Goal: Task Accomplishment & Management: Manage account settings

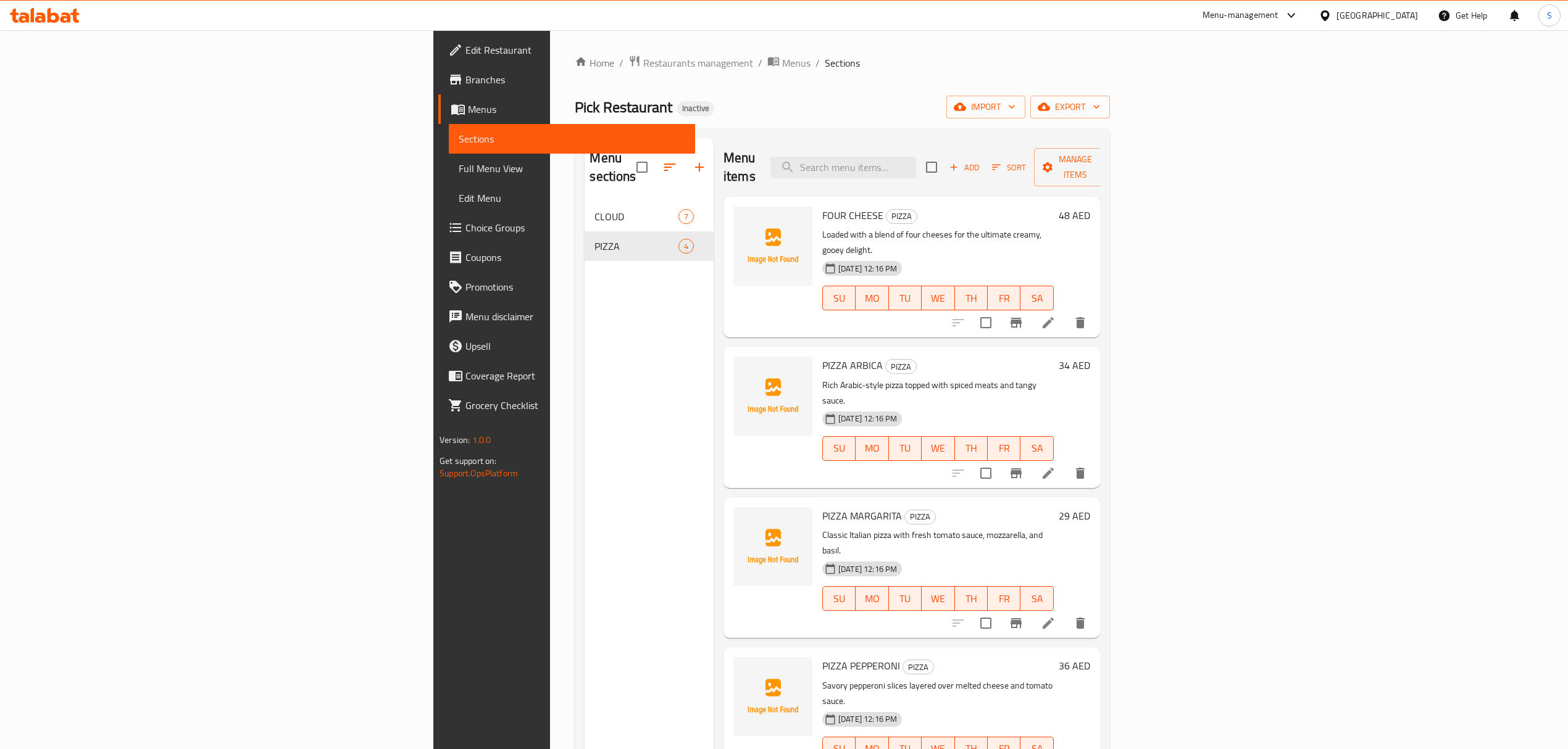
drag, startPoint x: 0, startPoint y: 0, endPoint x: 74, endPoint y: 20, distance: 76.7
click at [74, 20] on icon at bounding box center [74, 15] width 8 height 14
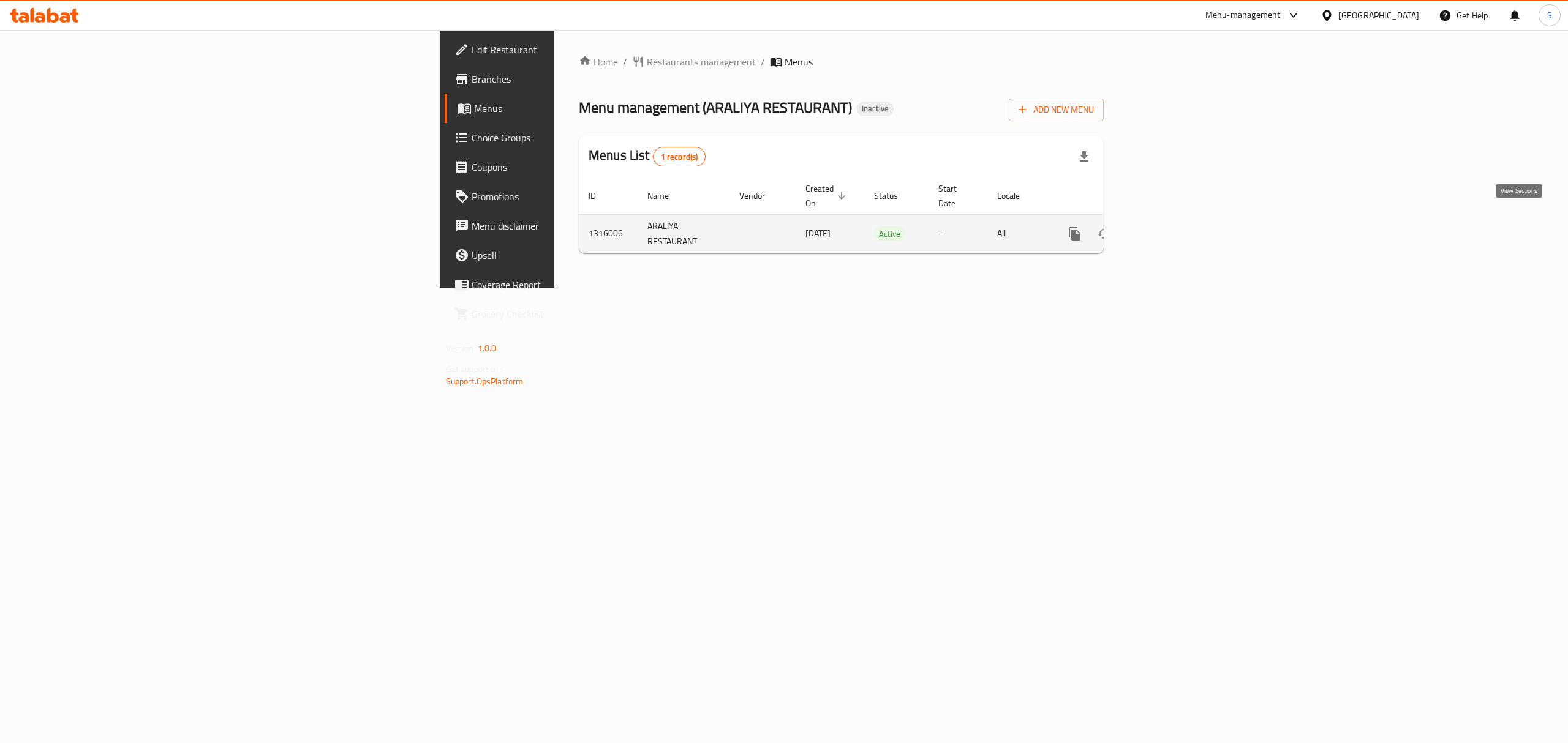
click at [1178, 231] on link "enhanced table" at bounding box center [1162, 233] width 29 height 29
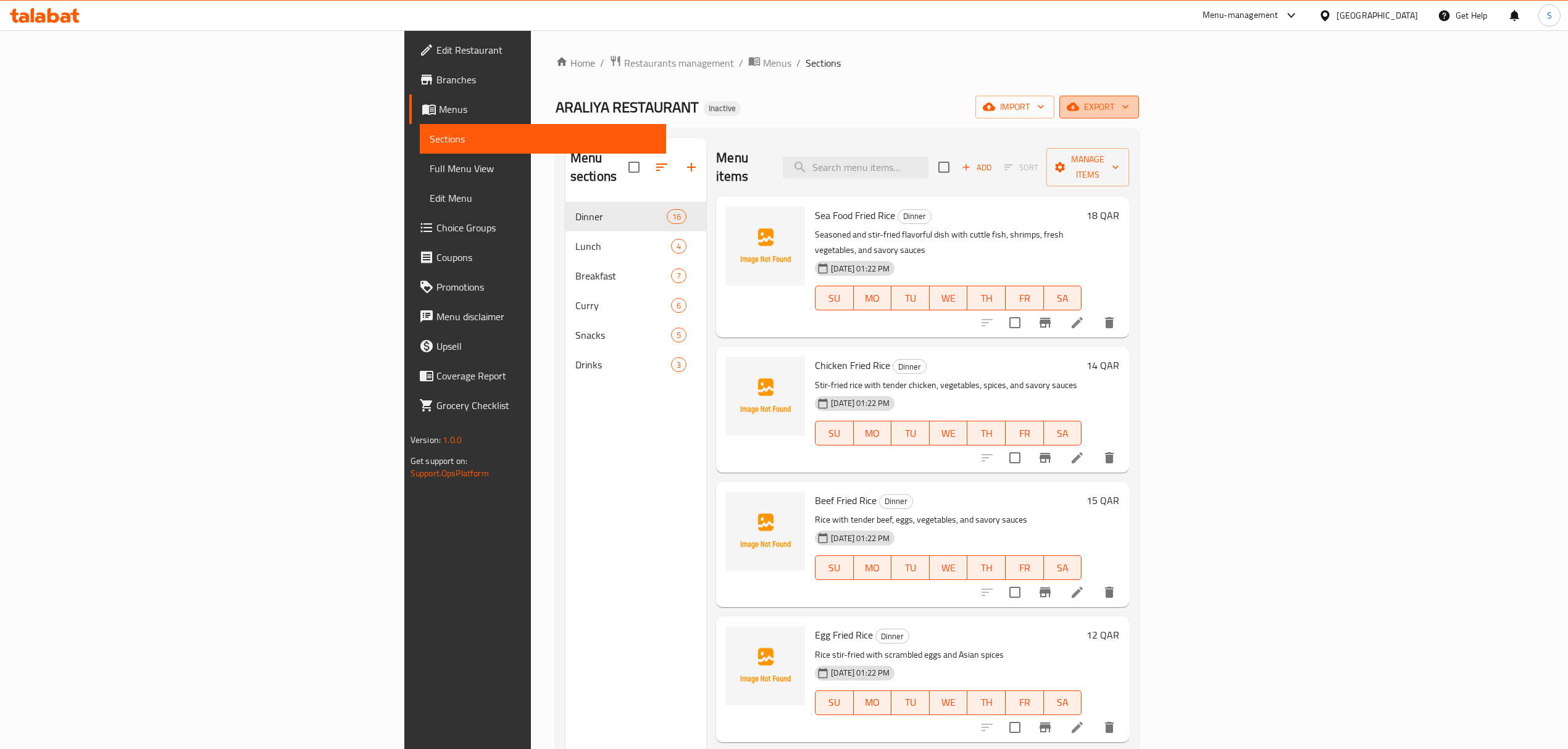
click at [1129, 115] on span "export" at bounding box center [1100, 107] width 60 height 15
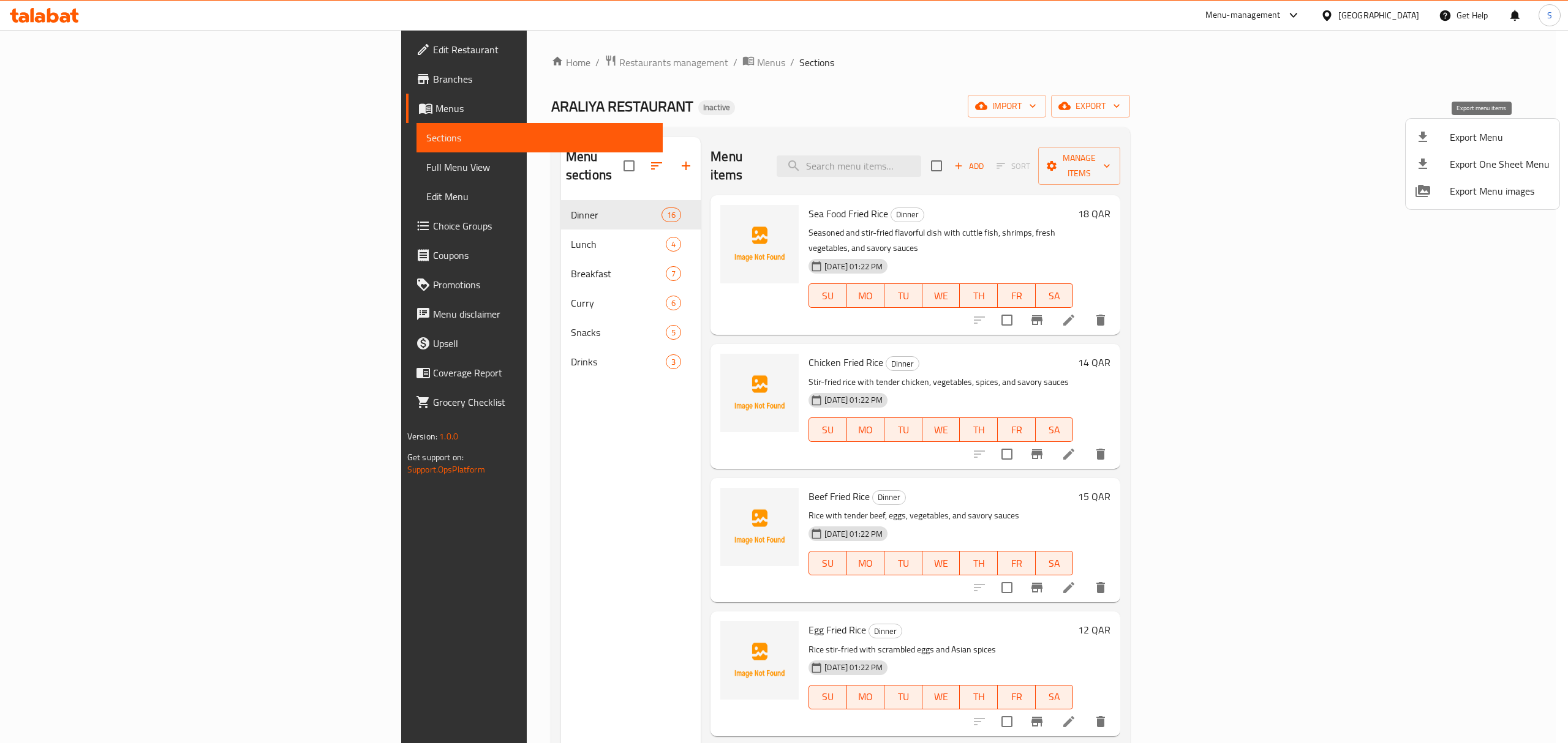
click at [1466, 130] on span "Export Menu" at bounding box center [1499, 138] width 100 height 15
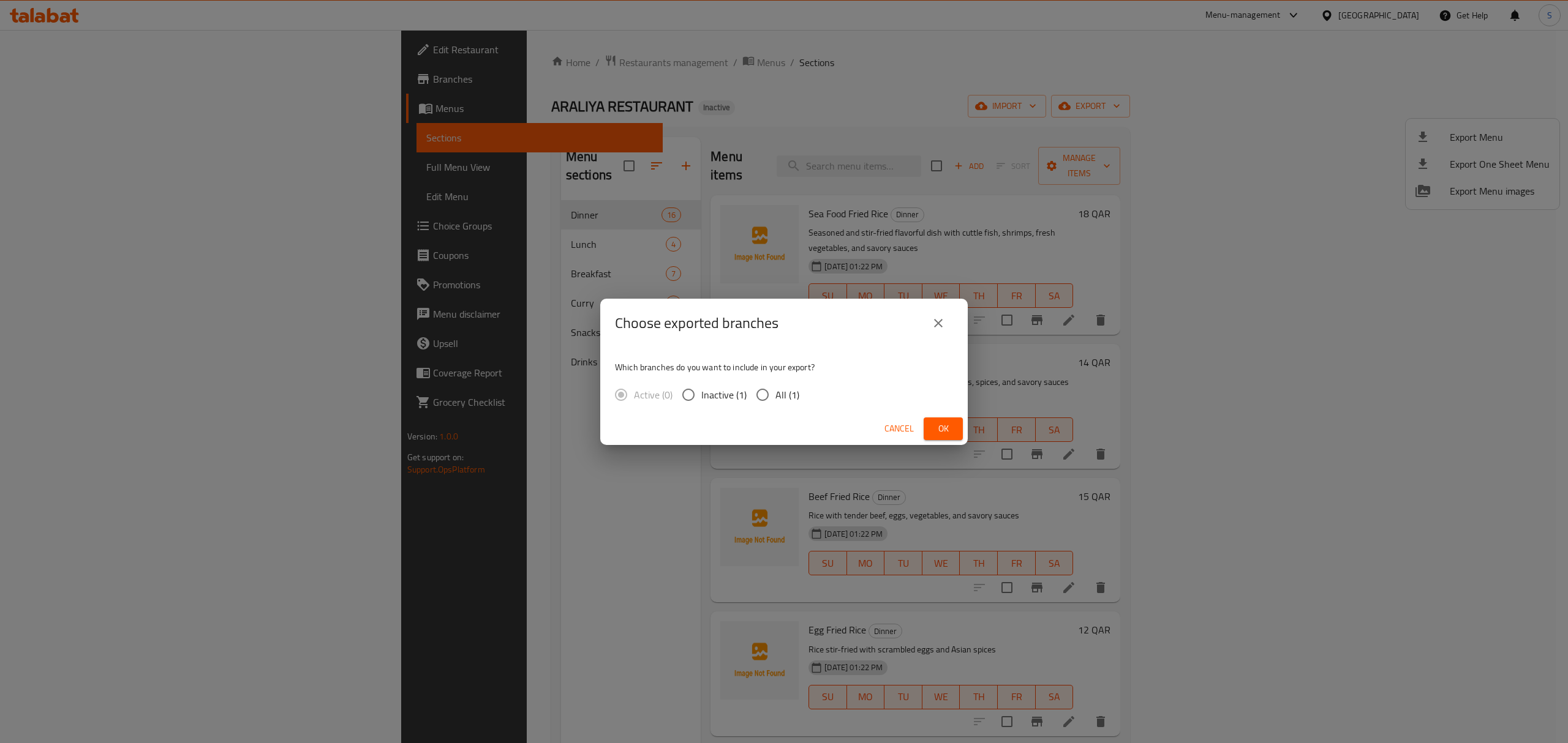
click at [750, 392] on input "All (1)" at bounding box center [762, 395] width 26 height 26
radio input "true"
click at [948, 437] on button "Ok" at bounding box center [942, 428] width 39 height 22
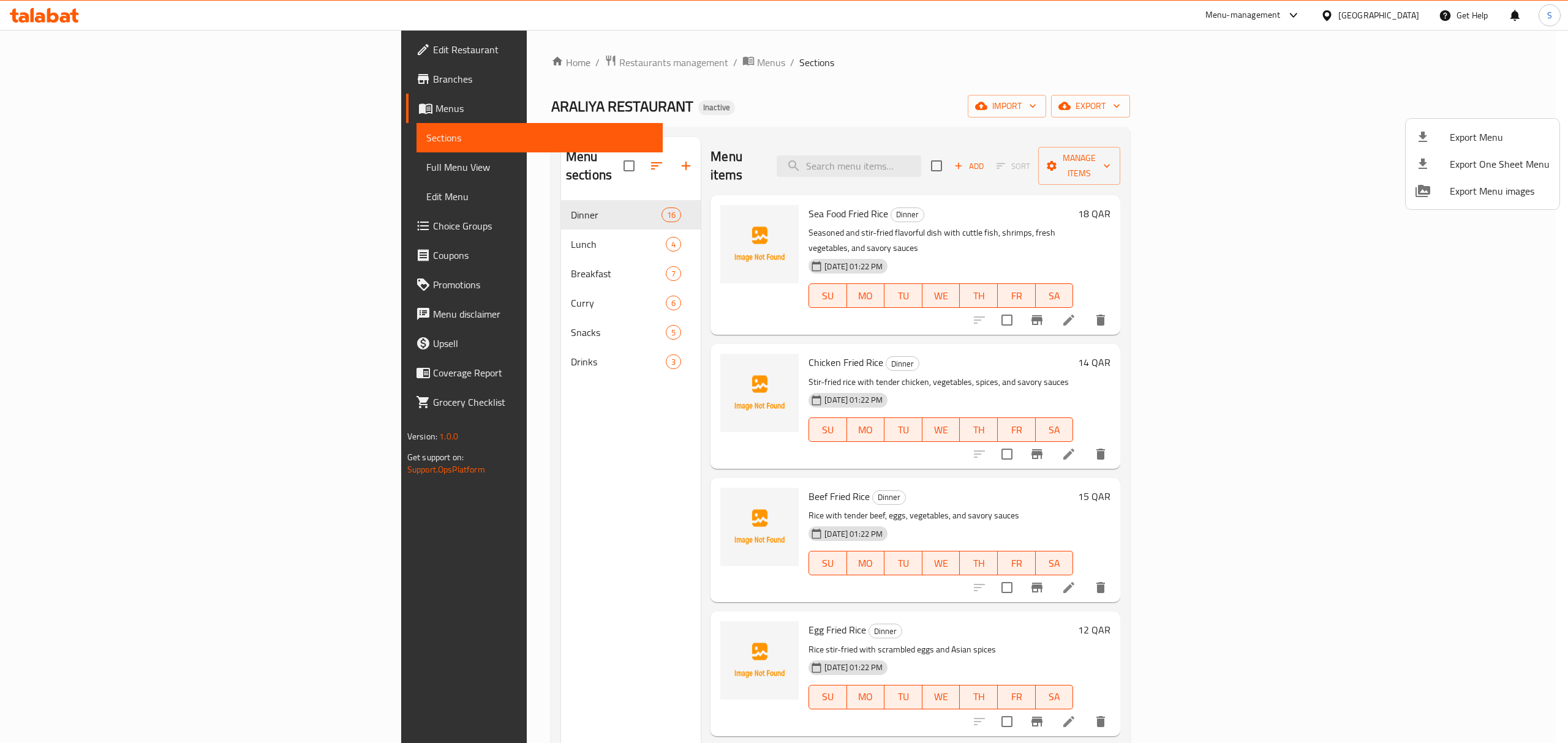
click at [422, 517] on div at bounding box center [784, 372] width 1568 height 743
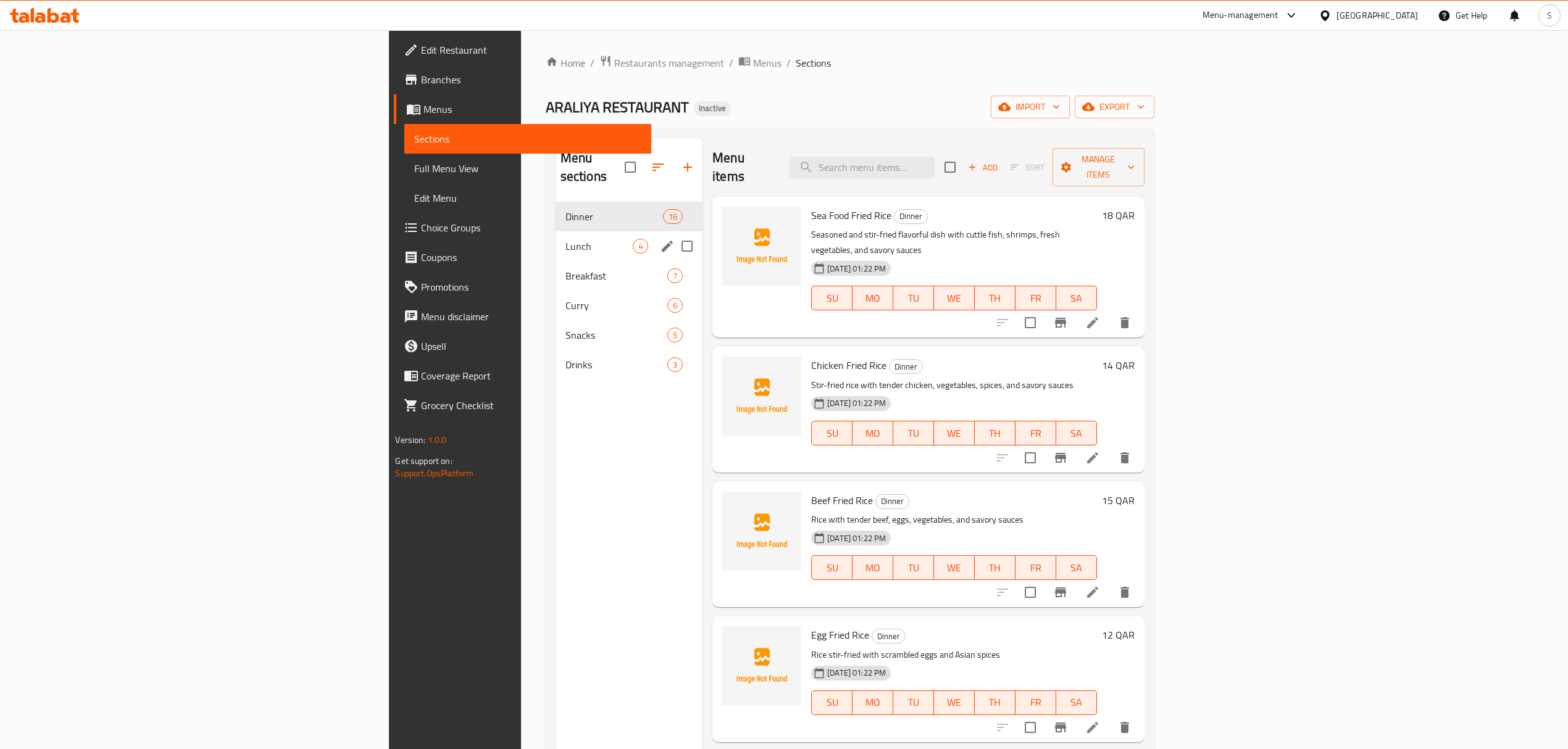
click at [565, 239] on span "Lunch" at bounding box center [599, 247] width 67 height 15
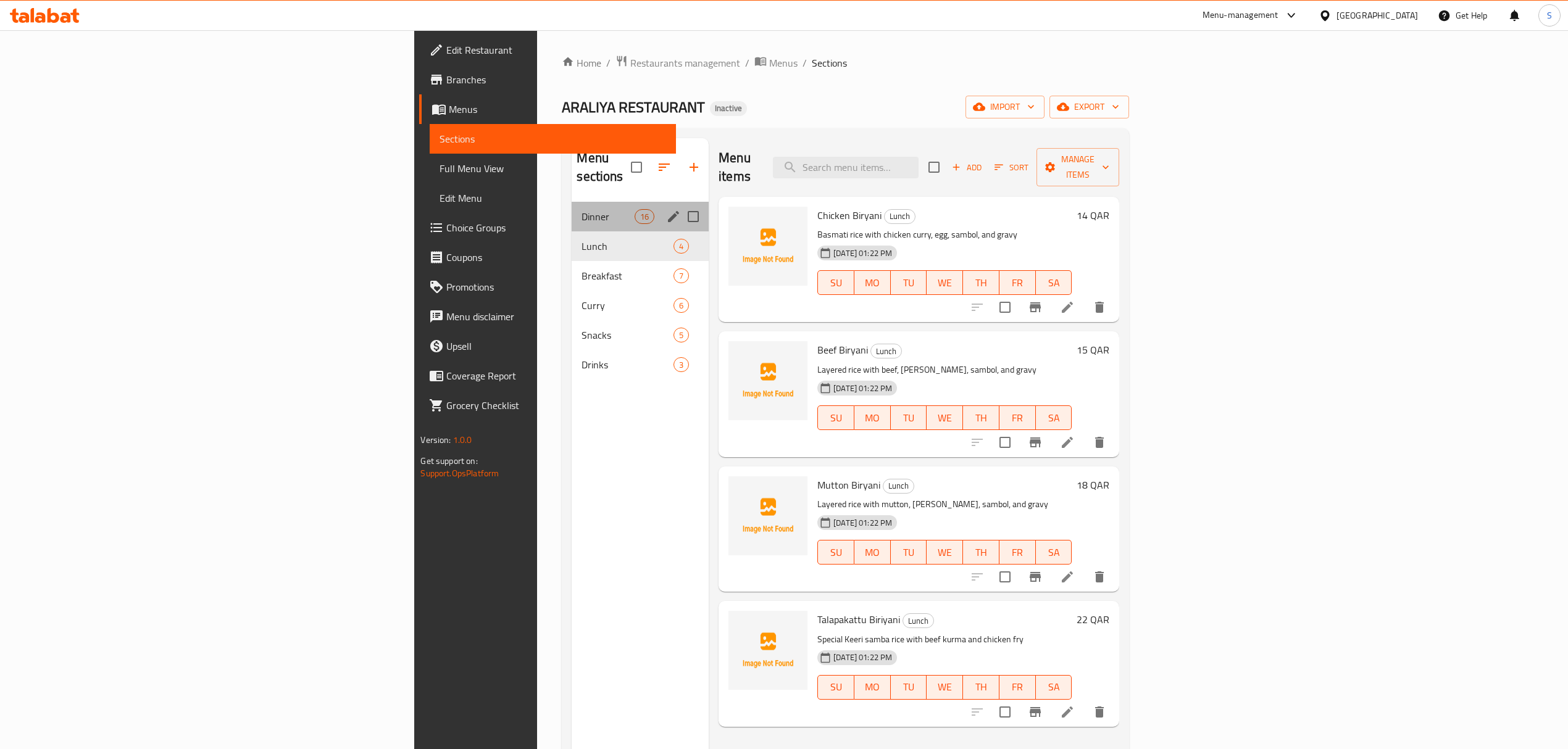
click at [572, 201] on div "Dinner 16" at bounding box center [641, 216] width 137 height 29
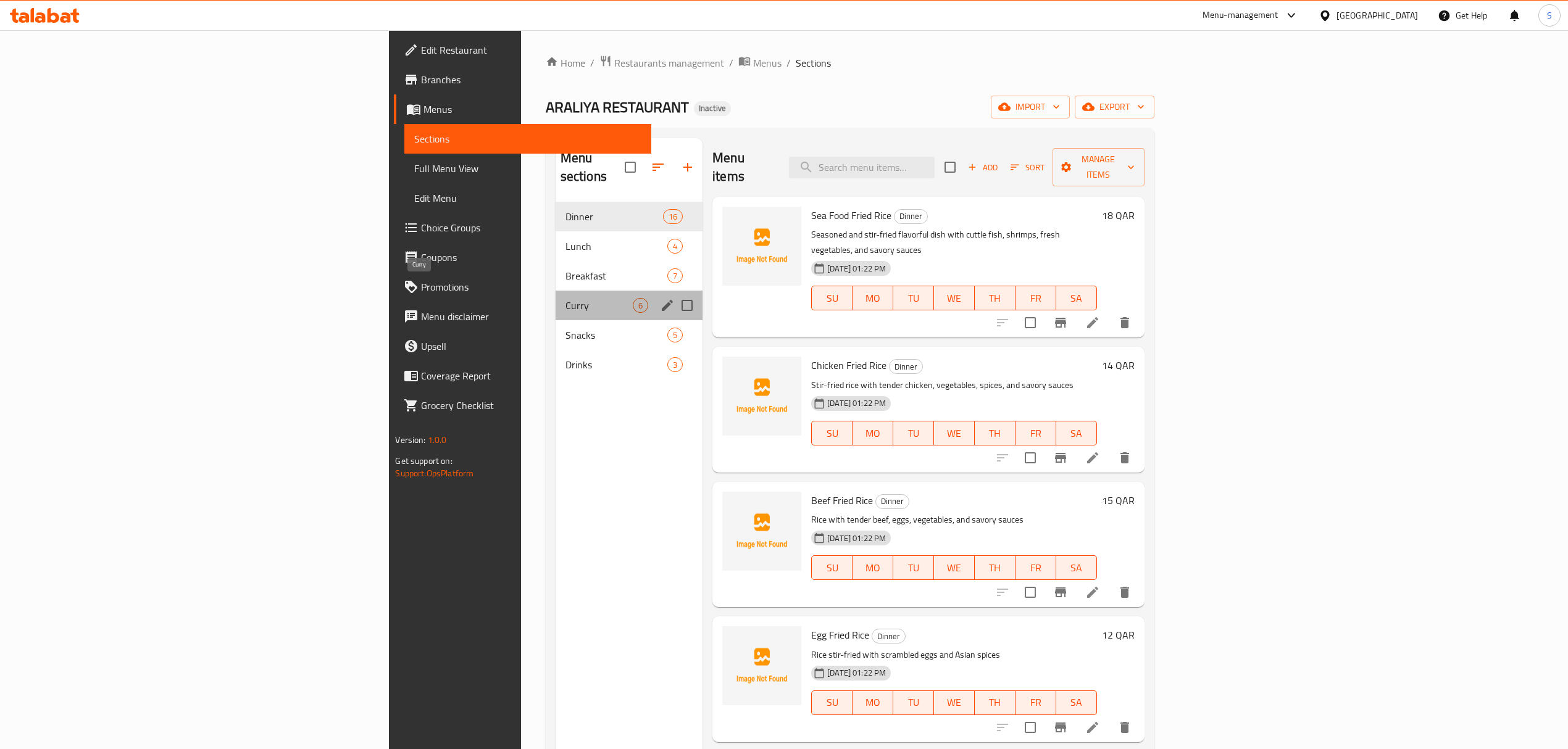
click at [565, 298] on span "Curry" at bounding box center [599, 306] width 67 height 15
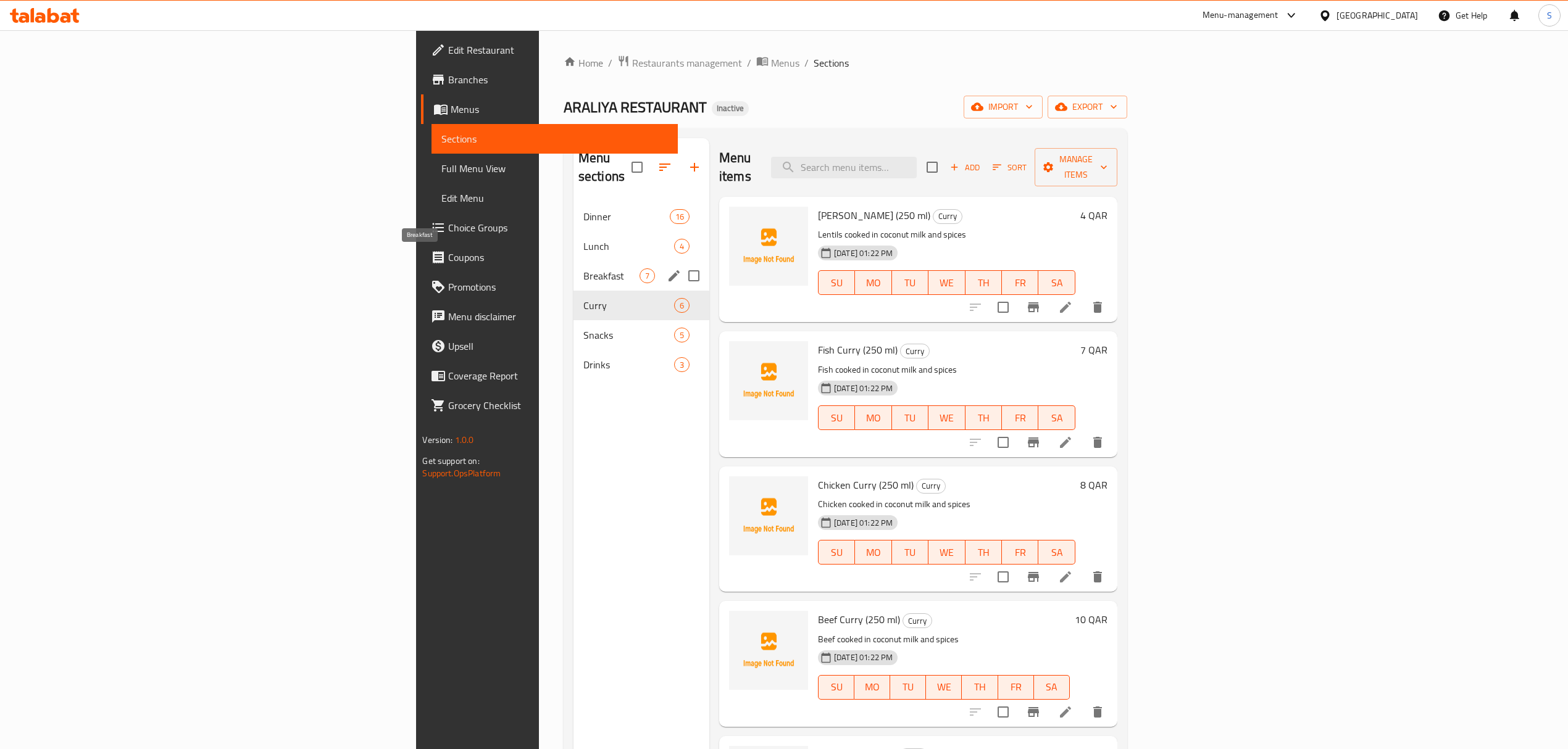
click at [584, 268] on span "Breakfast" at bounding box center [611, 276] width 56 height 15
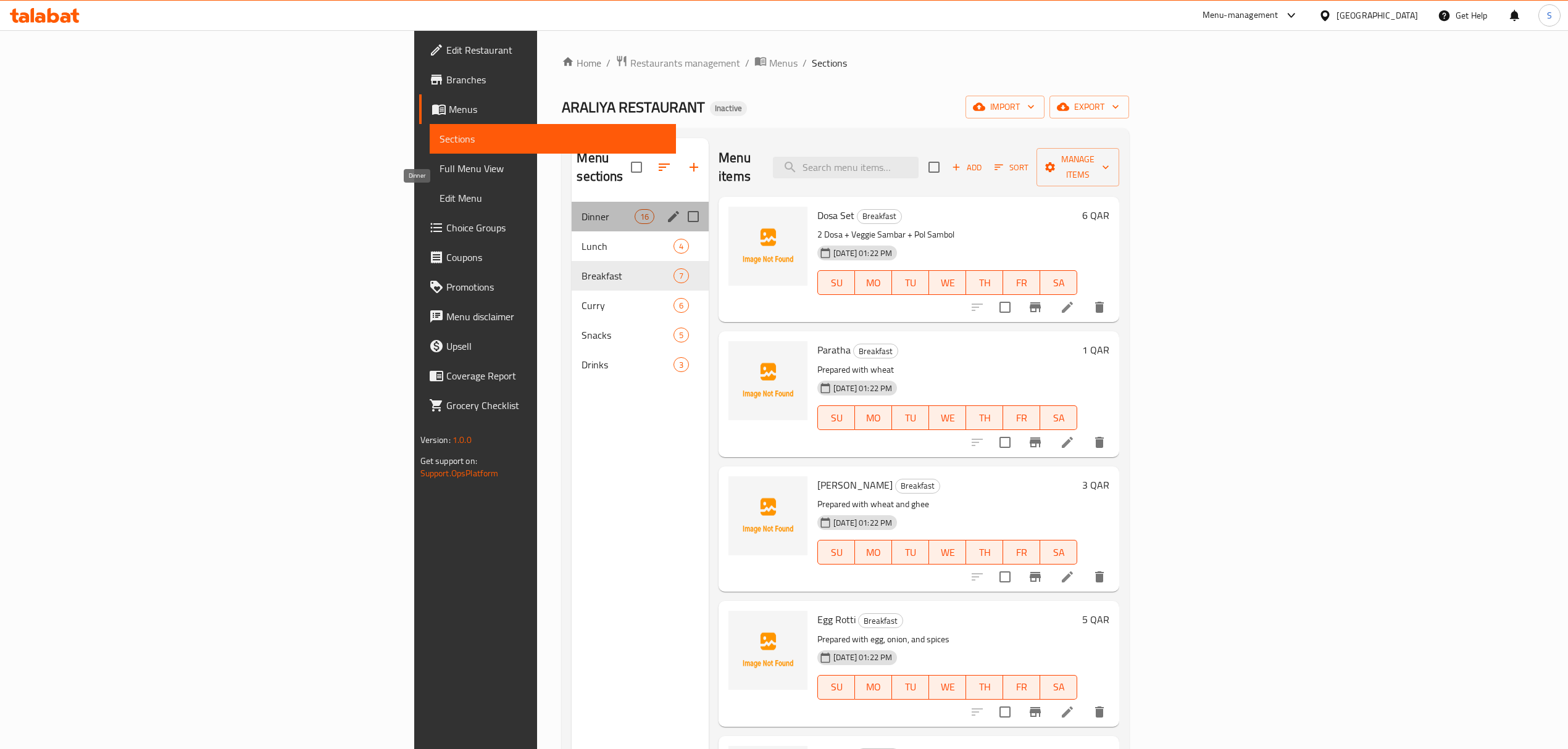
click at [581, 209] on span "Dinner" at bounding box center [607, 217] width 53 height 15
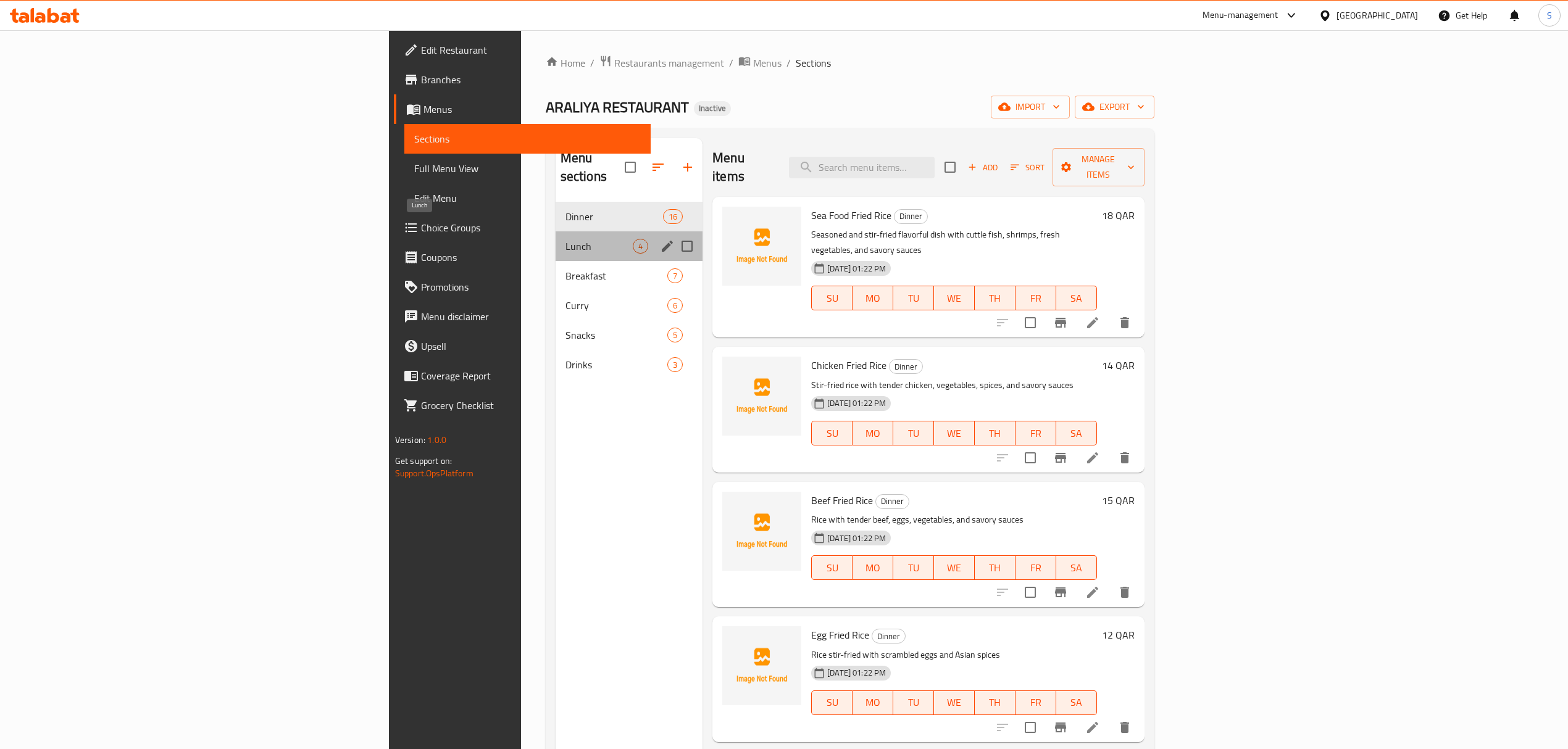
click at [565, 239] on span "Lunch" at bounding box center [599, 247] width 67 height 15
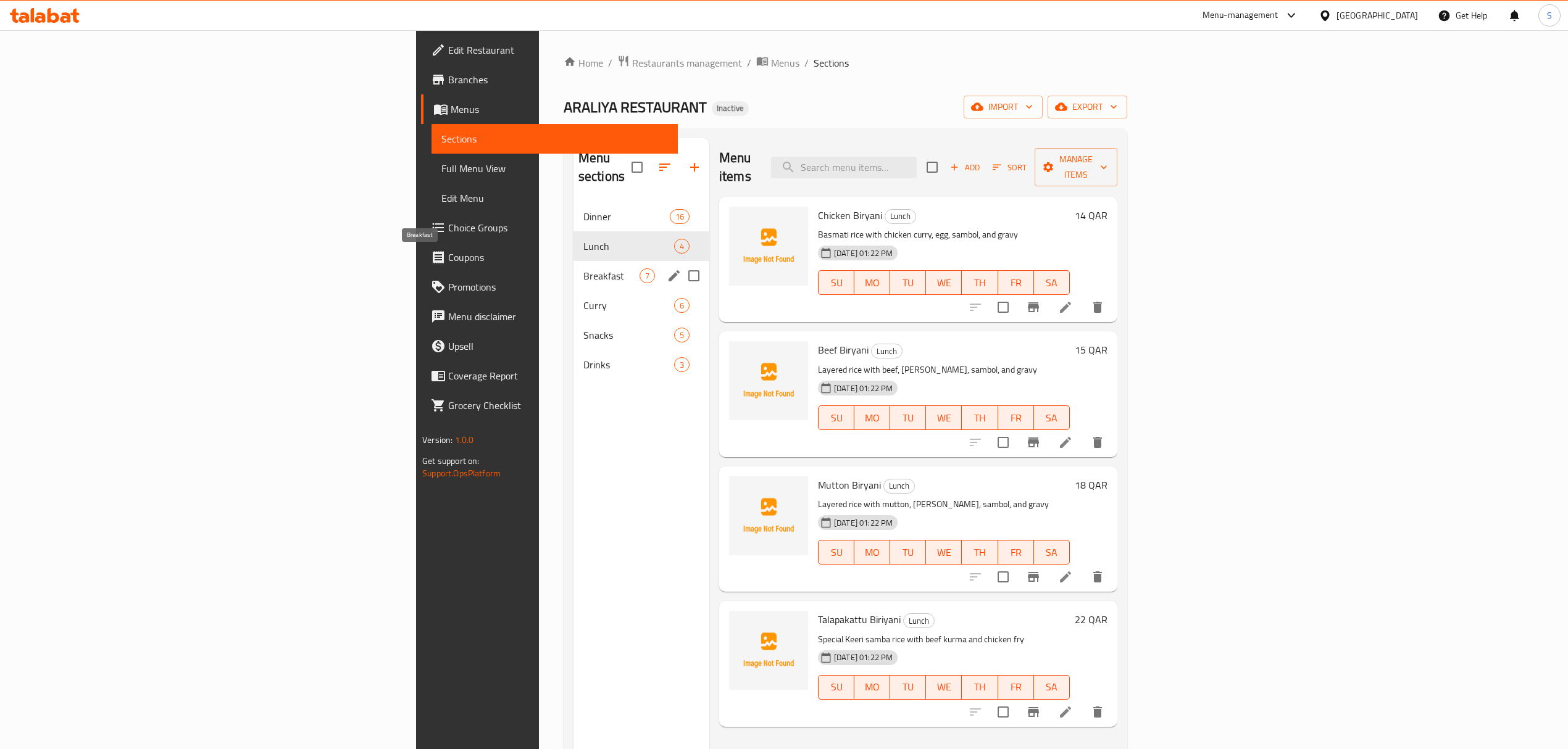
click at [584, 268] on span "Breakfast" at bounding box center [611, 276] width 56 height 15
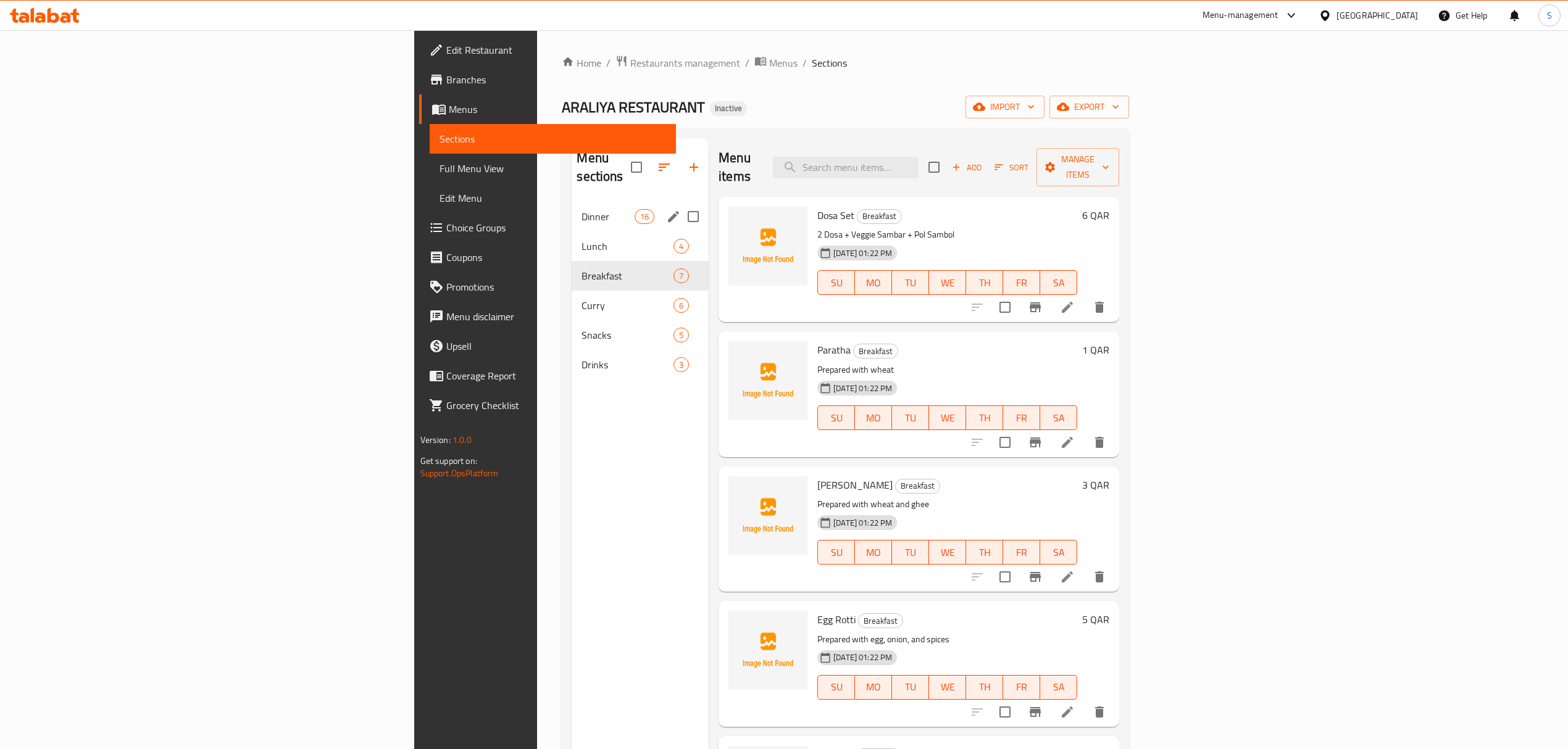
click at [572, 201] on div "Dinner 16" at bounding box center [641, 216] width 137 height 29
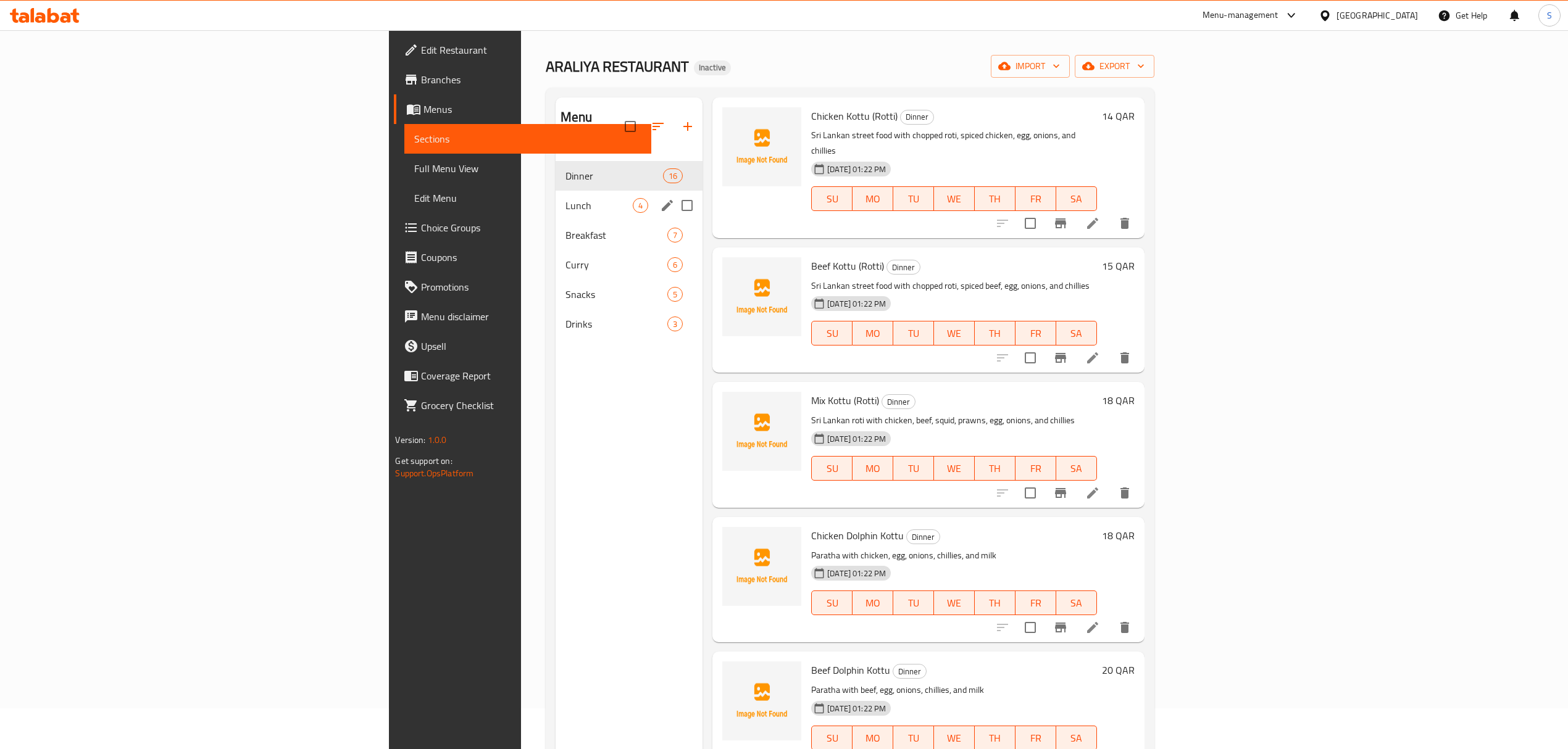
scroll to position [8, 0]
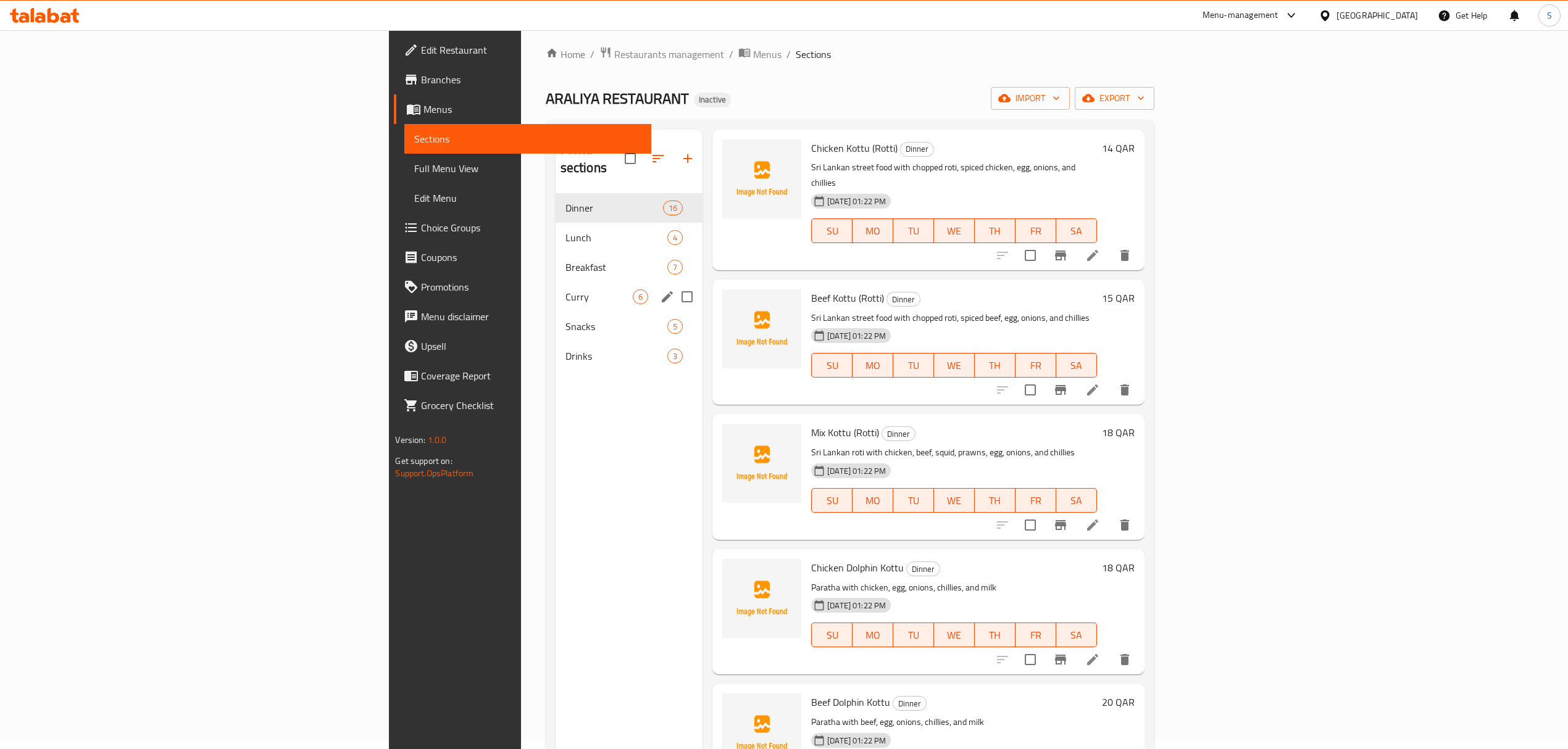
click at [555, 282] on div "Curry 6" at bounding box center [629, 296] width 147 height 29
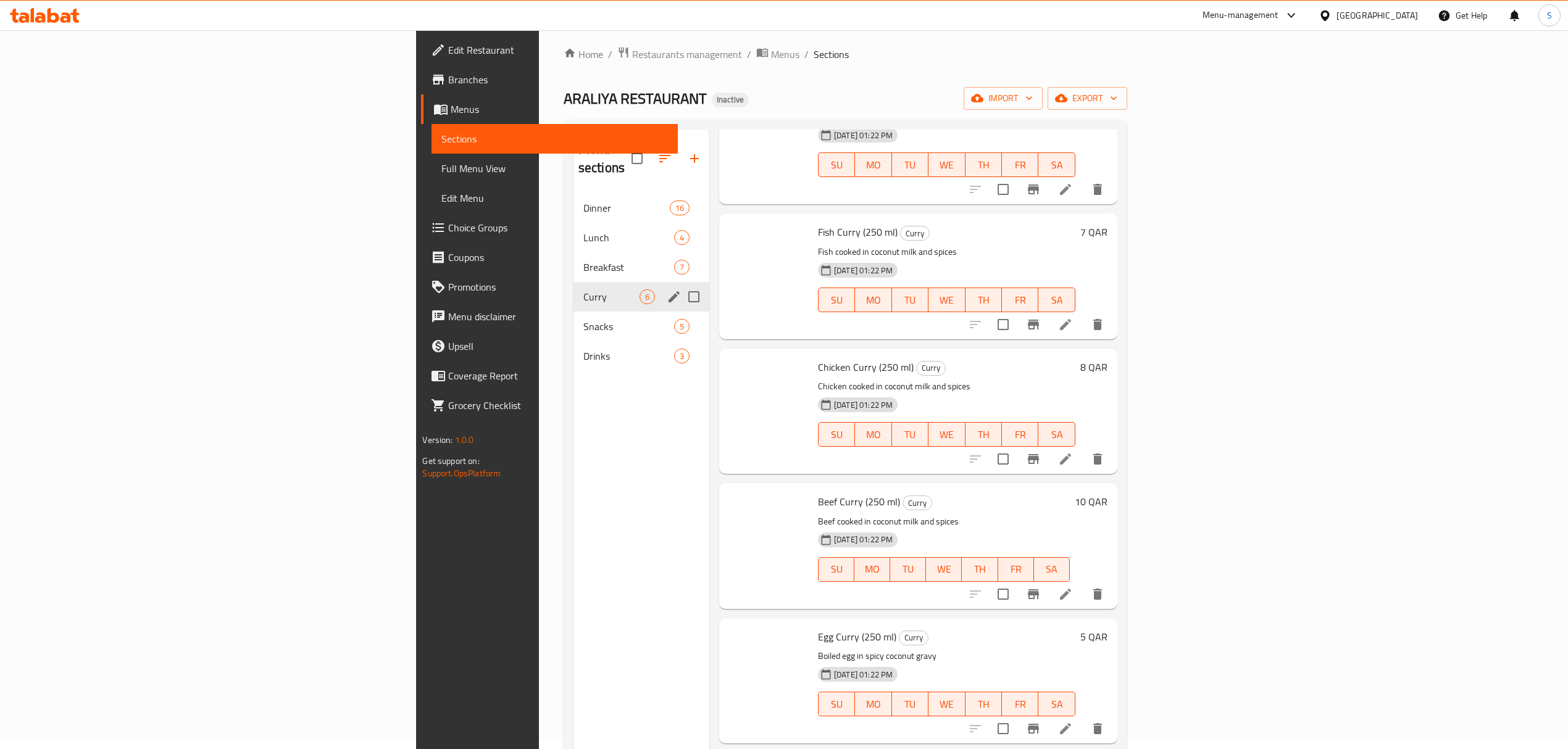
scroll to position [89, 0]
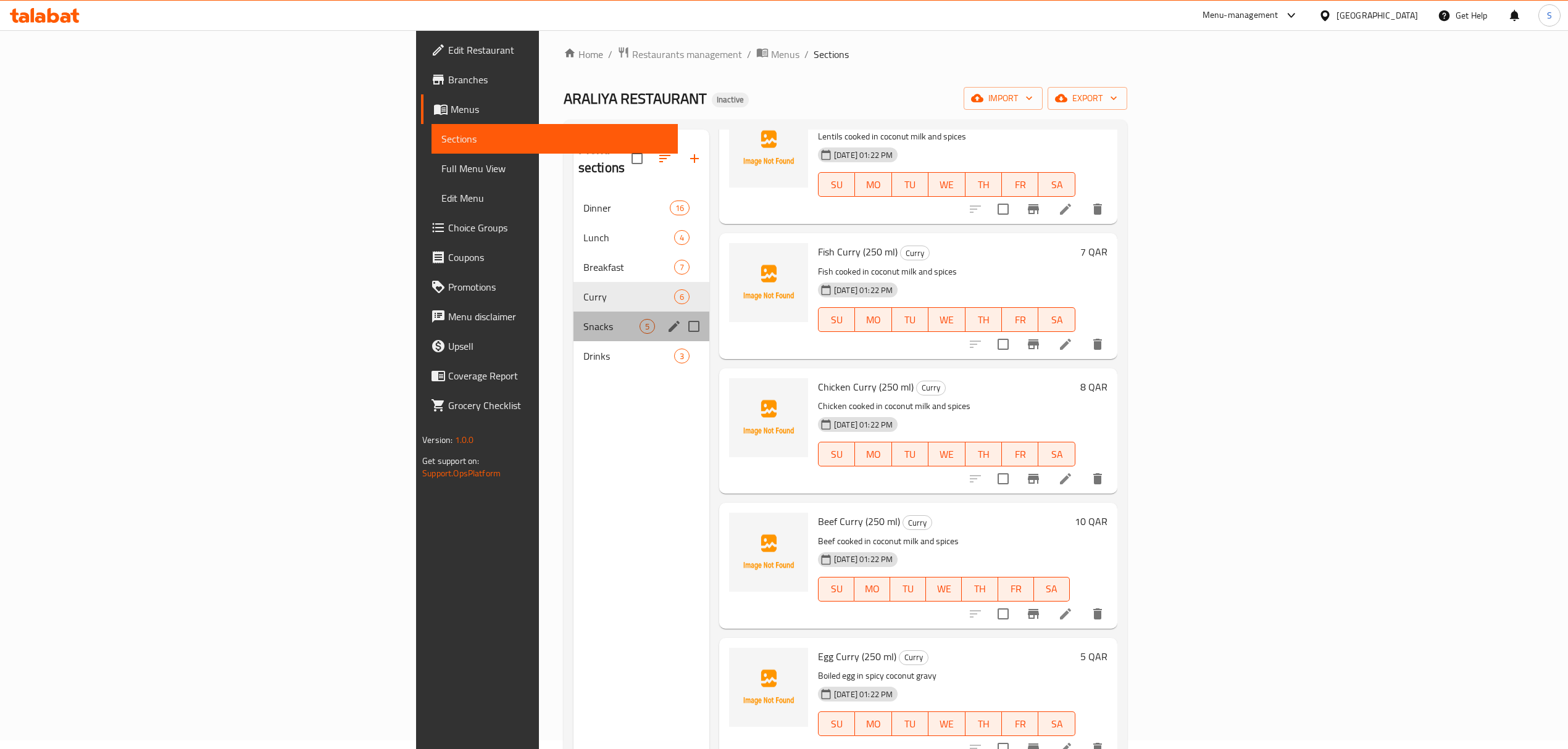
click at [574, 317] on div "Snacks 5" at bounding box center [641, 326] width 135 height 29
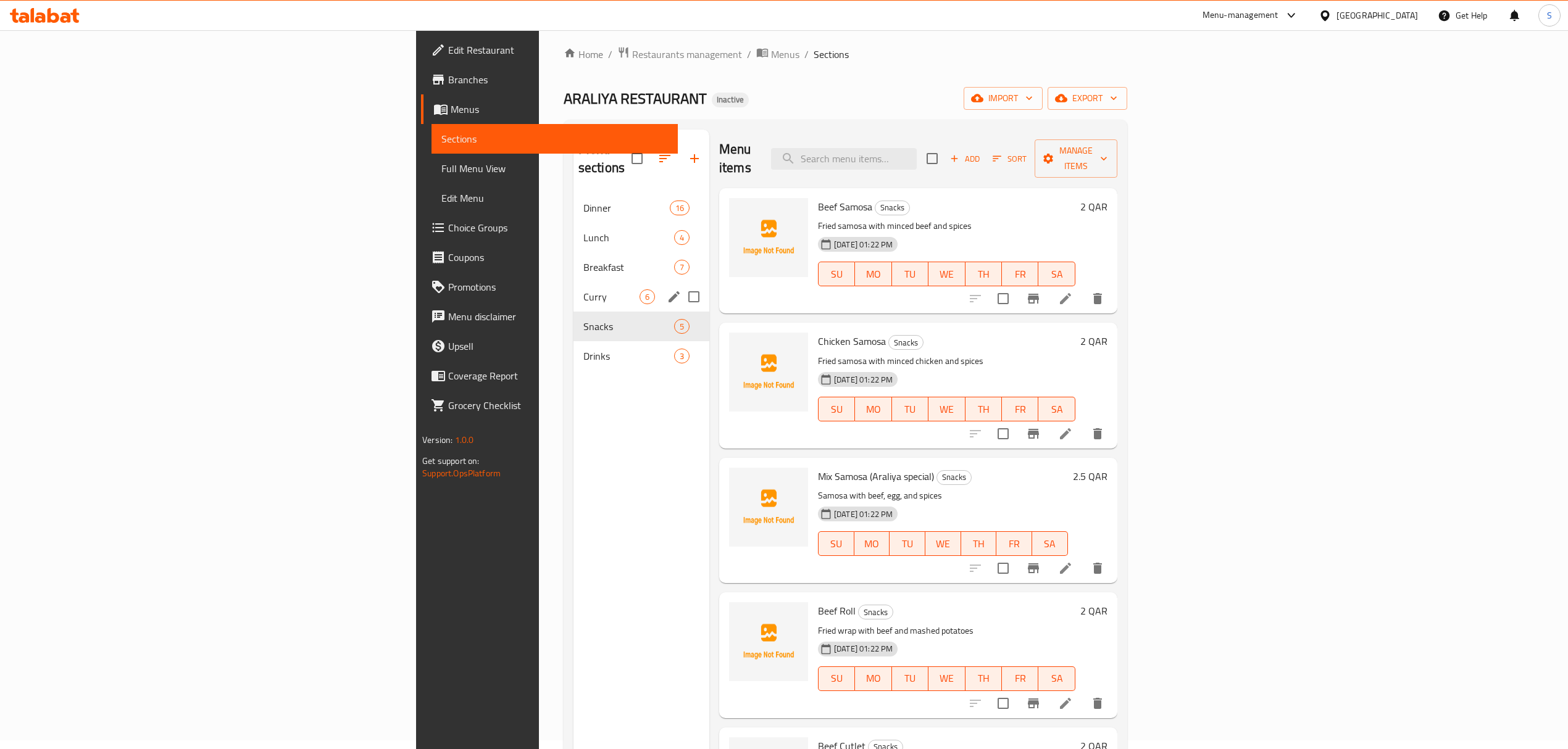
click at [584, 289] on span "Curry" at bounding box center [611, 297] width 56 height 15
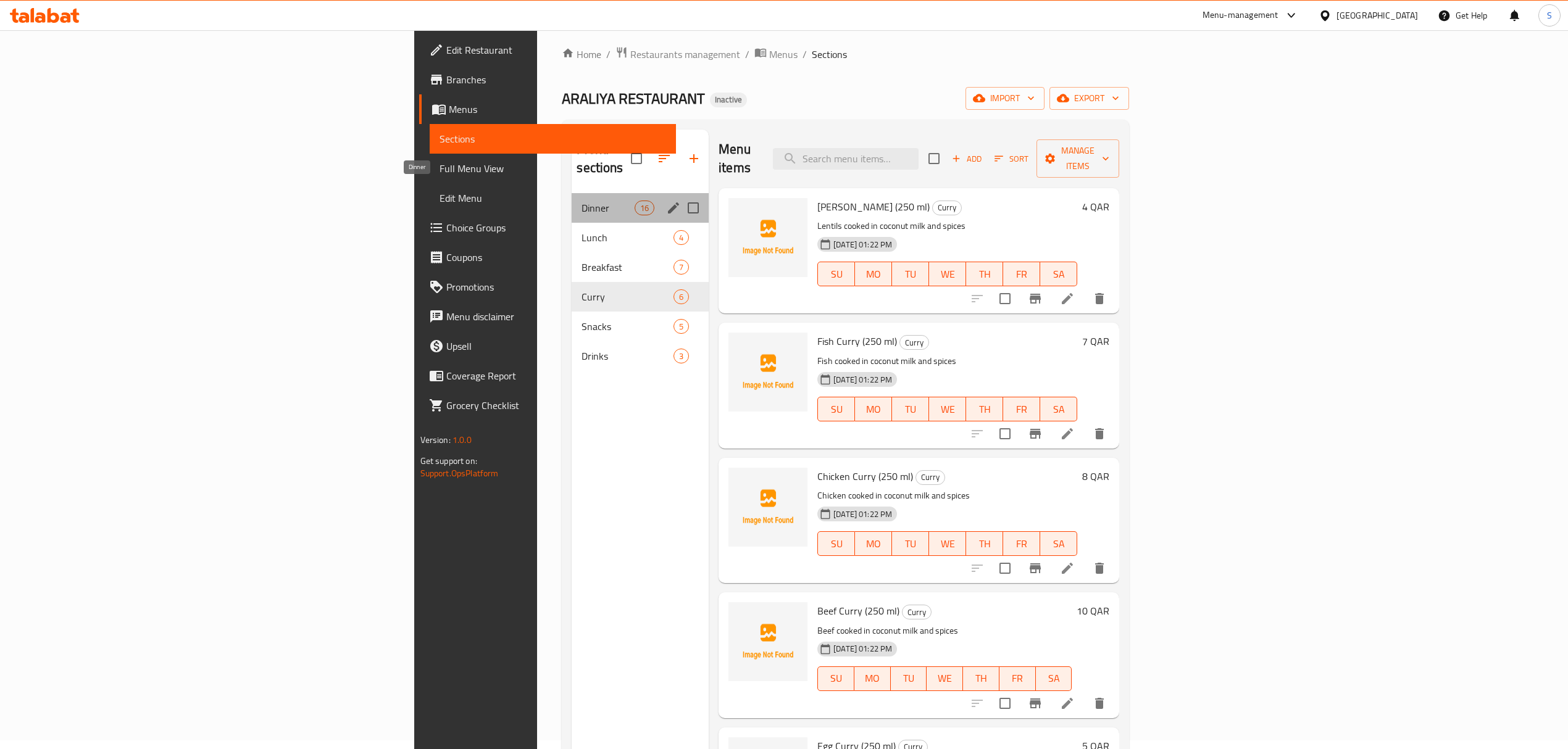
click at [581, 201] on span "Dinner" at bounding box center [607, 208] width 53 height 15
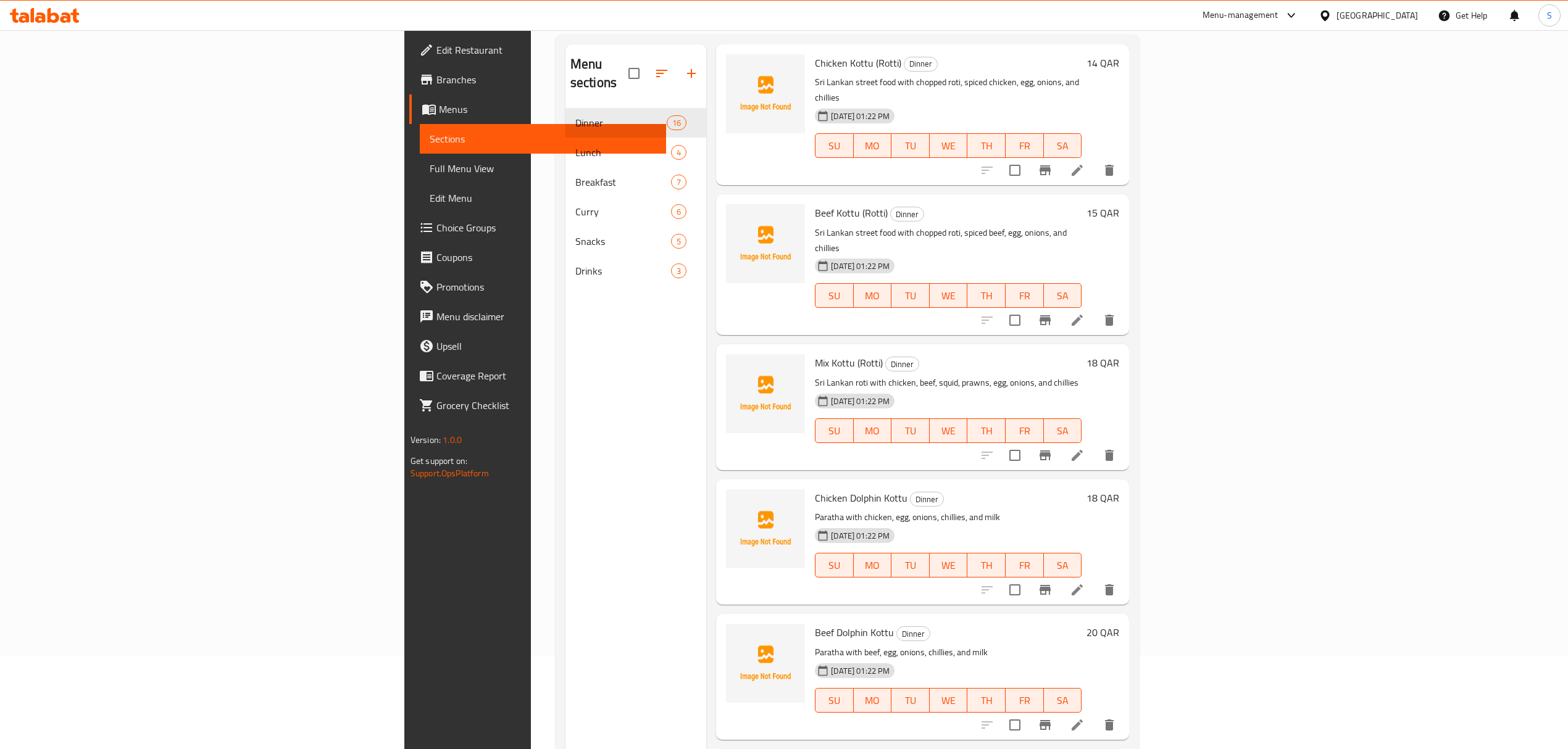
scroll to position [173, 0]
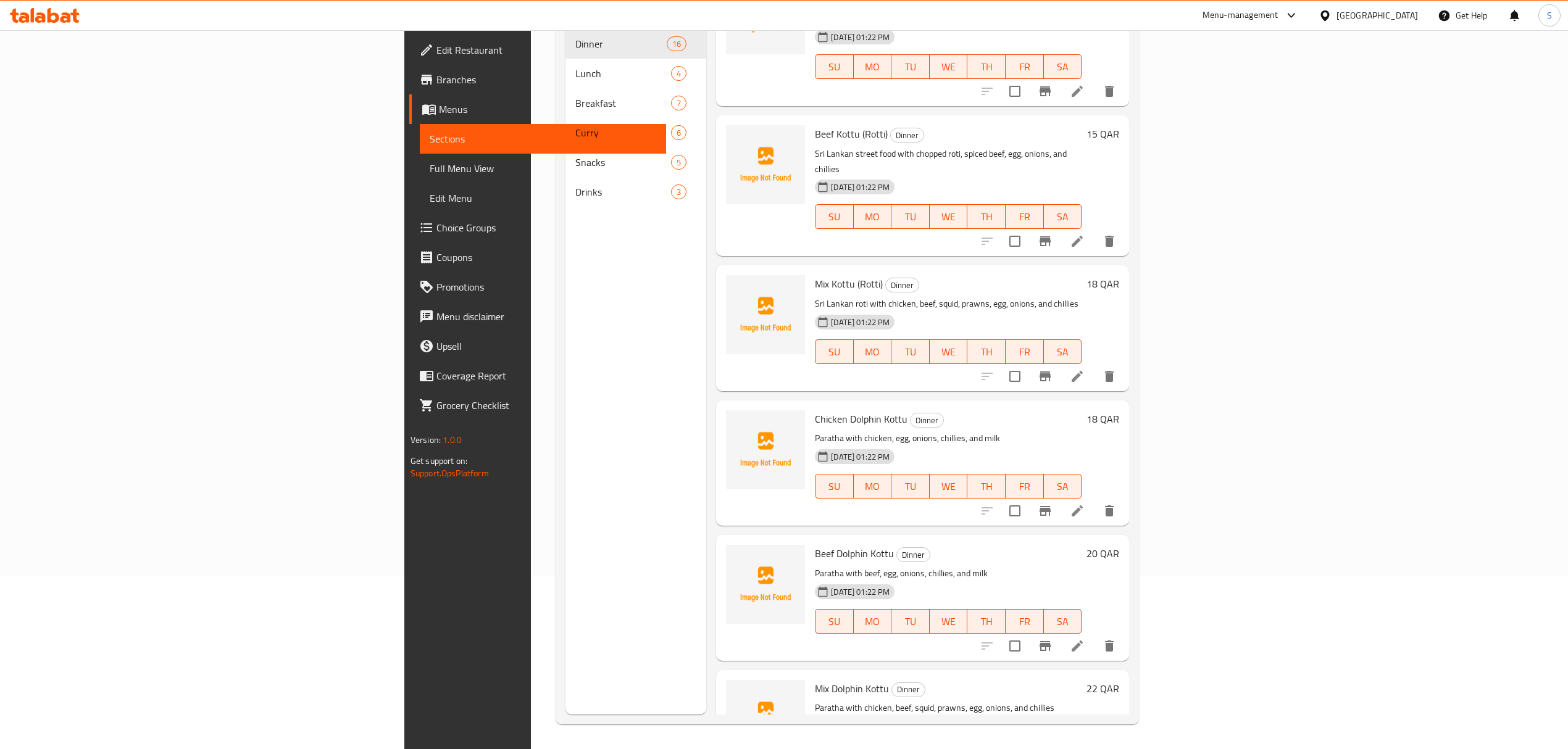
click at [815, 680] on span "Mix Dolphin Kottu" at bounding box center [851, 689] width 74 height 18
copy h6 "Kottu"
click at [430, 169] on span "Full Menu View" at bounding box center [543, 169] width 227 height 15
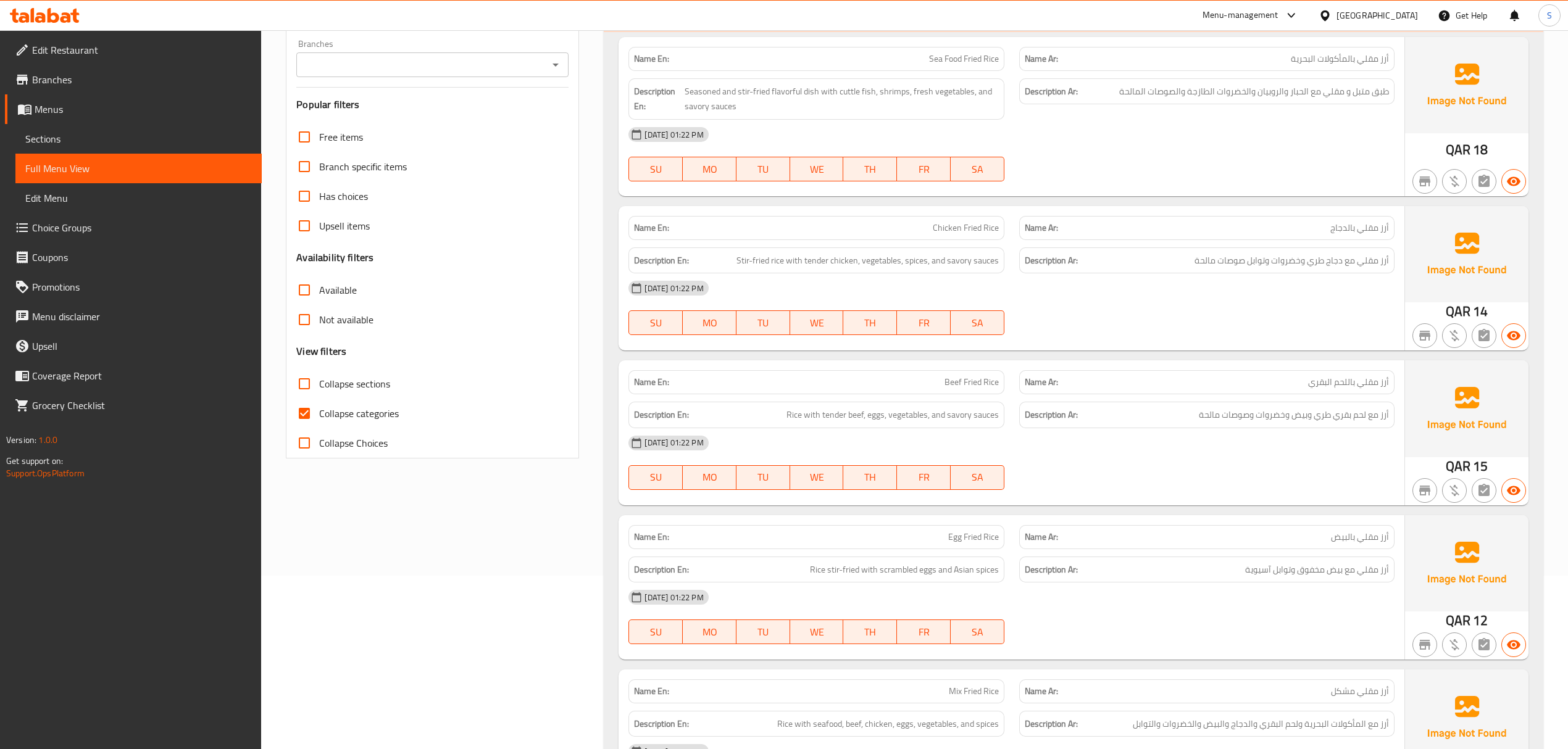
click at [311, 420] on input "Collapse categories" at bounding box center [304, 413] width 29 height 29
checkbox input "false"
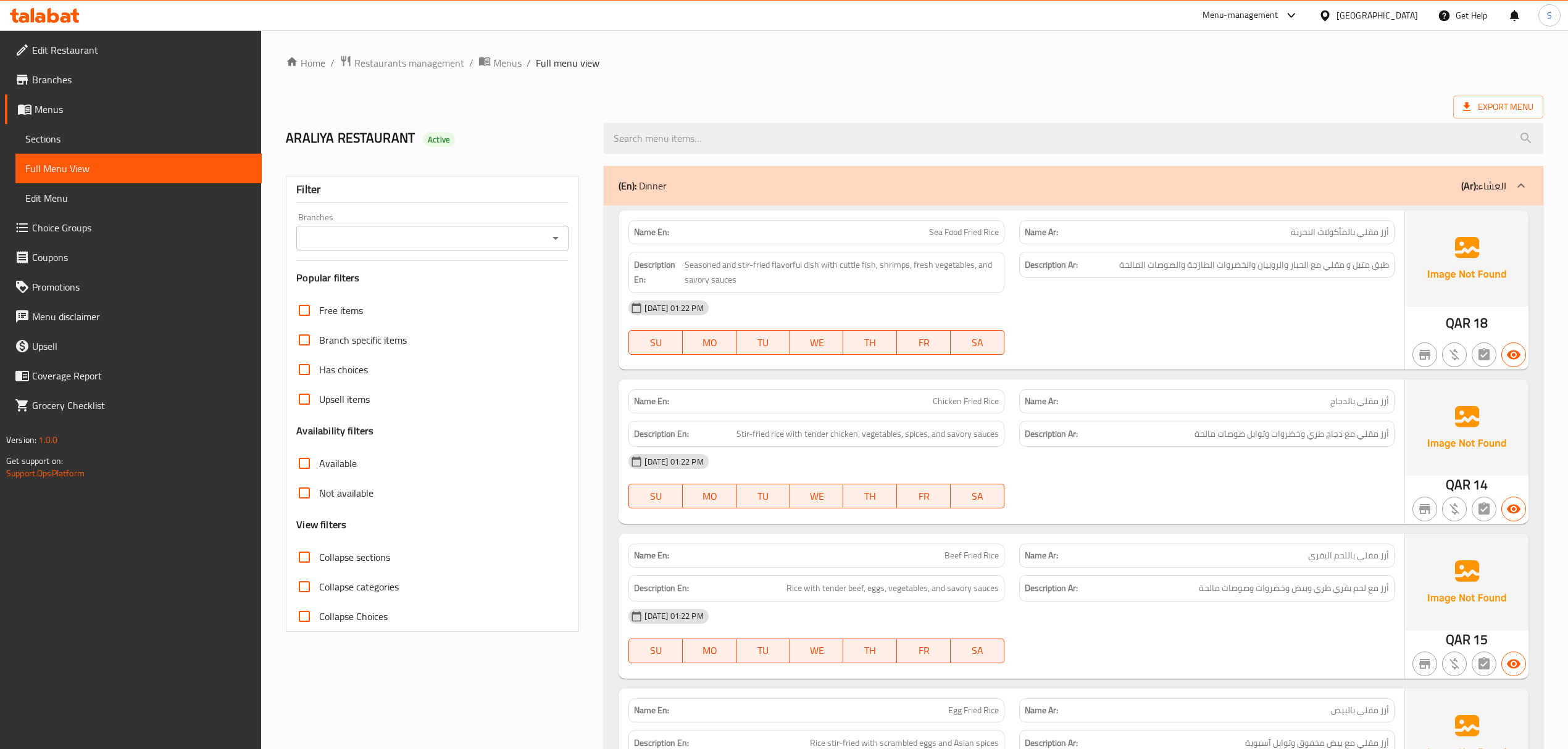
click at [314, 568] on input "Collapse sections" at bounding box center [304, 557] width 29 height 29
checkbox input "true"
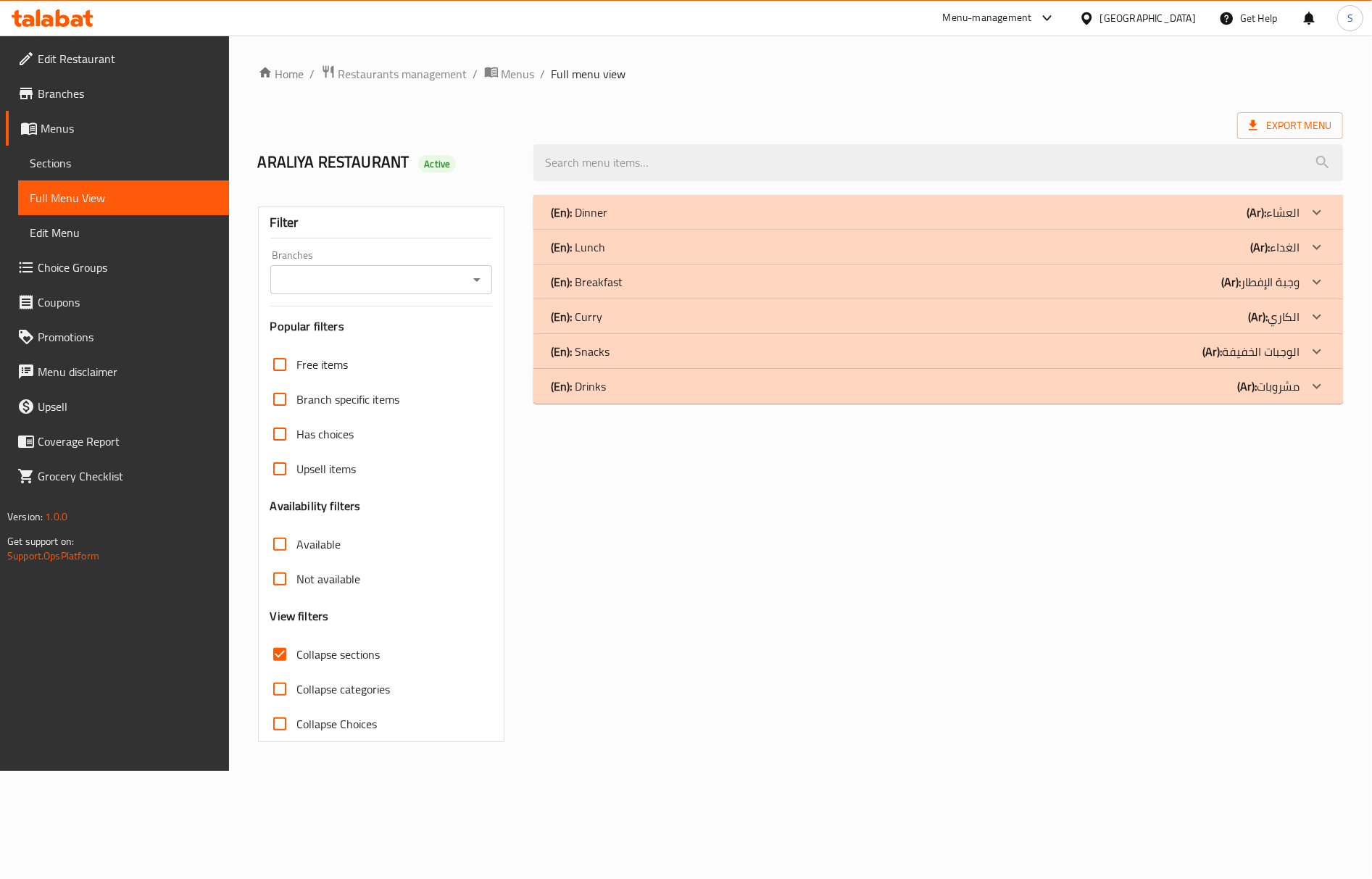
click at [601, 203] on p "(En): Dinner" at bounding box center [579, 212] width 57 height 18
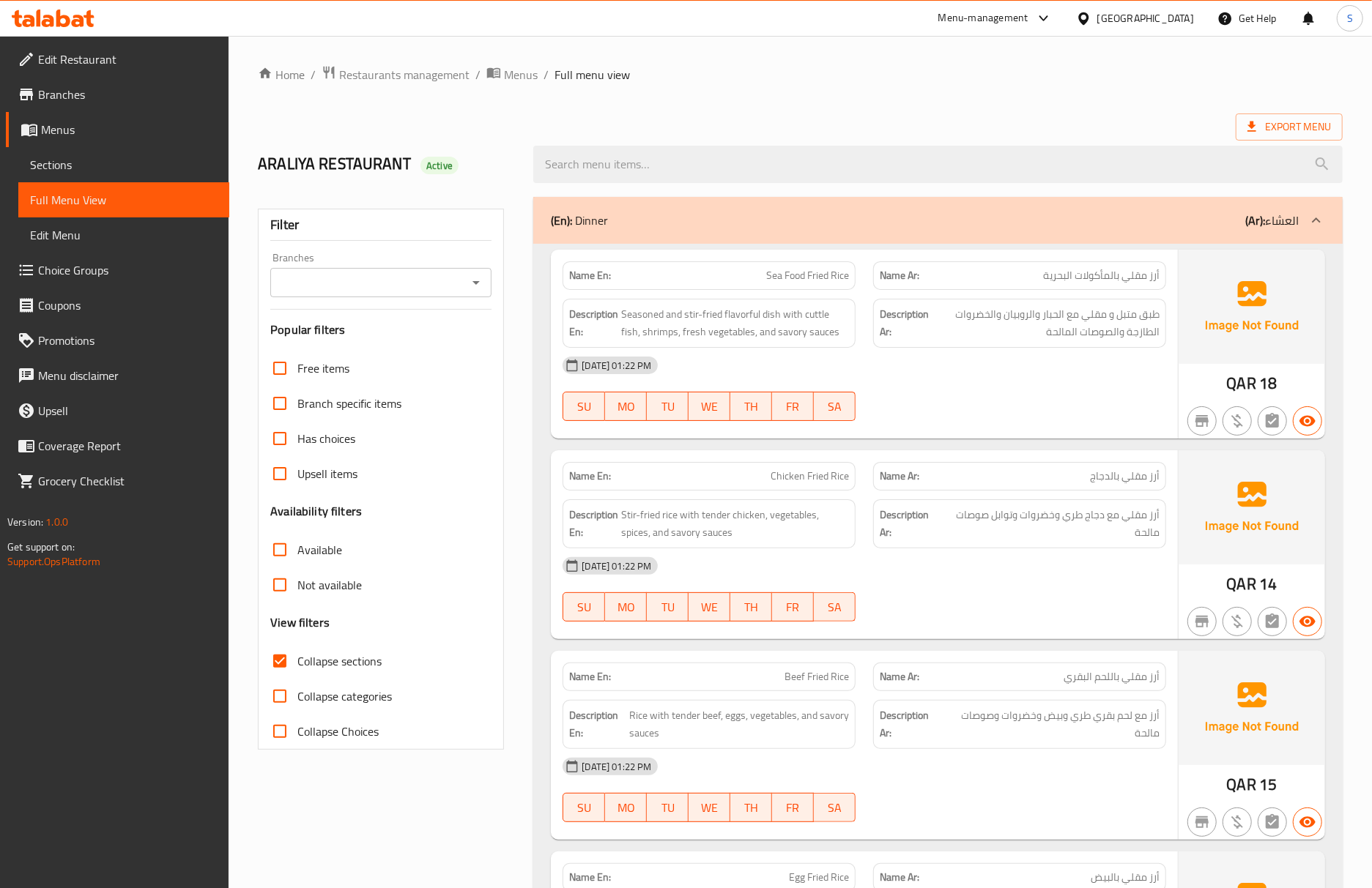
click at [1193, 575] on div "QAR 14" at bounding box center [1252, 545] width 147 height 189
click at [806, 480] on span "Chicken Fried Rice" at bounding box center [810, 476] width 78 height 16
copy span "Chicken Fried Rice"
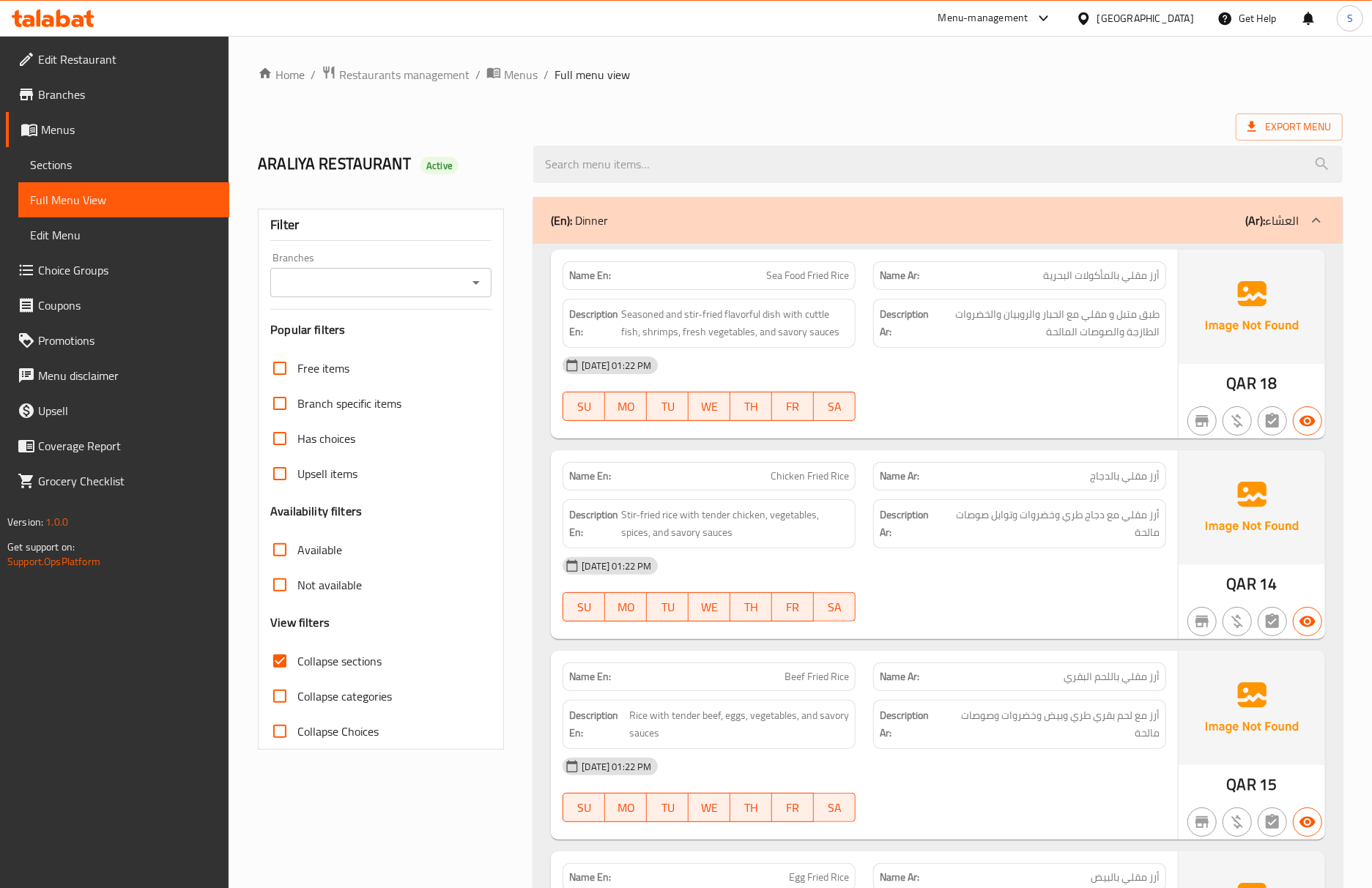
click at [897, 561] on div "[DATE] 01:22 PM" at bounding box center [864, 566] width 621 height 35
click at [130, 166] on span "Sections" at bounding box center [123, 165] width 187 height 18
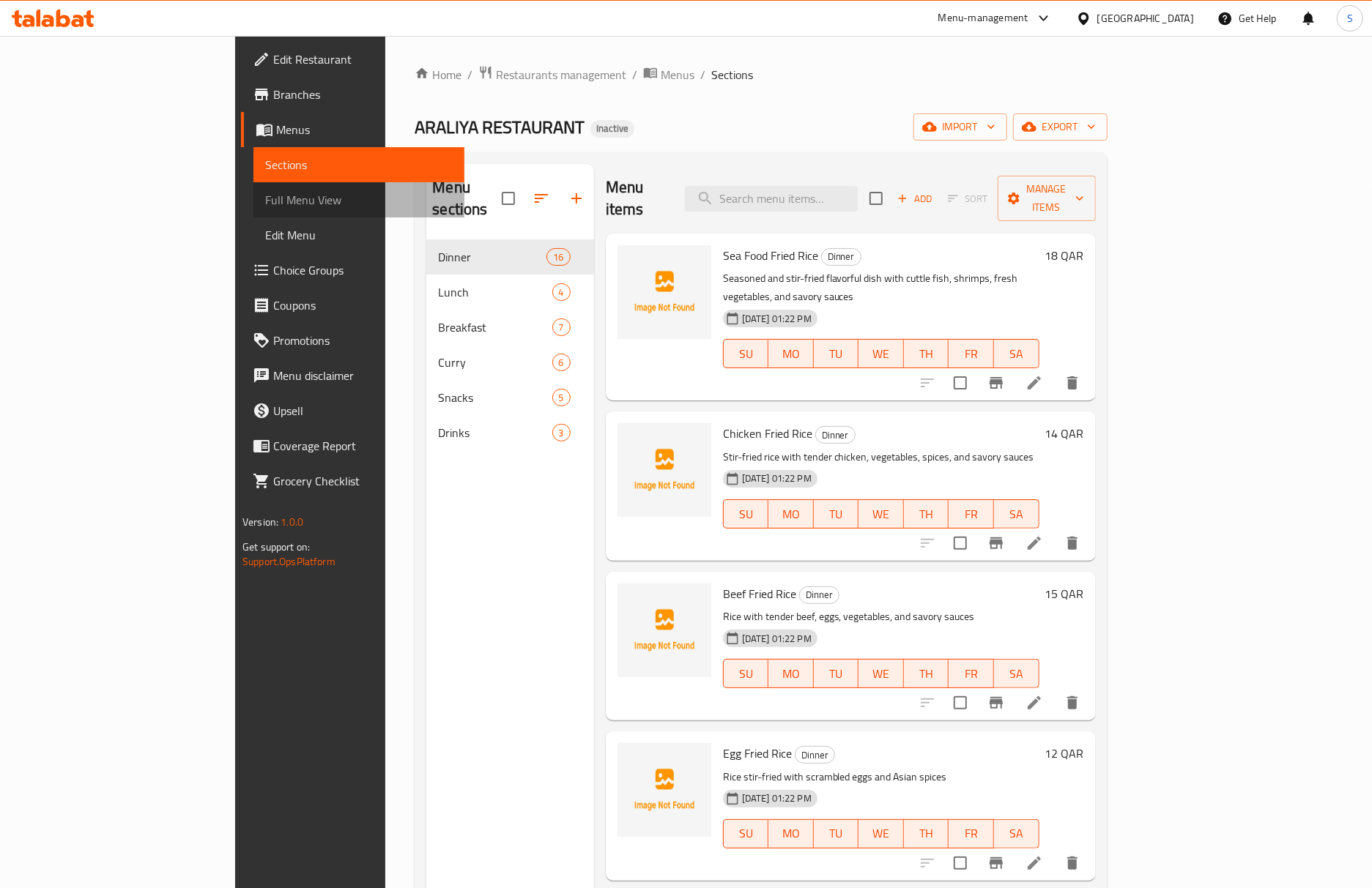
click at [265, 191] on span "Full Menu View" at bounding box center [358, 200] width 187 height 18
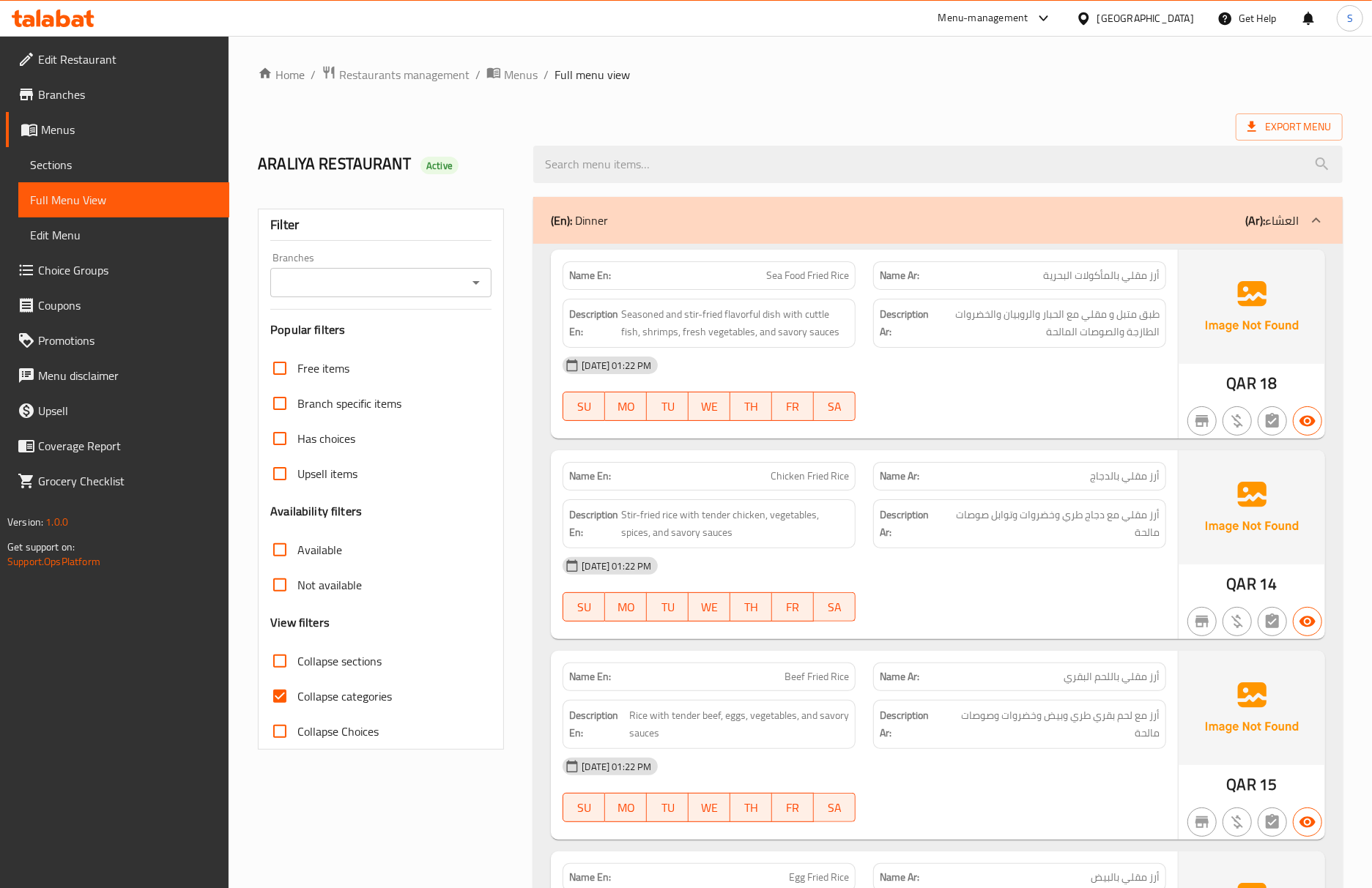
click at [276, 703] on input "Collapse categories" at bounding box center [279, 696] width 35 height 35
checkbox input "false"
click at [980, 555] on div "[DATE] 01:22 PM" at bounding box center [864, 566] width 621 height 35
click at [803, 491] on div "Name En: Chicken Fried Rice" at bounding box center [708, 476] width 293 height 29
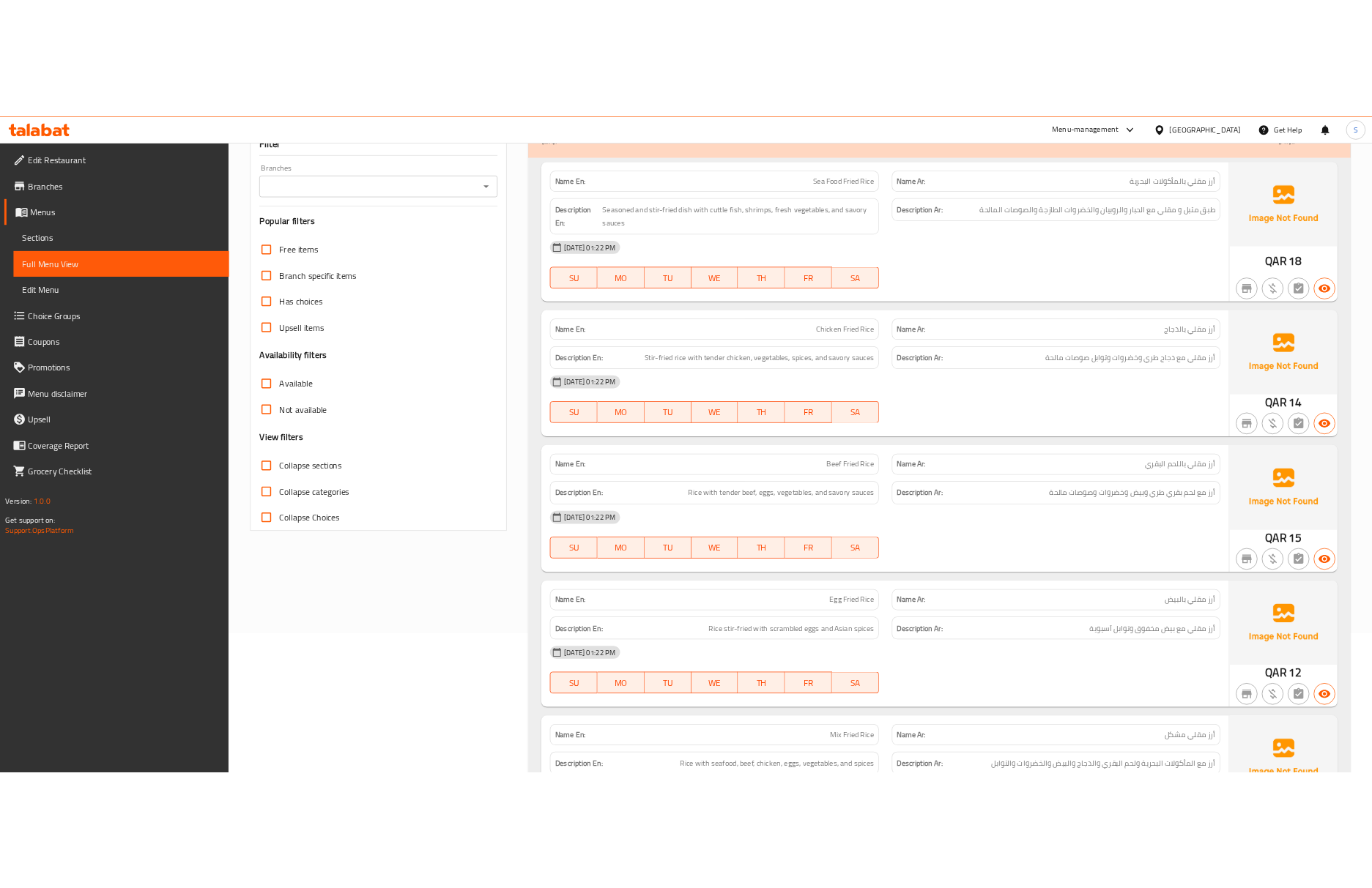
scroll to position [194, 0]
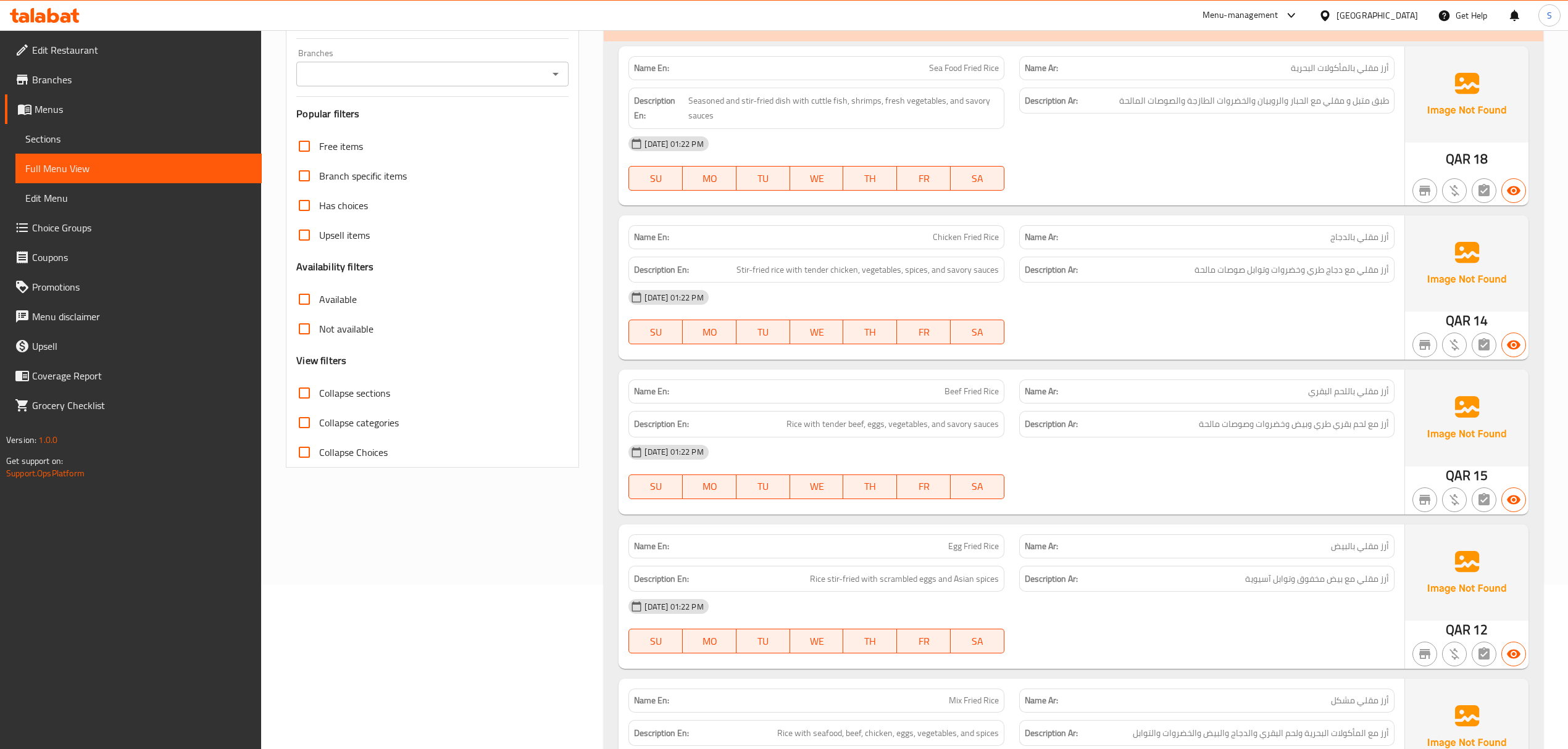
click at [208, 140] on span "Sections" at bounding box center [138, 139] width 227 height 15
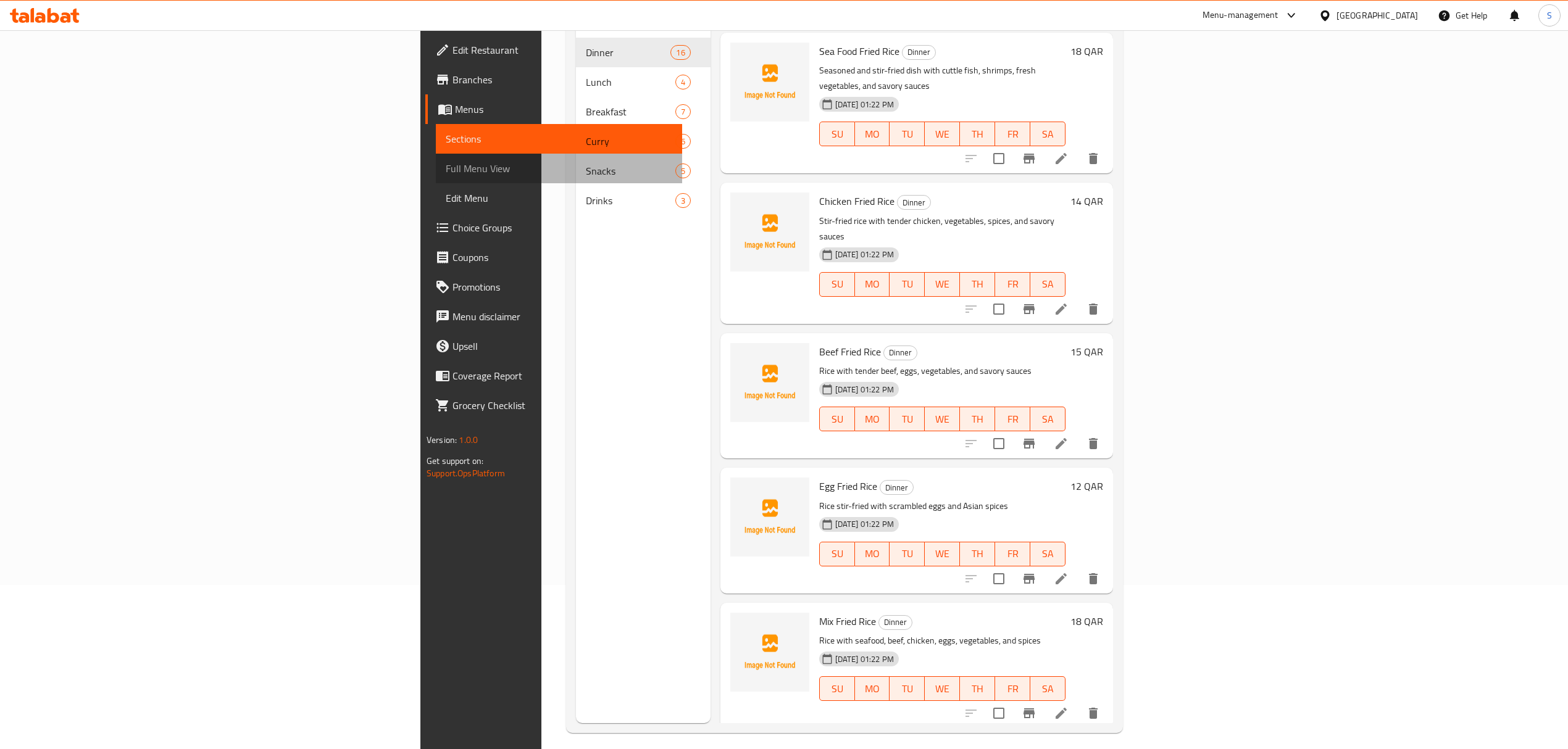
click at [446, 163] on span "Full Menu View" at bounding box center [559, 169] width 227 height 15
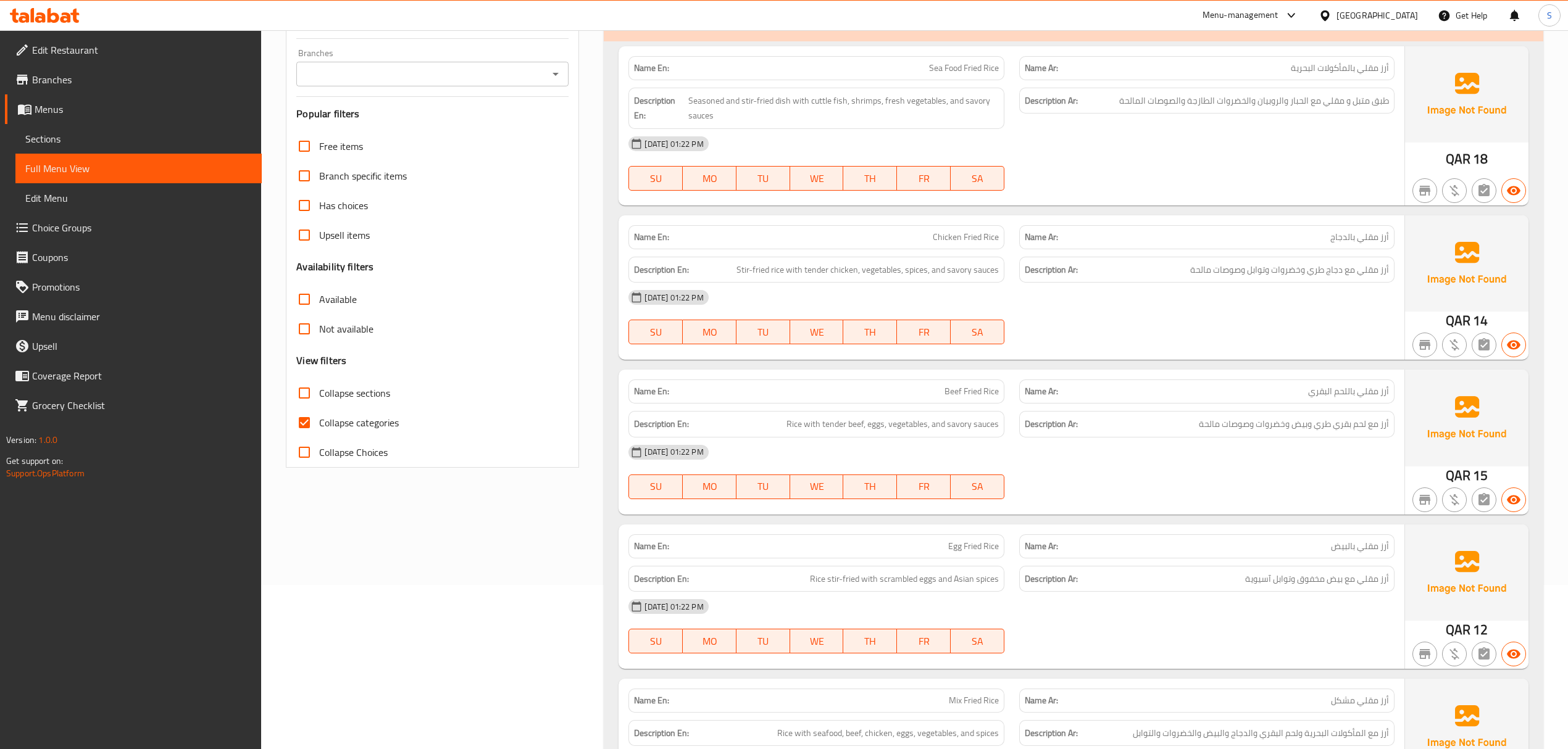
click at [290, 423] on input "Collapse categories" at bounding box center [304, 422] width 29 height 29
checkbox input "false"
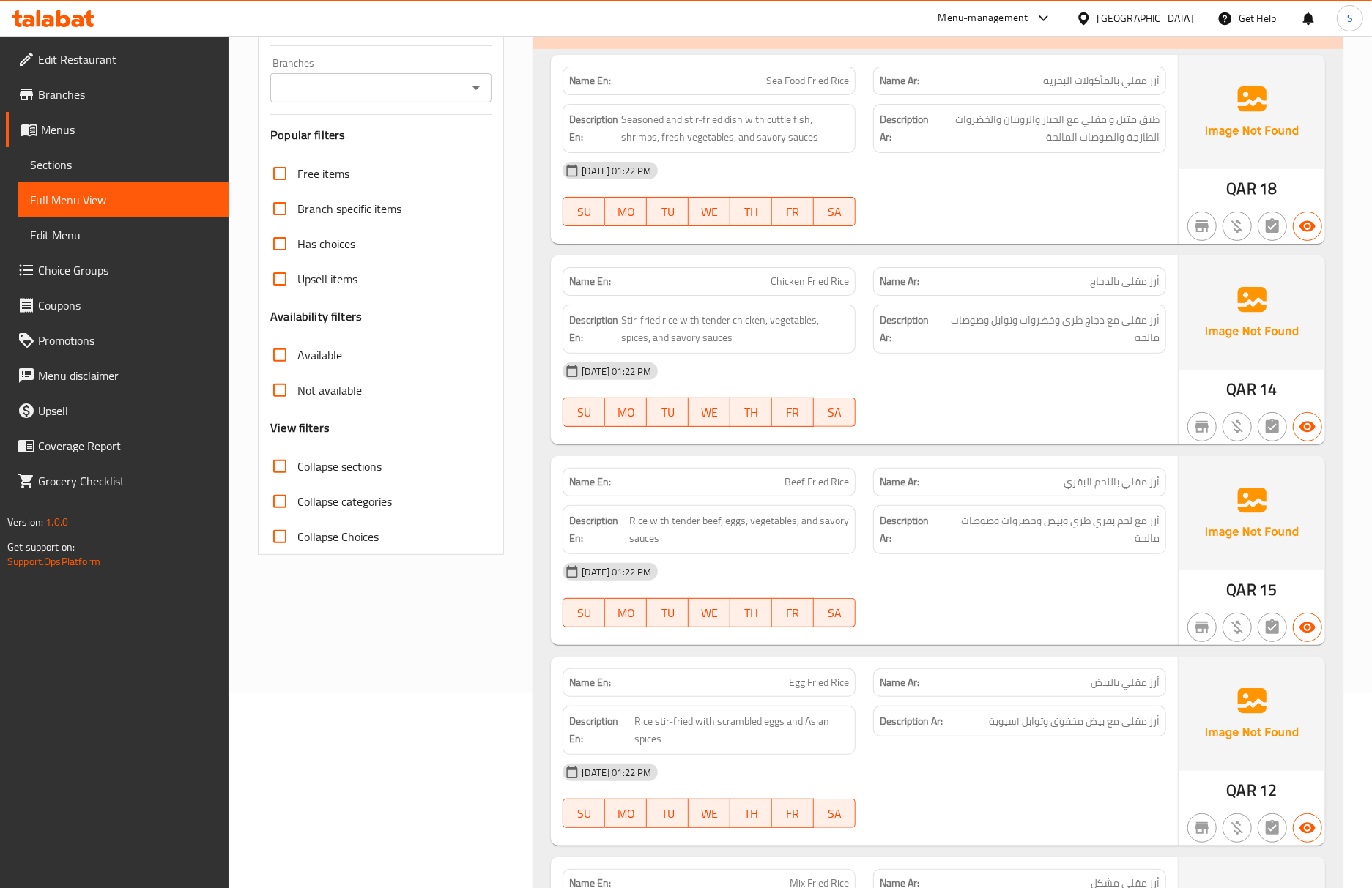
click at [1072, 593] on div "06-10-2025 01:22 PM SU MO TU WE TH FR SA" at bounding box center [864, 595] width 621 height 82
drag, startPoint x: 1081, startPoint y: 499, endPoint x: 1107, endPoint y: 606, distance: 110.1
click at [1081, 499] on div "Description Ar: أرز مع لحم بقري طري وبيض وخضروات وصوصات مالحة" at bounding box center [1019, 530] width 311 height 66
click at [985, 533] on span "أرز مع لحم بقري طري وبيض وخضروات وصوصات مالحة" at bounding box center [1052, 530] width 216 height 36
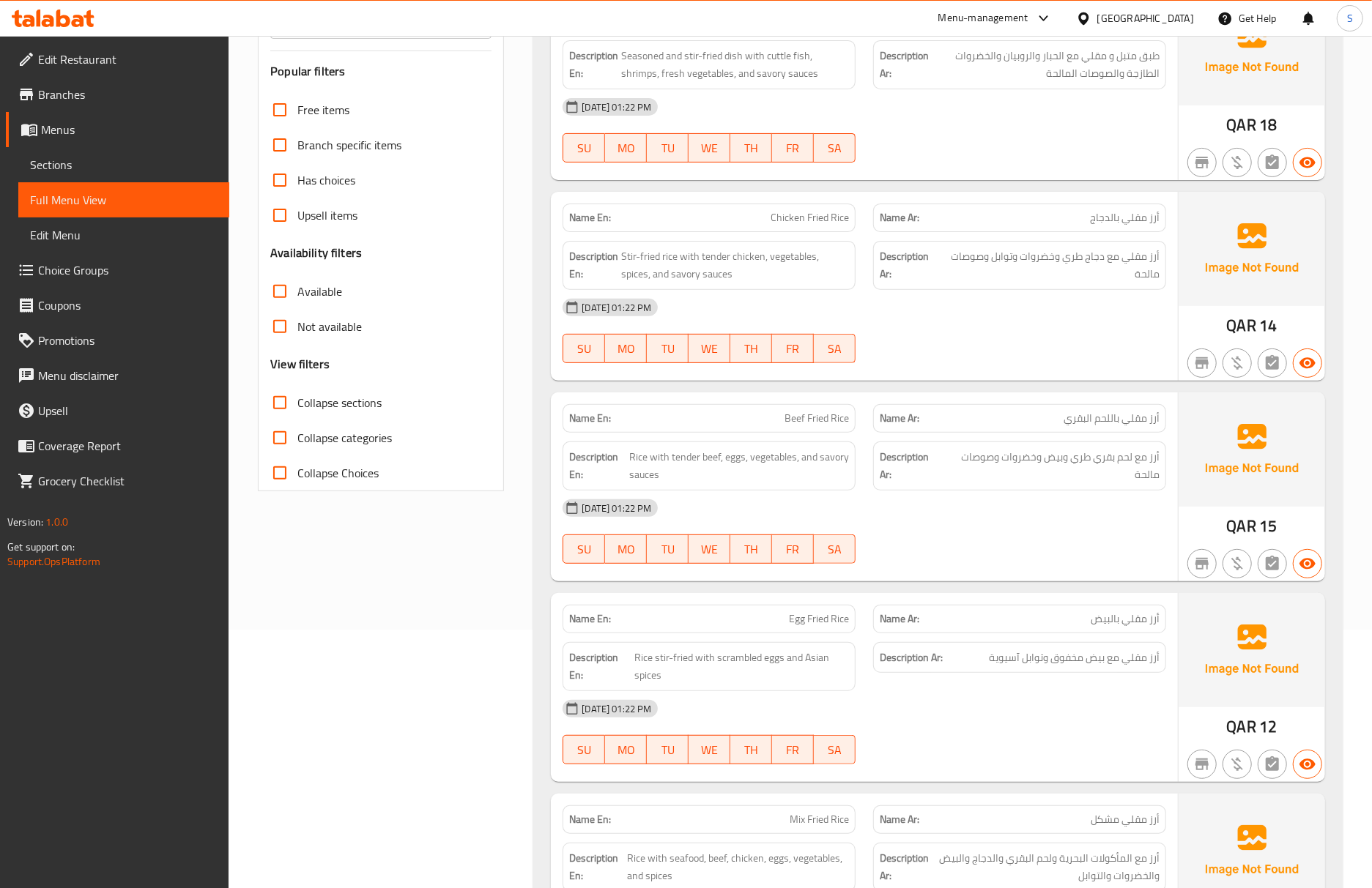
scroll to position [293, 0]
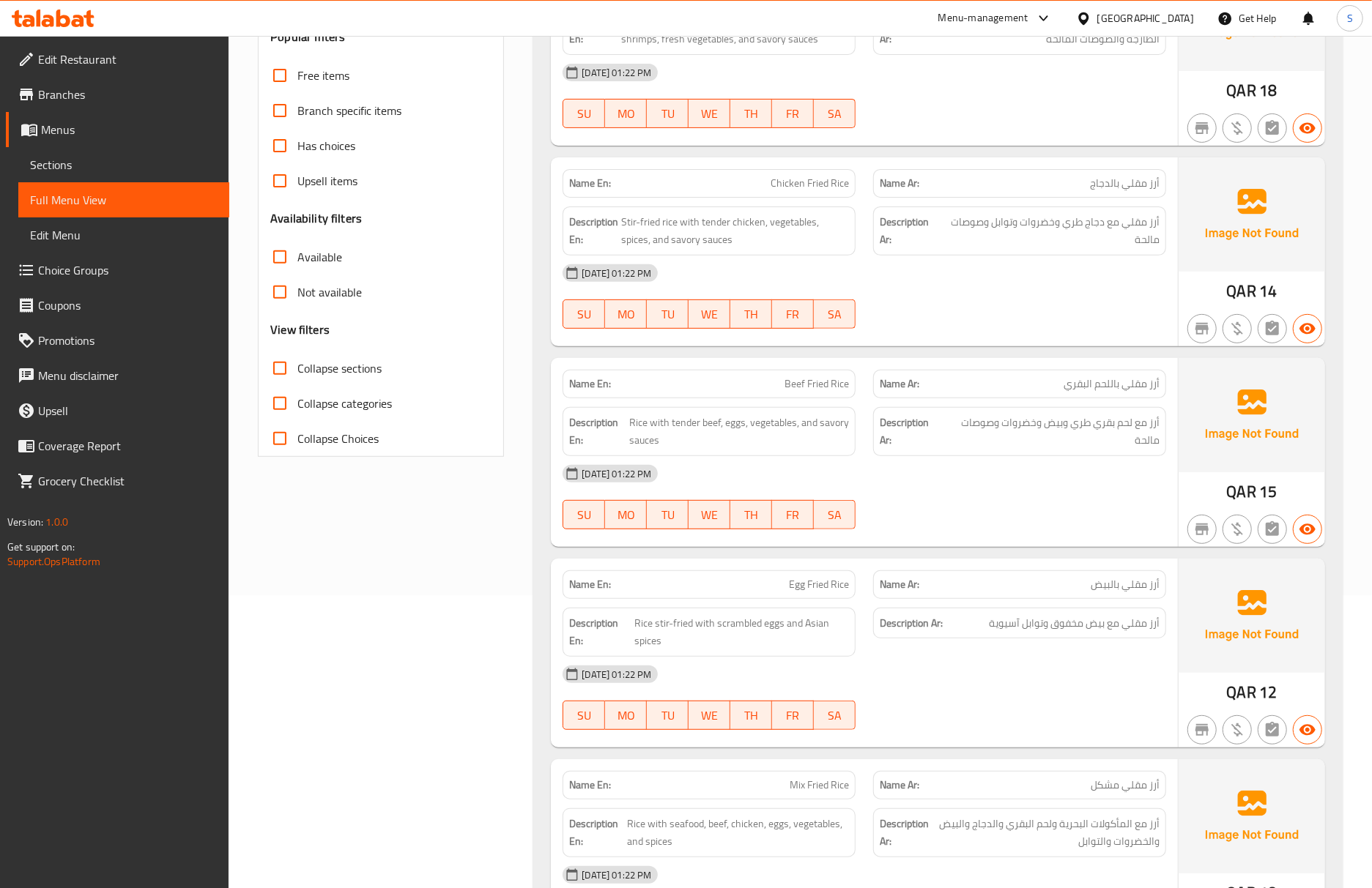
click at [997, 614] on div "Description Ar: أرز مقلي مع بيض مخفوق وتوابل آسيوية" at bounding box center [1019, 624] width 293 height 32
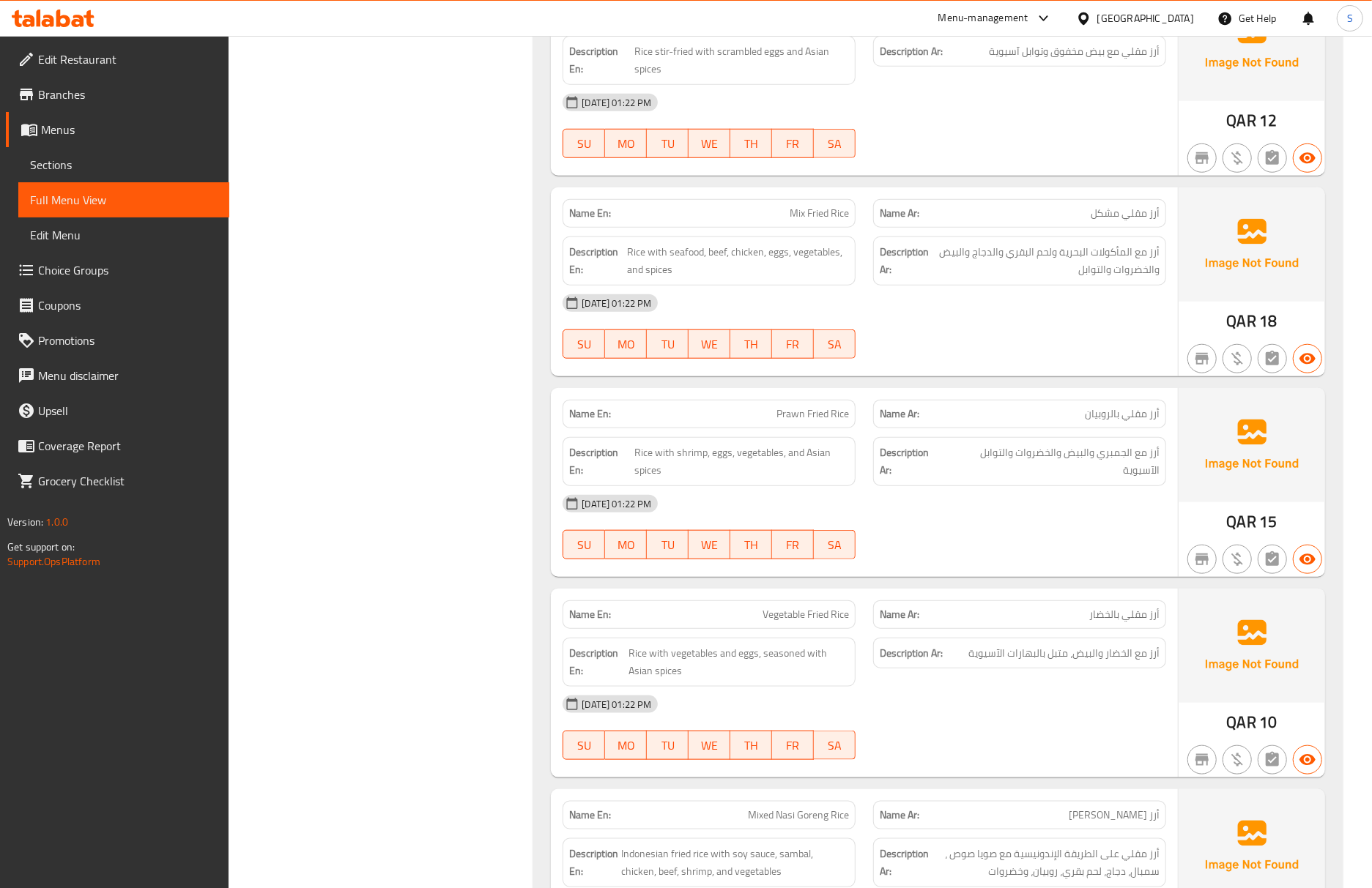
scroll to position [879, 0]
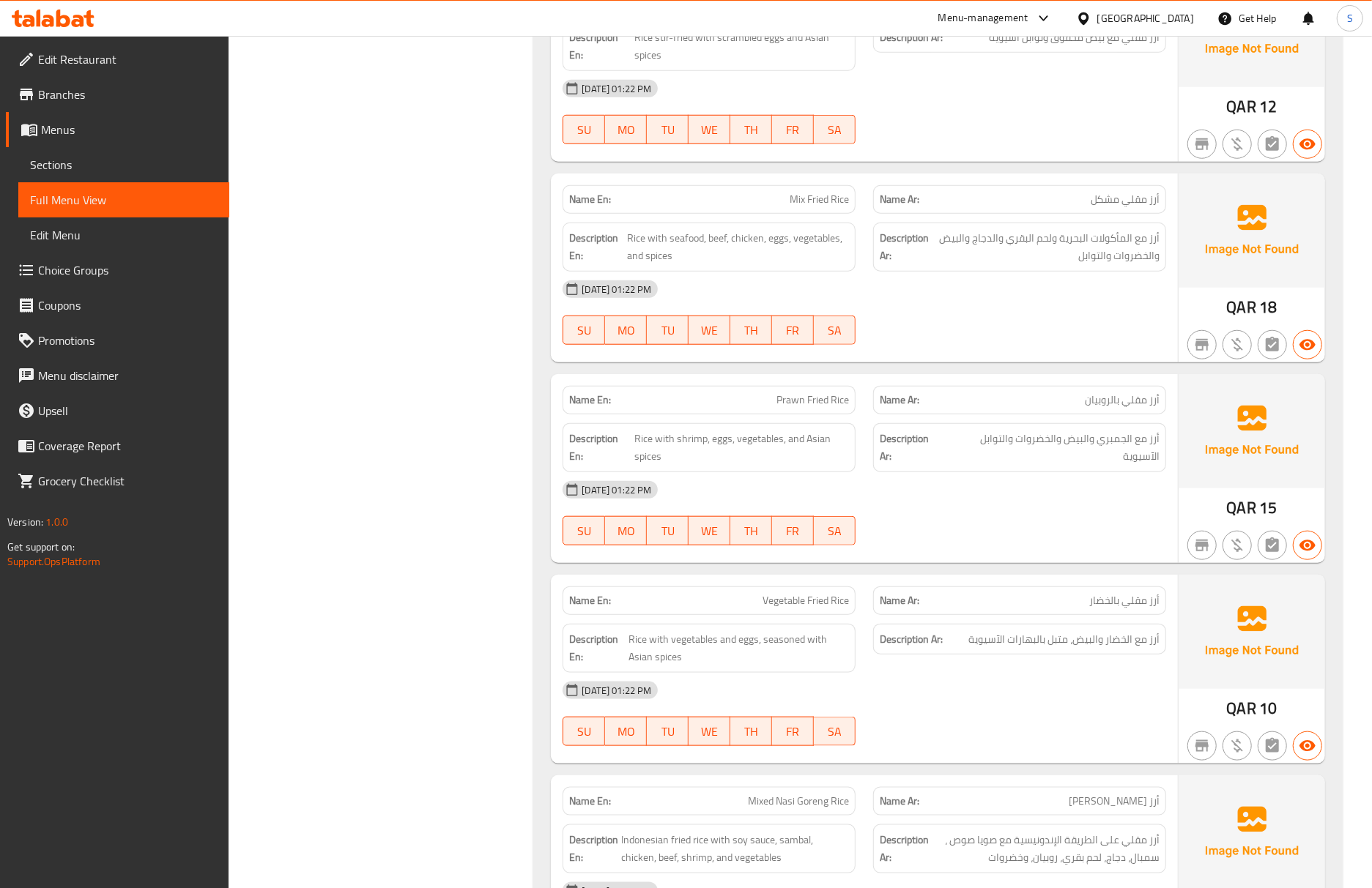
click at [1159, 706] on div "[DATE] 01:22 PM" at bounding box center [864, 690] width 621 height 35
click at [894, 561] on div "Name En: Prawn Fried Rice Name Ar: أرز مقلي بالروبيان Description En: Rice with…" at bounding box center [864, 468] width 627 height 189
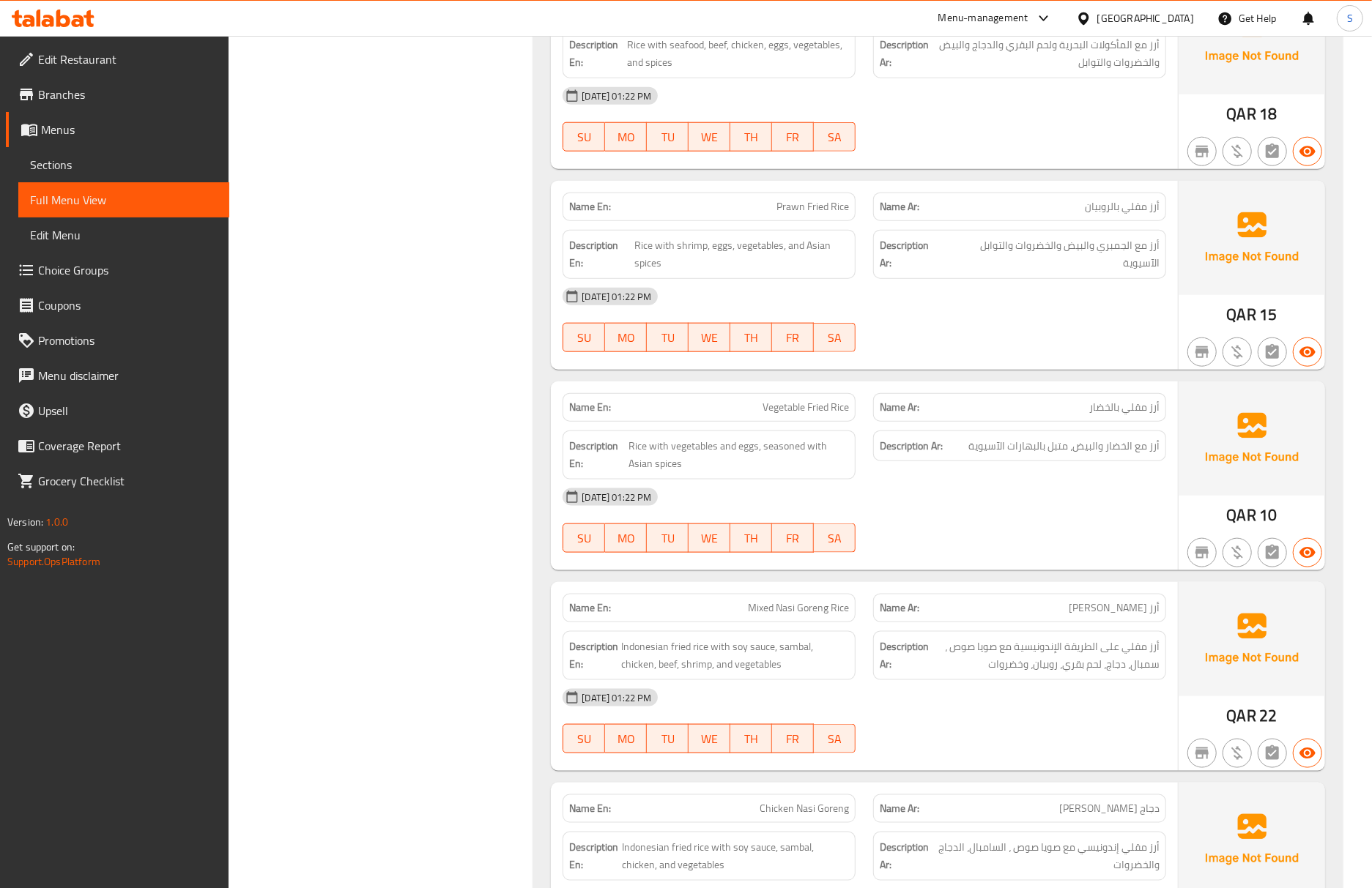
scroll to position [1074, 0]
click at [653, 502] on span "[DATE] 01:22 PM" at bounding box center [616, 496] width 81 height 14
click at [858, 594] on div "Name En: Mixed Nasi Goreng Rice" at bounding box center [708, 606] width 311 height 47
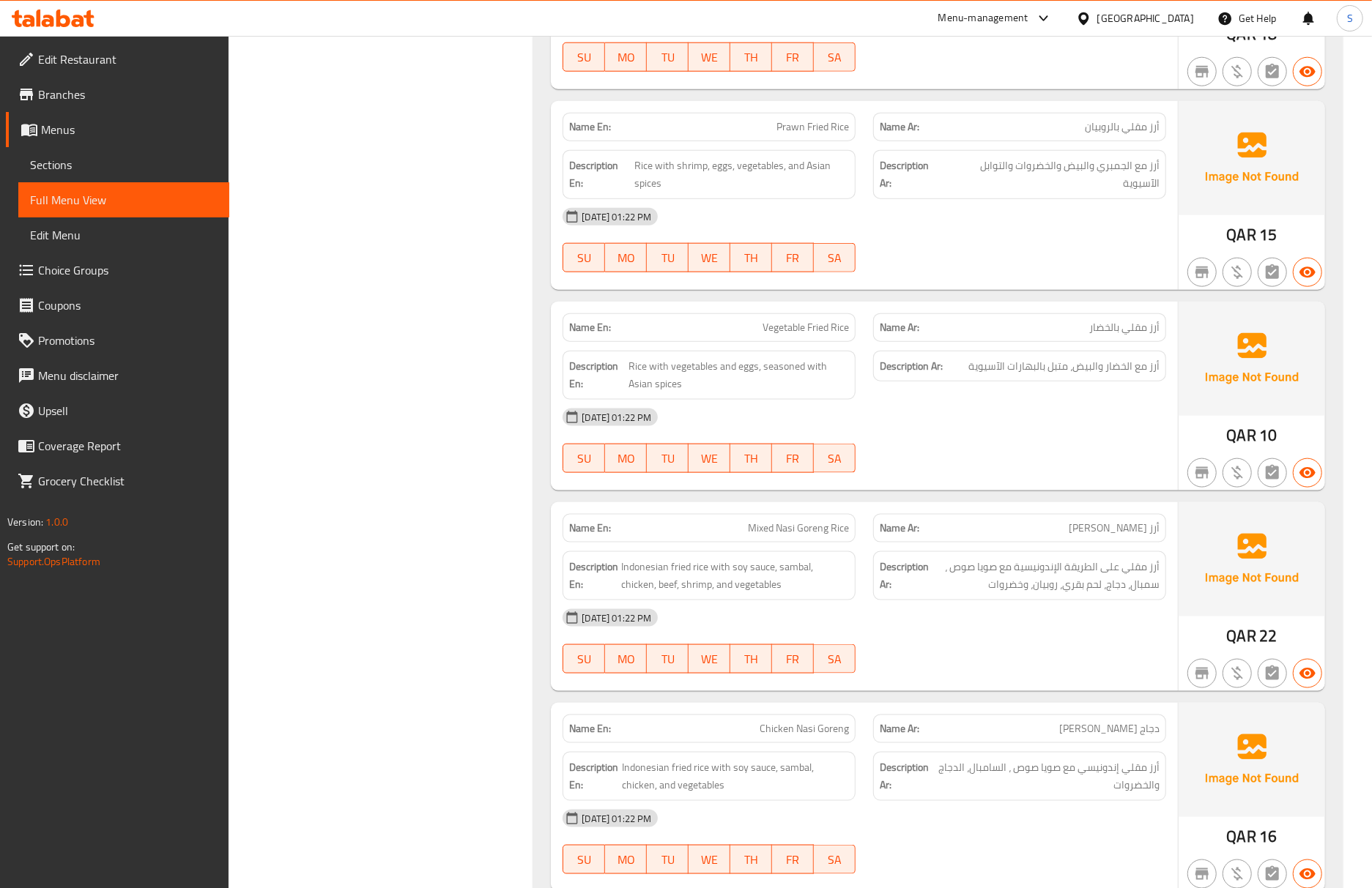
scroll to position [1269, 0]
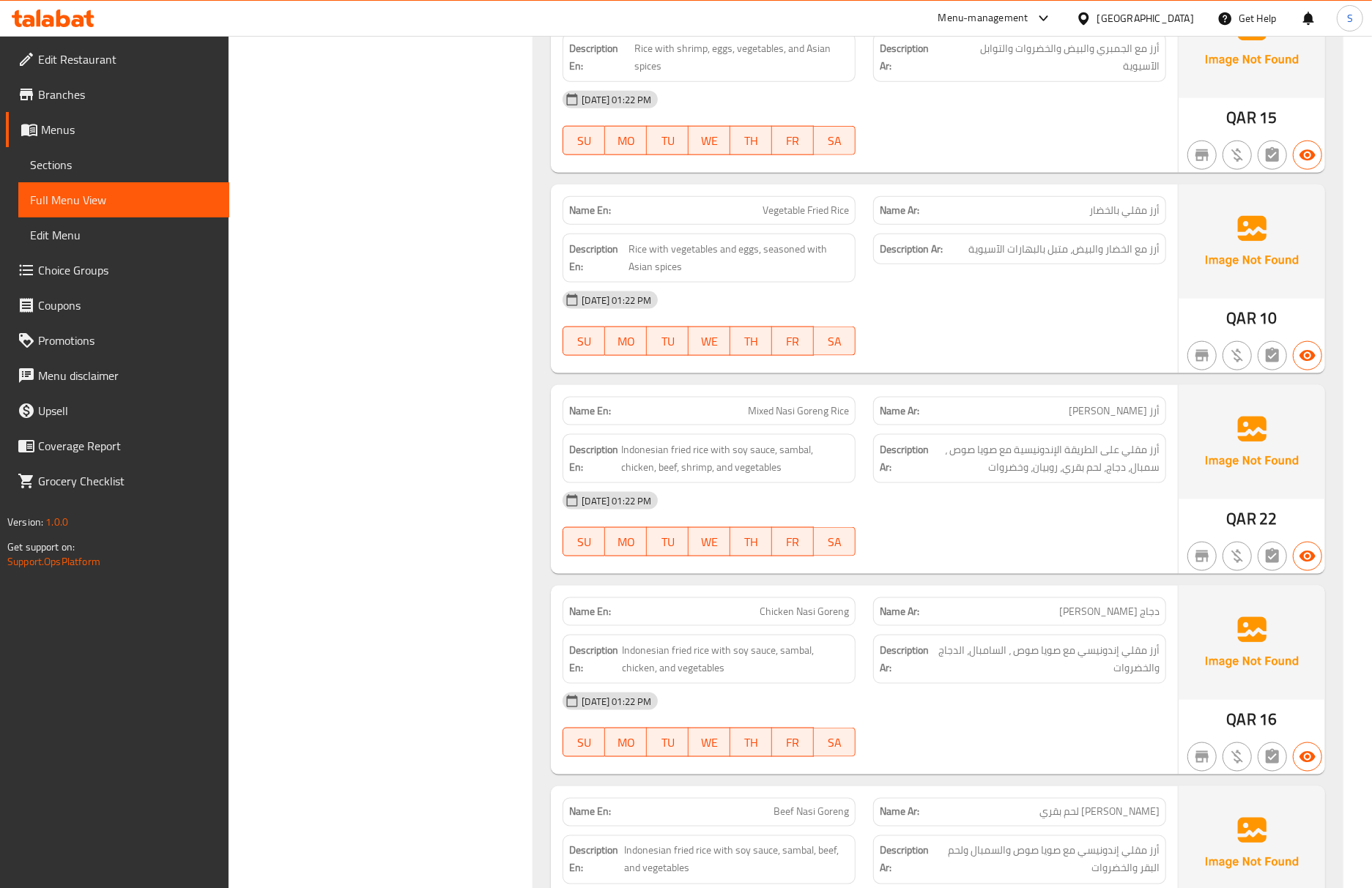
click at [1163, 530] on div "06-10-2025 01:22 PM SU MO TU WE TH FR SA" at bounding box center [864, 524] width 621 height 82
drag, startPoint x: 40, startPoint y: 168, endPoint x: 98, endPoint y: 194, distance: 63.6
click at [40, 168] on span "Sections" at bounding box center [123, 165] width 187 height 18
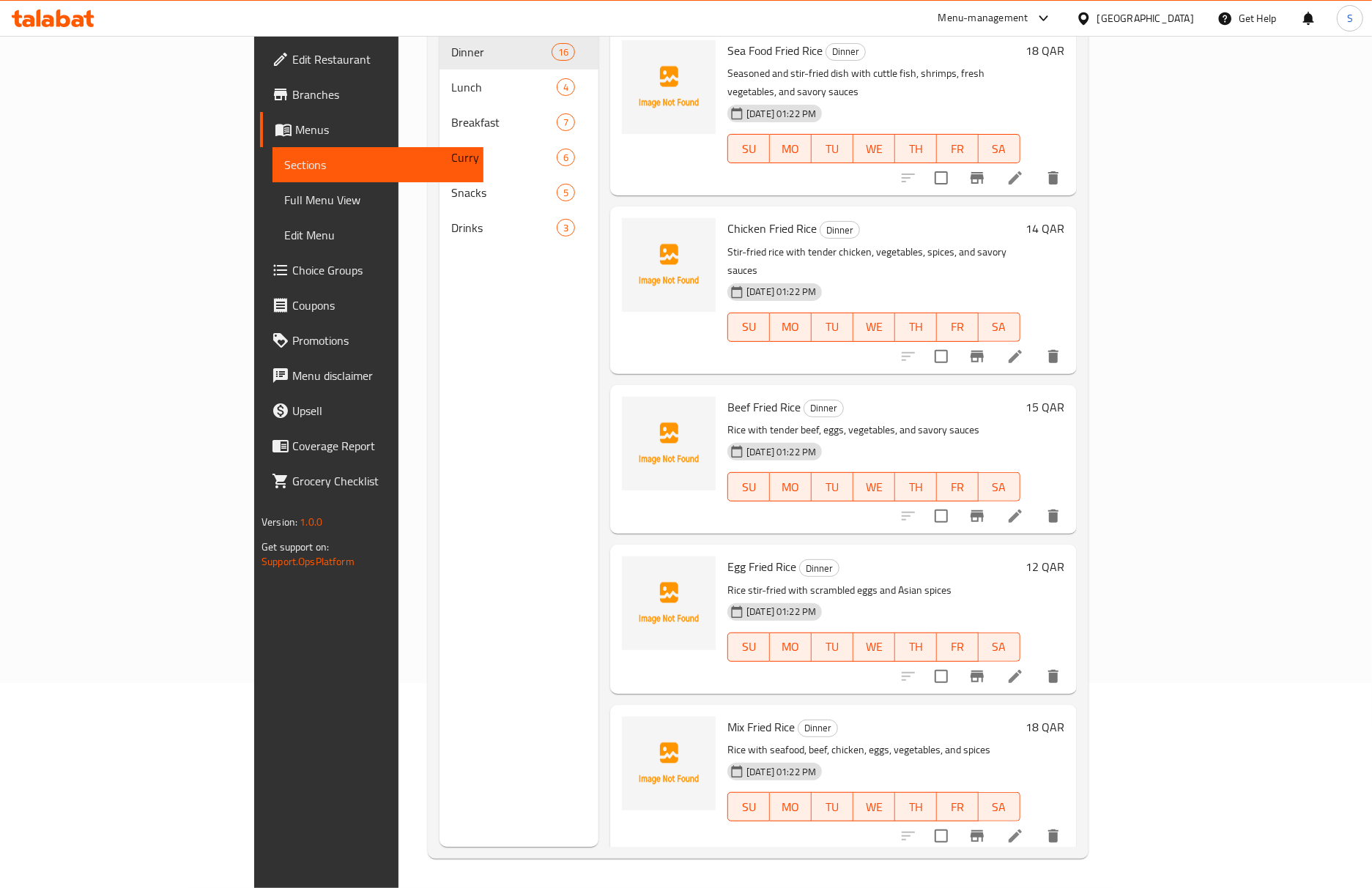
scroll to position [205, 0]
click at [284, 197] on span "Full Menu View" at bounding box center [377, 200] width 187 height 18
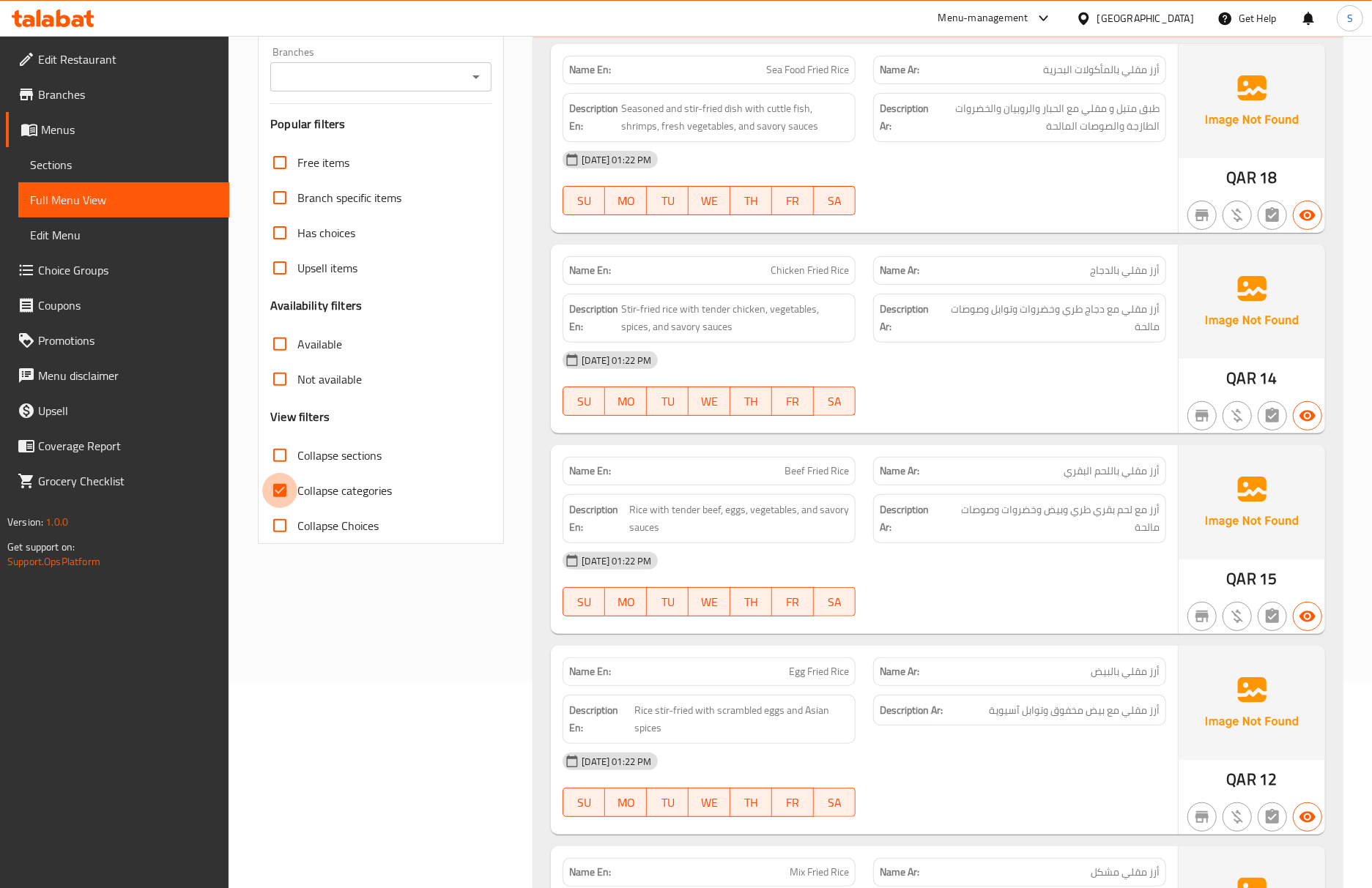
click at [291, 502] on input "Collapse categories" at bounding box center [279, 490] width 35 height 35
checkbox input "false"
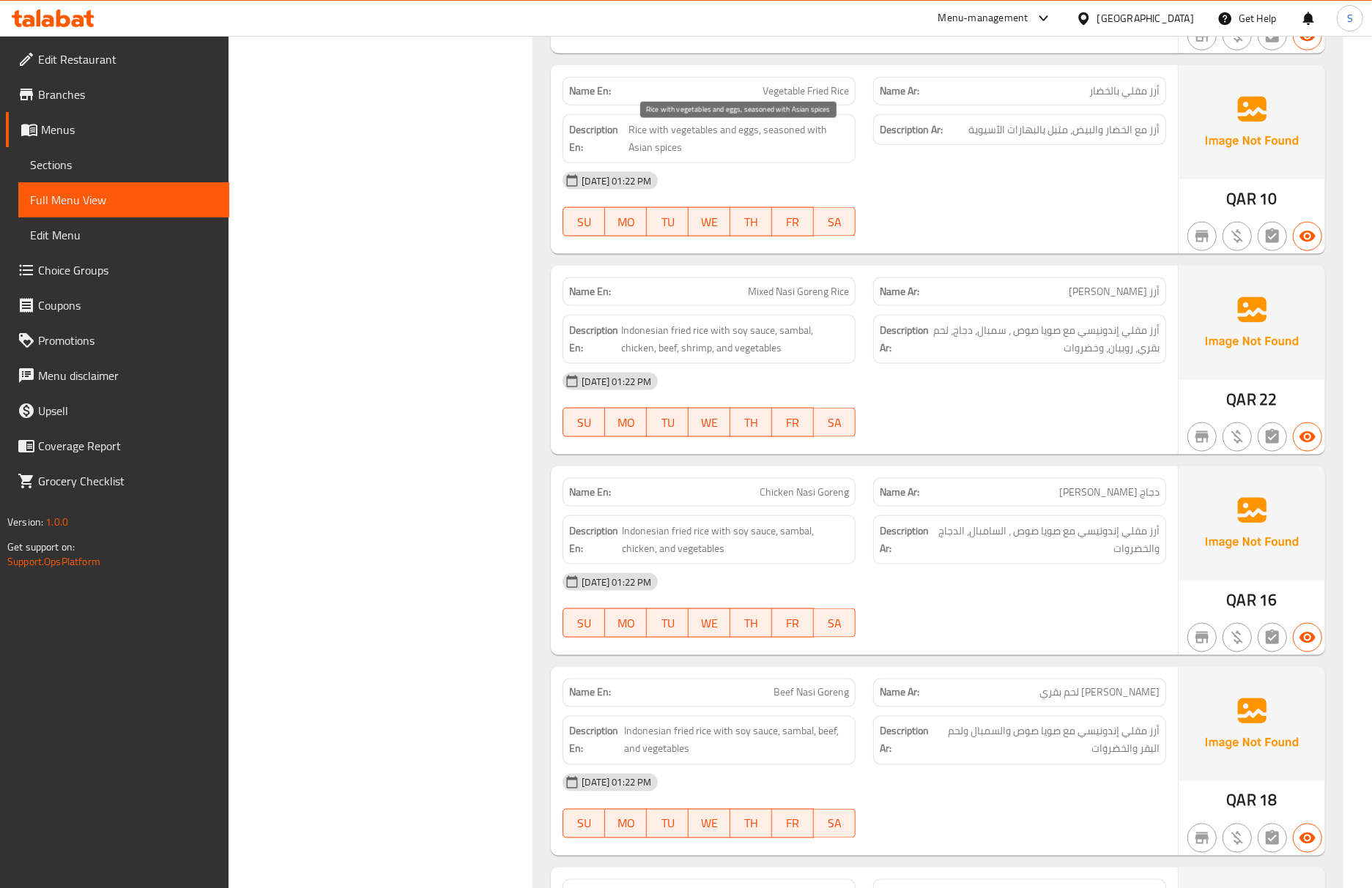
scroll to position [1389, 0]
click at [83, 163] on span "Sections" at bounding box center [123, 165] width 187 height 18
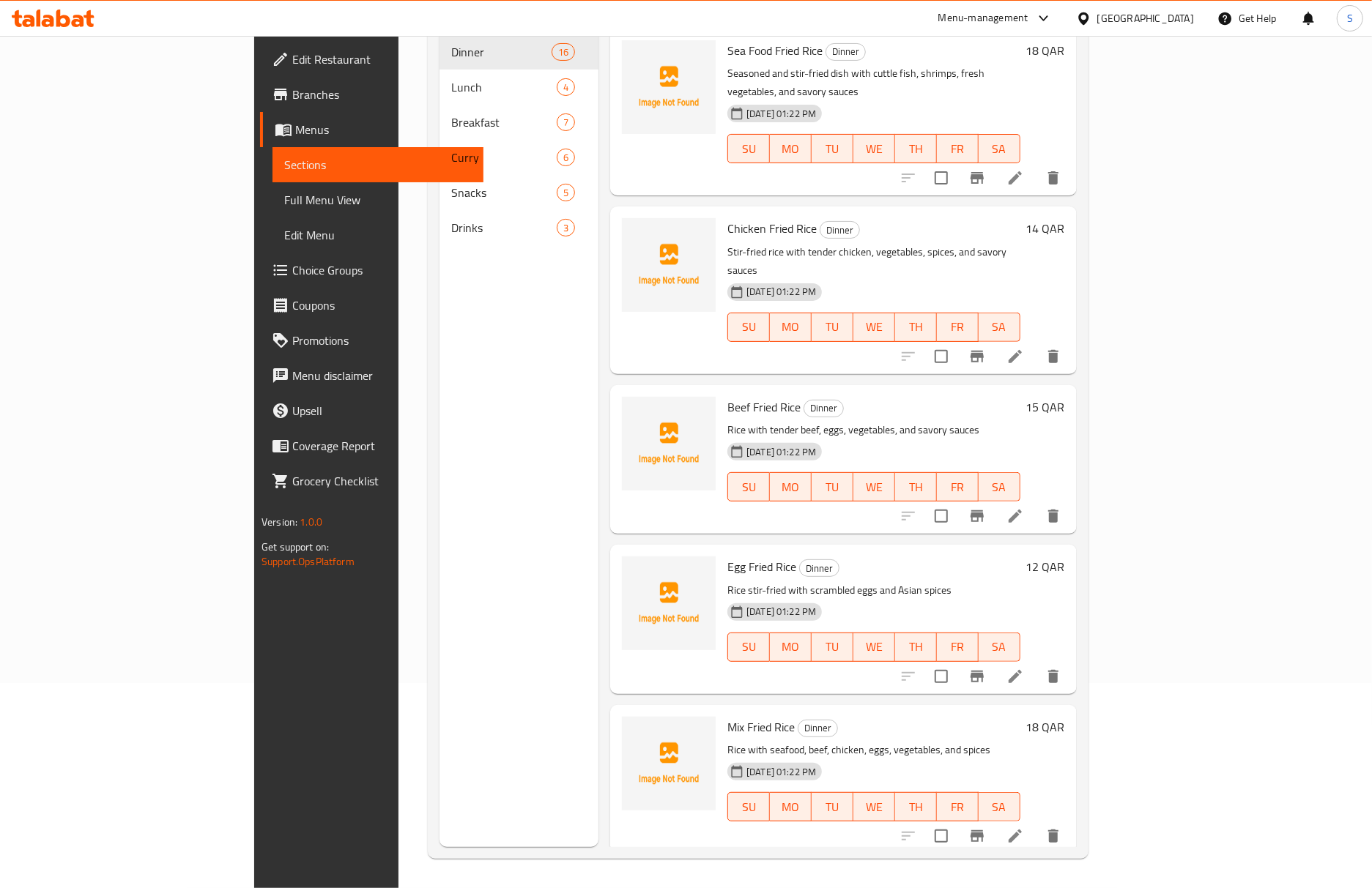
scroll to position [205, 0]
click at [284, 205] on span "Full Menu View" at bounding box center [377, 200] width 187 height 18
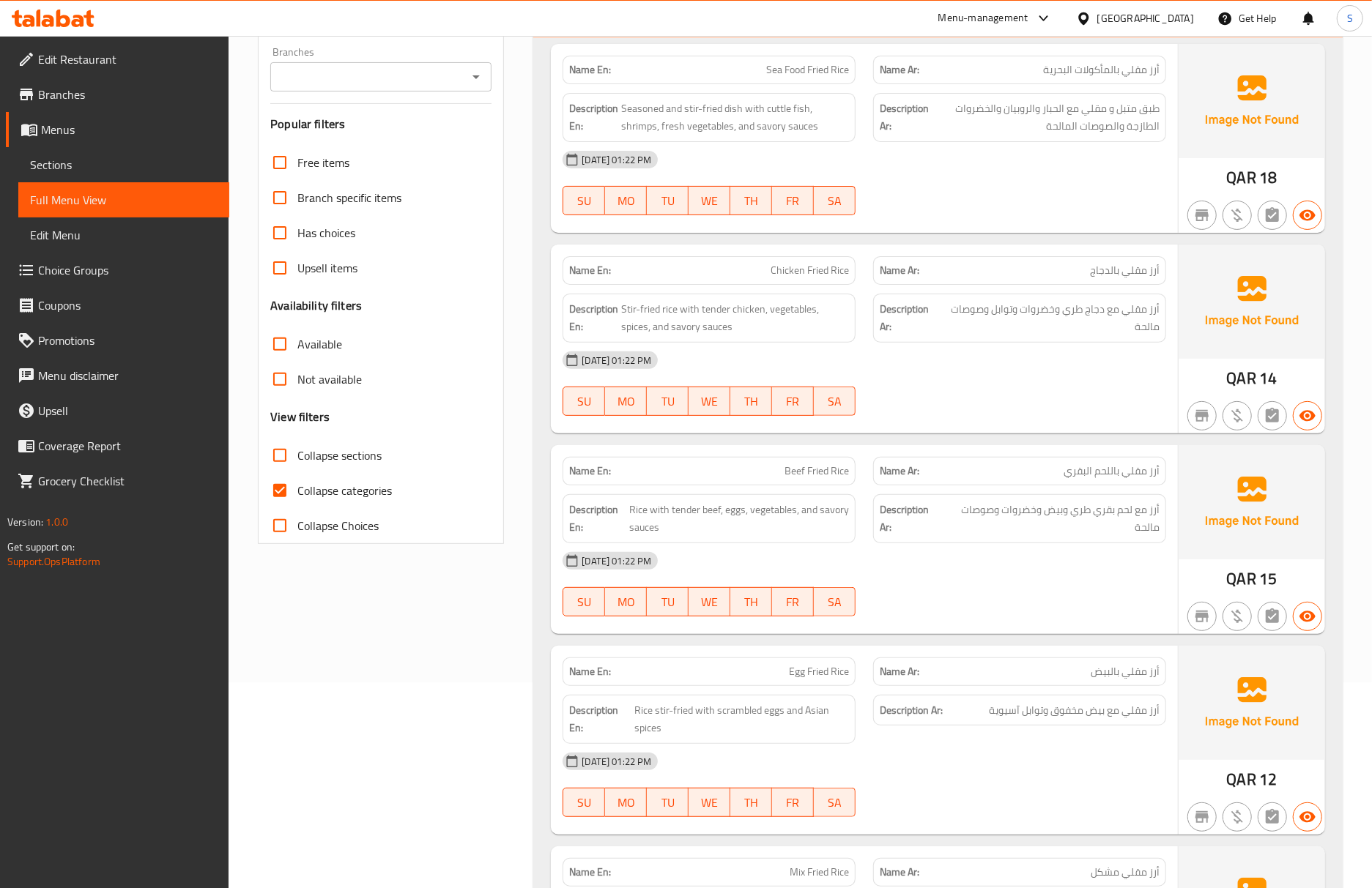
click at [293, 498] on input "Collapse categories" at bounding box center [279, 490] width 35 height 35
checkbox input "false"
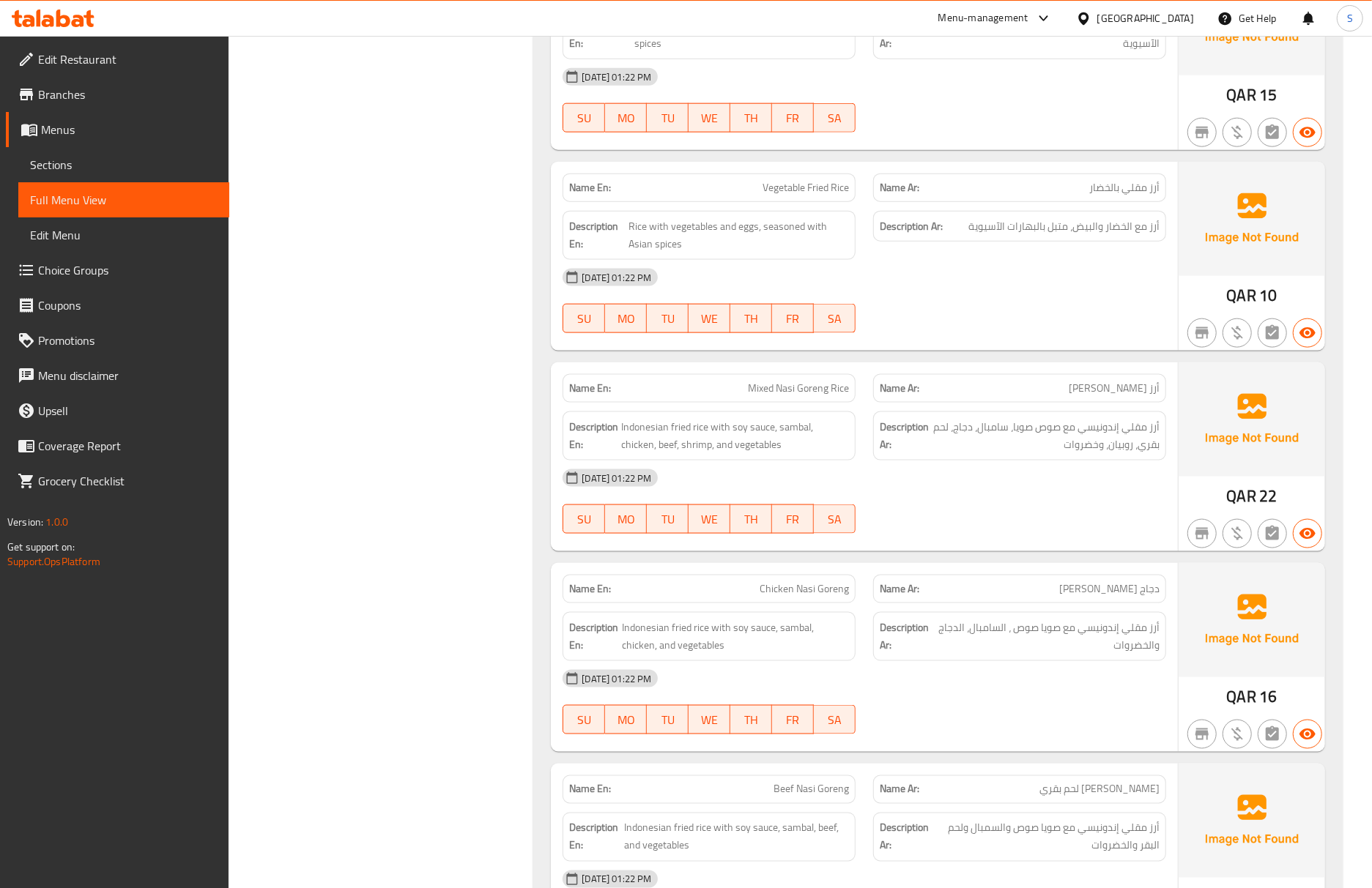
click at [1102, 603] on div "Name Ar: دجاج ناسي جورينج" at bounding box center [1019, 589] width 293 height 29
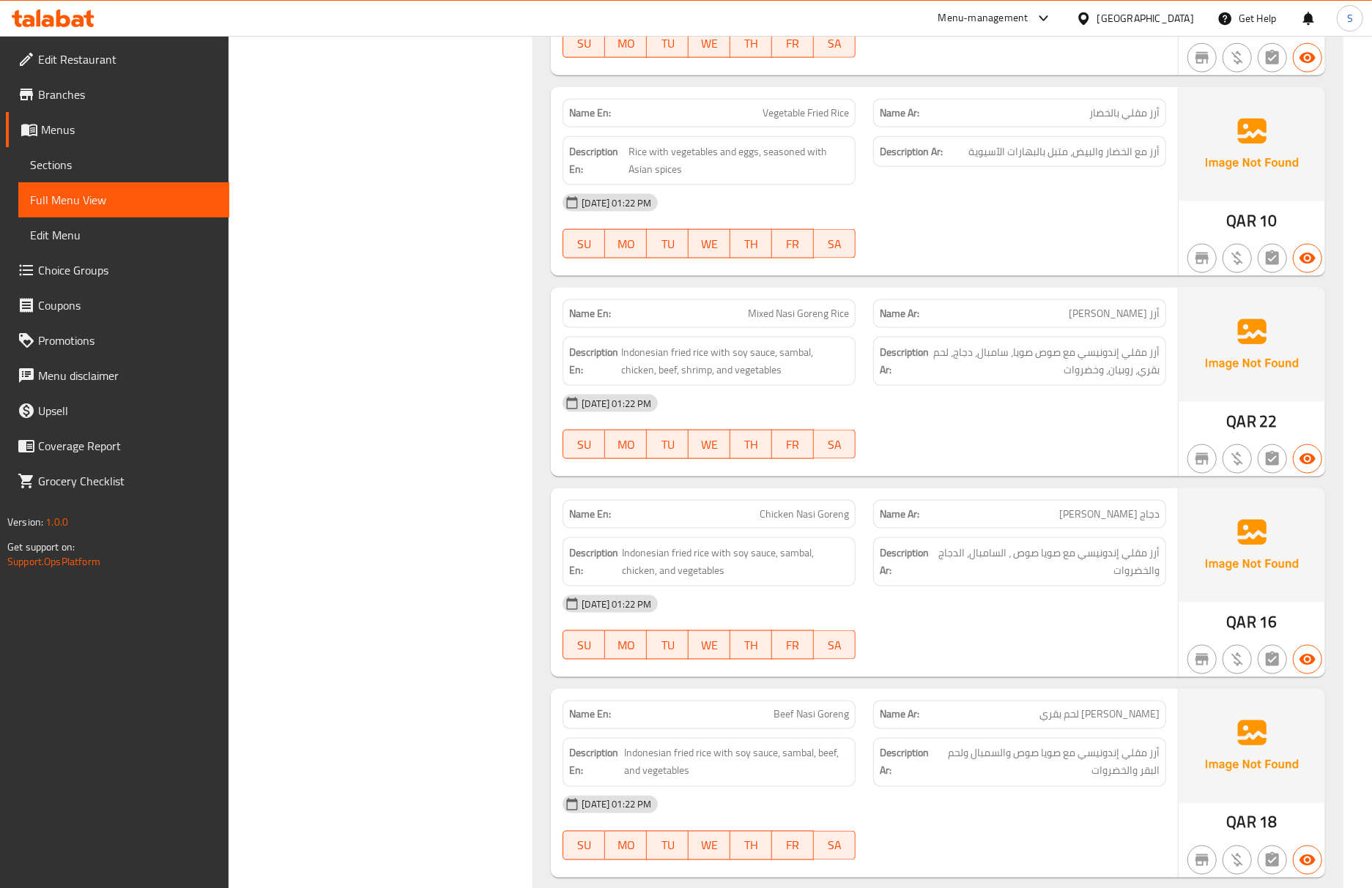
scroll to position [1487, 0]
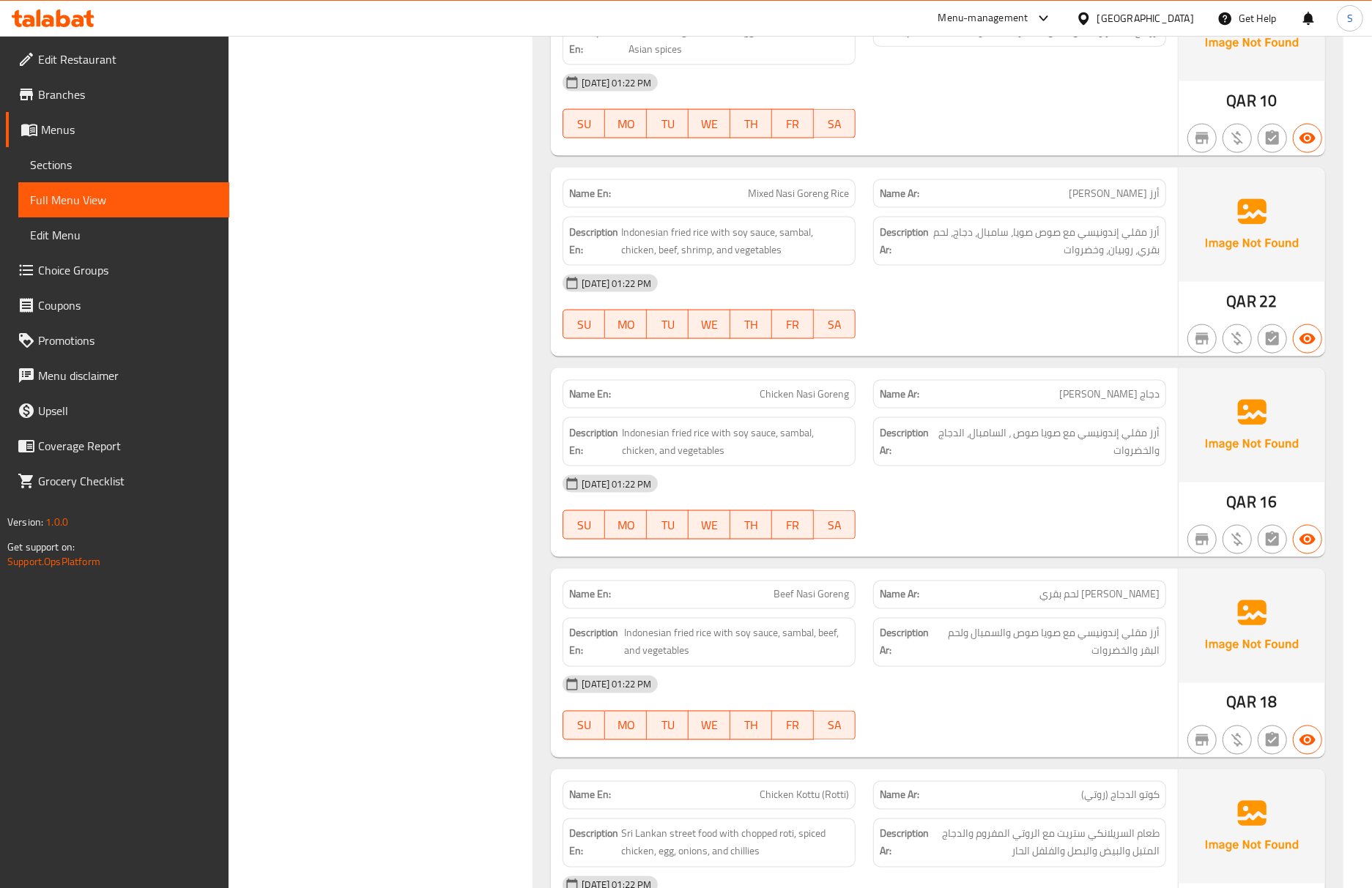
click at [680, 511] on div "06-10-2025 01:22 PM SU MO TU WE TH FR SA" at bounding box center [864, 507] width 621 height 82
click at [981, 244] on span "أرز مقلي إندونيسي مع صوص صويا، سامبال، دجاج، لحم بقري، روبيان، وخضروات" at bounding box center [1046, 241] width 228 height 36
copy span "سامبال"
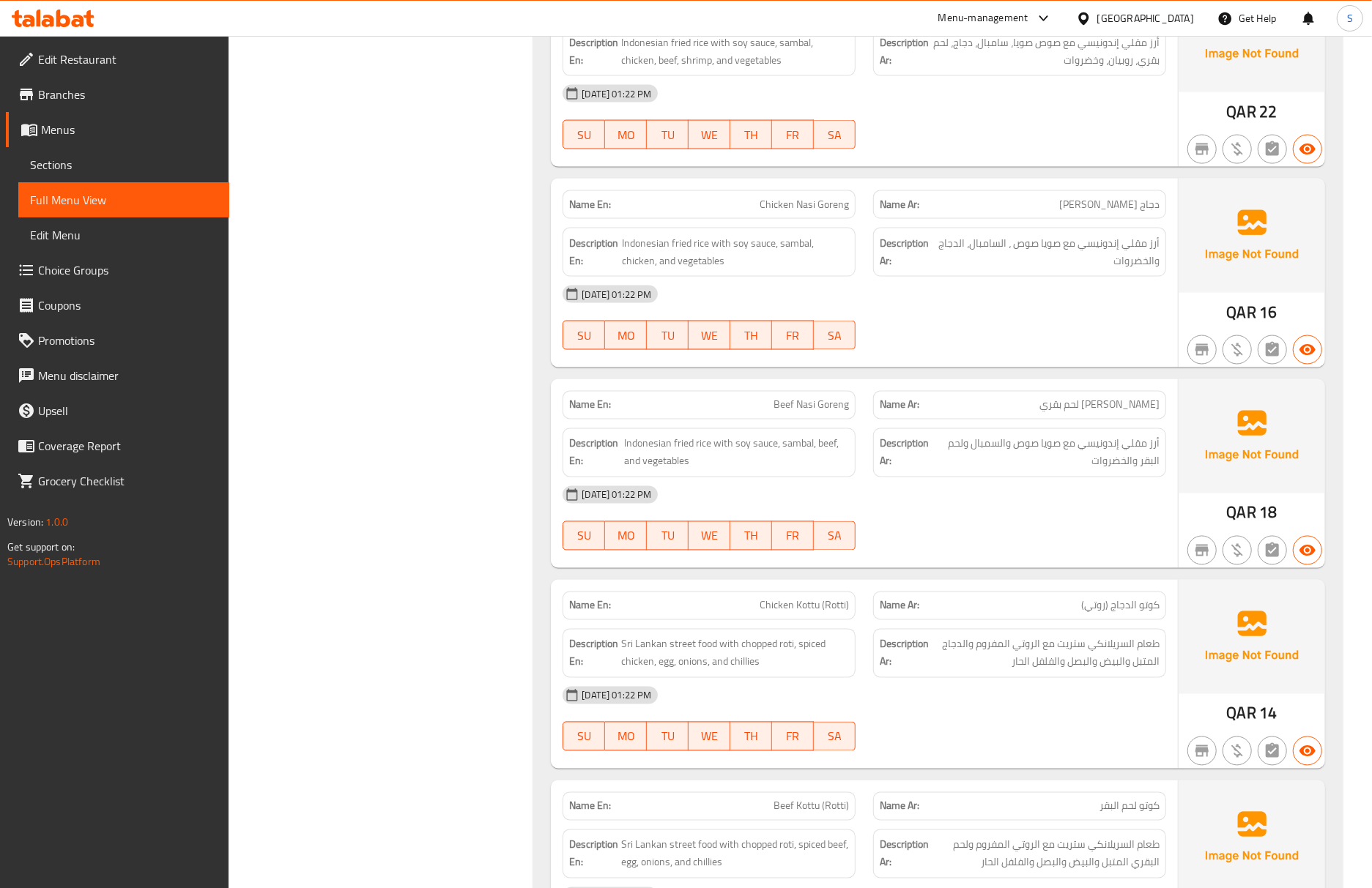
scroll to position [1683, 0]
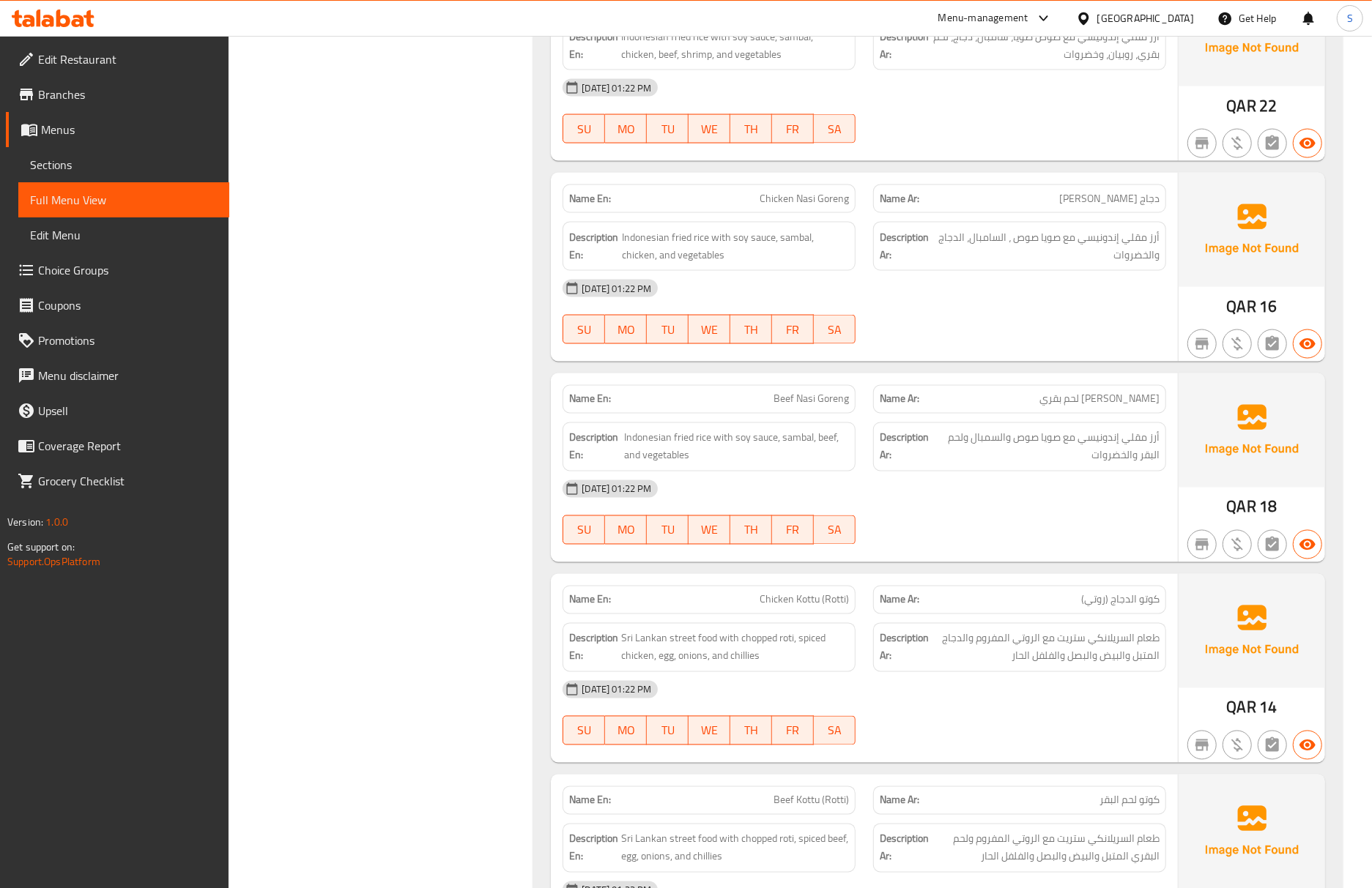
click at [910, 608] on strong "Name Ar:" at bounding box center [900, 600] width 40 height 16
click at [653, 533] on span "TU" at bounding box center [668, 530] width 30 height 21
type button "2"
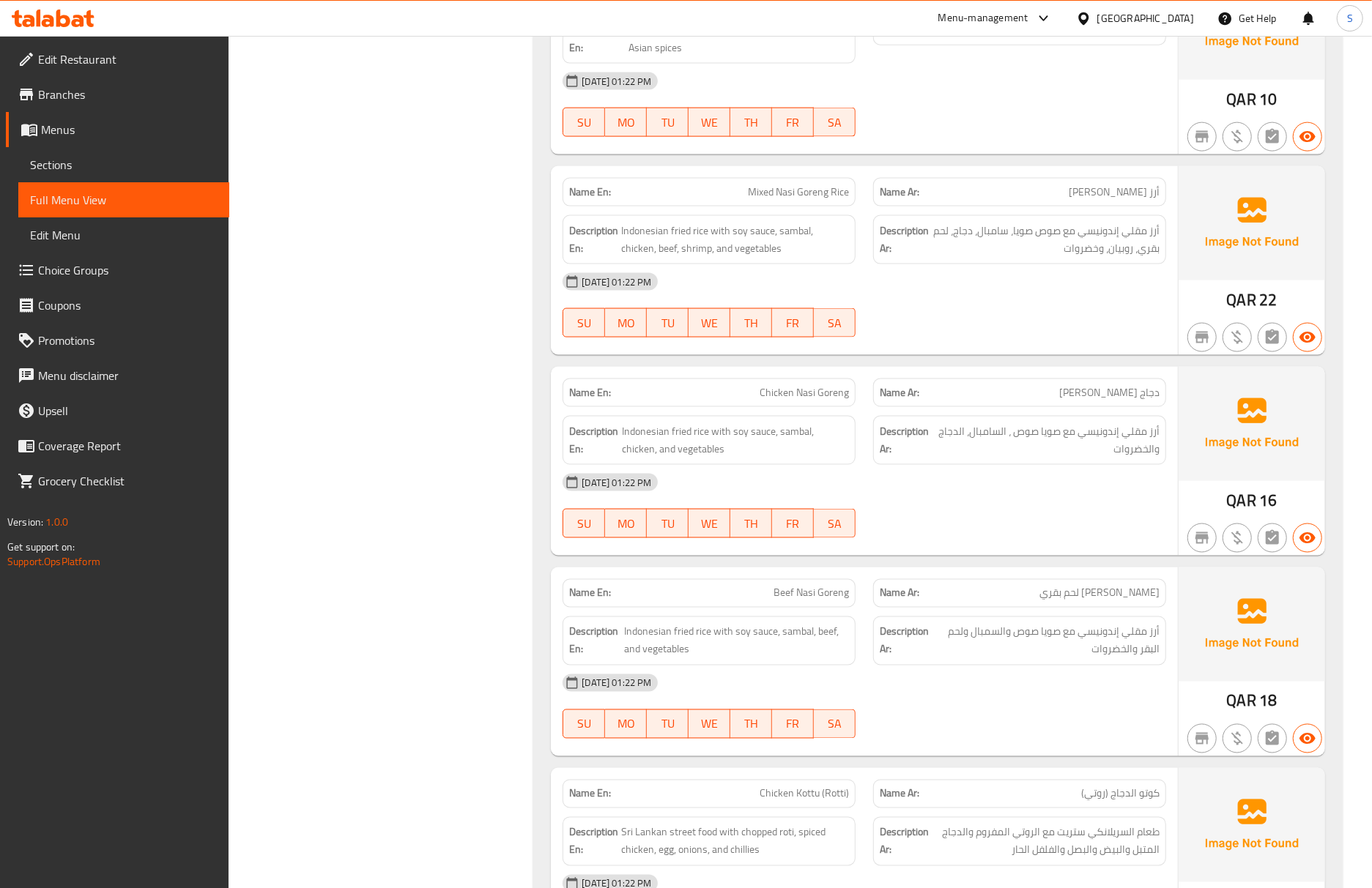
scroll to position [1487, 0]
click at [996, 240] on span "أرز مقلي إندونيسي مع صوص صويا، سامبال، دجاج، لحم بقري، روبيان، وخضروات" at bounding box center [1046, 241] width 228 height 36
copy span "سامبال"
click at [121, 164] on span "Sections" at bounding box center [123, 165] width 187 height 18
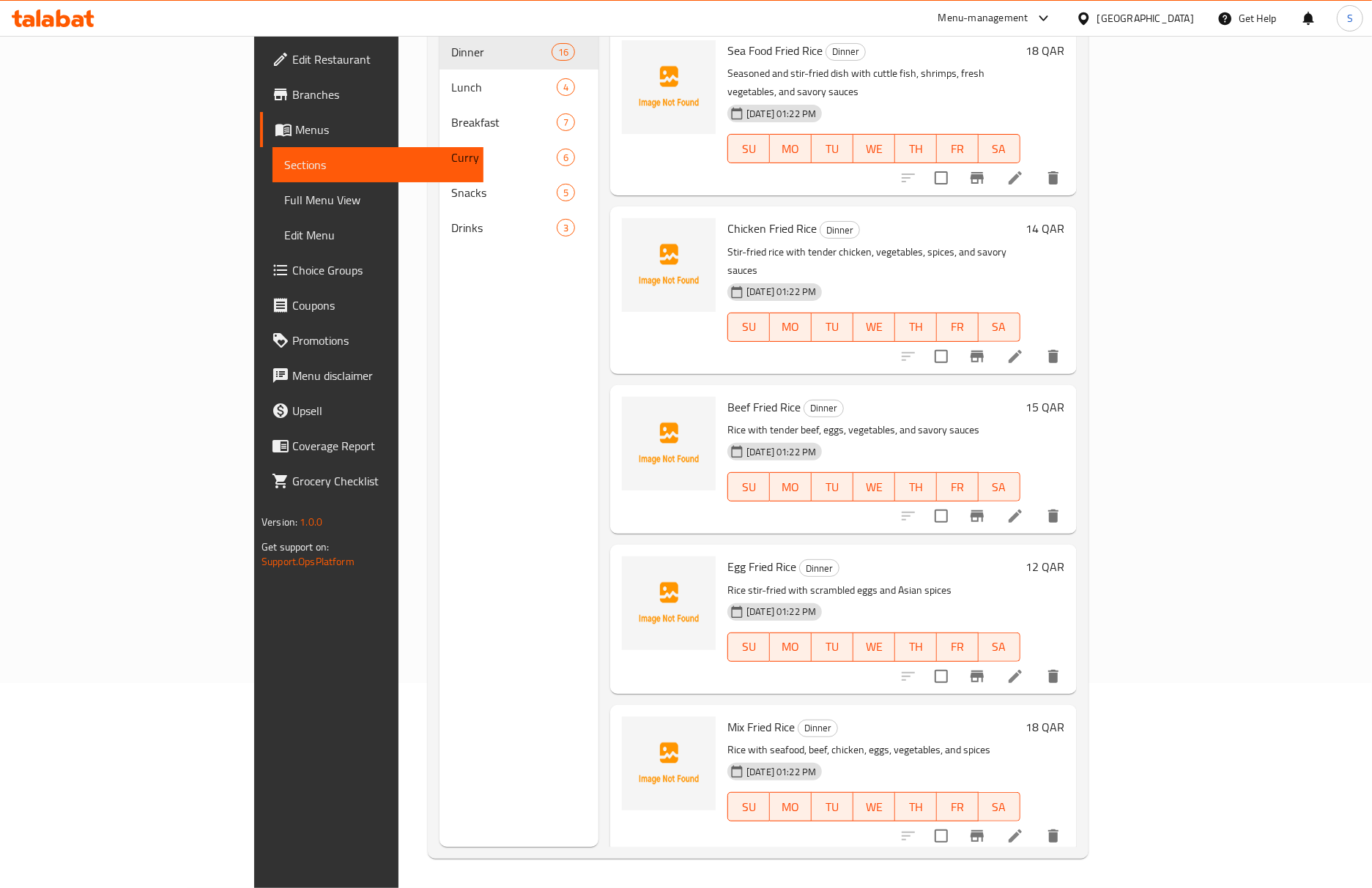
scroll to position [205, 0]
click at [284, 197] on span "Full Menu View" at bounding box center [377, 200] width 187 height 18
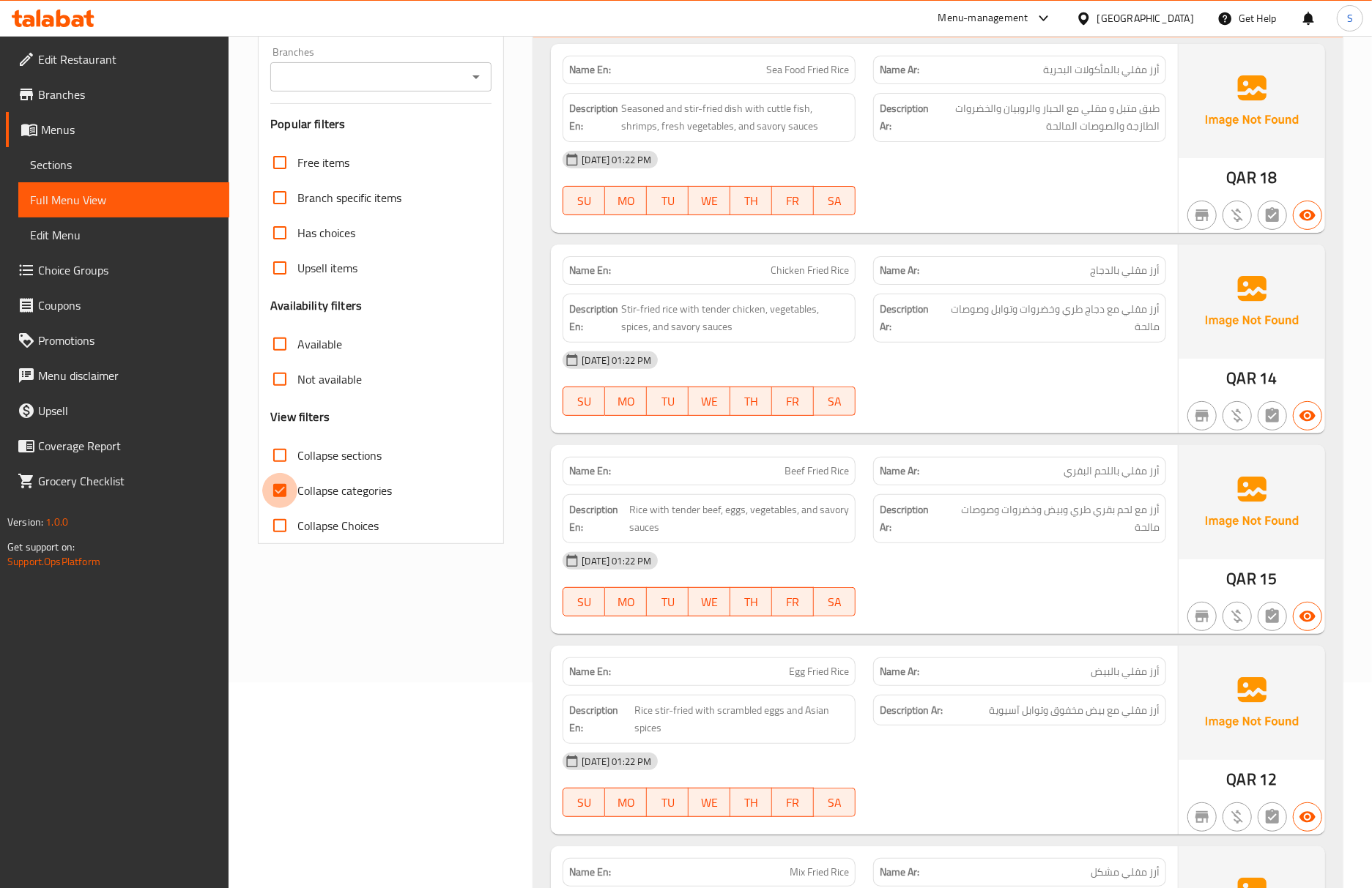
click at [295, 492] on input "Collapse categories" at bounding box center [279, 490] width 35 height 35
checkbox input "false"
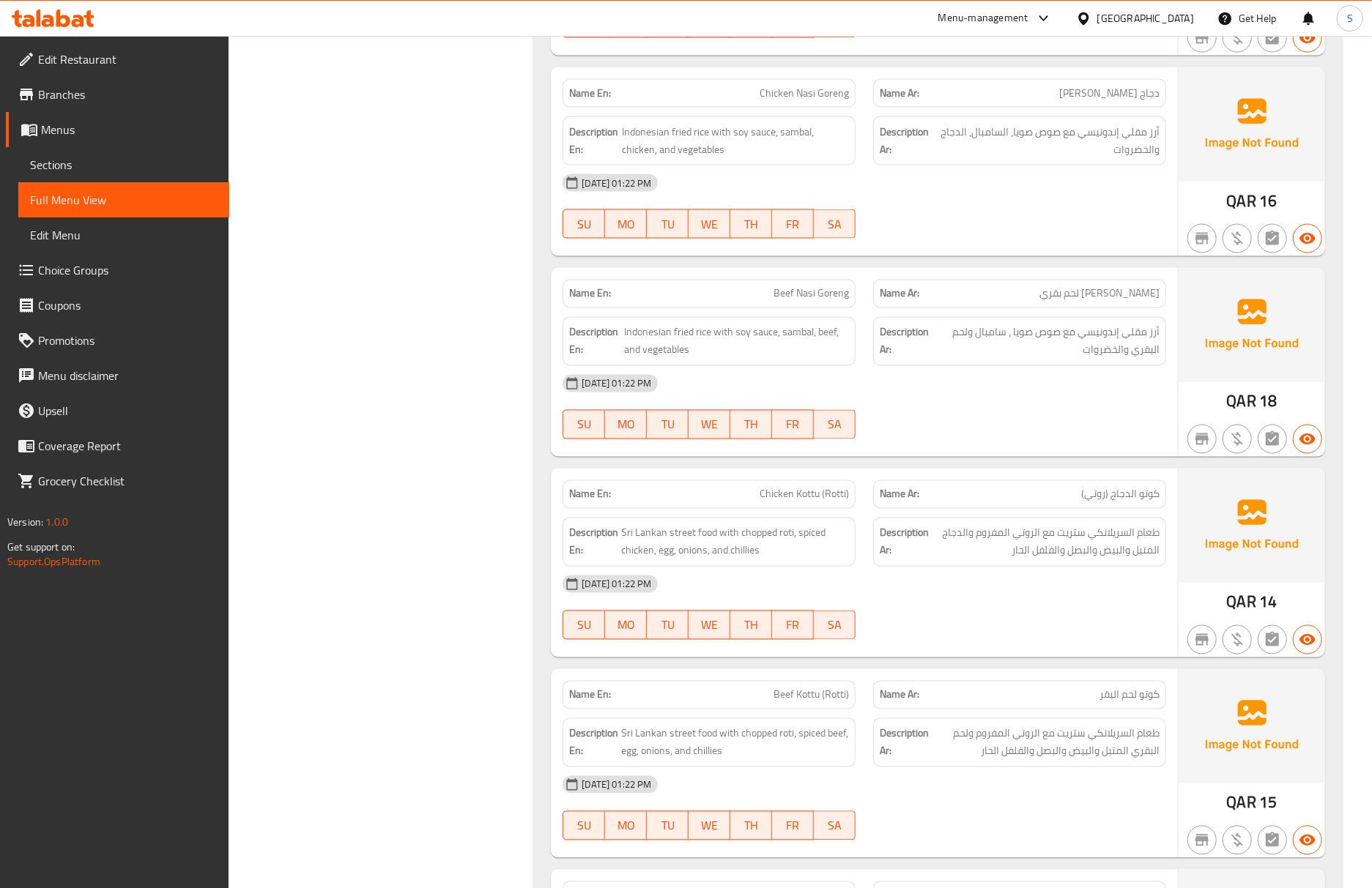
scroll to position [1793, 0]
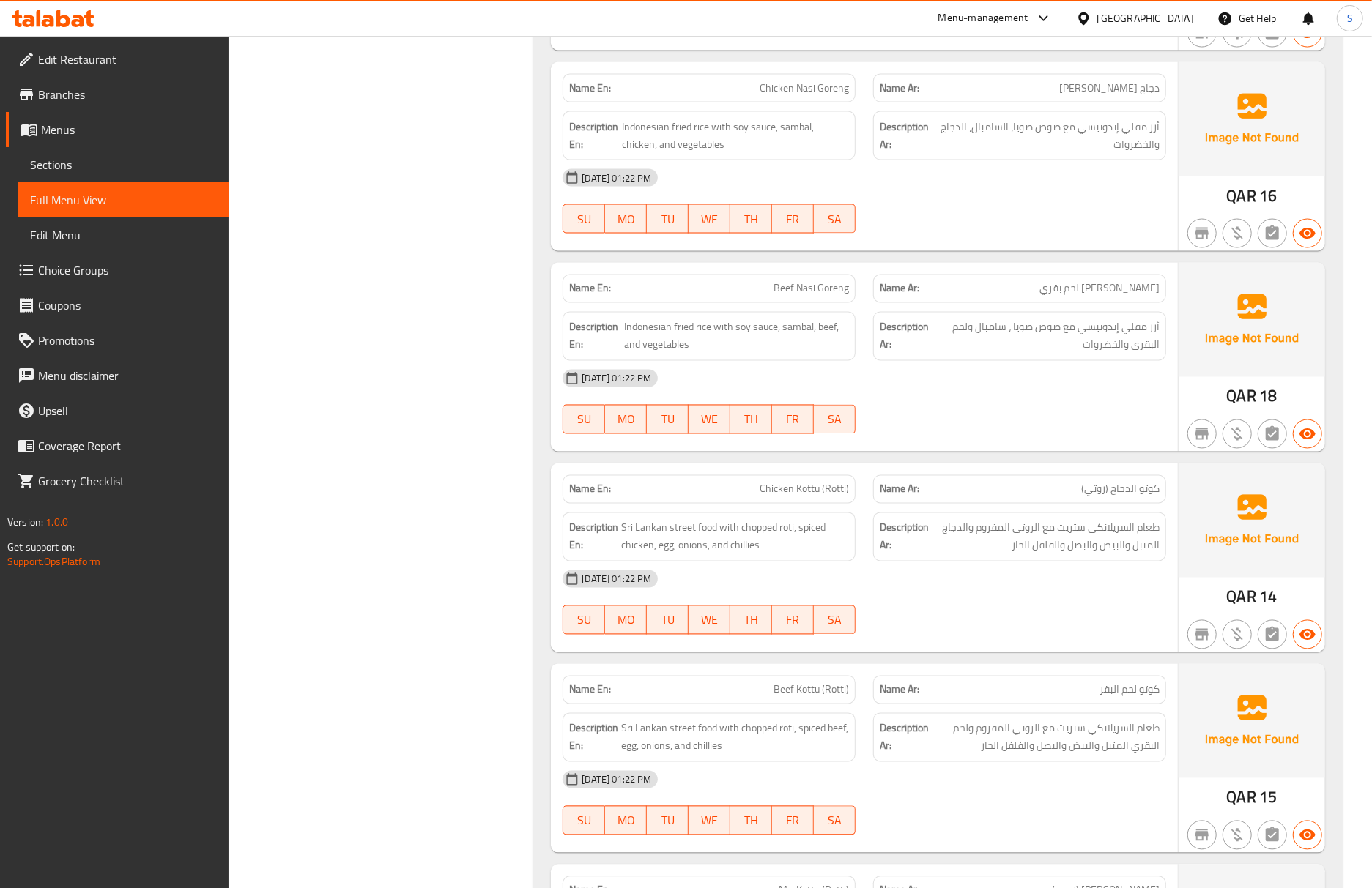
drag, startPoint x: 1144, startPoint y: 603, endPoint x: 1100, endPoint y: 615, distance: 45.6
click at [1144, 597] on div "[DATE] 01:22 PM" at bounding box center [864, 578] width 621 height 35
click at [923, 556] on strong "Description Ar:" at bounding box center [904, 537] width 49 height 36
click at [844, 551] on span "Sri Lankan street food with chopped roti, spiced chicken, egg, onions, and chil…" at bounding box center [735, 537] width 228 height 36
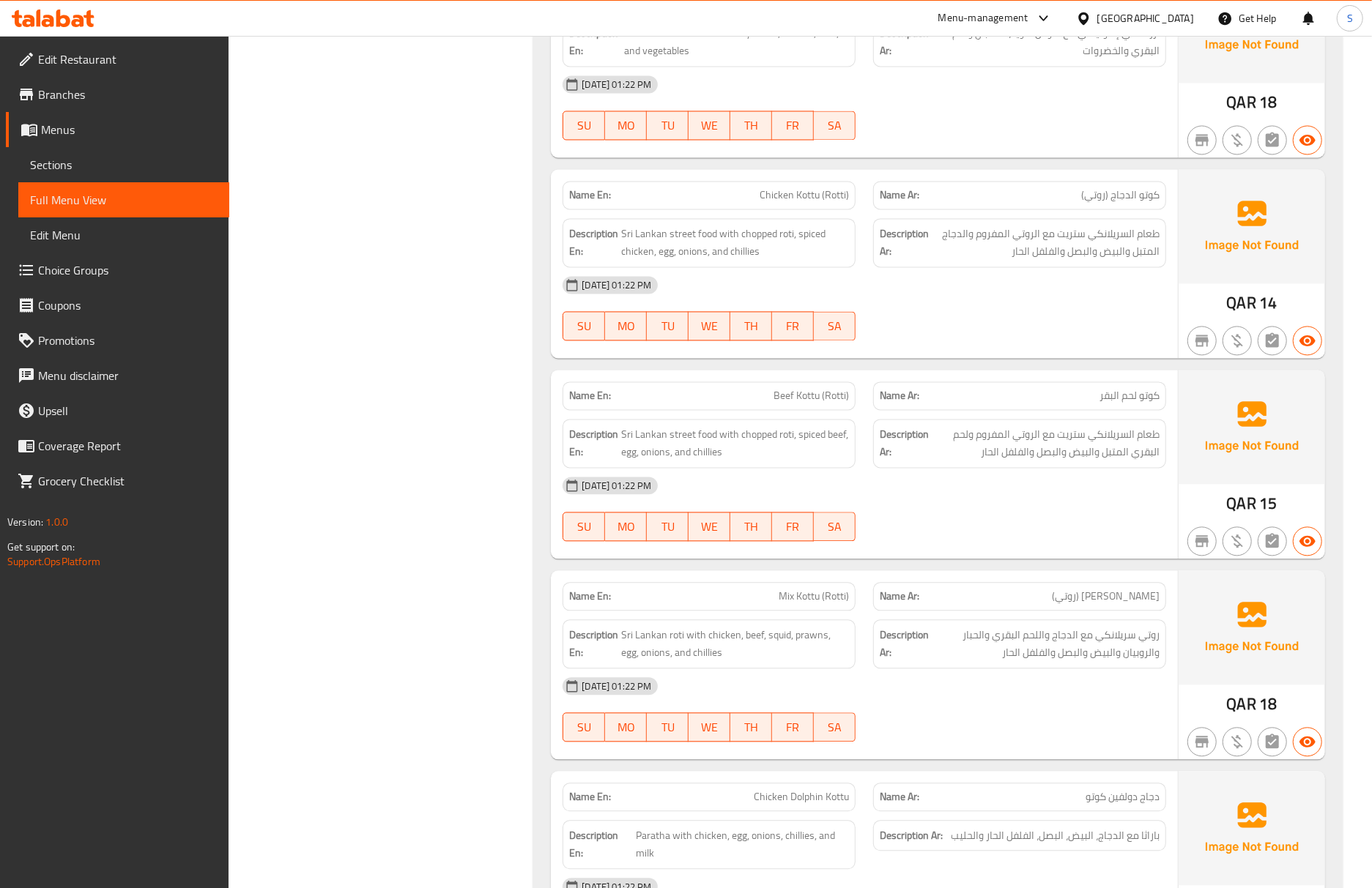
scroll to position [2184, 0]
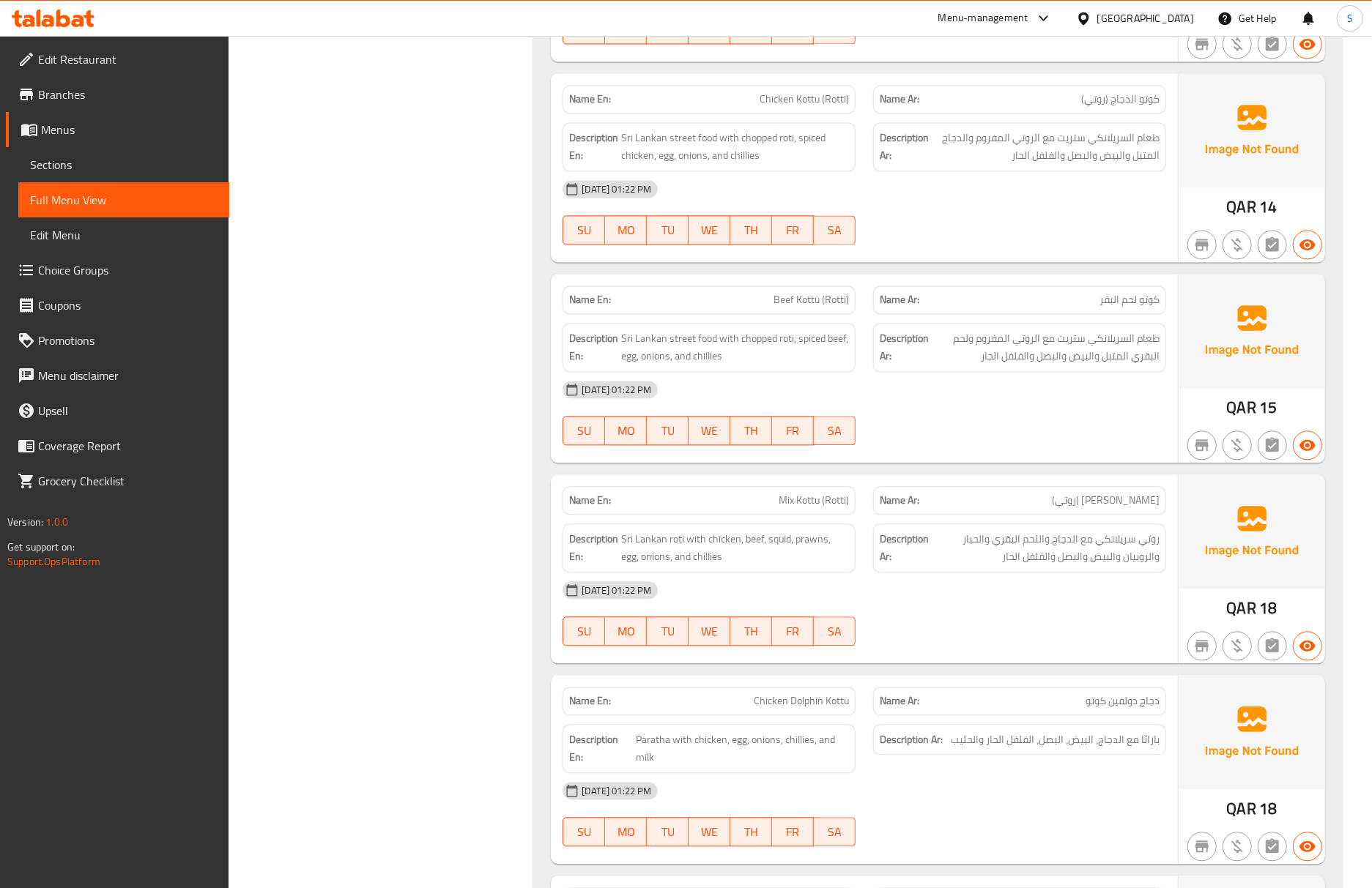
click at [1104, 648] on div "06-10-2025 01:22 PM SU MO TU WE TH FR SA" at bounding box center [864, 613] width 621 height 82
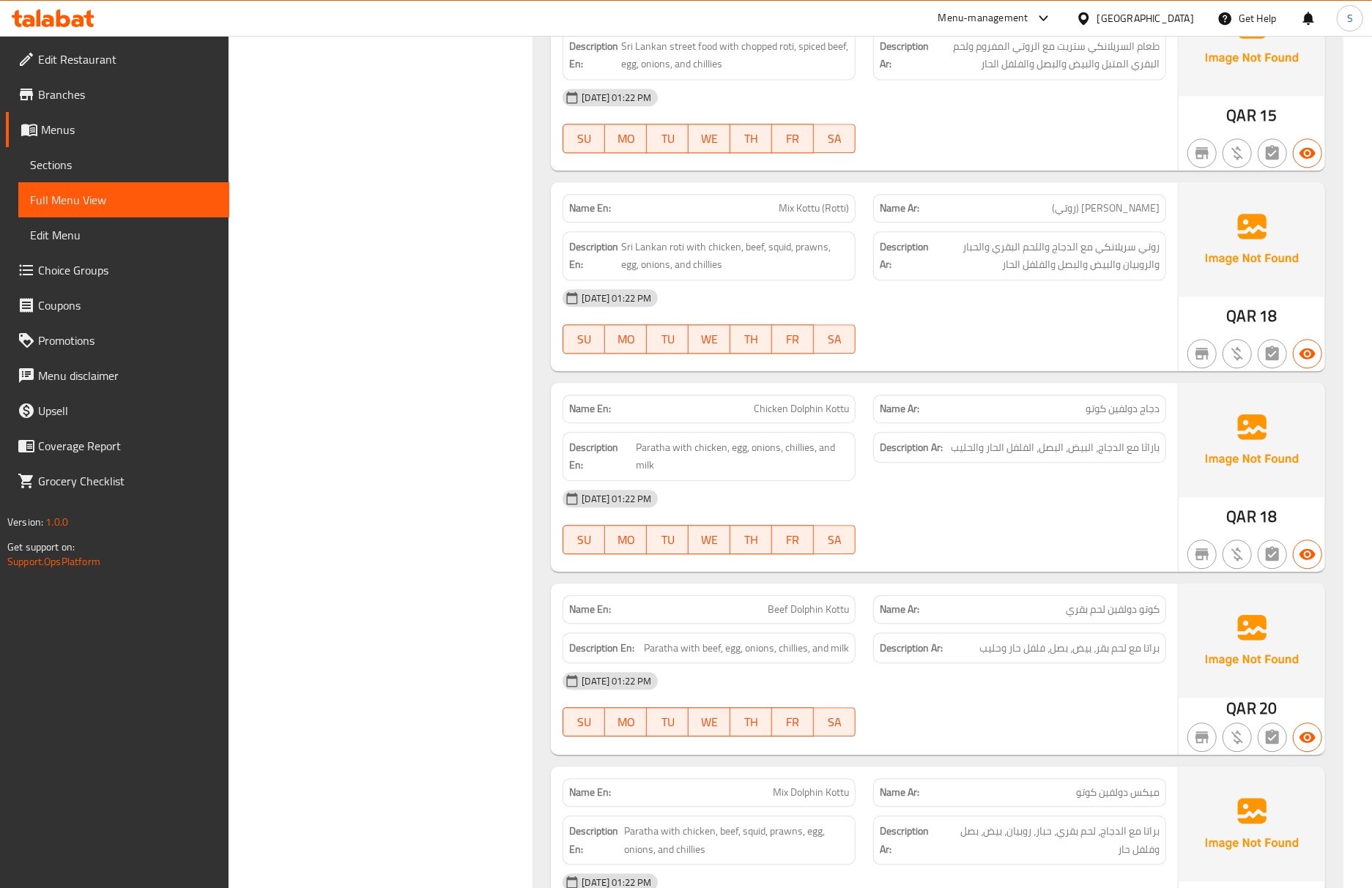
scroll to position [2476, 0]
click at [1210, 615] on img at bounding box center [1252, 640] width 147 height 114
click at [637, 550] on span "MO" at bounding box center [626, 539] width 30 height 21
type button "1"
click at [1150, 463] on div "Description Ar: باراثا مع الدجاج، البيض، البصل، الفلفل الحار والحليب" at bounding box center [1019, 447] width 293 height 32
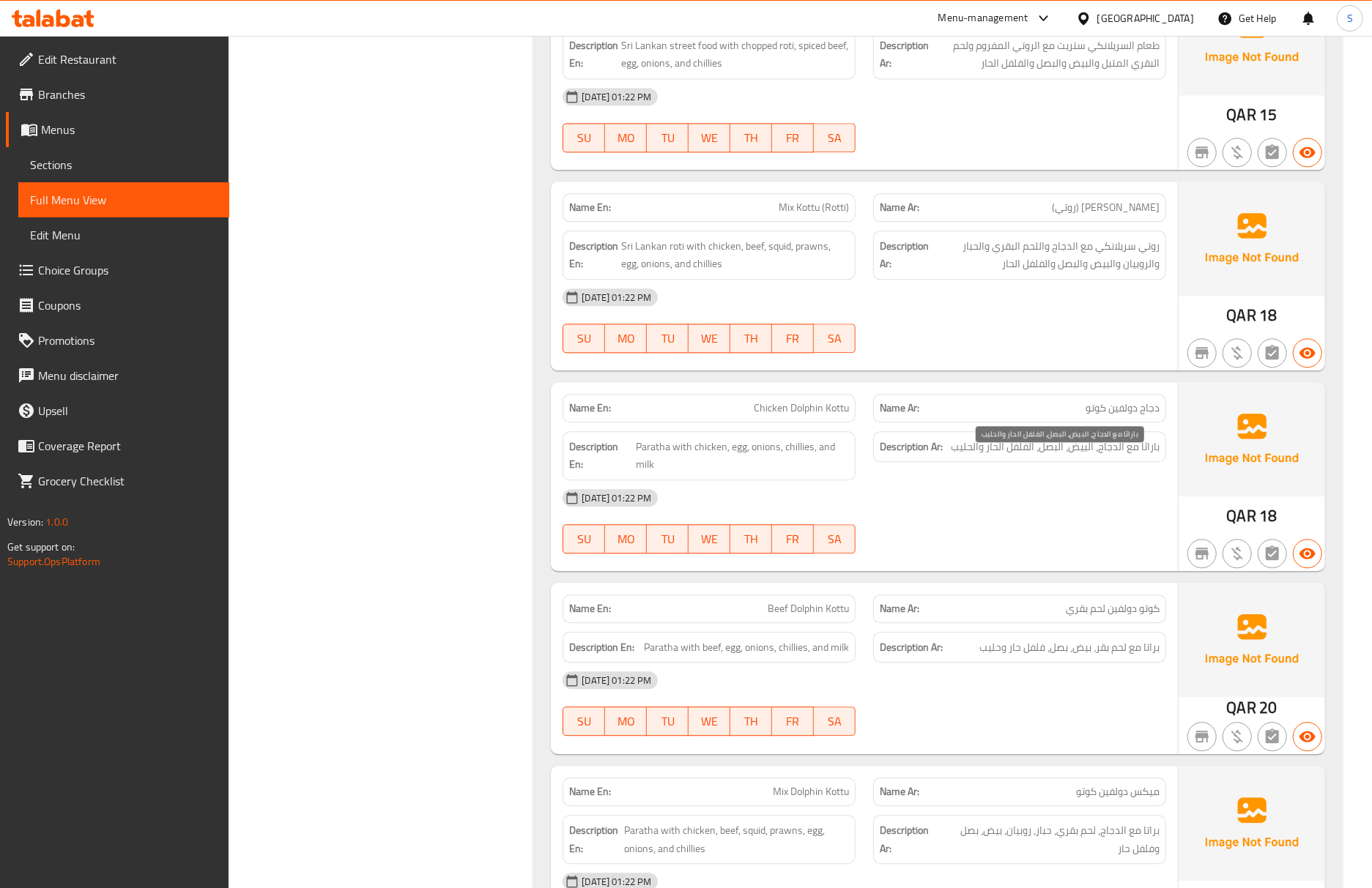
click at [1150, 456] on span "باراثا مع الدجاج، البيض، البصل، الفلفل الحار والحليب" at bounding box center [1055, 446] width 208 height 18
copy span "باراثا"
drag, startPoint x: 102, startPoint y: 166, endPoint x: 133, endPoint y: 211, distance: 54.6
click at [102, 166] on span "Sections" at bounding box center [123, 165] width 187 height 18
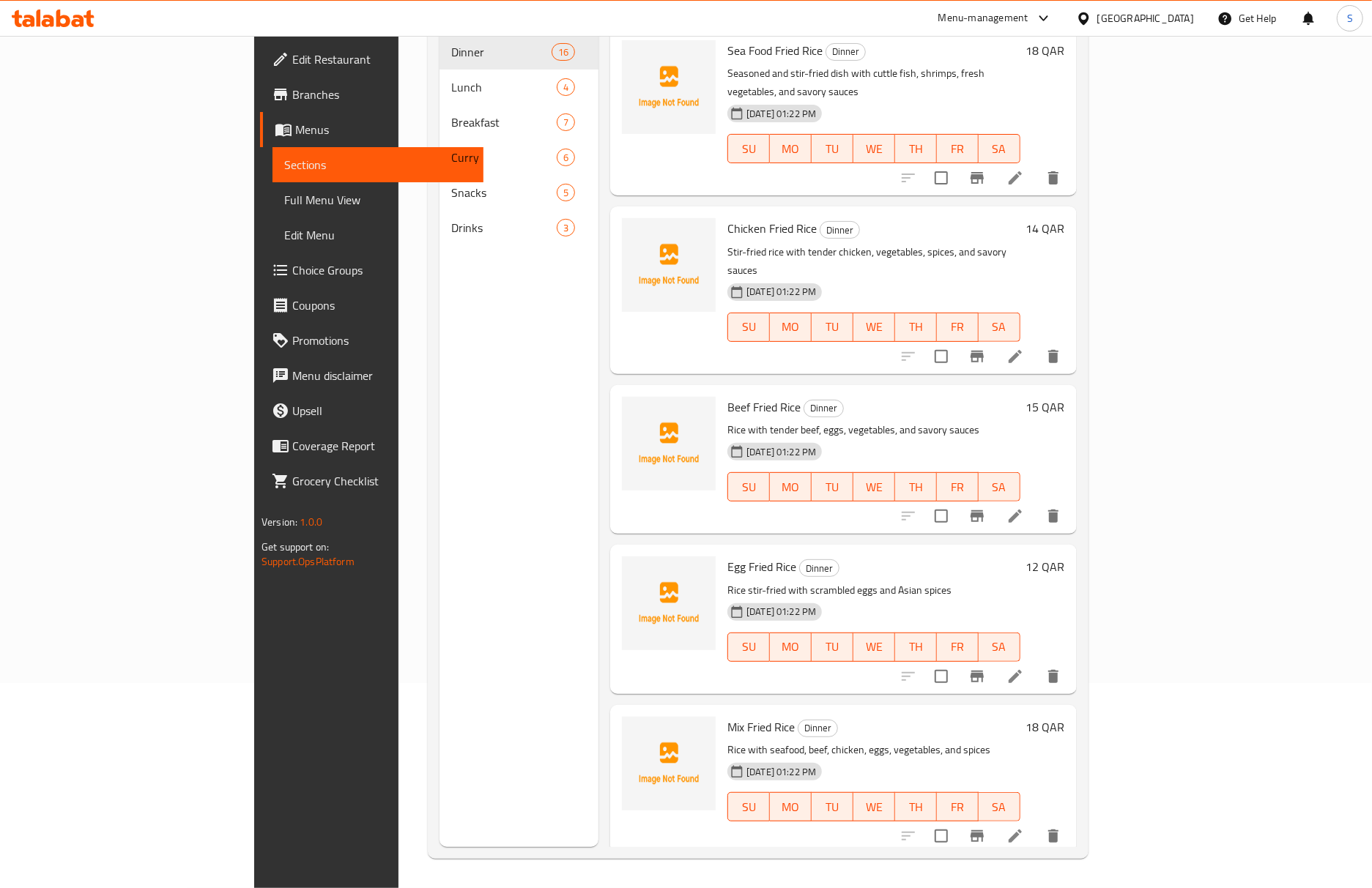
scroll to position [205, 0]
click at [284, 202] on span "Full Menu View" at bounding box center [377, 200] width 187 height 18
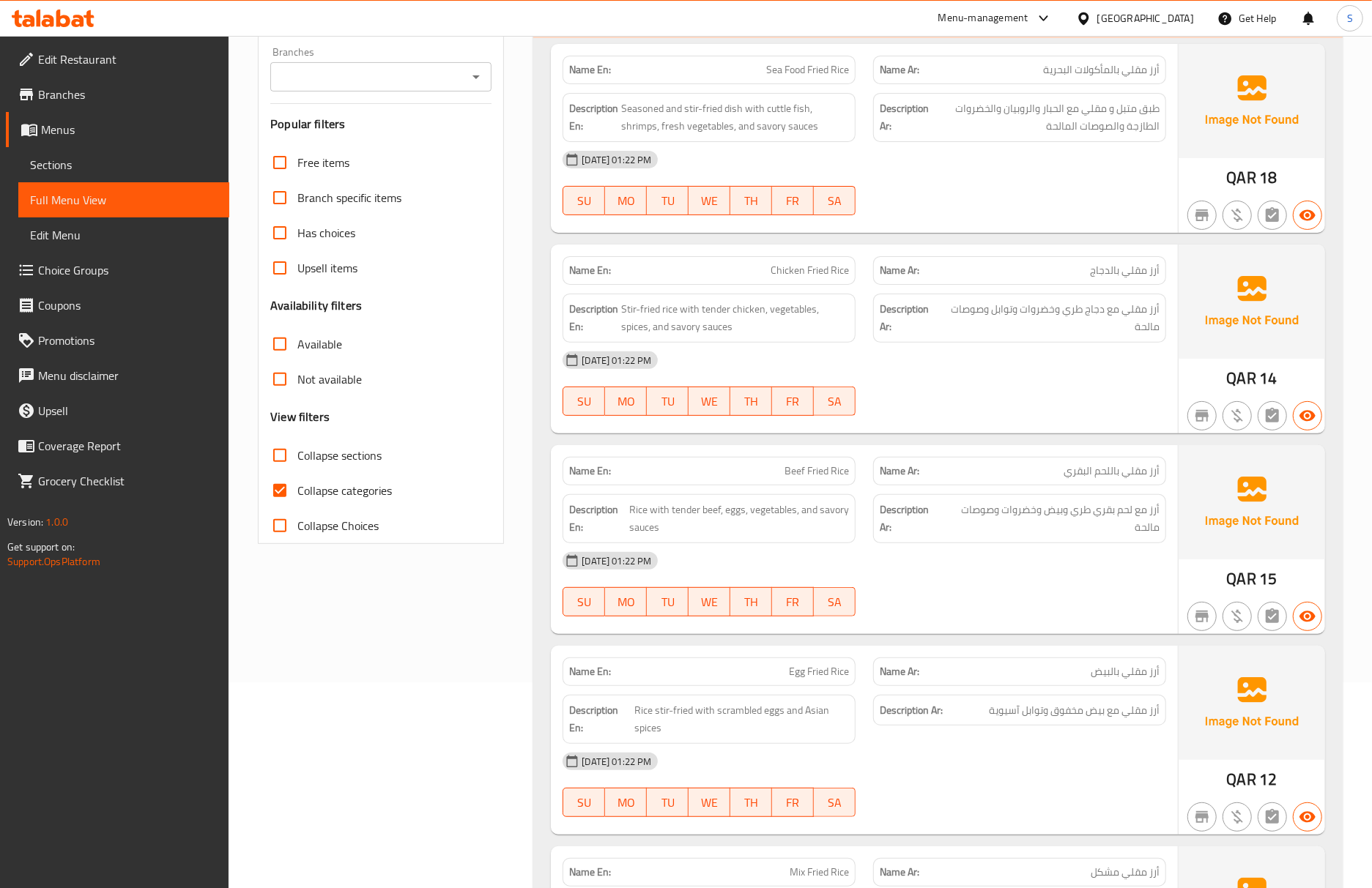
click at [292, 507] on input "Collapse categories" at bounding box center [279, 490] width 35 height 35
checkbox input "false"
click at [285, 445] on input "Collapse sections" at bounding box center [279, 454] width 35 height 35
checkbox input "true"
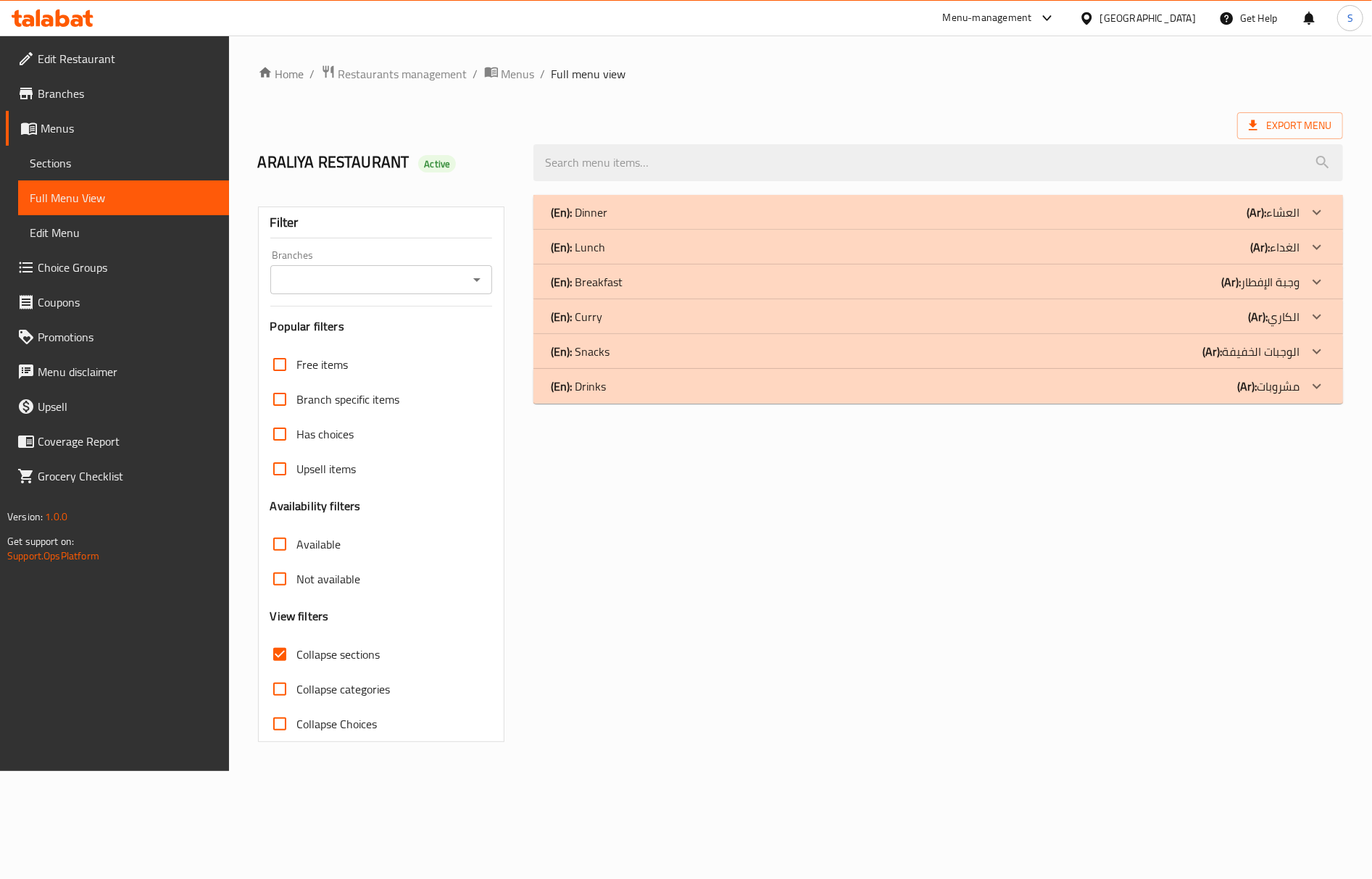
click at [685, 237] on div "(En): Lunch (Ar): الغداء" at bounding box center [938, 247] width 810 height 34
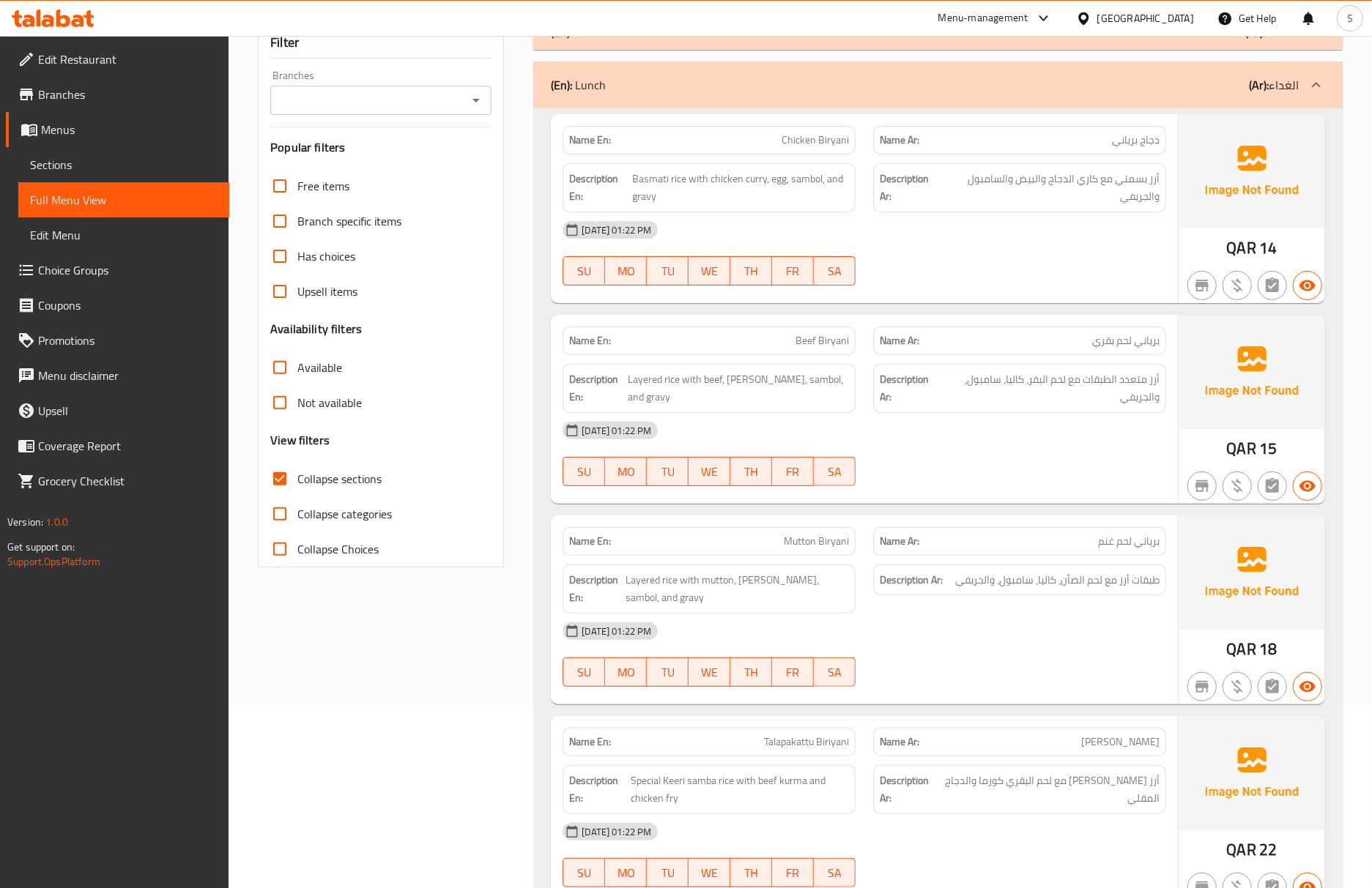
scroll to position [194, 0]
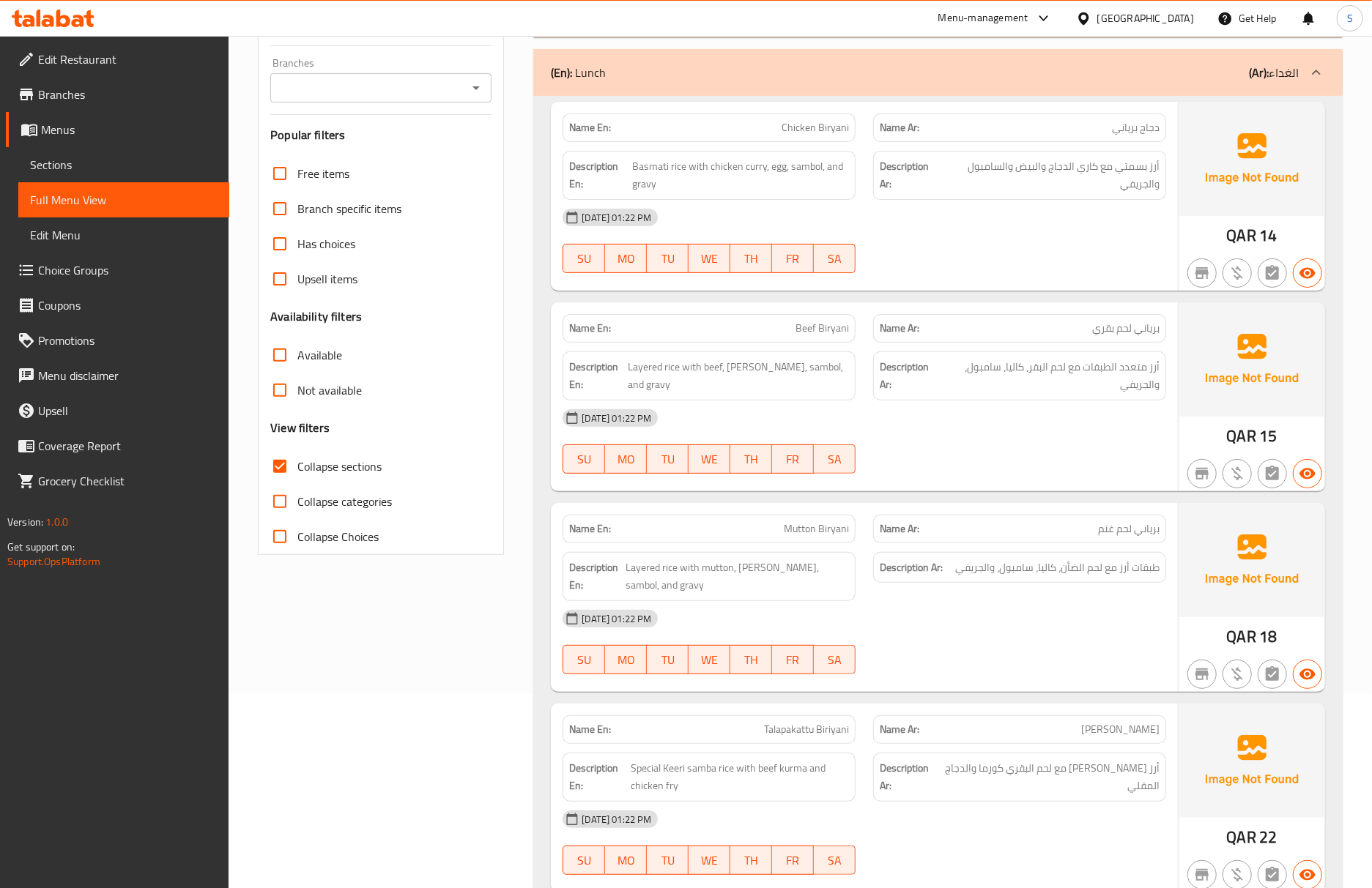
click at [1092, 570] on span "طبقات أرز مع لحم الضأن، كاليا، سامبول، والجريفي" at bounding box center [1058, 568] width 204 height 18
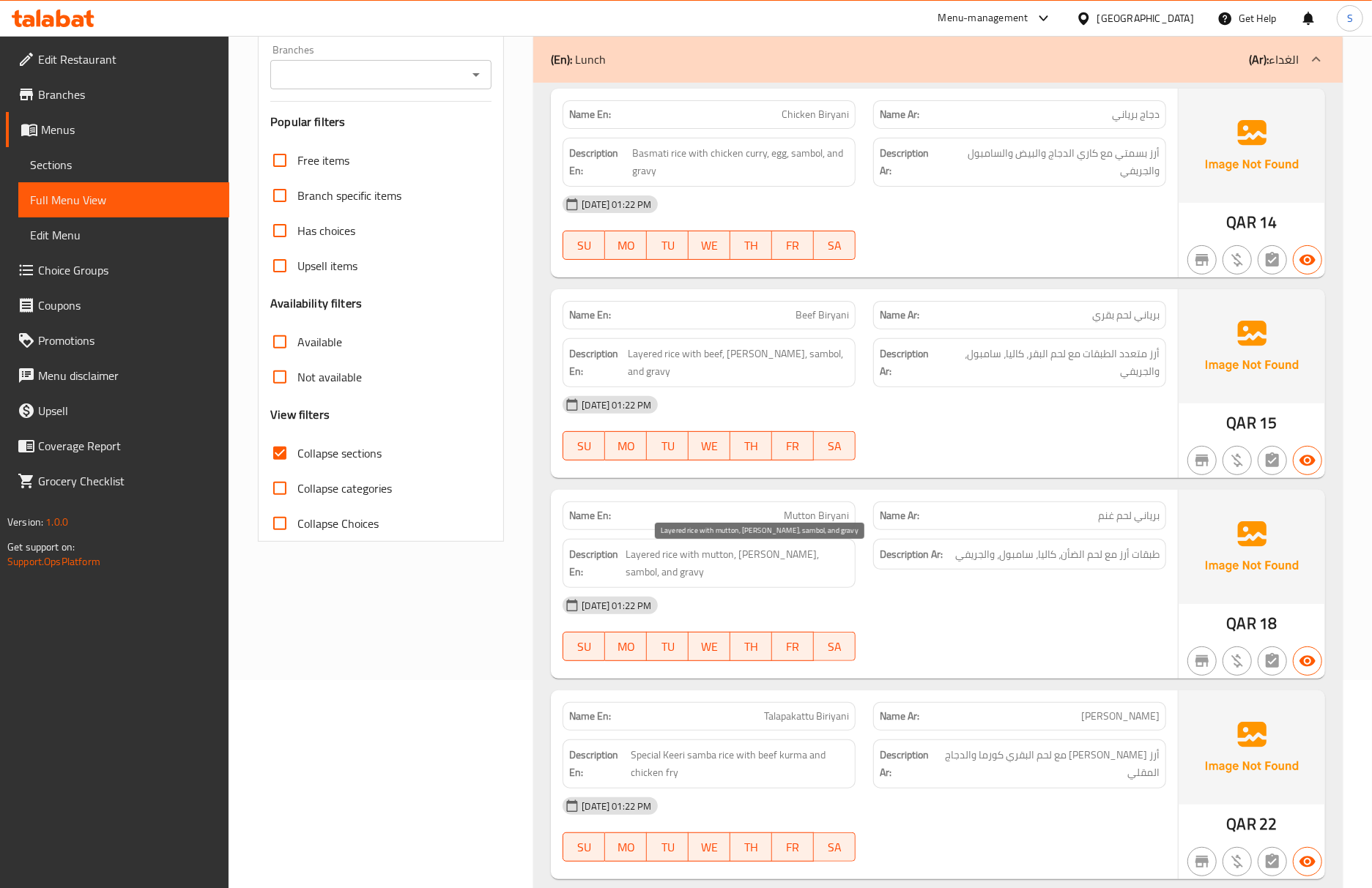
scroll to position [293, 0]
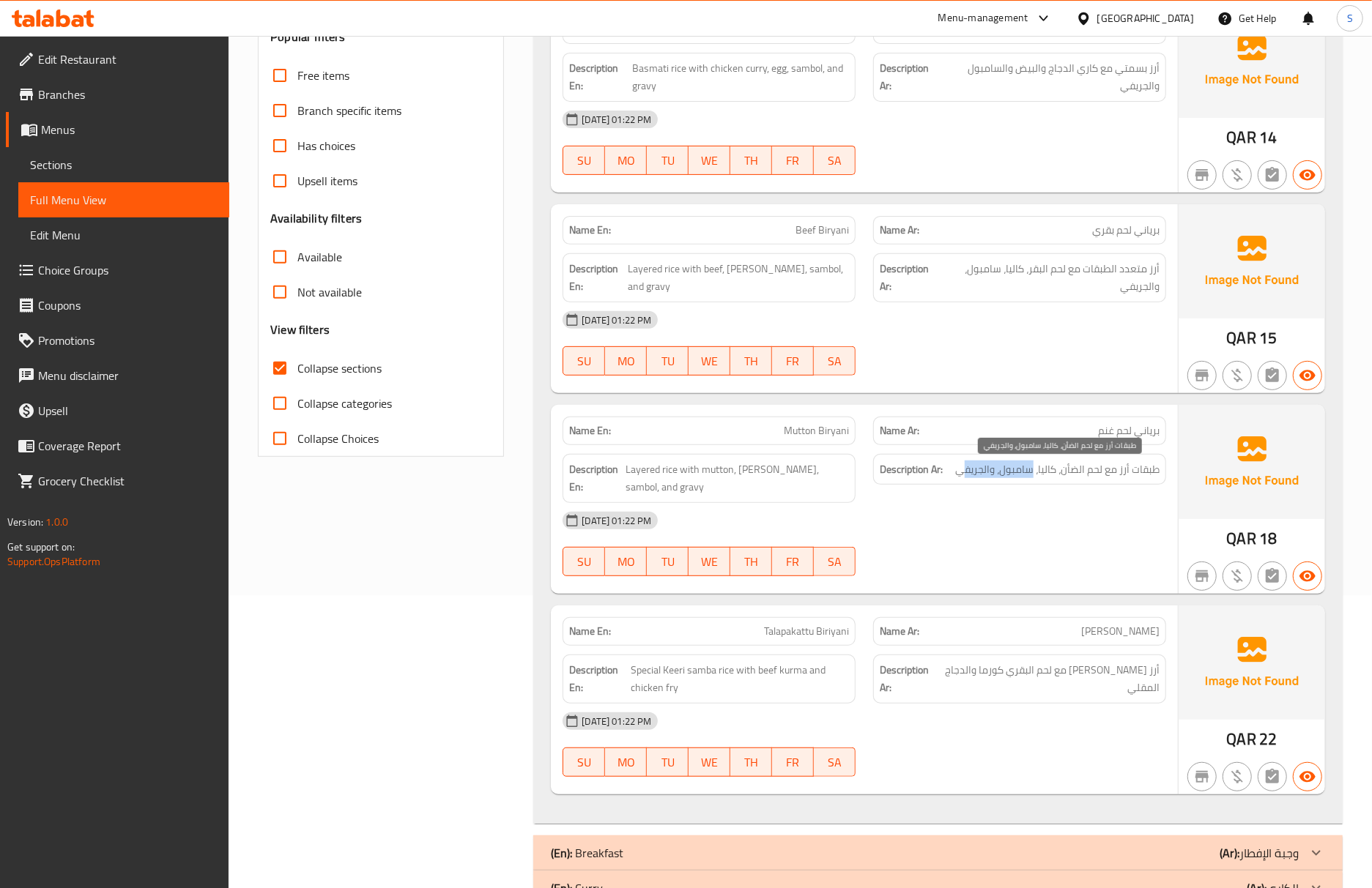
drag, startPoint x: 1033, startPoint y: 470, endPoint x: 961, endPoint y: 474, distance: 72.1
click at [961, 474] on span "طبقات أرز مع لحم الضأن، كاليا، سامبول، والجريفي" at bounding box center [1058, 469] width 204 height 18
drag, startPoint x: 980, startPoint y: 470, endPoint x: 950, endPoint y: 479, distance: 31.3
click at [950, 479] on h6 "Description Ar: طبقات أرز مع لحم الضأن، كاليا، سامبول، والجريفي" at bounding box center [1020, 469] width 280 height 18
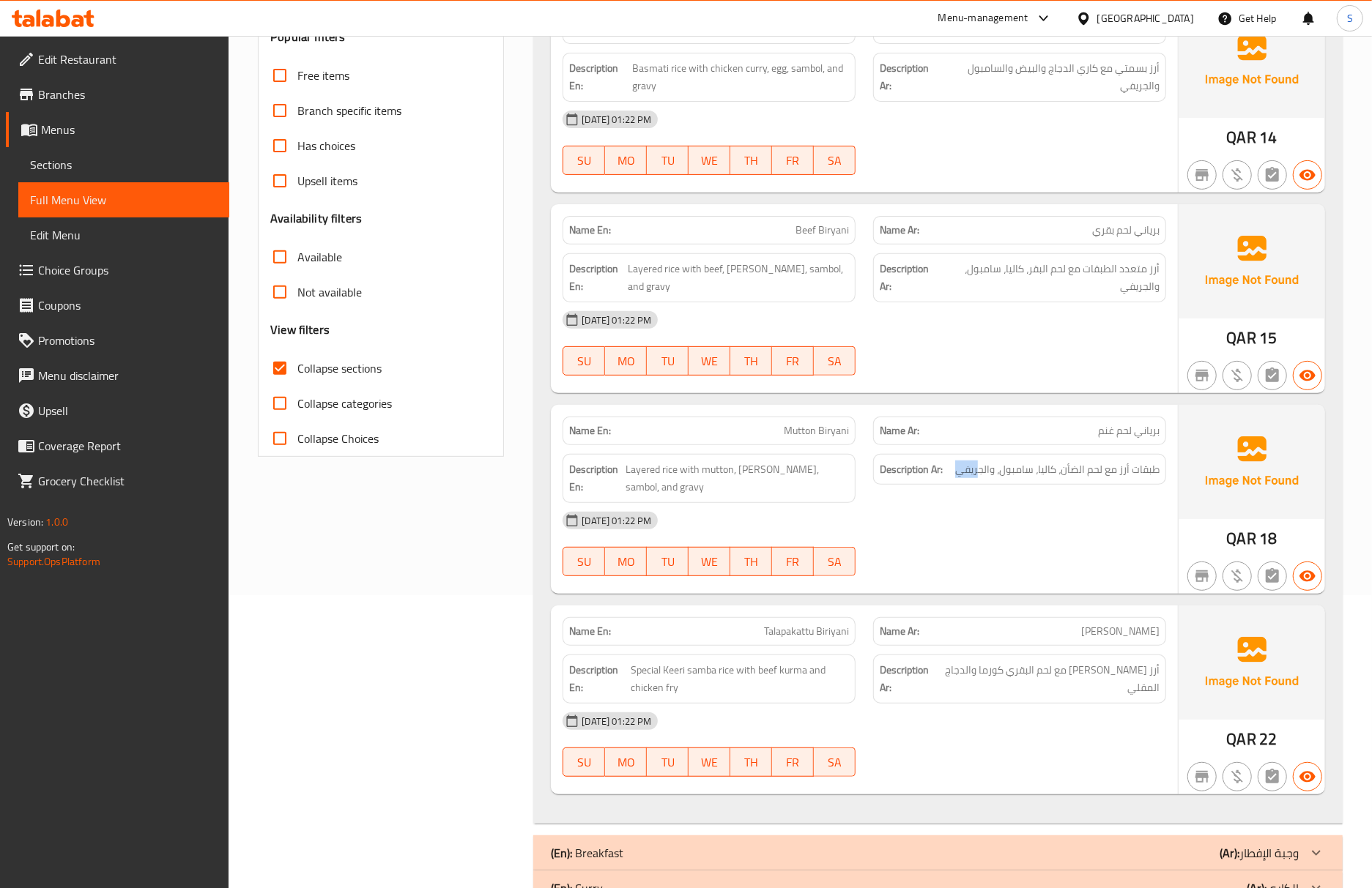
copy span "ريفي"
drag, startPoint x: 144, startPoint y: 156, endPoint x: 141, endPoint y: 197, distance: 41.1
click at [144, 156] on span "Sections" at bounding box center [123, 165] width 187 height 18
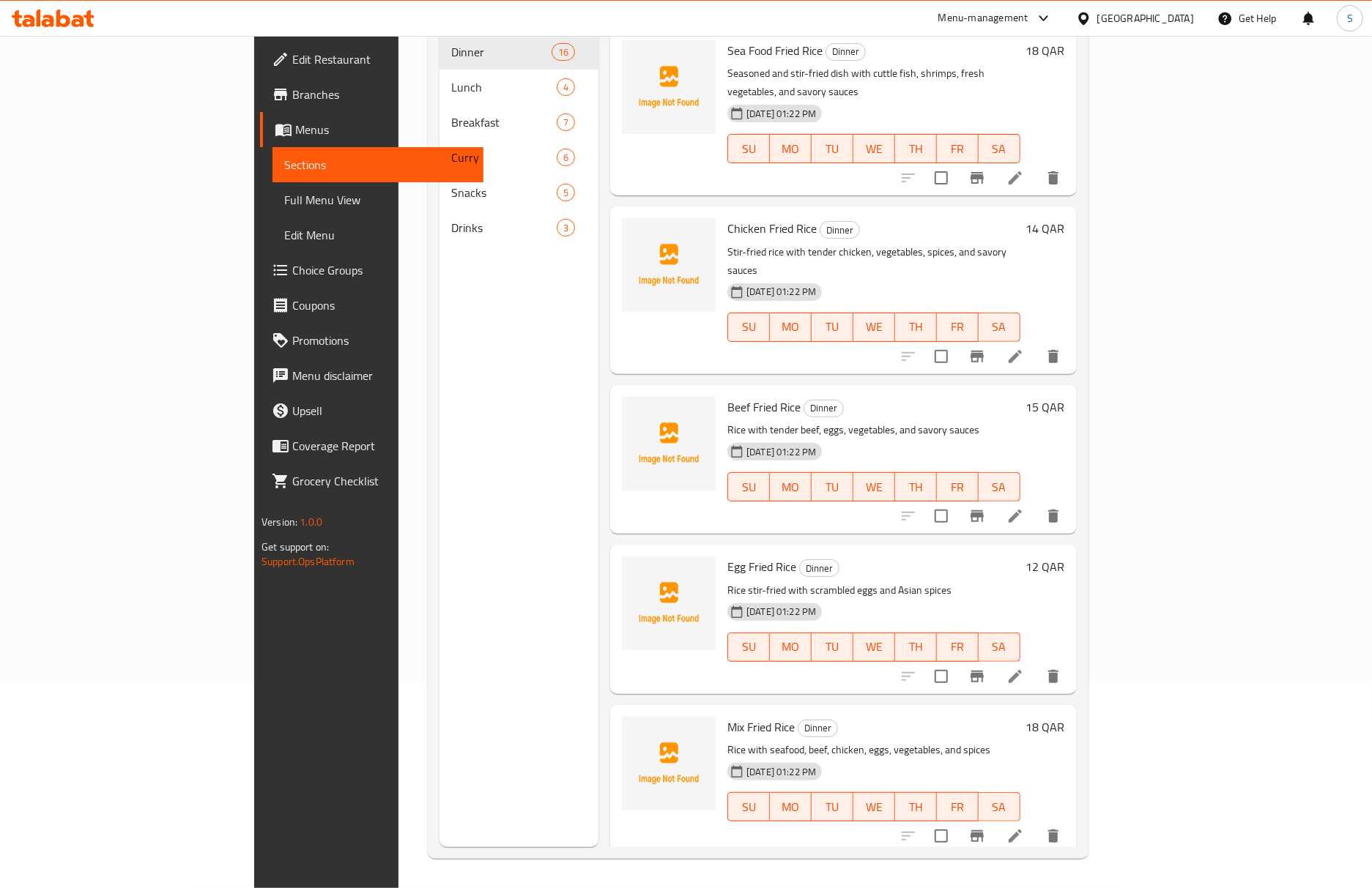
scroll to position [205, 0]
click at [284, 197] on span "Full Menu View" at bounding box center [377, 200] width 187 height 18
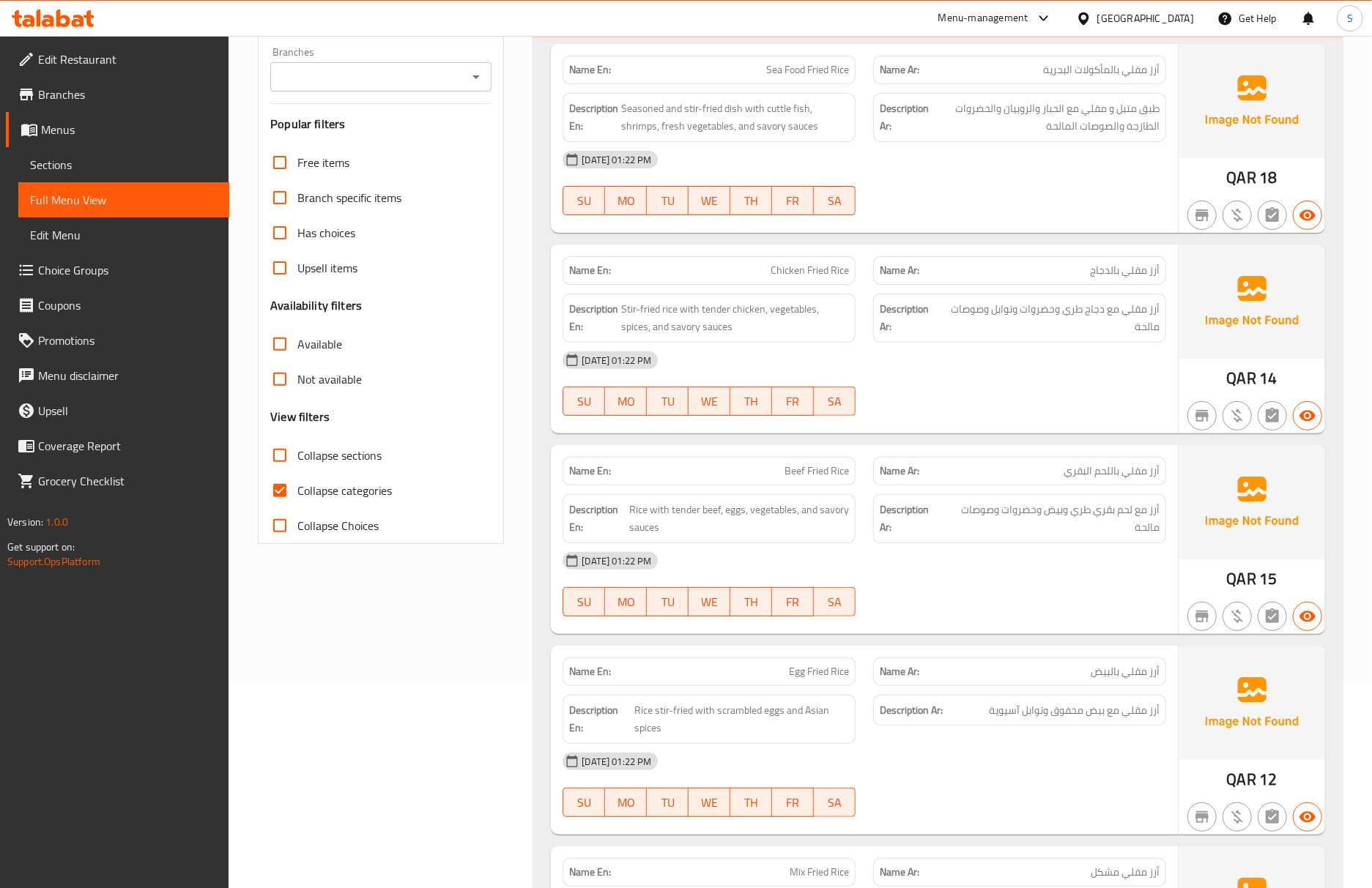
click at [301, 495] on span "Collapse categories" at bounding box center [344, 491] width 94 height 18
click at [298, 495] on input "Collapse categories" at bounding box center [279, 490] width 35 height 35
checkbox input "false"
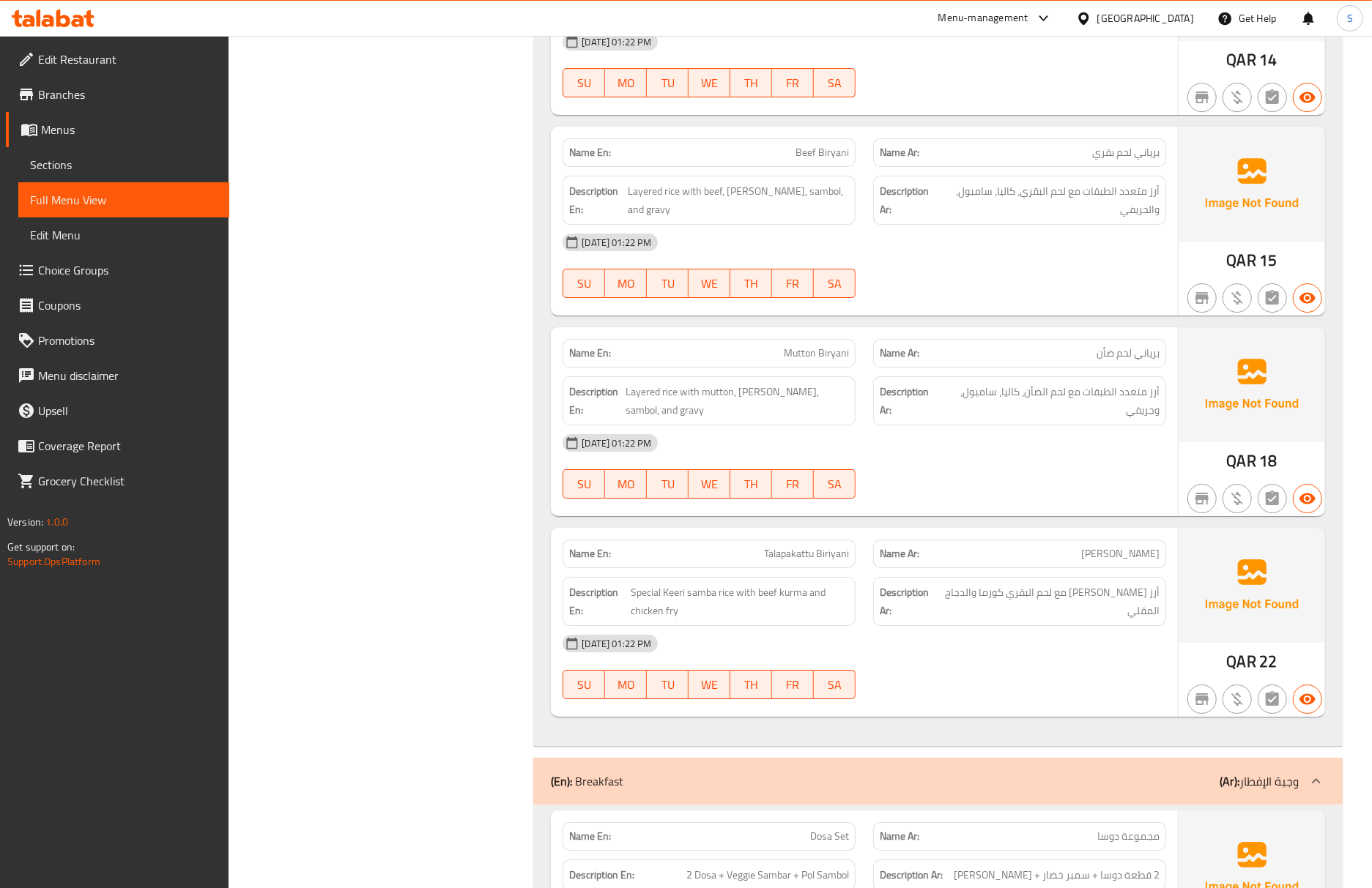
scroll to position [3917, 0]
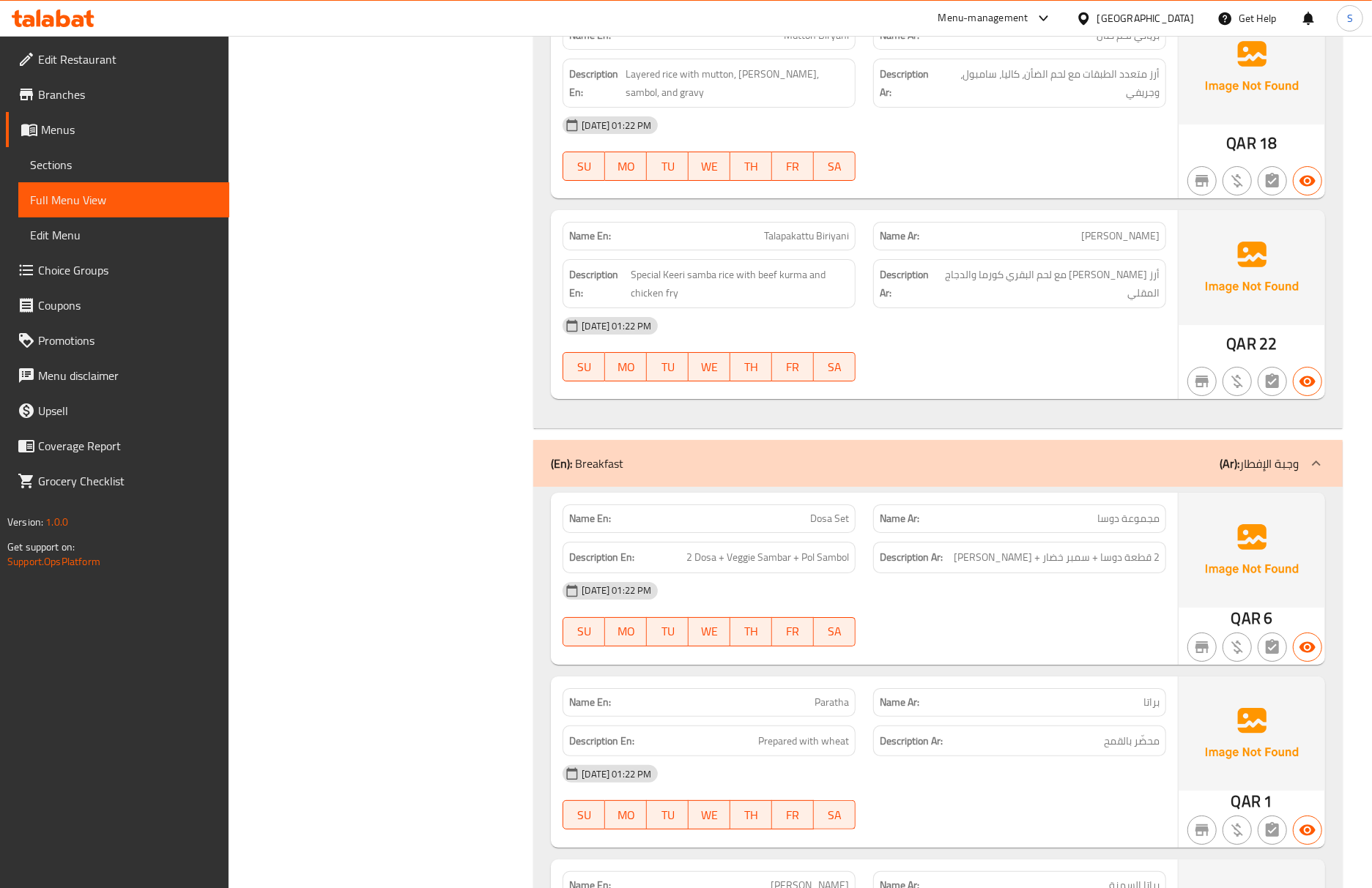
drag, startPoint x: 136, startPoint y: 172, endPoint x: 160, endPoint y: 214, distance: 48.4
click at [136, 172] on span "Sections" at bounding box center [123, 165] width 187 height 18
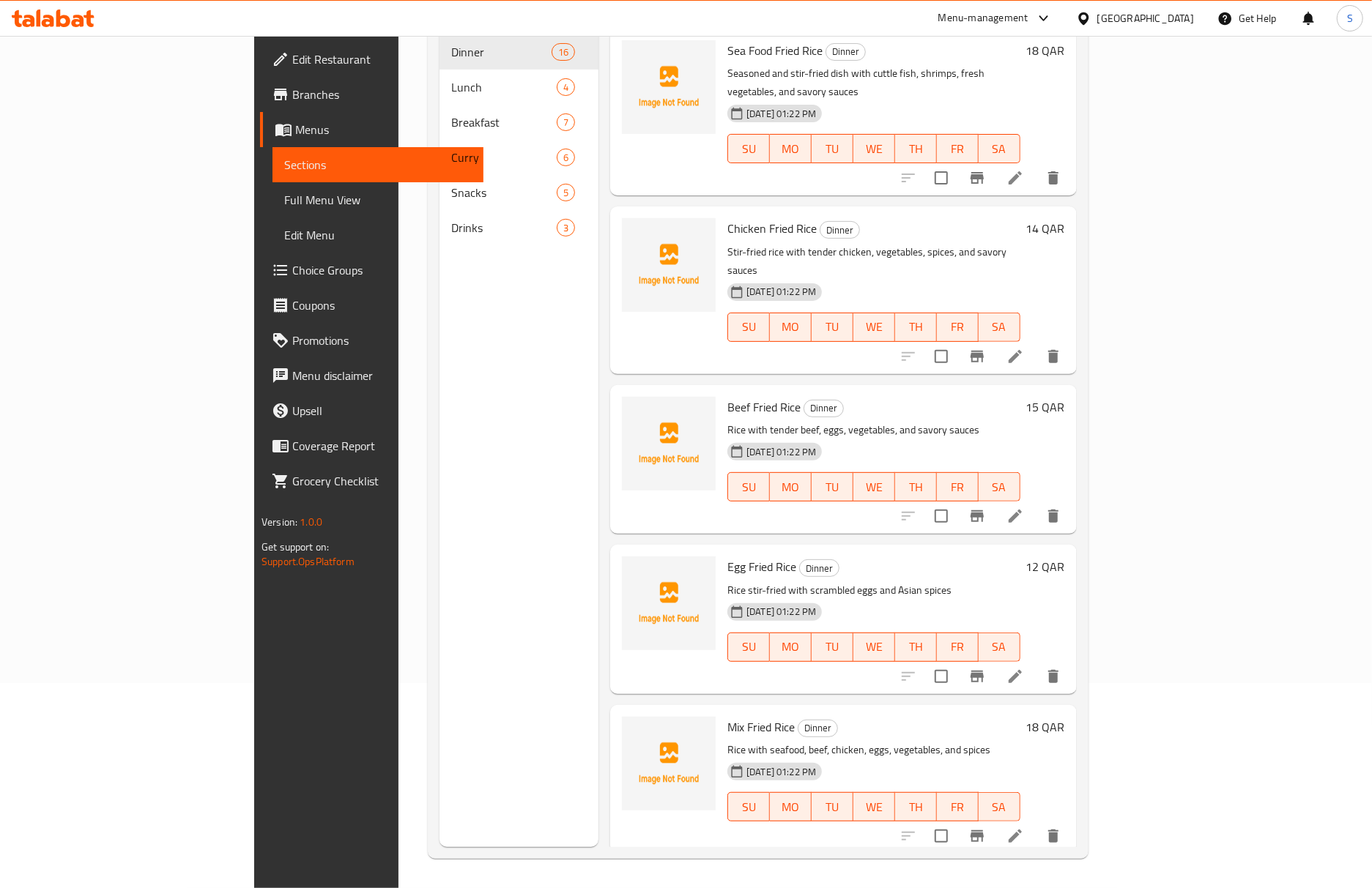
scroll to position [205, 0]
click at [273, 208] on link "Full Menu View" at bounding box center [378, 199] width 211 height 35
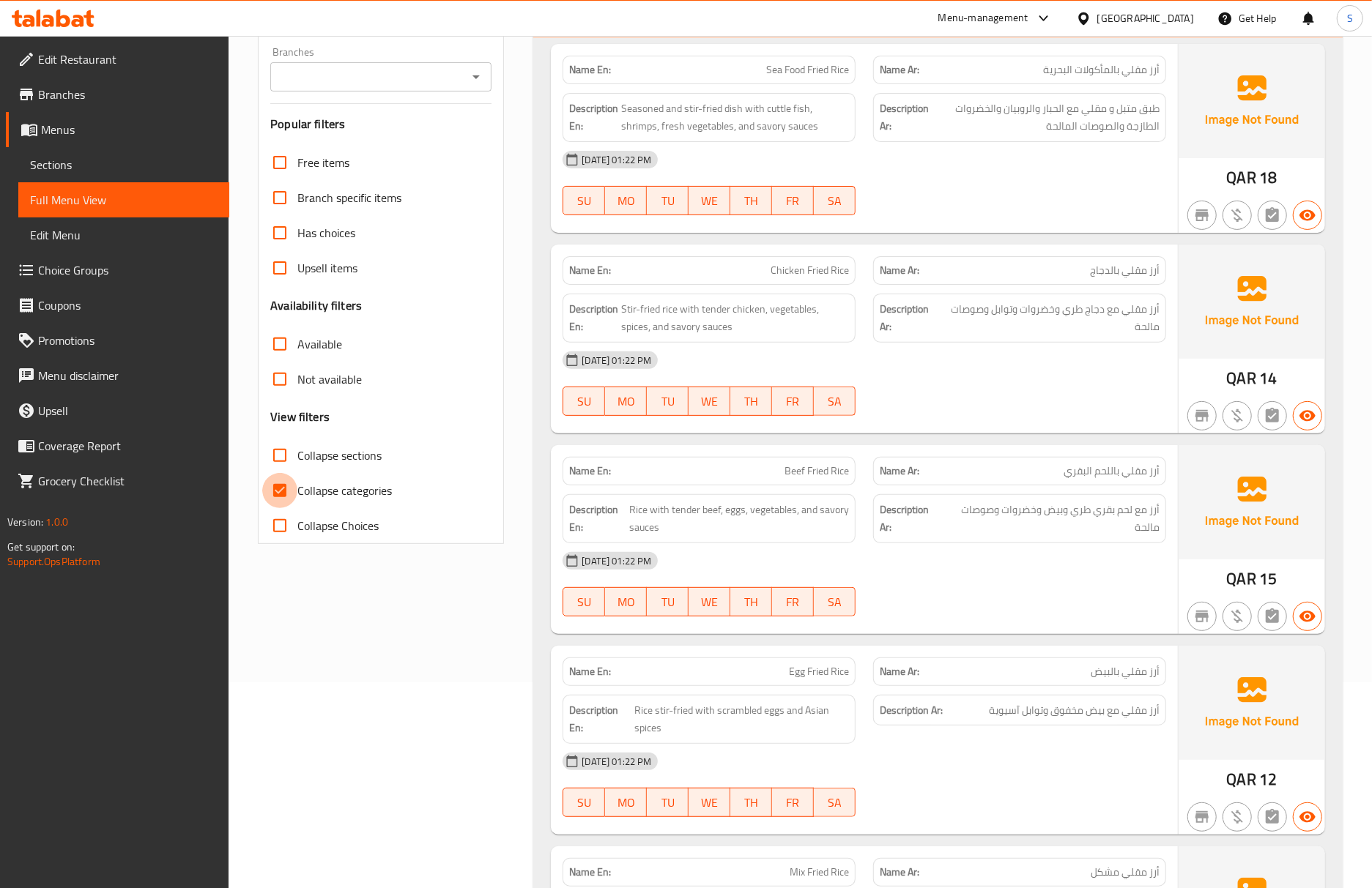
click at [285, 481] on input "Collapse categories" at bounding box center [279, 490] width 35 height 35
checkbox input "false"
click at [642, 519] on span "Rice with tender beef, eggs, vegetables, and savory sauces" at bounding box center [738, 519] width 219 height 36
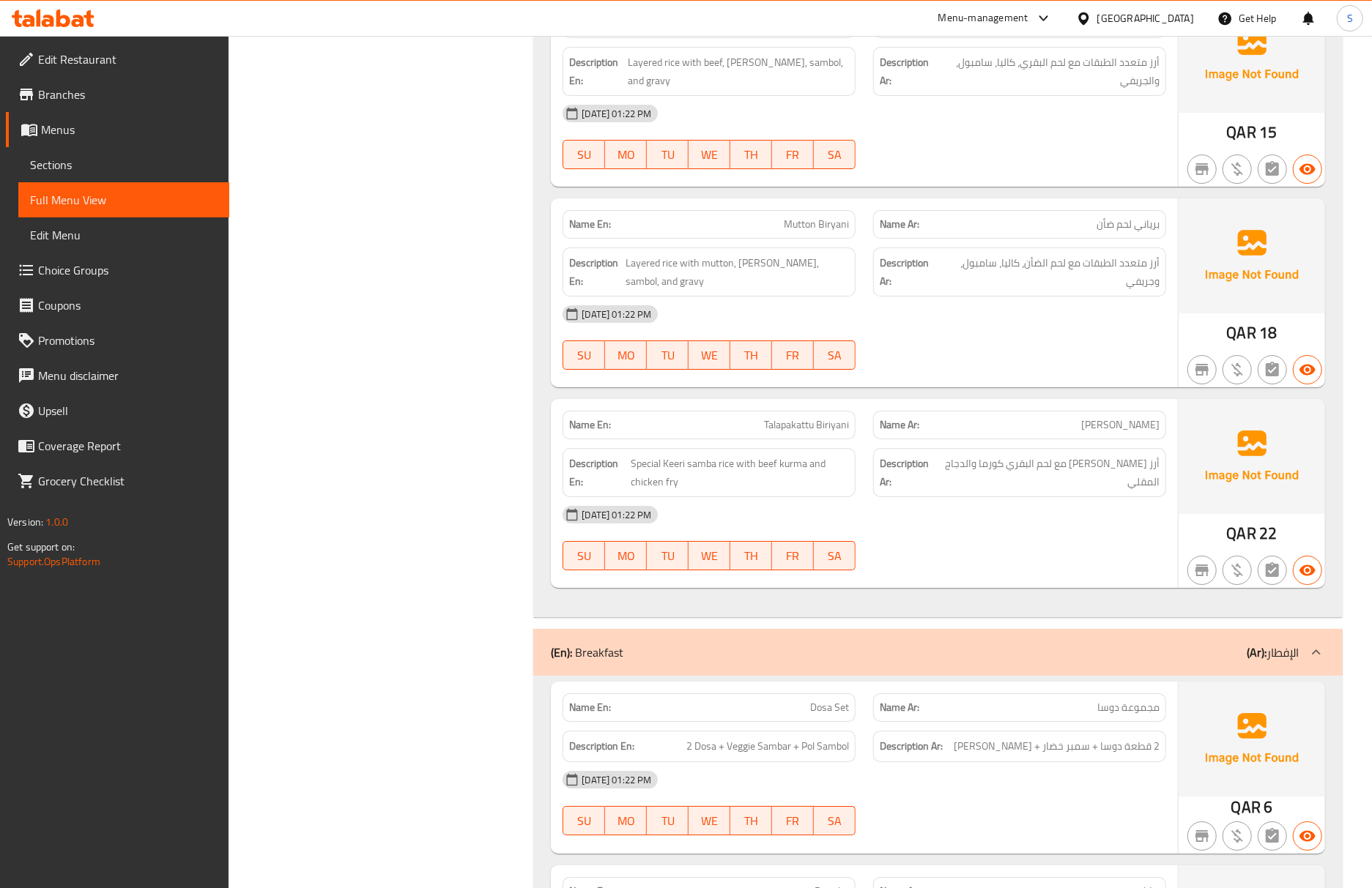
click at [806, 797] on div "[DATE] 01:22 PM" at bounding box center [864, 779] width 621 height 35
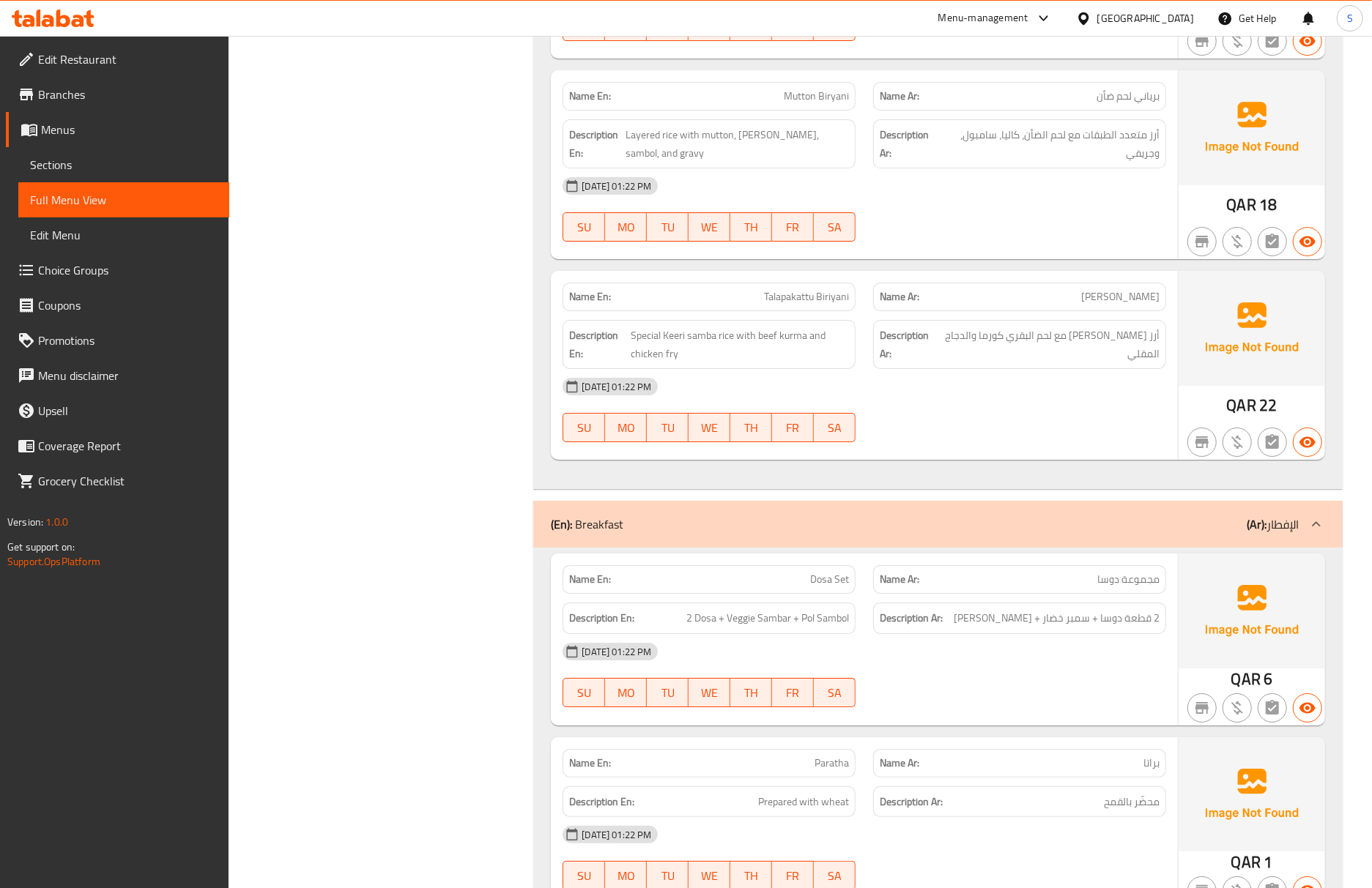
scroll to position [4118, 0]
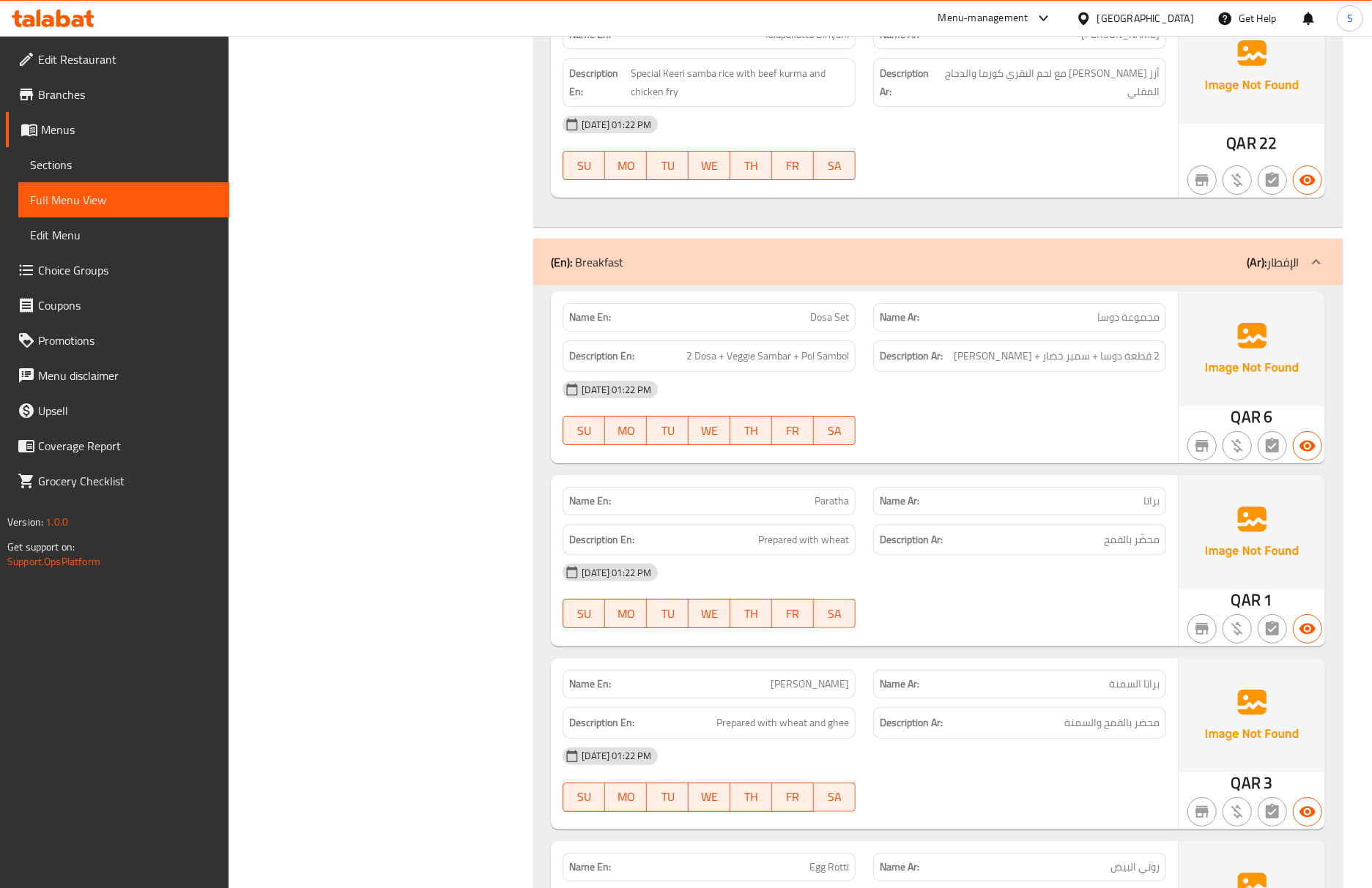
drag, startPoint x: 95, startPoint y: 150, endPoint x: 100, endPoint y: 220, distance: 70.2
click at [95, 150] on link "Sections" at bounding box center [123, 164] width 211 height 35
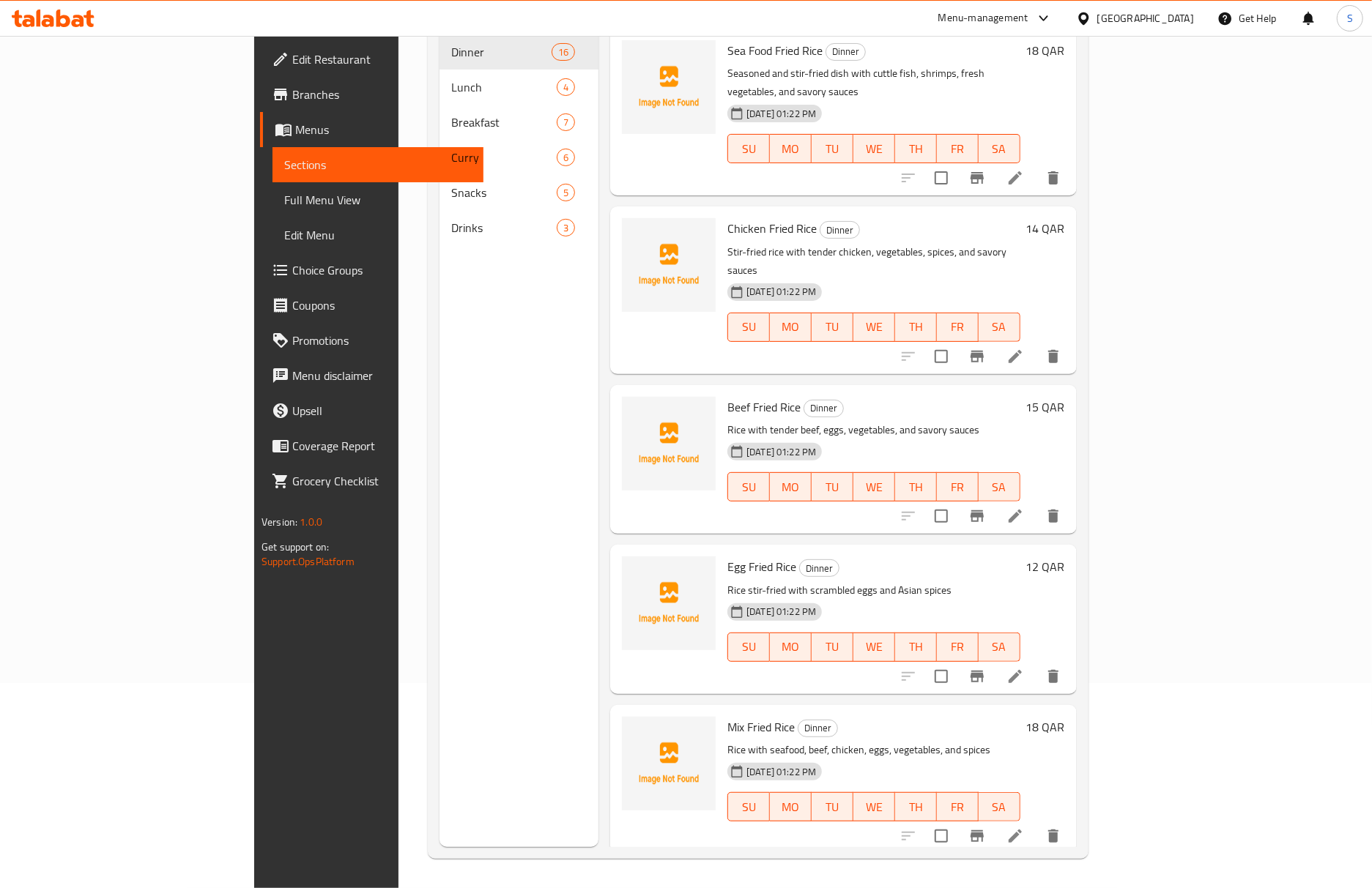
scroll to position [205, 0]
click at [284, 200] on span "Full Menu View" at bounding box center [377, 200] width 187 height 18
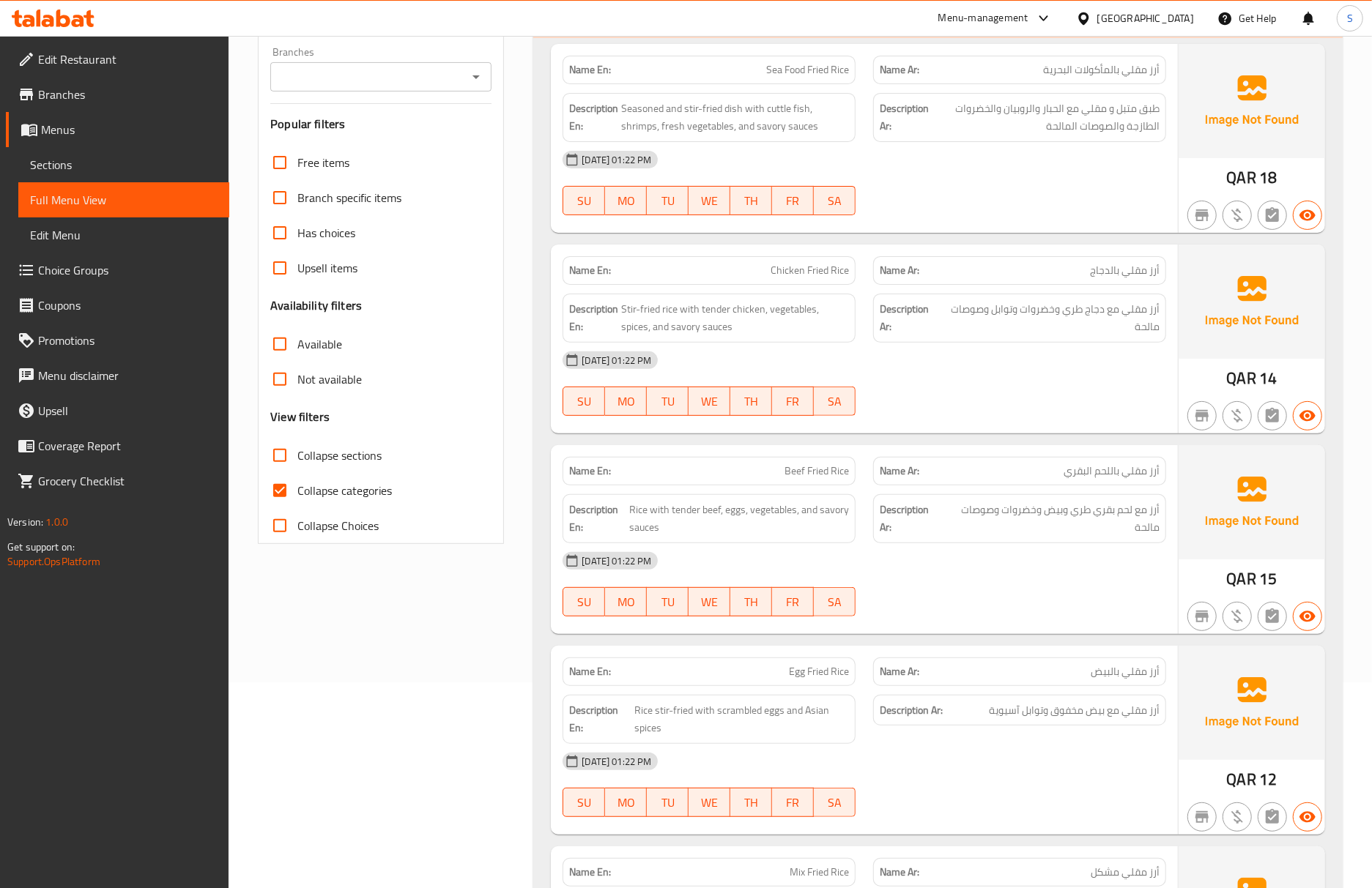
scroll to position [4011, 0]
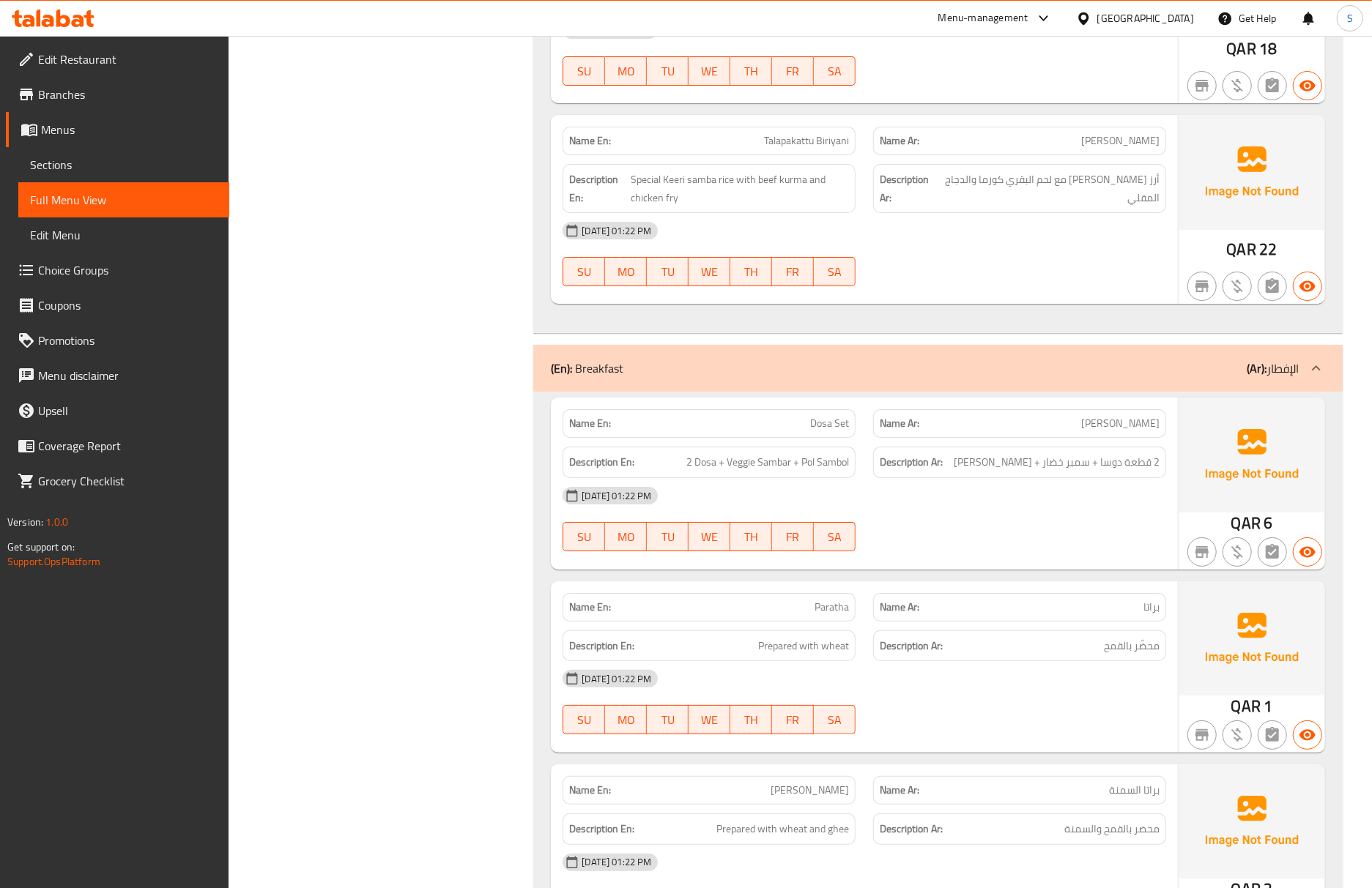
click at [748, 615] on p "Name En: Paratha" at bounding box center [709, 608] width 280 height 16
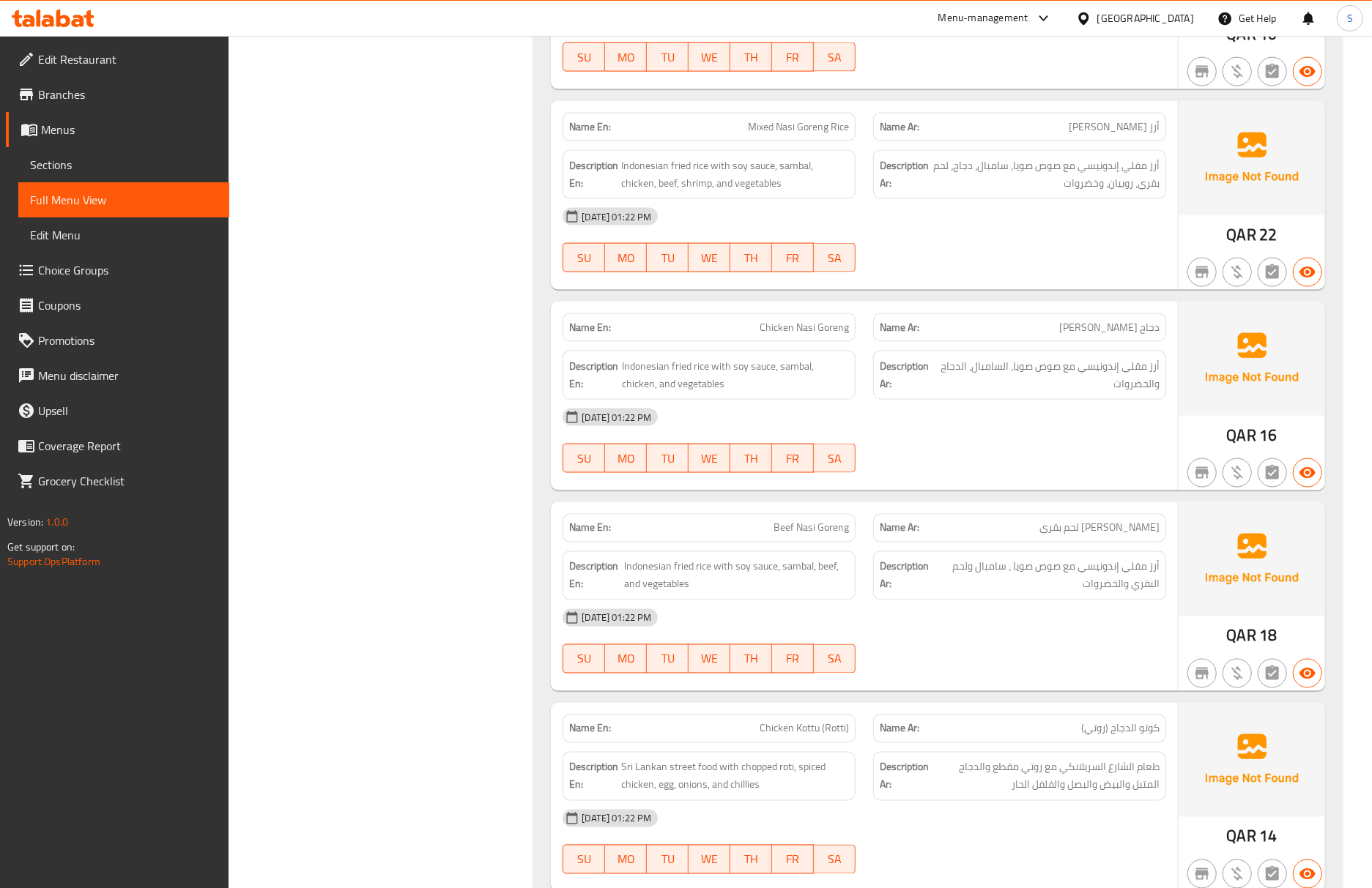
scroll to position [1758, 0]
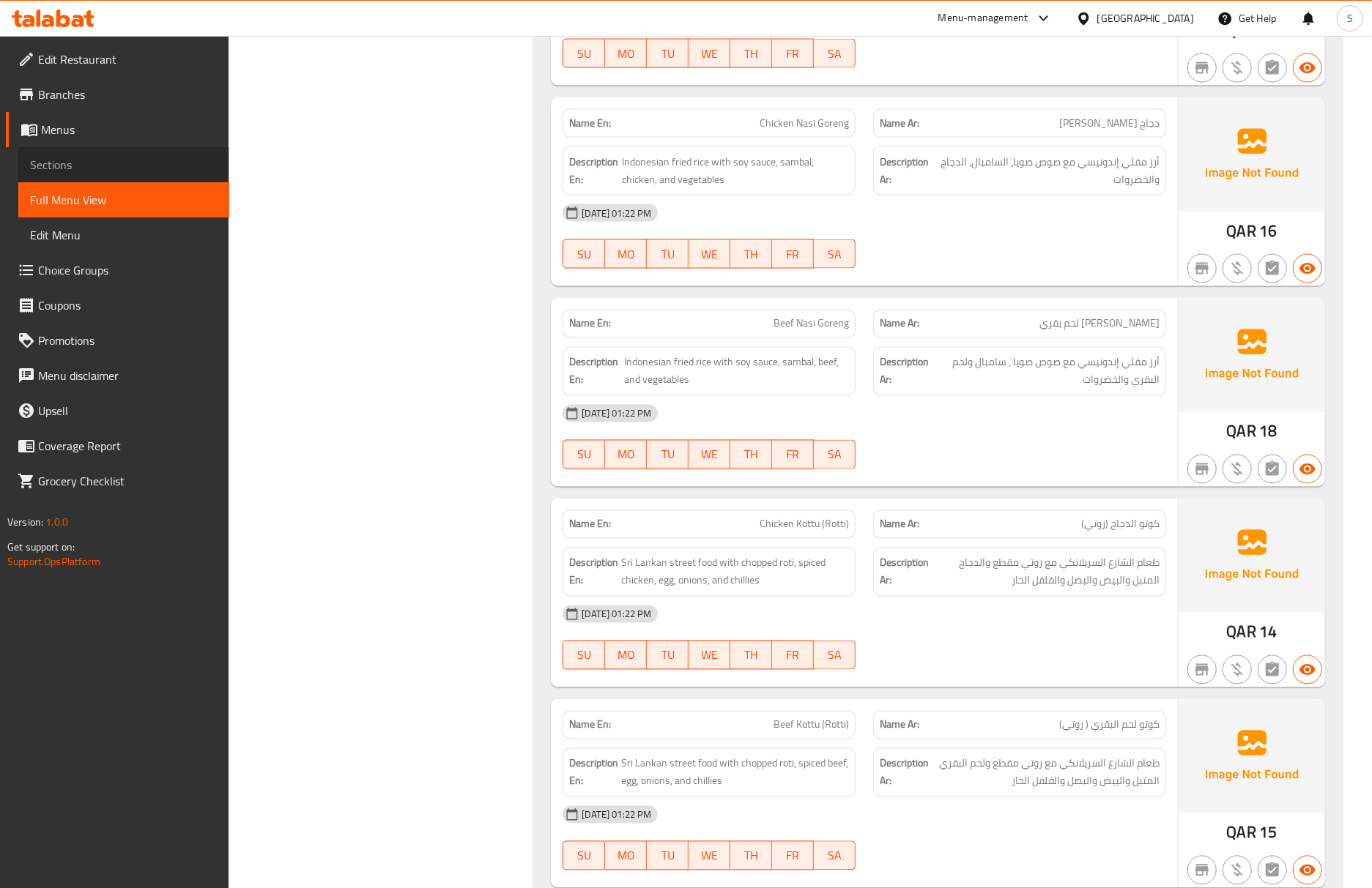
click at [130, 169] on span "Sections" at bounding box center [123, 165] width 187 height 18
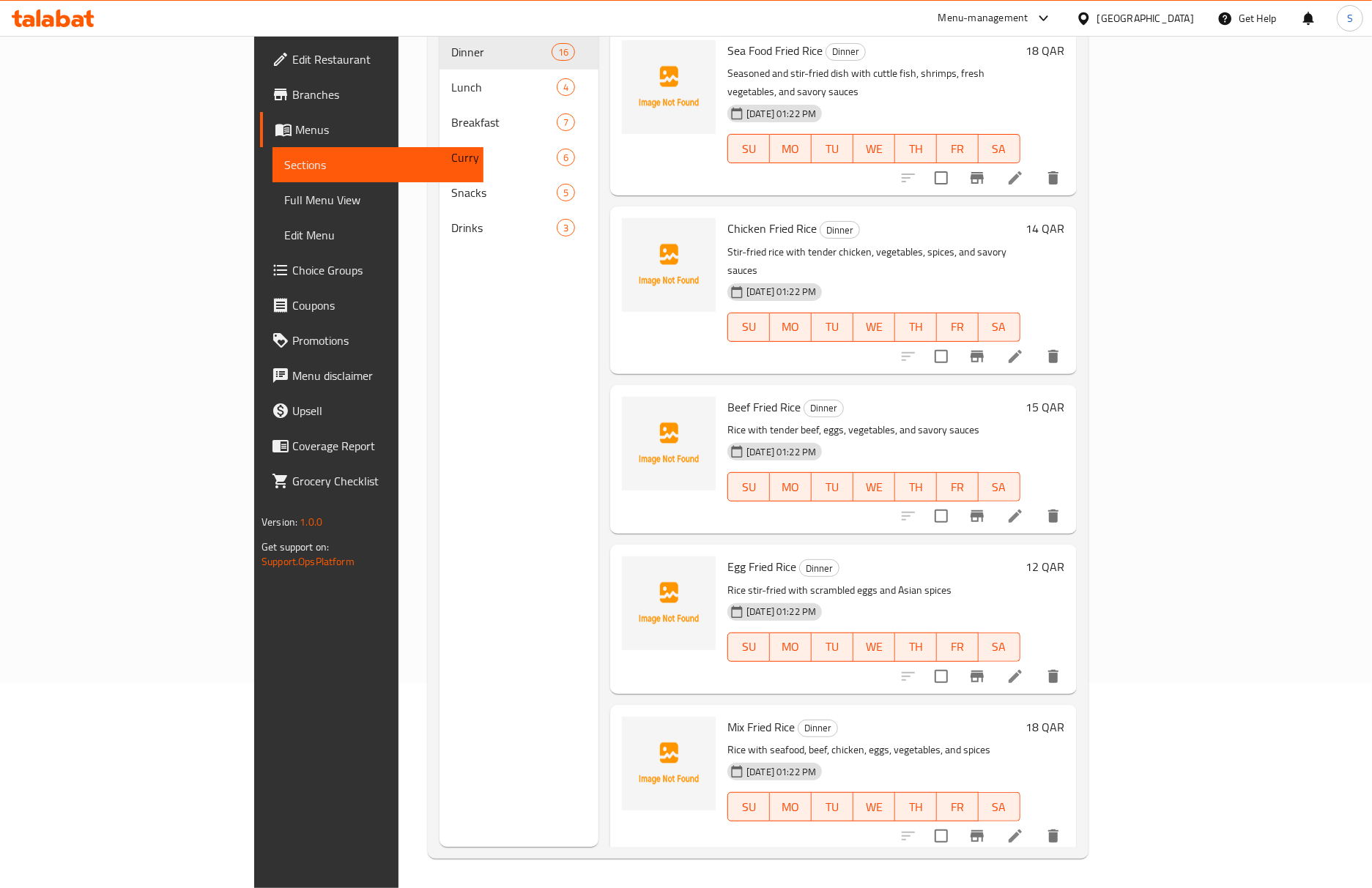
scroll to position [205, 0]
click at [284, 199] on span "Full Menu View" at bounding box center [377, 200] width 187 height 18
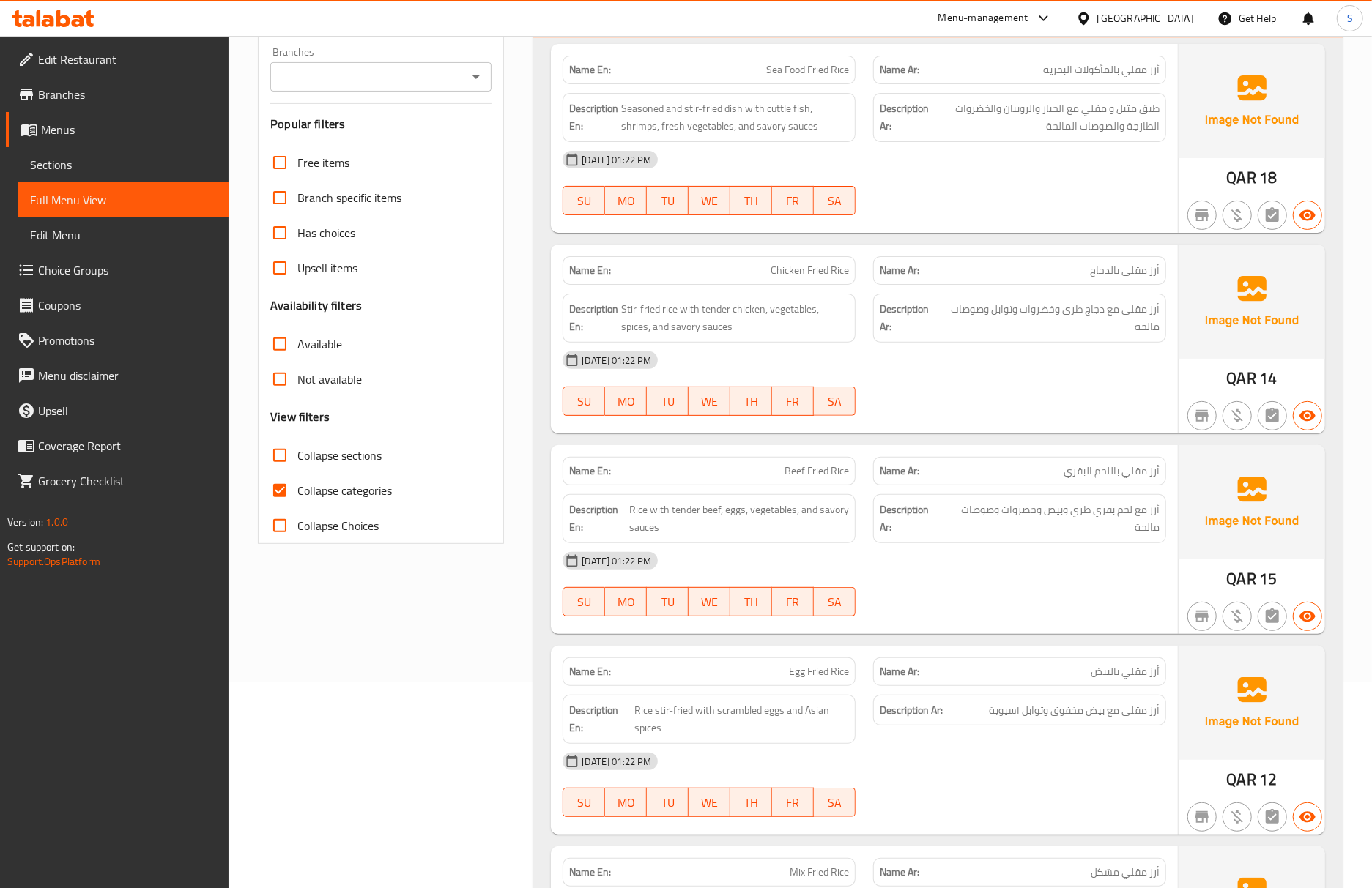
drag, startPoint x: 270, startPoint y: 477, endPoint x: 989, endPoint y: 525, distance: 720.6
click at [270, 477] on input "Collapse categories" at bounding box center [279, 490] width 35 height 35
checkbox input "false"
click at [1021, 525] on span "أرز مع لحم بقري طري وبيض وخضروات وصوصات مالحة" at bounding box center [1052, 519] width 216 height 36
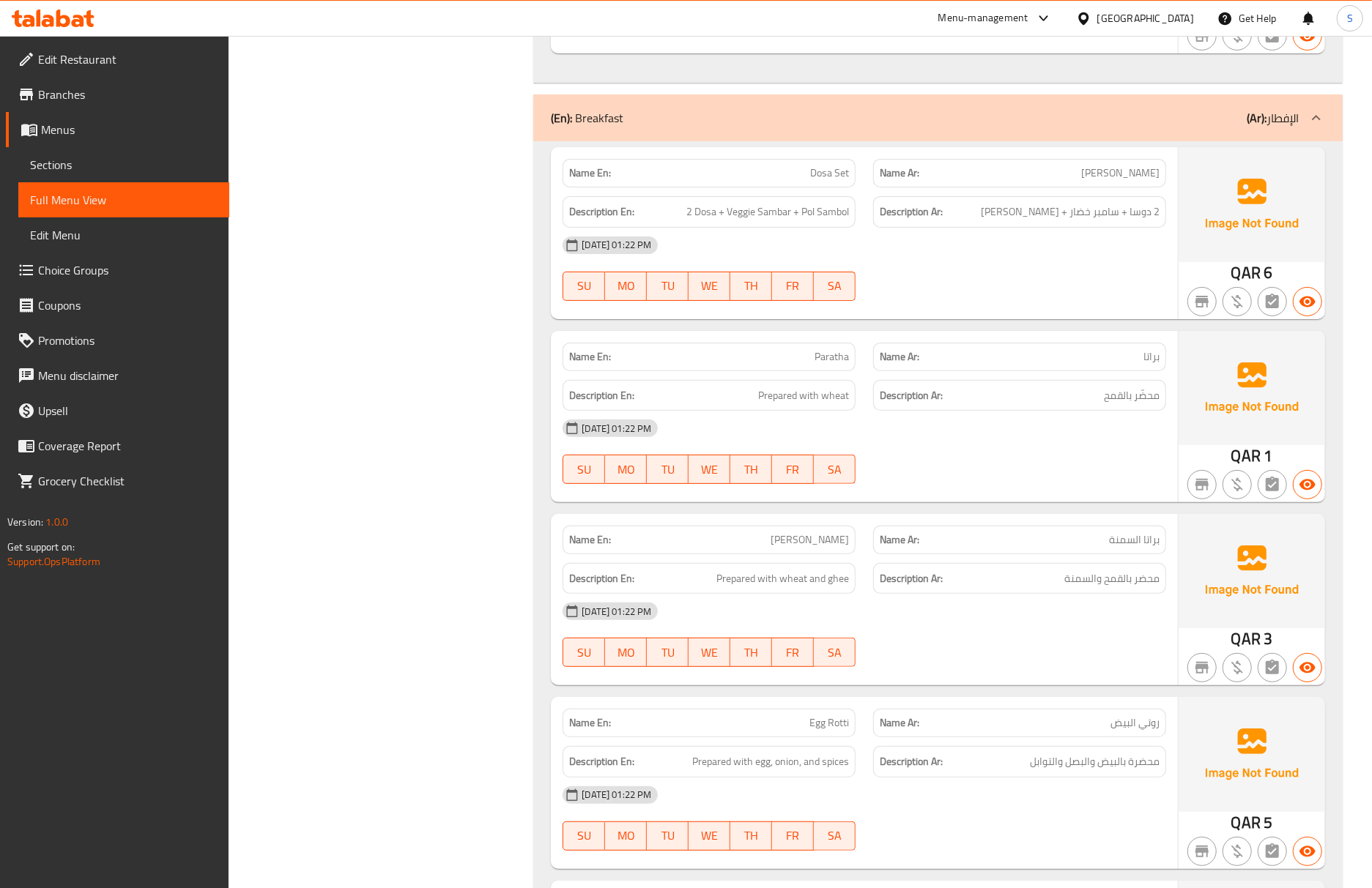
scroll to position [4293, 0]
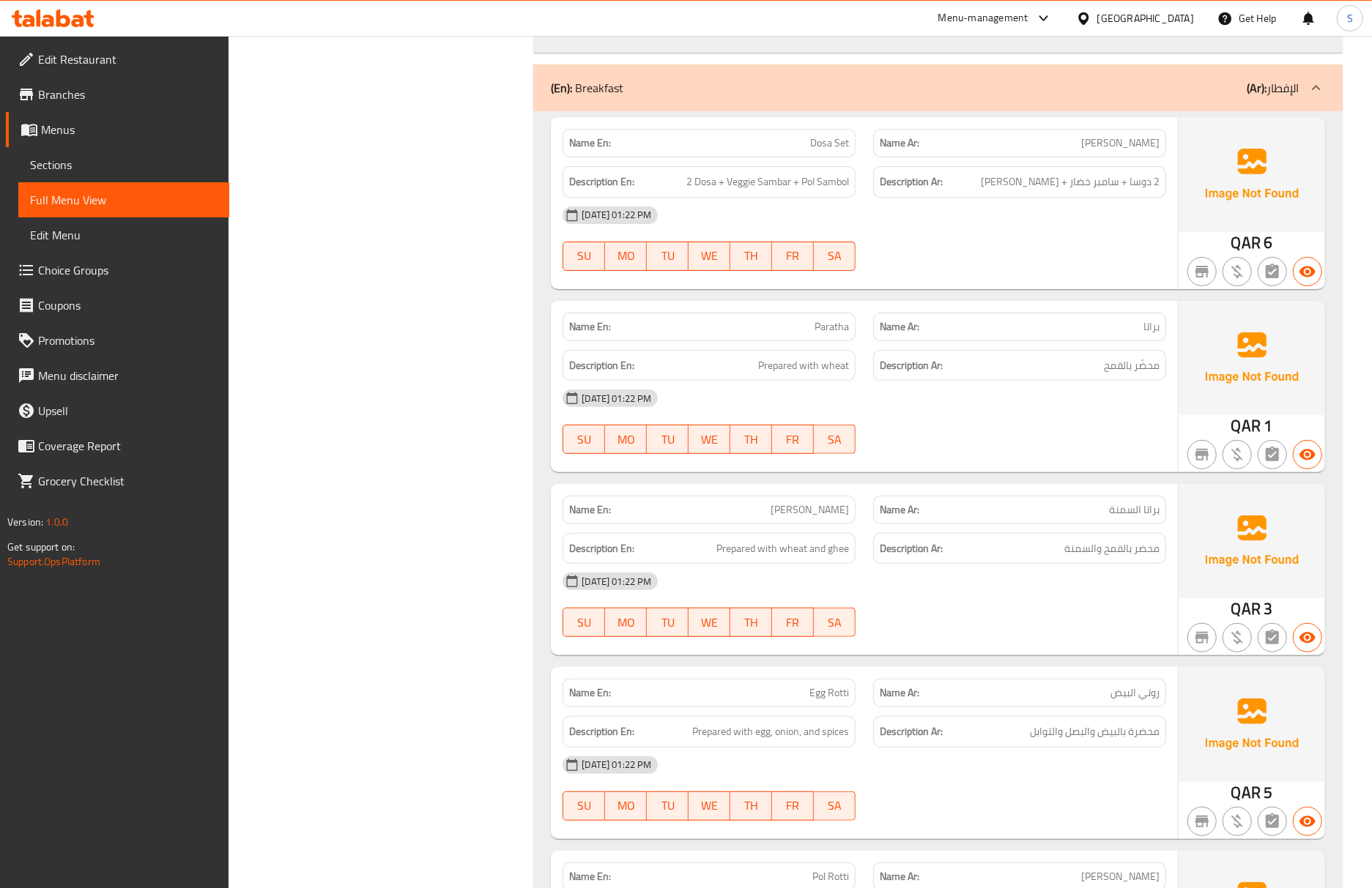
click at [950, 589] on div "[DATE] 01:22 PM" at bounding box center [864, 580] width 621 height 35
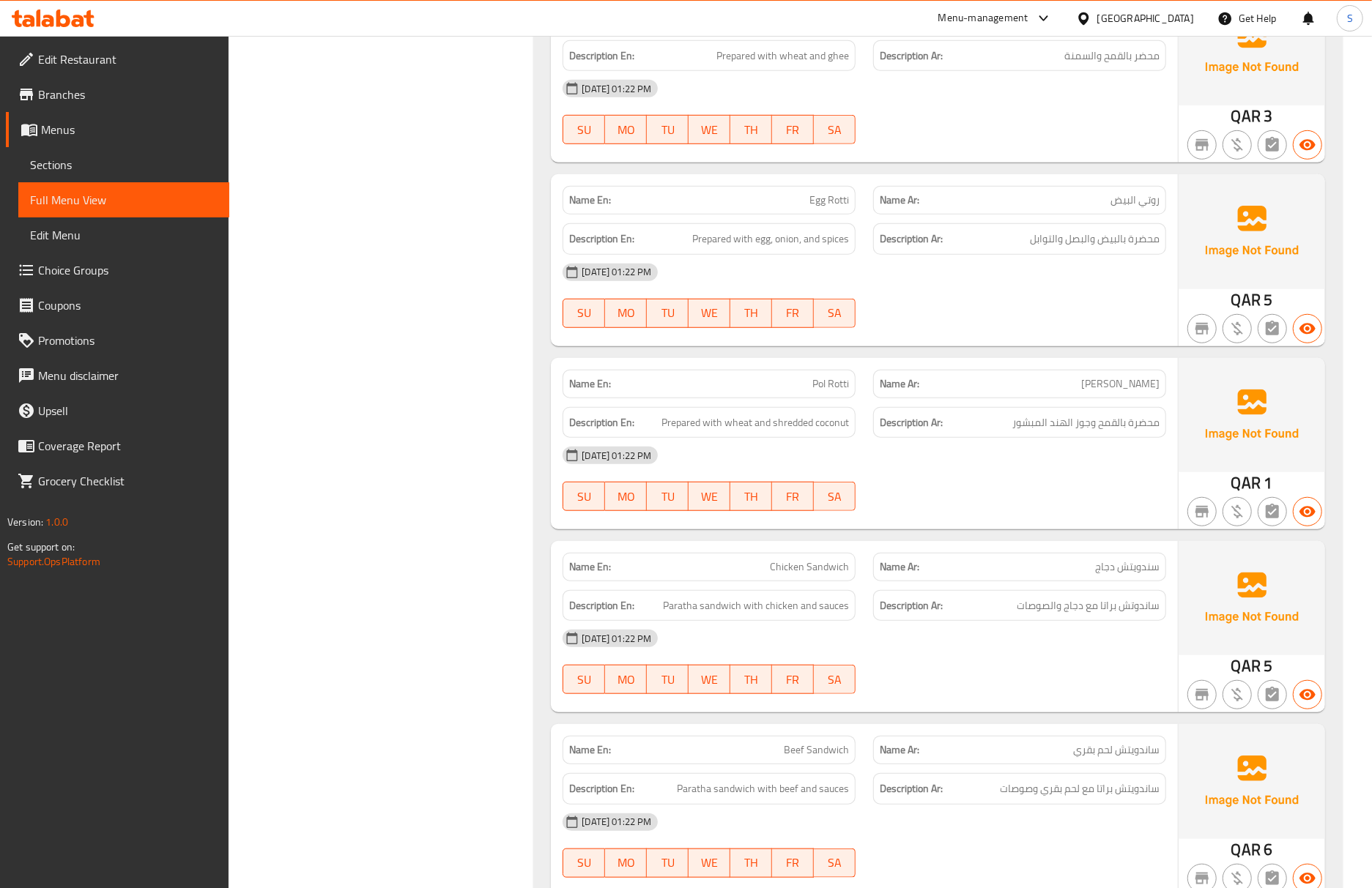
scroll to position [4235, 0]
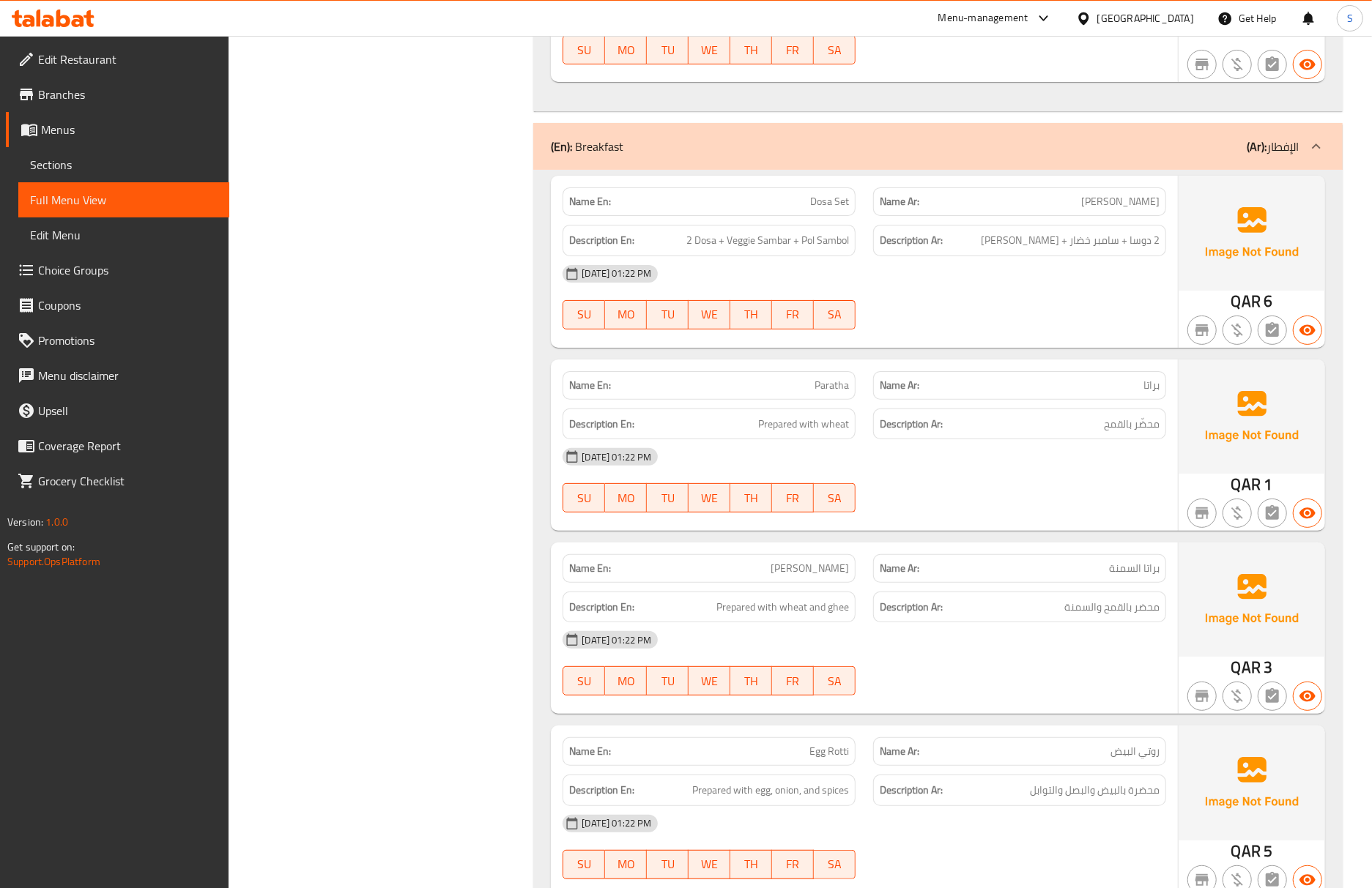
click at [990, 575] on div "Name Ar: براتا السمنة" at bounding box center [1019, 569] width 293 height 29
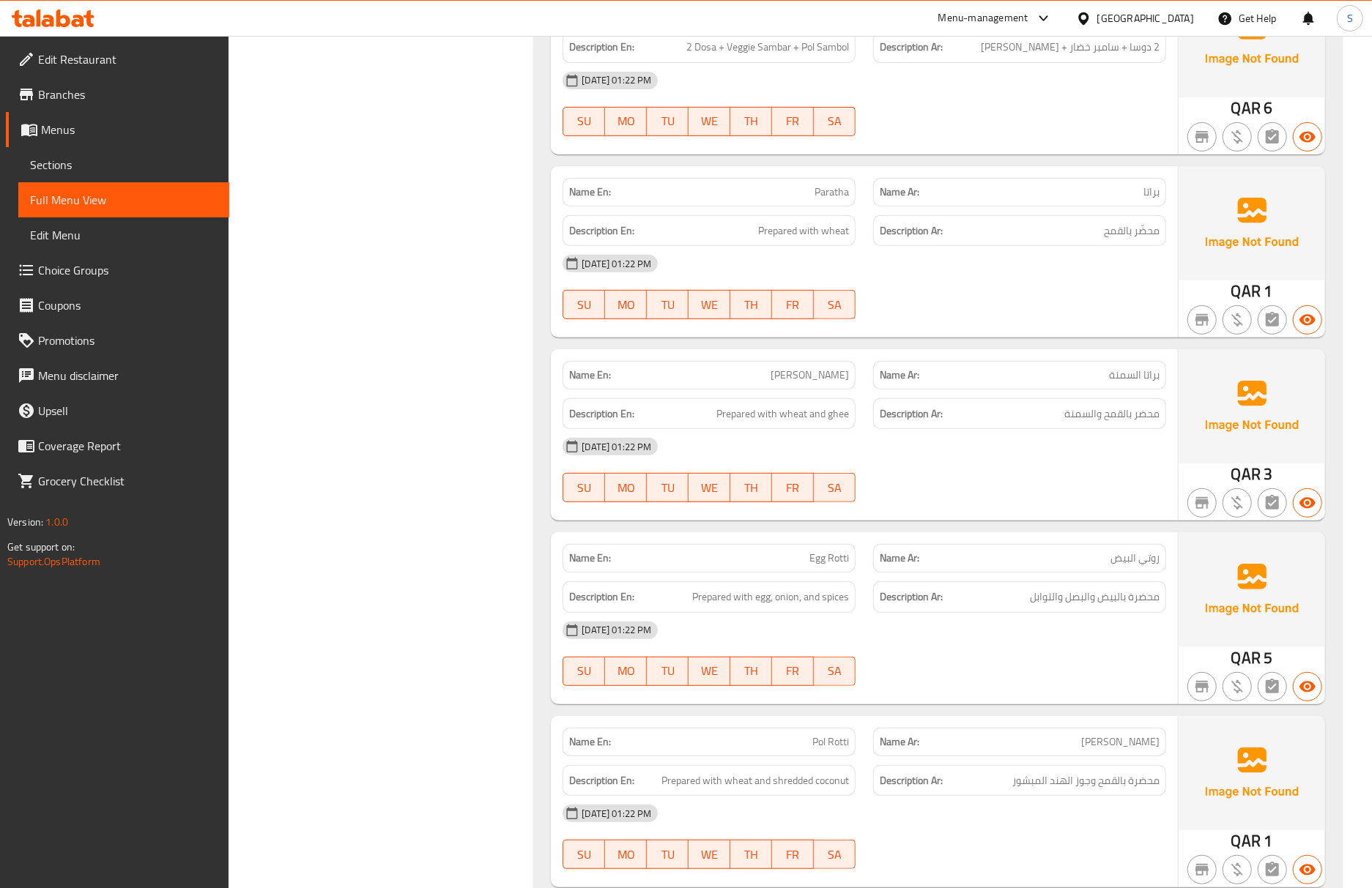
scroll to position [4430, 0]
click at [1155, 381] on span "براتا السمنة" at bounding box center [1134, 373] width 51 height 16
copy span "براتا"
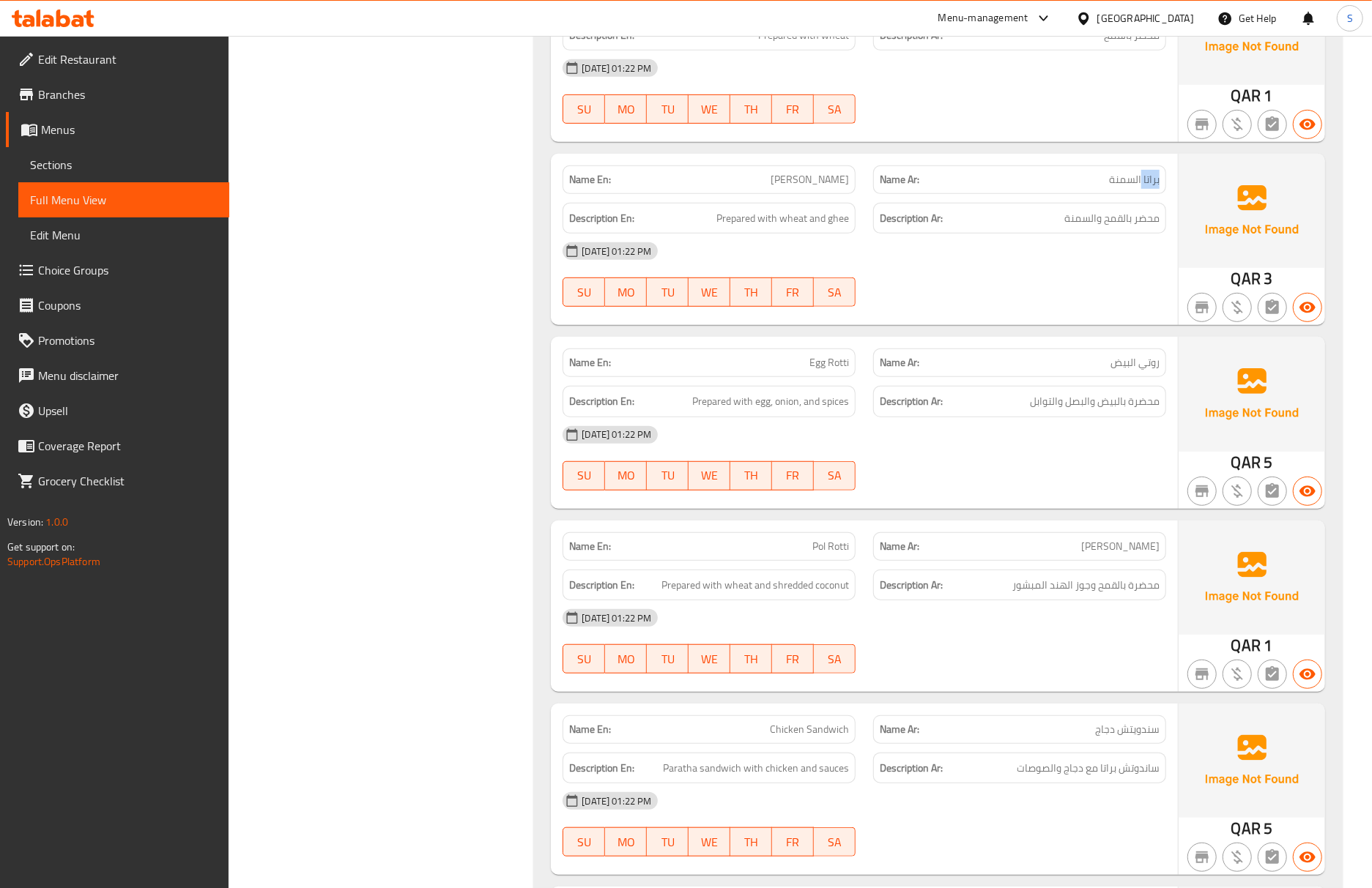
scroll to position [4625, 0]
click at [695, 589] on div "Description En: Prepared with wheat and shredded coconut" at bounding box center [708, 584] width 293 height 32
click at [906, 673] on div "06-10-2025 01:22 PM SU MO TU WE TH FR SA" at bounding box center [864, 640] width 621 height 82
click at [786, 633] on div "[DATE] 01:22 PM" at bounding box center [864, 616] width 621 height 35
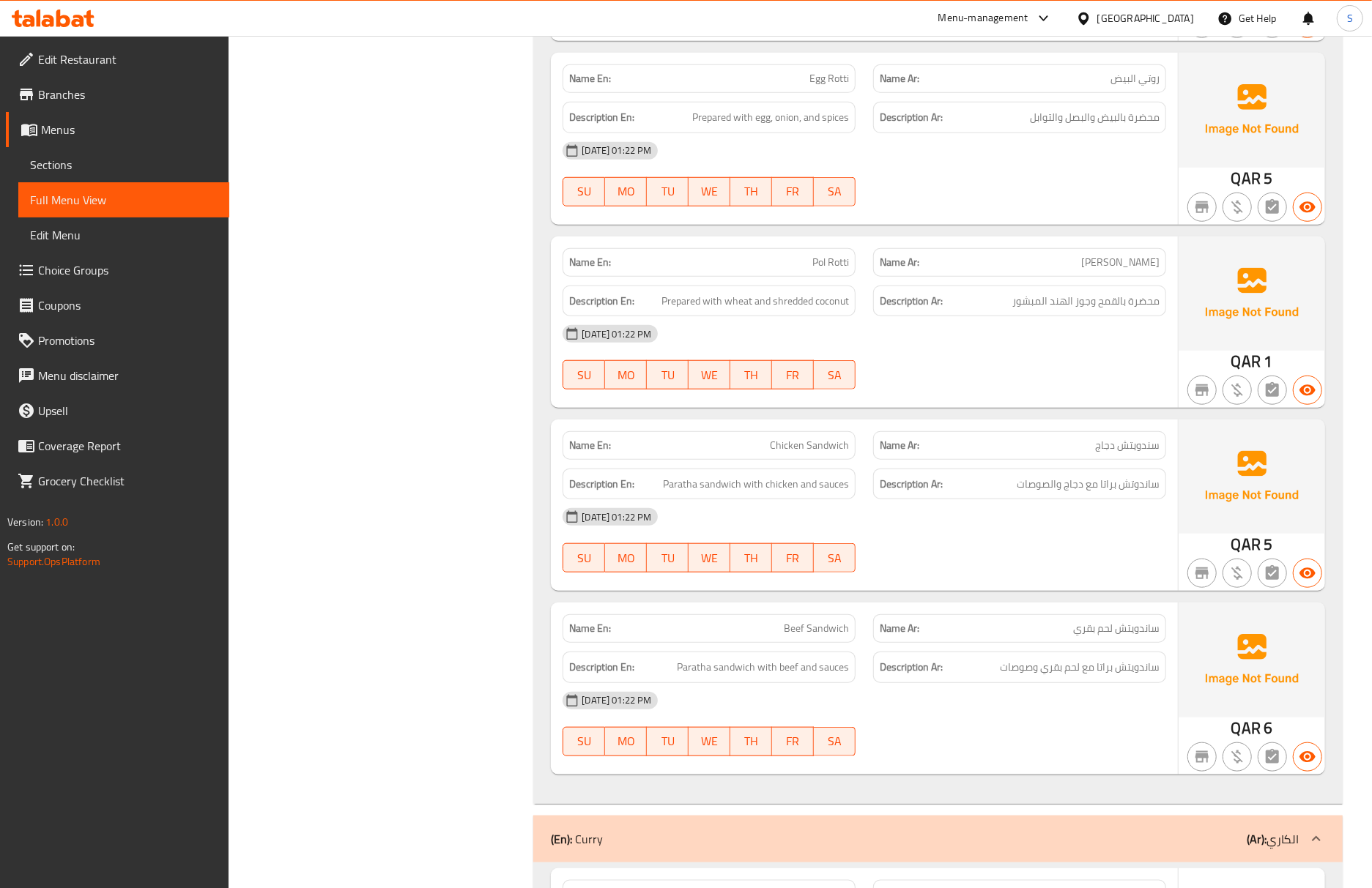
scroll to position [4917, 0]
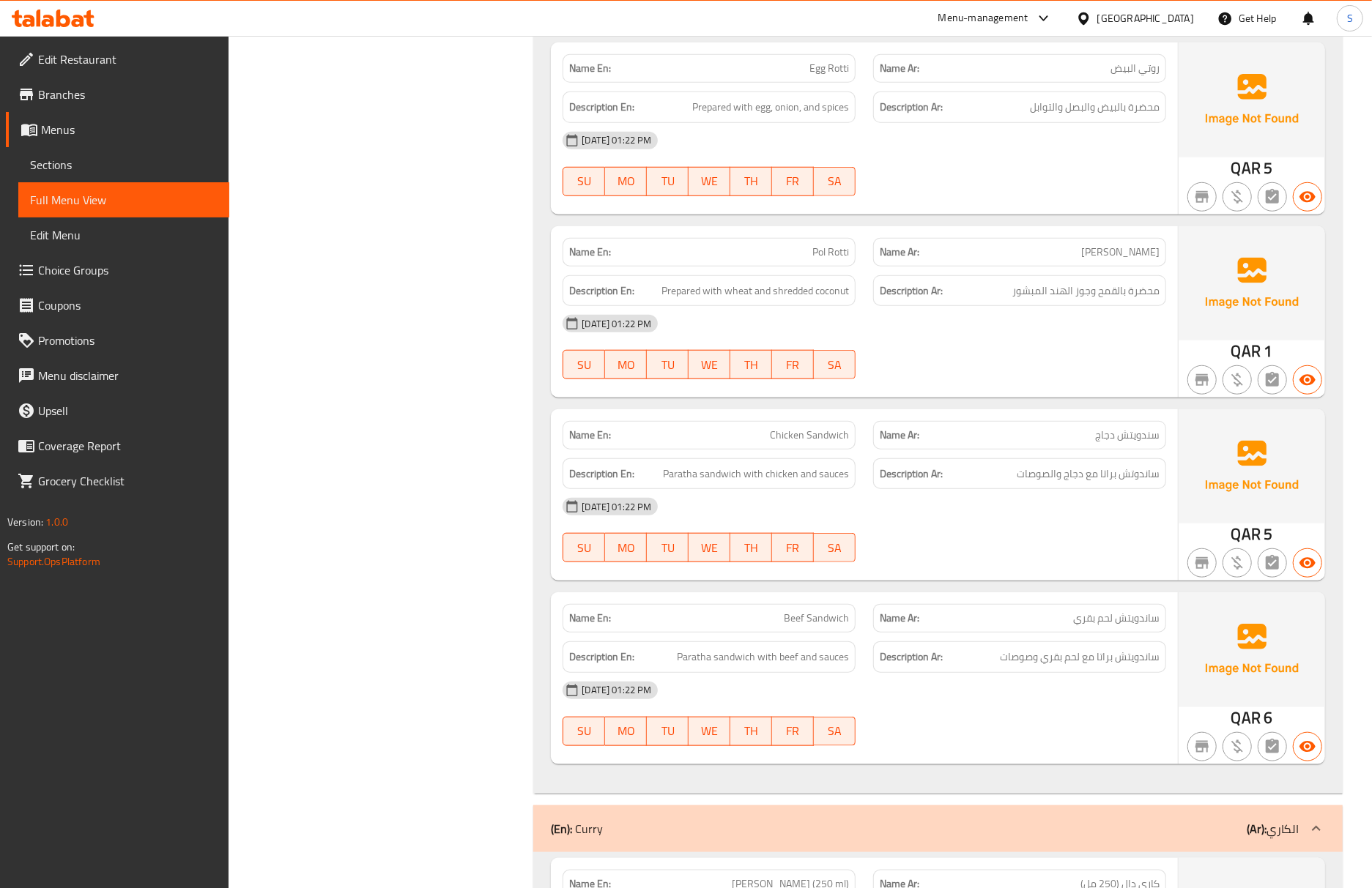
click at [1023, 626] on p "Name Ar: ساندويتش لحم بقري" at bounding box center [1020, 619] width 280 height 16
click at [617, 580] on div "Name En: Chicken Sandwich Name Ar: سندويتش دجاج Description En: Paratha sandwic…" at bounding box center [864, 495] width 627 height 172
drag, startPoint x: 136, startPoint y: 168, endPoint x: 148, endPoint y: 189, distance: 24.2
click at [136, 168] on span "Sections" at bounding box center [123, 165] width 187 height 18
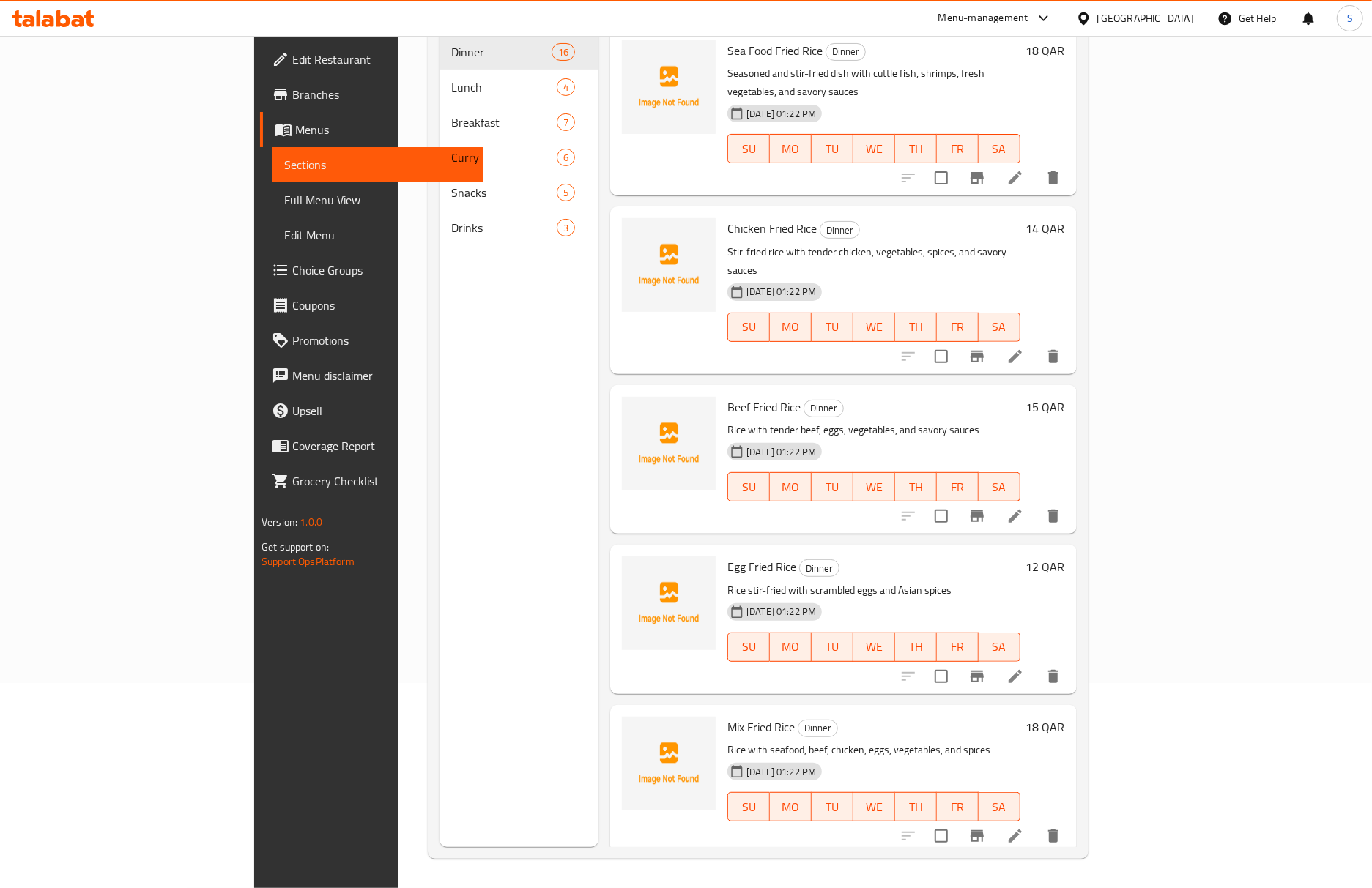
scroll to position [205, 0]
click at [284, 193] on span "Full Menu View" at bounding box center [377, 200] width 187 height 18
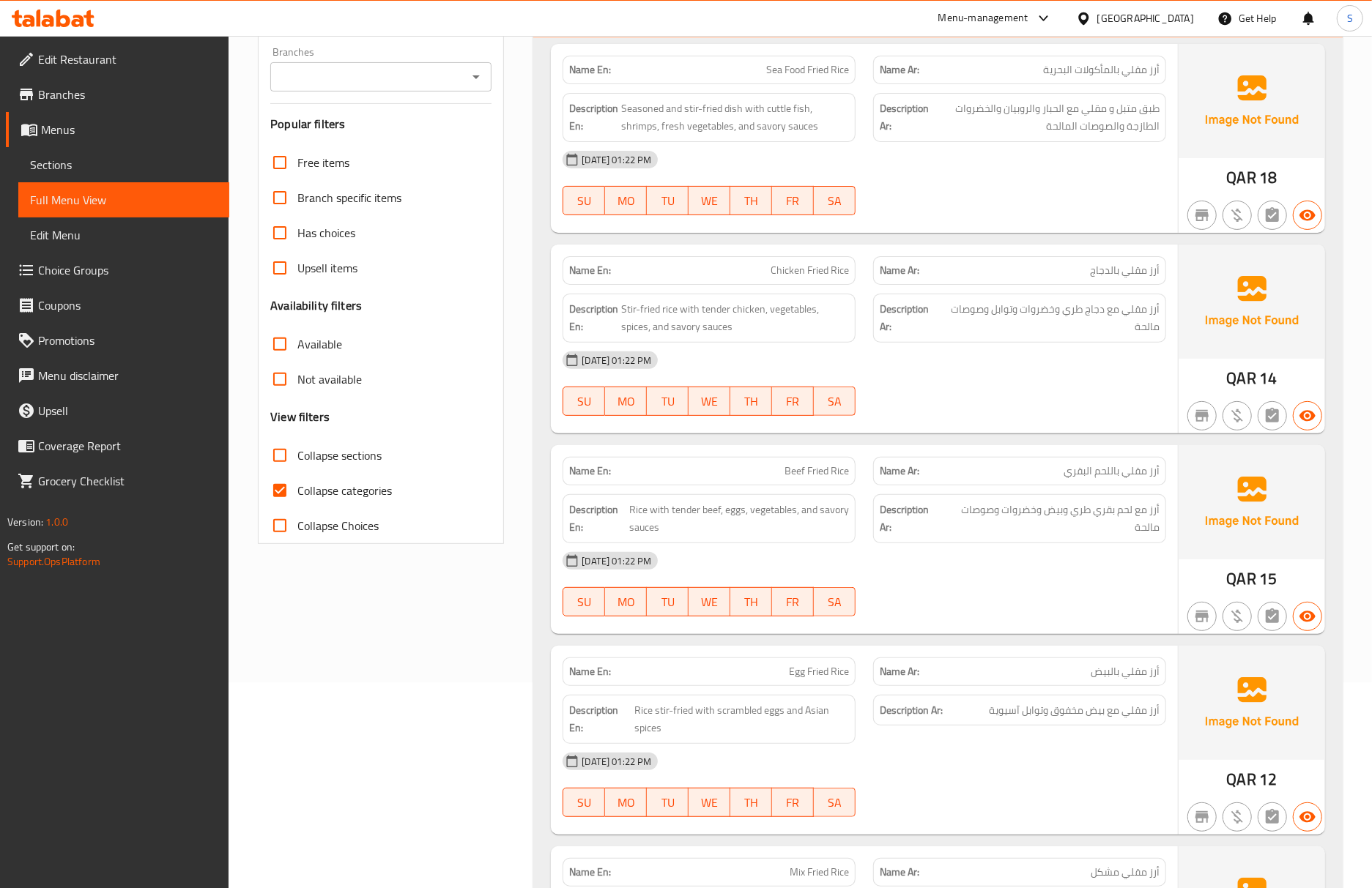
click at [270, 479] on input "Collapse categories" at bounding box center [279, 490] width 35 height 35
checkbox input "false"
click at [292, 463] on input "Collapse sections" at bounding box center [279, 454] width 35 height 35
checkbox input "true"
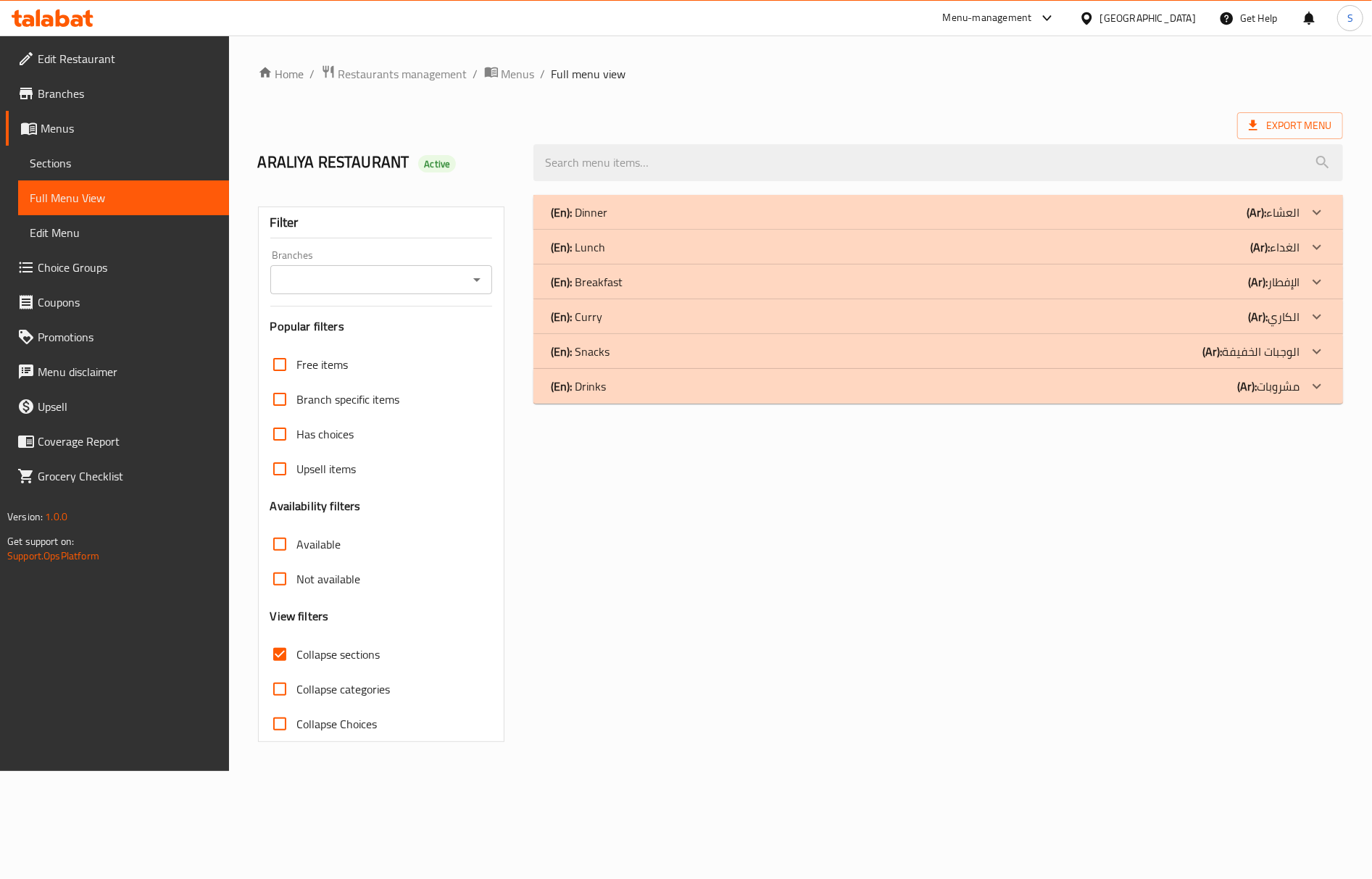
click at [669, 304] on div "(En): Curry (Ar): الكاري" at bounding box center [938, 316] width 810 height 34
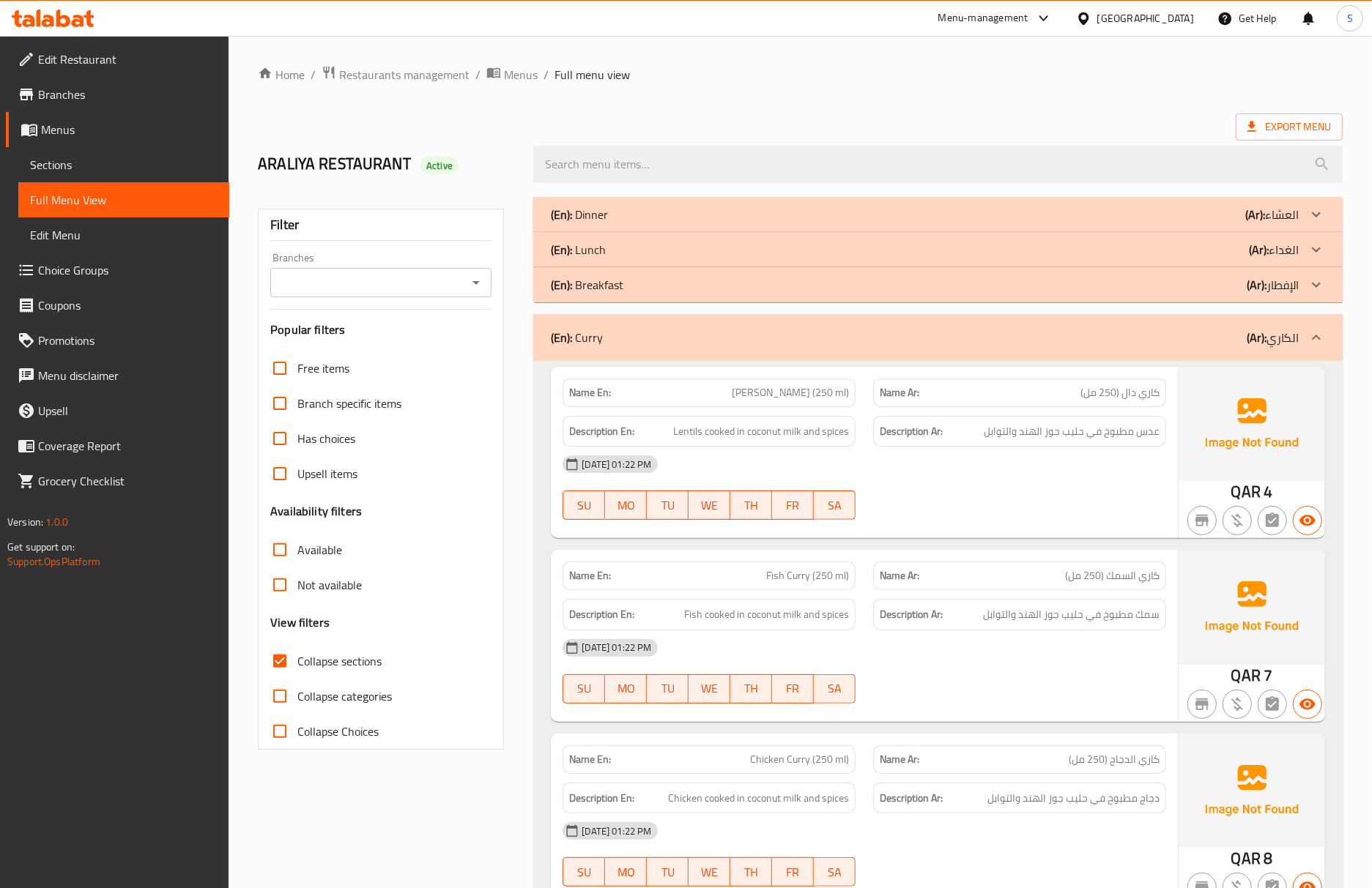
click at [769, 403] on div "Name En: Dhal Curry (250 ml)" at bounding box center [708, 393] width 293 height 29
copy span "Dhal"
click at [794, 630] on div "Description En: Fish cooked in coconut milk and spices" at bounding box center [708, 615] width 293 height 32
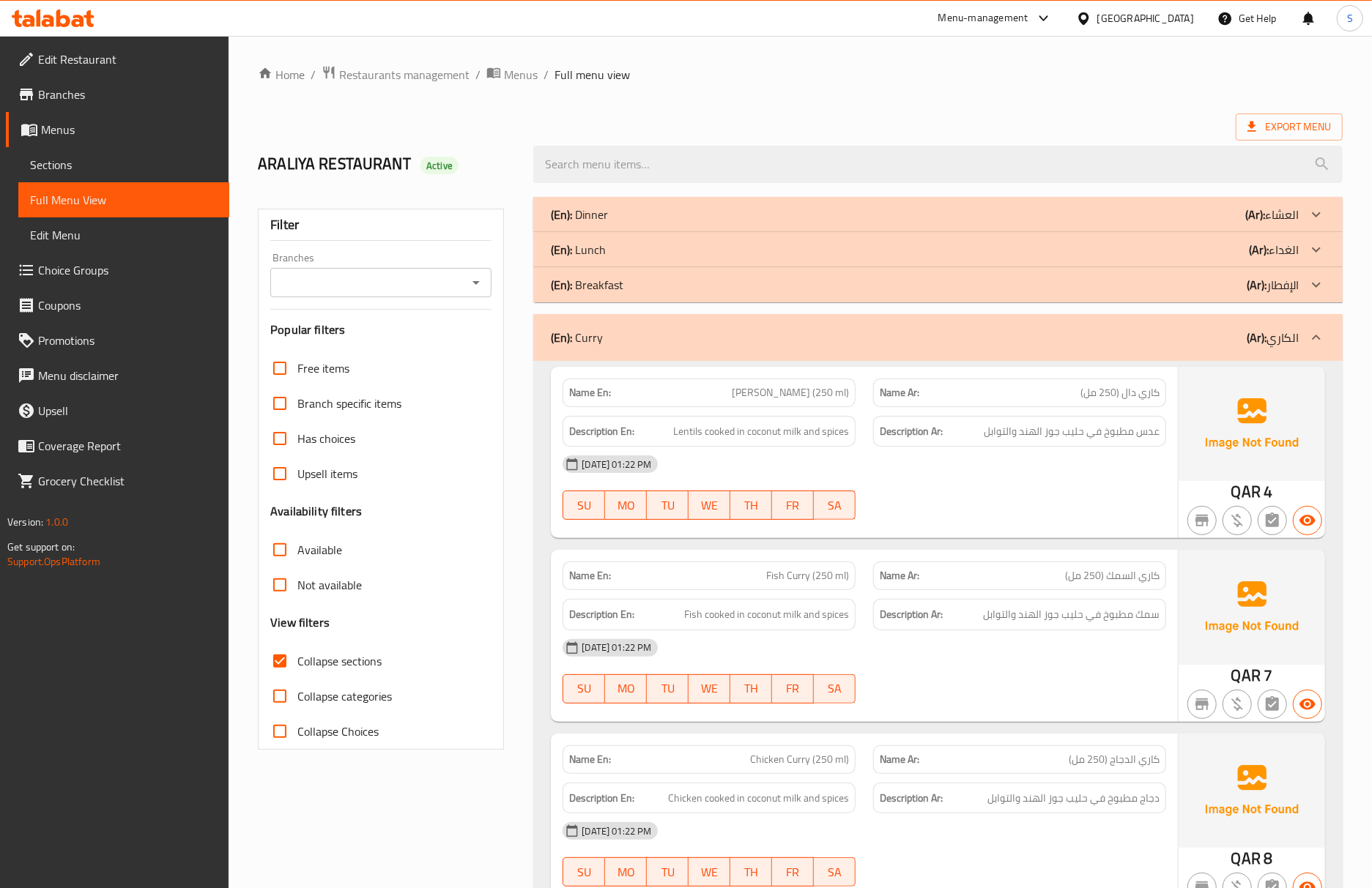
click at [1186, 754] on img at bounding box center [1252, 791] width 147 height 114
click at [1079, 661] on div "[DATE] 01:22 PM" at bounding box center [864, 648] width 621 height 35
drag, startPoint x: 993, startPoint y: 622, endPoint x: 997, endPoint y: 660, distance: 38.2
click at [993, 622] on span "سمك مطبوخ في حليب جوز الهند والتوابل" at bounding box center [1071, 615] width 177 height 18
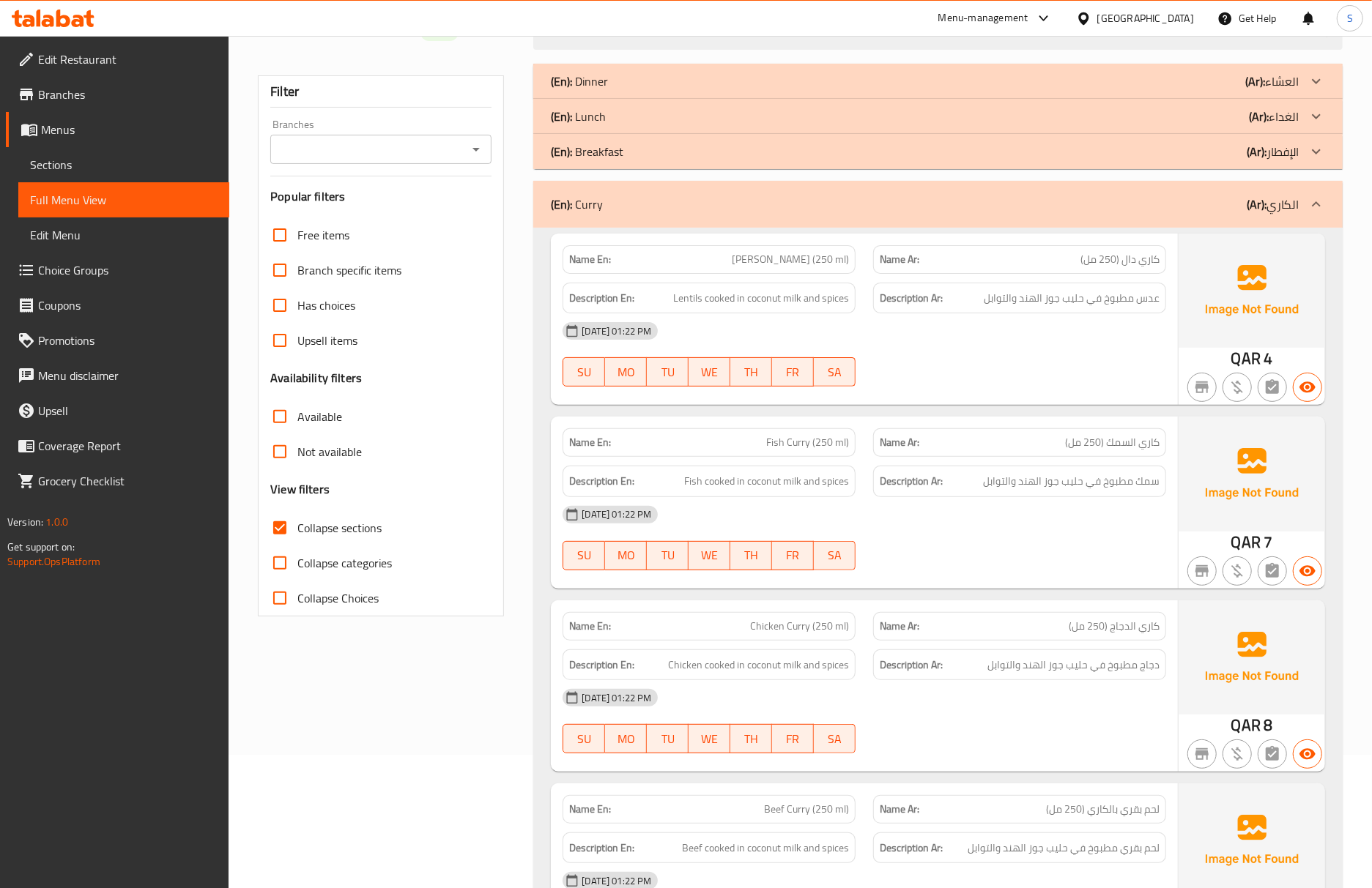
scroll to position [293, 0]
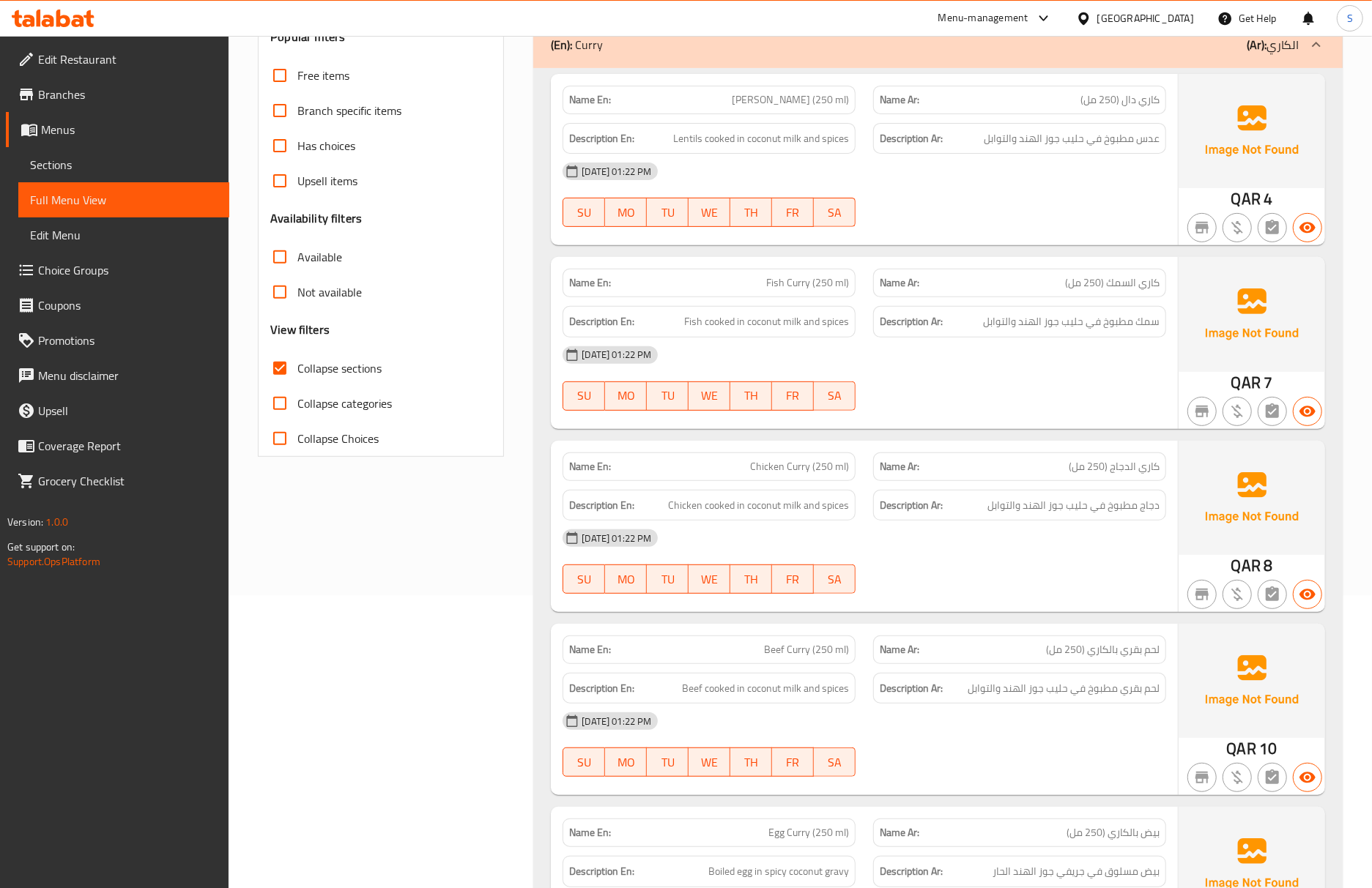
click at [889, 556] on div "[DATE] 01:22 PM" at bounding box center [864, 538] width 621 height 35
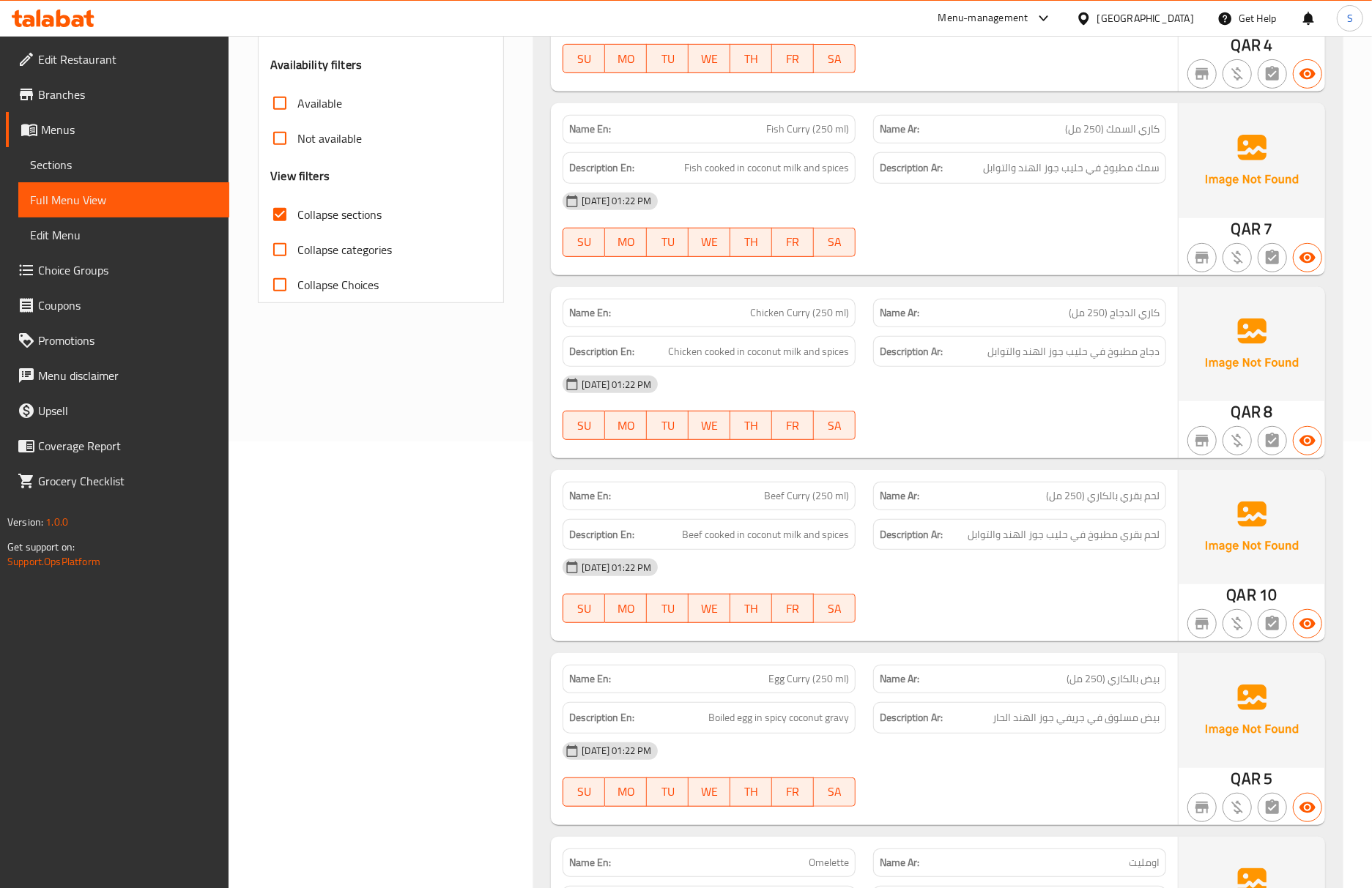
scroll to position [488, 0]
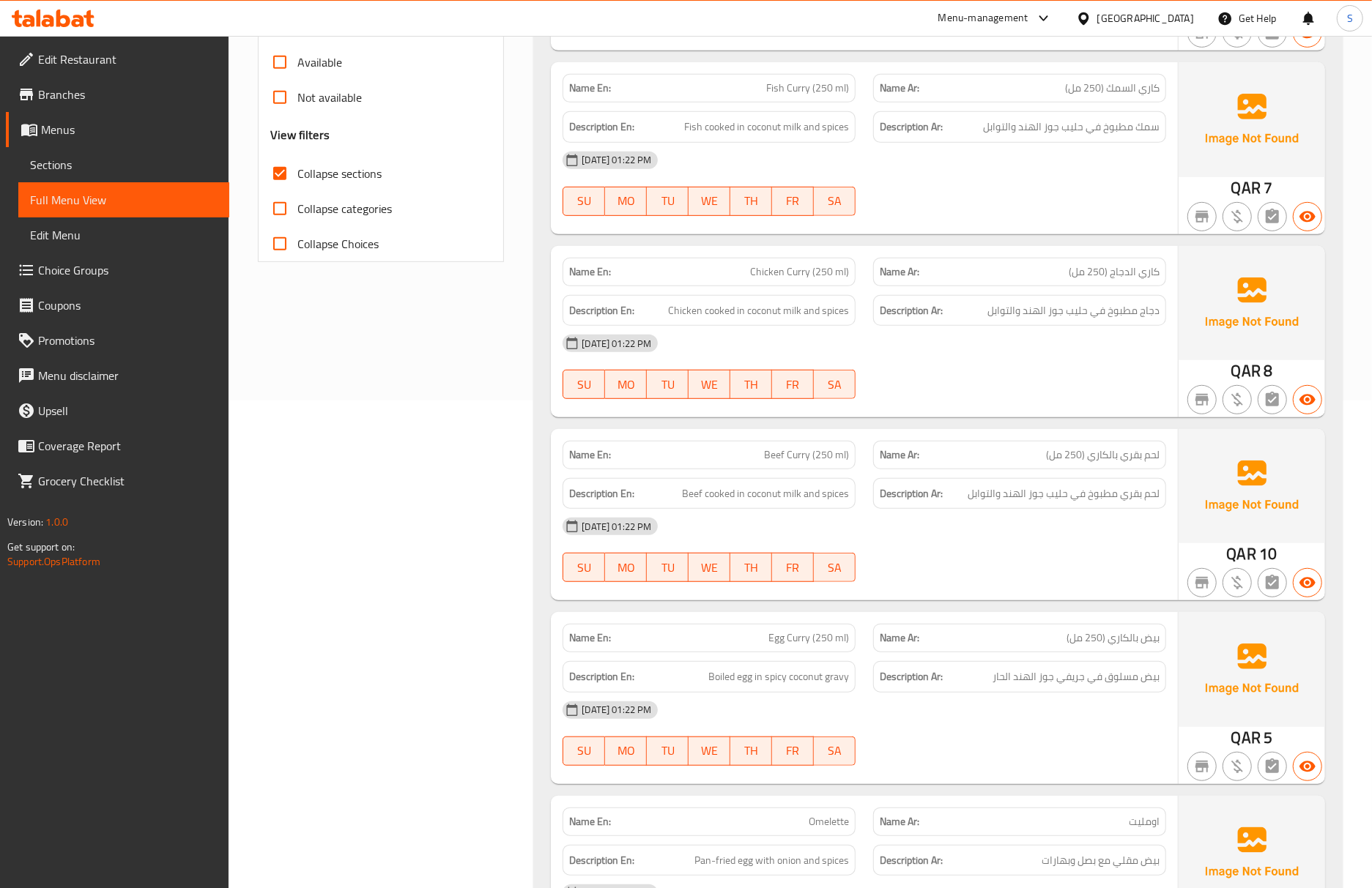
click at [862, 596] on div "Name En: Beef Curry (250 ml) Name Ar: لحم بقري بالكاري (250 مل) Description En:…" at bounding box center [864, 515] width 627 height 172
click at [811, 455] on span "Beef Curry (250 ml)" at bounding box center [807, 455] width 85 height 16
copy span "Beef Curry (250 ml)"
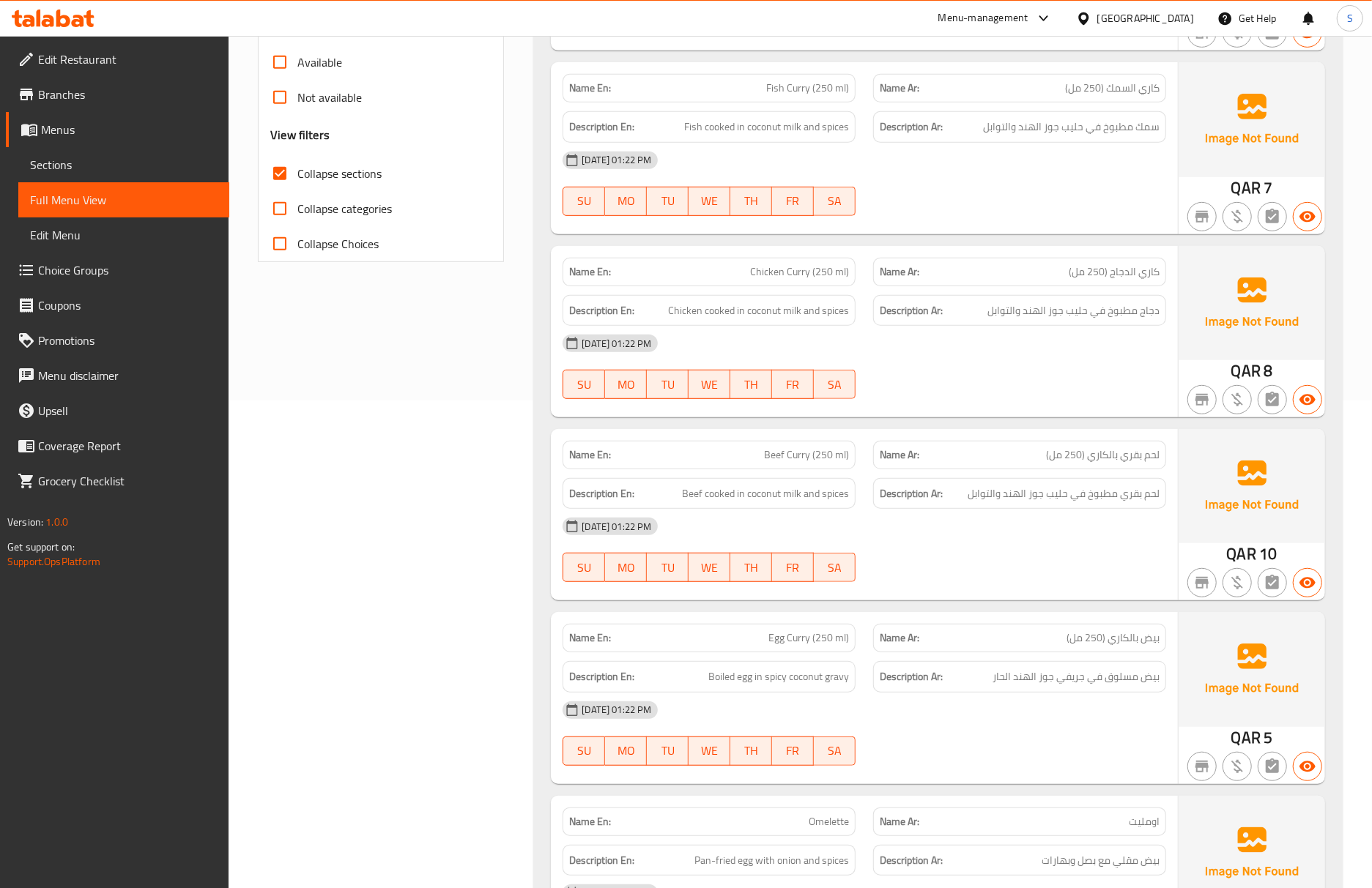
click at [735, 495] on span "Beef cooked in coconut milk and spices" at bounding box center [765, 494] width 167 height 18
copy span "Beef cooked in coconut milk and spices"
click at [900, 642] on strong "Name Ar:" at bounding box center [900, 639] width 40 height 16
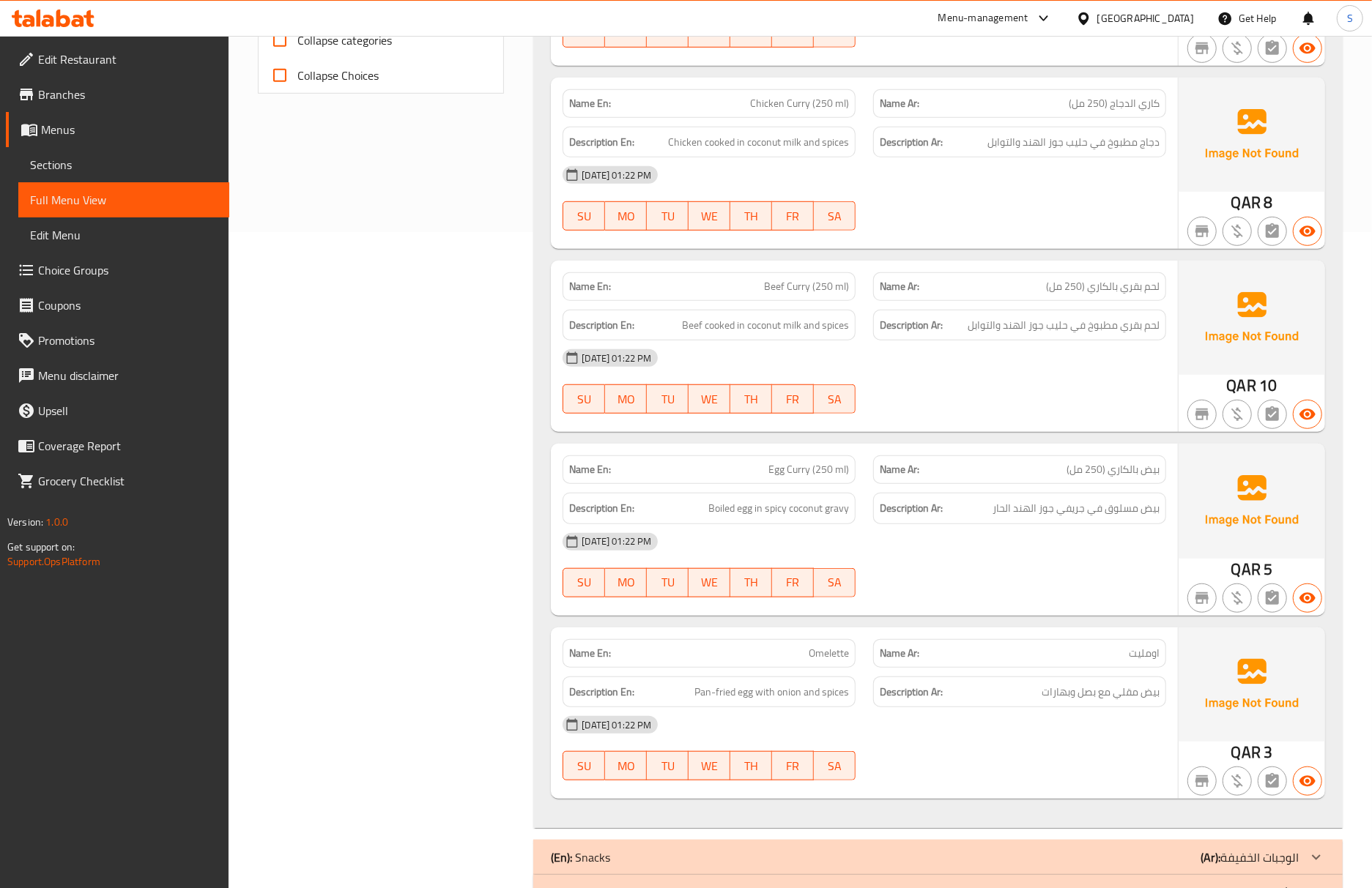
scroll to position [709, 0]
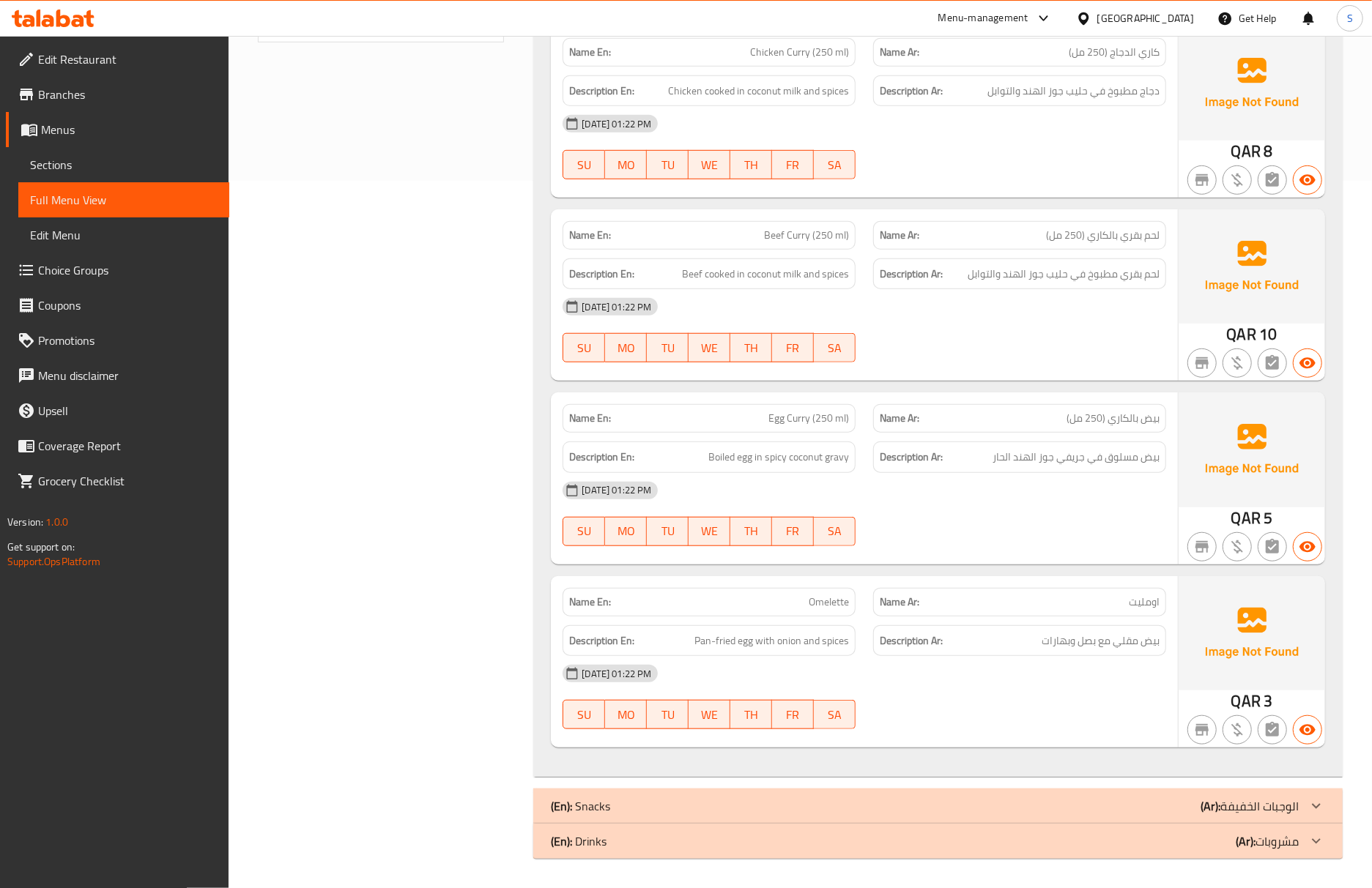
click at [1180, 566] on div "Name En: Dhal Curry (250 ml) Name Ar: كاري دال (250 مل) Description En: Lentils…" at bounding box center [937, 215] width 810 height 1123
click at [1009, 595] on p "Name Ar: اومليت" at bounding box center [1020, 602] width 280 height 16
drag, startPoint x: 68, startPoint y: 165, endPoint x: 120, endPoint y: 194, distance: 59.5
click at [68, 165] on span "Sections" at bounding box center [123, 165] width 187 height 18
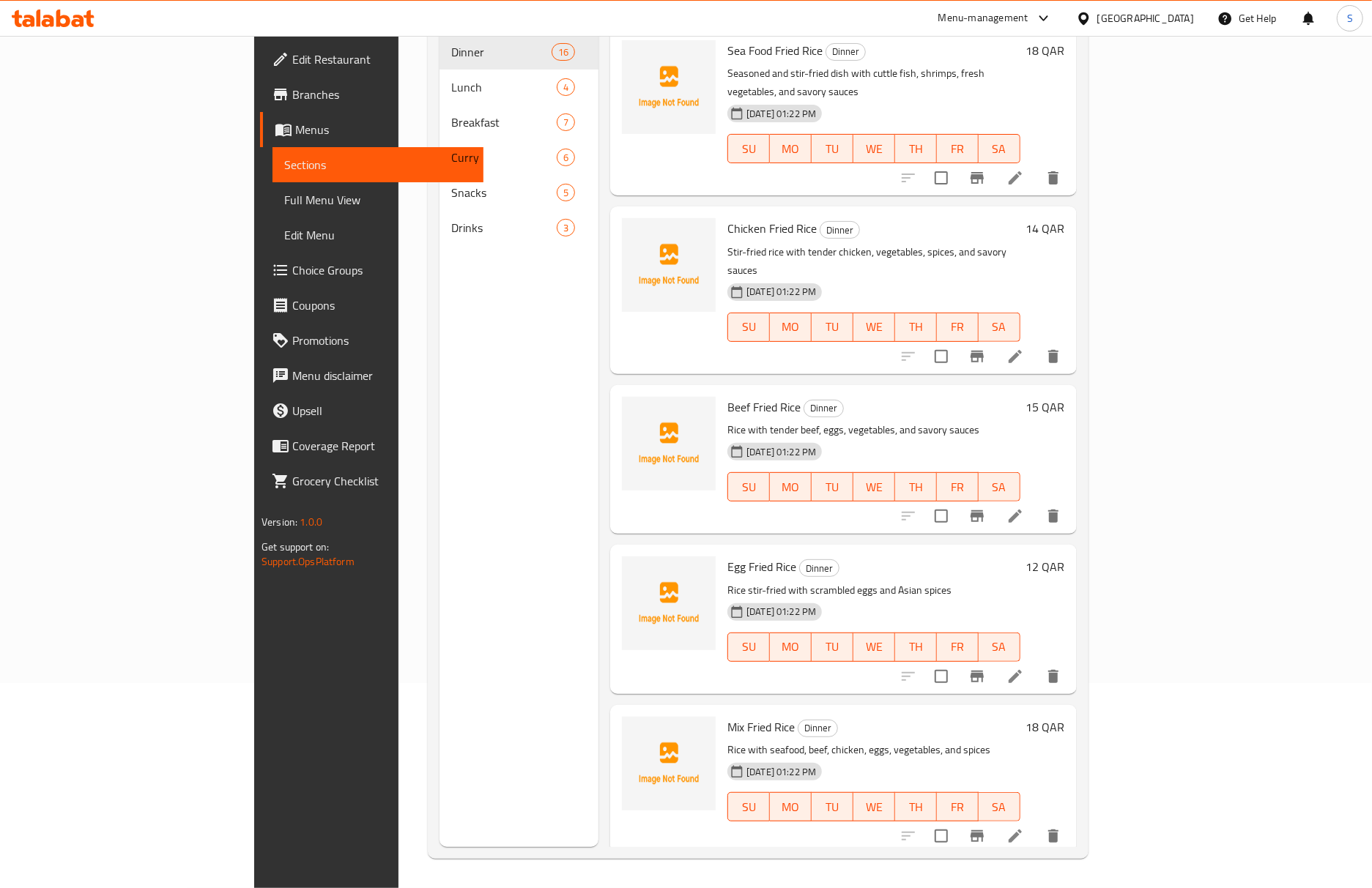
scroll to position [205, 0]
click at [284, 194] on span "Full Menu View" at bounding box center [377, 200] width 187 height 18
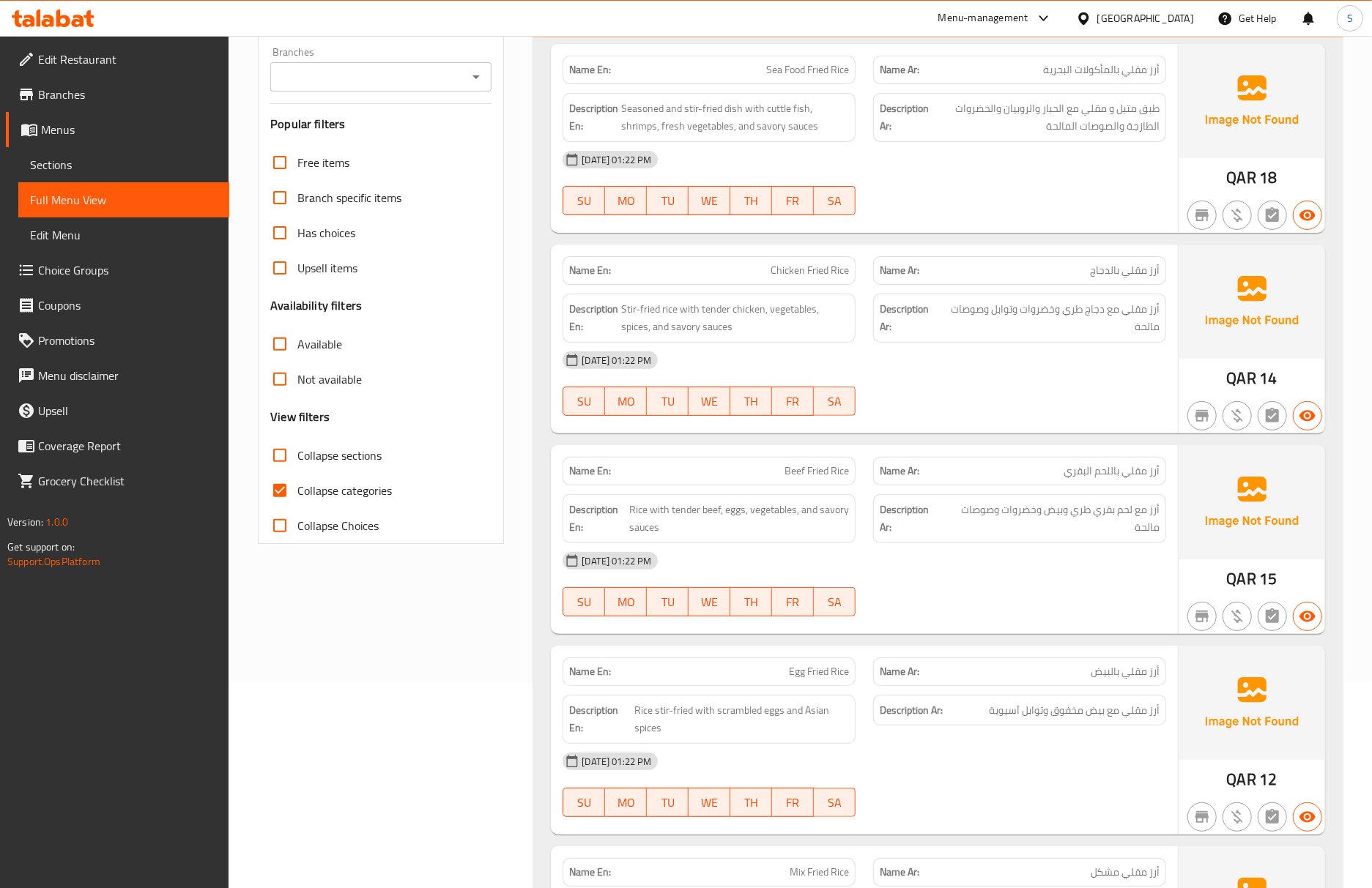
click at [284, 489] on input "Collapse categories" at bounding box center [279, 490] width 35 height 35
checkbox input "false"
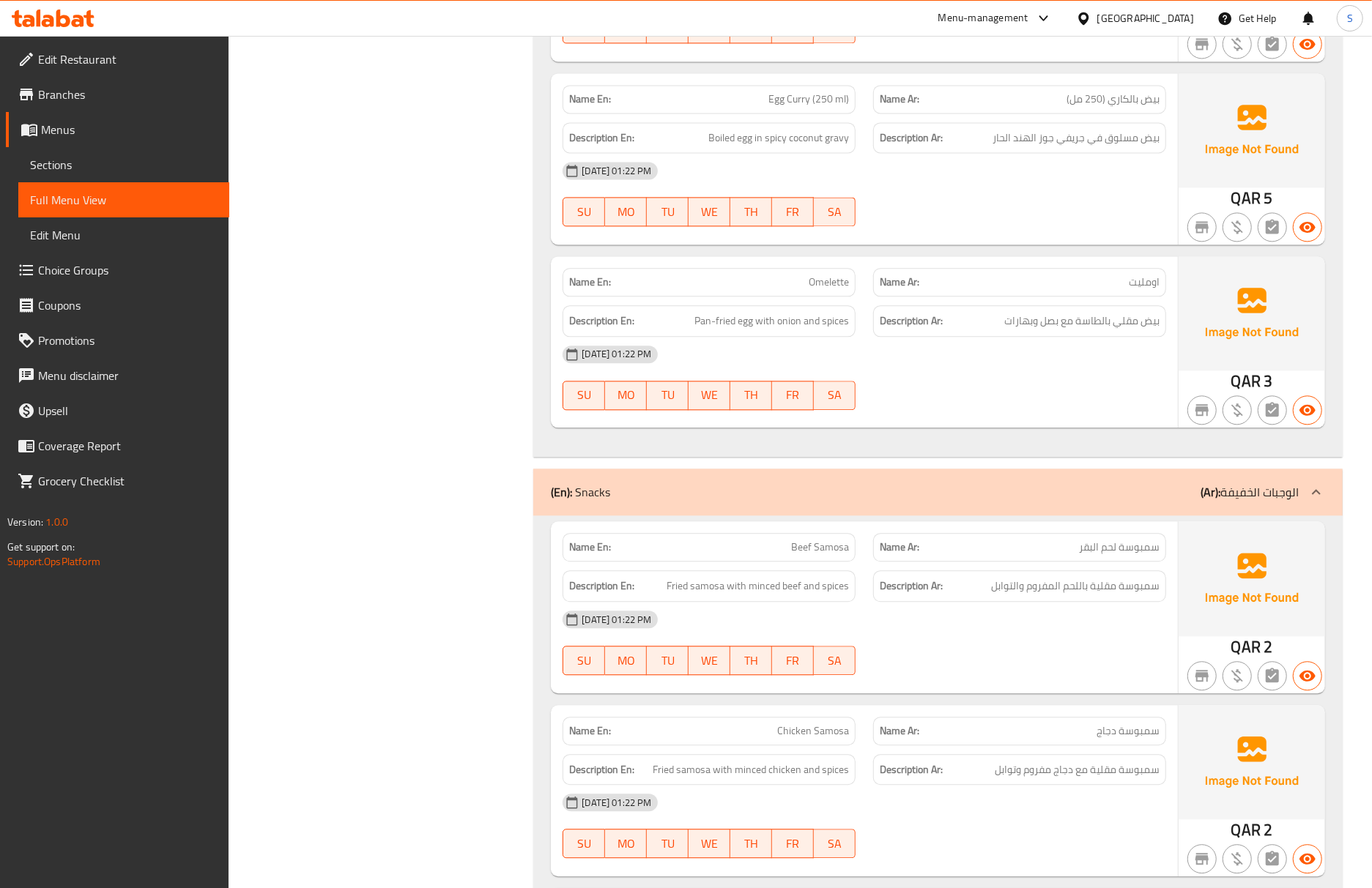
scroll to position [6533, 0]
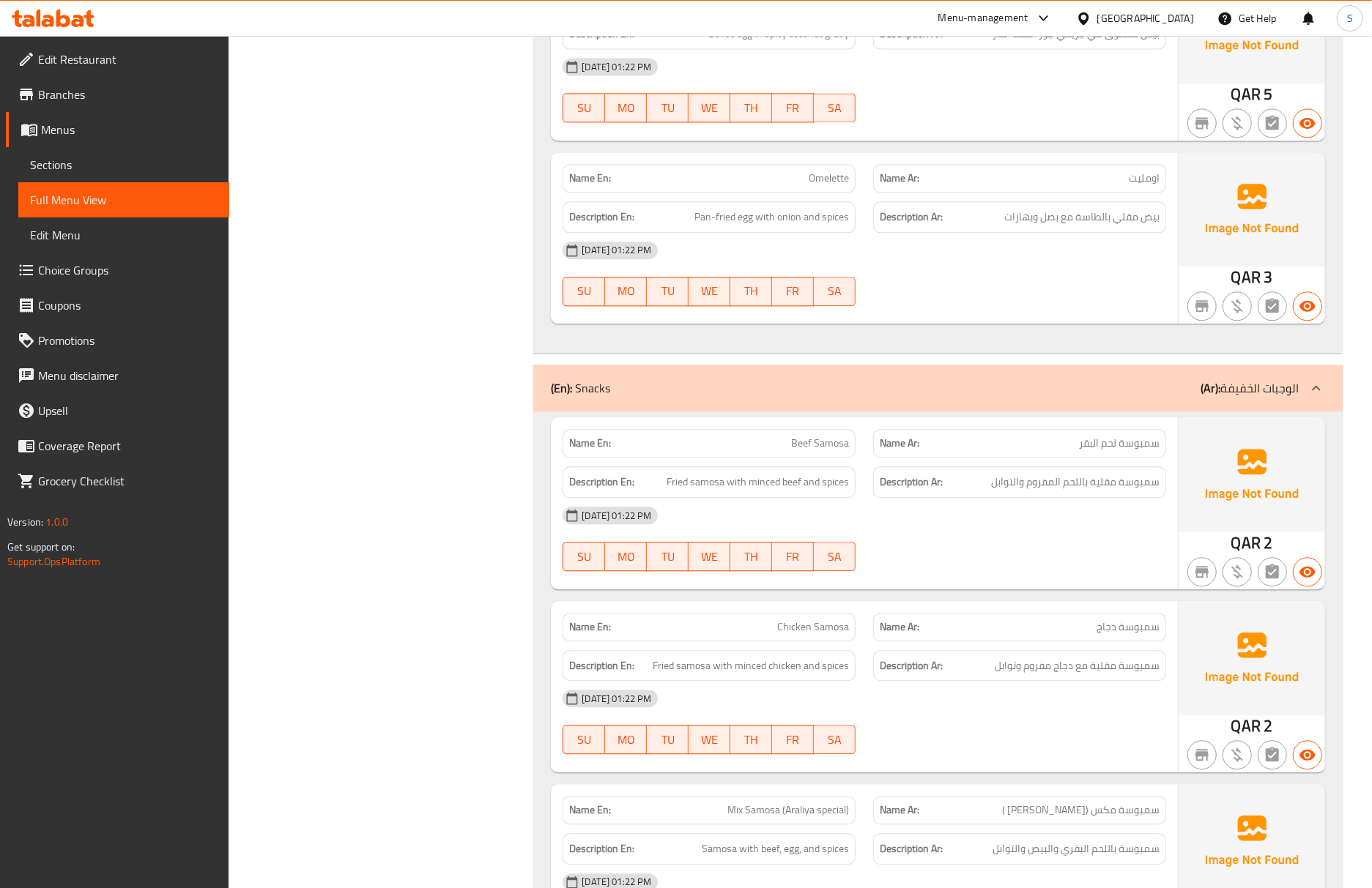
click at [580, 642] on div "Name En: Chicken Samosa" at bounding box center [708, 627] width 293 height 29
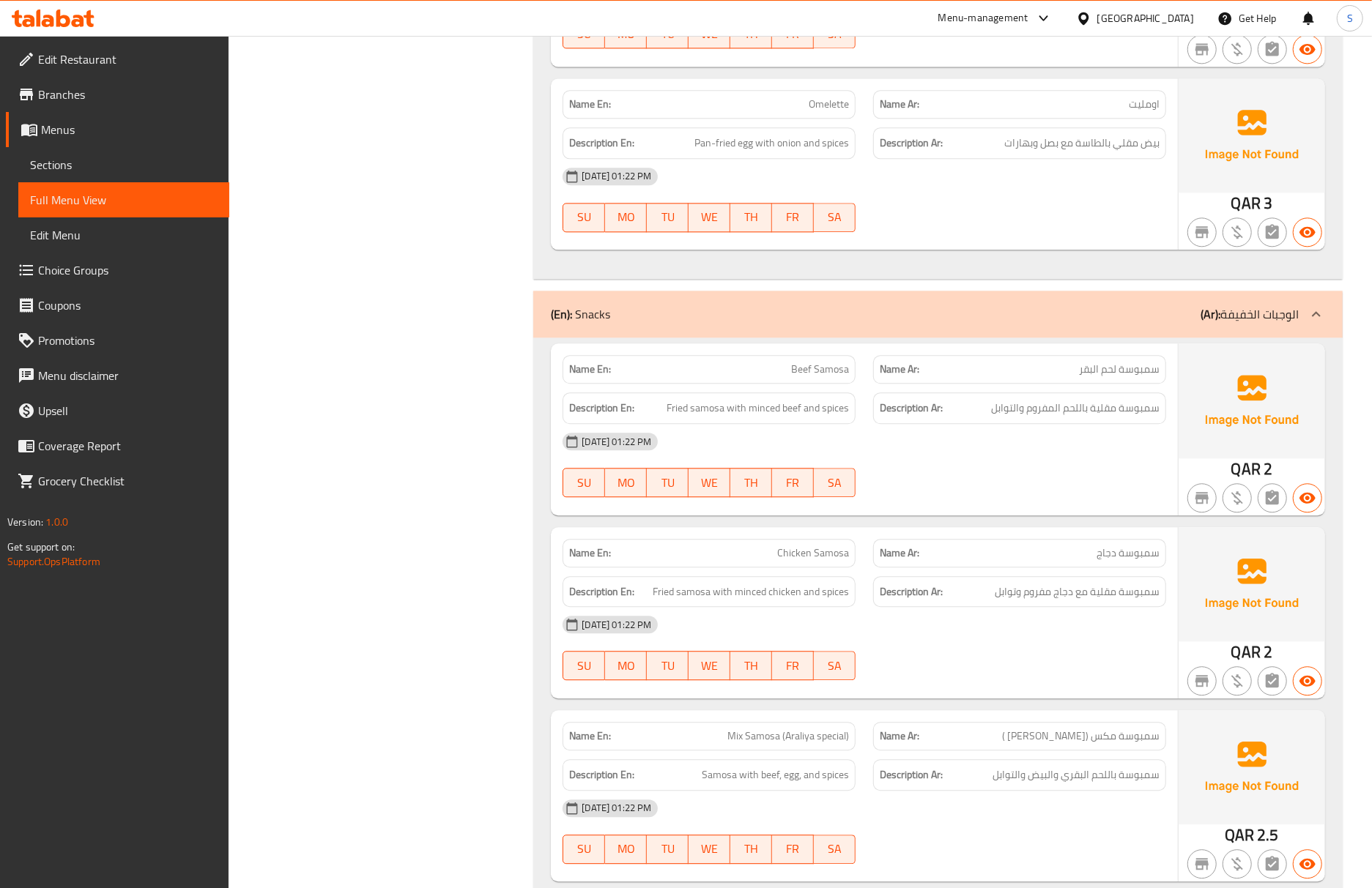
scroll to position [6826, 0]
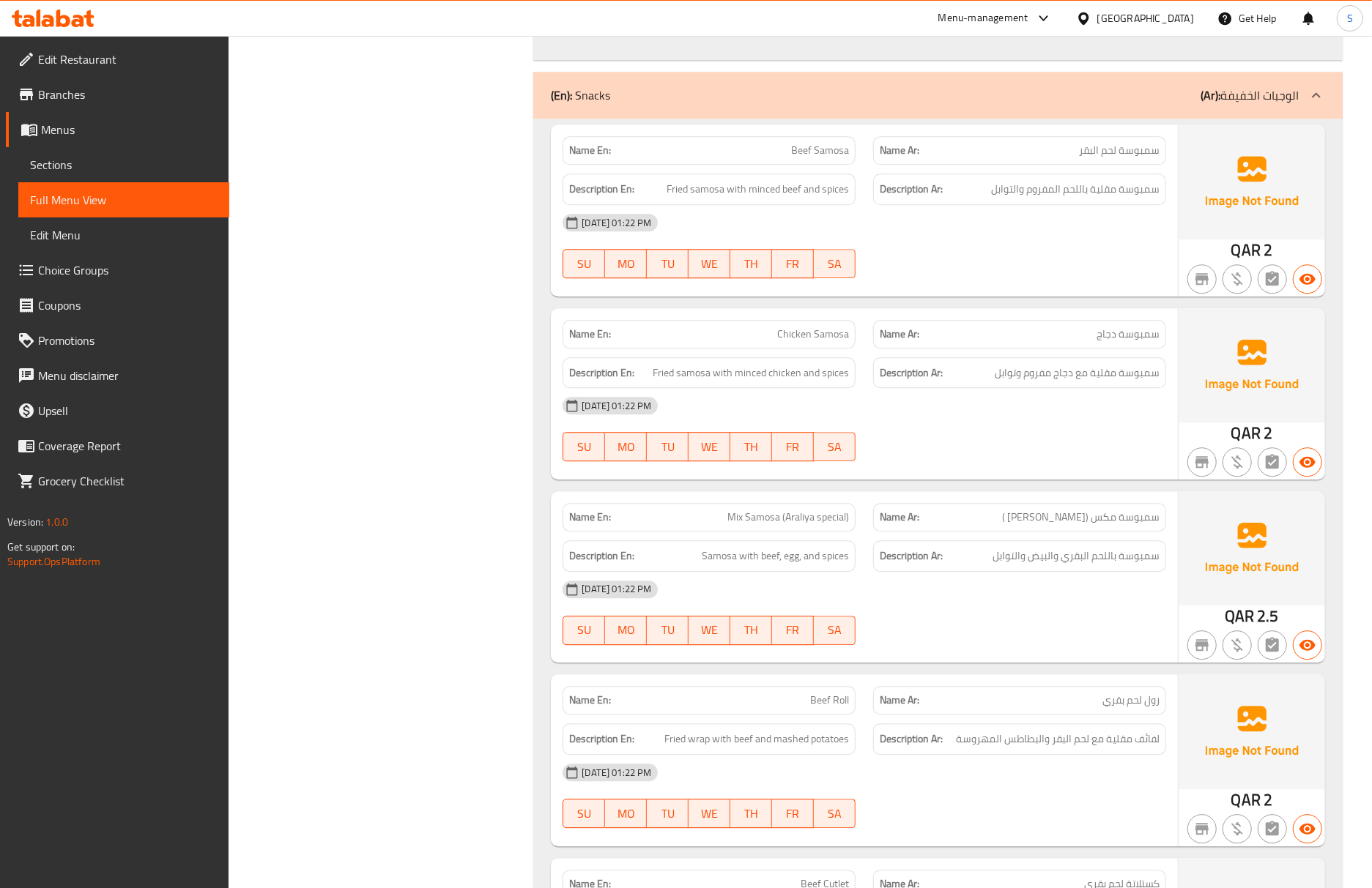
click at [1032, 607] on div "[DATE] 01:22 PM" at bounding box center [864, 589] width 621 height 35
click at [1144, 607] on div "[DATE] 01:22 PM" at bounding box center [864, 589] width 621 height 35
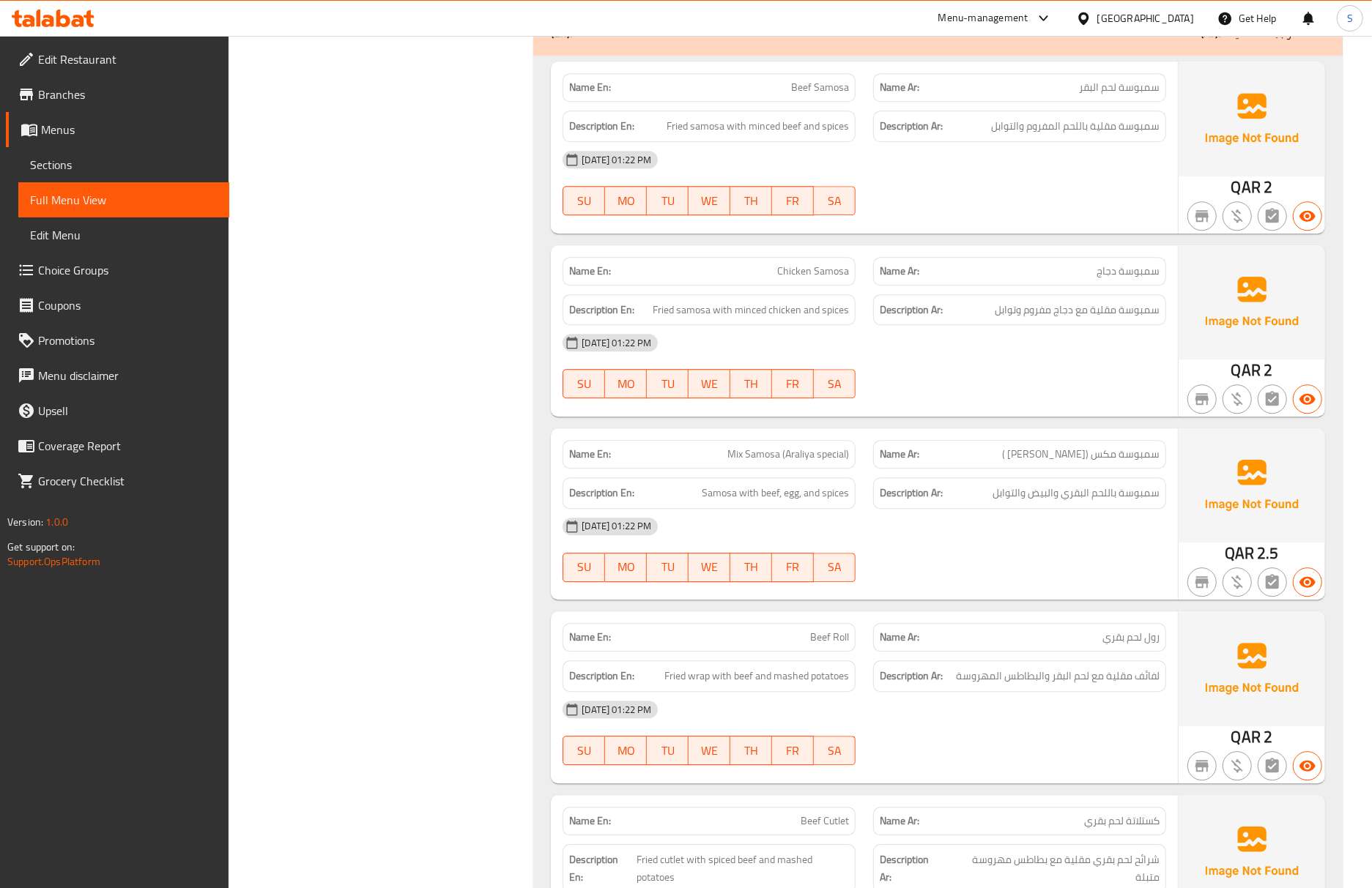
scroll to position [6923, 0]
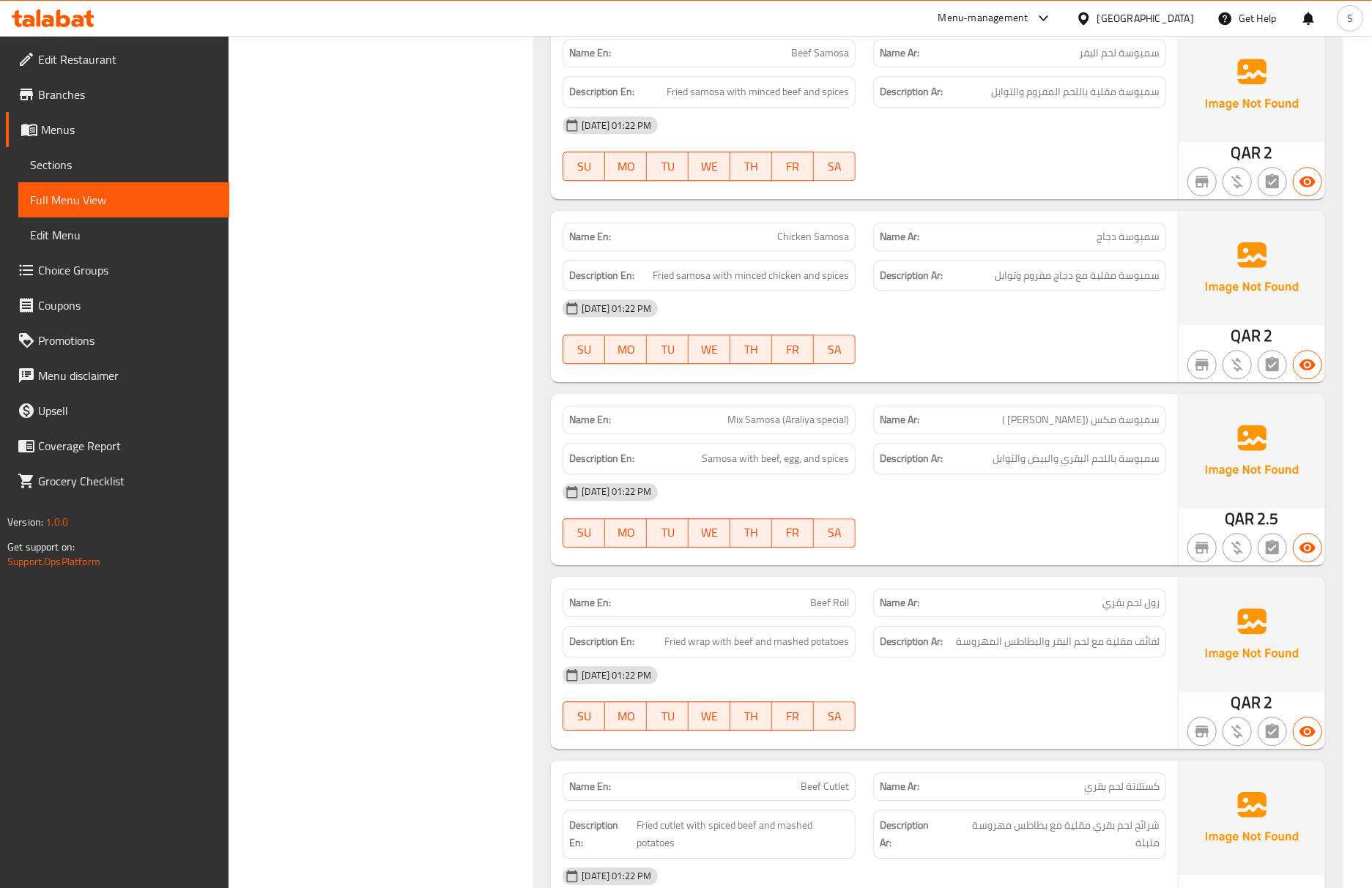
click at [660, 651] on div "Description En: Fried wrap with beef and mashed potatoes" at bounding box center [708, 641] width 311 height 49
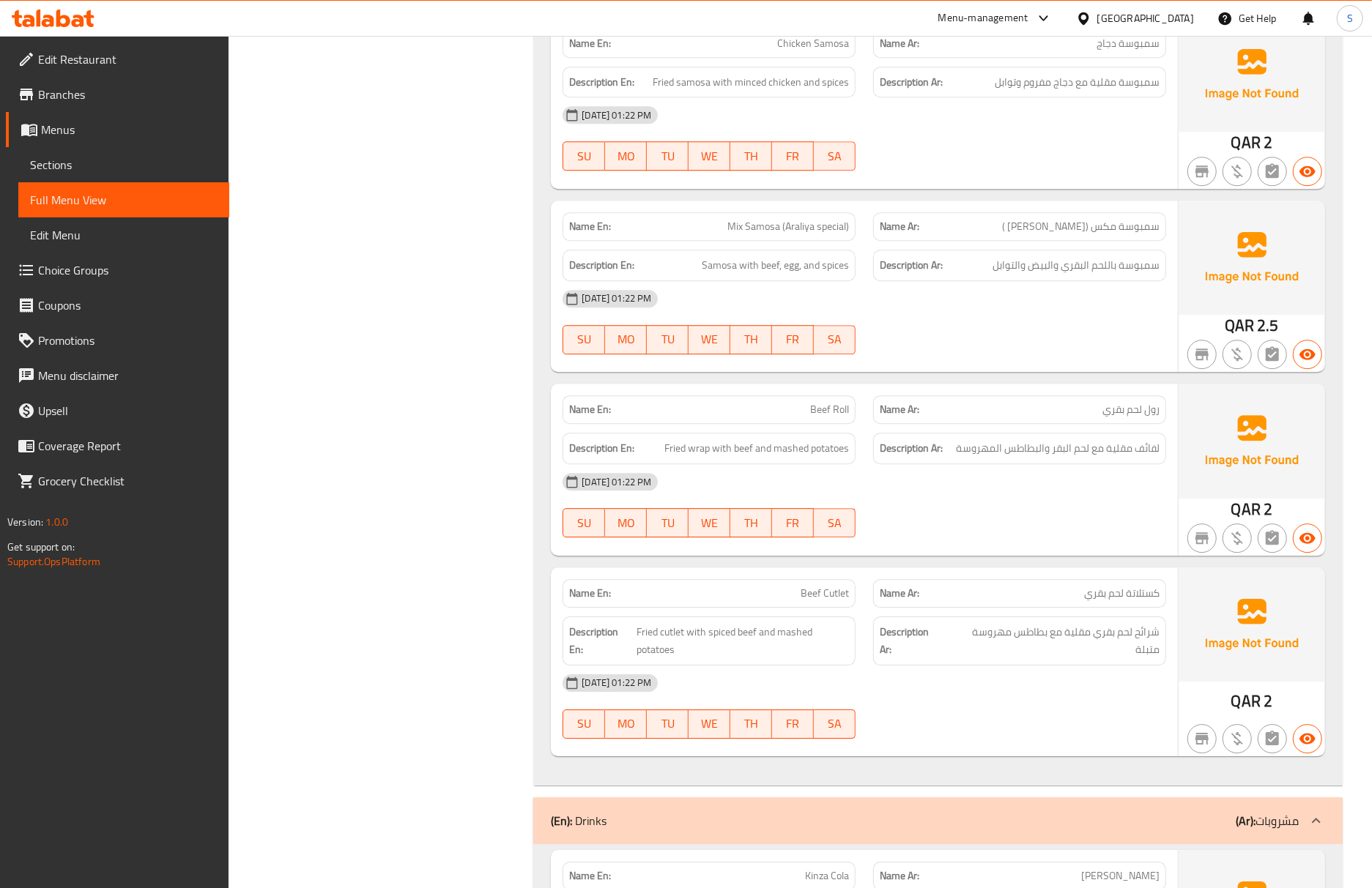
scroll to position [7120, 0]
click at [71, 171] on span "Sections" at bounding box center [123, 165] width 187 height 18
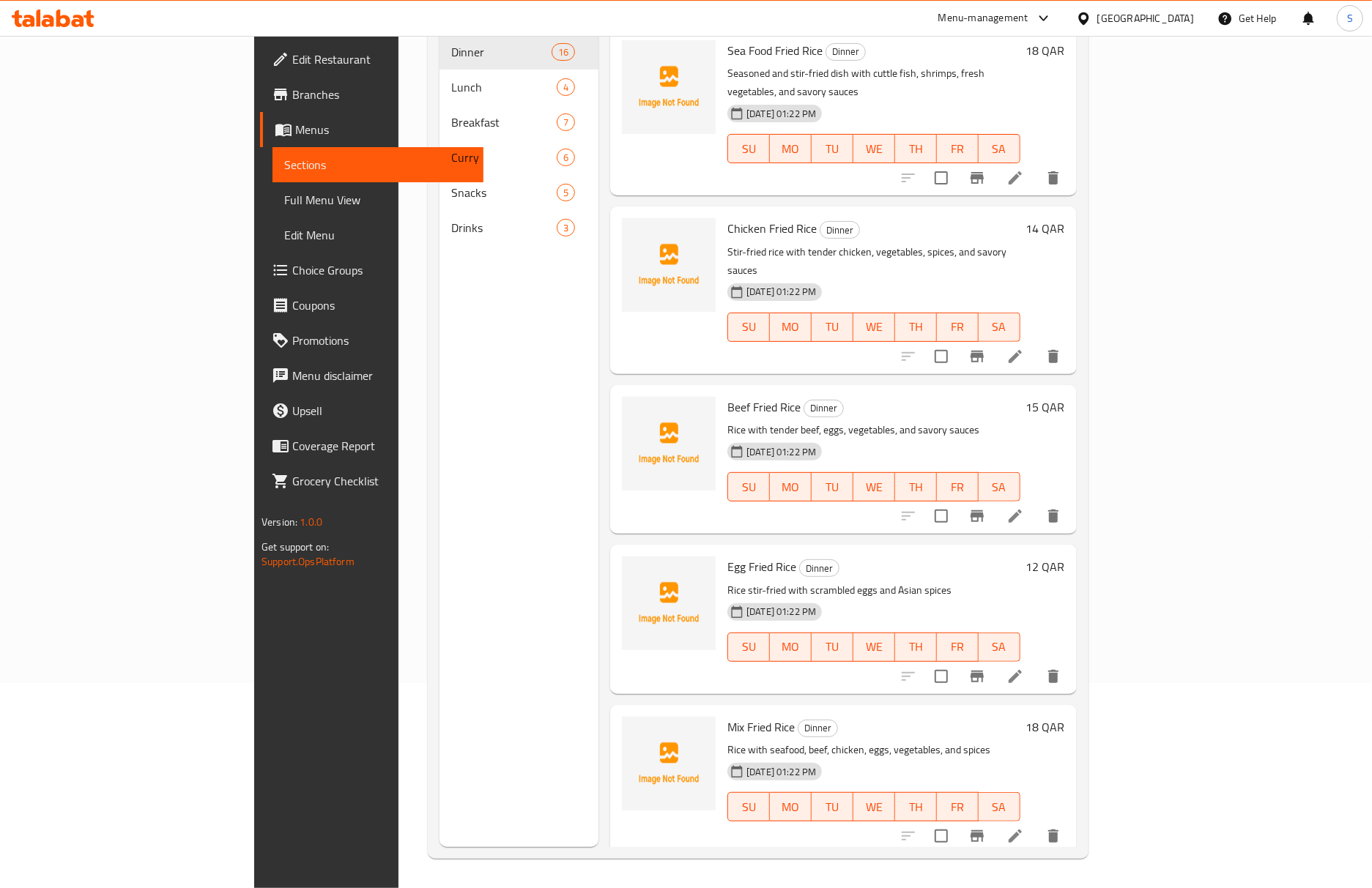
scroll to position [205, 0]
click at [284, 202] on span "Full Menu View" at bounding box center [377, 200] width 187 height 18
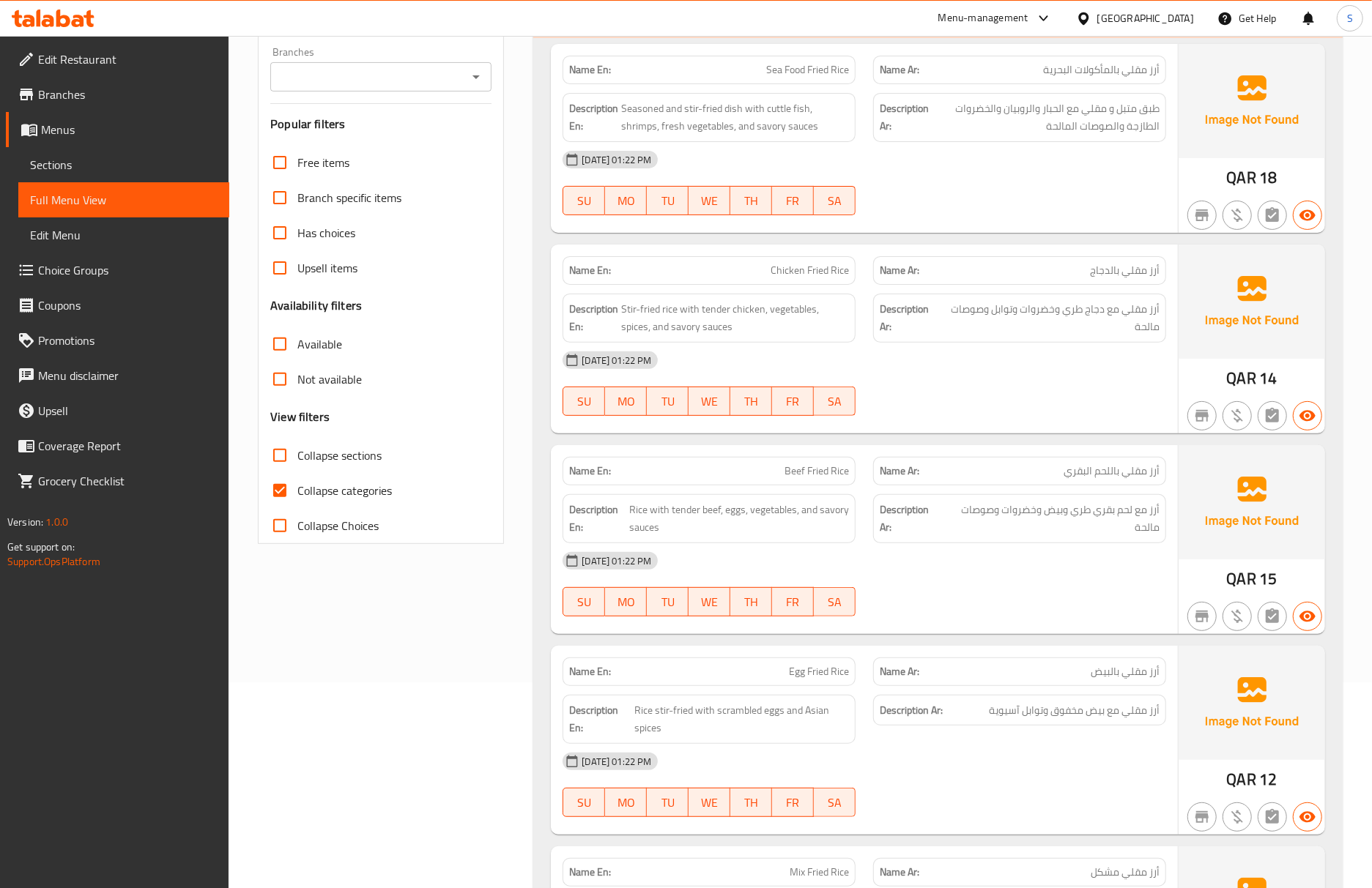
click at [300, 499] on span "Collapse categories" at bounding box center [344, 491] width 94 height 18
click at [298, 501] on input "Collapse categories" at bounding box center [279, 490] width 35 height 35
checkbox input "false"
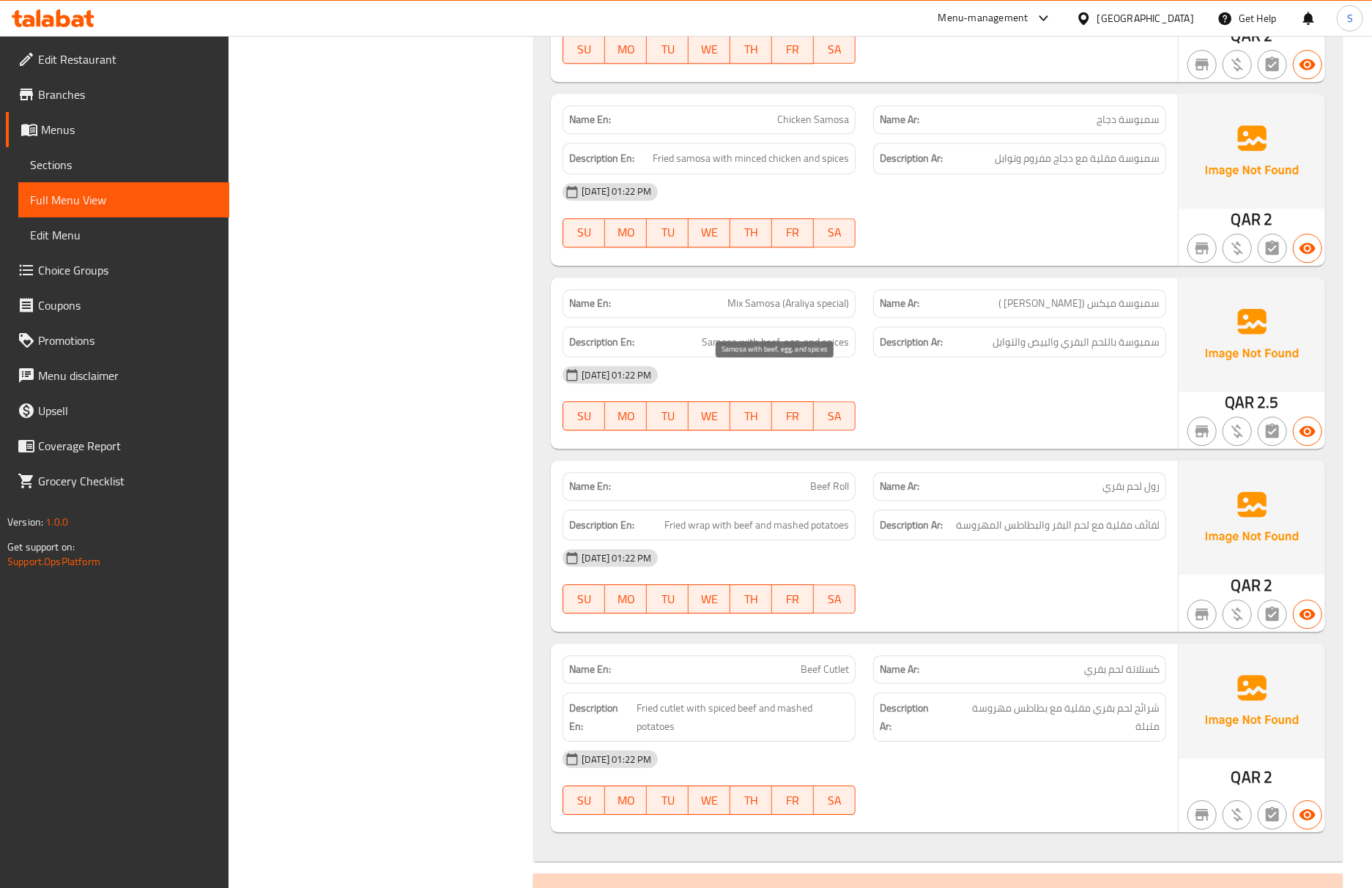
scroll to position [7068, 0]
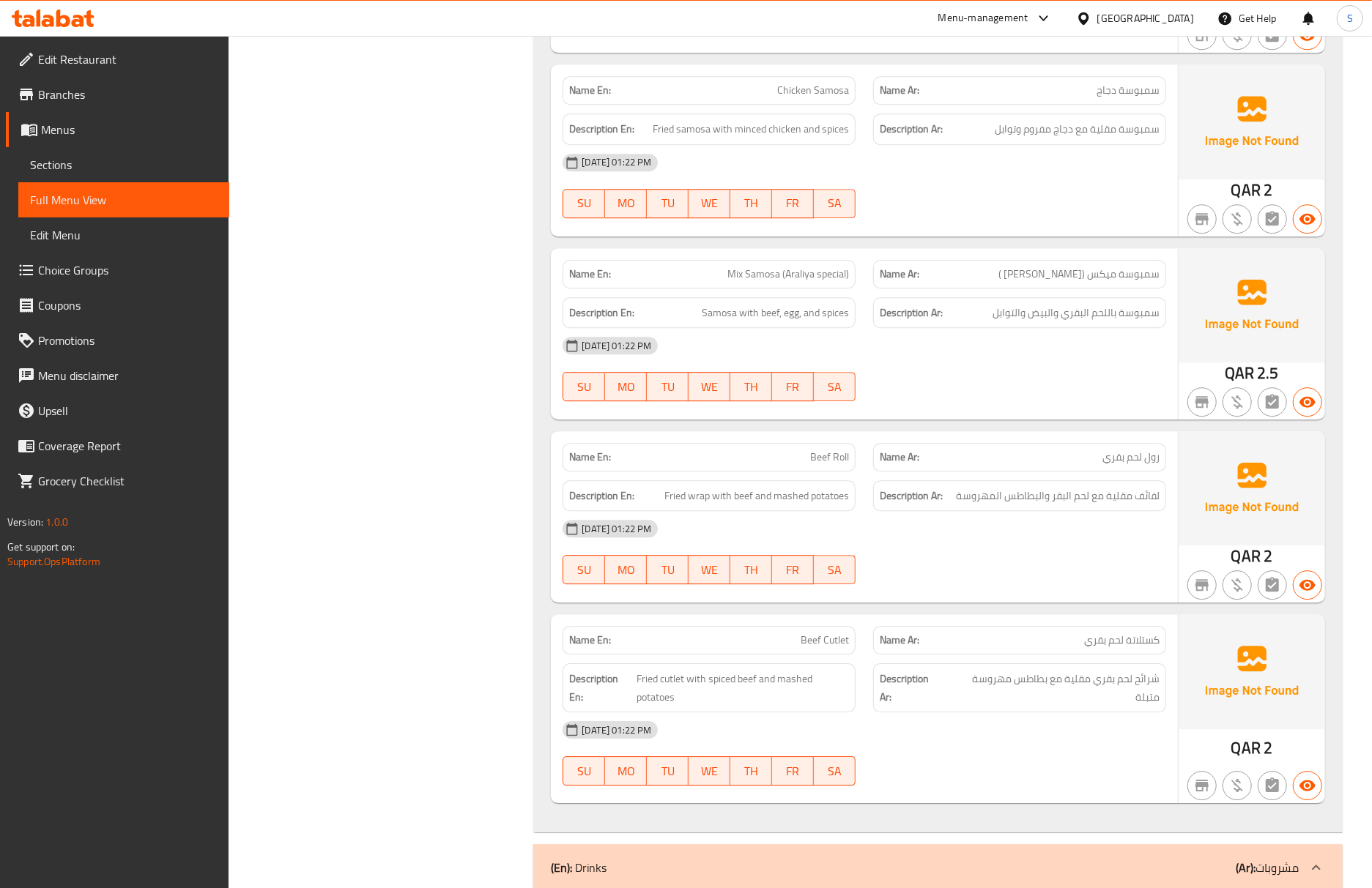
click at [858, 593] on div "SU MO TU WE TH FR SA" at bounding box center [708, 570] width 311 height 47
click at [178, 169] on span "Sections" at bounding box center [123, 165] width 187 height 18
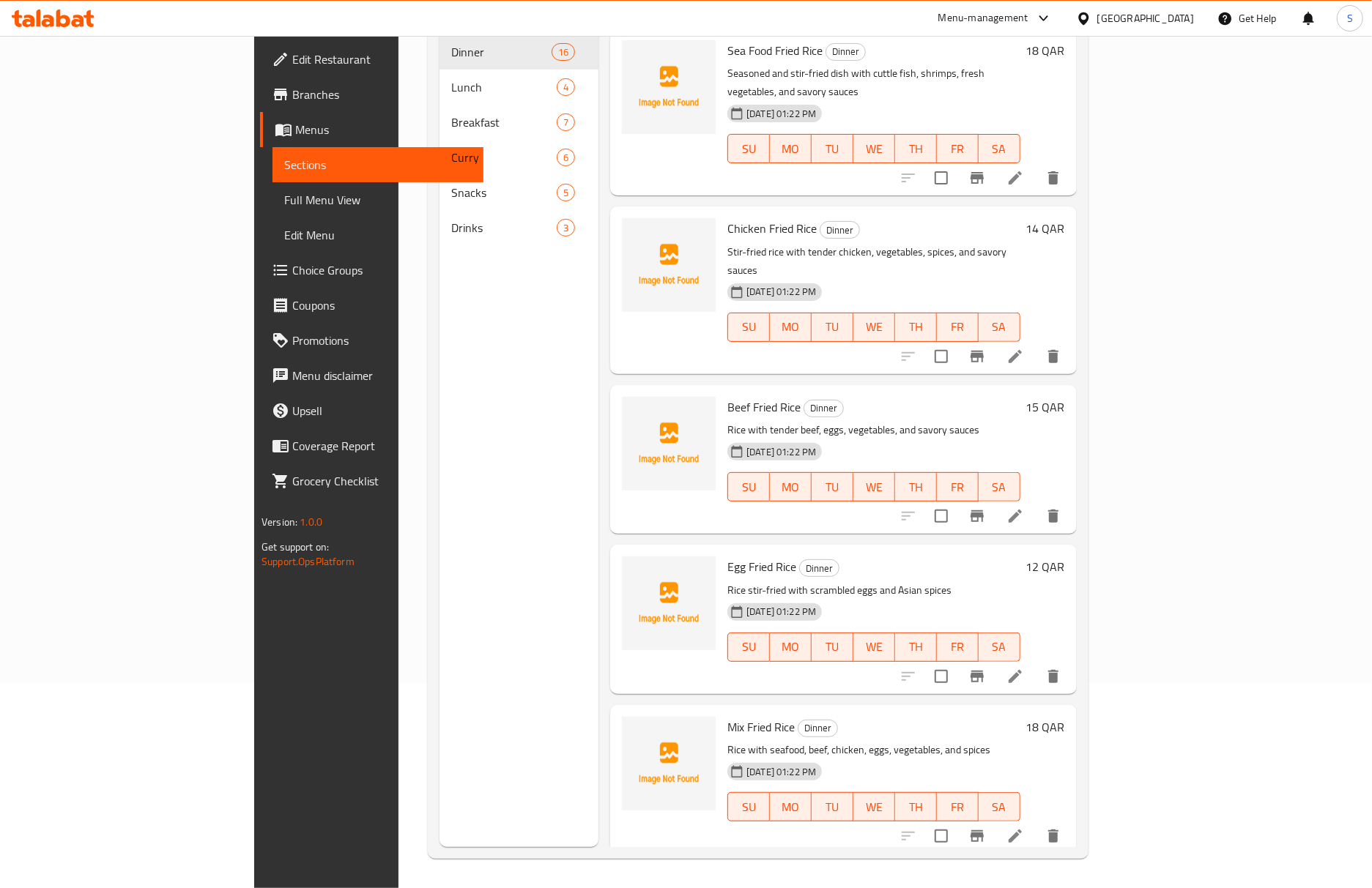
scroll to position [205, 0]
click at [284, 202] on span "Full Menu View" at bounding box center [377, 200] width 187 height 18
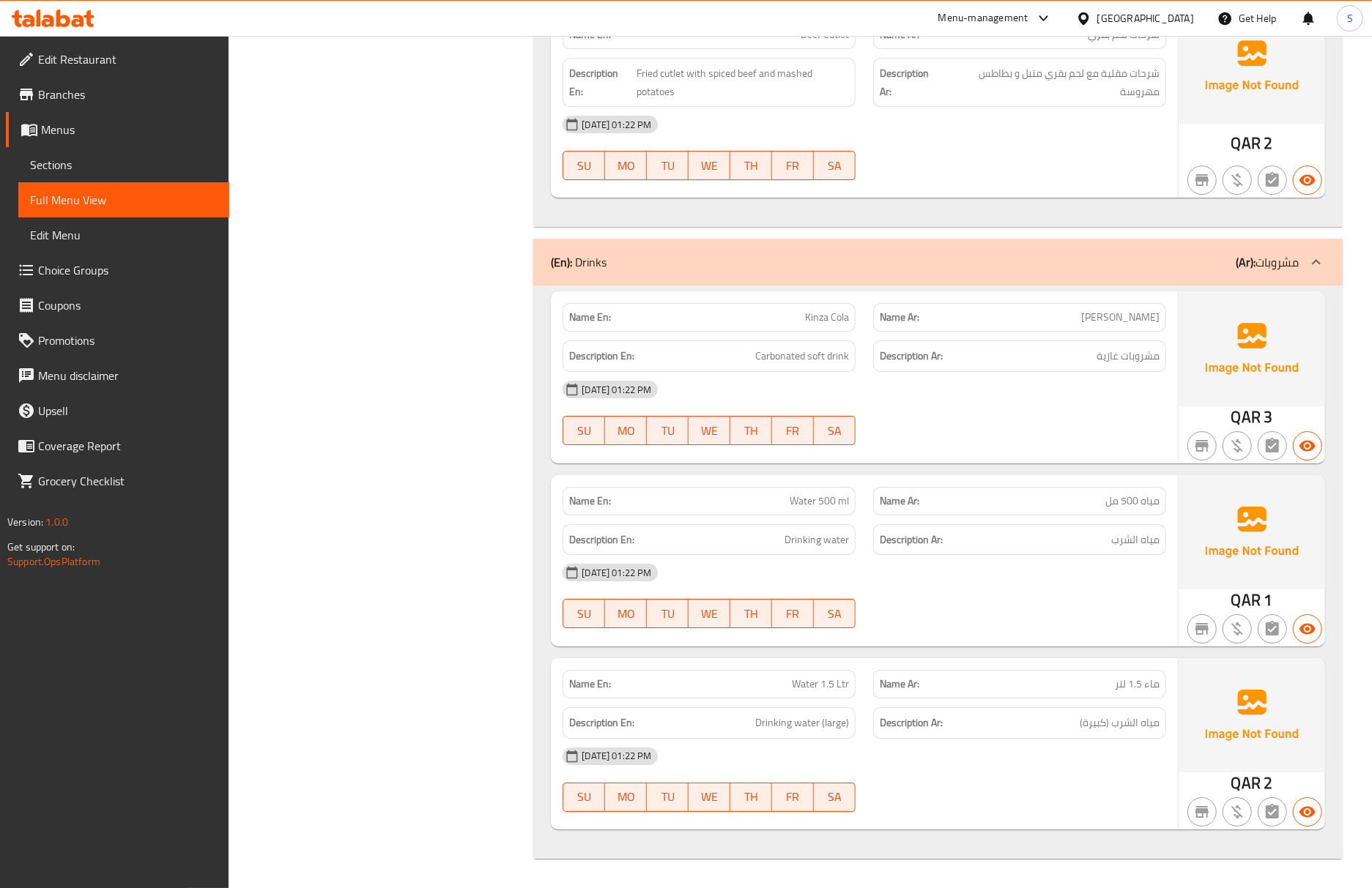
scroll to position [7710, 0]
click at [1120, 659] on div "Name En: Water 1.5 Ltr Name Ar: ماء 1.5 لتر Description En: Drinking water (lar…" at bounding box center [864, 744] width 627 height 172
click at [1146, 505] on span "مياه 500 مل" at bounding box center [1132, 502] width 55 height 16
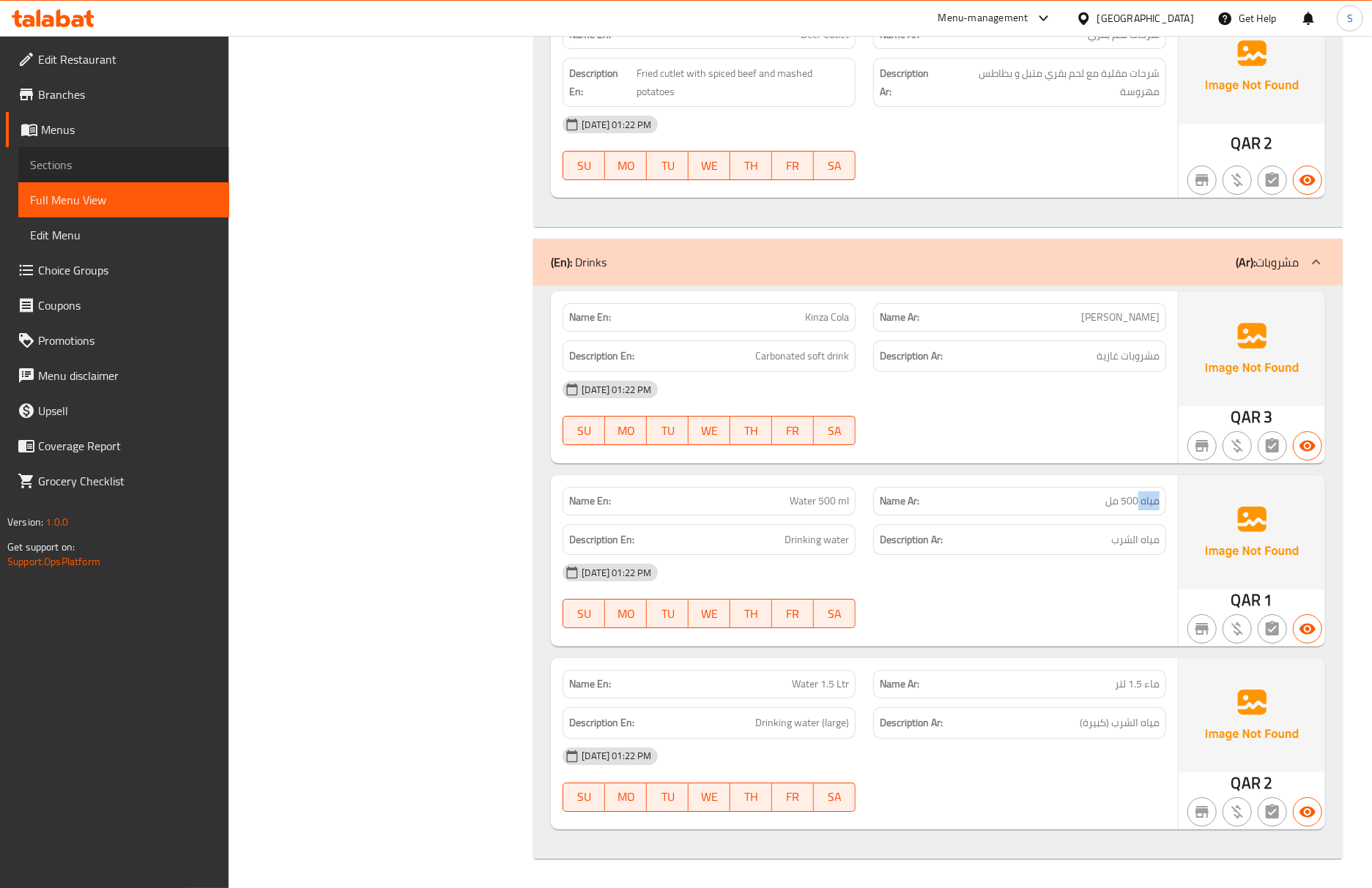
click at [82, 153] on link "Sections" at bounding box center [123, 164] width 211 height 35
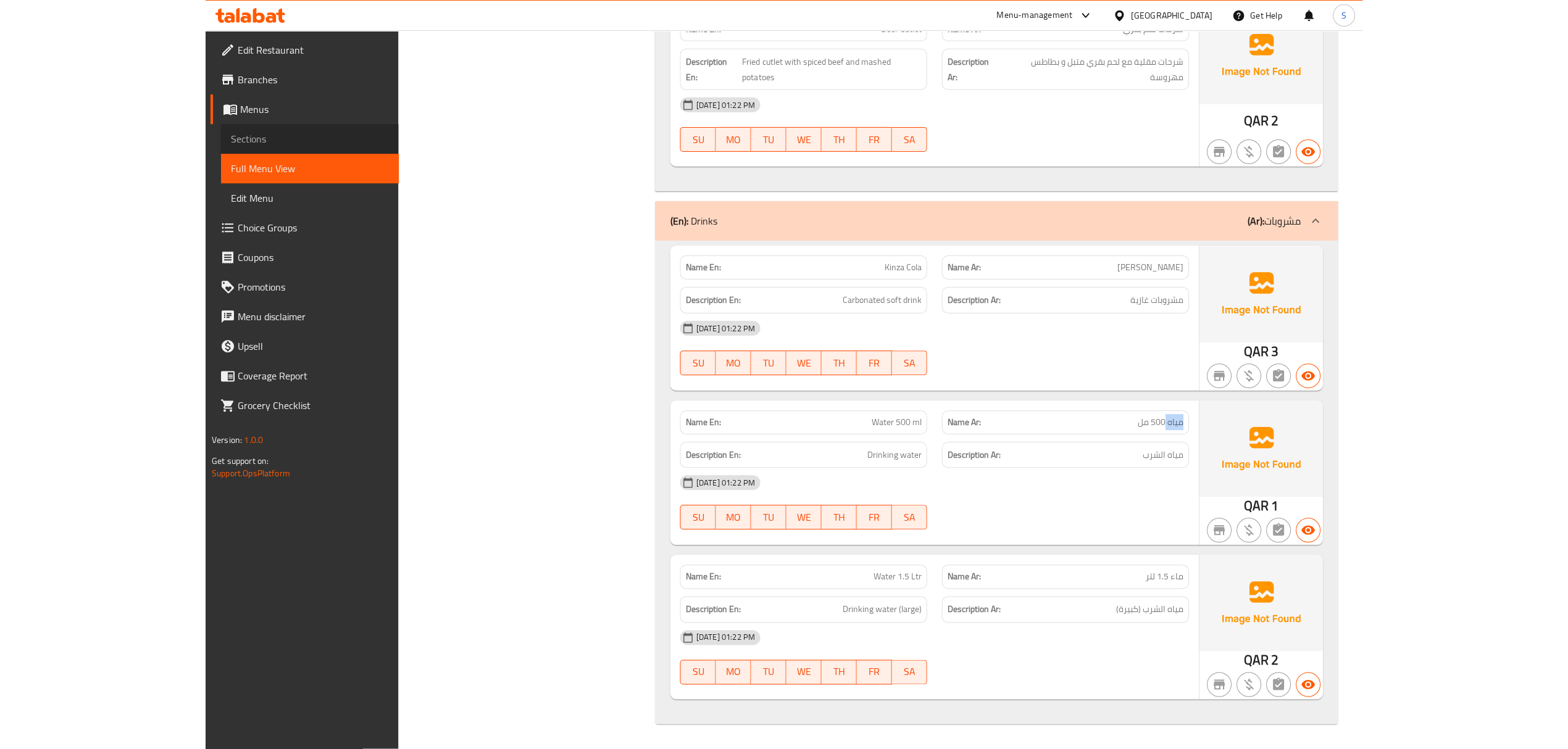
scroll to position [173, 0]
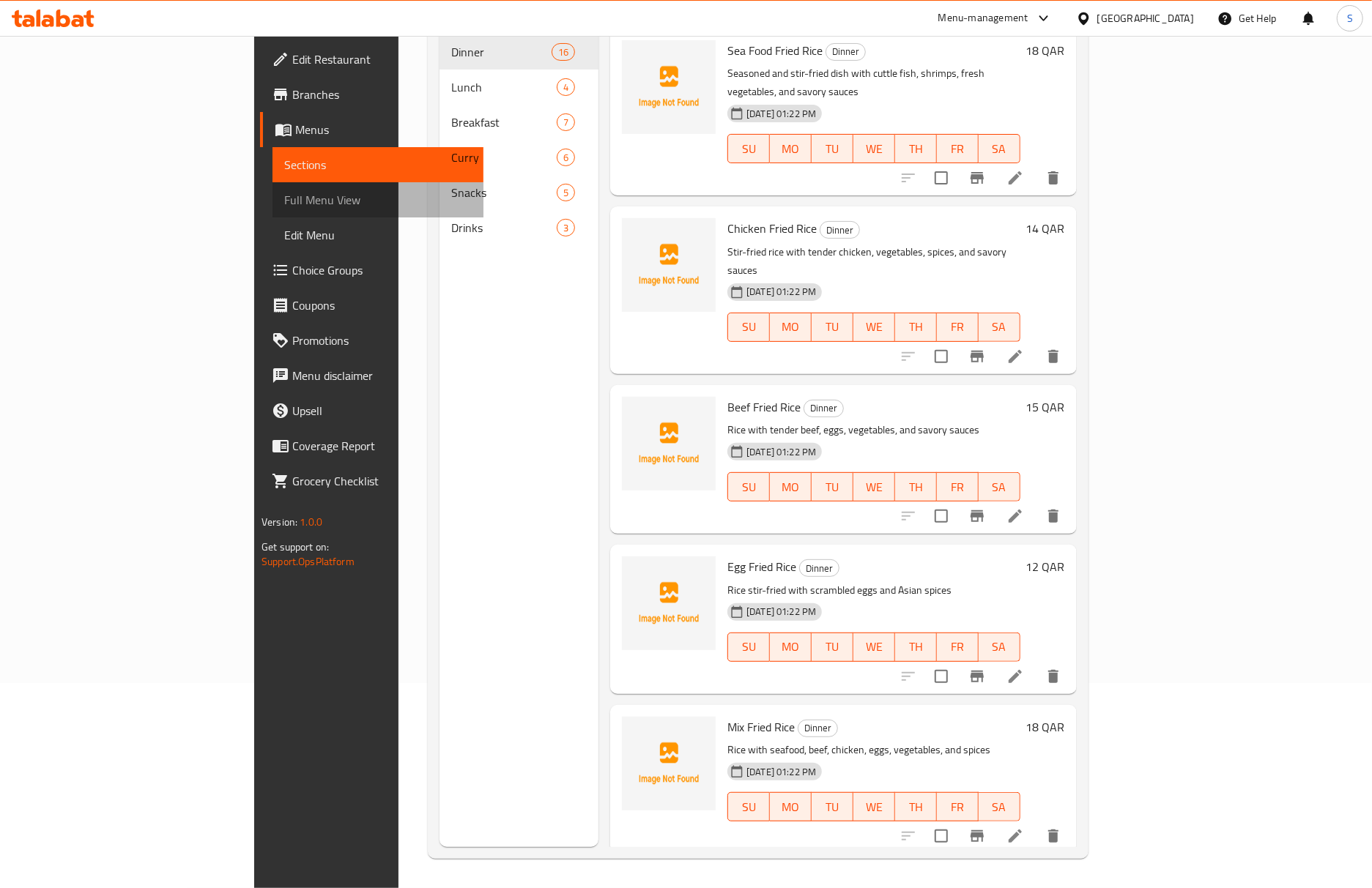
click at [284, 194] on span "Full Menu View" at bounding box center [377, 200] width 187 height 18
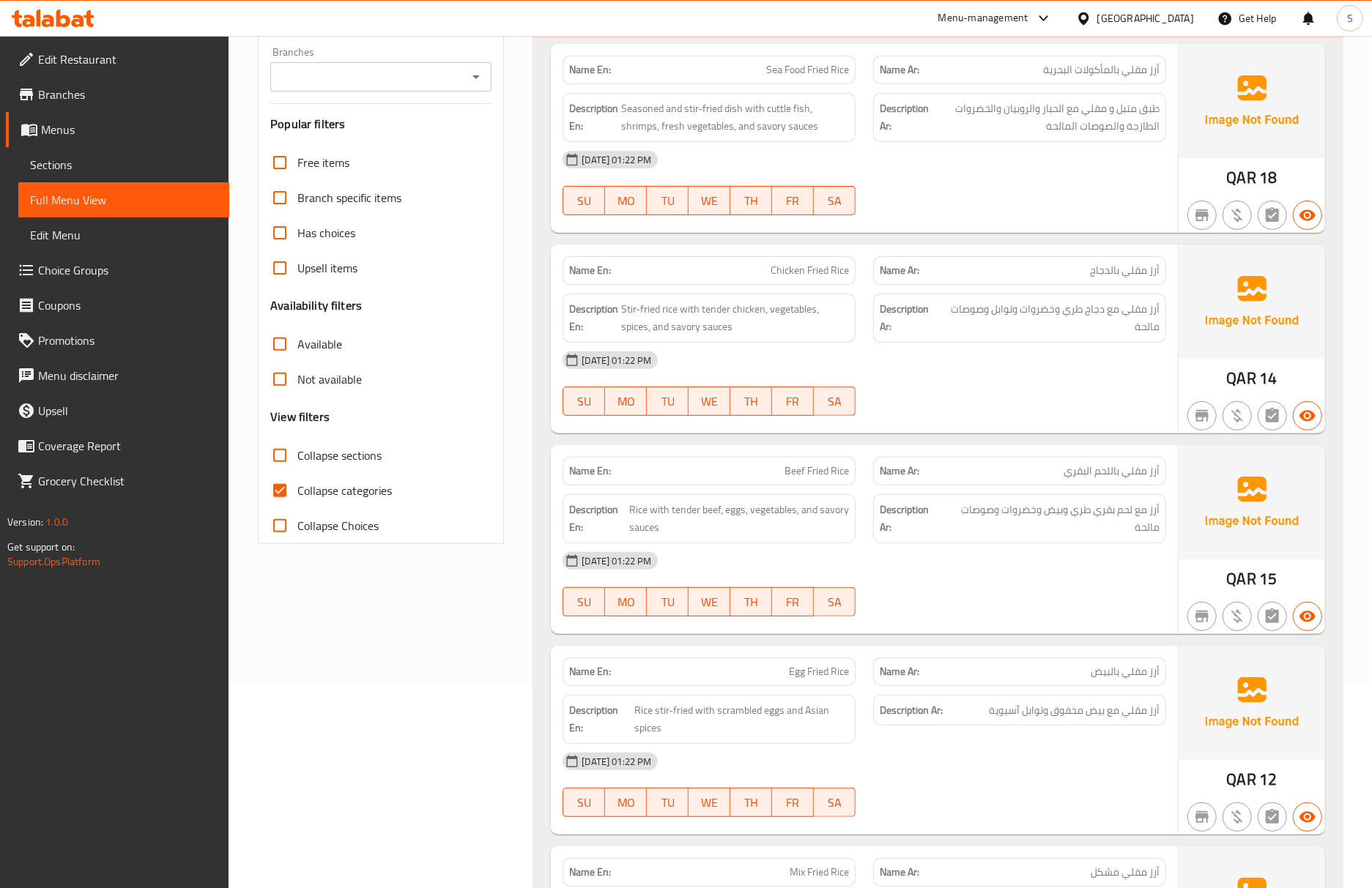
click at [279, 493] on input "Collapse categories" at bounding box center [279, 490] width 35 height 35
checkbox input "false"
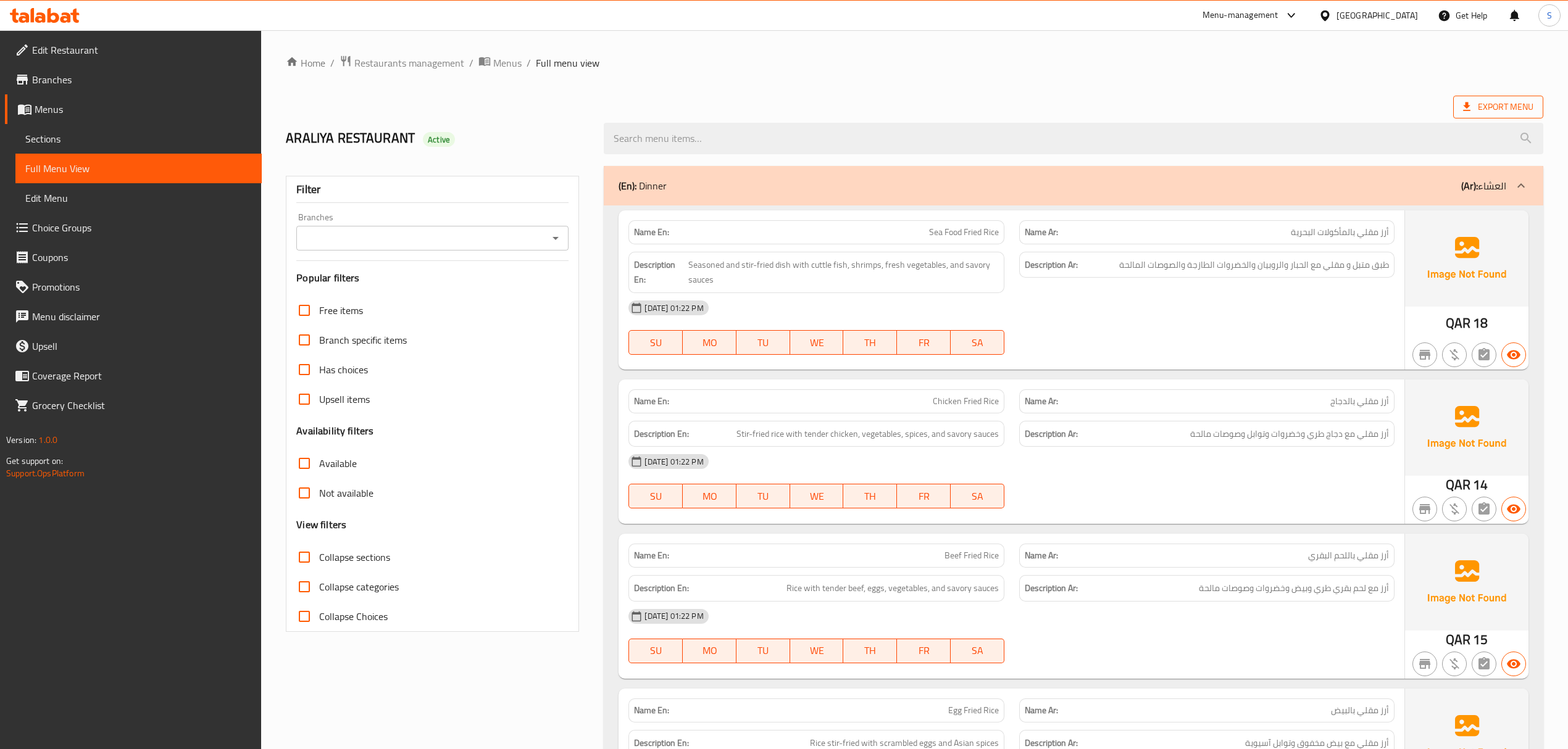
click at [1478, 115] on span "Export Menu" at bounding box center [1499, 107] width 70 height 15
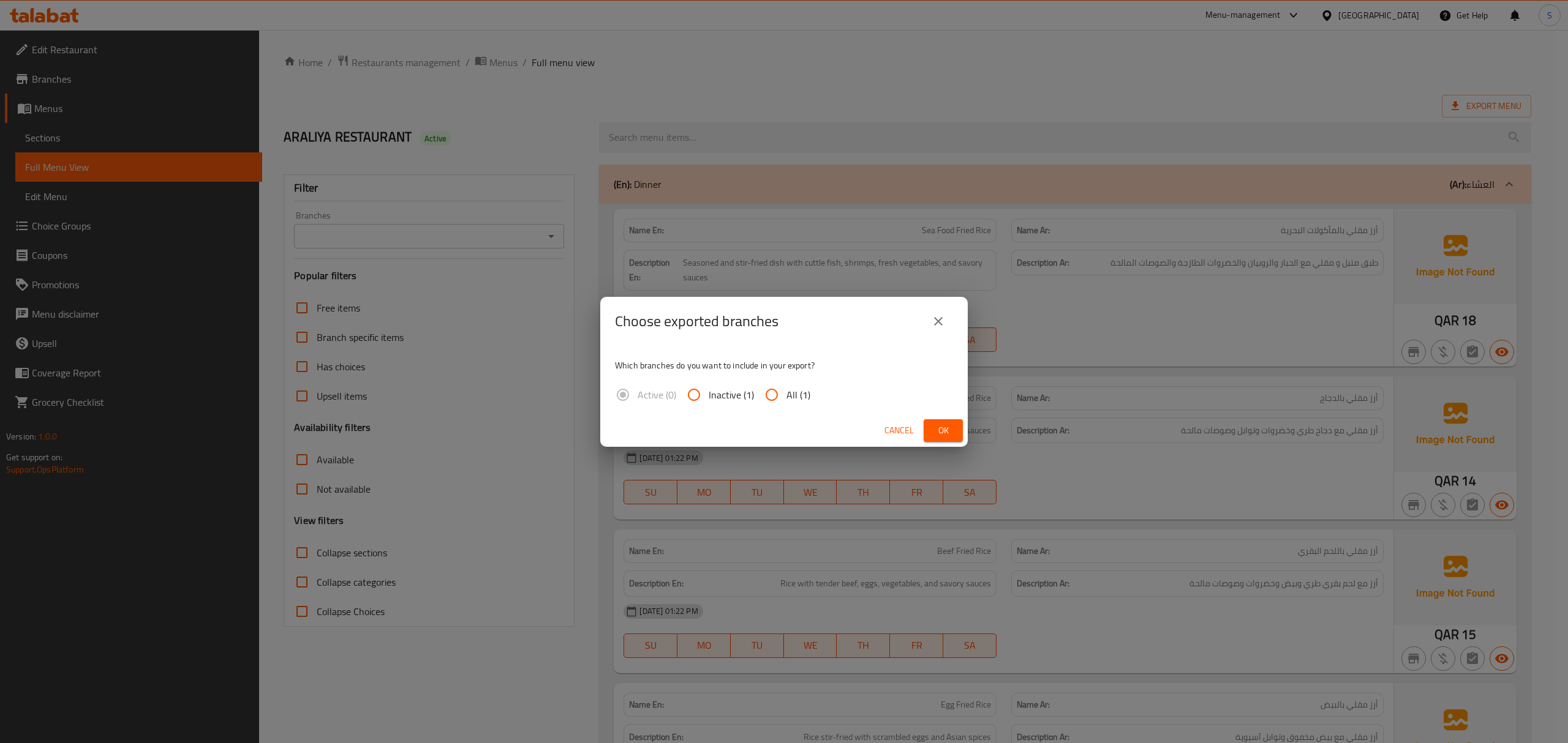
click at [780, 405] on input "All (1)" at bounding box center [771, 394] width 29 height 29
radio input "true"
click at [930, 427] on button "Ok" at bounding box center [942, 430] width 39 height 22
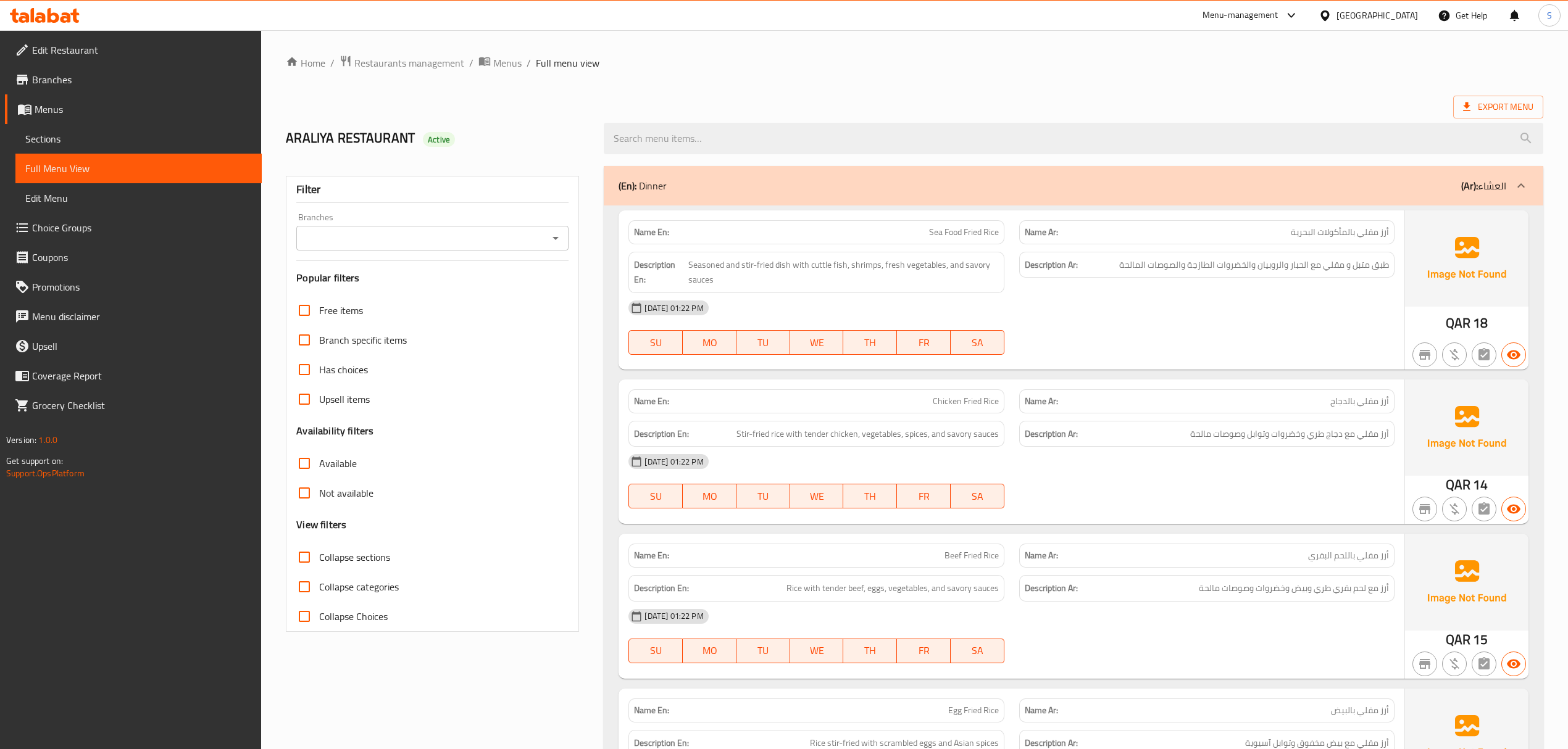
drag, startPoint x: 80, startPoint y: 127, endPoint x: 107, endPoint y: 163, distance: 45.0
click at [80, 127] on link "Sections" at bounding box center [138, 138] width 247 height 29
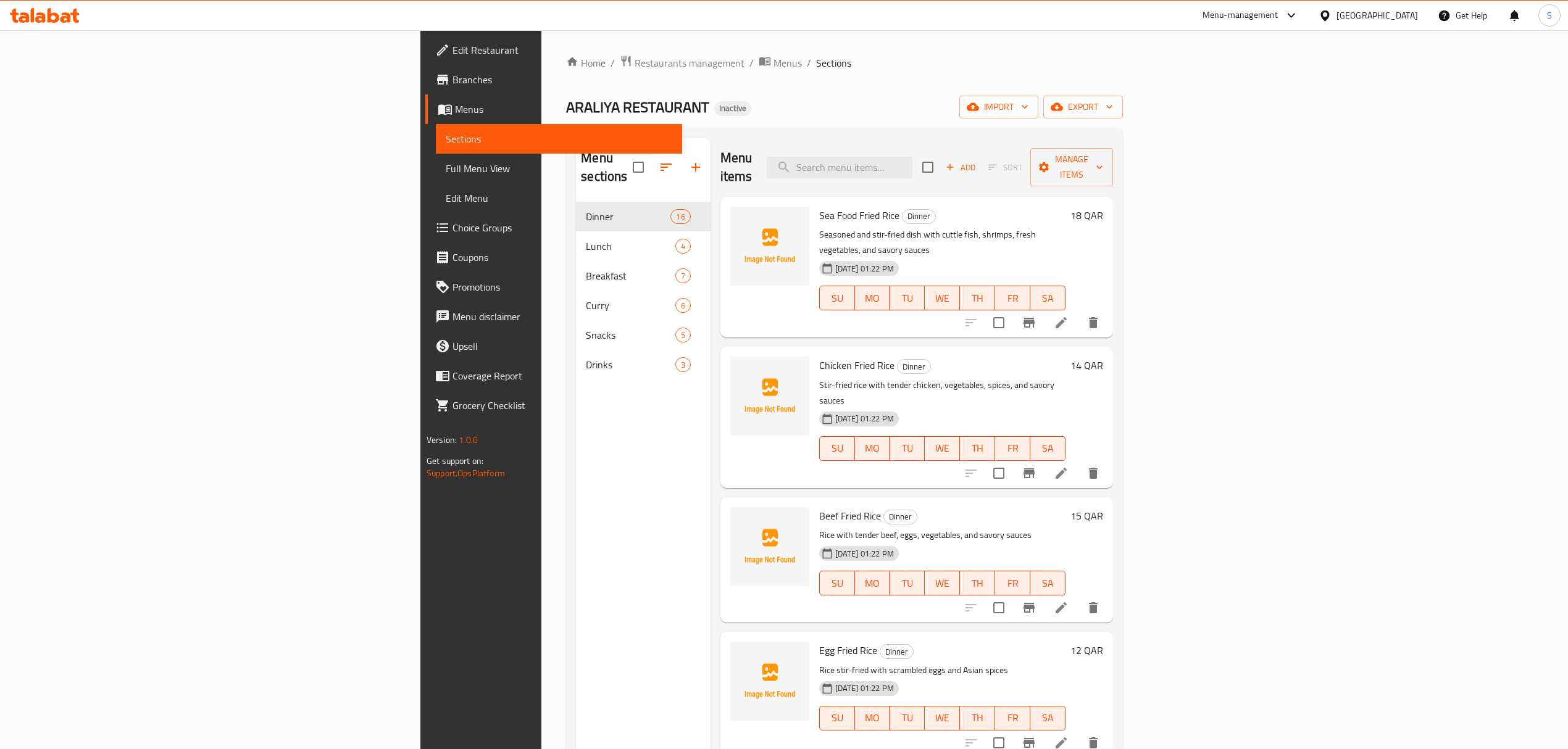
click at [446, 163] on span "Full Menu View" at bounding box center [559, 169] width 227 height 15
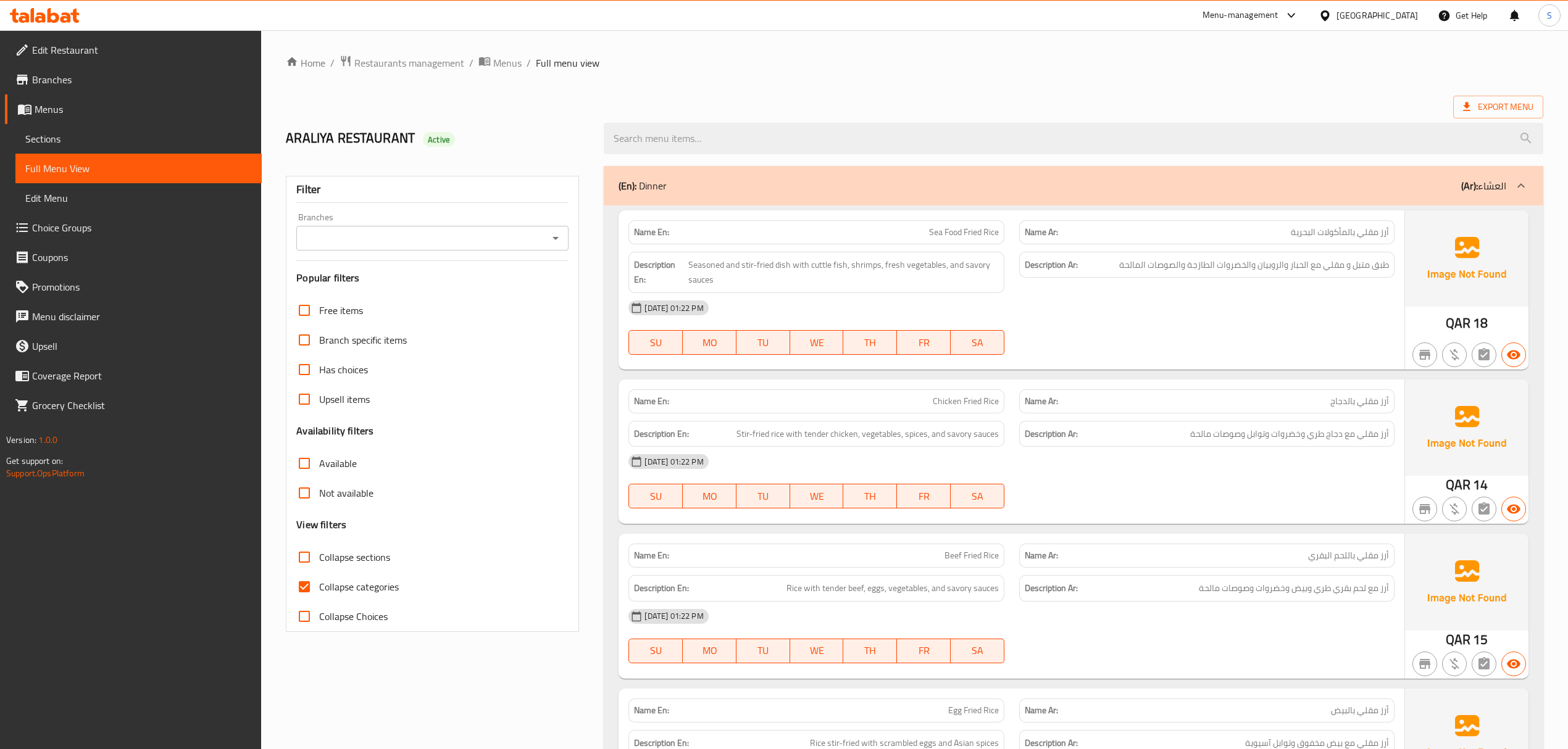
click at [304, 595] on input "Collapse categories" at bounding box center [304, 586] width 29 height 29
checkbox input "false"
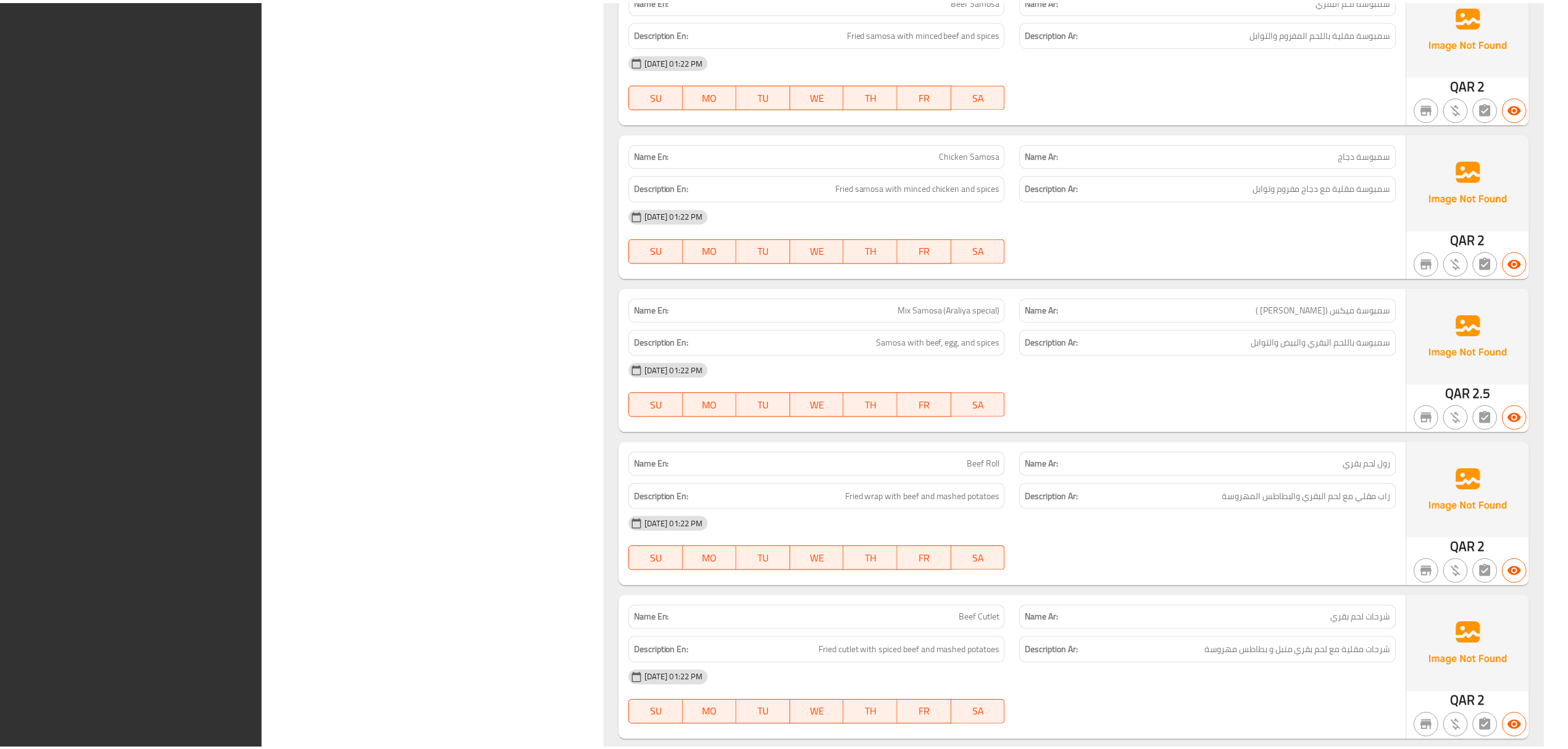
scroll to position [6224, 0]
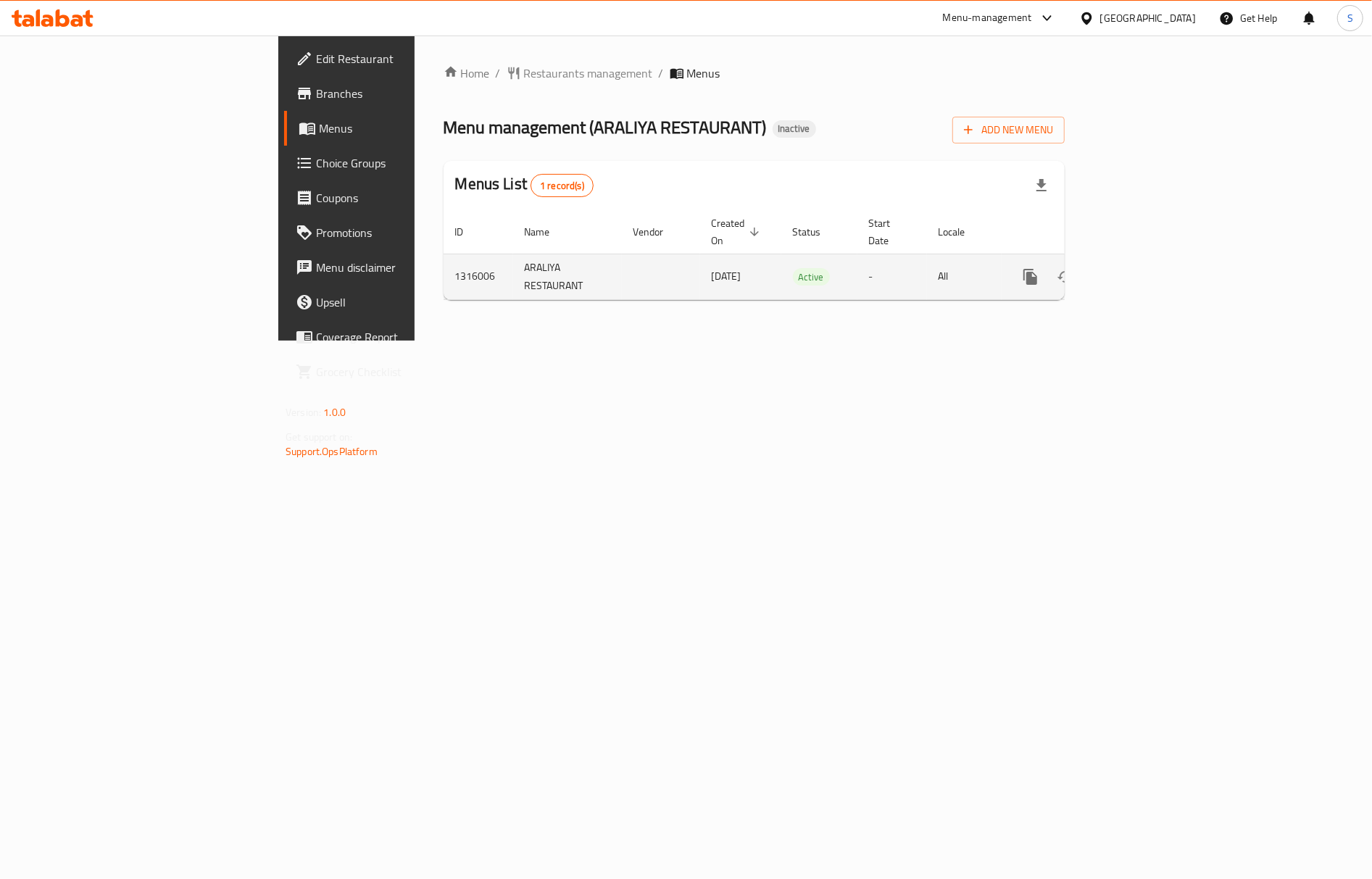
click at [1144, 268] on icon "enhanced table" at bounding box center [1135, 277] width 18 height 18
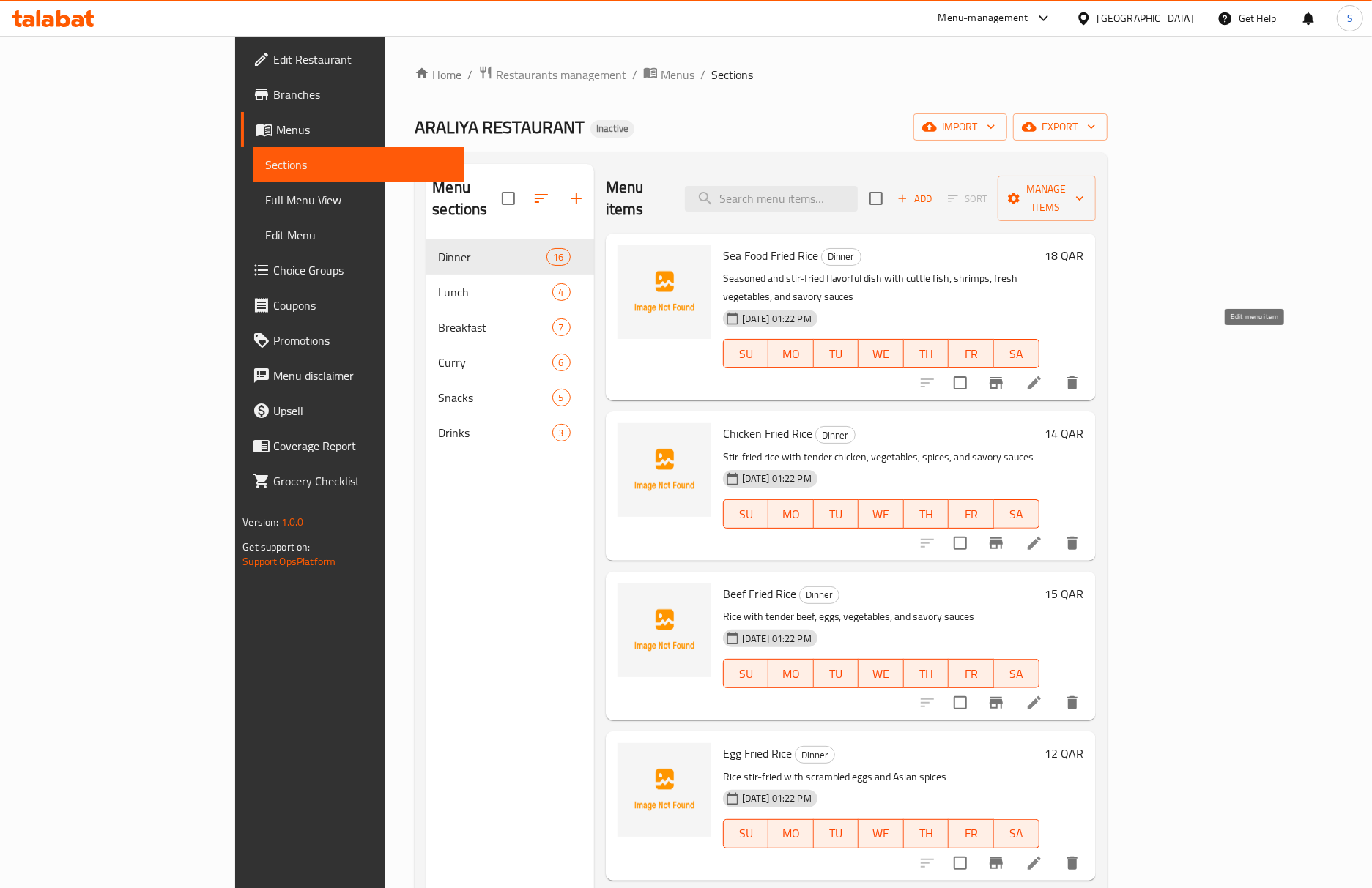
click at [1043, 374] on icon at bounding box center [1035, 383] width 18 height 18
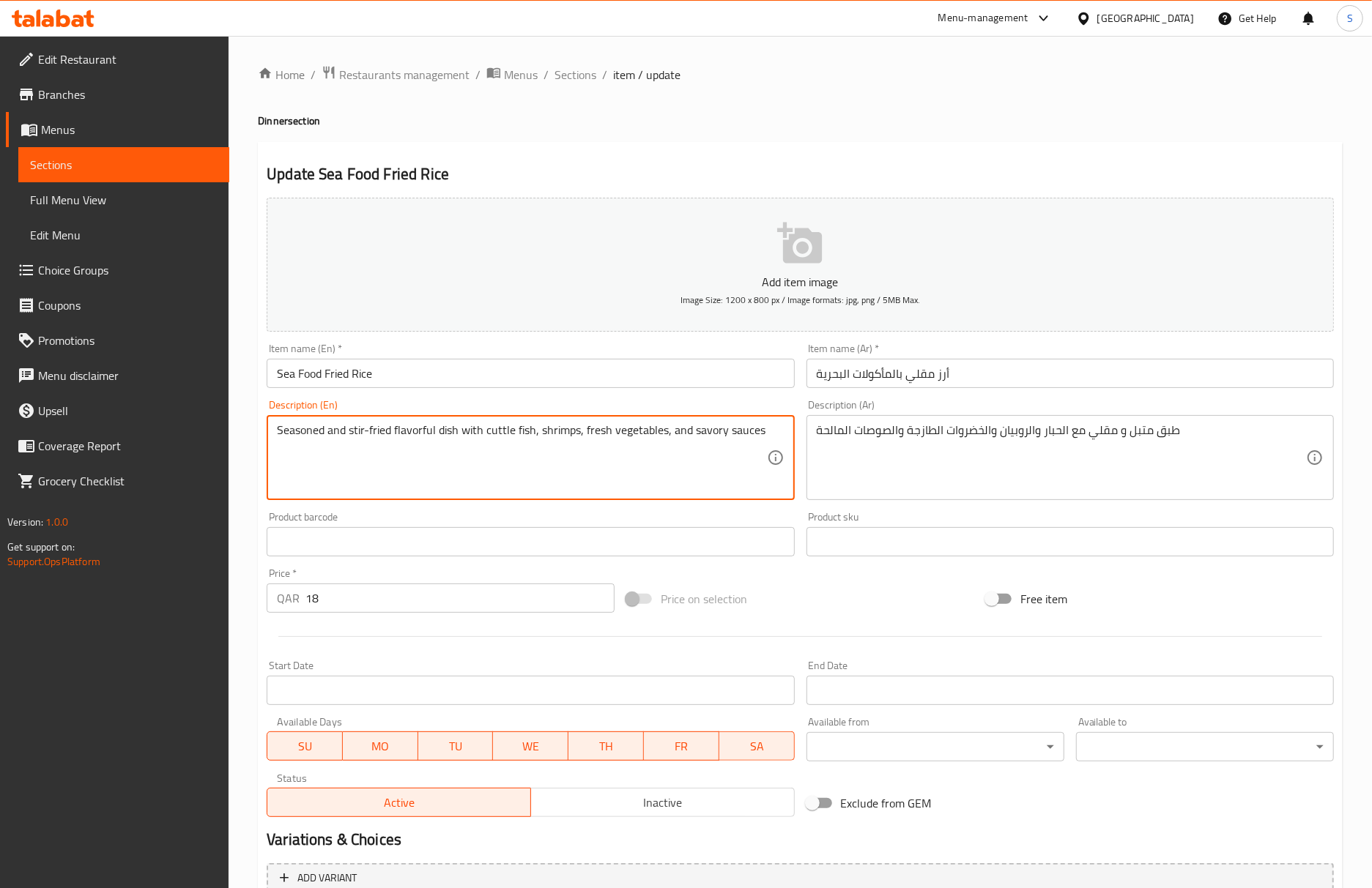
click at [409, 437] on textarea "Seasoned and stir-fried flavorful dish with cuttle fish, shrimps, fresh vegetab…" at bounding box center [521, 458] width 489 height 69
type textarea "Seasoned and stir-fried dish with cuttle fish, shrimps, fresh vegetables, and s…"
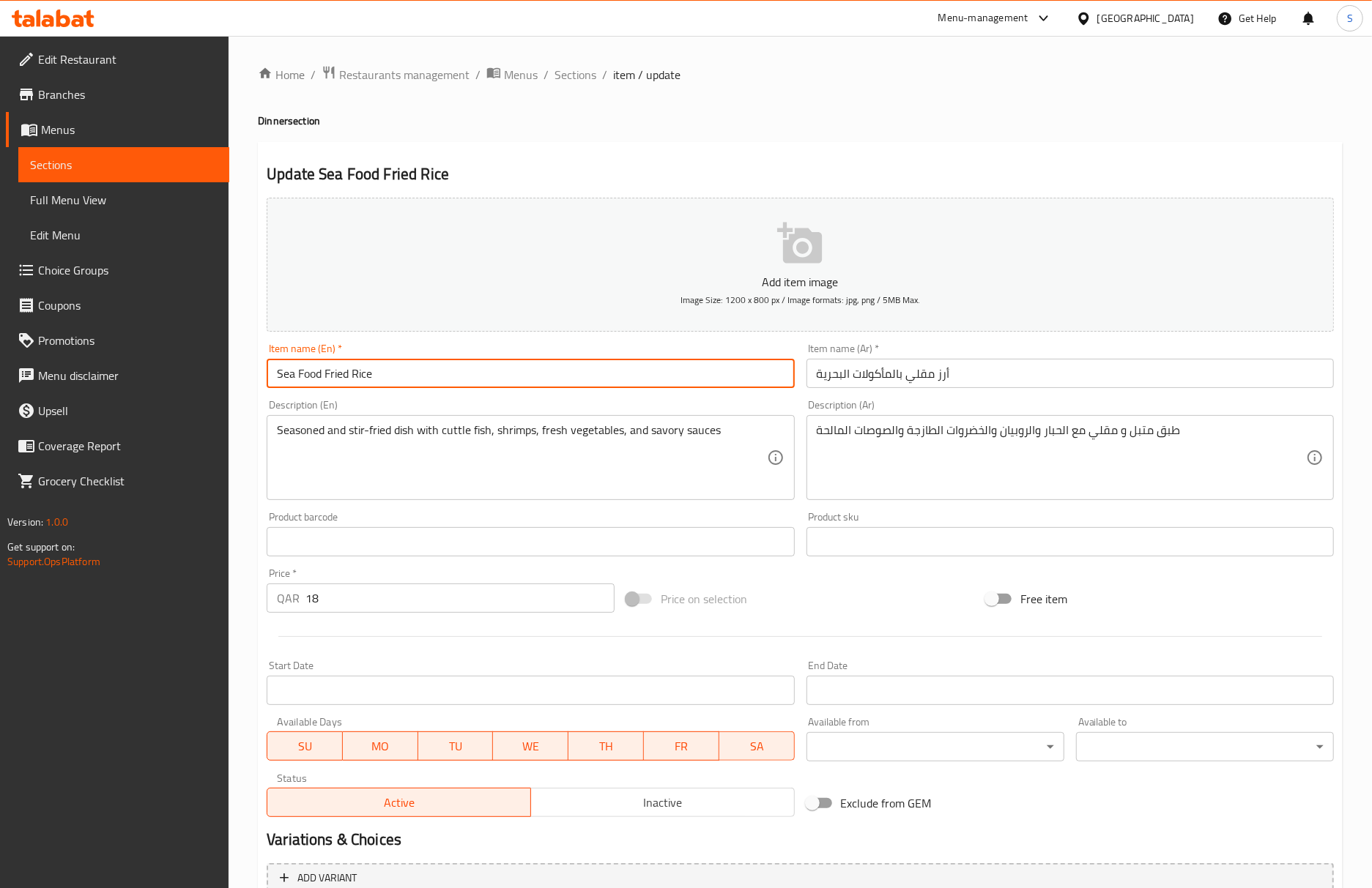
click at [480, 388] on input "Sea Food Fried Rice" at bounding box center [531, 374] width 528 height 30
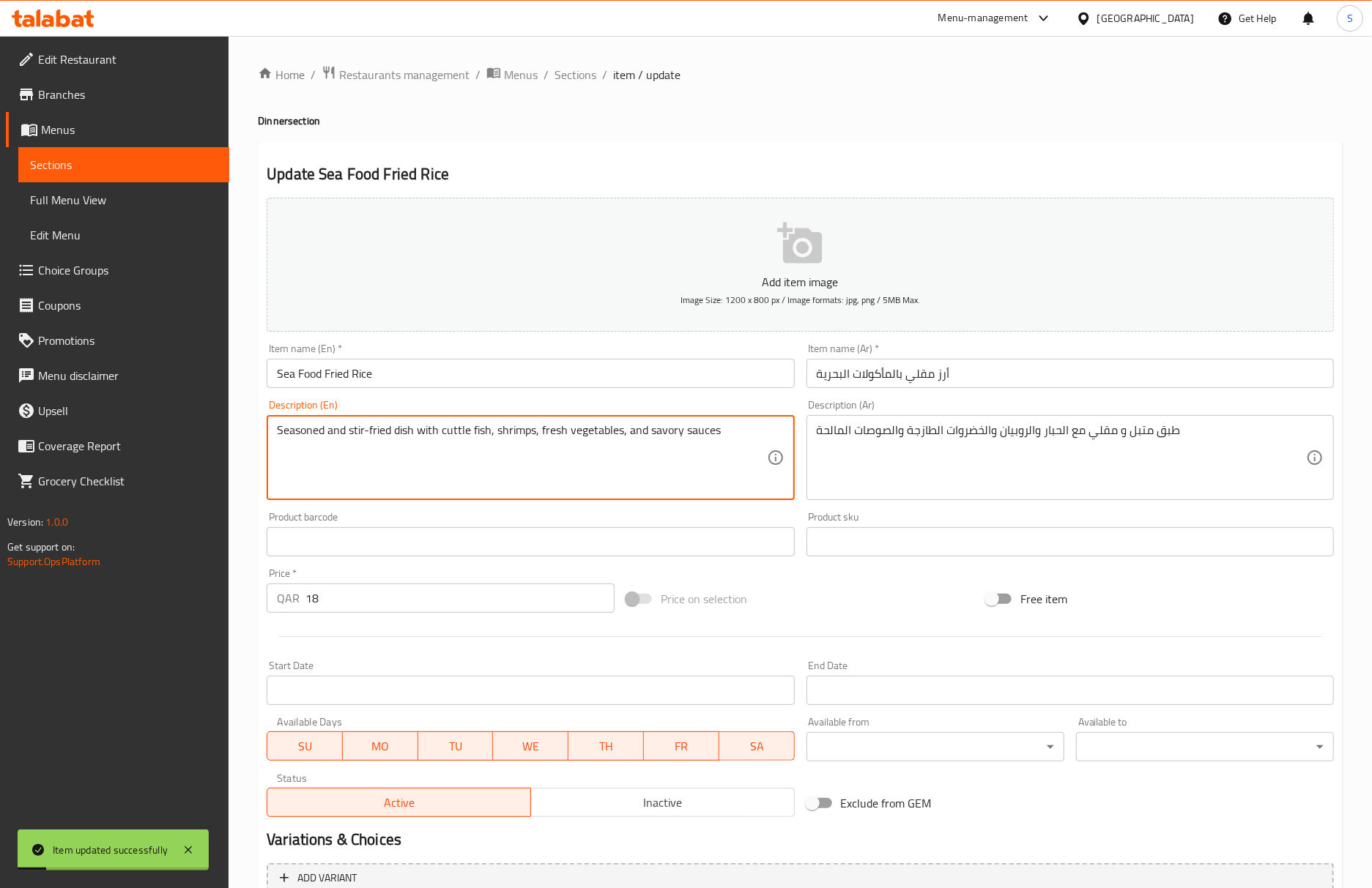
click at [454, 432] on textarea "Seasoned and stir-fried dish with cuttle fish, shrimps, fresh vegetables, and s…" at bounding box center [521, 458] width 489 height 69
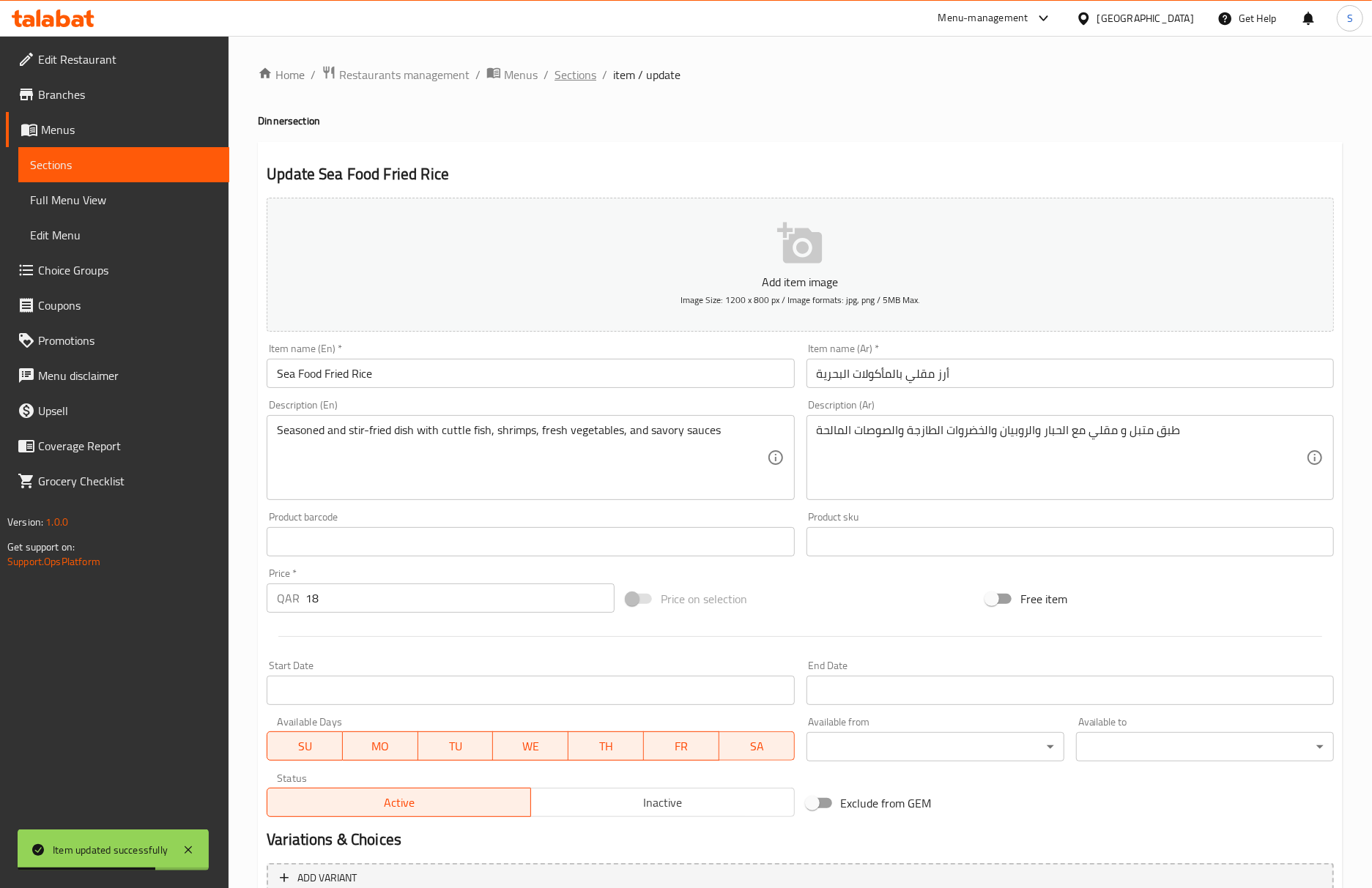
click at [580, 80] on span "Sections" at bounding box center [575, 74] width 42 height 18
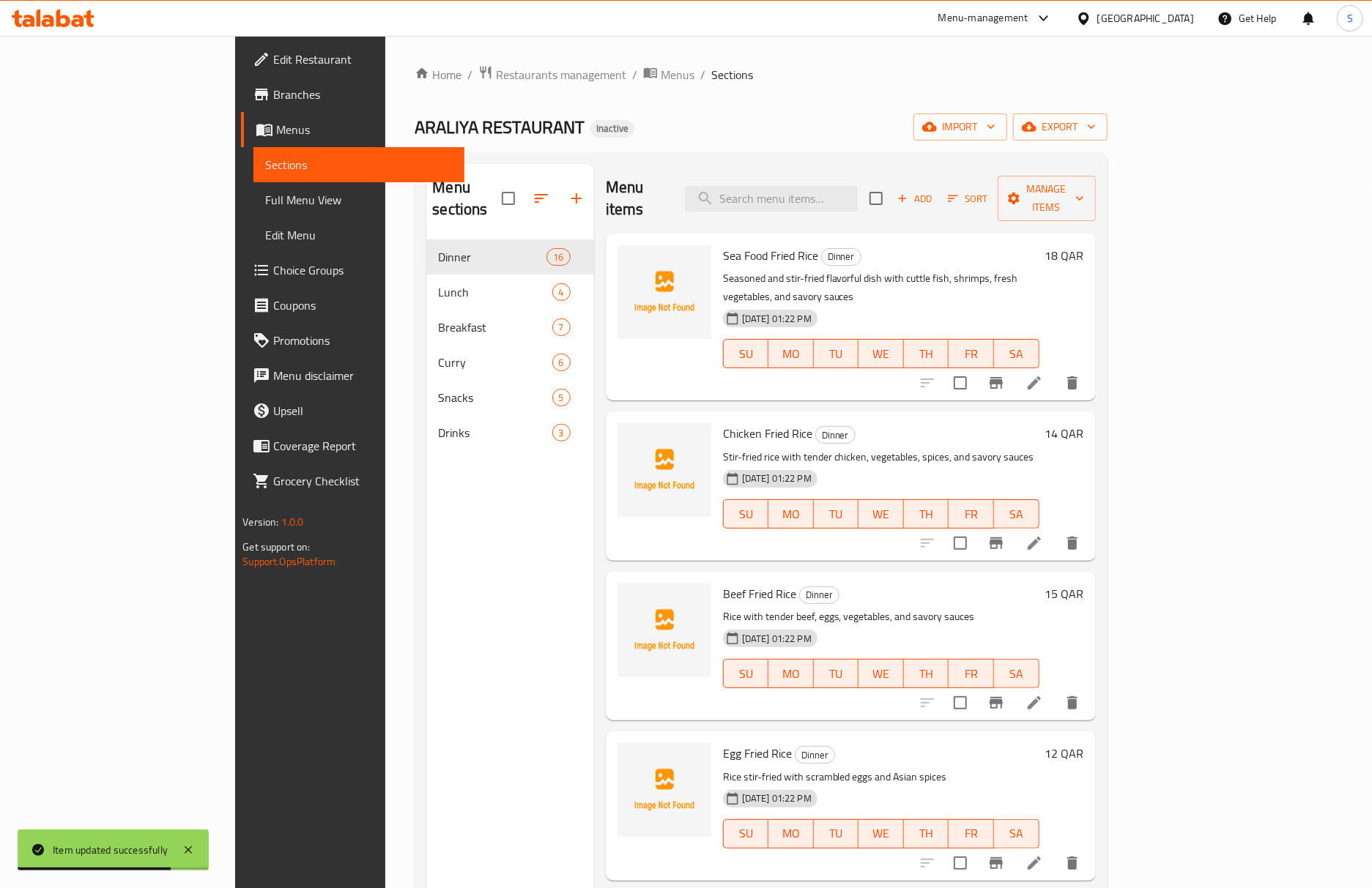
click at [1055, 530] on li at bounding box center [1034, 543] width 41 height 27
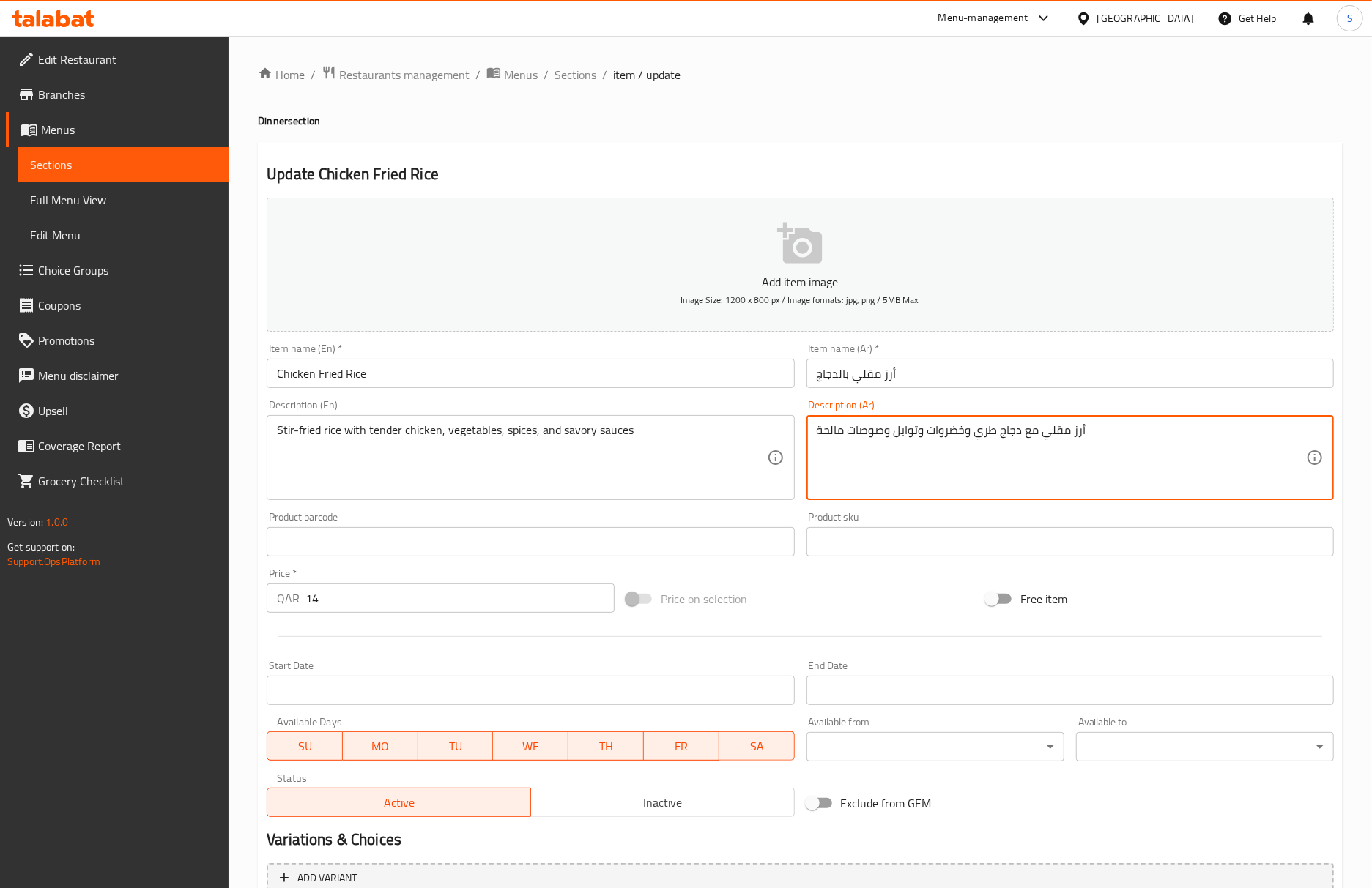
type textarea "أرز مقلي مع دجاج طري وخضروات وتوابل وصوصات مالحة"
click at [643, 385] on input "Chicken Fried Rice" at bounding box center [531, 374] width 528 height 30
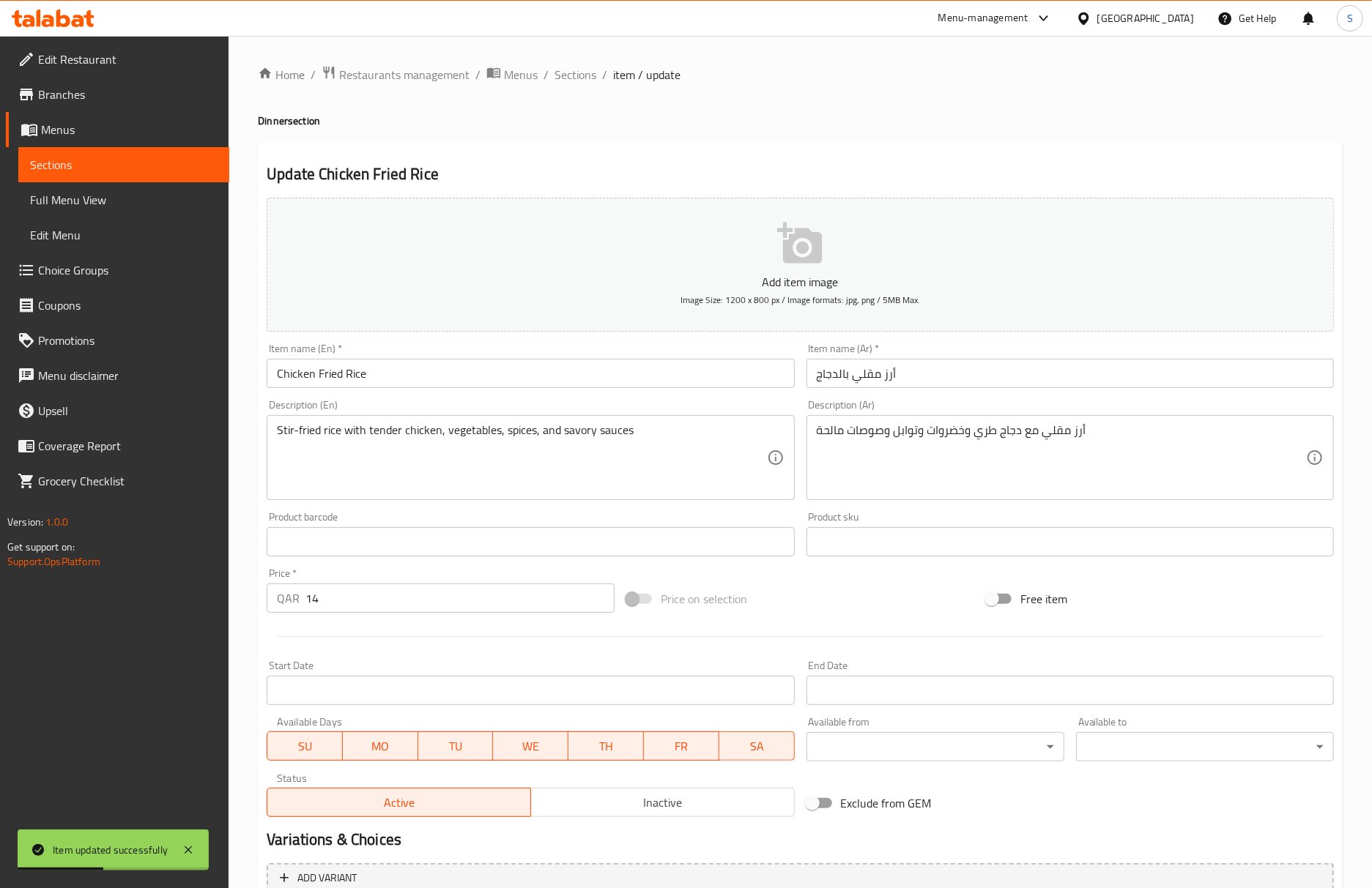
click at [577, 74] on span "Sections" at bounding box center [575, 74] width 42 height 18
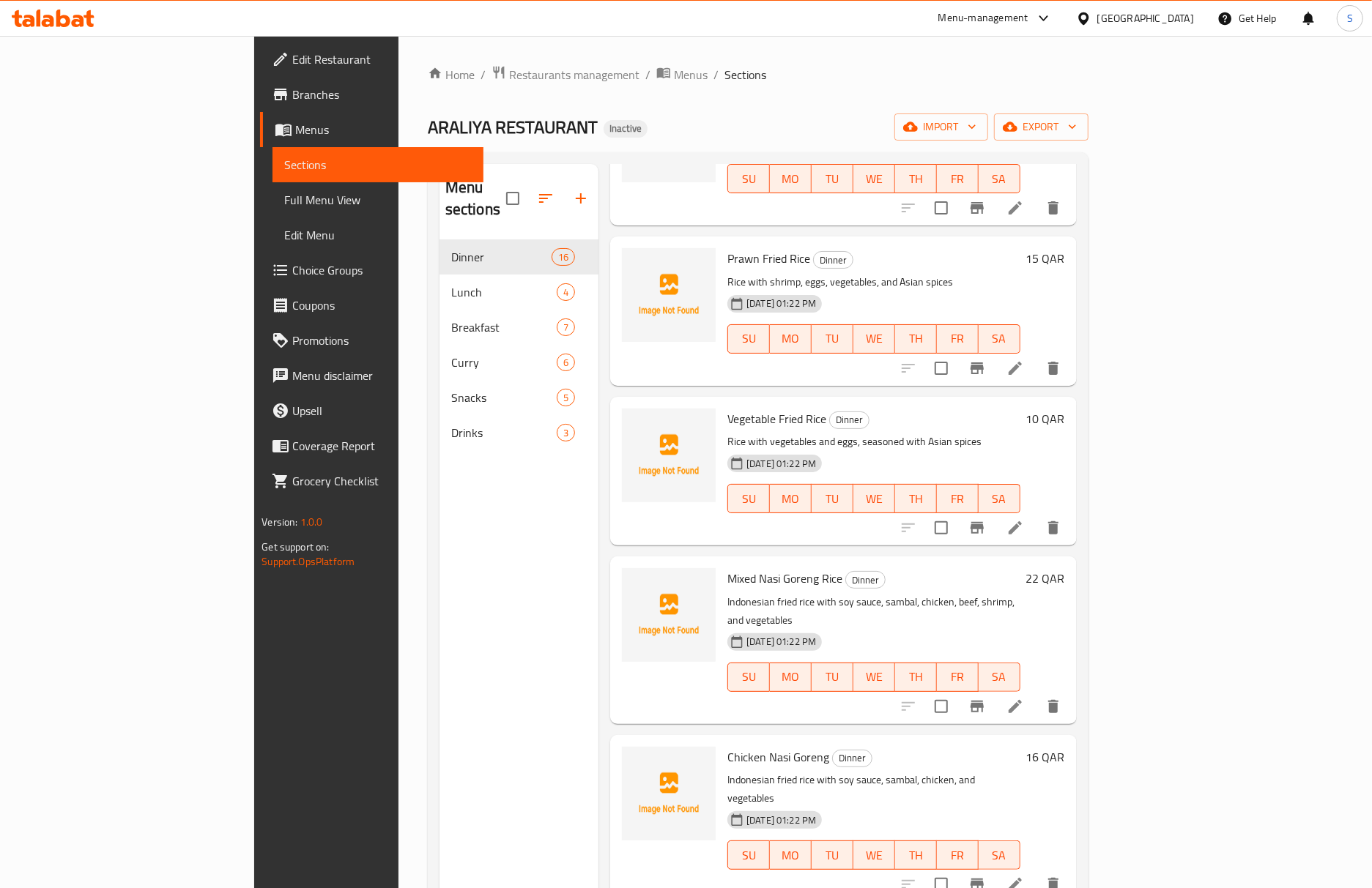
scroll to position [866, 0]
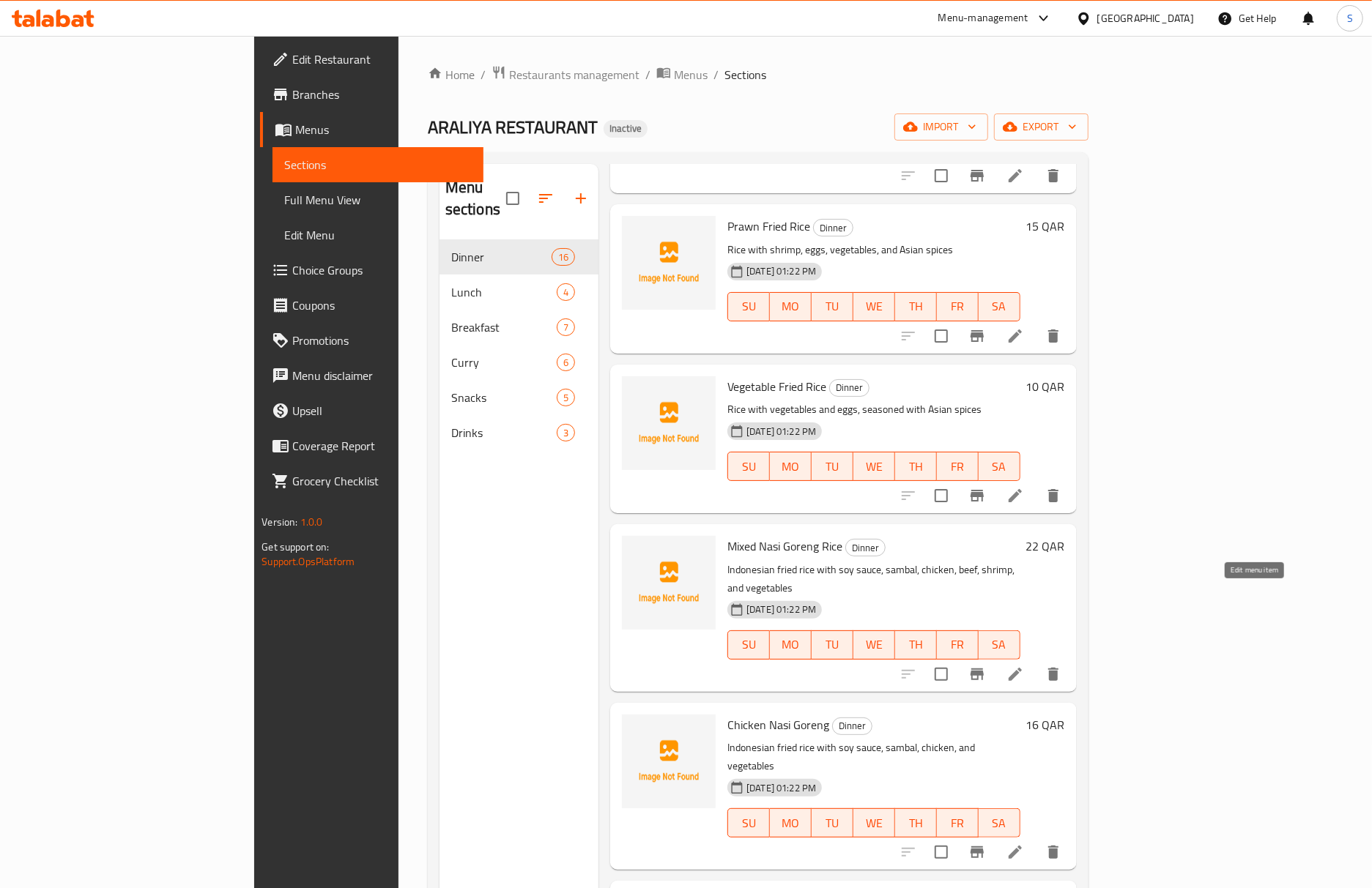
click at [1024, 666] on icon at bounding box center [1015, 675] width 18 height 18
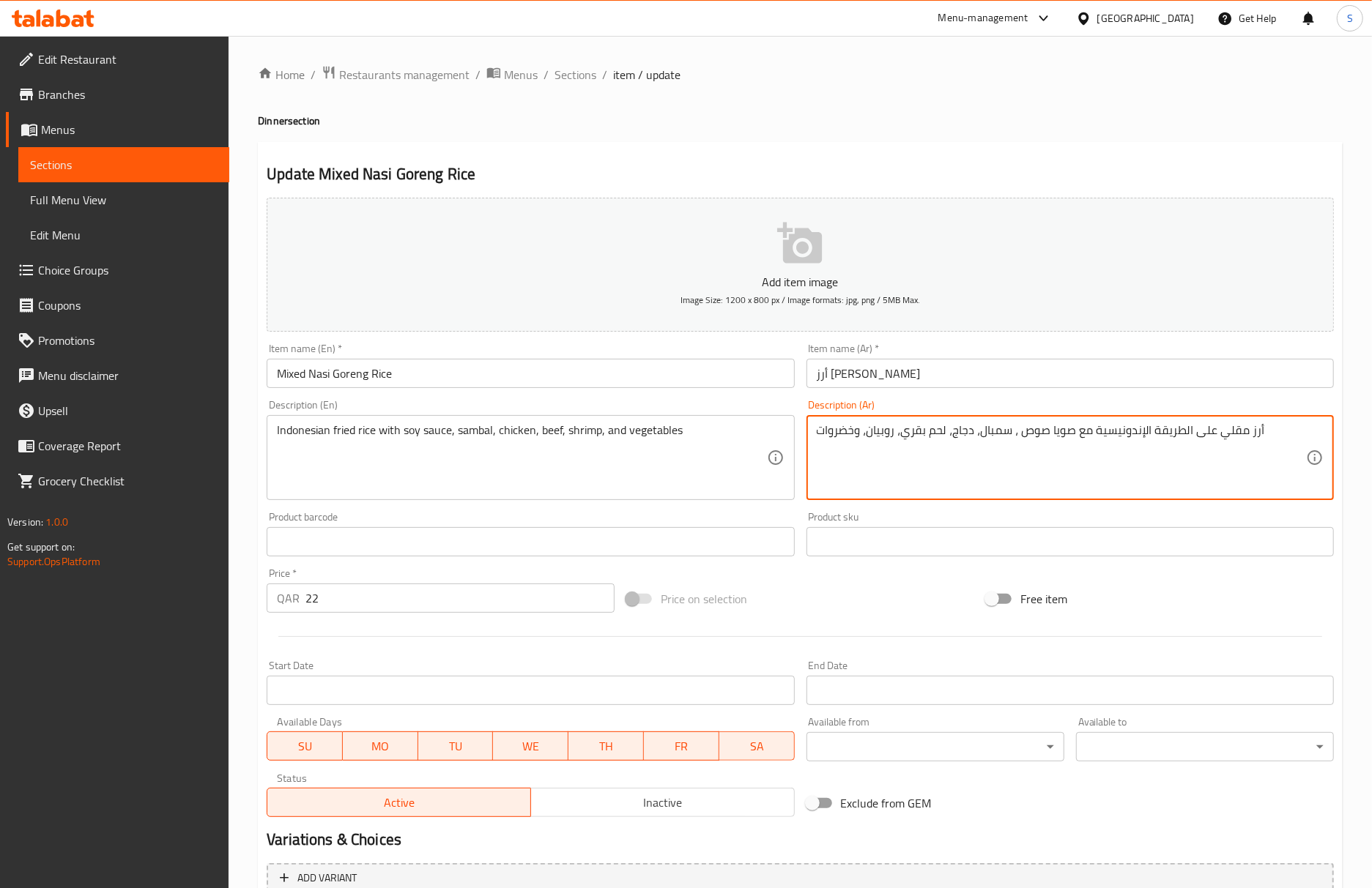
click at [1164, 435] on textarea "أرز مقلي على الطريقة الإندونيسية مع صويا صوص ، سمبال، دجاج، لحم بقري، روبيان، و…" at bounding box center [1060, 458] width 489 height 69
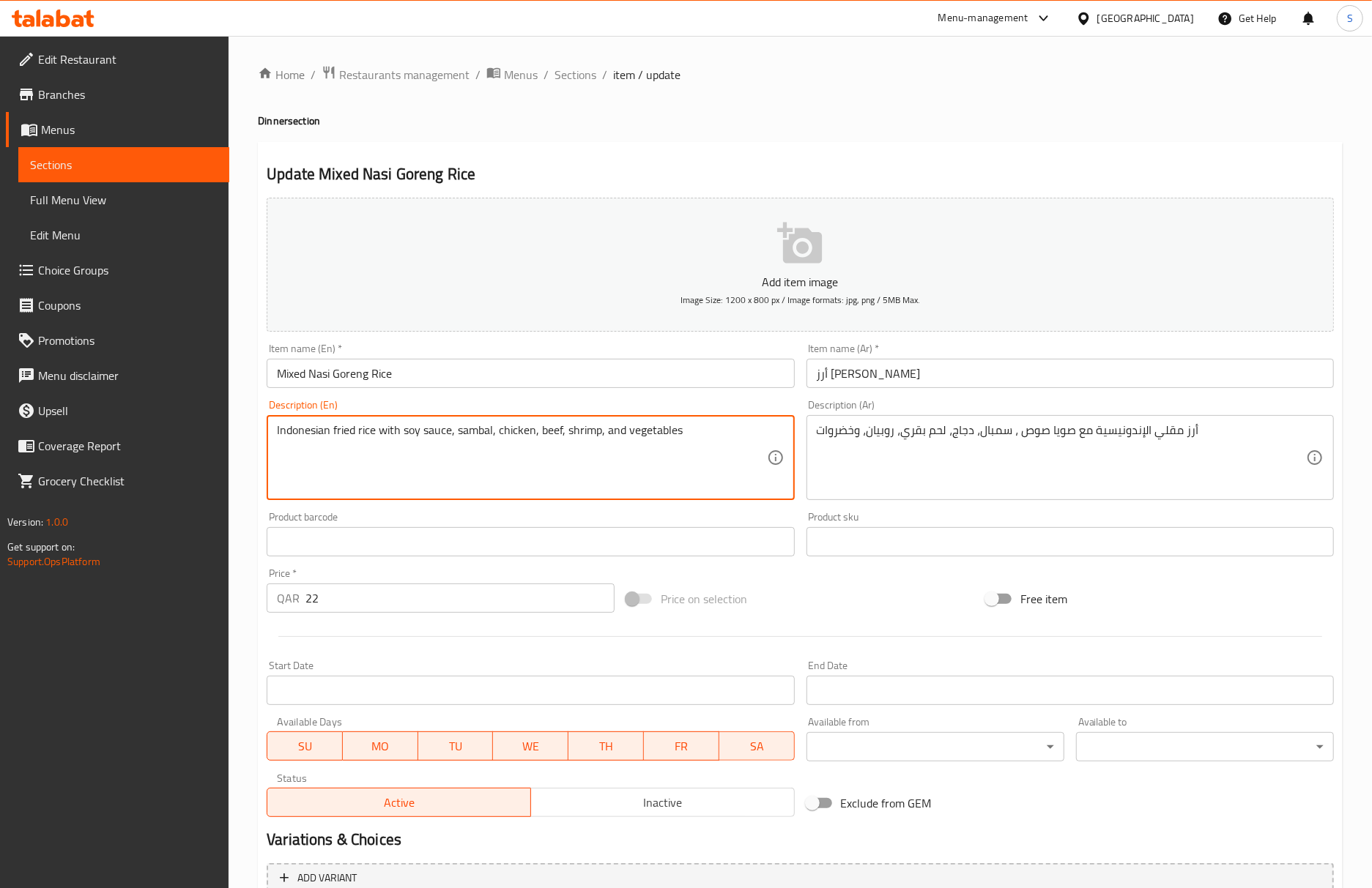
click at [470, 432] on textarea "Indonesian fried rice with soy sauce, sambal, chicken, beef, shrimp, and vegeta…" at bounding box center [521, 458] width 489 height 69
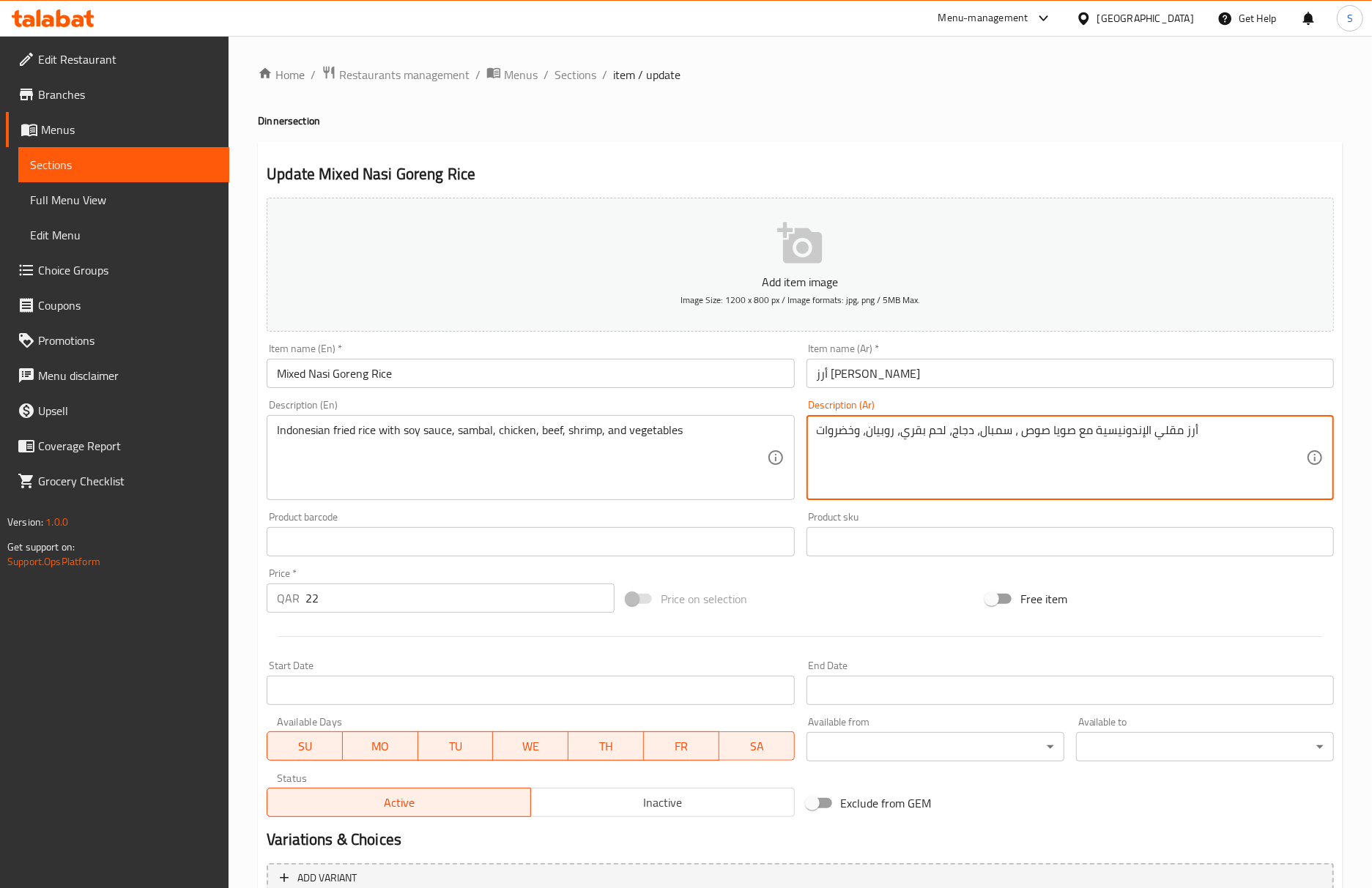
click at [1131, 437] on textarea "أرز مقلي الإندونيسية مع صويا صوص ، سمبال، دجاج، لحم بقري، روبيان، وخضروات" at bounding box center [1060, 458] width 489 height 69
paste textarea "ندونيسي"
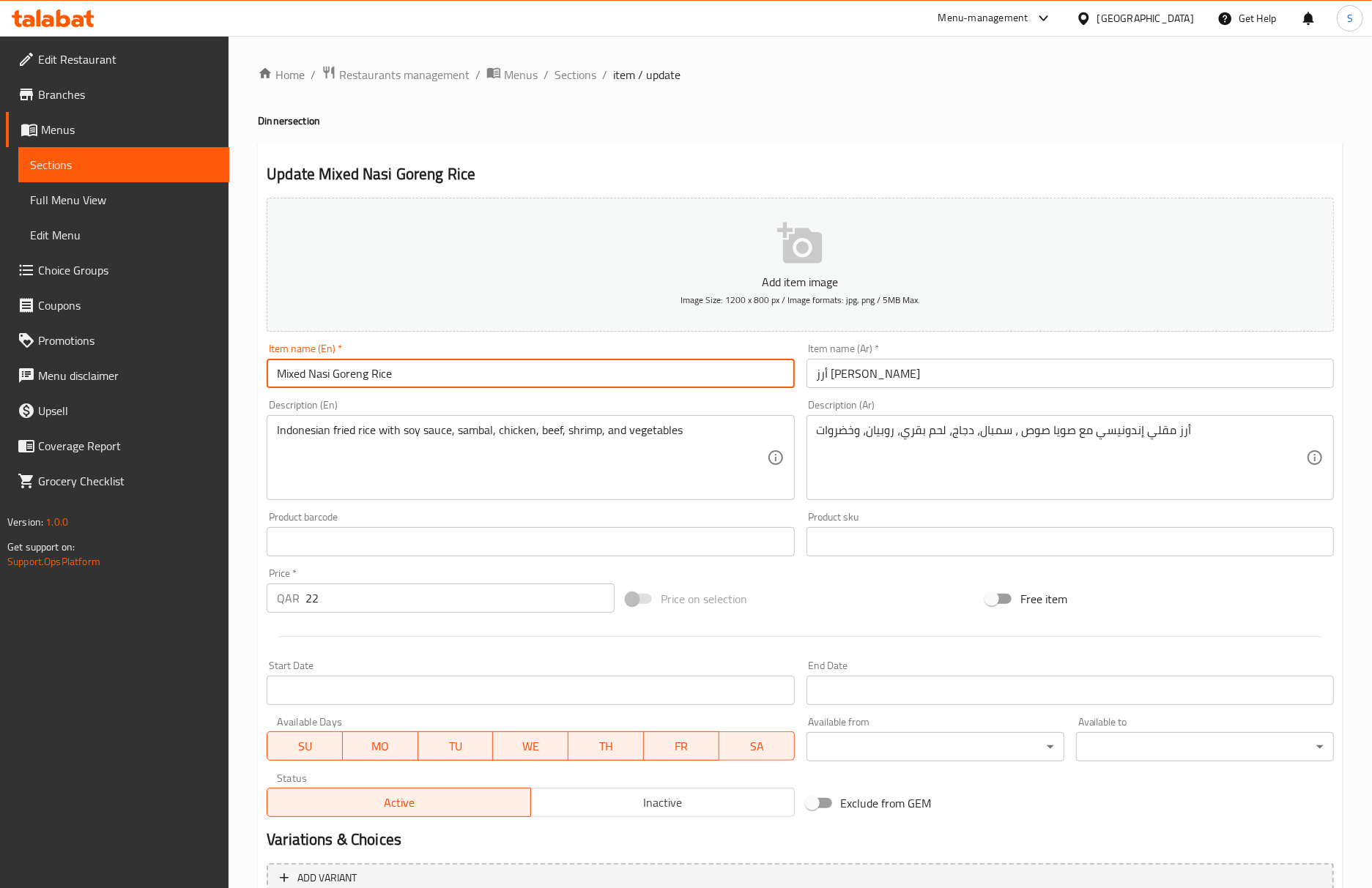
click at [535, 381] on input "Mixed Nasi Goreng Rice" at bounding box center [531, 374] width 528 height 30
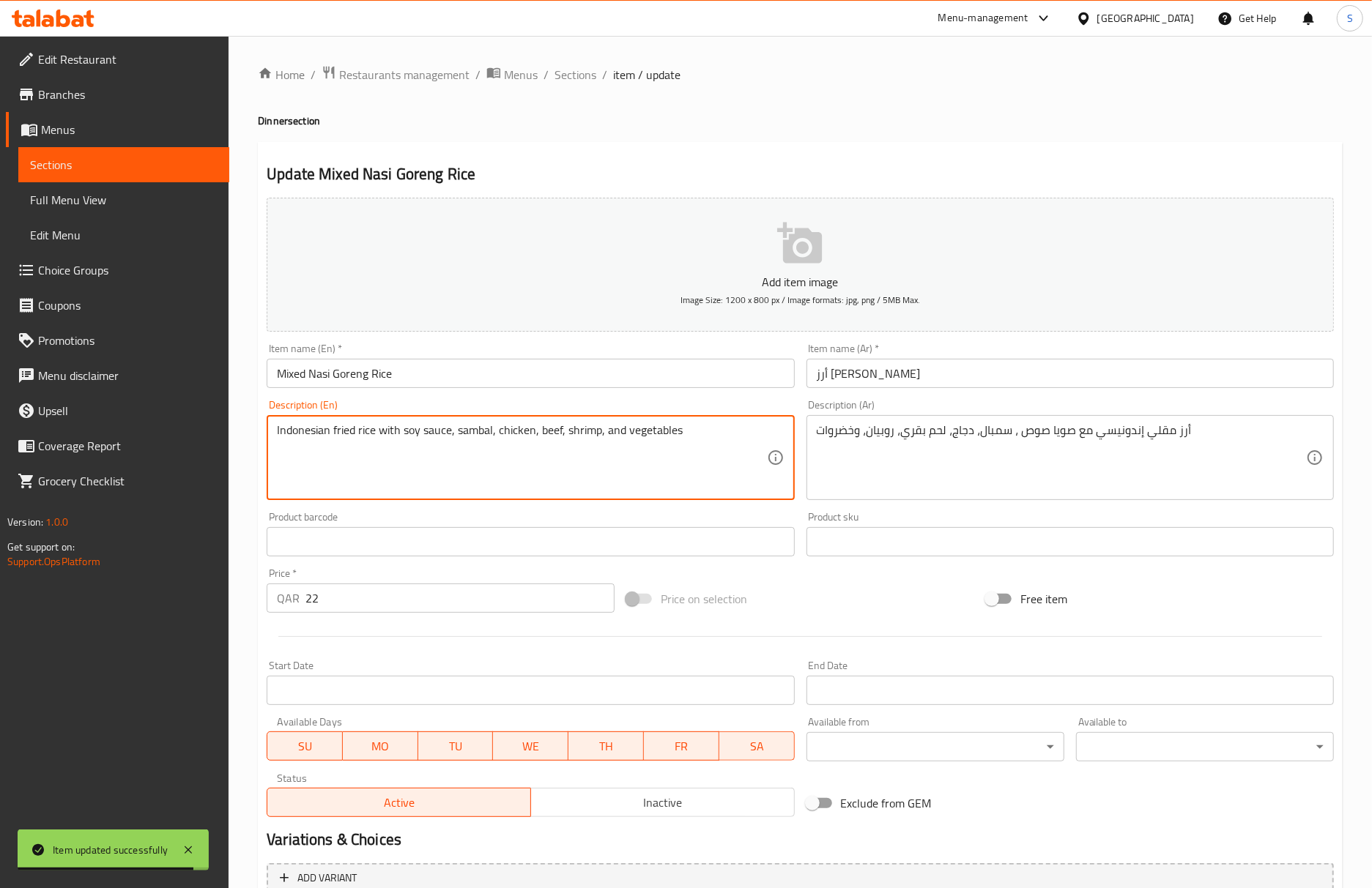
click at [415, 432] on textarea "Indonesian fried rice with soy sauce, sambal, chicken, beef, shrimp, and vegeta…" at bounding box center [521, 458] width 489 height 69
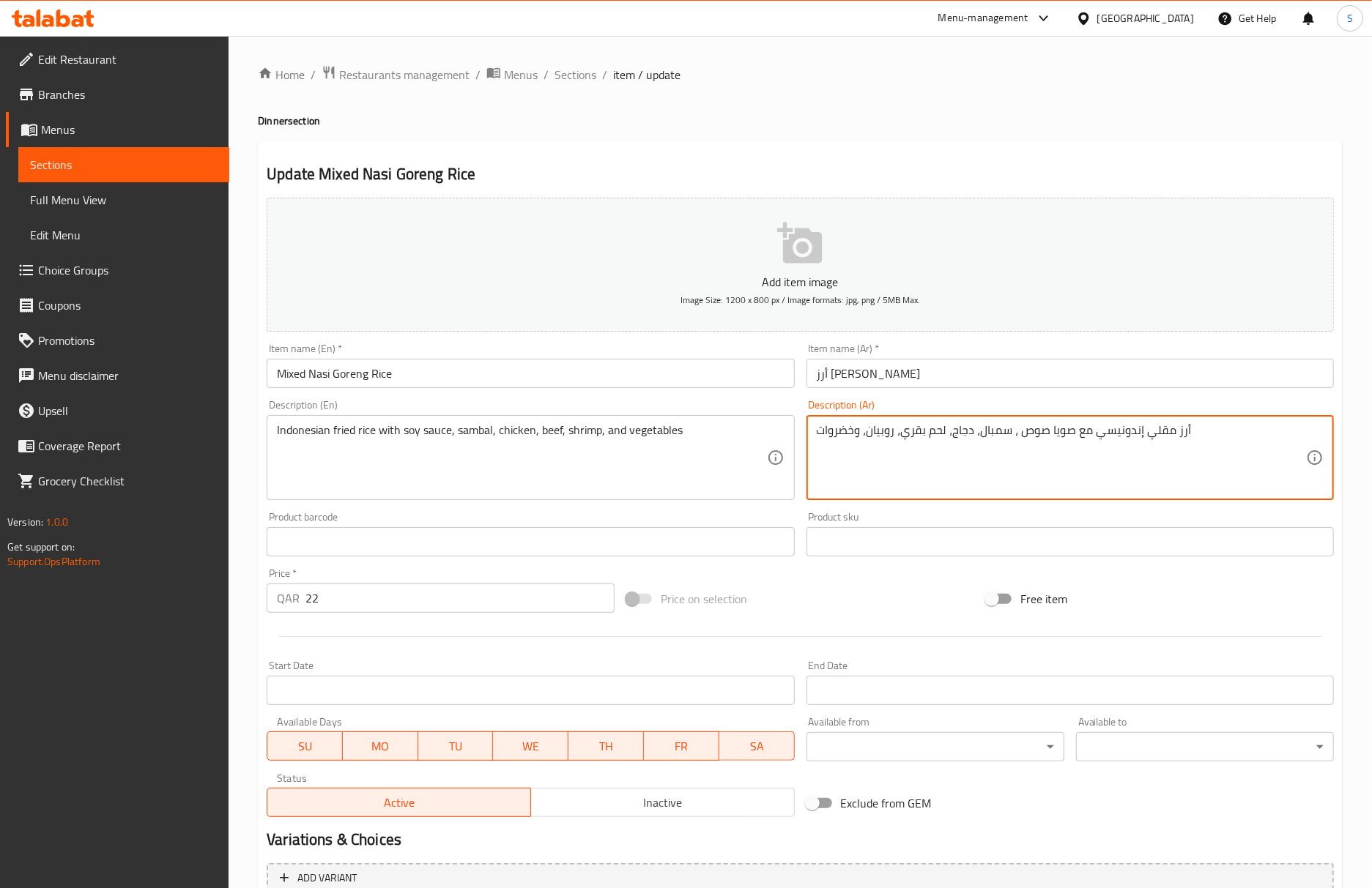
drag, startPoint x: 1072, startPoint y: 435, endPoint x: 1017, endPoint y: 441, distance: 55.3
paste textarea "وص صويا"
click at [639, 368] on input "Mixed Nasi Goreng Rice" at bounding box center [531, 374] width 528 height 30
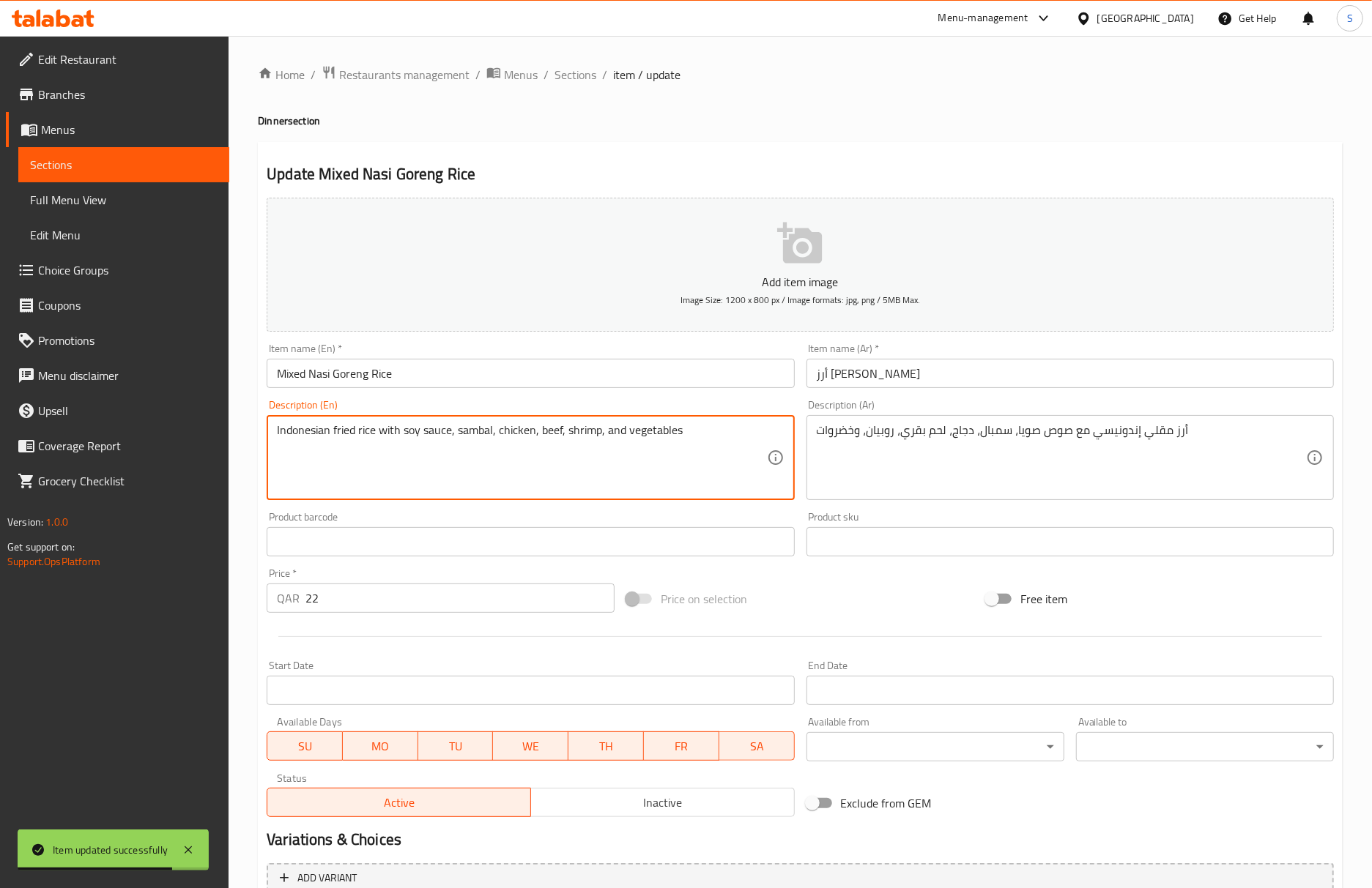
click at [466, 429] on textarea "Indonesian fried rice with soy sauce, sambal, chicken, beef, shrimp, and vegeta…" at bounding box center [521, 458] width 489 height 69
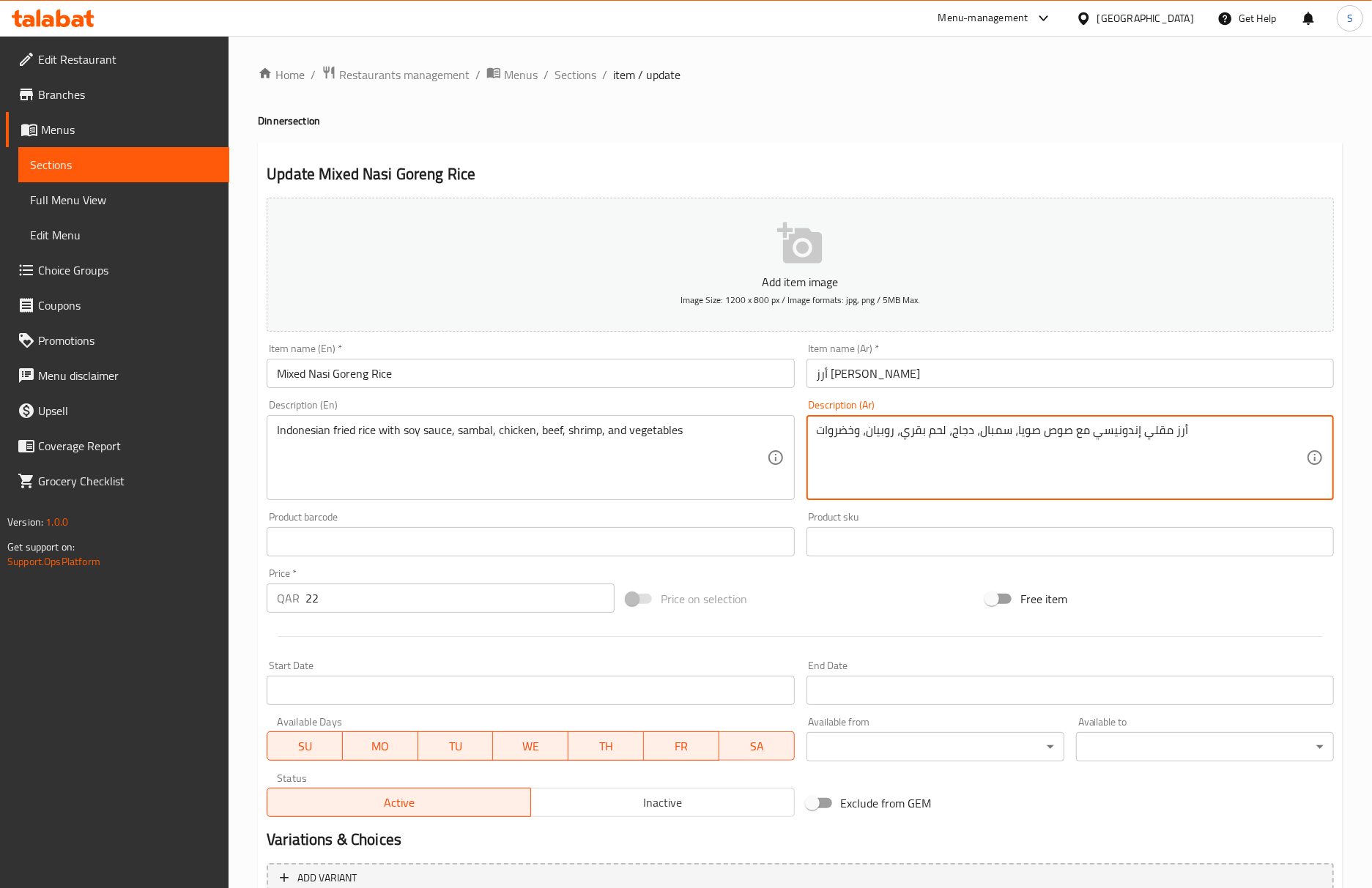
click at [989, 438] on textarea "أرز مقلي إندونيسي مع صوص صويا، سمبال، دجاج، لحم بقري، روبيان، وخضروات" at bounding box center [1060, 458] width 489 height 69
paste textarea "امبال"
type textarea "أرز مقلي إندونيسي مع صوص صويا، سامبال، دجاج، لحم بقري، روبيان، وخضروات"
click at [649, 381] on input "Mixed Nasi Goreng Rice" at bounding box center [531, 374] width 528 height 30
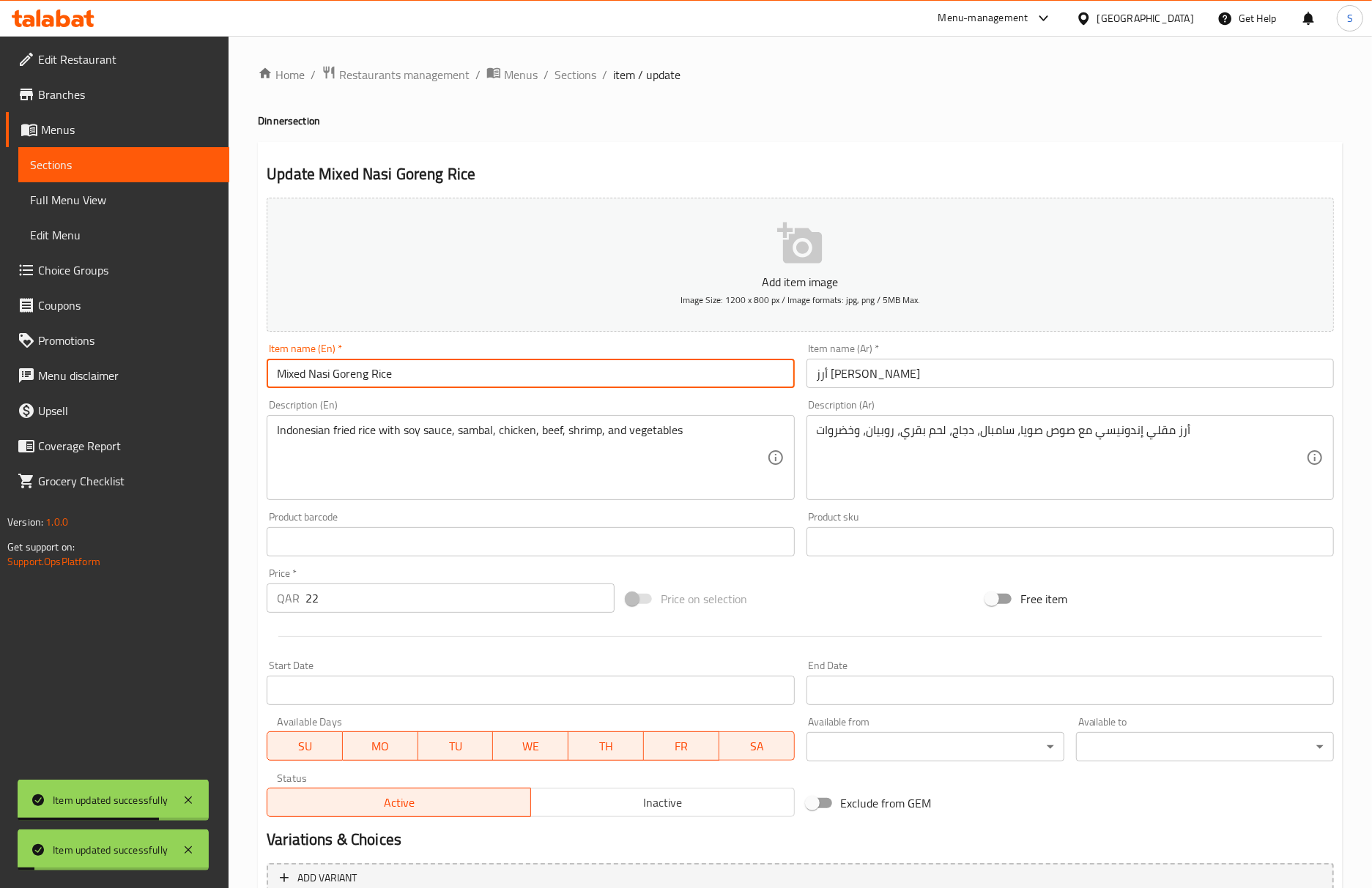
drag, startPoint x: 557, startPoint y: 76, endPoint x: 545, endPoint y: 15, distance: 62.2
click at [557, 76] on span "Sections" at bounding box center [575, 74] width 42 height 18
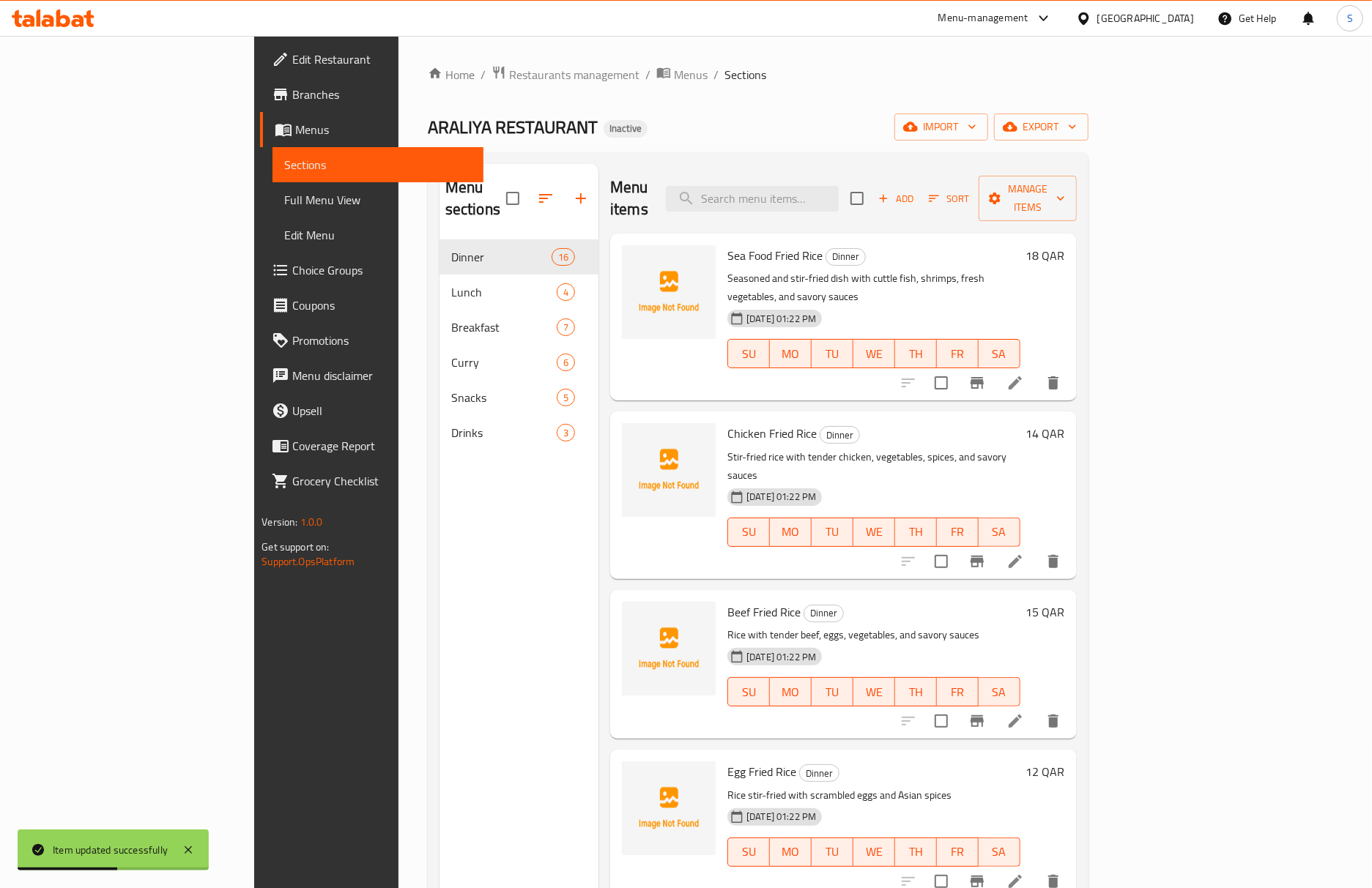
scroll to position [929, 0]
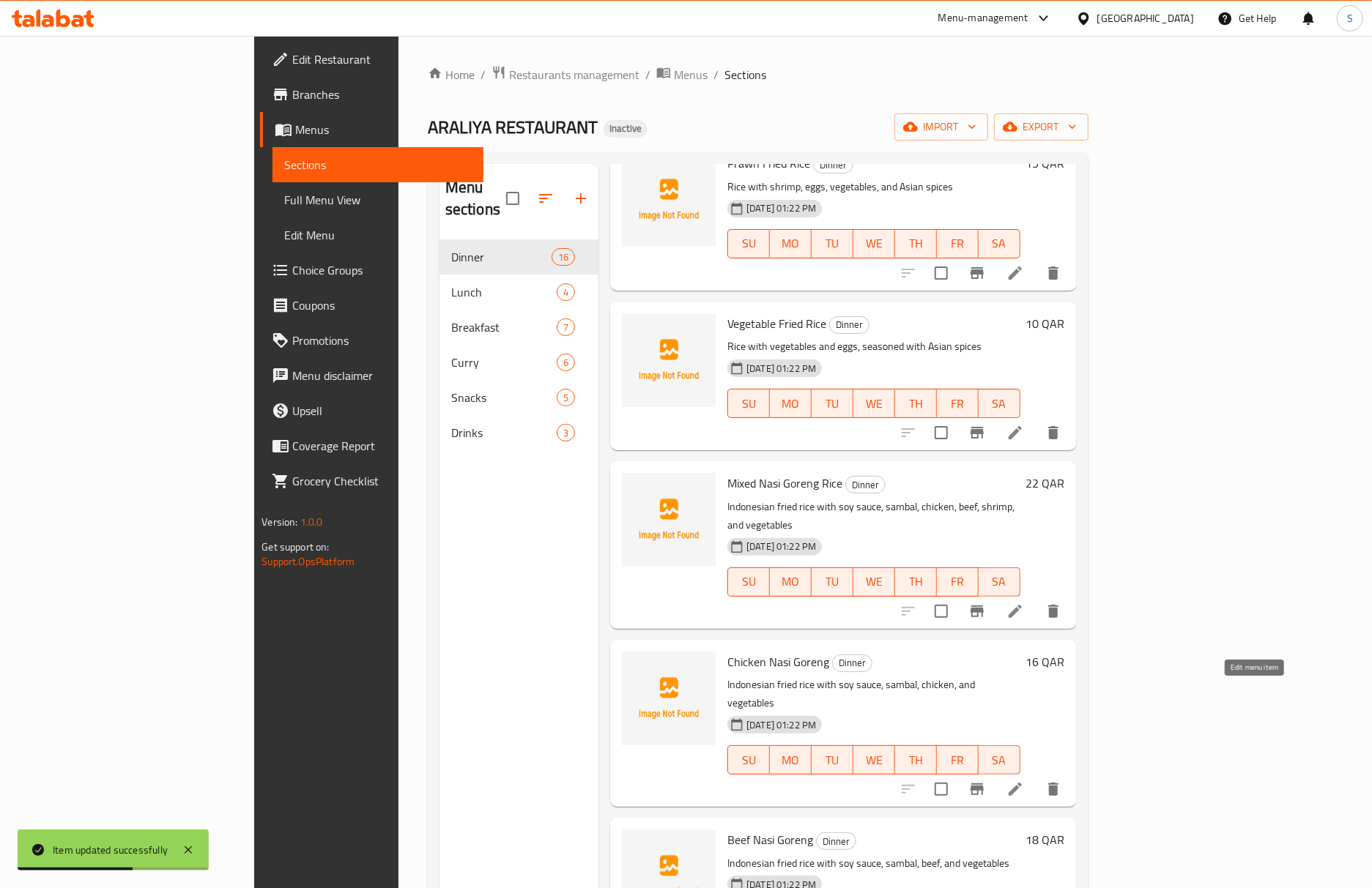
click at [1024, 781] on icon at bounding box center [1015, 790] width 18 height 18
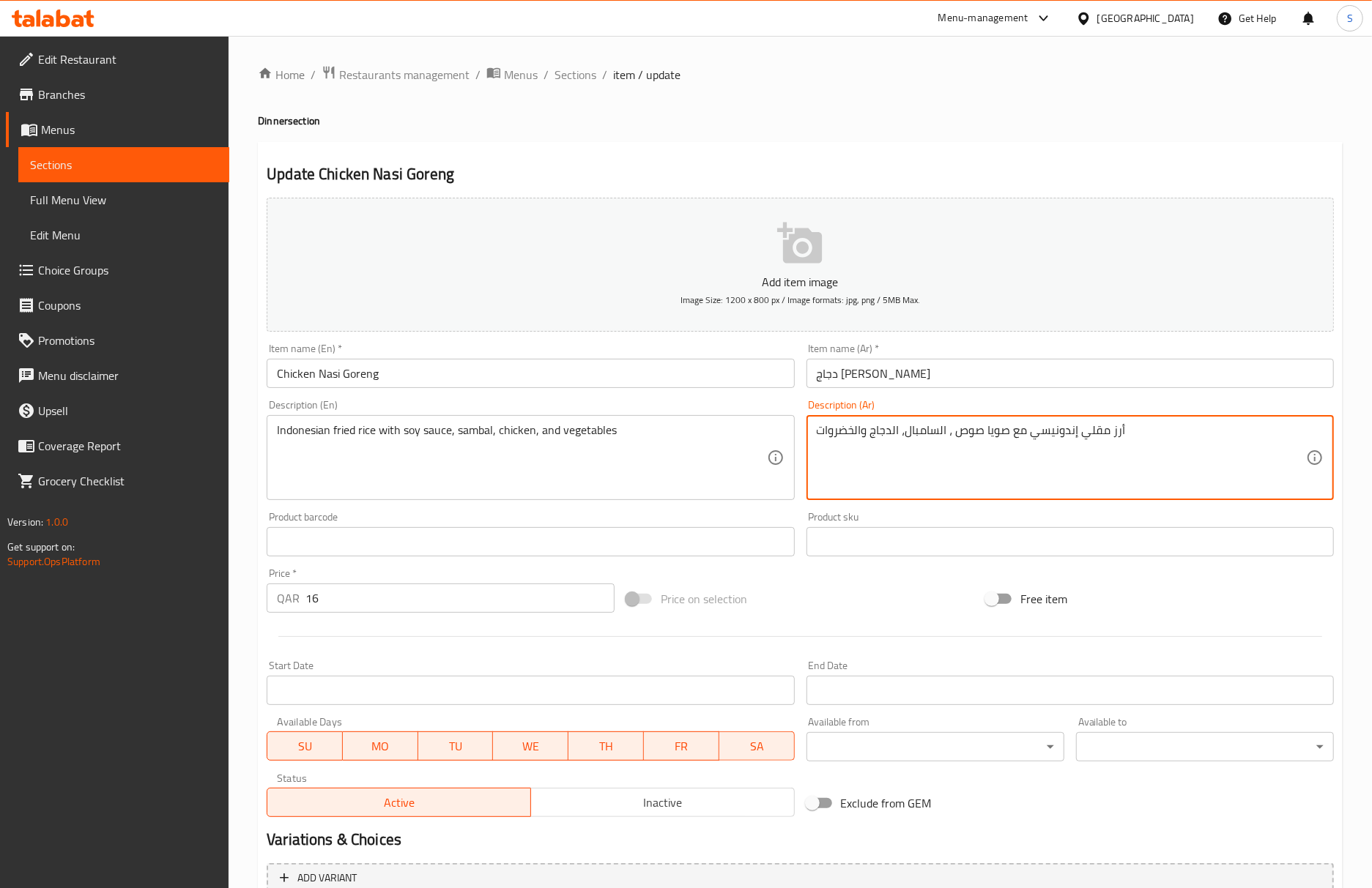
drag, startPoint x: 1005, startPoint y: 433, endPoint x: 950, endPoint y: 441, distance: 55.6
paste textarea "ص صويا"
type textarea "أرز مقلي إندونيسي مع صوص صويا، السامبال، الدجاج والخضروات"
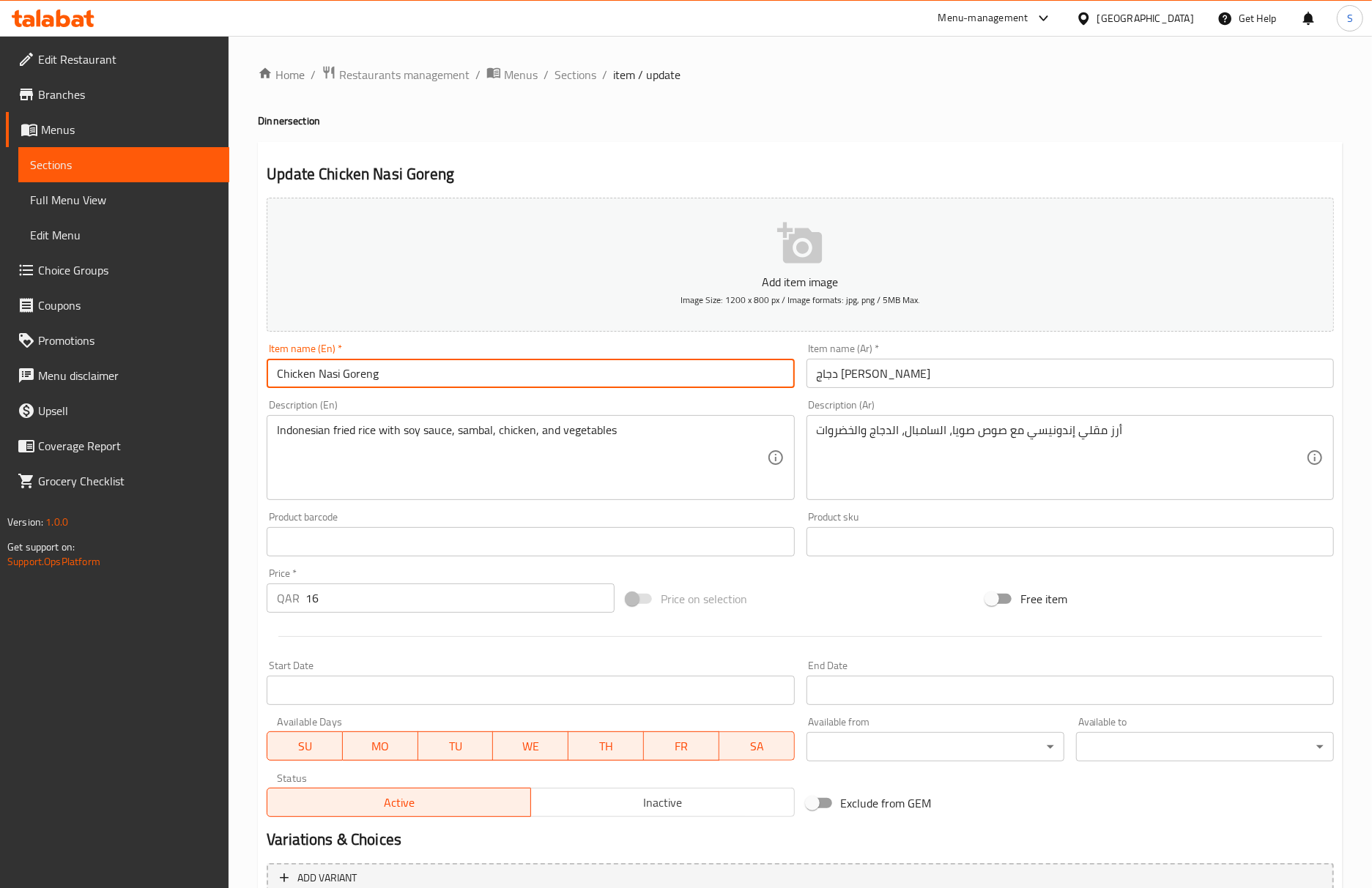
click at [528, 373] on input "Chicken Nasi Goreng" at bounding box center [531, 374] width 528 height 30
click at [556, 77] on span "Sections" at bounding box center [575, 74] width 42 height 18
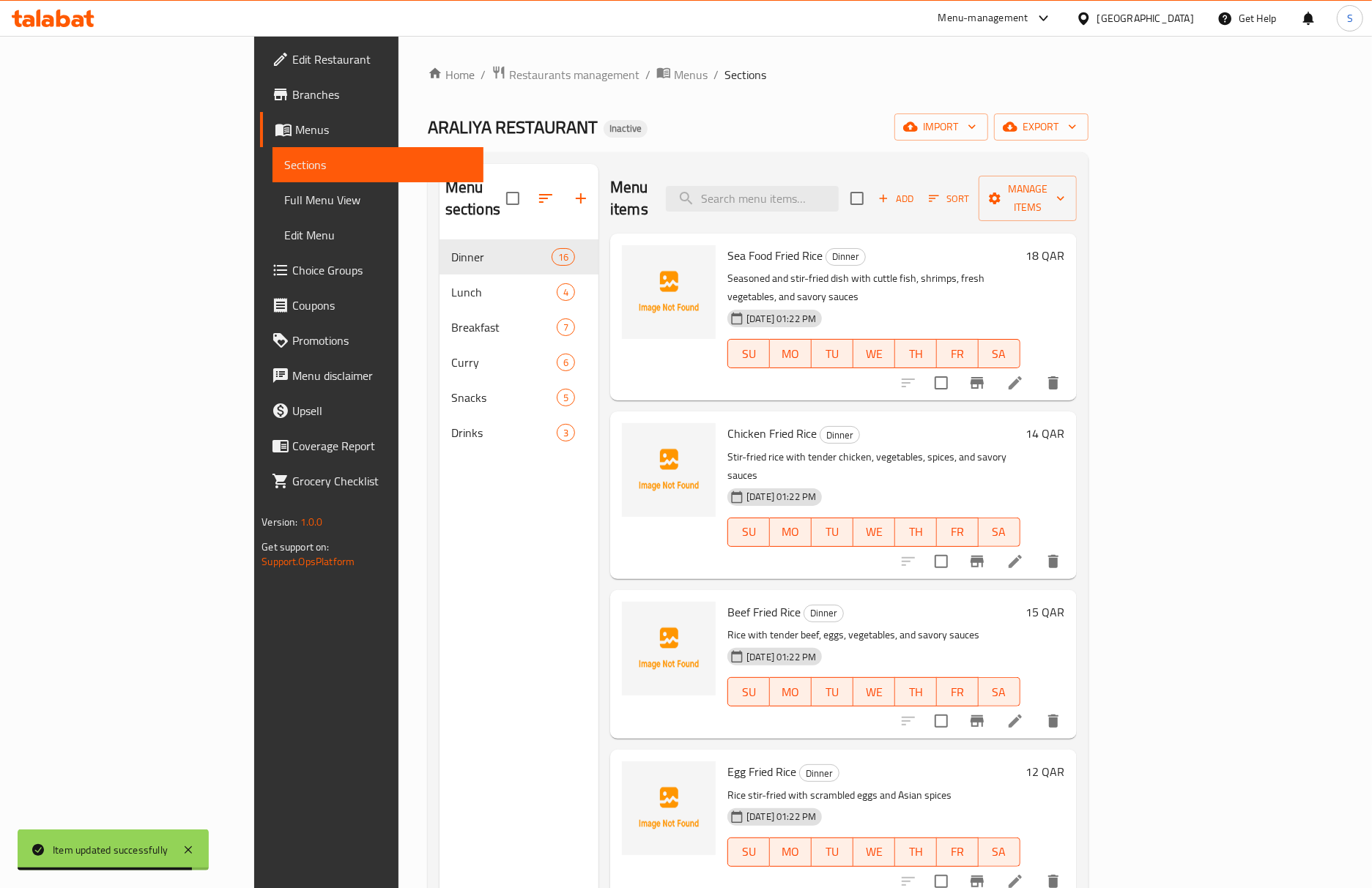
scroll to position [1088, 0]
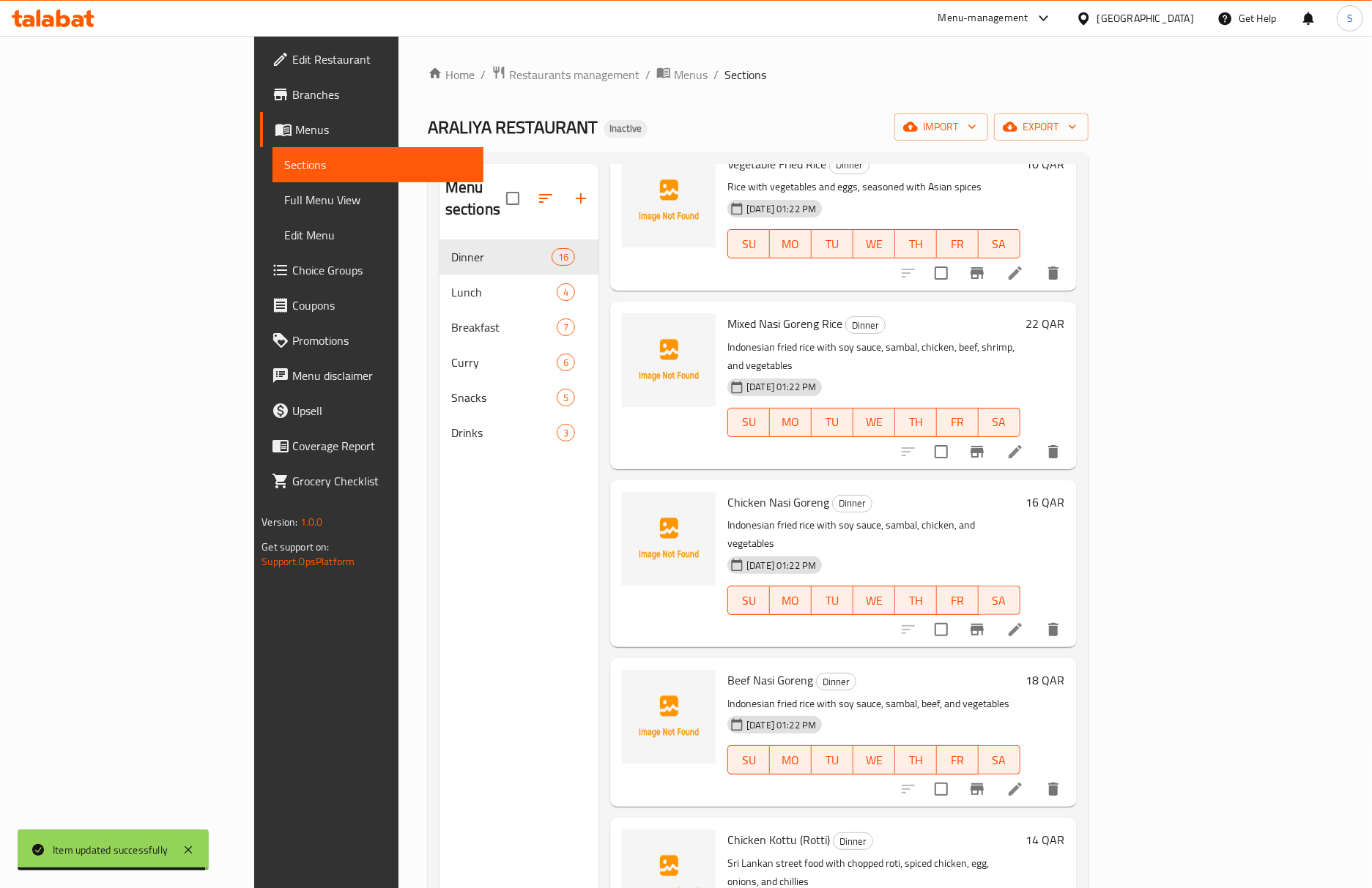
click at [1036, 777] on li at bounding box center [1015, 790] width 41 height 27
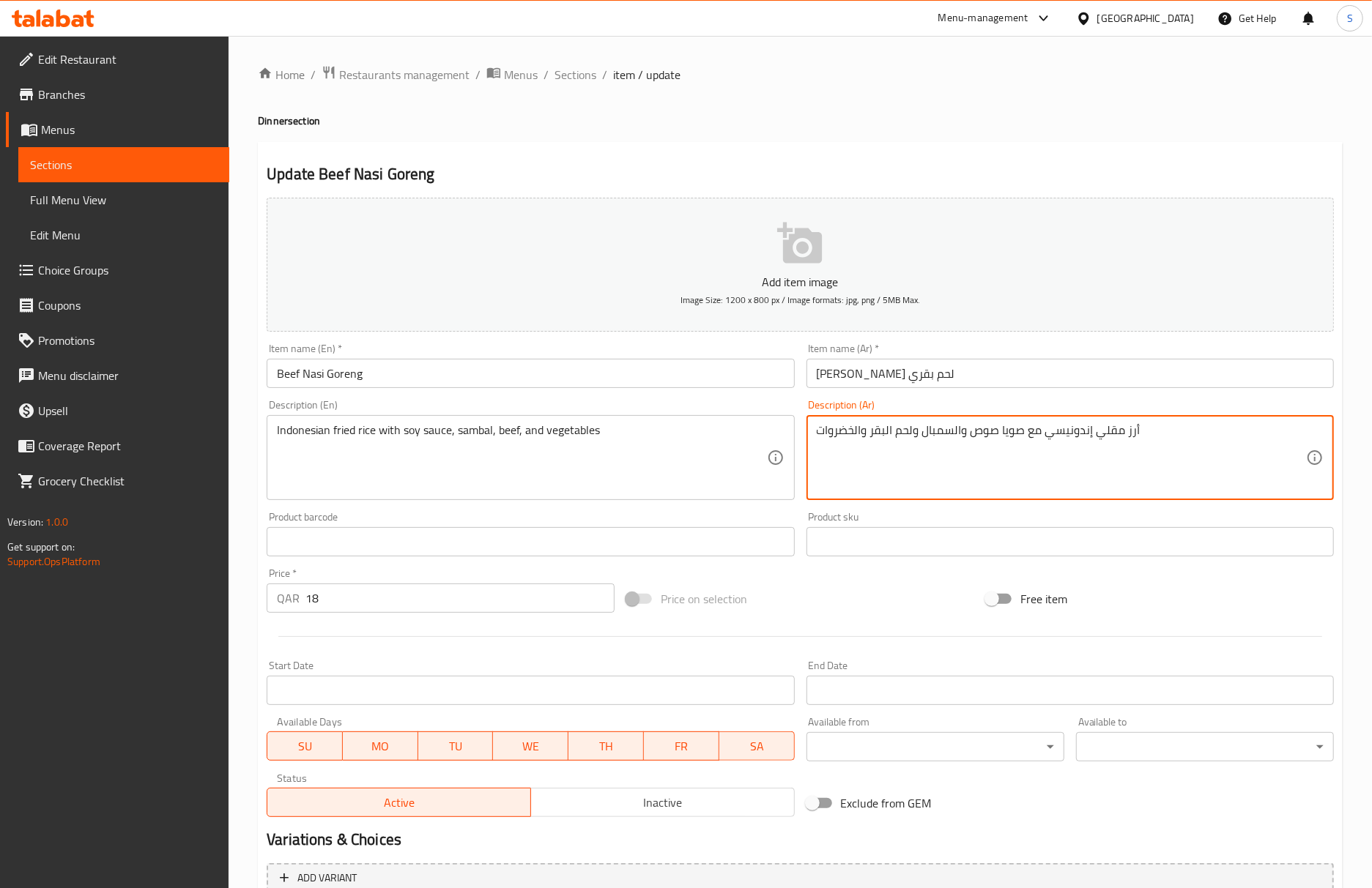
drag, startPoint x: 1023, startPoint y: 433, endPoint x: 971, endPoint y: 449, distance: 54.4
paste textarea "ص صويا"
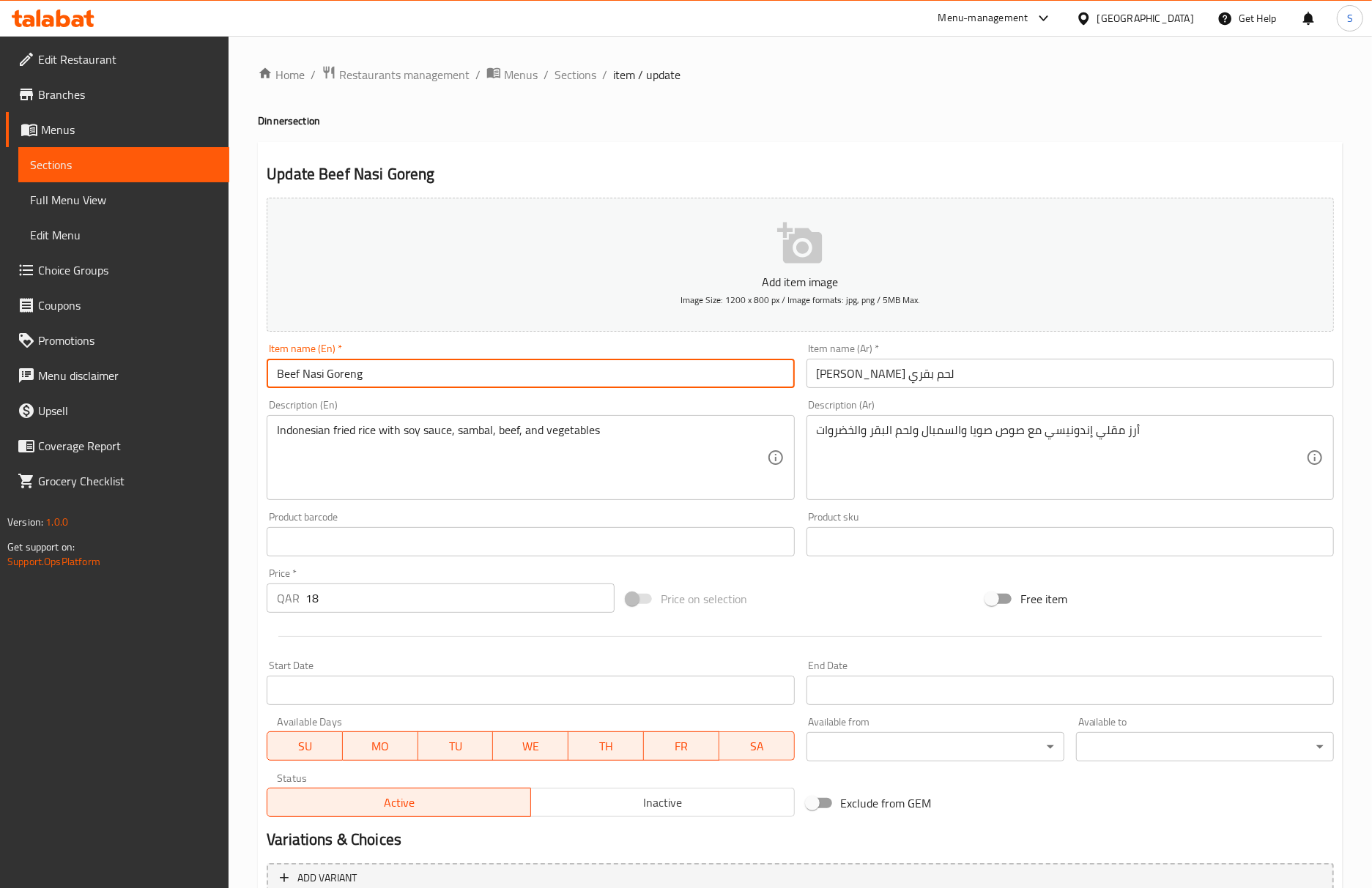
click at [542, 385] on input "Beef Nasi Goreng" at bounding box center [531, 374] width 528 height 30
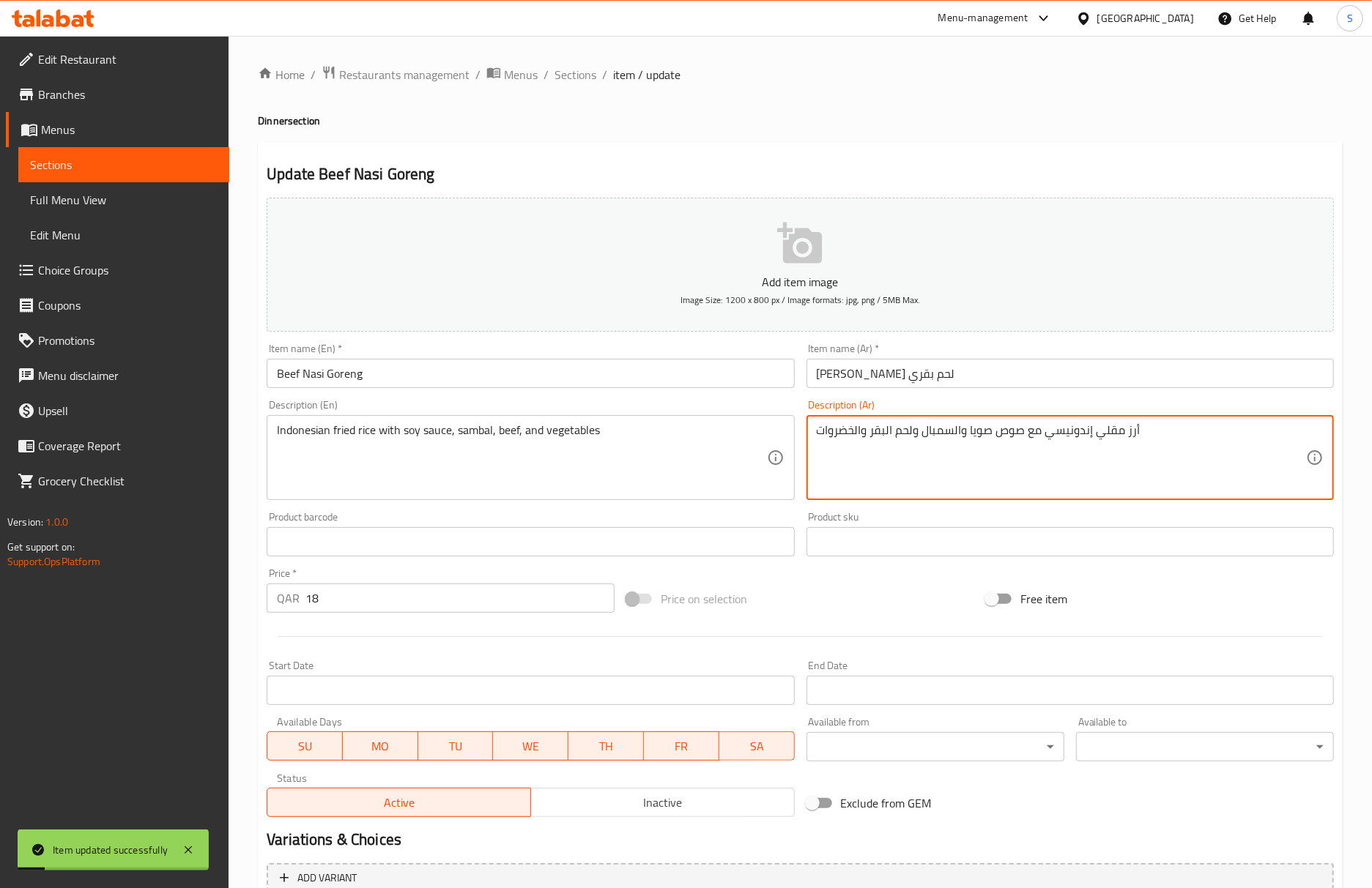
click at [950, 437] on textarea "أرز مقلي إندونيسي مع صوص صويا والسمبال ولحم البقر والخضروات" at bounding box center [1060, 458] width 489 height 69
paste textarea "سامبال"
click at [871, 437] on textarea "أرز مقلي إندونيسي مع صوص صويا ، سامبال ولحم البقر والخضروات" at bounding box center [1060, 458] width 489 height 69
type textarea "أرز مقلي إندونيسي مع صوص صويا ، سامبال ولحم البقري والخضروات"
click at [586, 372] on input "Beef Nasi Goreng" at bounding box center [531, 374] width 528 height 30
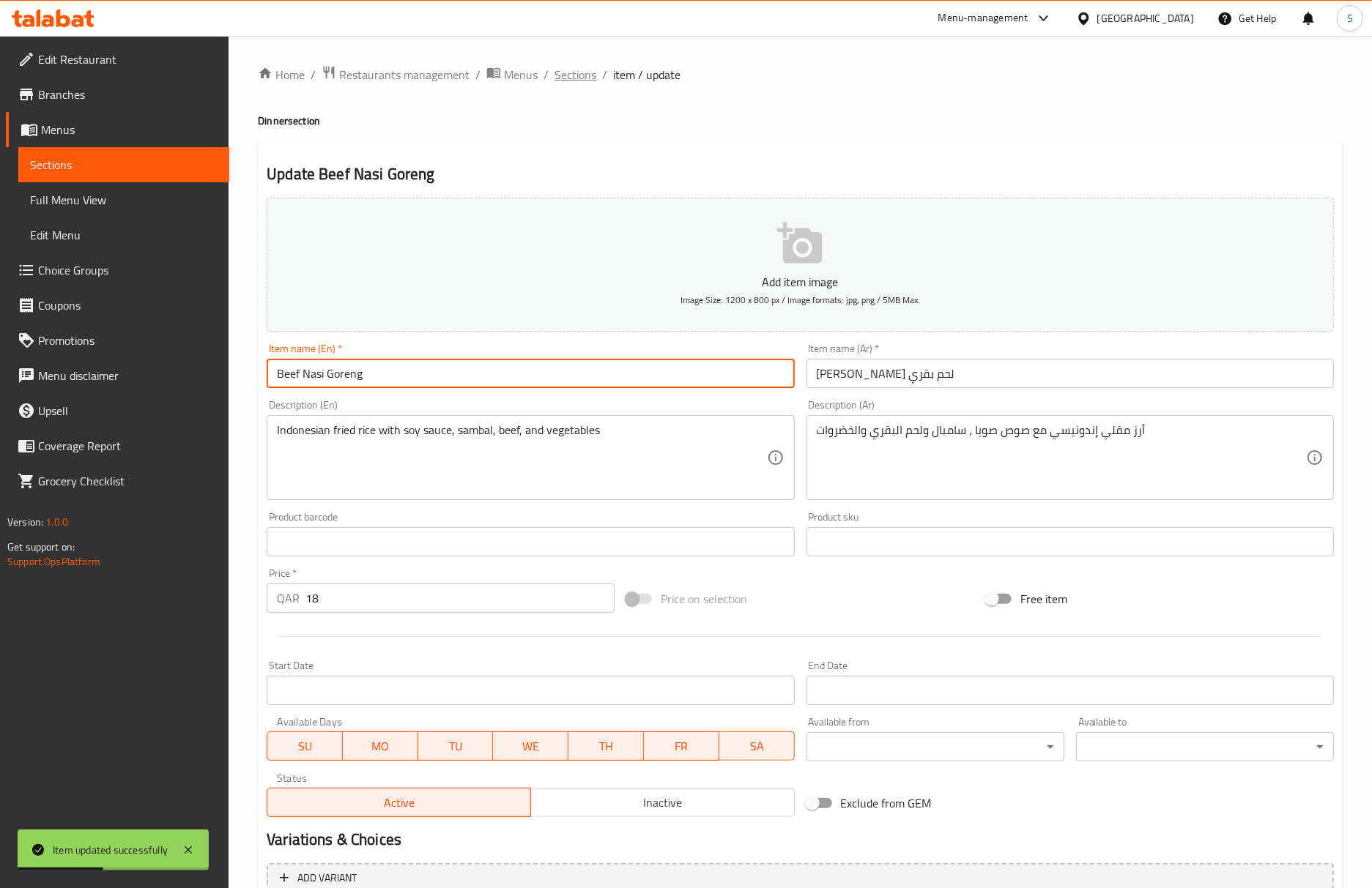
click at [566, 74] on span "Sections" at bounding box center [575, 74] width 42 height 18
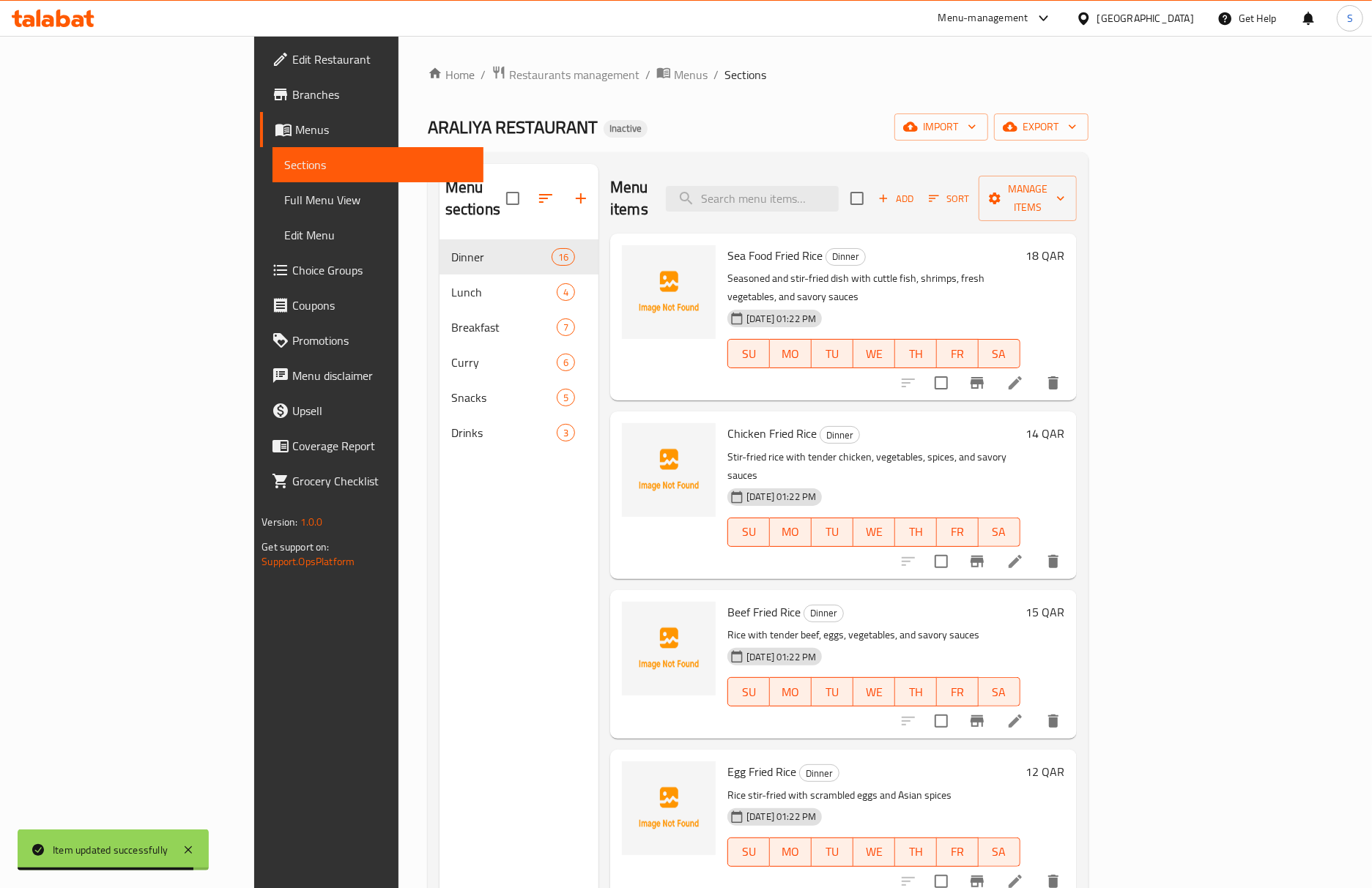
scroll to position [1249, 0]
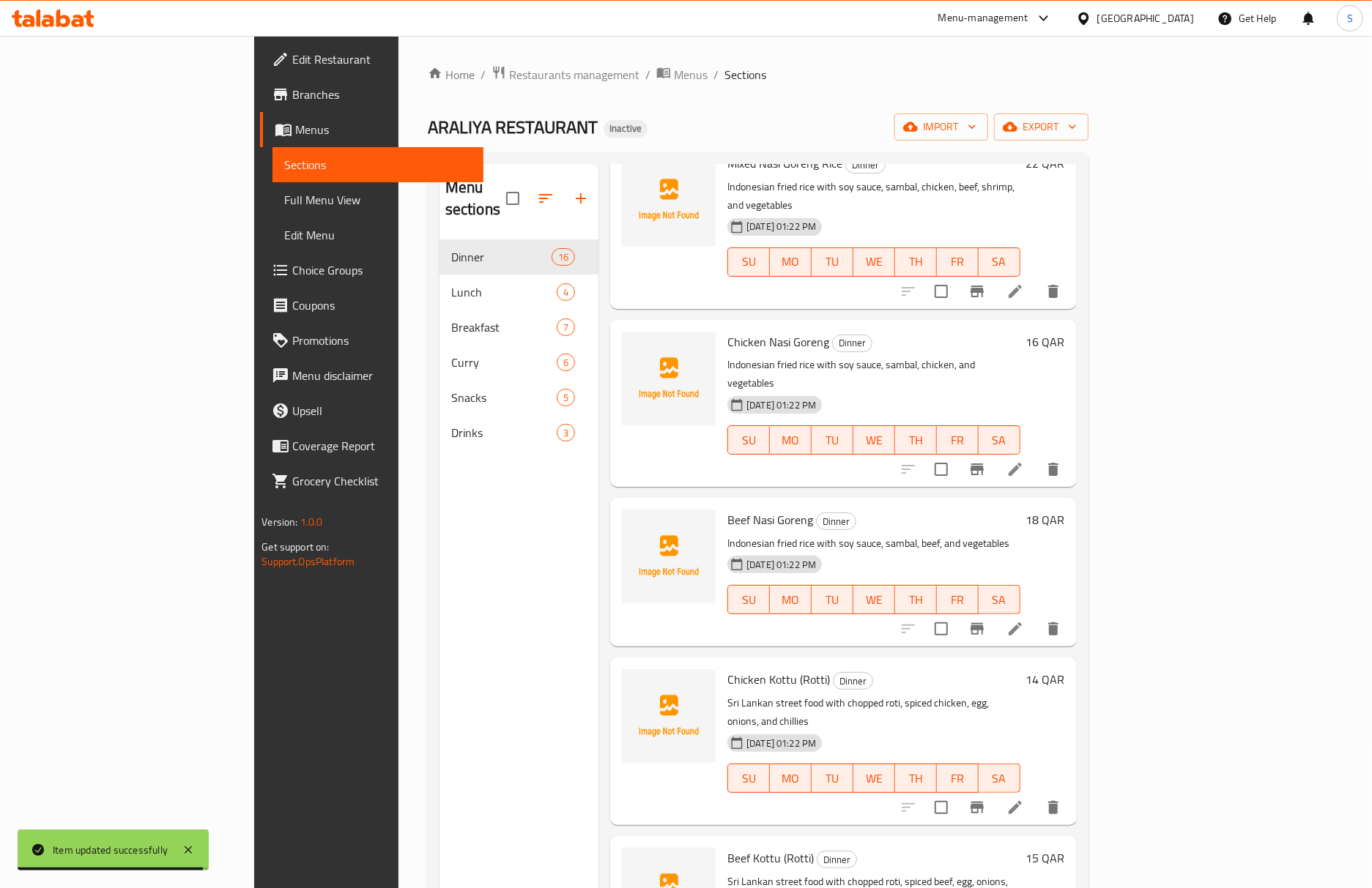
click at [1036, 795] on li at bounding box center [1015, 808] width 41 height 27
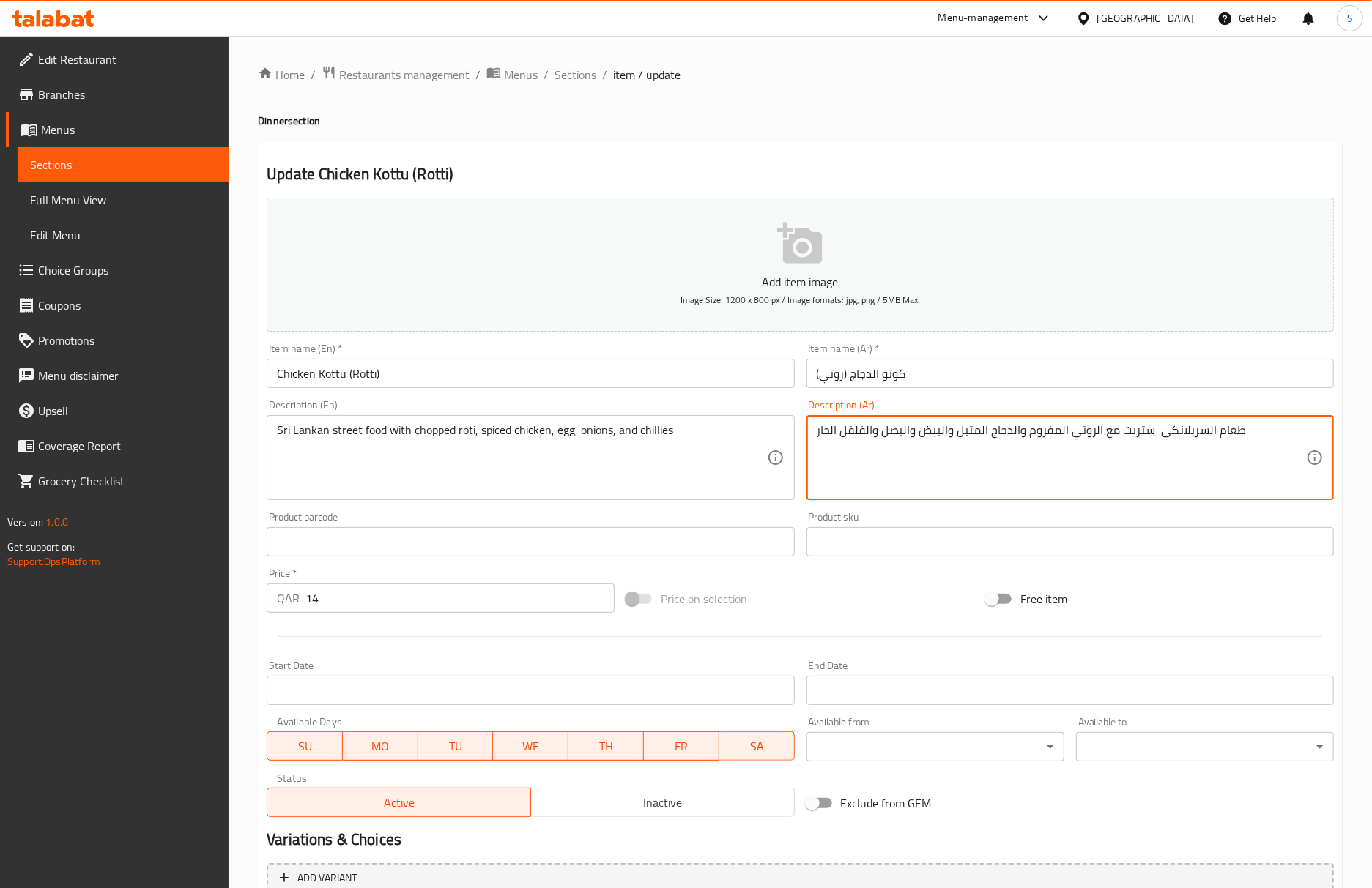
drag, startPoint x: 1118, startPoint y: 428, endPoint x: 1299, endPoint y: 435, distance: 181.1
paste textarea "ارع السريلانكي"
click at [533, 370] on input "Chicken Kottu (Rotti)" at bounding box center [531, 374] width 528 height 30
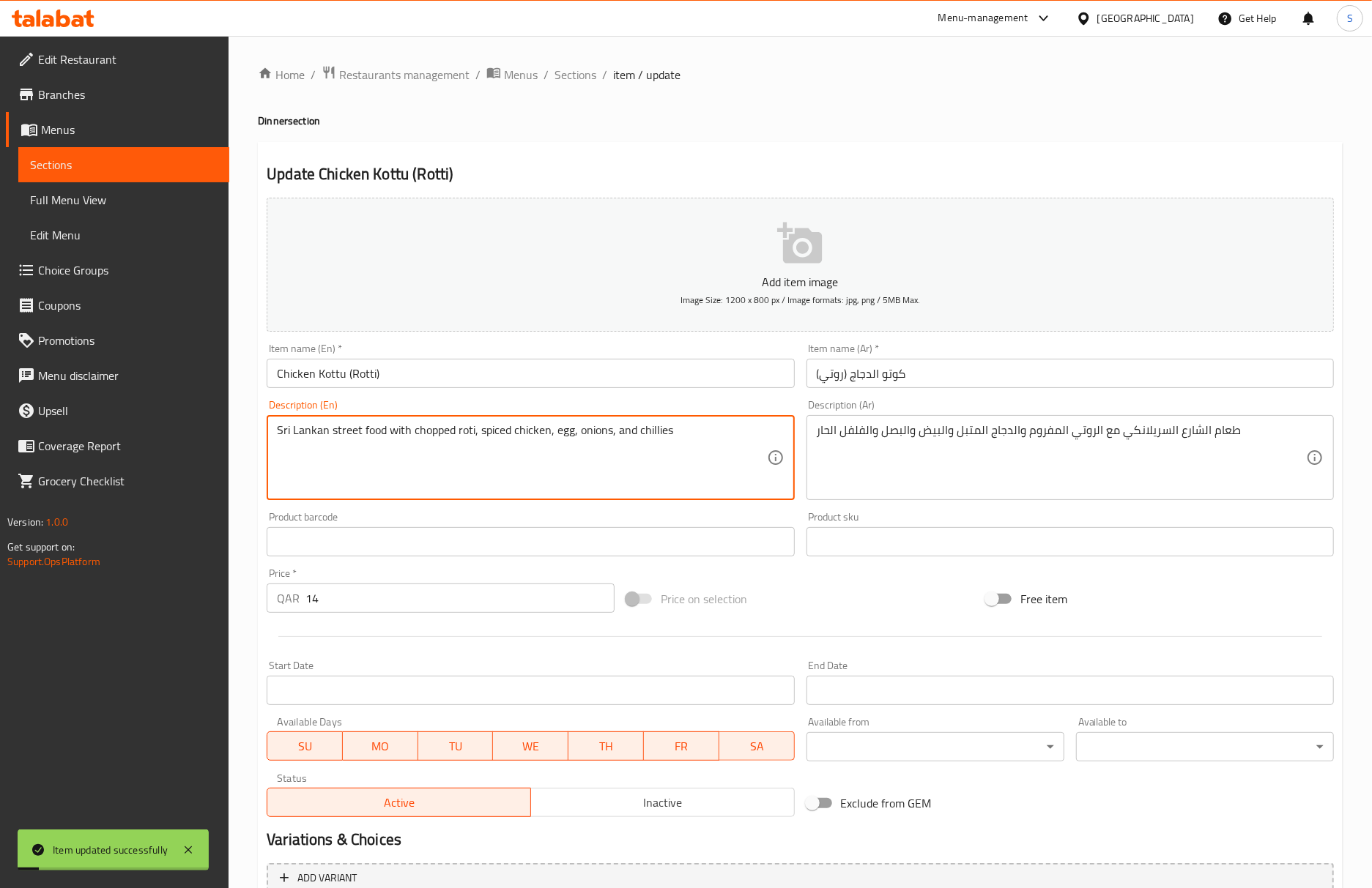
click at [440, 426] on textarea "Sri Lankan street food with chopped roti, spiced chicken, egg, onions, and chil…" at bounding box center [521, 458] width 489 height 69
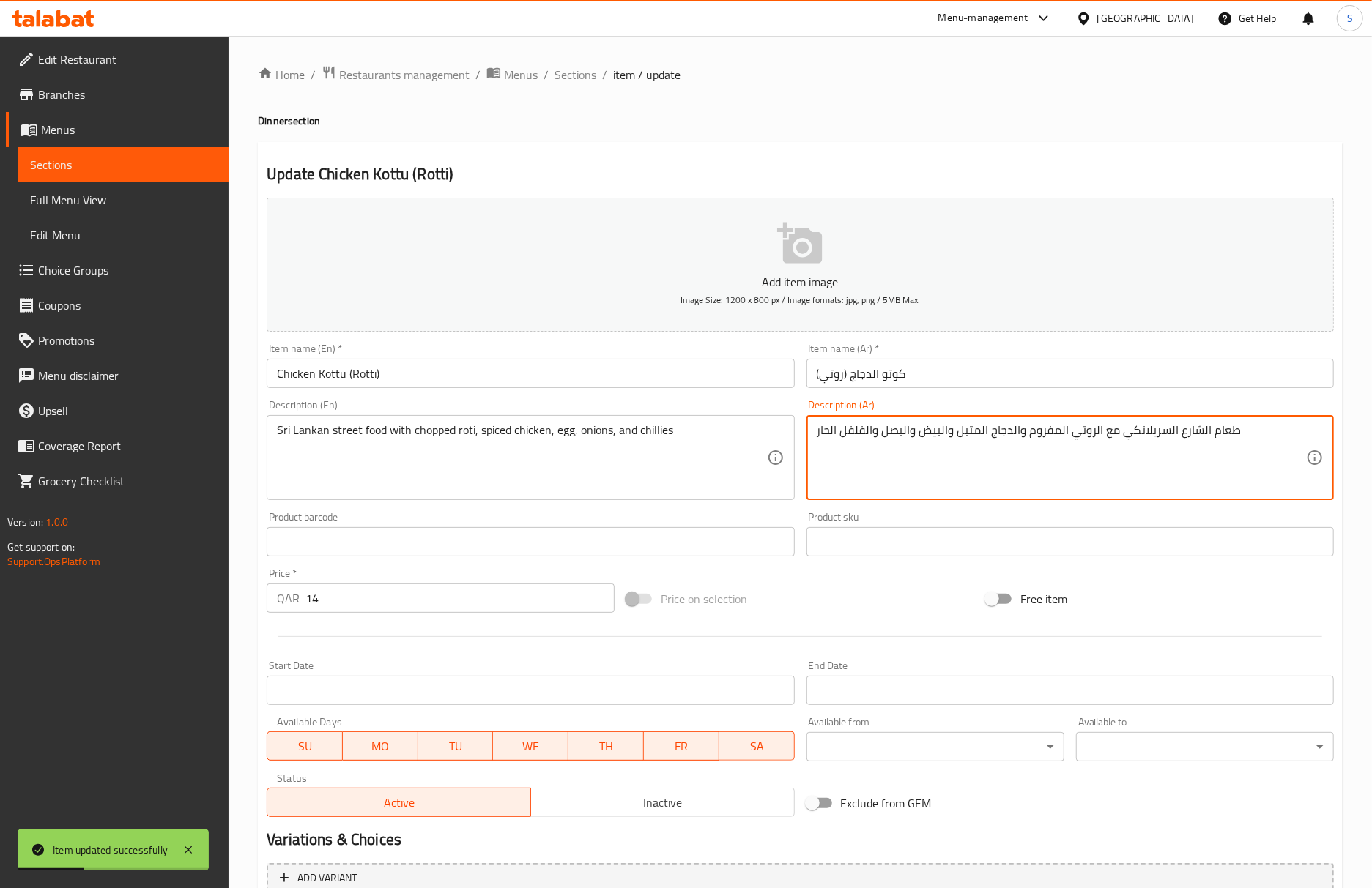
click at [1056, 434] on textarea "طعام الشارع السريلانكي مع الروتي المفروم والدجاج المتبل والبيض والبصل والفلفل ا…" at bounding box center [1060, 458] width 489 height 69
paste textarea "مقطع"
click at [1084, 433] on textarea "طعام الشارع السريلانكي مع الروتي مقطع والدجاج المتبل والبيض والبصل والفلفل الحار" at bounding box center [1060, 458] width 489 height 69
type textarea "طعام الشارع السريلانكي مع روتي مقطع والدجاج المتبل والبيض والبصل والفلفل الحار"
click at [591, 379] on input "Chicken Kottu (Rotti)" at bounding box center [531, 374] width 528 height 30
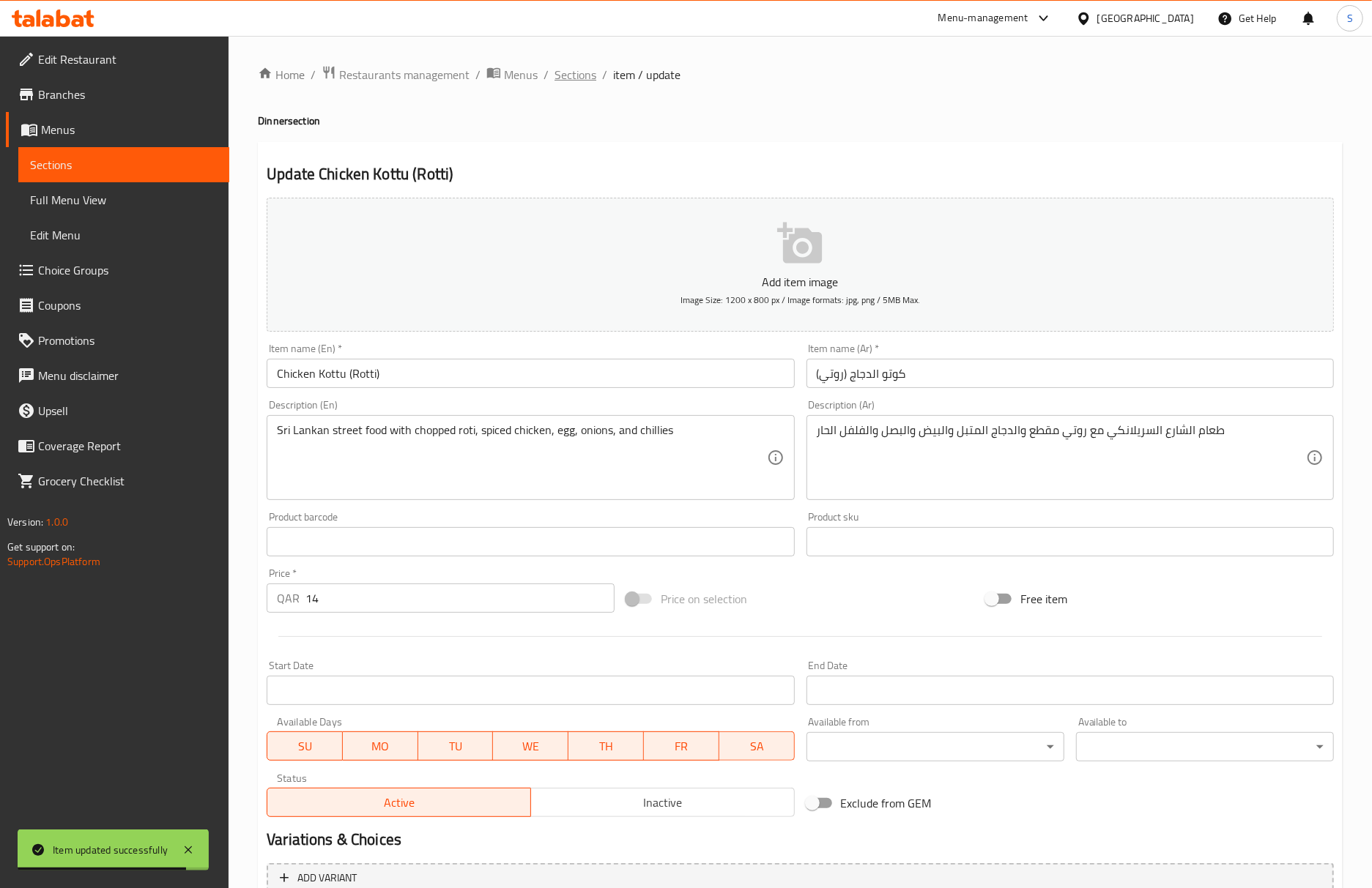
click at [583, 74] on span "Sections" at bounding box center [575, 74] width 42 height 18
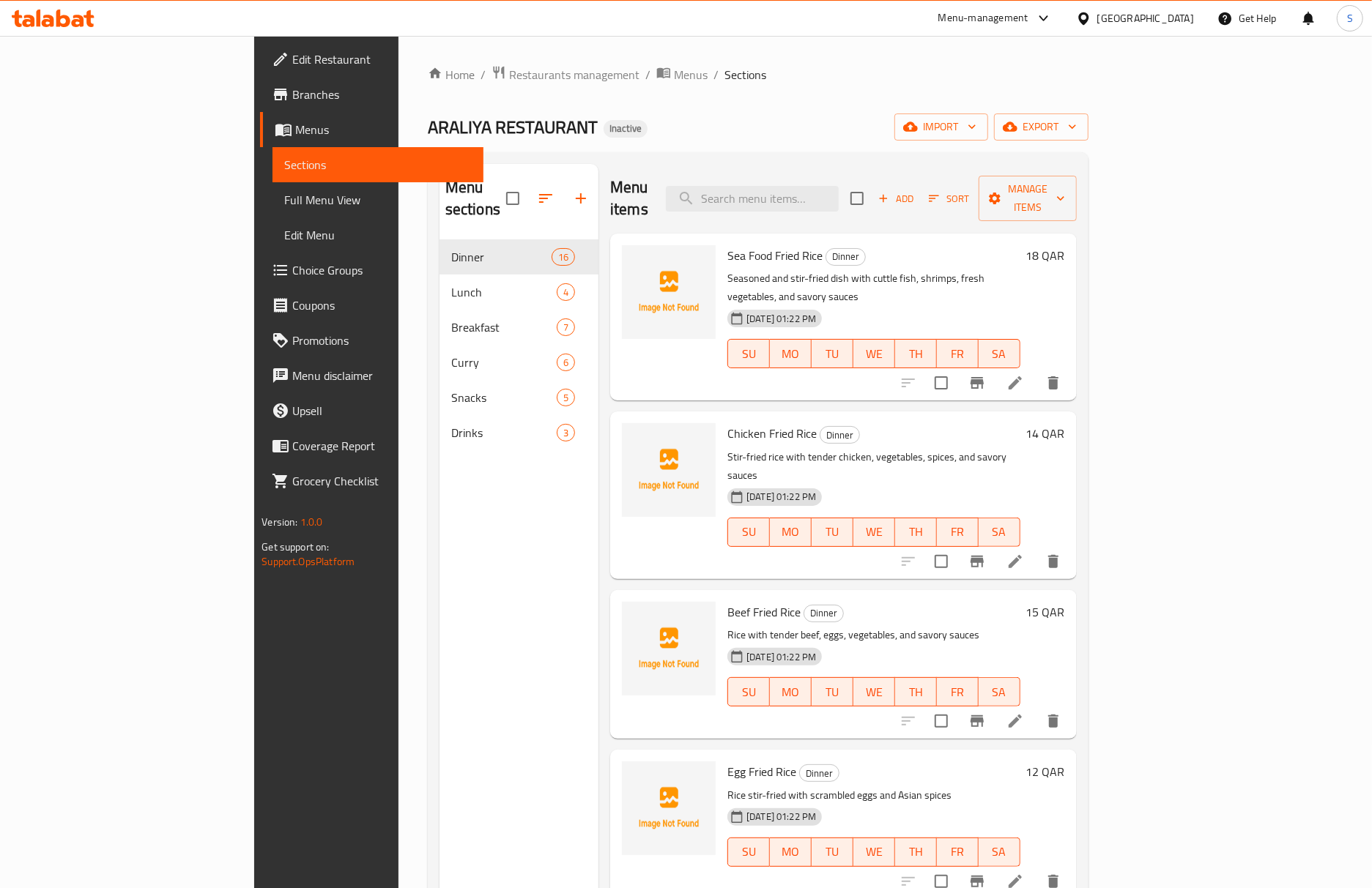
scroll to position [1384, 0]
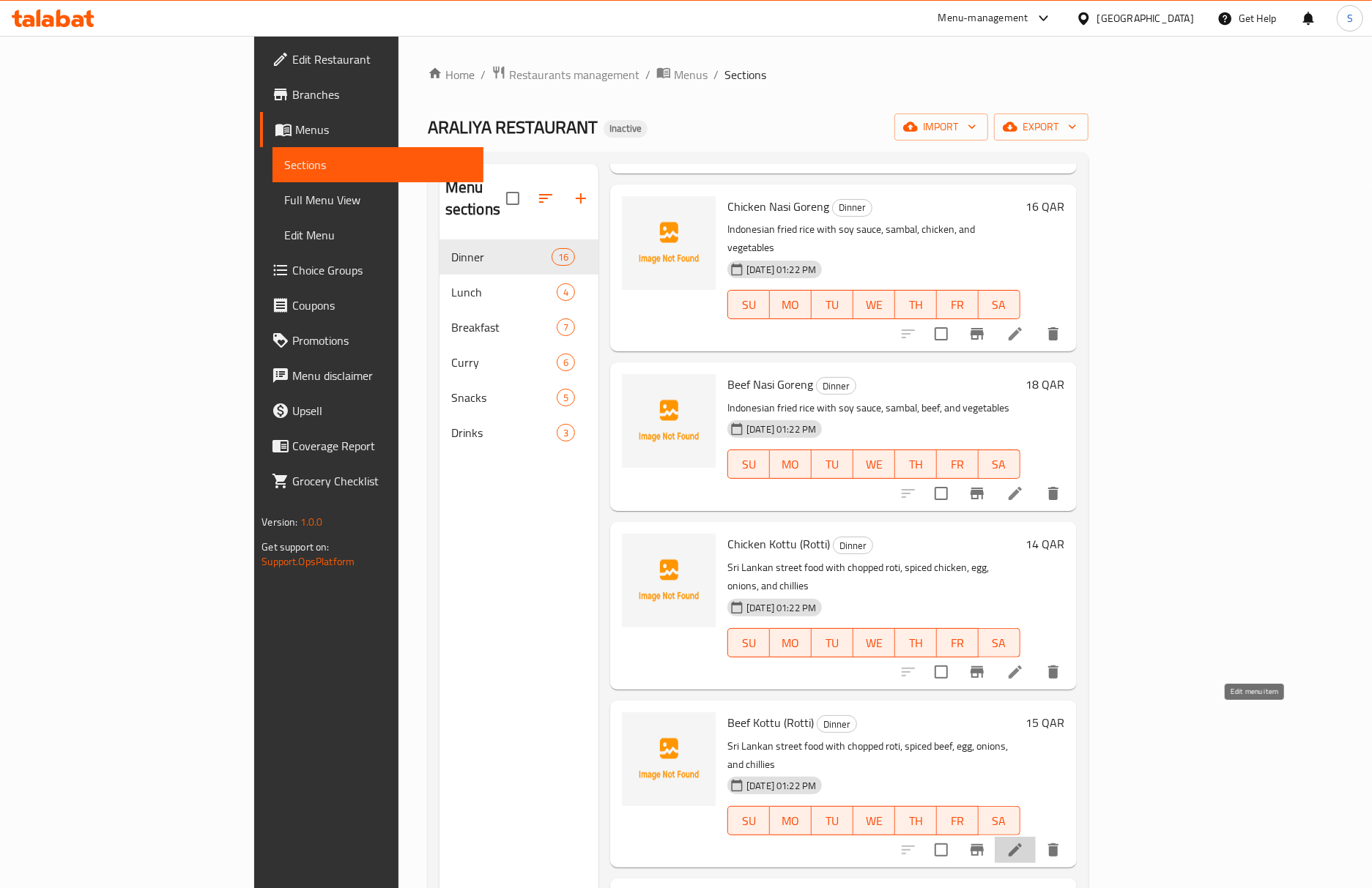
click at [1024, 841] on icon at bounding box center [1015, 850] width 18 height 18
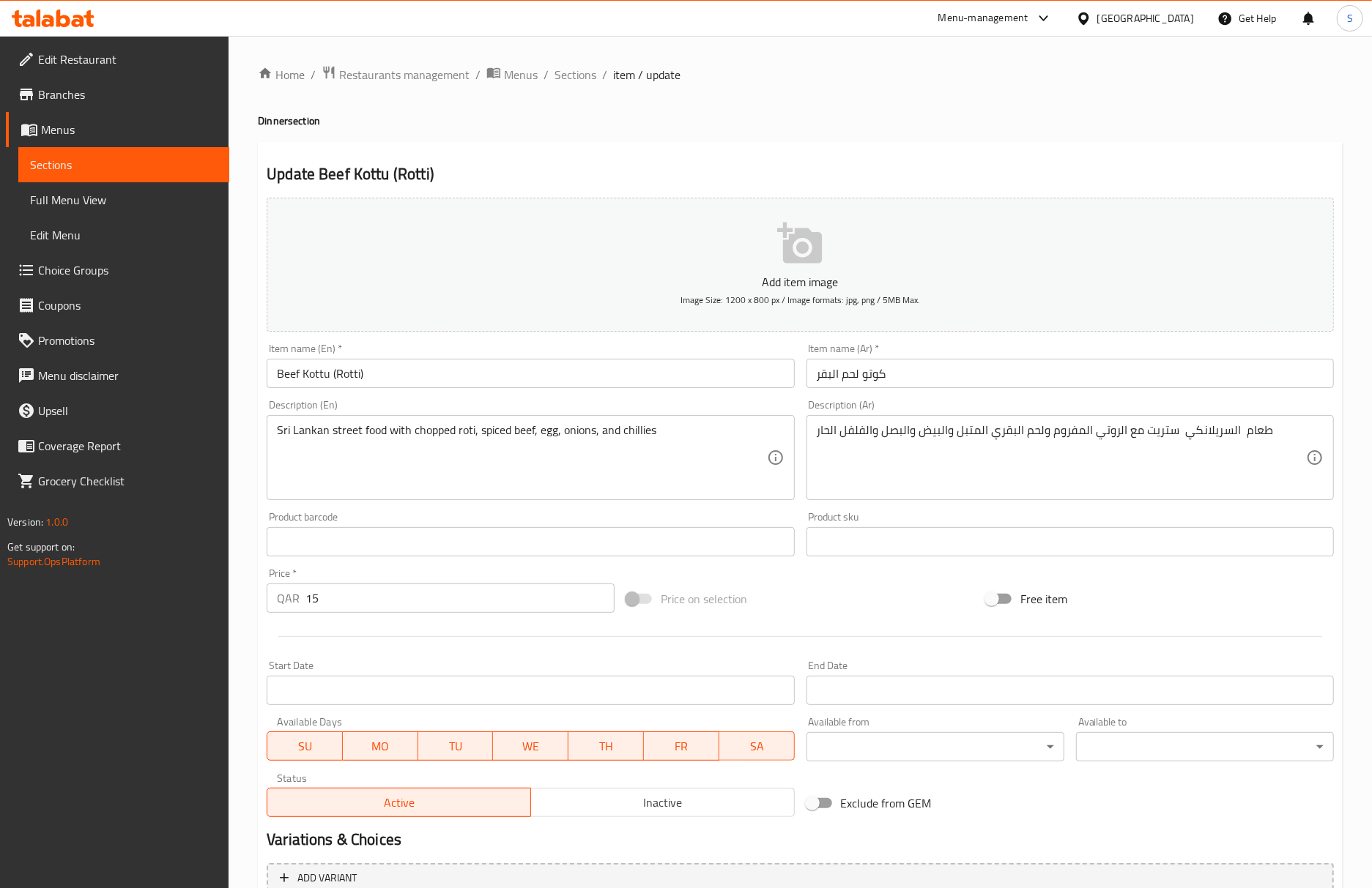
click at [910, 154] on div "Update Beef Kottu (Rotti) Add item image Image Size: 1200 x 800 px / Image form…" at bounding box center [800, 568] width 1084 height 852
click at [343, 376] on input "Beef Kottu (Rotti)" at bounding box center [531, 374] width 528 height 30
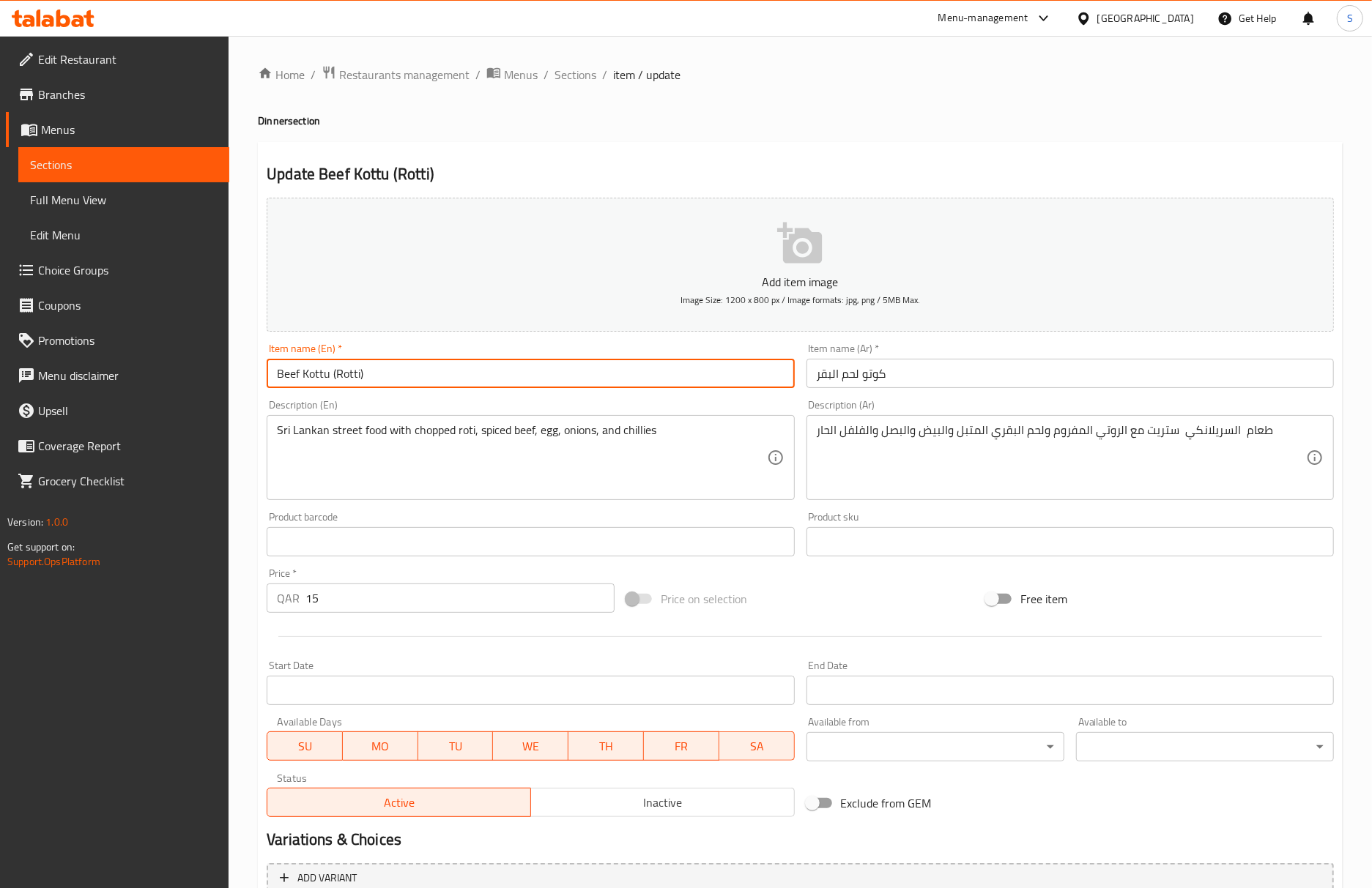
click at [343, 376] on input "Beef Kottu (Rotti)" at bounding box center [531, 374] width 528 height 30
click at [525, 382] on input "Beef Kottu (Rotti)" at bounding box center [531, 374] width 528 height 30
click at [993, 376] on input "كوتو لحم البقر" at bounding box center [1070, 374] width 528 height 30
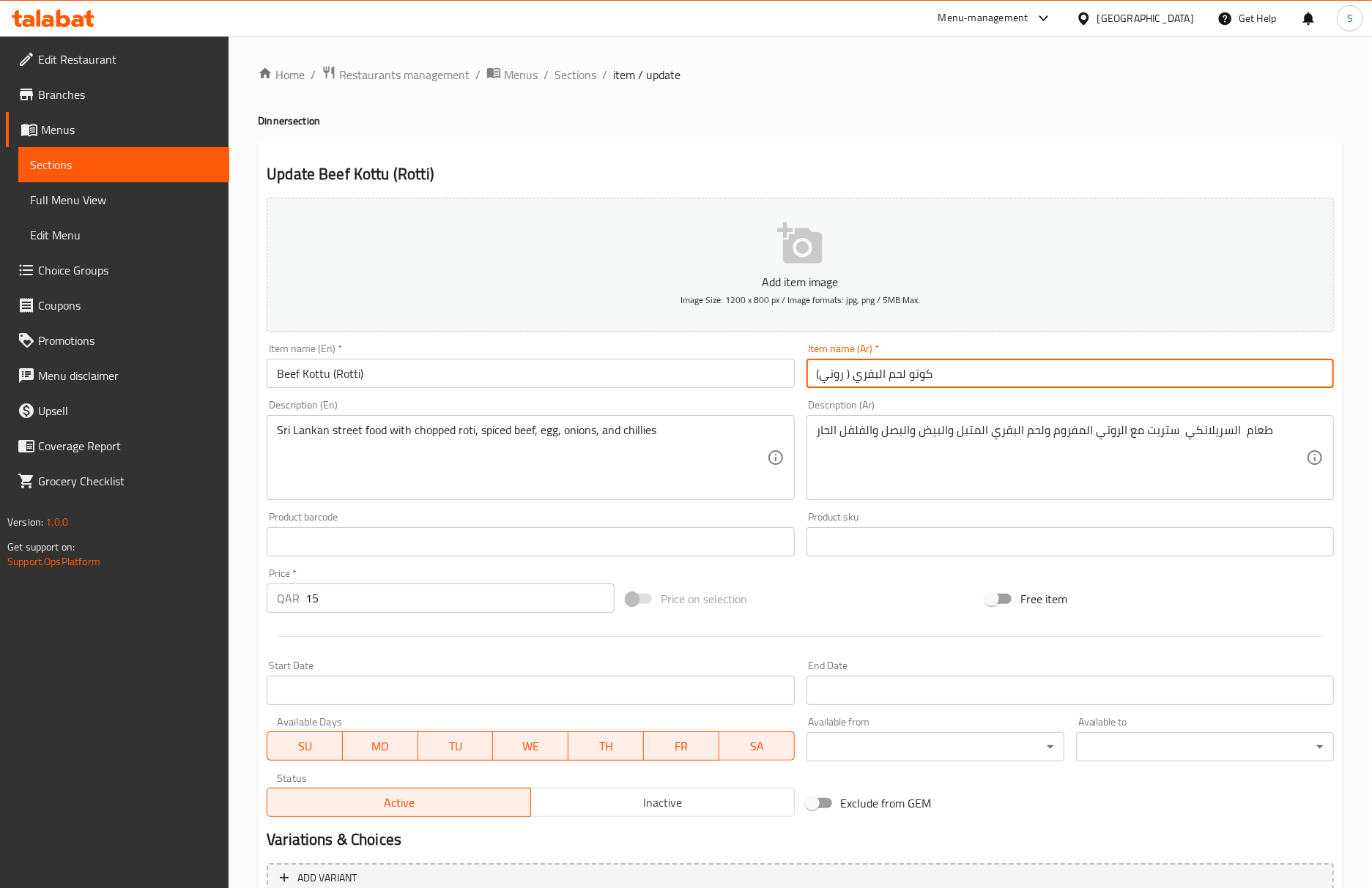
type input "كوتو لحم البقري ( روتي)"
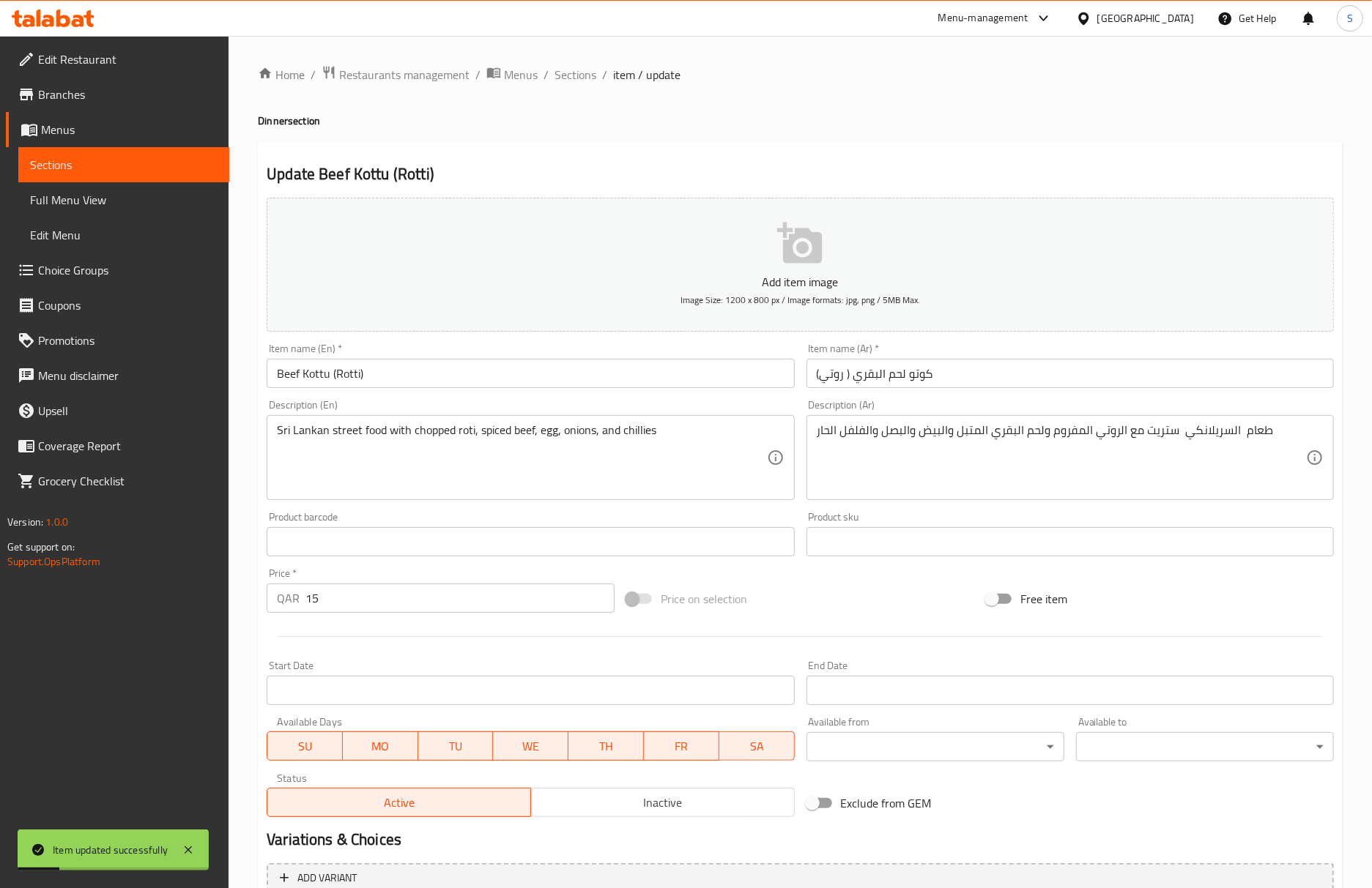
click at [840, 156] on div "Update Beef Kottu (Rotti) Add item image Image Size: 1200 x 800 px / Image form…" at bounding box center [800, 568] width 1084 height 852
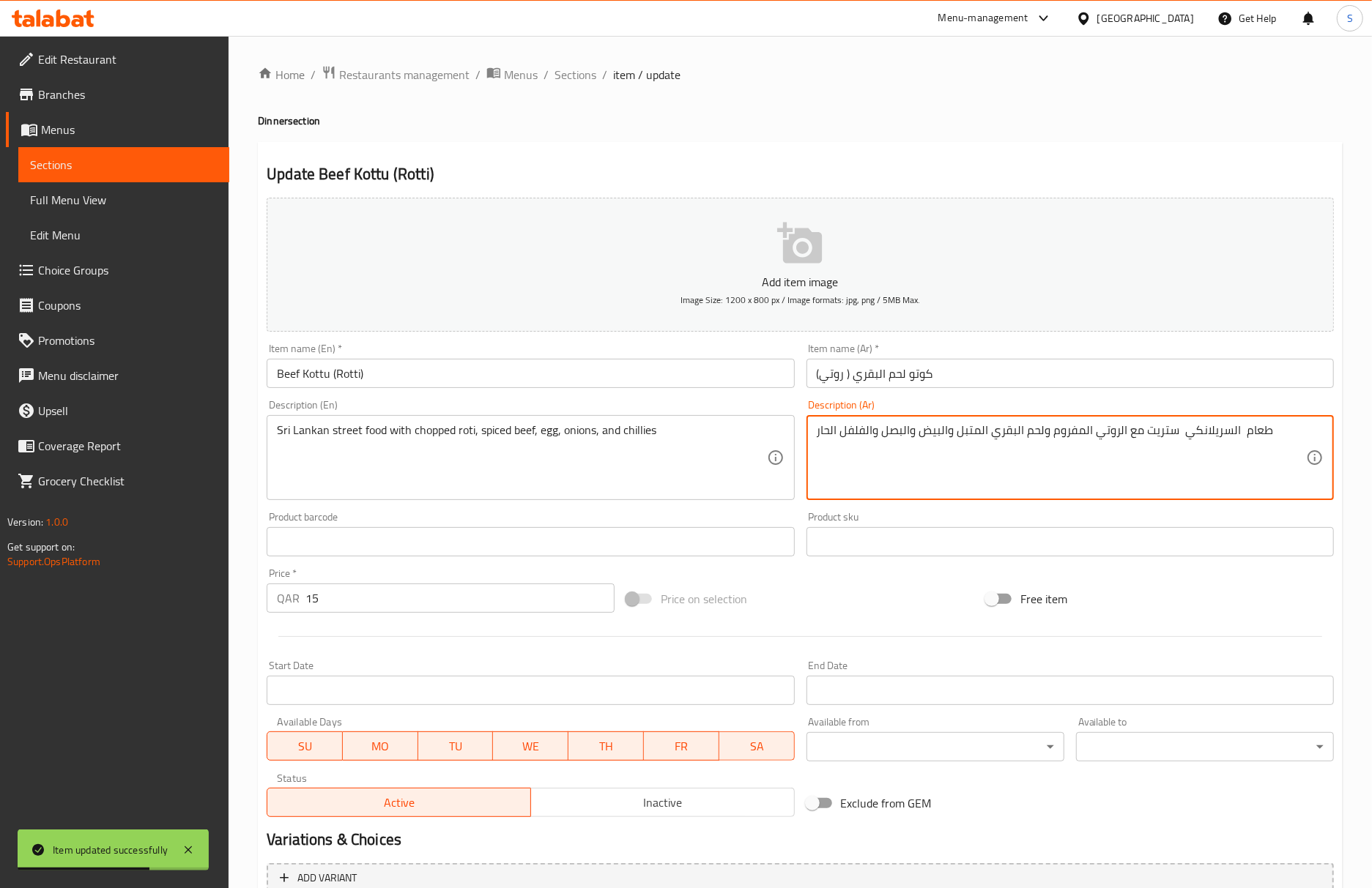
drag, startPoint x: 1140, startPoint y: 433, endPoint x: 1362, endPoint y: 438, distance: 222.1
paste textarea "الشارع السريلانكي"
click at [1118, 431] on textarea "طعام الشارع السريلانكي مع الروتي المفروم ولحم البقري المتبل والبيض والبصل والفل…" at bounding box center [1060, 458] width 489 height 69
click at [1061, 433] on textarea "طعام الشارع السريلانكي مع روتي المفروم ولحم البقري المتبل والبيض والبصل والفلفل…" at bounding box center [1060, 458] width 489 height 69
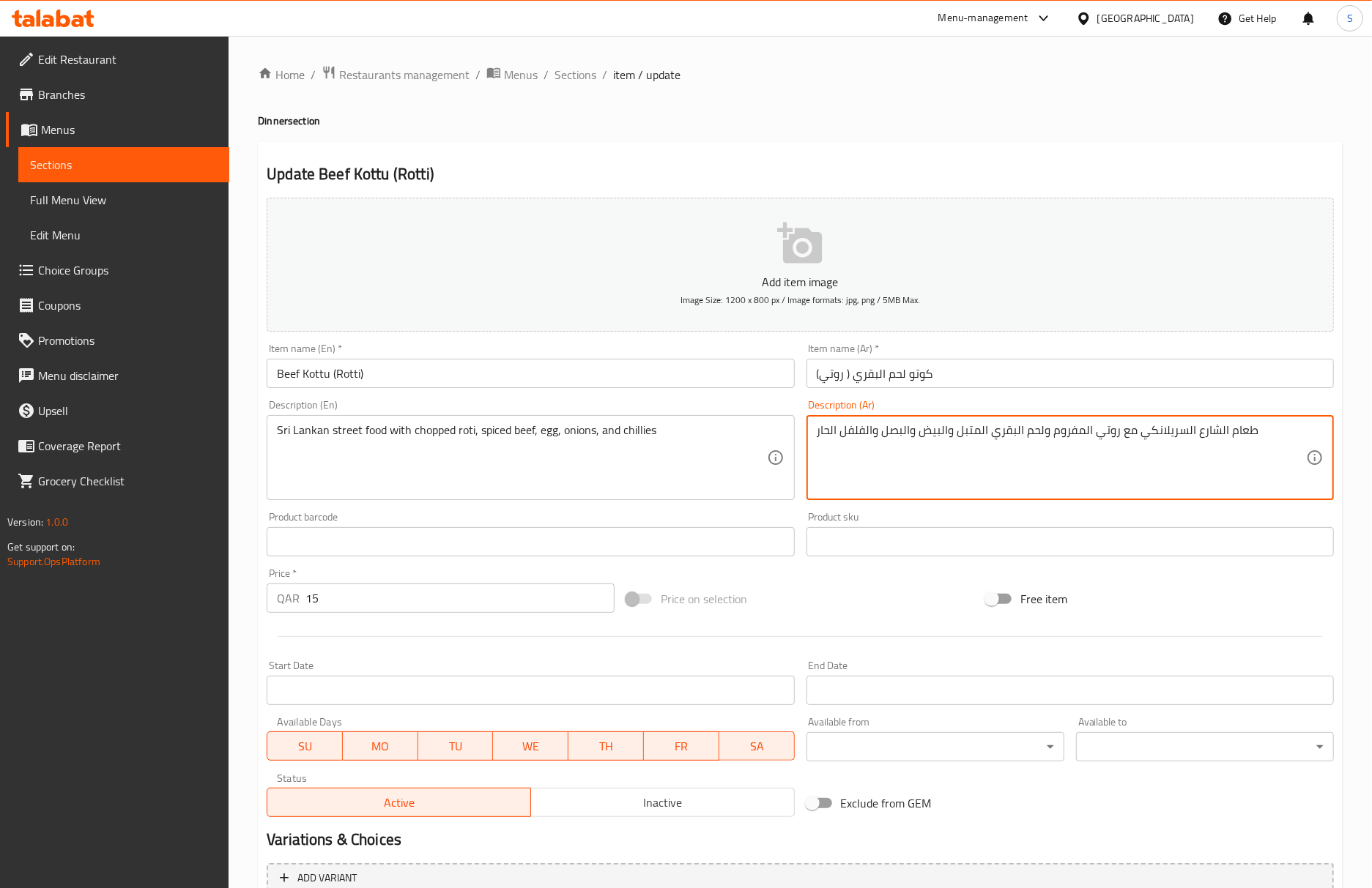
paste textarea "مقطع"
type textarea "طعام الشارع السريلانكي مع روتي مقطع ولحم البقري المتبل والبيض والبصل والفلفل ال…"
click at [661, 385] on input "Beef Kottu (Rotti)" at bounding box center [531, 374] width 528 height 30
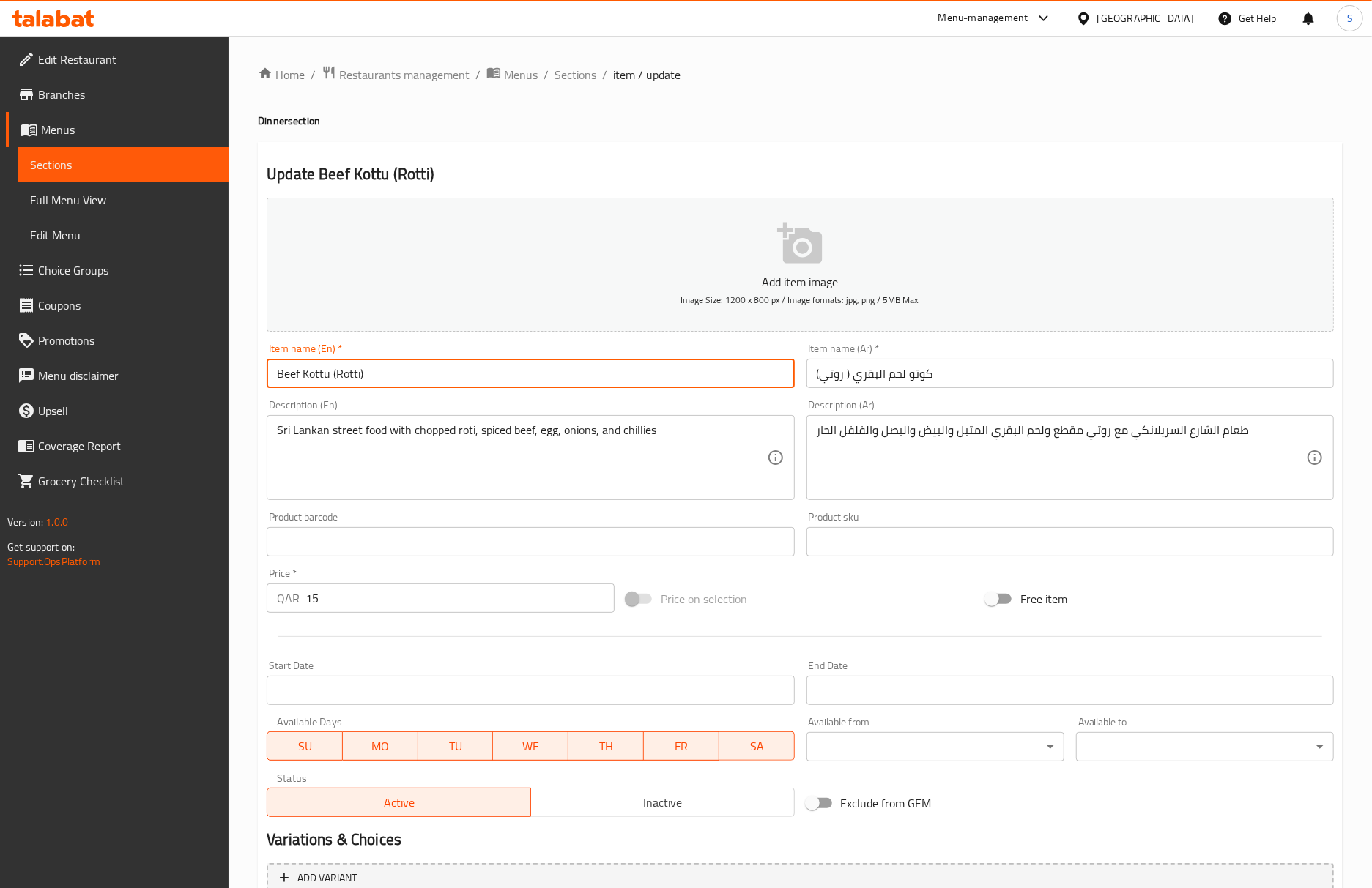
drag, startPoint x: 586, startPoint y: 79, endPoint x: 558, endPoint y: 15, distance: 69.9
click at [586, 79] on span "Sections" at bounding box center [575, 74] width 42 height 18
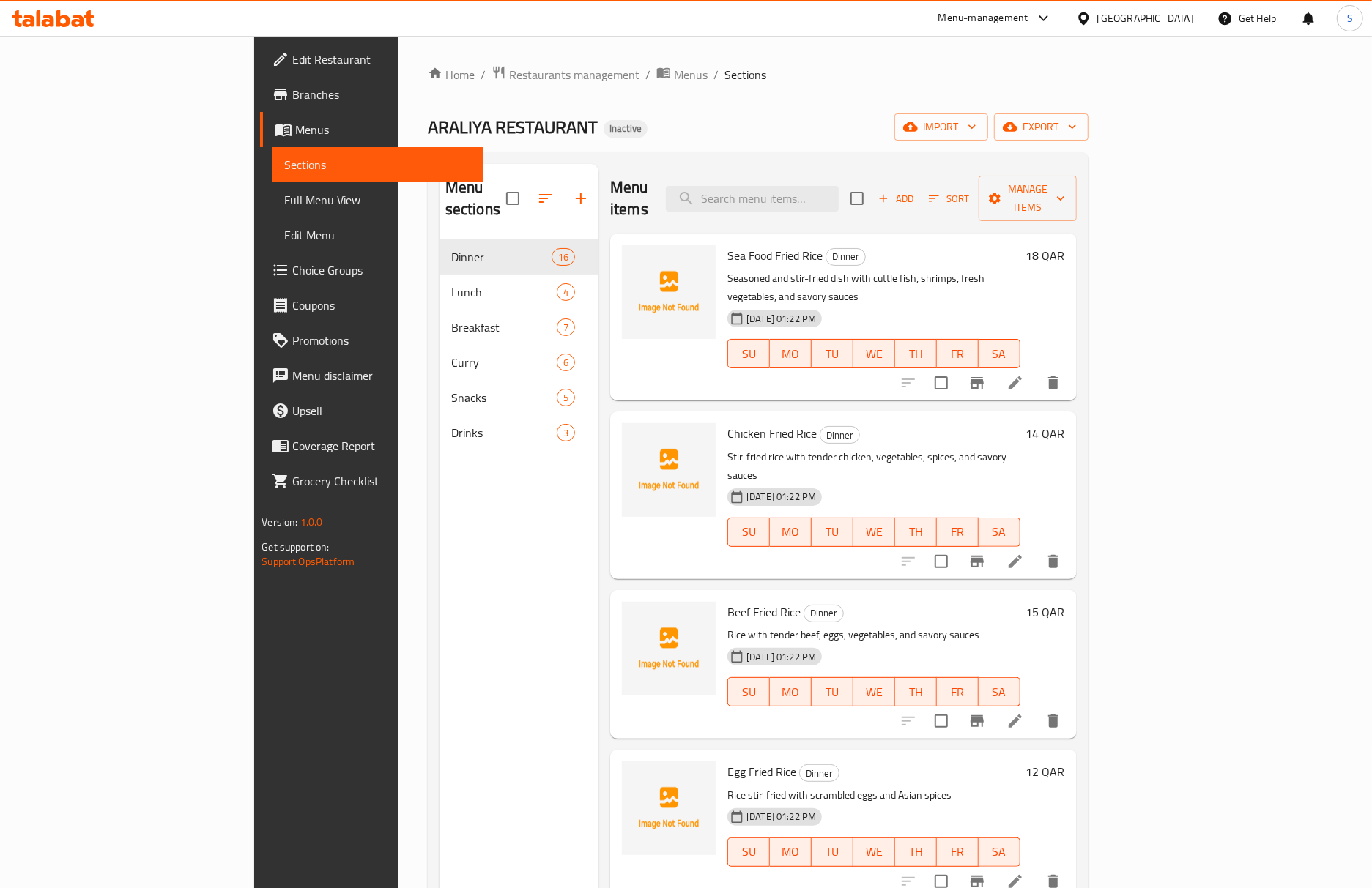
drag, startPoint x: 996, startPoint y: 116, endPoint x: 1006, endPoint y: 177, distance: 61.8
click at [996, 116] on div "ARALIYA RESTAURANT Inactive import export" at bounding box center [758, 126] width 661 height 27
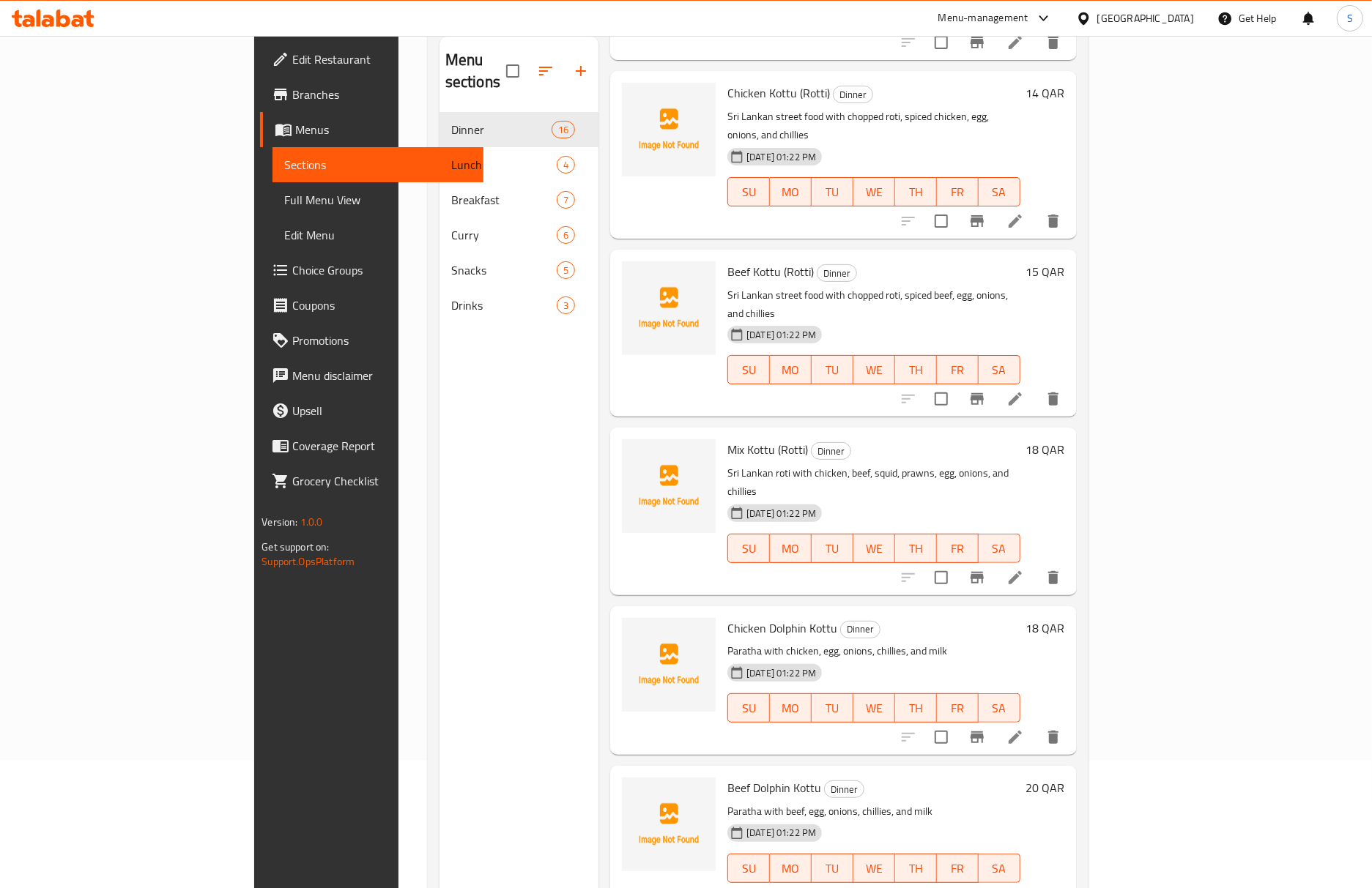
scroll to position [205, 0]
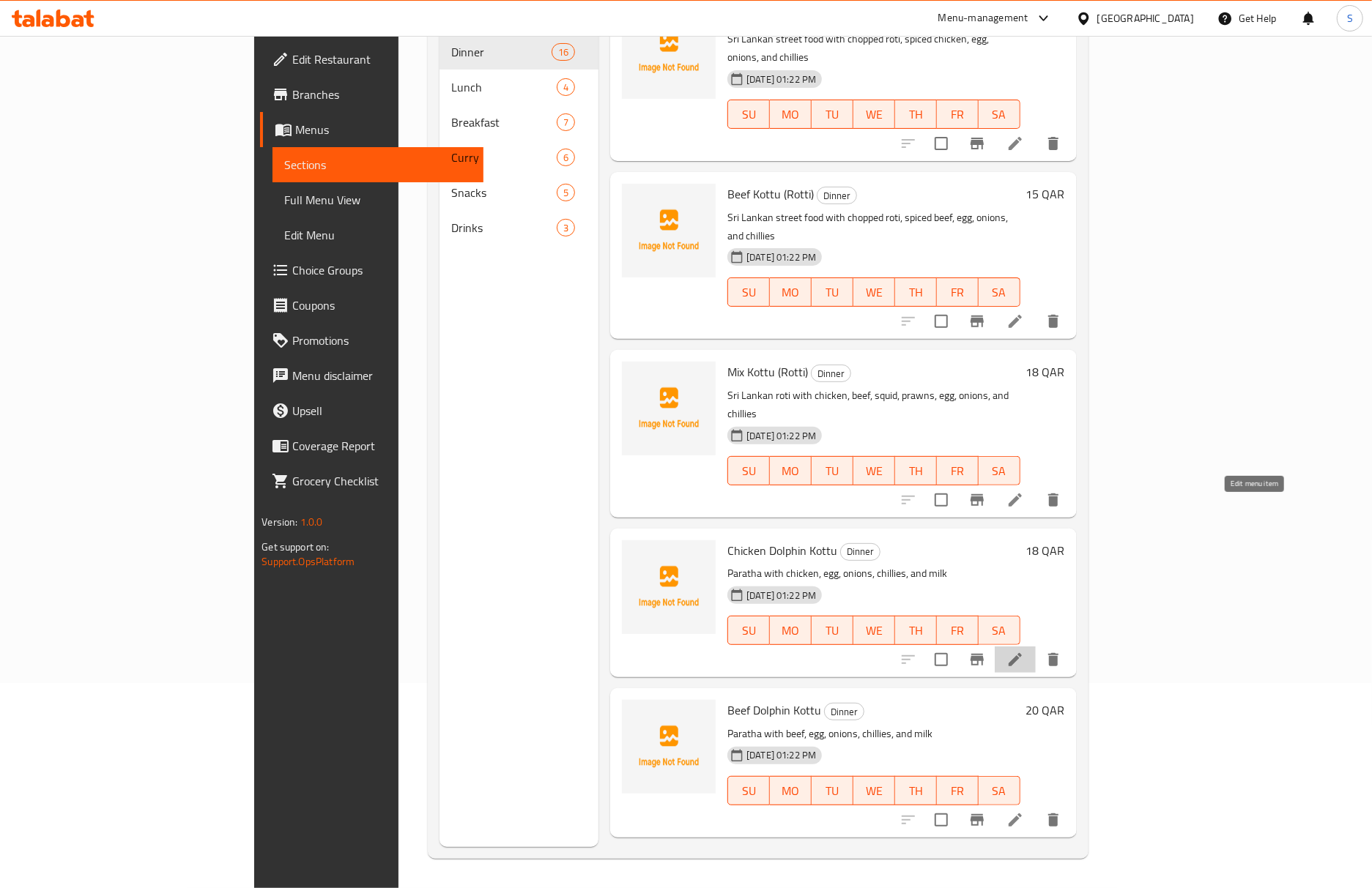
click at [1024, 651] on icon at bounding box center [1015, 660] width 18 height 18
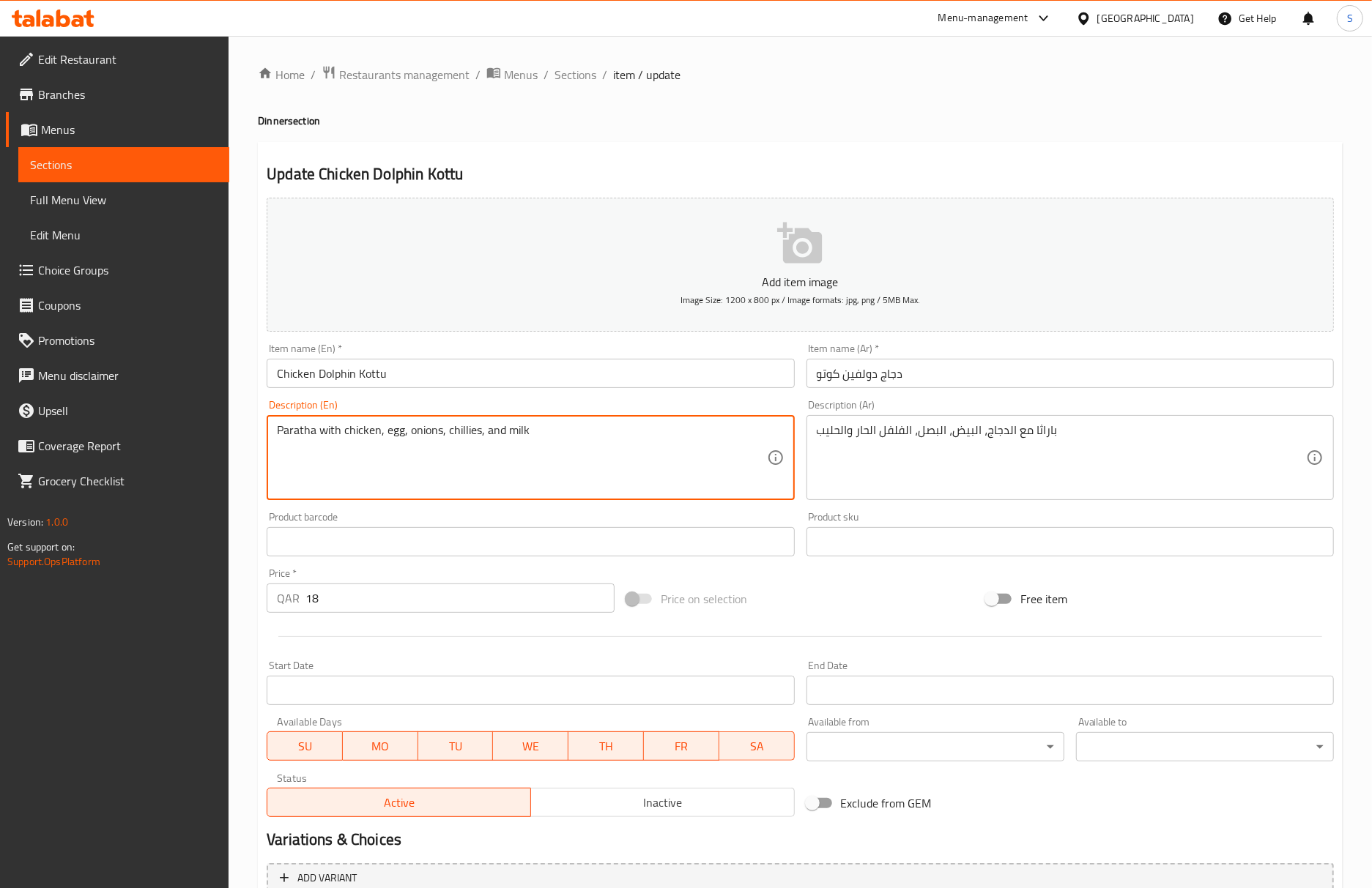
click at [305, 438] on textarea "Paratha with chicken, egg, onions, chillies, and milk" at bounding box center [521, 458] width 489 height 69
click at [1035, 423] on div "باراثا مع الدجاج، البيض، البصل، الفلفل الحار والحليب Description (Ar)" at bounding box center [1070, 458] width 528 height 85
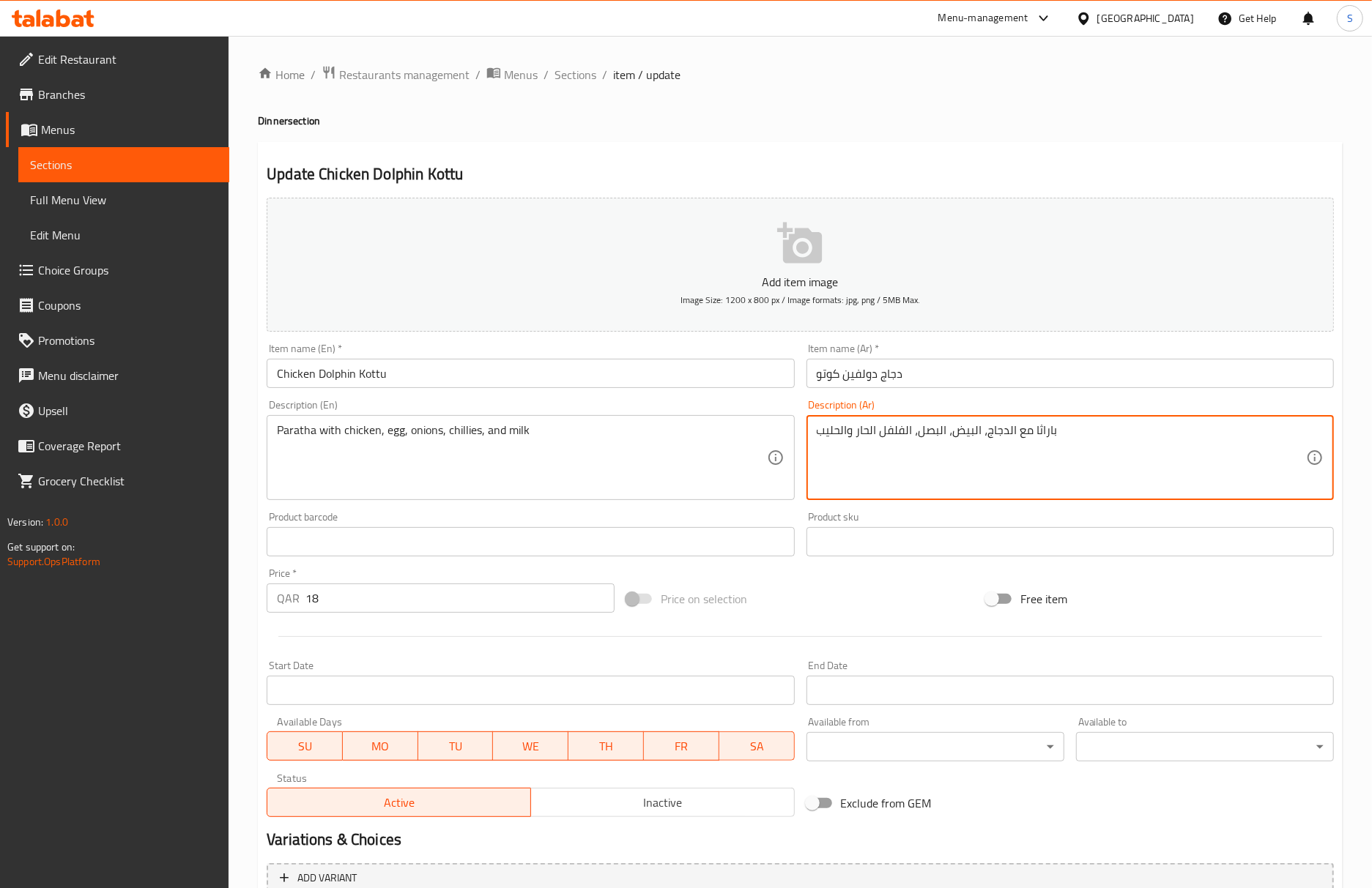
click at [1043, 434] on textarea "باراثا مع الدجاج، البيض، البصل، الفلفل الحار والحليب" at bounding box center [1060, 458] width 489 height 69
paste textarea "اتا"
type textarea "براتا مع الدجاج، البيض، البصل، الفلفل الحار والحليب"
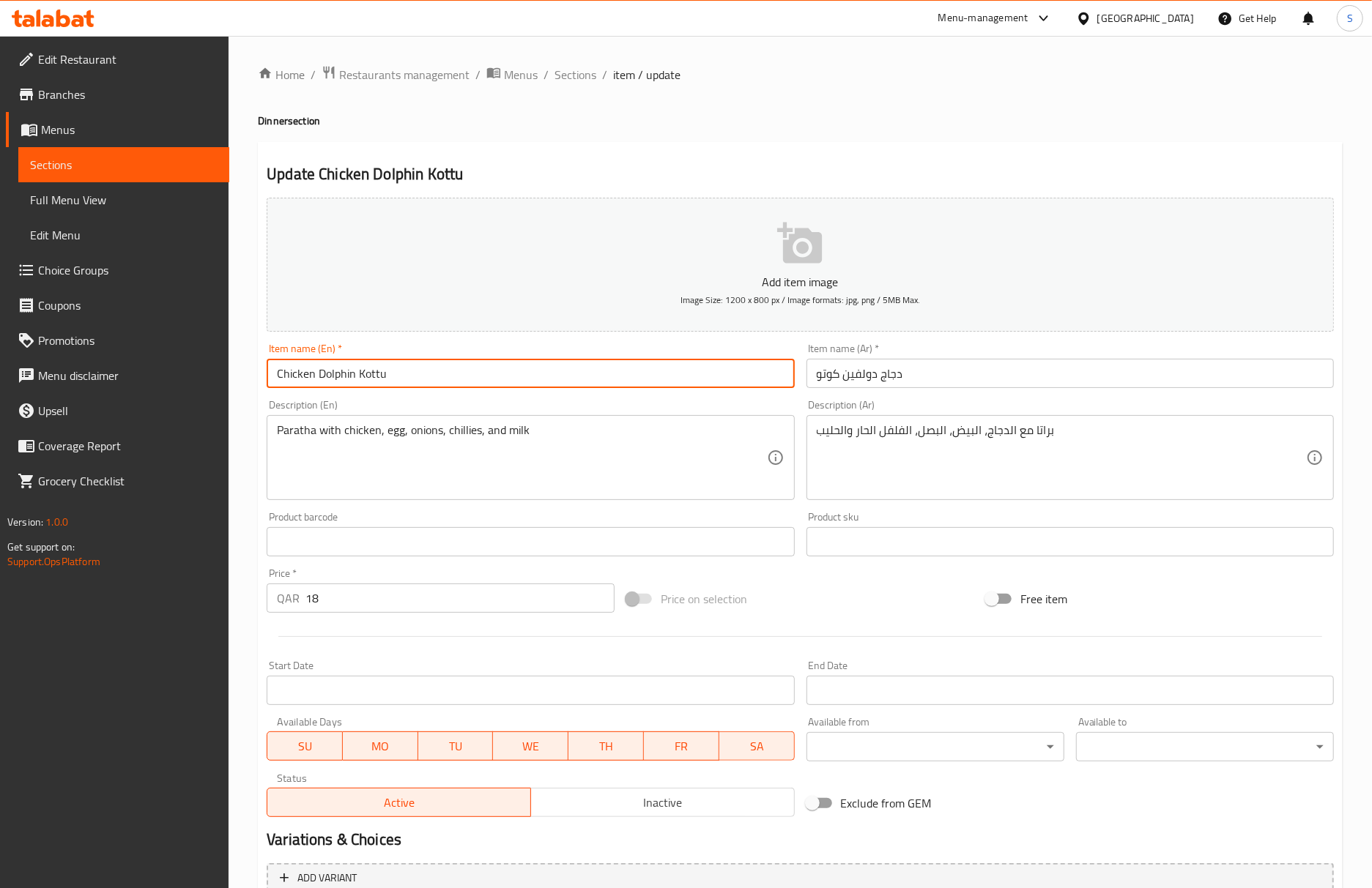
click at [589, 369] on input "Chicken Dolphin Kottu" at bounding box center [531, 374] width 528 height 30
click at [437, 368] on input "Chicken Dolphin Kottu" at bounding box center [531, 374] width 528 height 30
click at [566, 369] on input "Chicken Dolphin Kottu" at bounding box center [531, 374] width 528 height 30
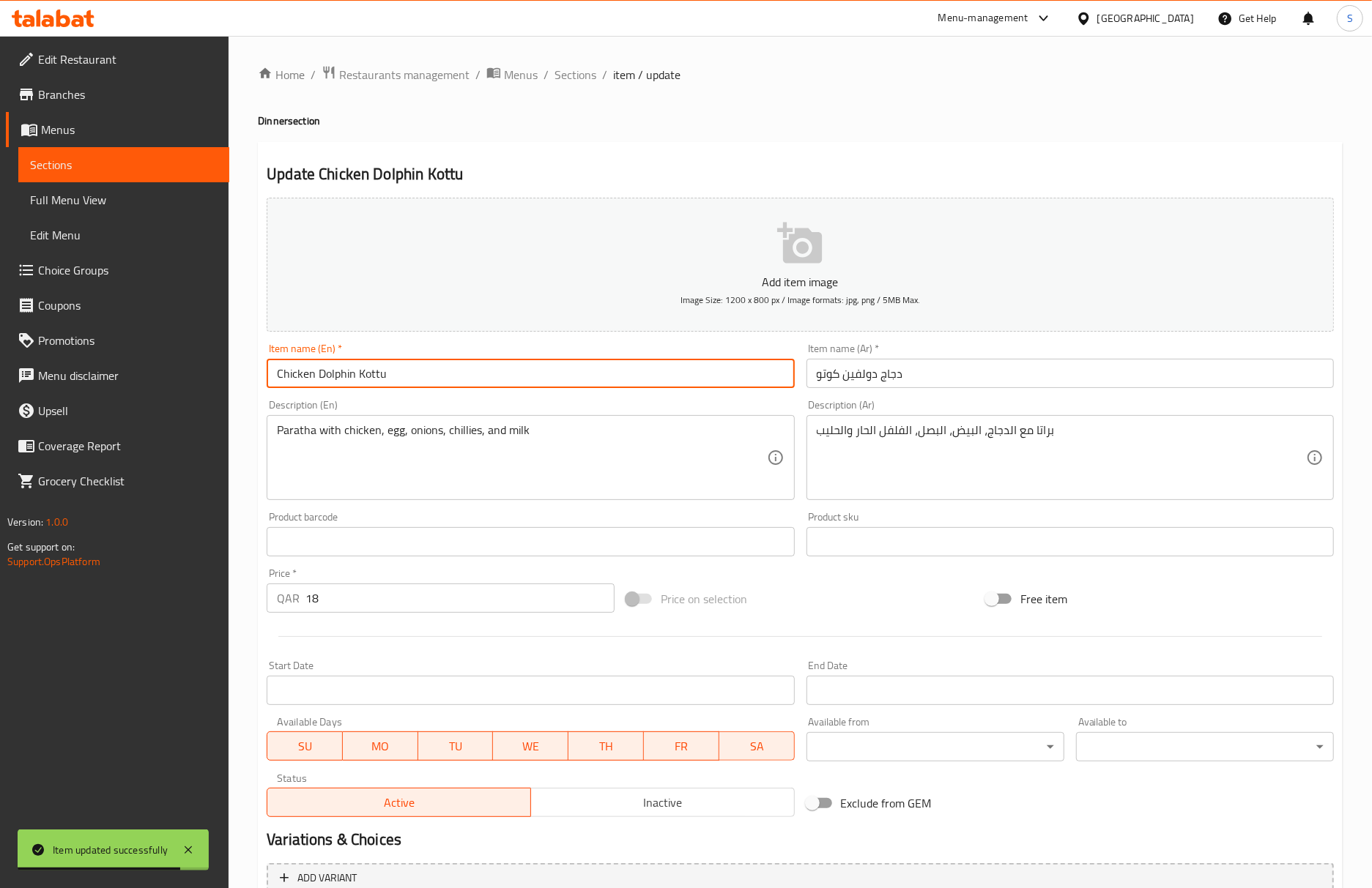
click at [578, 73] on span "Sections" at bounding box center [575, 74] width 42 height 18
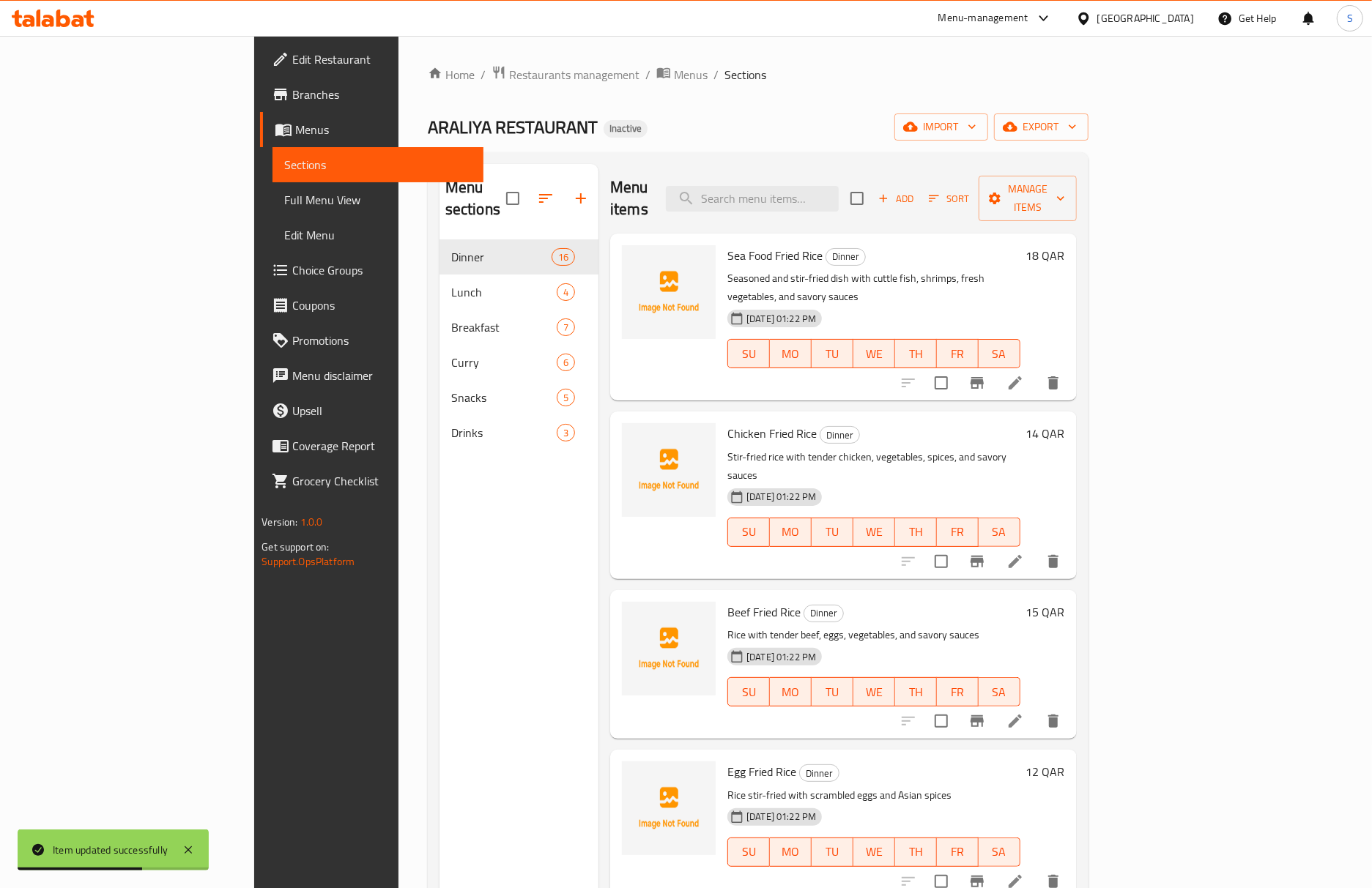
click at [888, 124] on div "ARALIYA RESTAURANT Inactive import export" at bounding box center [758, 126] width 661 height 27
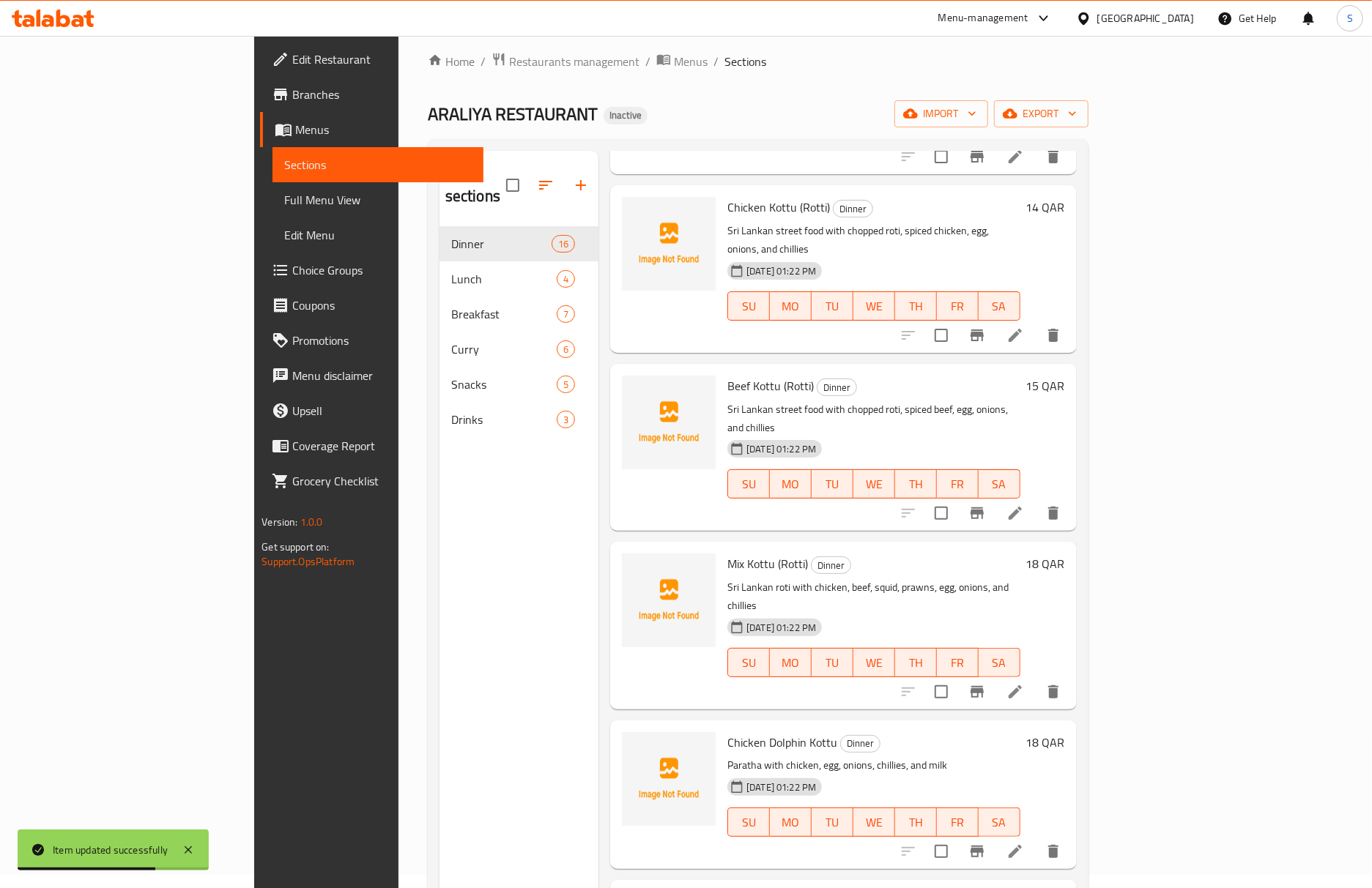
scroll to position [97, 0]
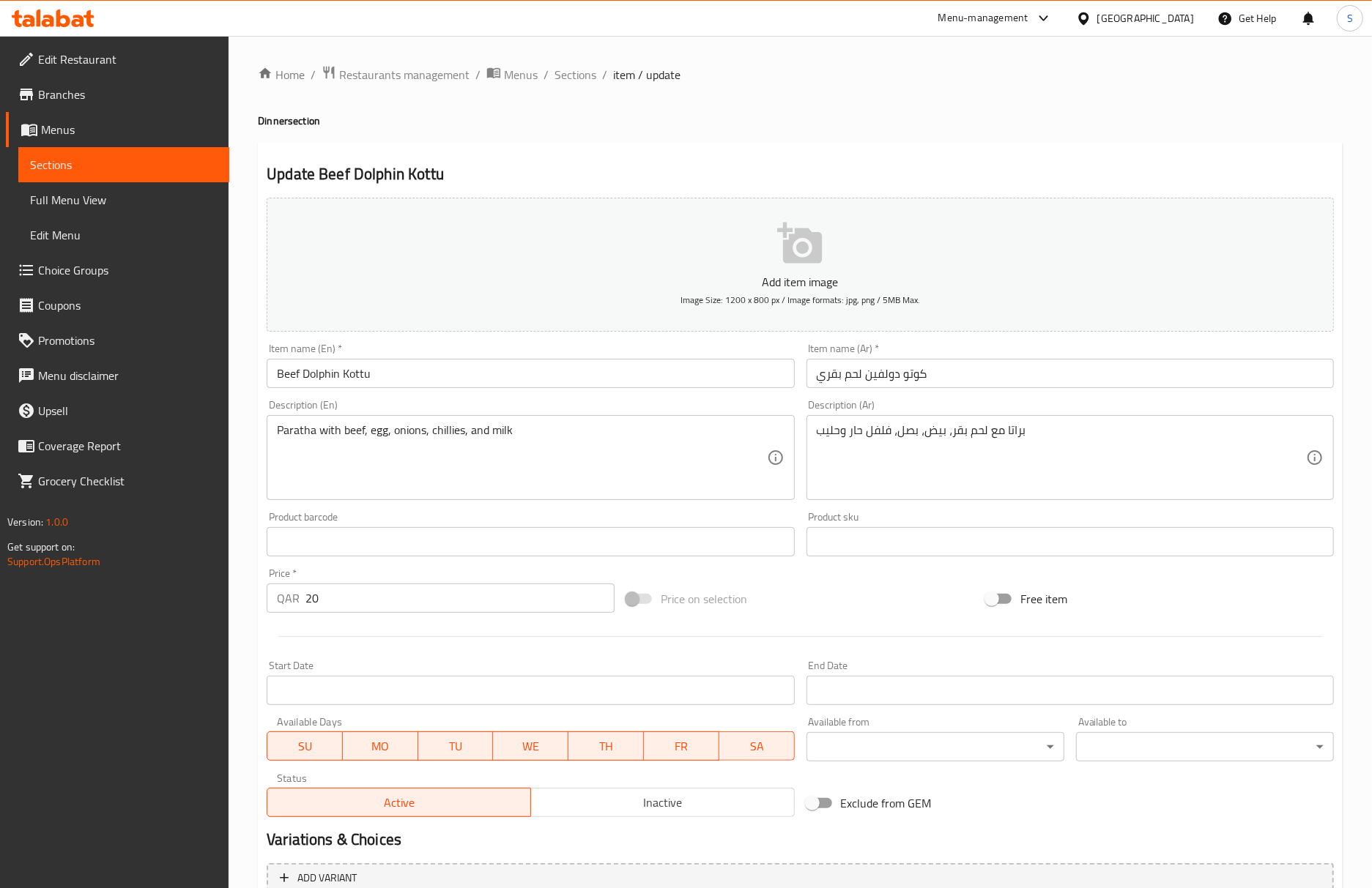
click at [880, 168] on h2 "Update Beef Dolphin Kottu" at bounding box center [801, 175] width 1067 height 22
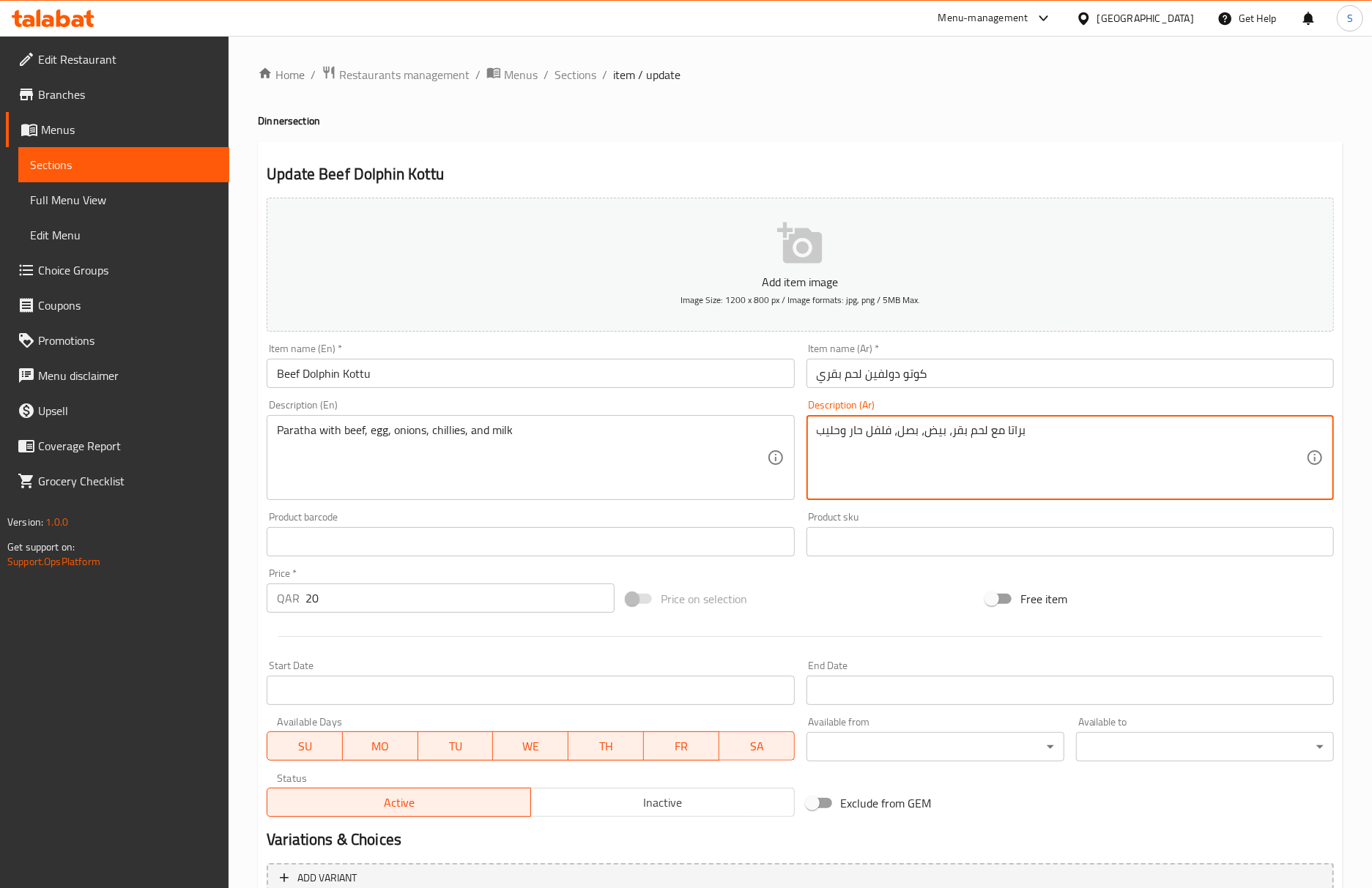
click at [1015, 438] on textarea "براتا مع لحم بقر، بيض، بصل، فلفل حار وحليب" at bounding box center [1060, 458] width 489 height 69
paste textarea
click at [947, 432] on textarea "براتا مع لحم بقر، بيض، بصل، فلفل حار وحليب" at bounding box center [1060, 458] width 489 height 69
type textarea "براتا مع لحم بقري، بيض، بصل، فلفل حار وحليب"
click at [620, 379] on input "Beef Dolphin Kottu" at bounding box center [531, 374] width 528 height 30
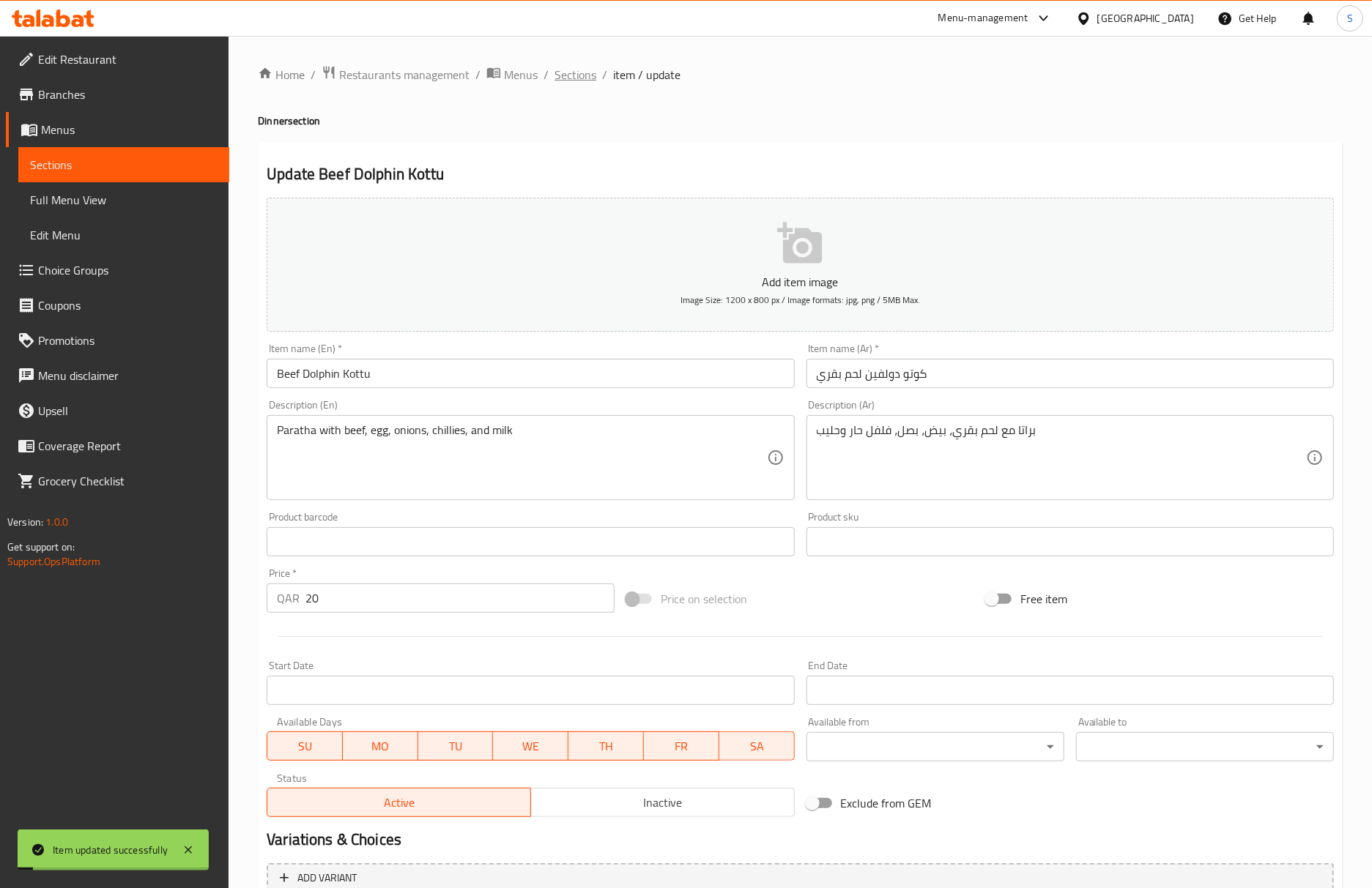
click at [568, 67] on span "Sections" at bounding box center [575, 74] width 42 height 18
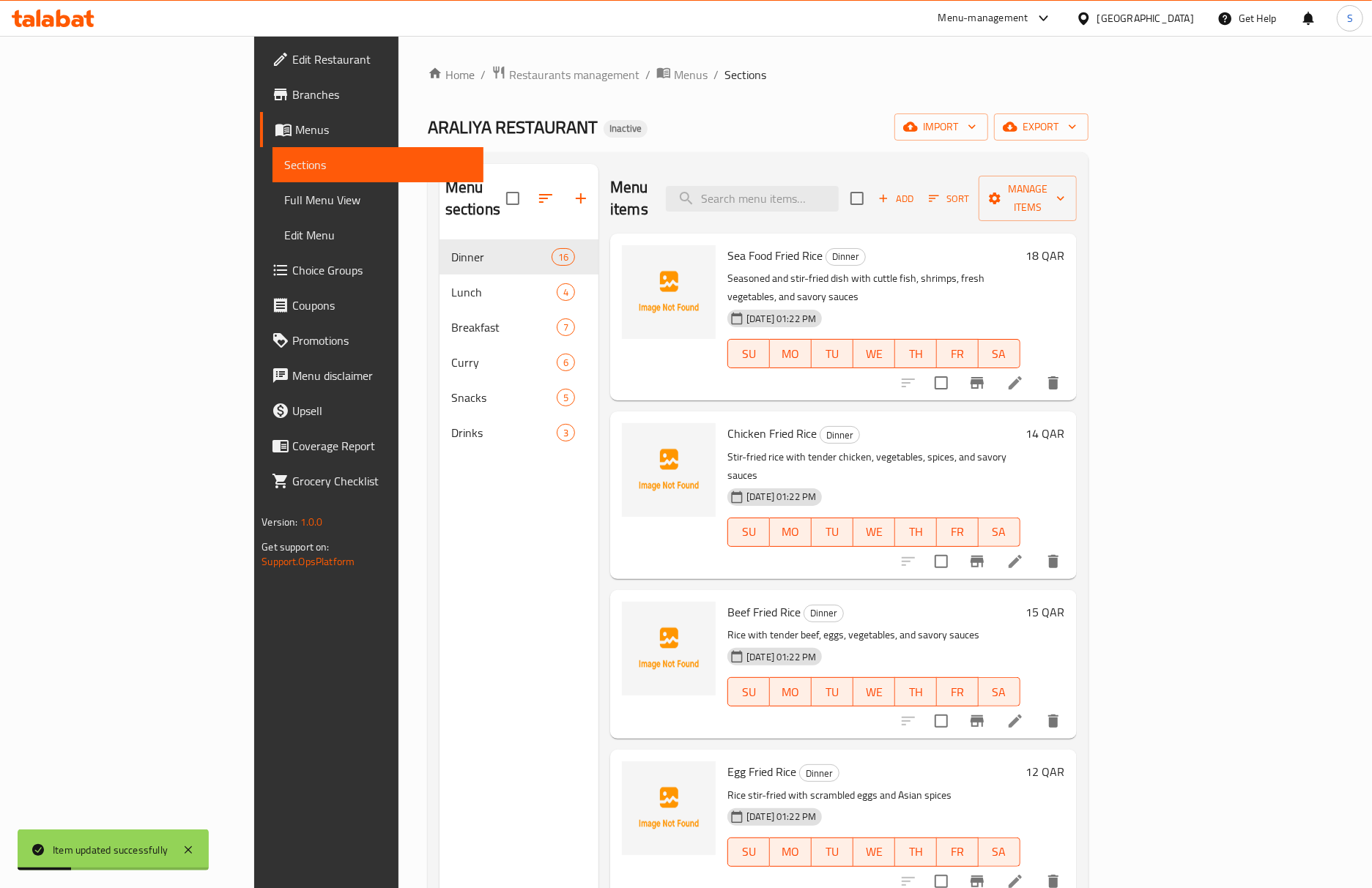
click at [947, 130] on div "ARALIYA RESTAURANT Inactive import export" at bounding box center [758, 126] width 661 height 27
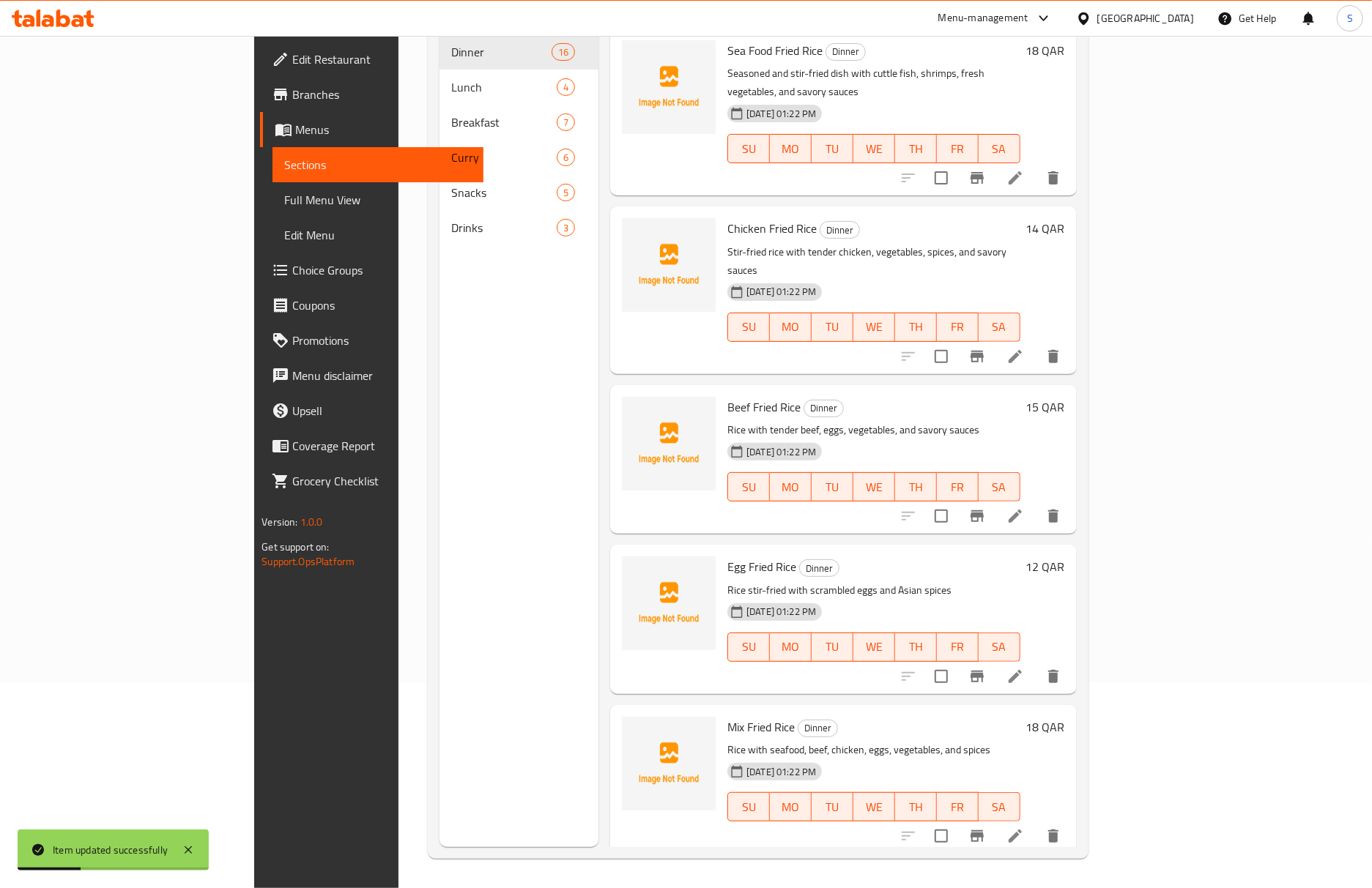
scroll to position [1709, 0]
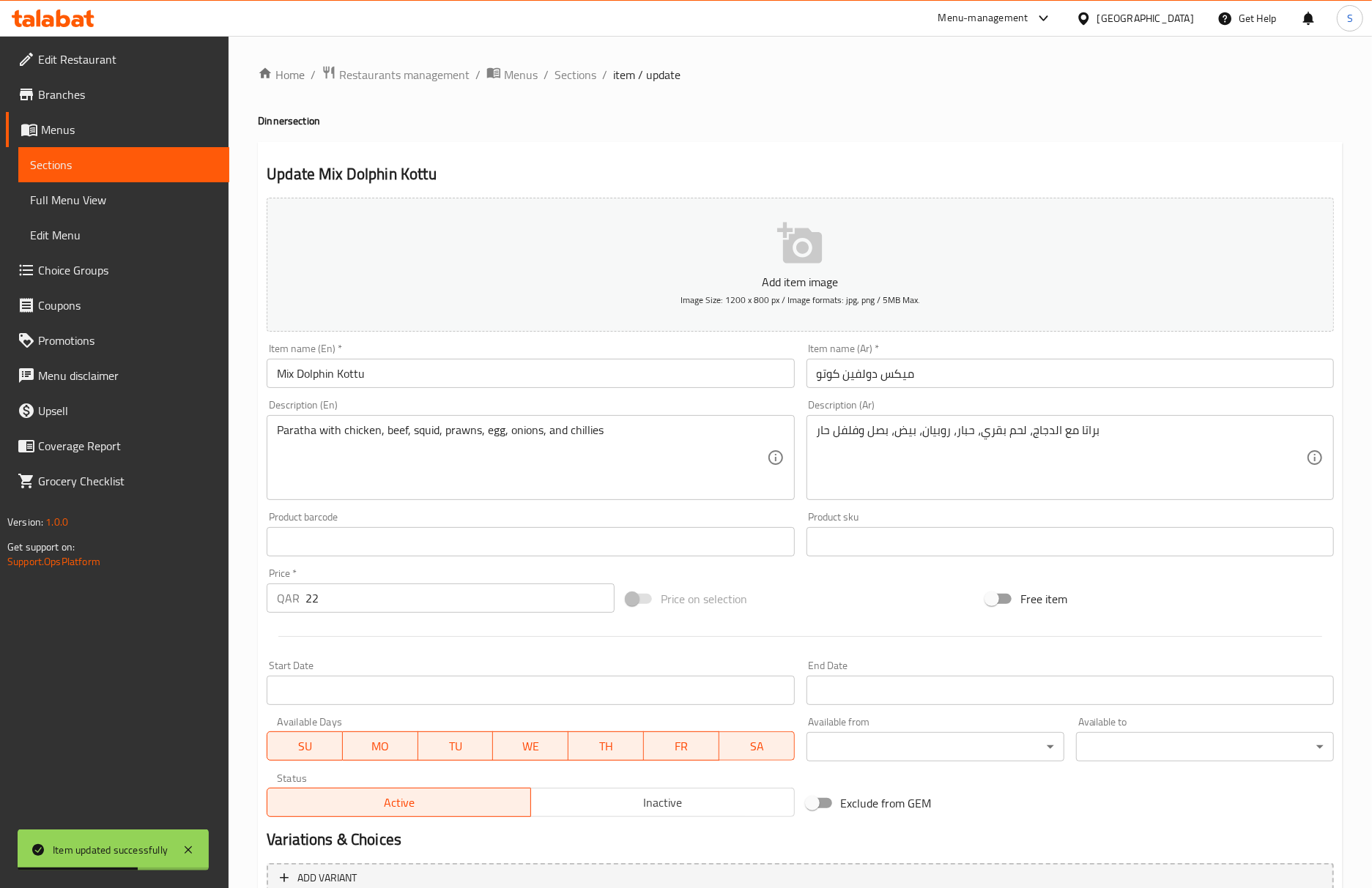
click at [796, 114] on h4 "Dinner section" at bounding box center [800, 120] width 1084 height 15
drag, startPoint x: 572, startPoint y: 77, endPoint x: 560, endPoint y: 4, distance: 74.0
click at [572, 76] on span "Sections" at bounding box center [575, 74] width 42 height 18
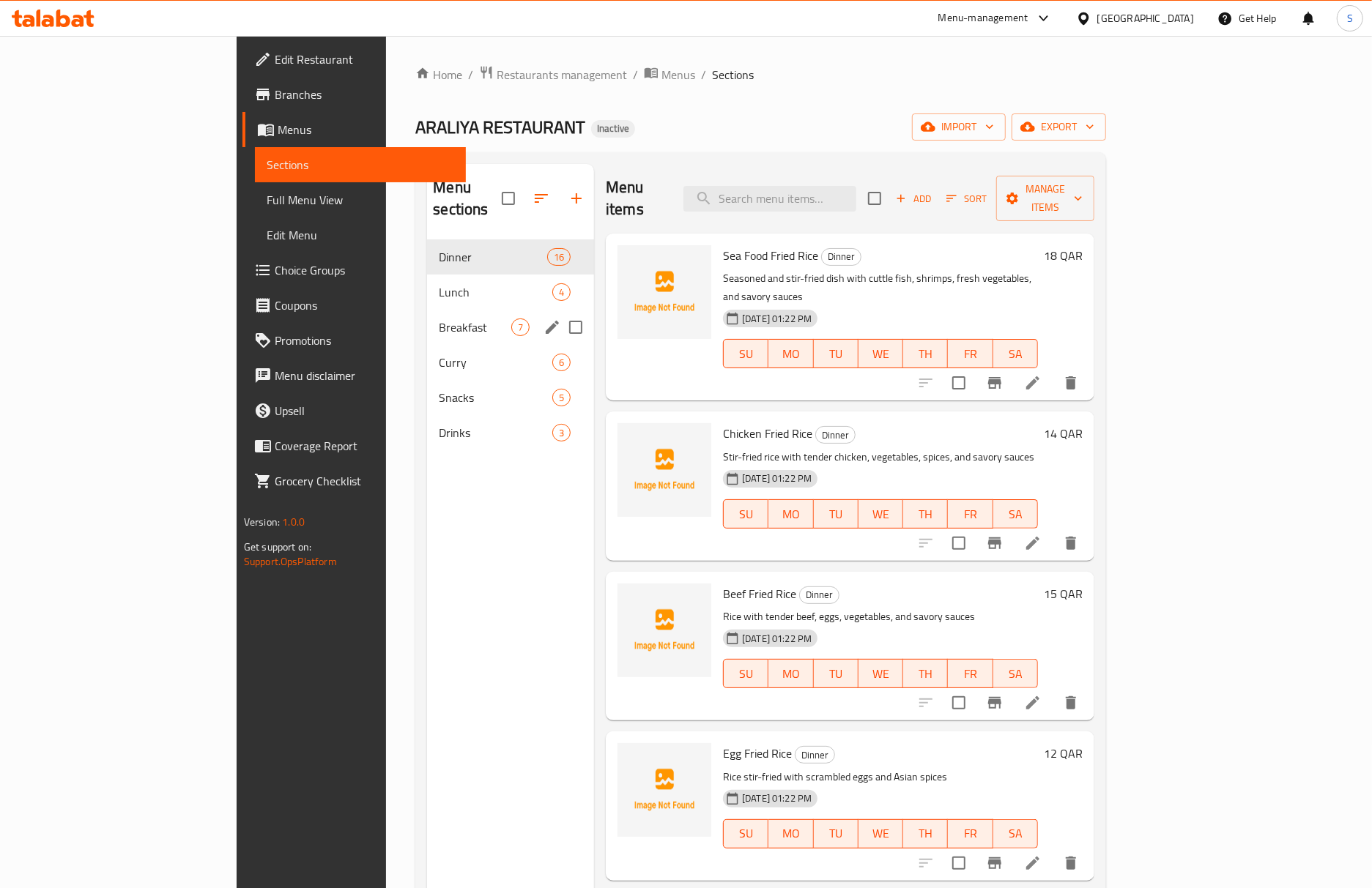
click at [427, 310] on div "Breakfast 7" at bounding box center [510, 326] width 167 height 35
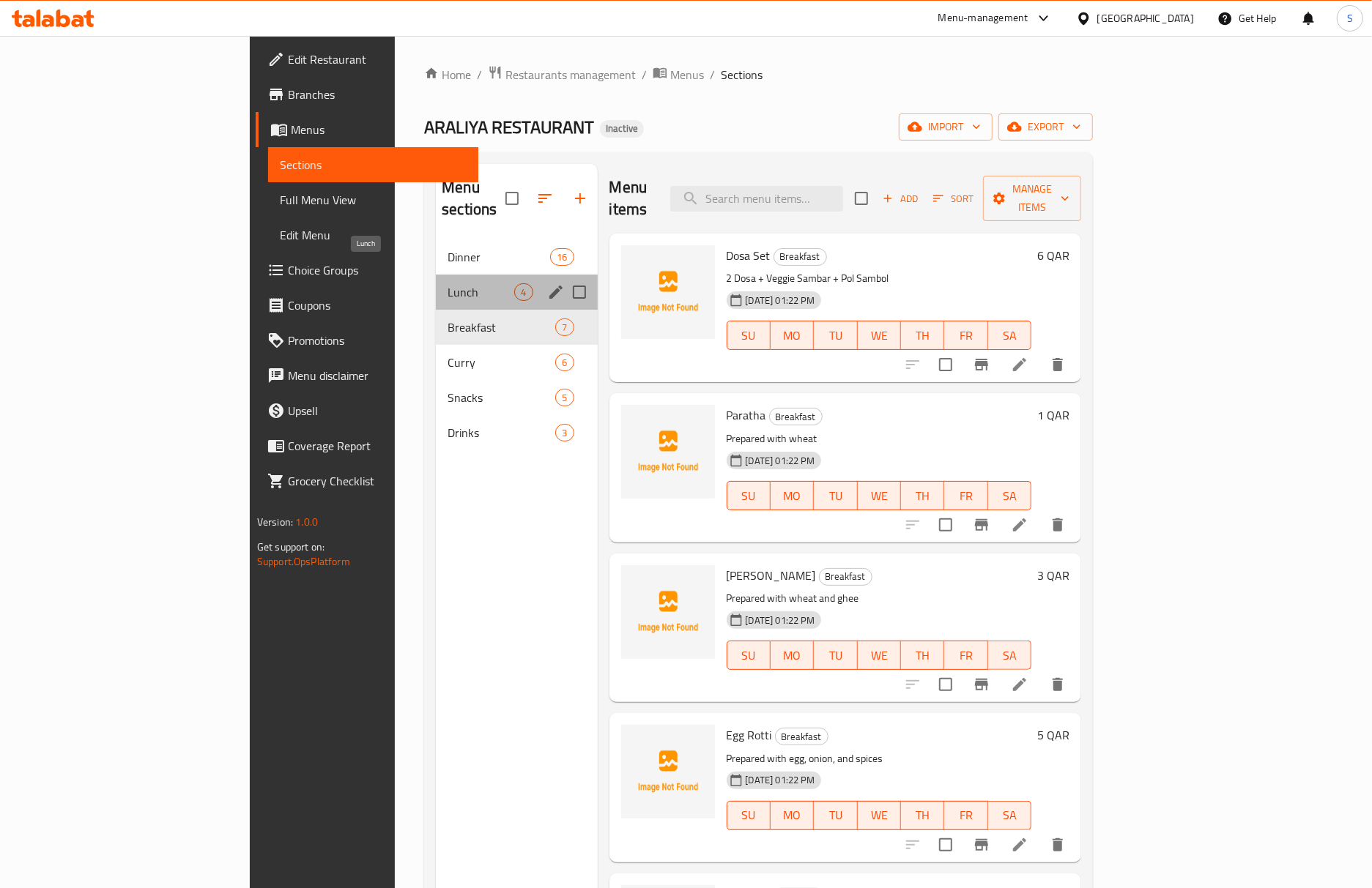
click at [447, 284] on span "Lunch" at bounding box center [480, 293] width 66 height 18
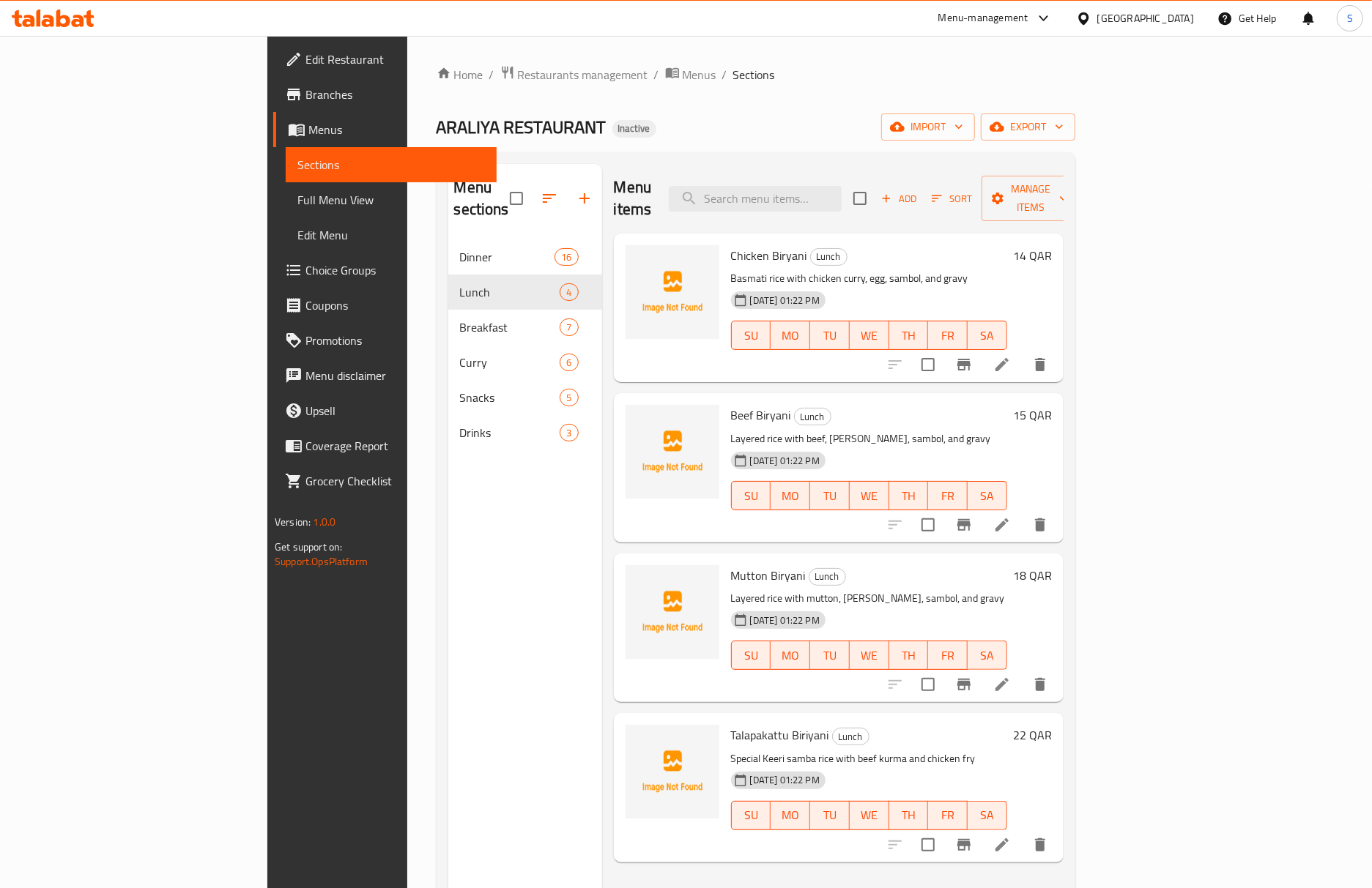
click at [1009, 358] on icon at bounding box center [1001, 364] width 13 height 13
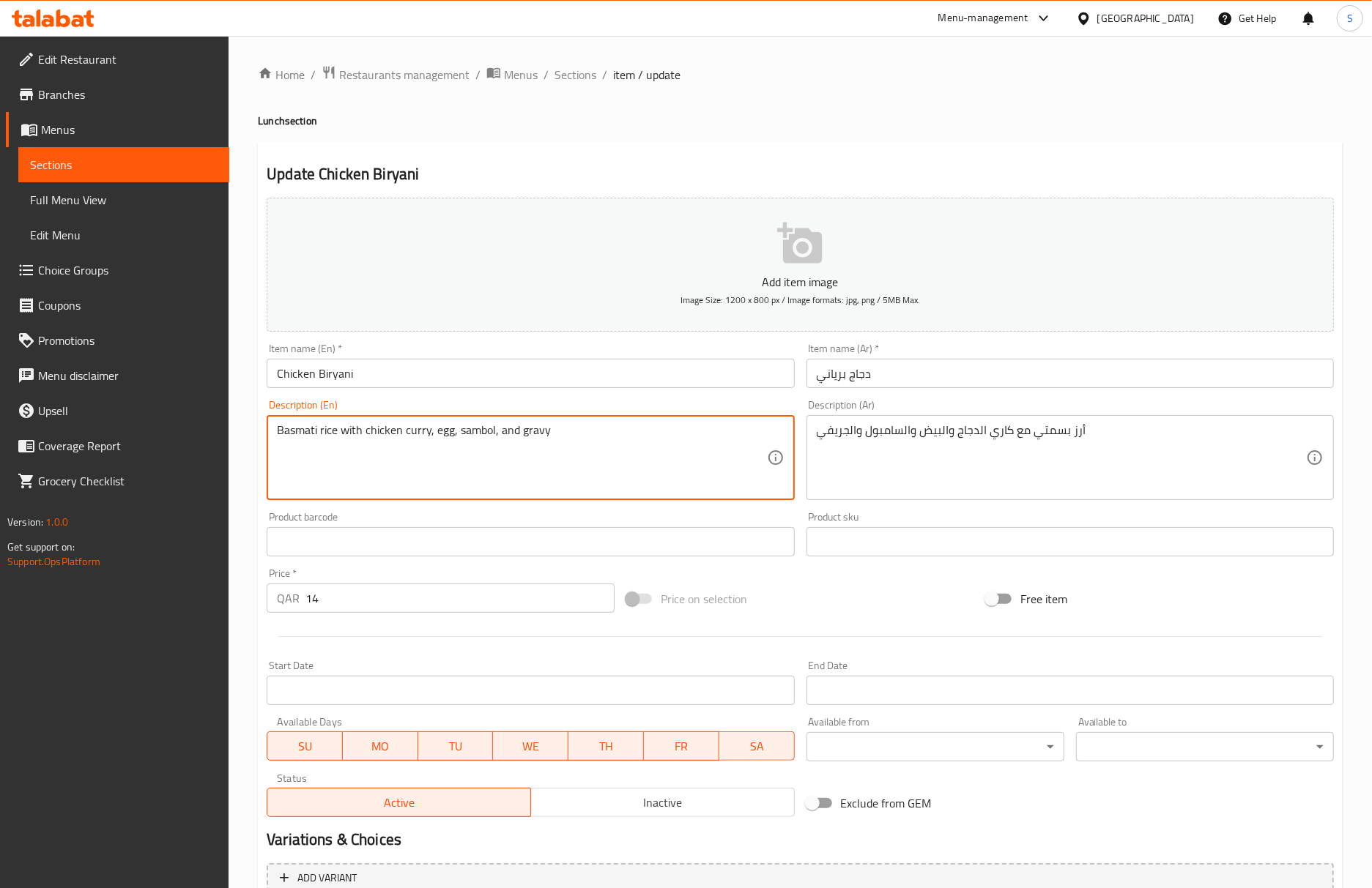
click at [474, 438] on textarea "Basmati rice with chicken curry, egg, sambol, and gravy" at bounding box center [521, 458] width 489 height 69
click at [581, 68] on span "Sections" at bounding box center [575, 74] width 42 height 18
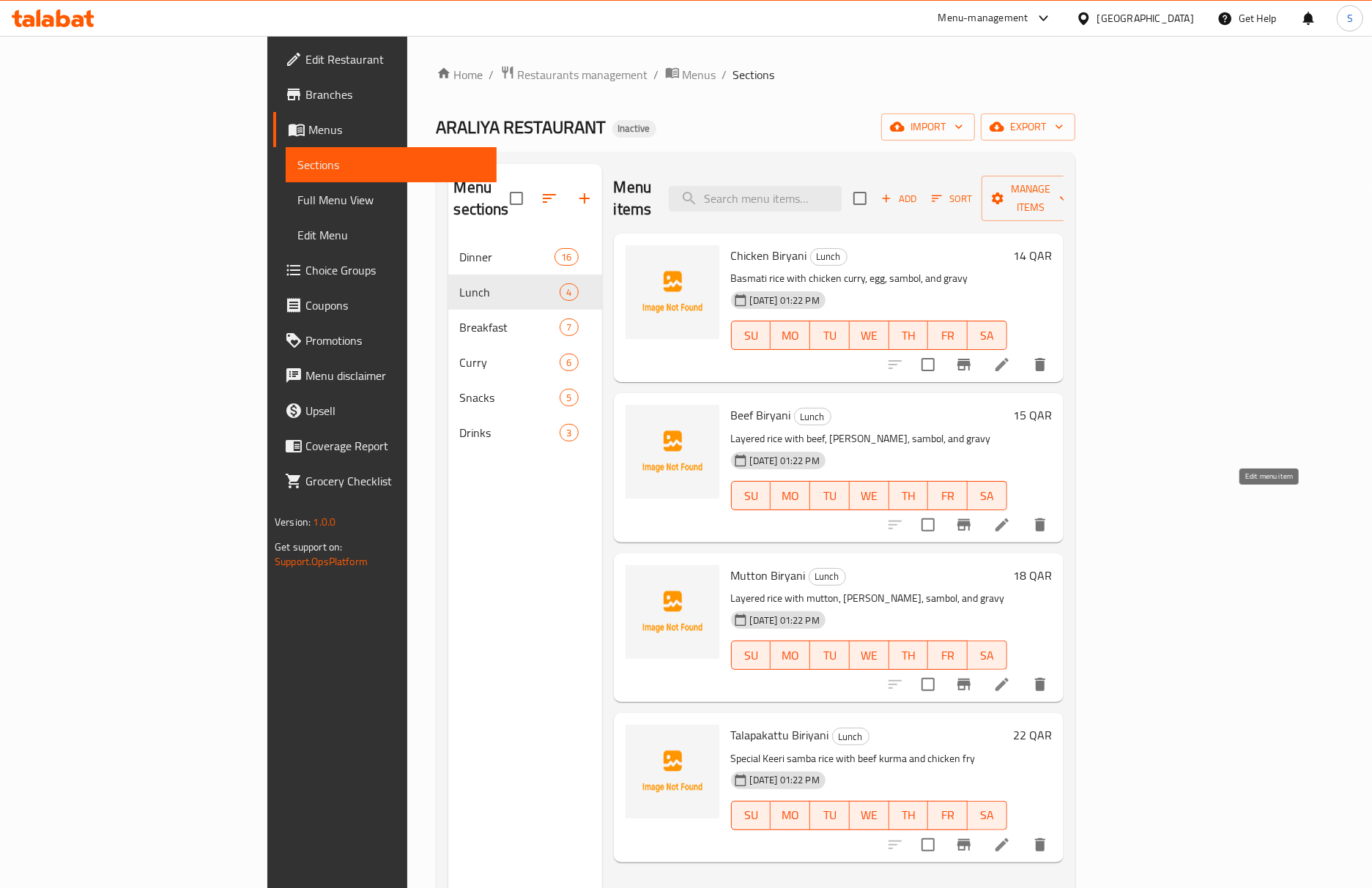
click at [1011, 516] on icon at bounding box center [1002, 525] width 18 height 18
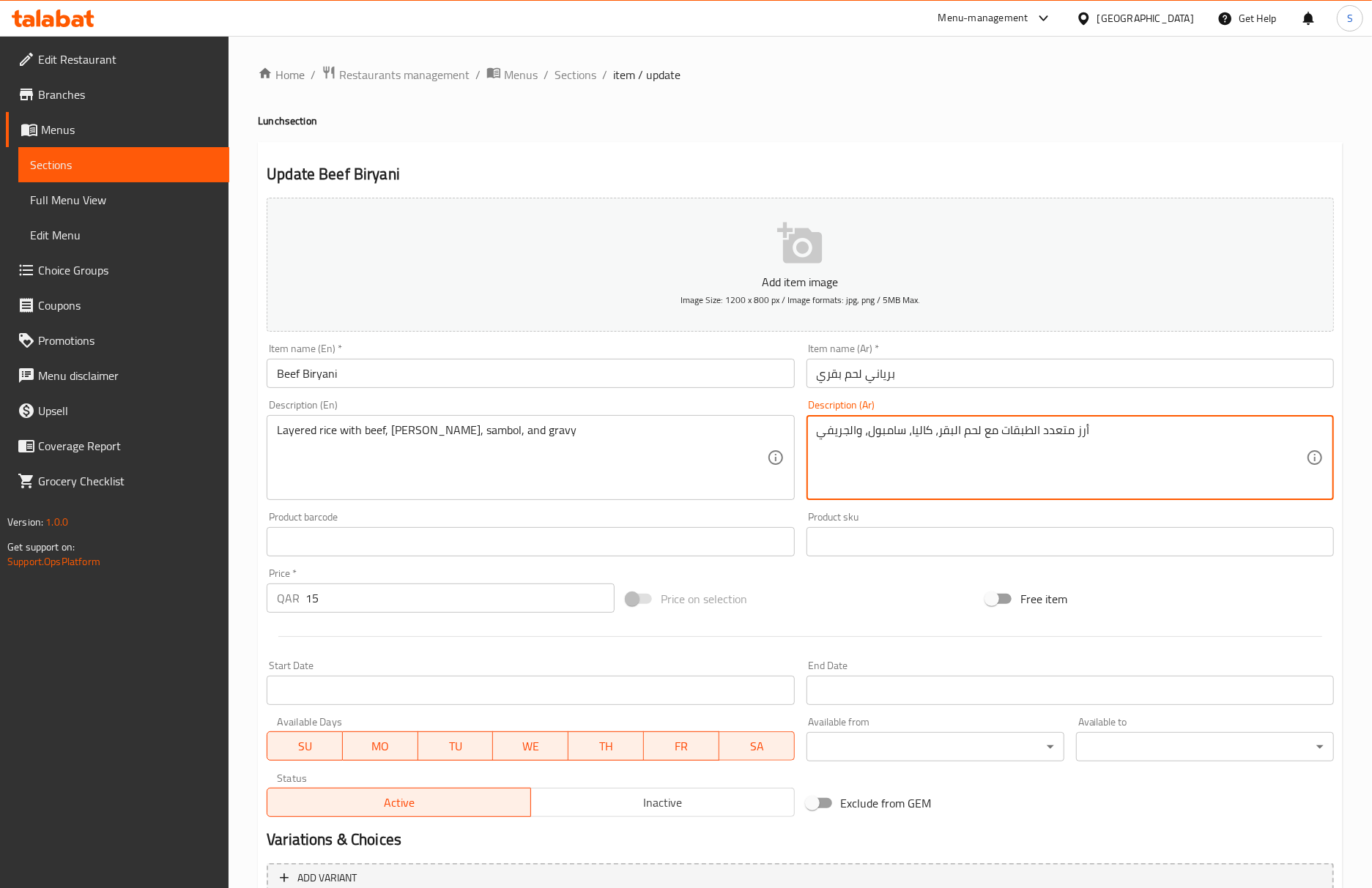
click at [938, 438] on textarea "أرز متعدد الطبقات مع لحم البقر، كاليا، سامبول، والجريفي" at bounding box center [1060, 458] width 489 height 69
type textarea "أرز متعدد الطبقات مع لحم البقري، كاليا، سامبول، والجريفي"
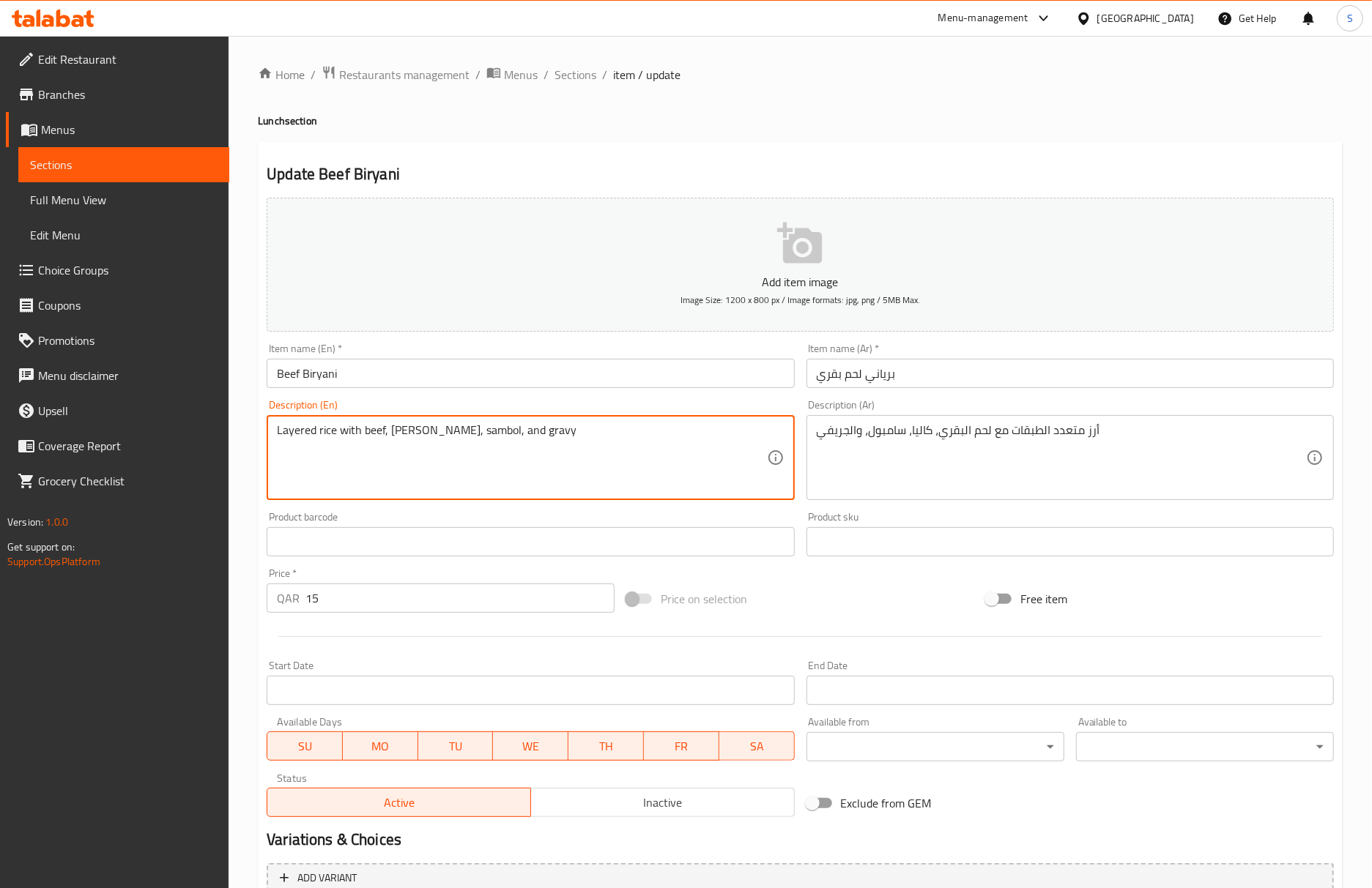
click at [399, 434] on textarea "Layered rice with beef, [PERSON_NAME], sambol, and gravy" at bounding box center [521, 458] width 489 height 69
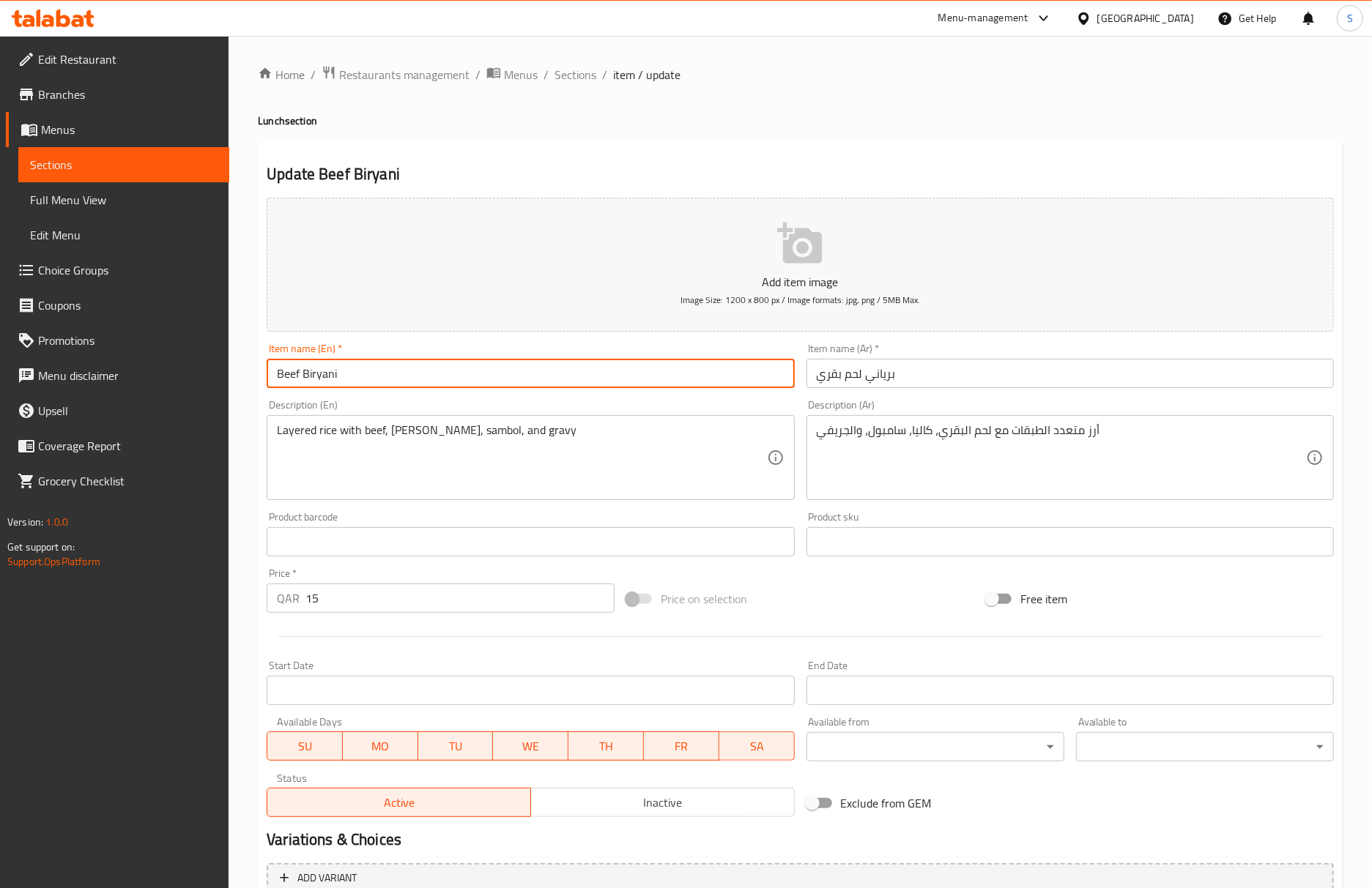
click at [466, 363] on input "Beef Biryani" at bounding box center [531, 374] width 528 height 30
click at [566, 71] on span "Sections" at bounding box center [575, 74] width 42 height 18
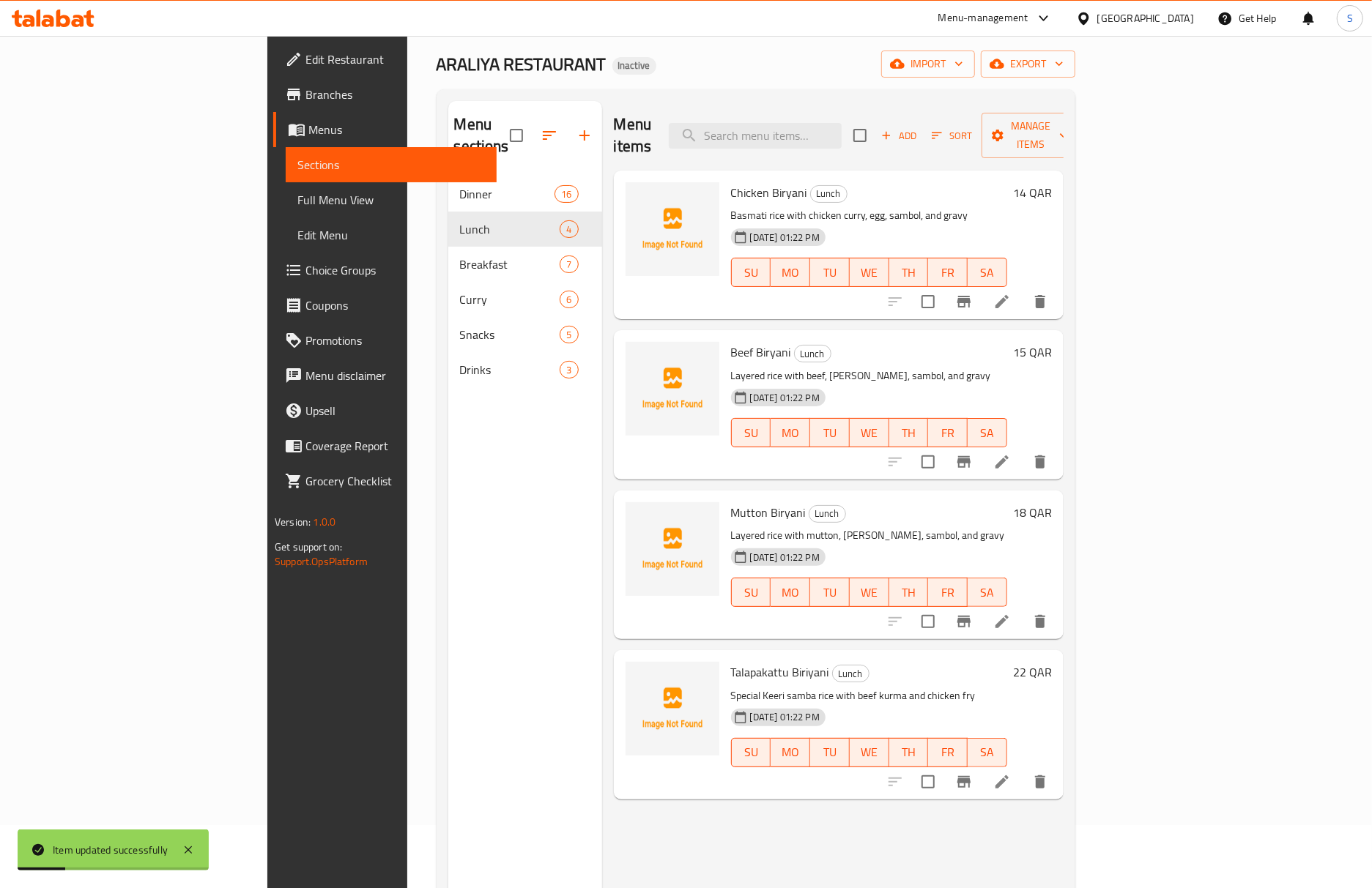
scroll to position [97, 0]
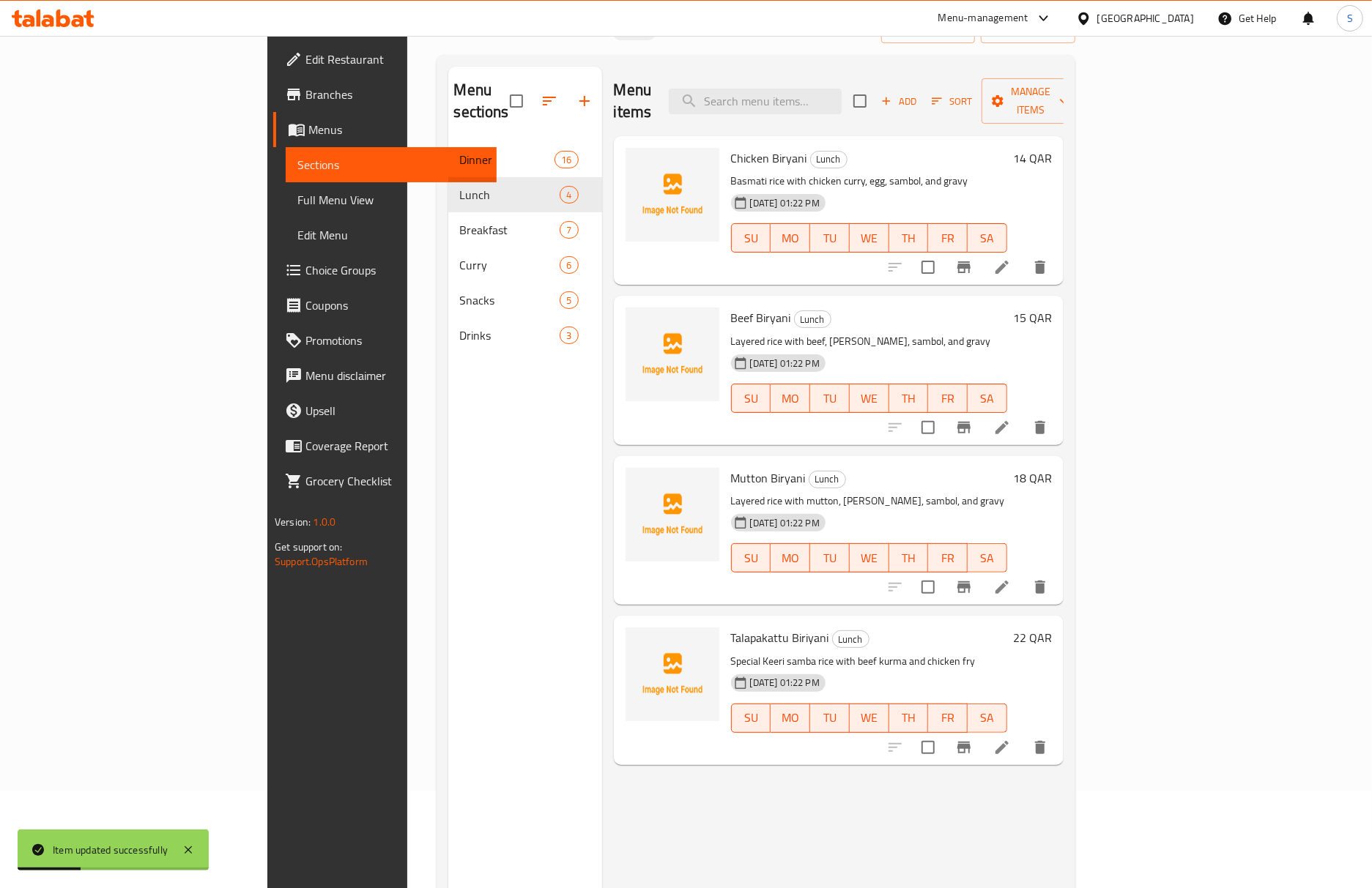
click at [1023, 734] on li at bounding box center [1001, 747] width 41 height 27
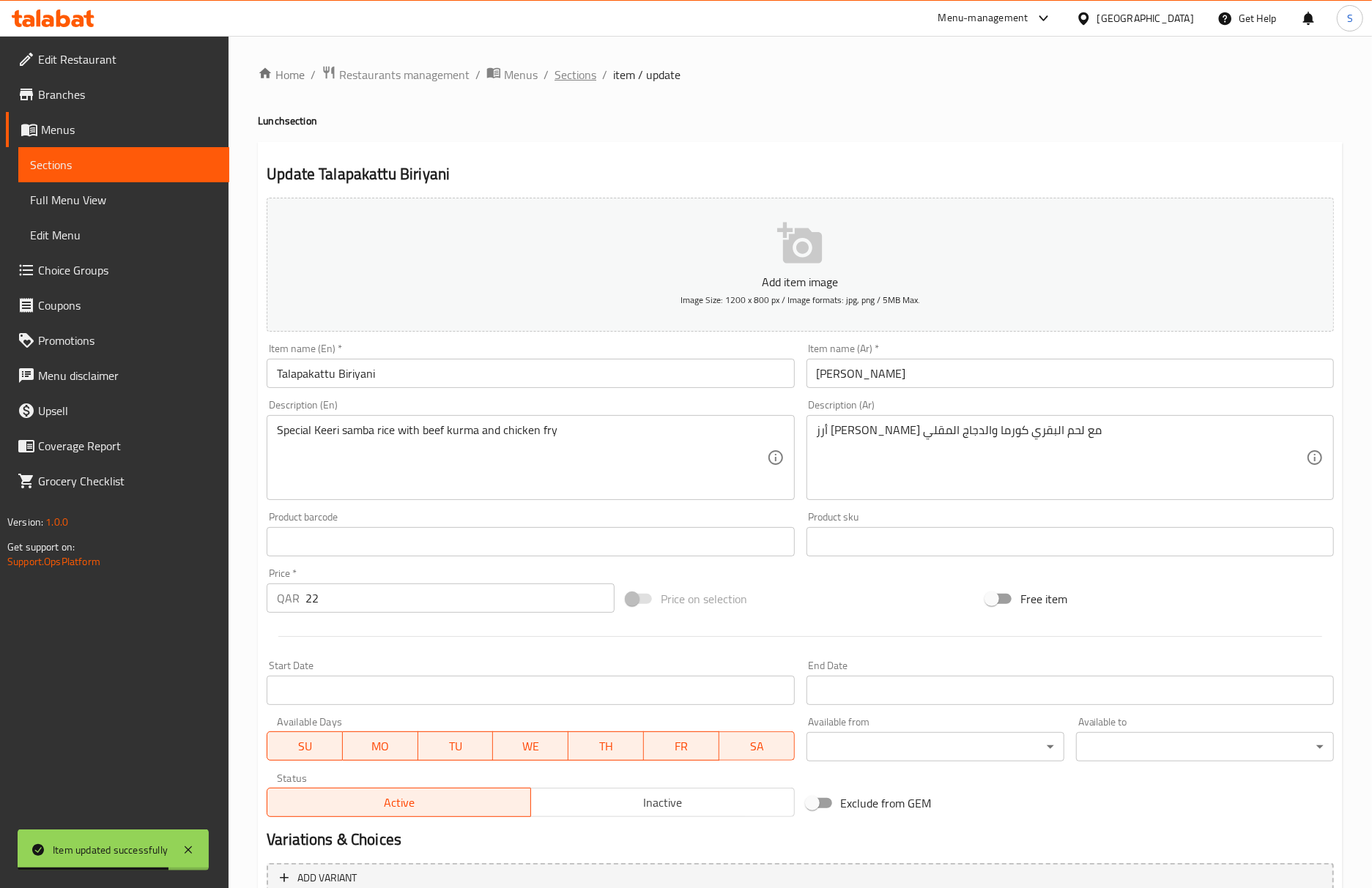
click at [578, 82] on span "Sections" at bounding box center [575, 74] width 42 height 18
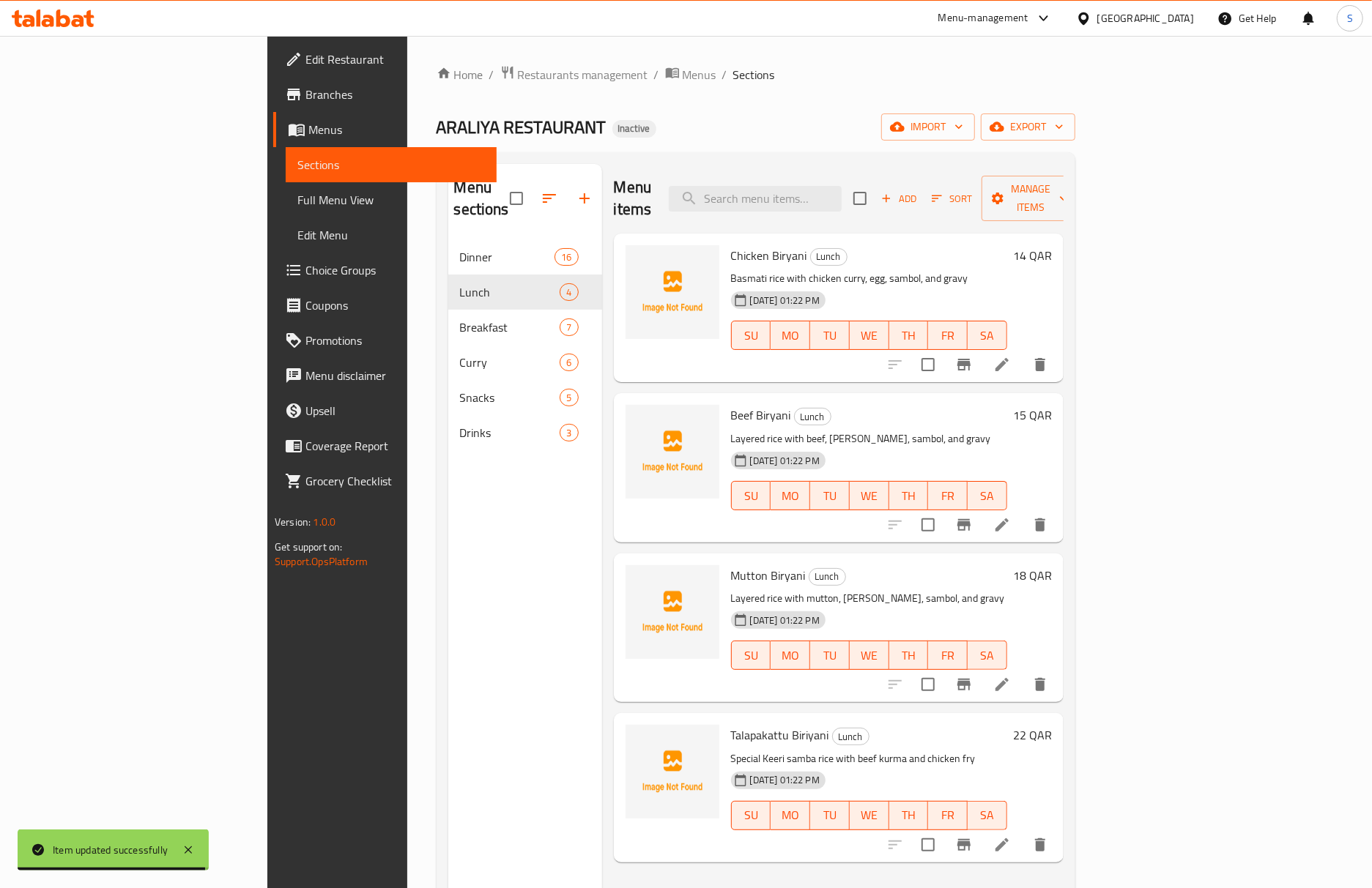
click at [1023, 674] on li at bounding box center [1001, 685] width 41 height 27
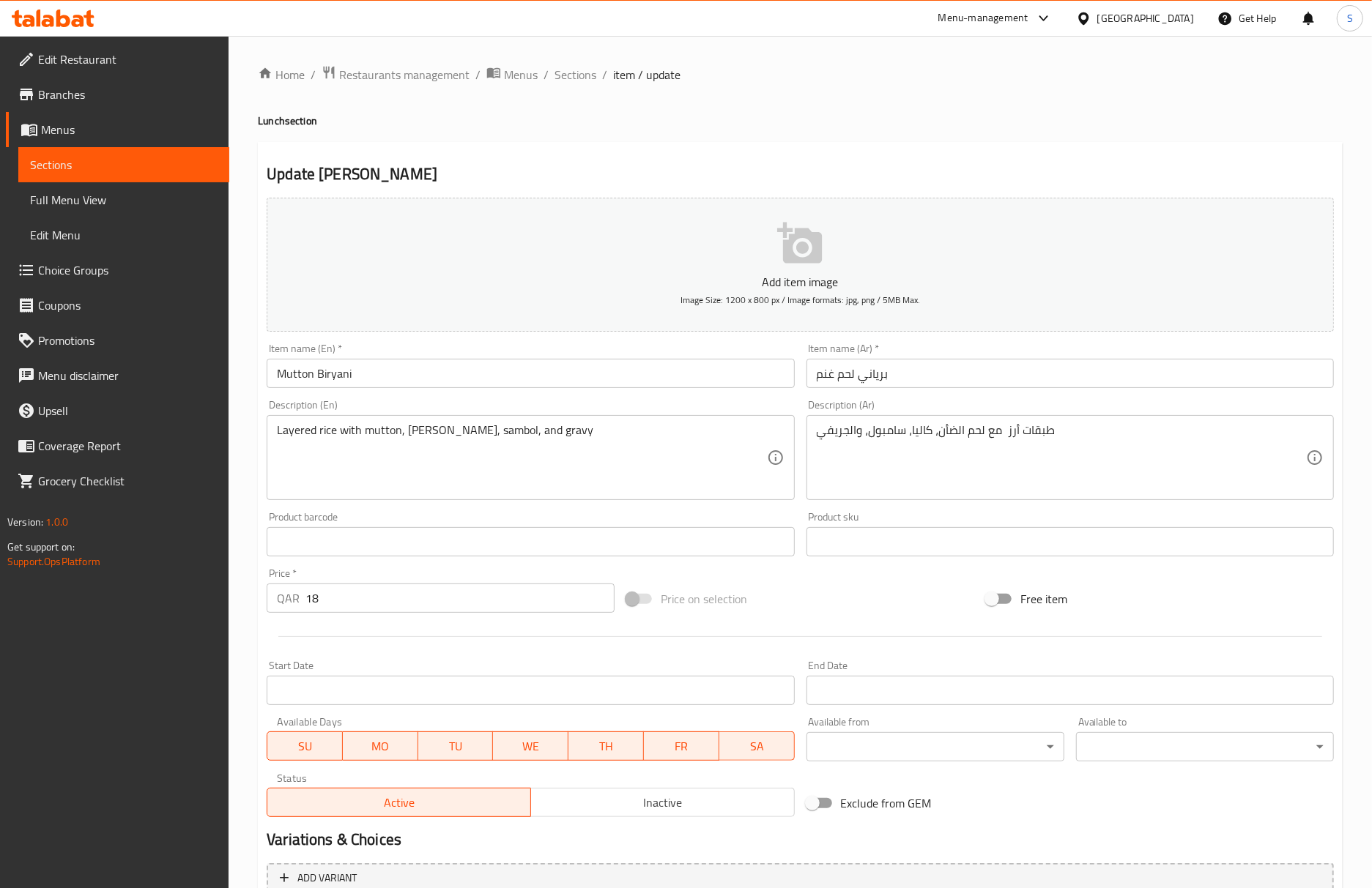
click at [824, 388] on input "برياني لحم غنم" at bounding box center [1070, 374] width 528 height 30
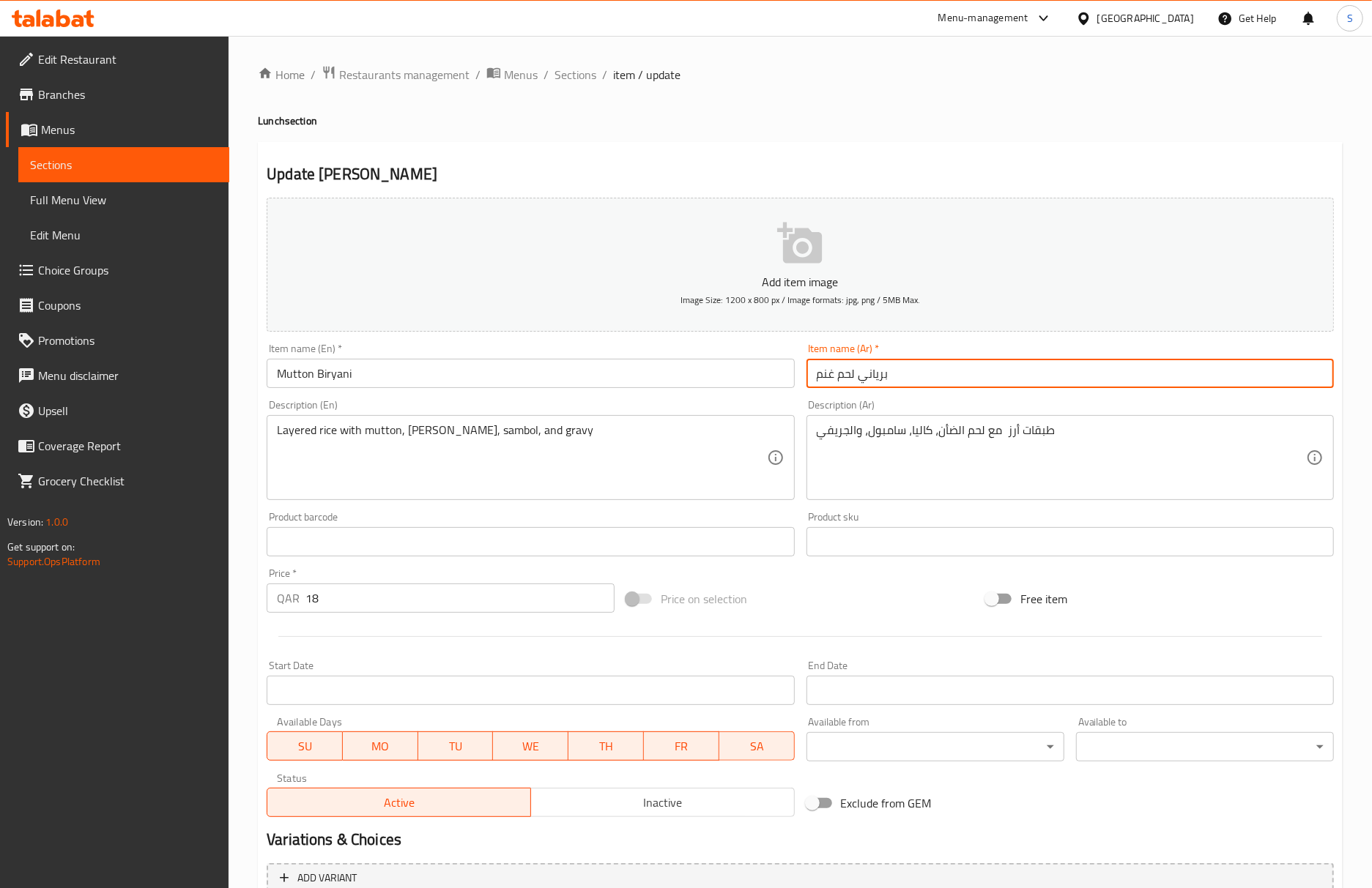
click at [823, 388] on input "برياني لحم غنم" at bounding box center [1070, 374] width 528 height 30
paste input "أن"
type input "برياني لحم ضأن"
click at [1120, 107] on div "Home / Restaurants management / Menus / Sections / item / update Lunch section …" at bounding box center [800, 536] width 1084 height 941
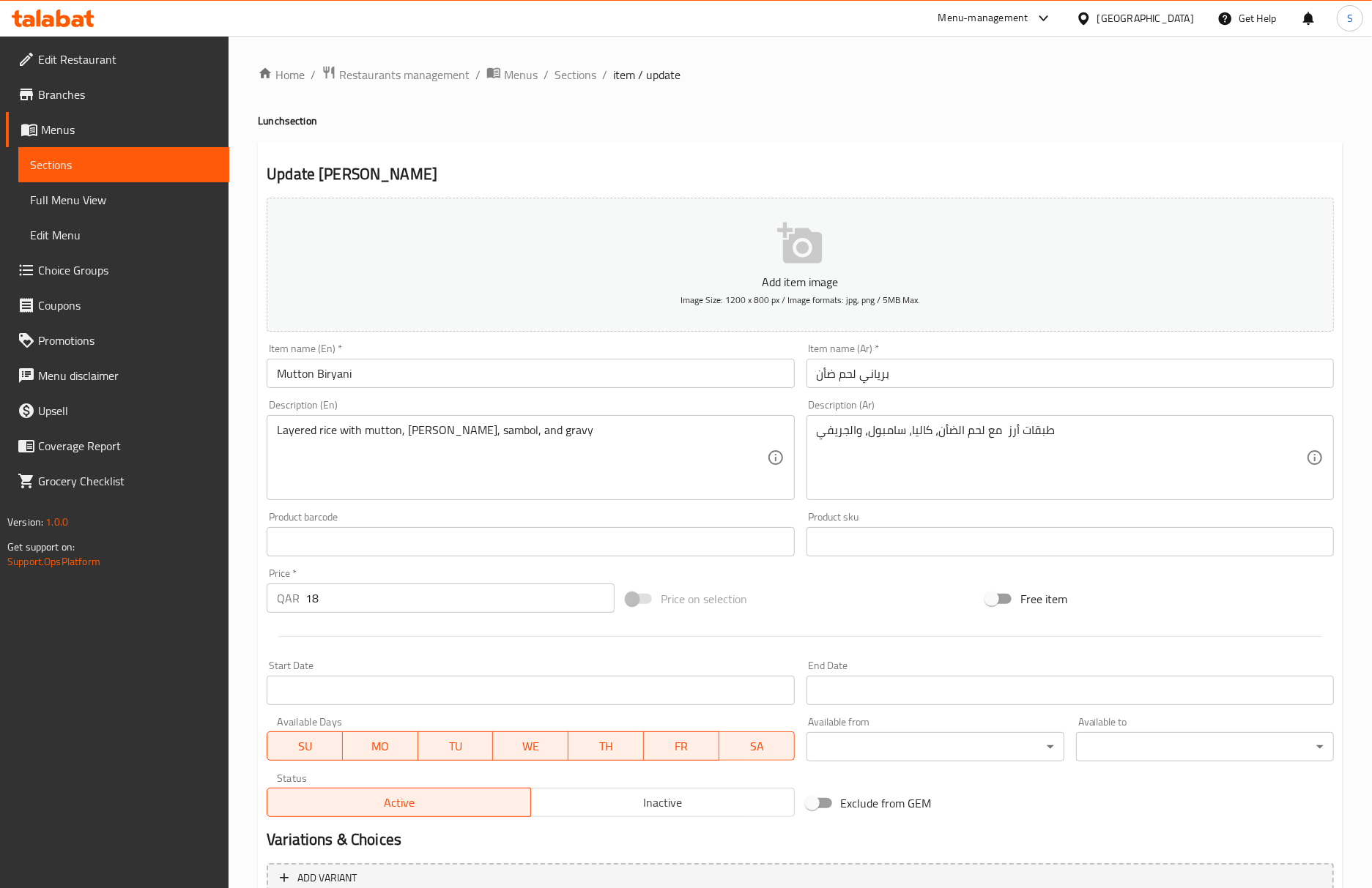
click at [620, 369] on input "Mutton Biryani" at bounding box center [531, 374] width 528 height 30
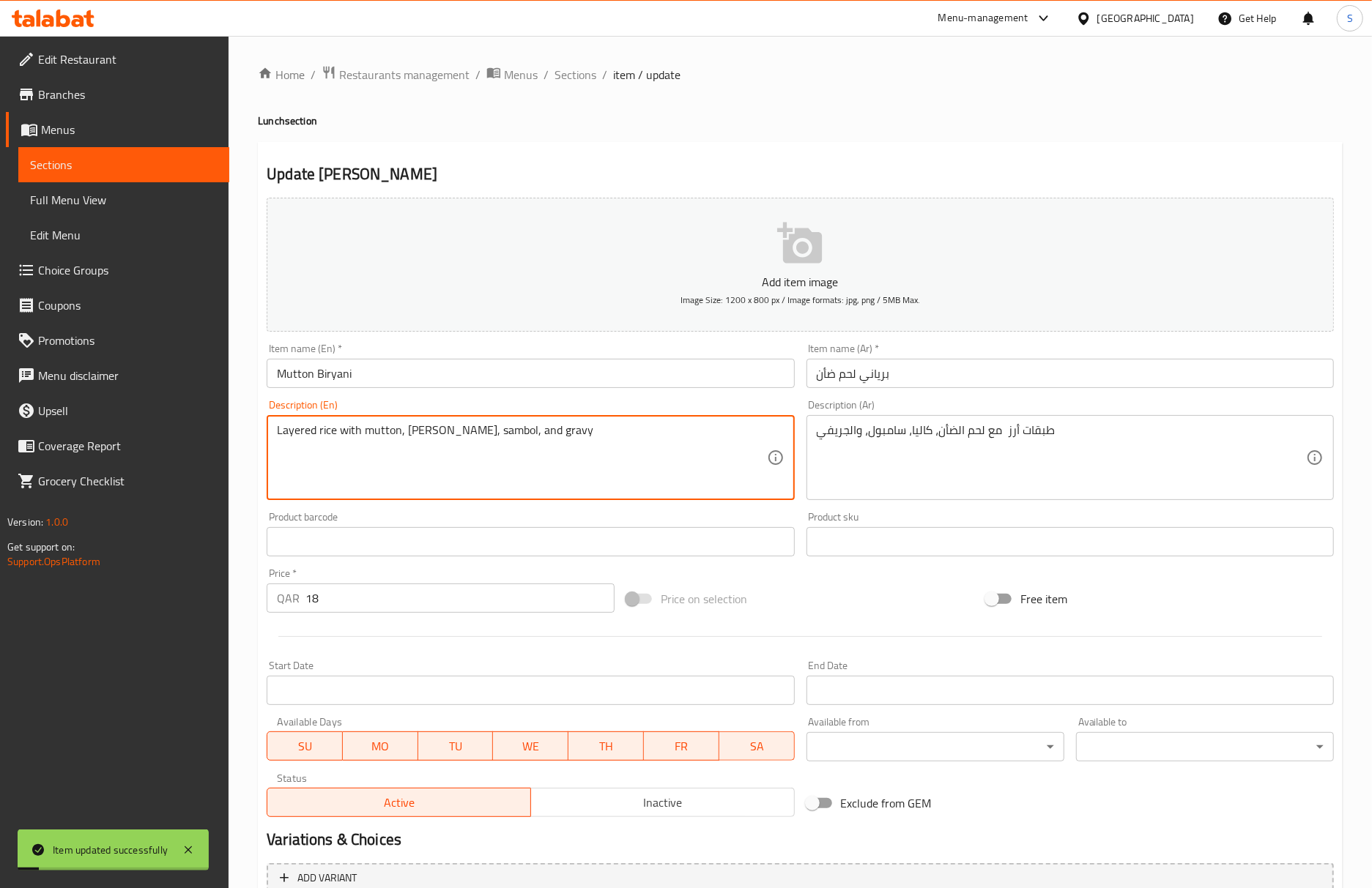
click at [289, 449] on textarea "Layered rice with mutton, [PERSON_NAME], sambol, and gravy" at bounding box center [521, 458] width 489 height 69
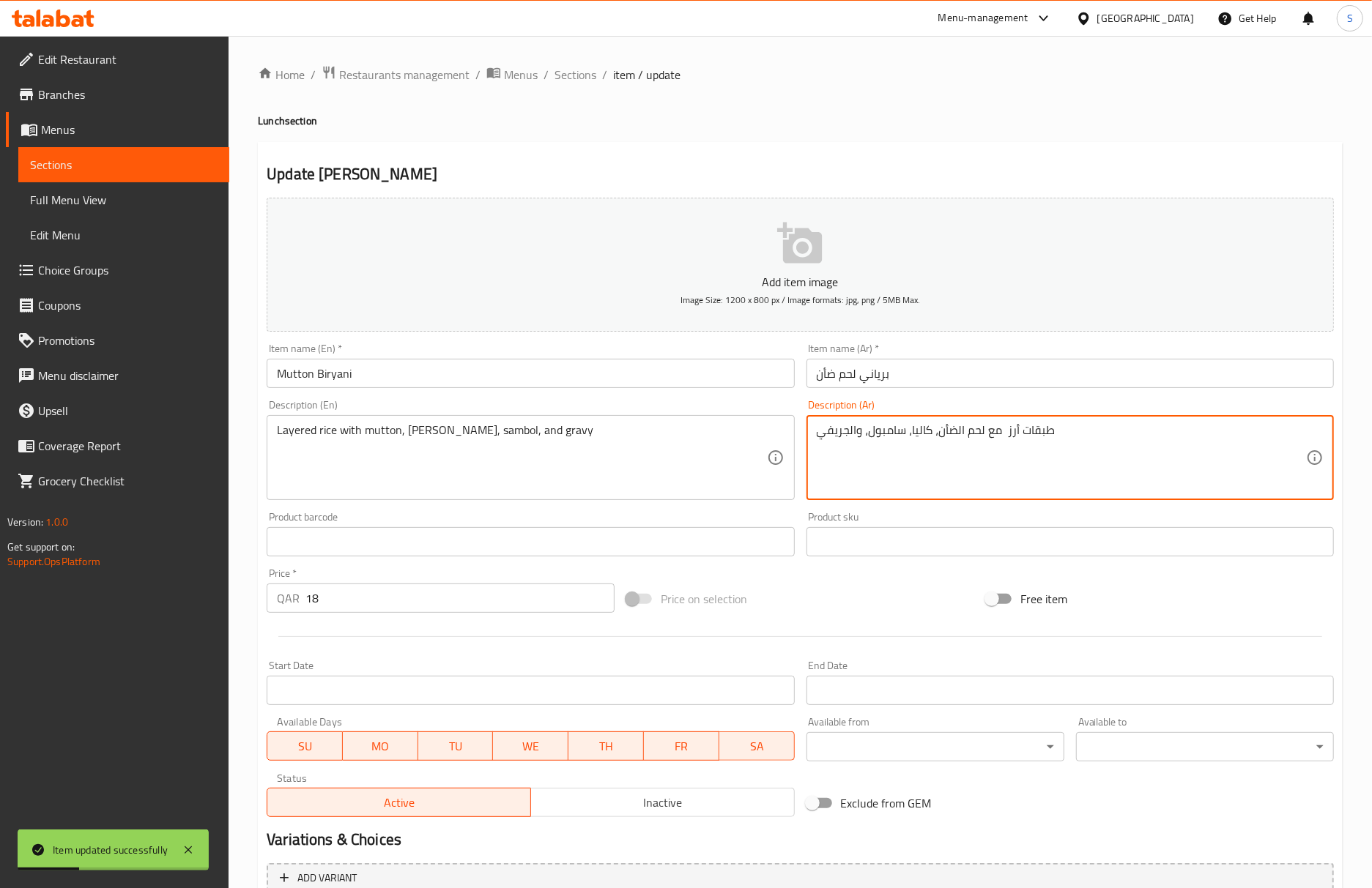
click at [956, 441] on textarea "طبقات أرز مع لحم الضأن، كاليا، سامبول، والجريفي" at bounding box center [1060, 458] width 489 height 69
paste textarea "رز متعدد الطبقات مع لحم الضأن، كاليا، سامبول، وصلصة"
click at [602, 382] on input "Mutton Biryani" at bounding box center [531, 374] width 528 height 30
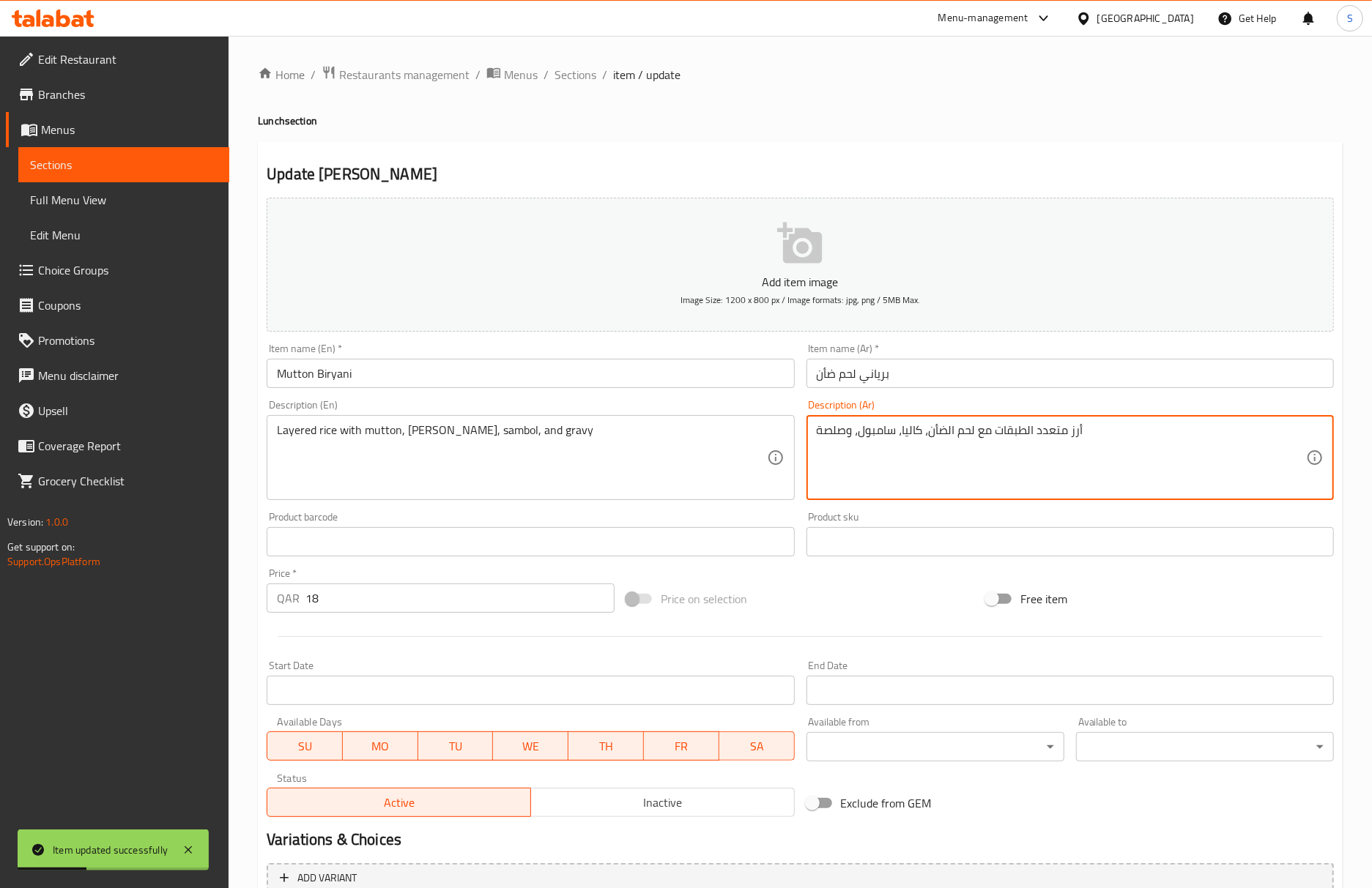
drag, startPoint x: 845, startPoint y: 425, endPoint x: 789, endPoint y: 432, distance: 56.4
type textarea "أرز متعدد الطبقات مع لحم الضأن، كاليا، سامبول، وجريفي"
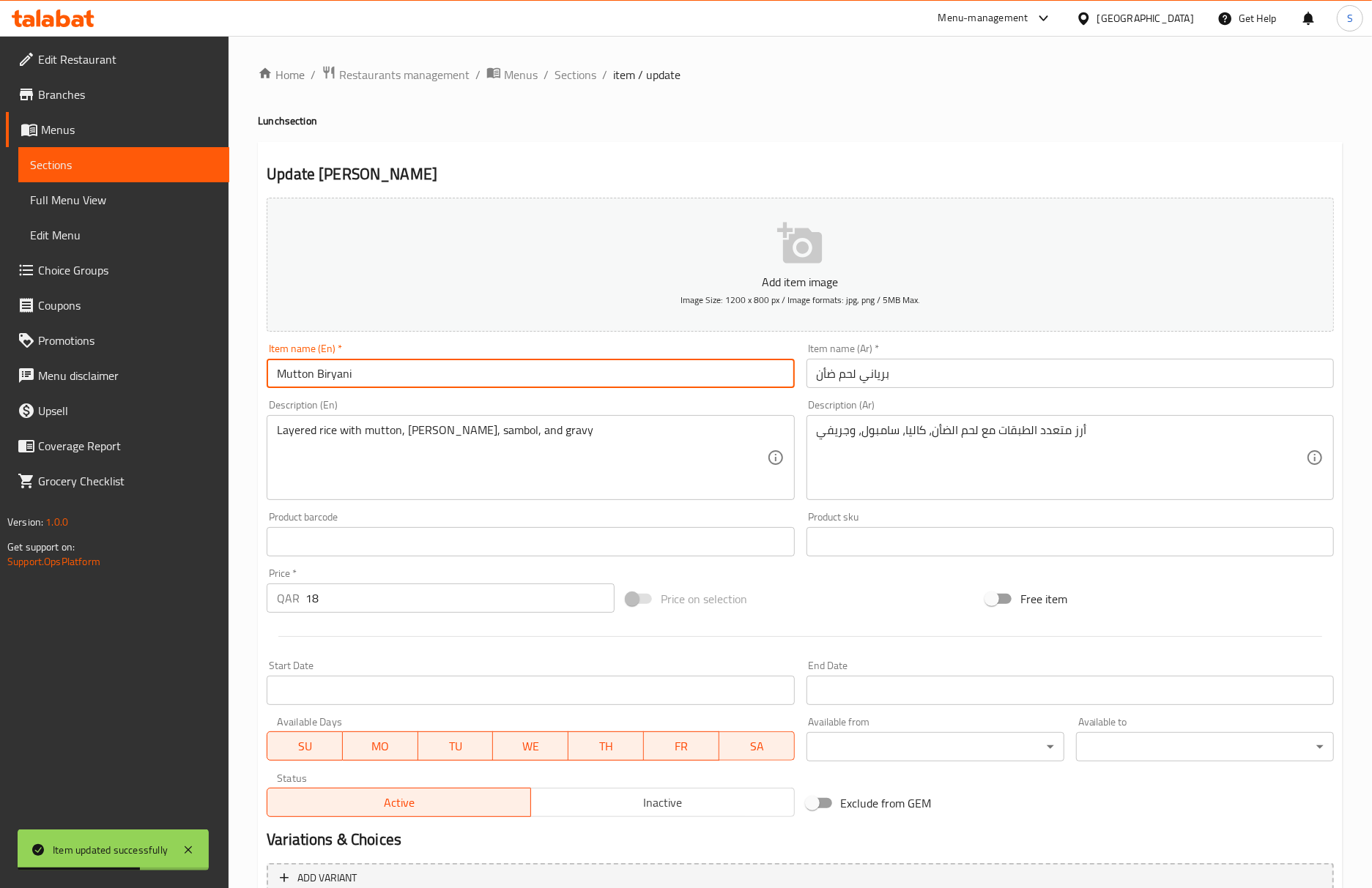
click at [745, 373] on input "Mutton Biryani" at bounding box center [531, 374] width 528 height 30
drag, startPoint x: 554, startPoint y: 77, endPoint x: 549, endPoint y: 16, distance: 61.2
click at [555, 77] on span "Sections" at bounding box center [575, 74] width 42 height 18
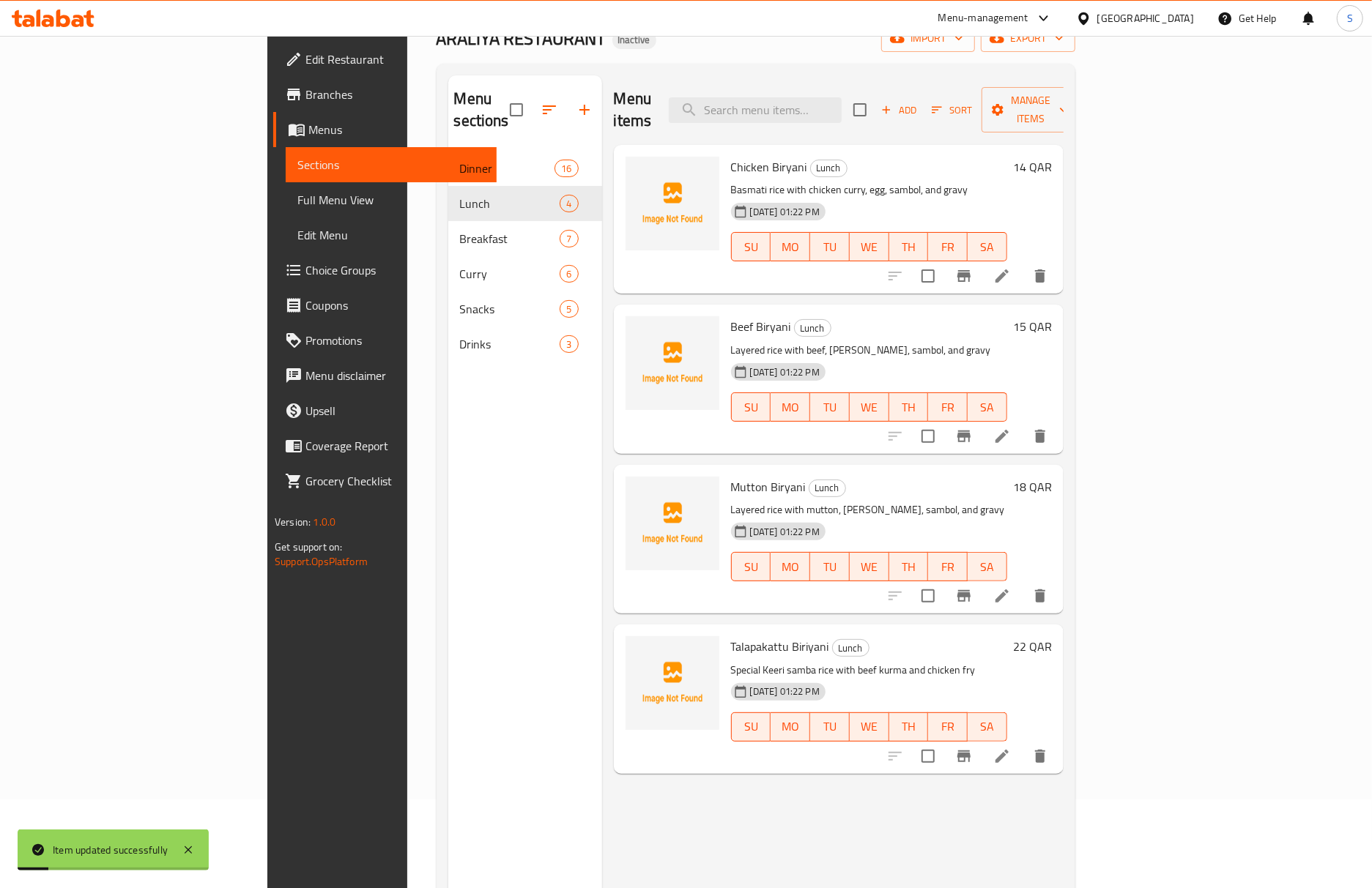
scroll to position [194, 0]
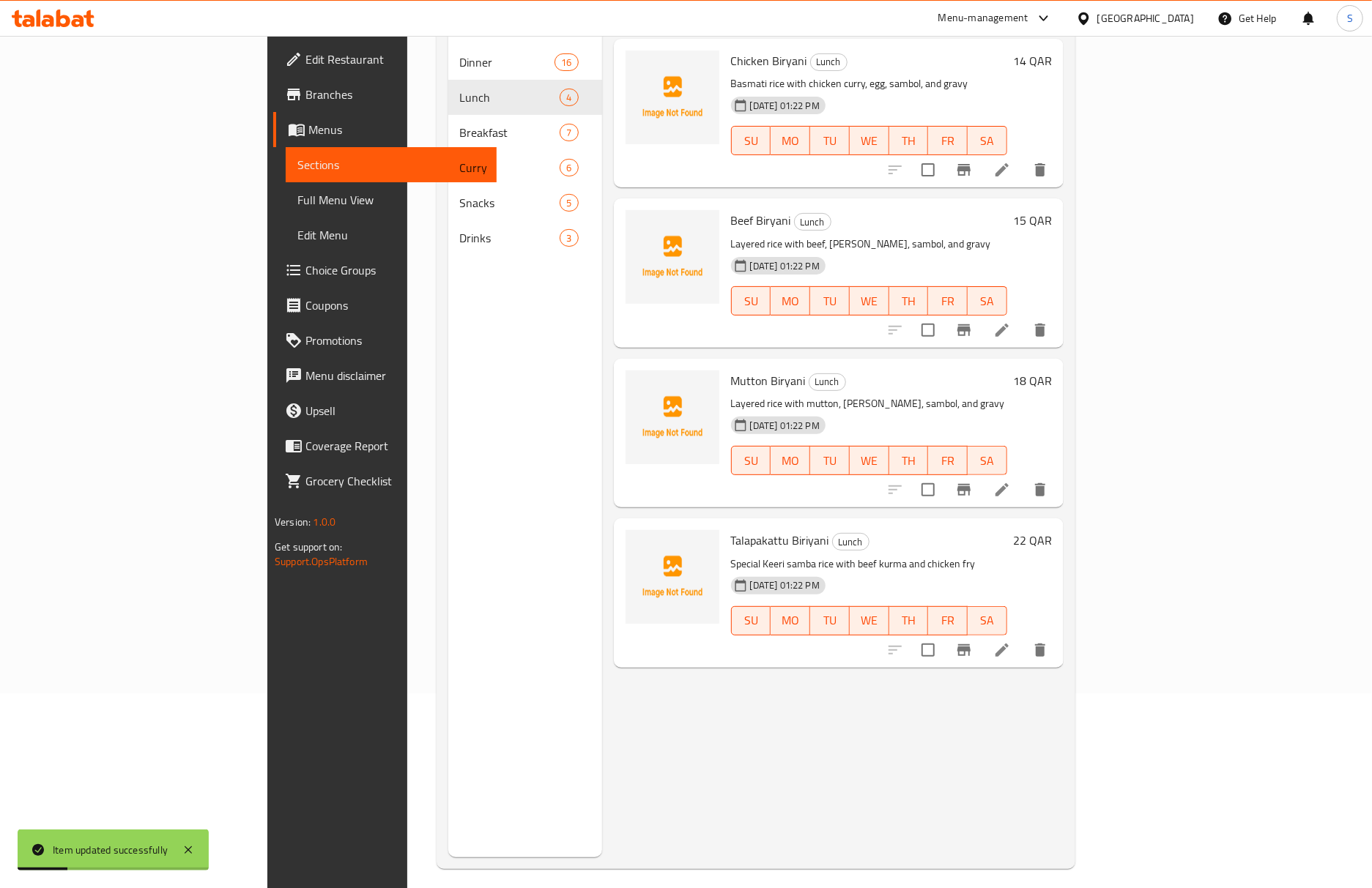
click at [1023, 637] on li at bounding box center [1001, 650] width 41 height 27
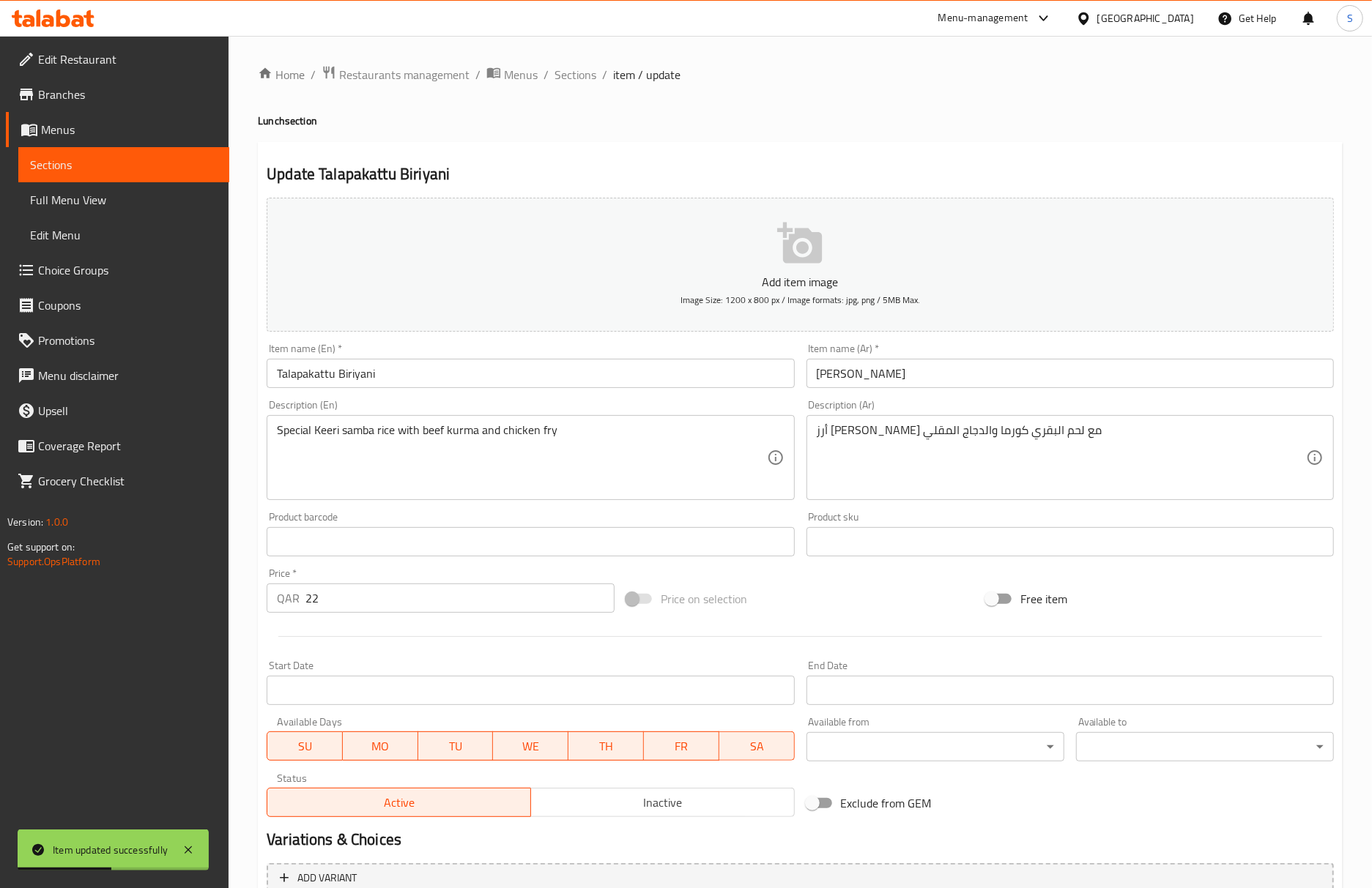
click at [812, 142] on div "Update Talapakattu Biriyani Add item image Image Size: 1200 x 800 px / Image fo…" at bounding box center [800, 568] width 1084 height 852
click at [842, 147] on div "Update Talapakattu Biriyani Add item image Image Size: 1200 x 800 px / Image fo…" at bounding box center [800, 568] width 1084 height 852
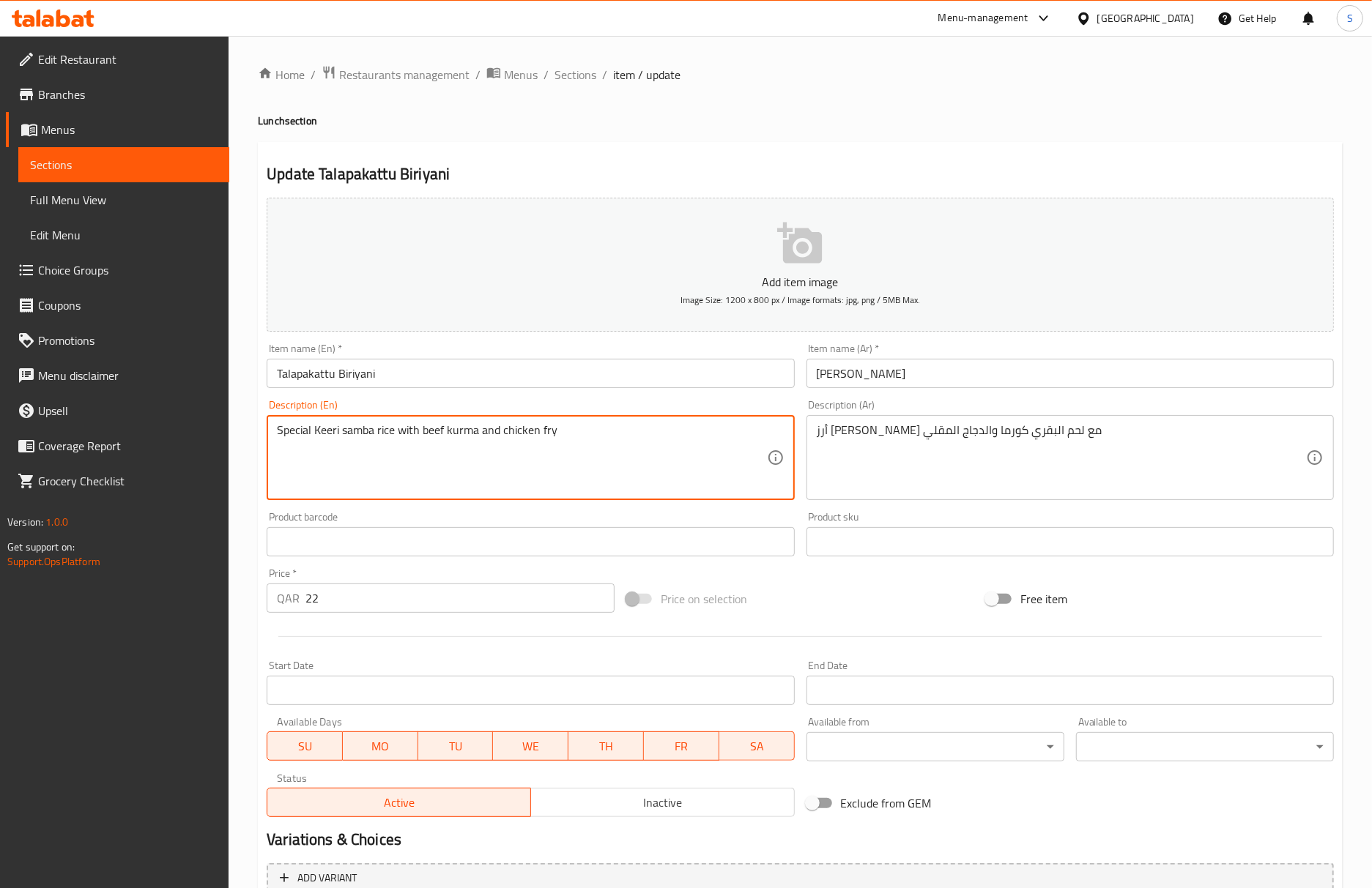
drag, startPoint x: 396, startPoint y: 434, endPoint x: 312, endPoint y: 424, distance: 84.6
click at [308, 431] on textarea "Special Keeri samba rice with beef kurma and chicken fry" at bounding box center [521, 458] width 489 height 69
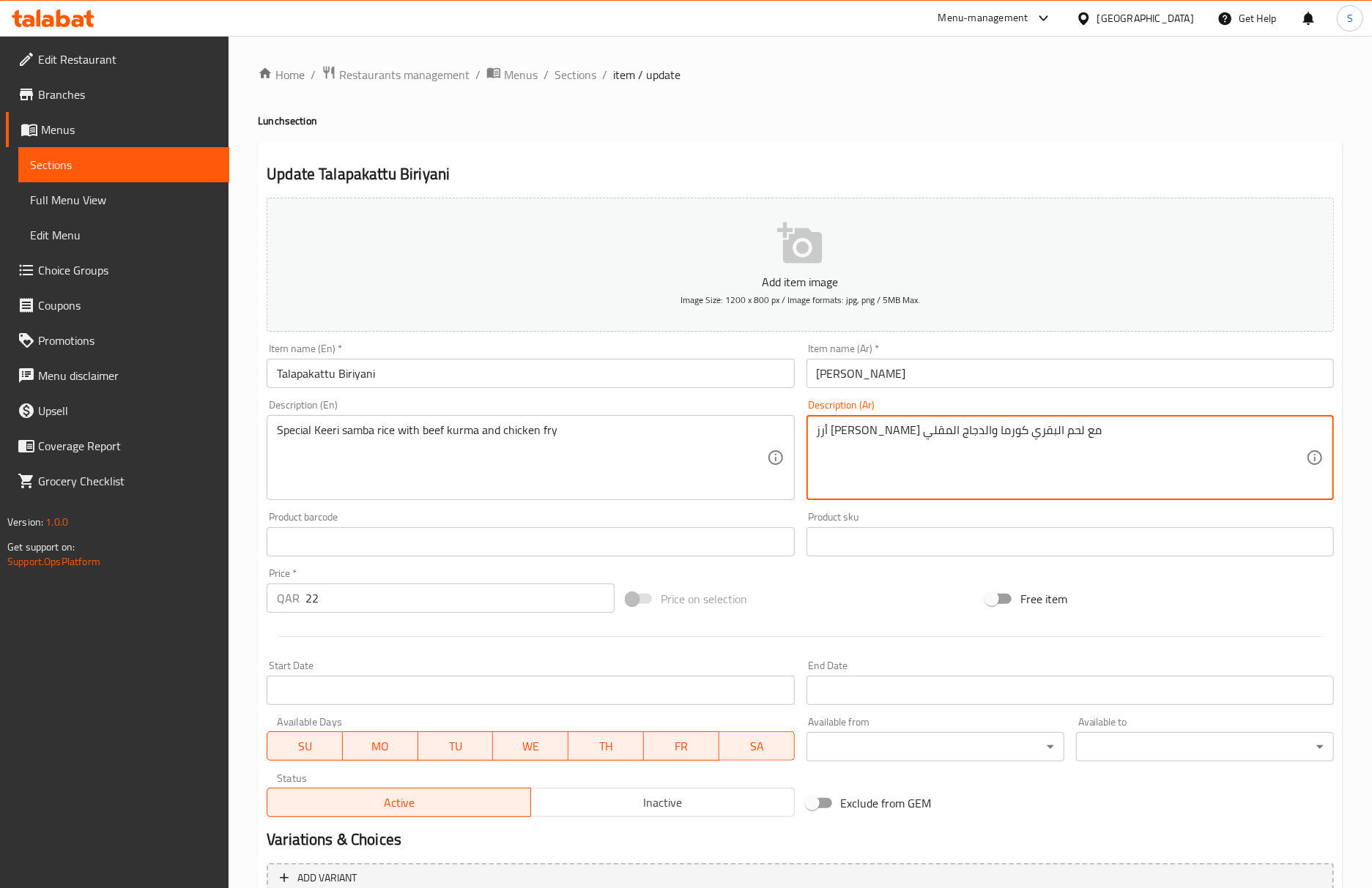
click at [1014, 441] on textarea "أرز كيري سامبا سبشيال مع لحم البقري كورما والدجاج المقلي" at bounding box center [1060, 458] width 489 height 69
paste textarea "يشيال"
type textarea "أرز [PERSON_NAME] مع لحم البقري كورما والدجاج المقلي"
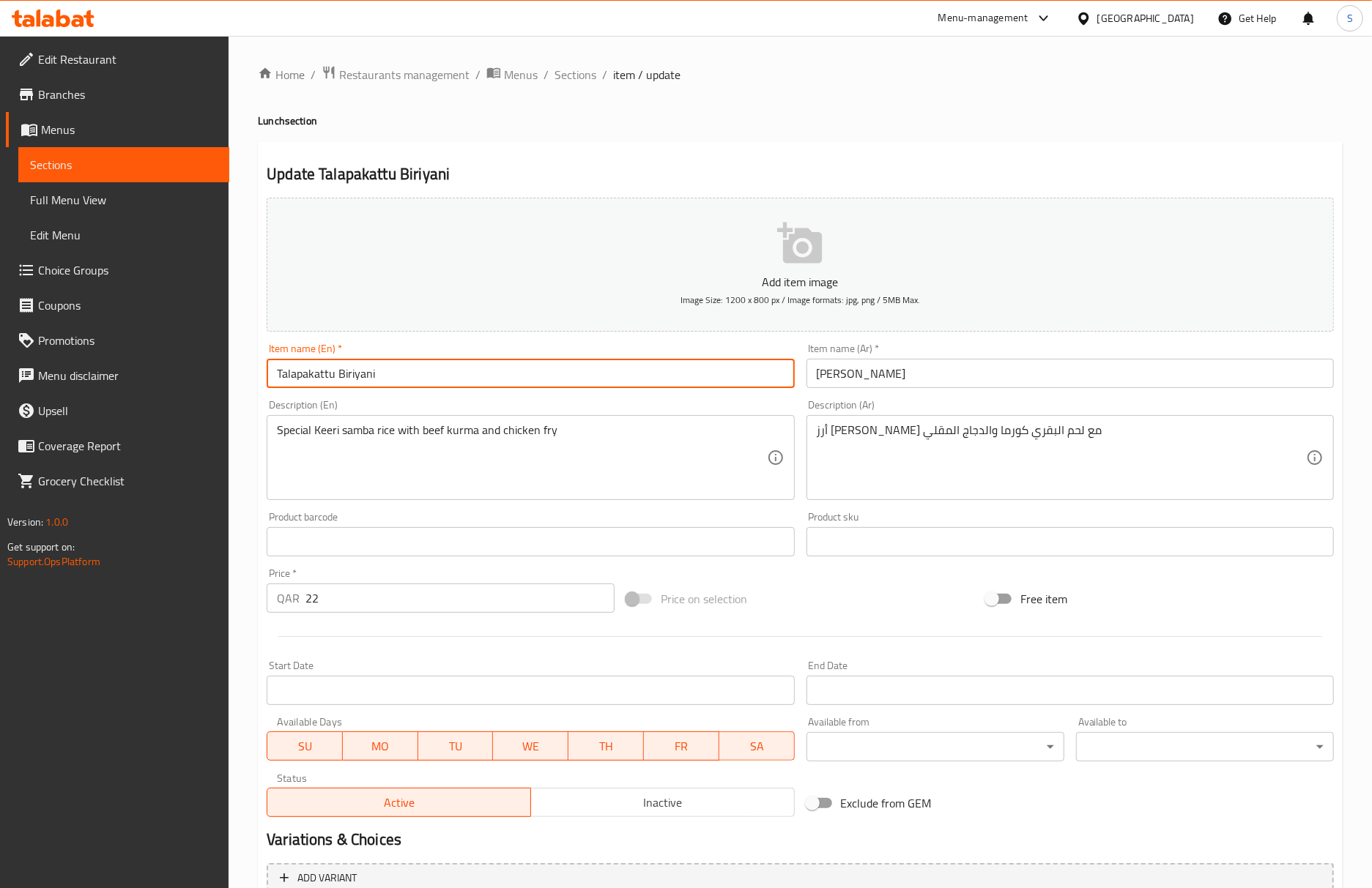
click at [584, 372] on input "Talapakattu Biriyani" at bounding box center [531, 374] width 528 height 30
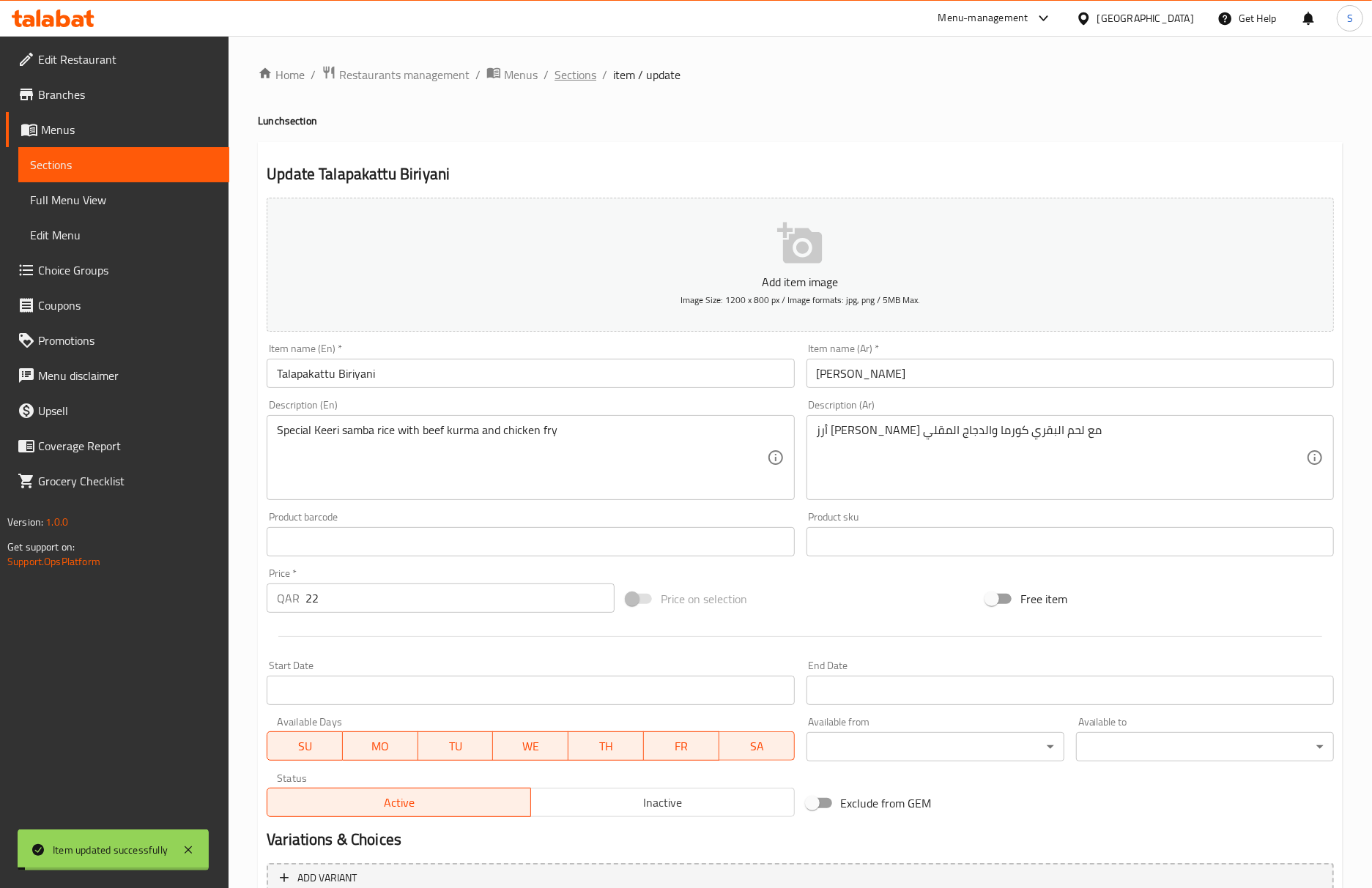
click at [580, 73] on span "Sections" at bounding box center [575, 74] width 42 height 18
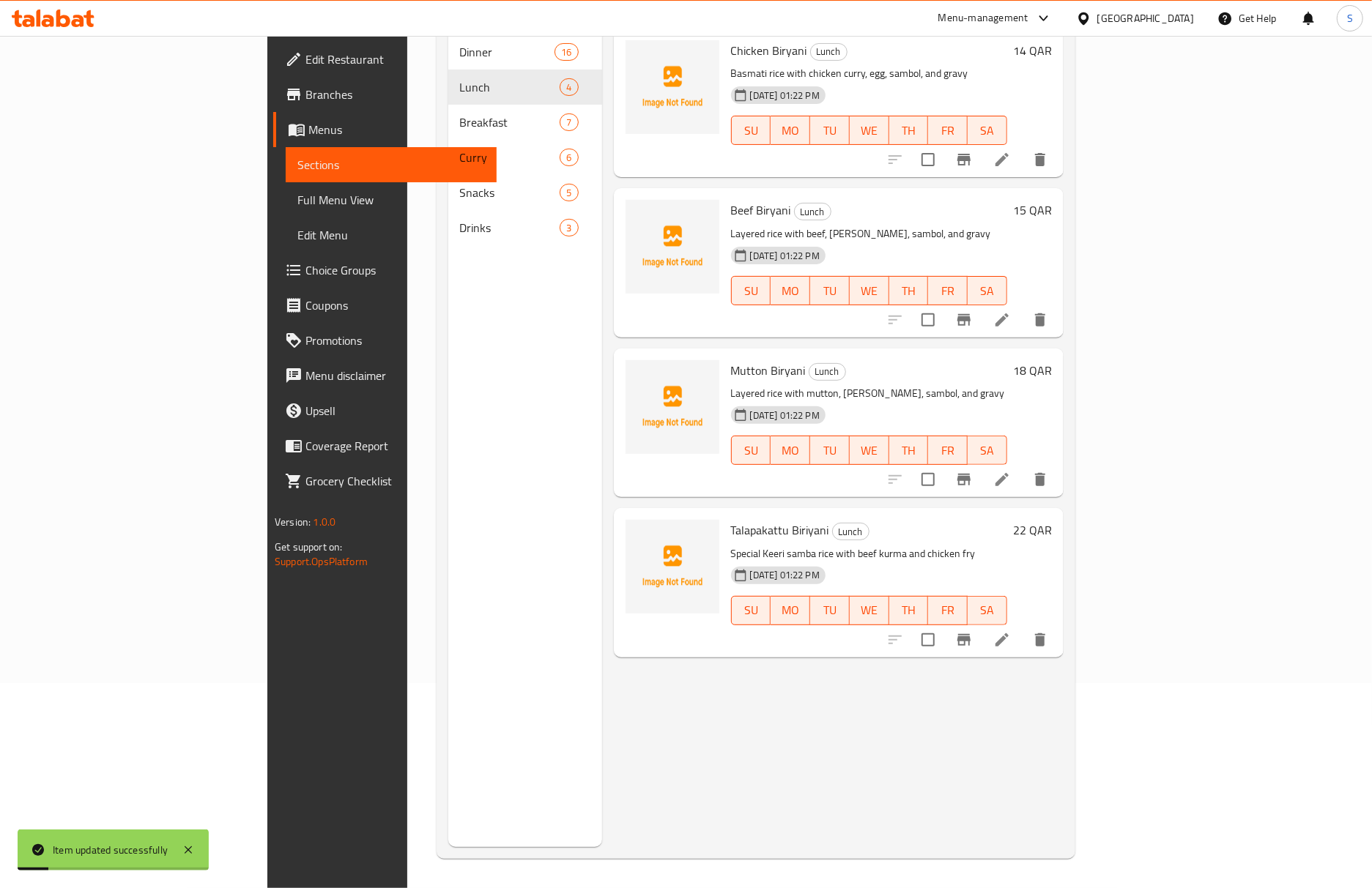
scroll to position [205, 0]
click at [731, 519] on span "Talapakattu Biriyani" at bounding box center [780, 530] width 98 height 22
copy h6 "Talapakattu Biriyani"
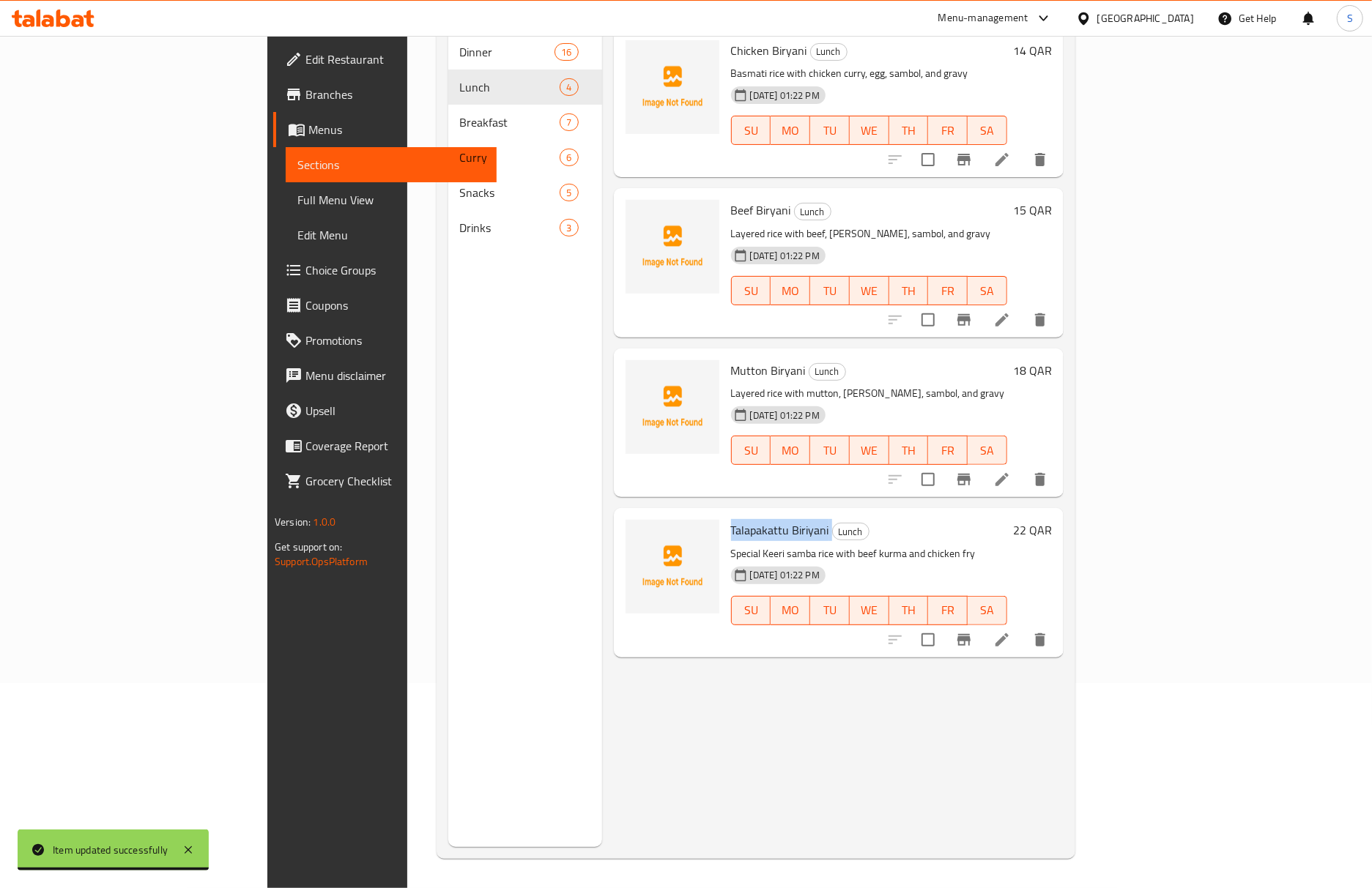
scroll to position [0, 0]
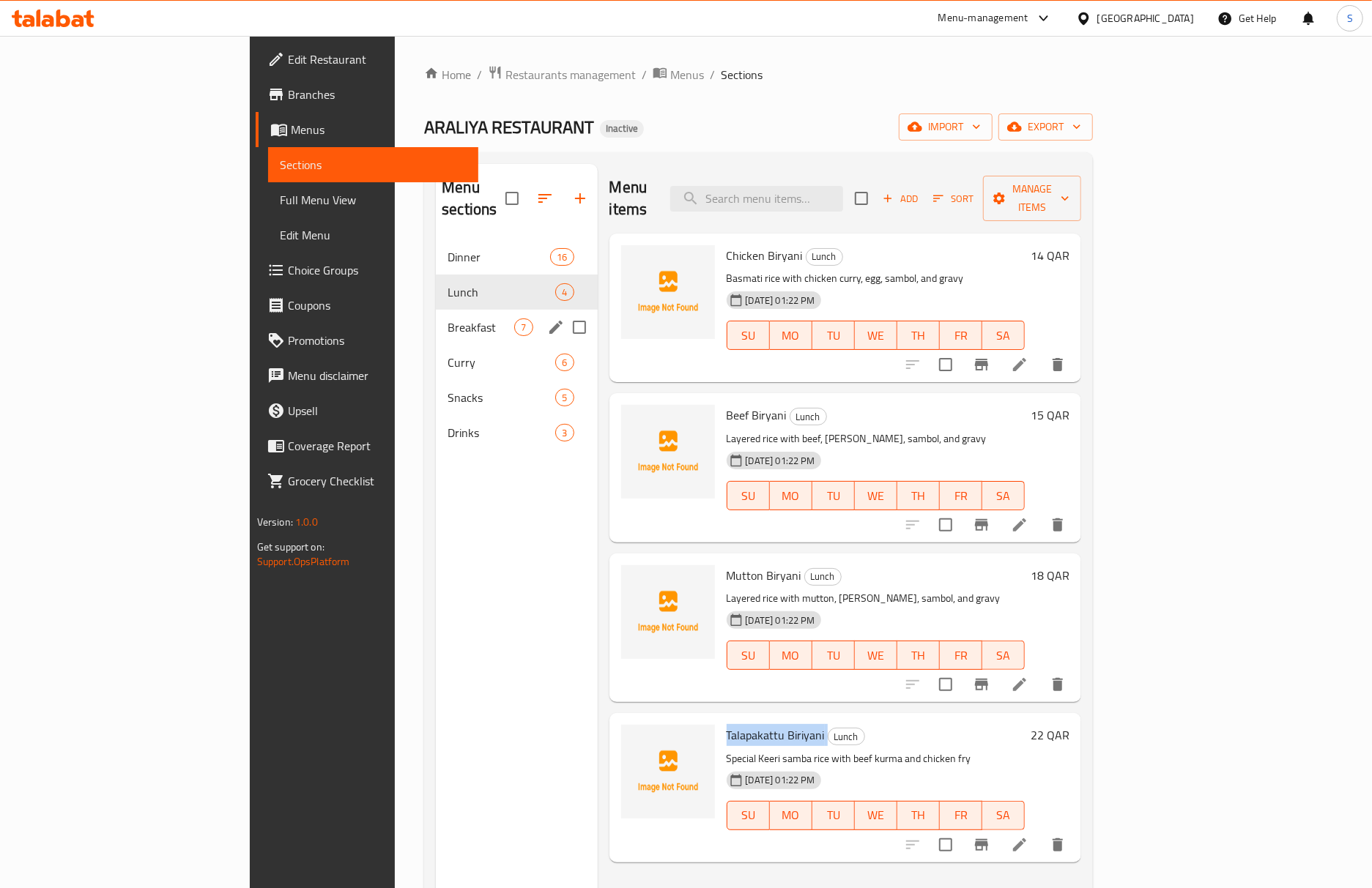
click at [547, 318] on icon "edit" at bounding box center [556, 327] width 18 height 18
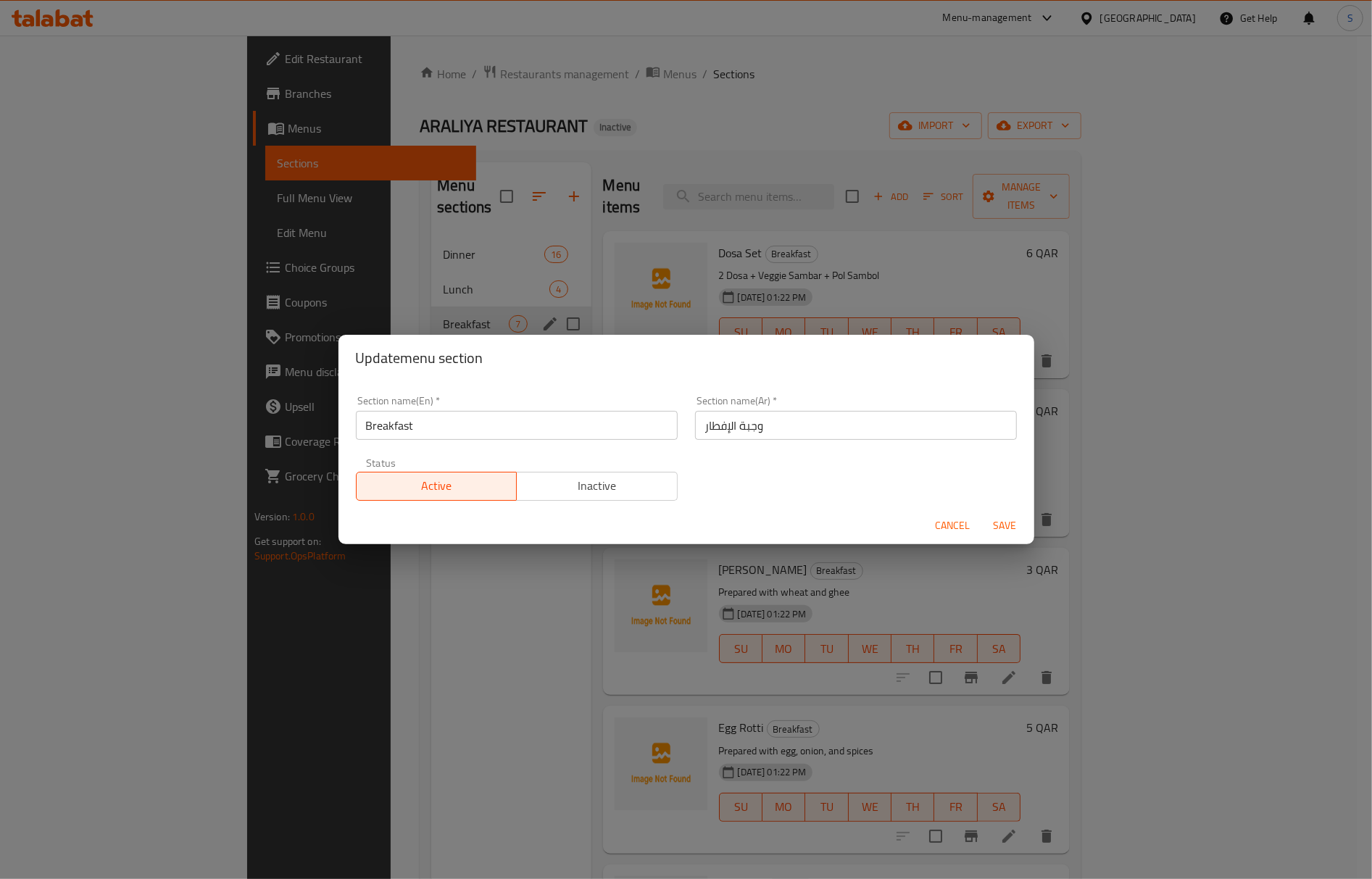
click at [749, 426] on input "وجبة الإفطار" at bounding box center [856, 426] width 322 height 29
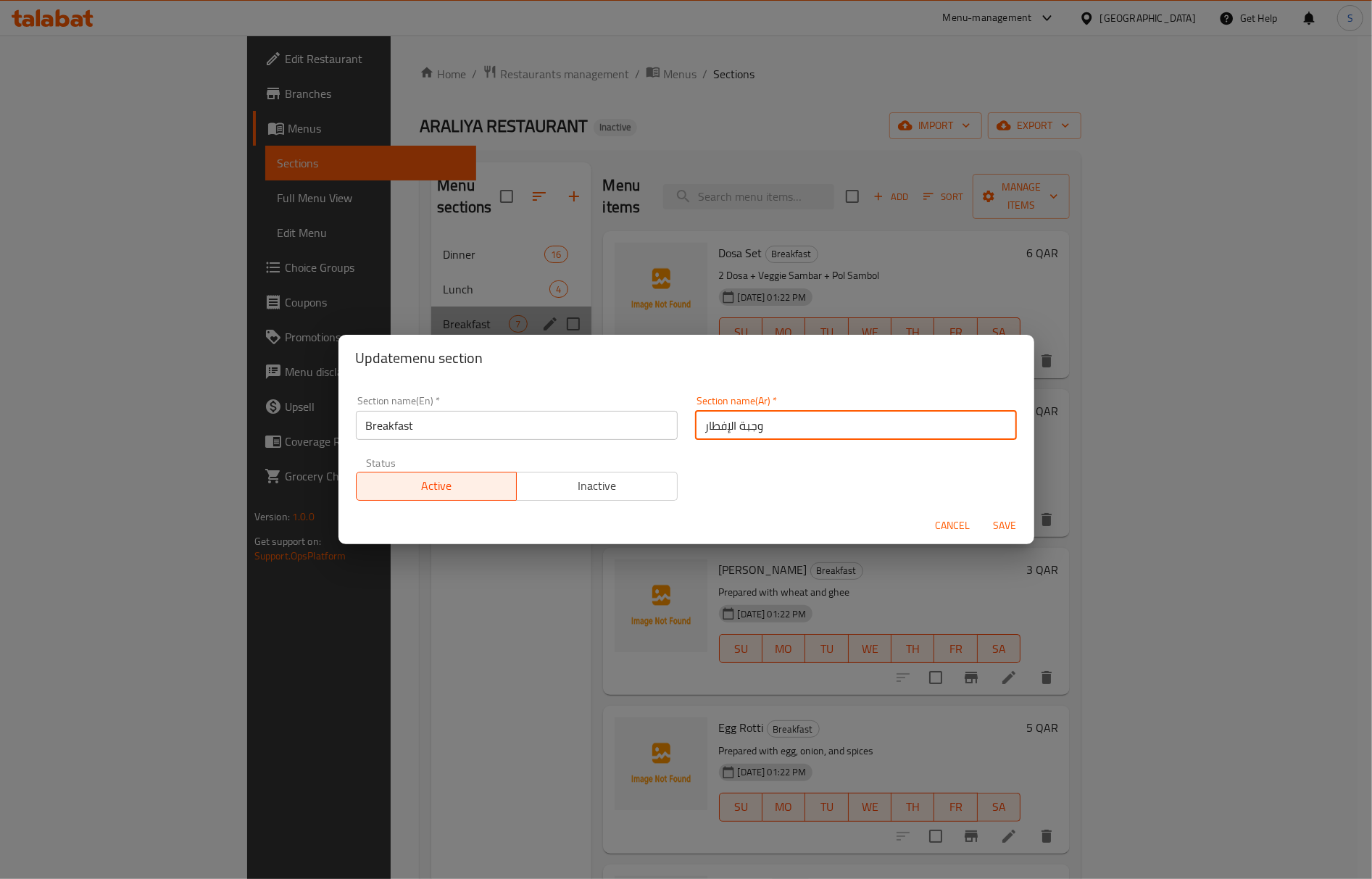
click at [749, 426] on input "وجبة الإفطار" at bounding box center [856, 426] width 322 height 29
type input "الإفطار"
click at [982, 513] on button "Save" at bounding box center [1005, 525] width 46 height 27
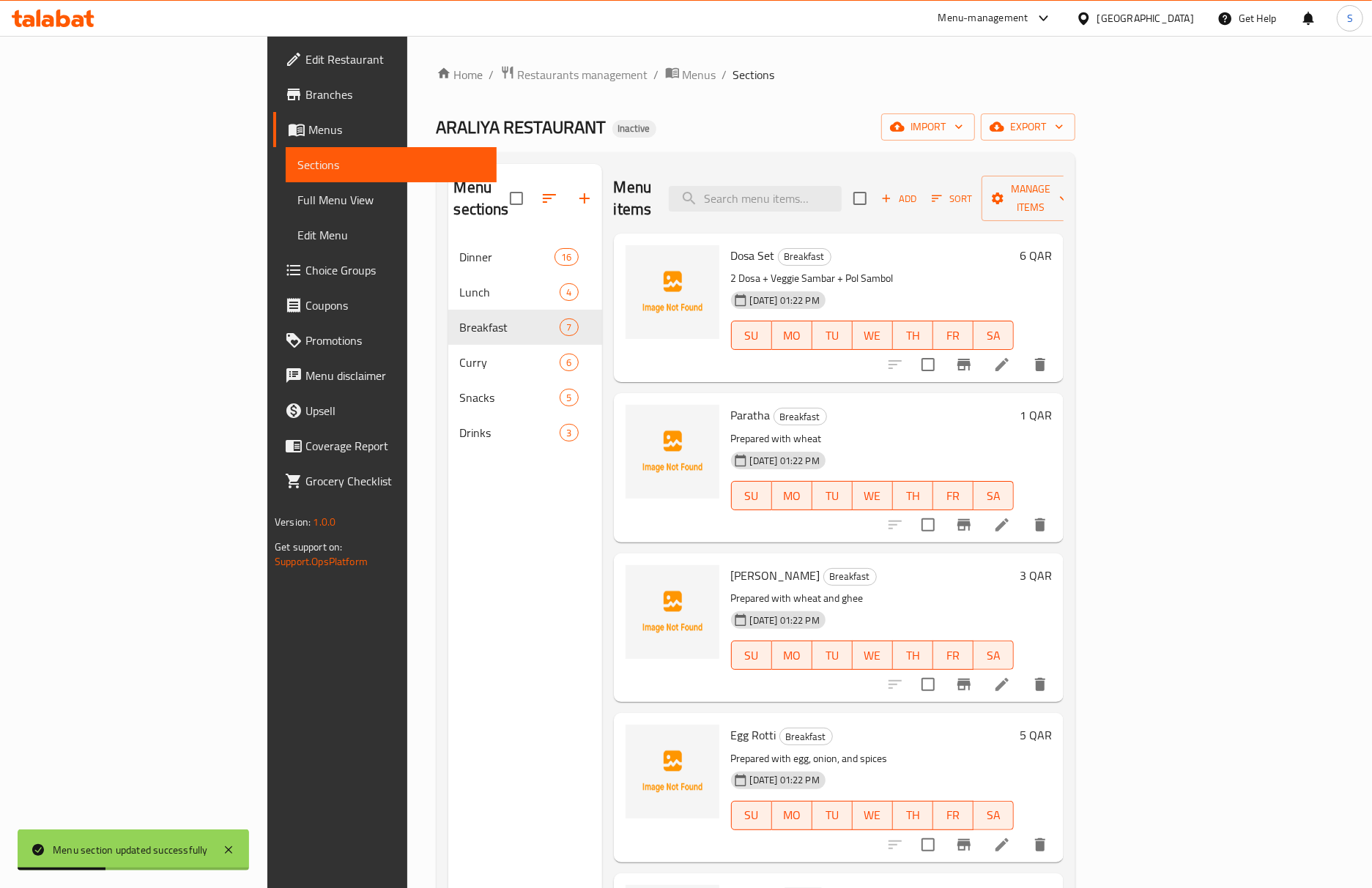
click at [1023, 351] on li at bounding box center [1001, 364] width 41 height 27
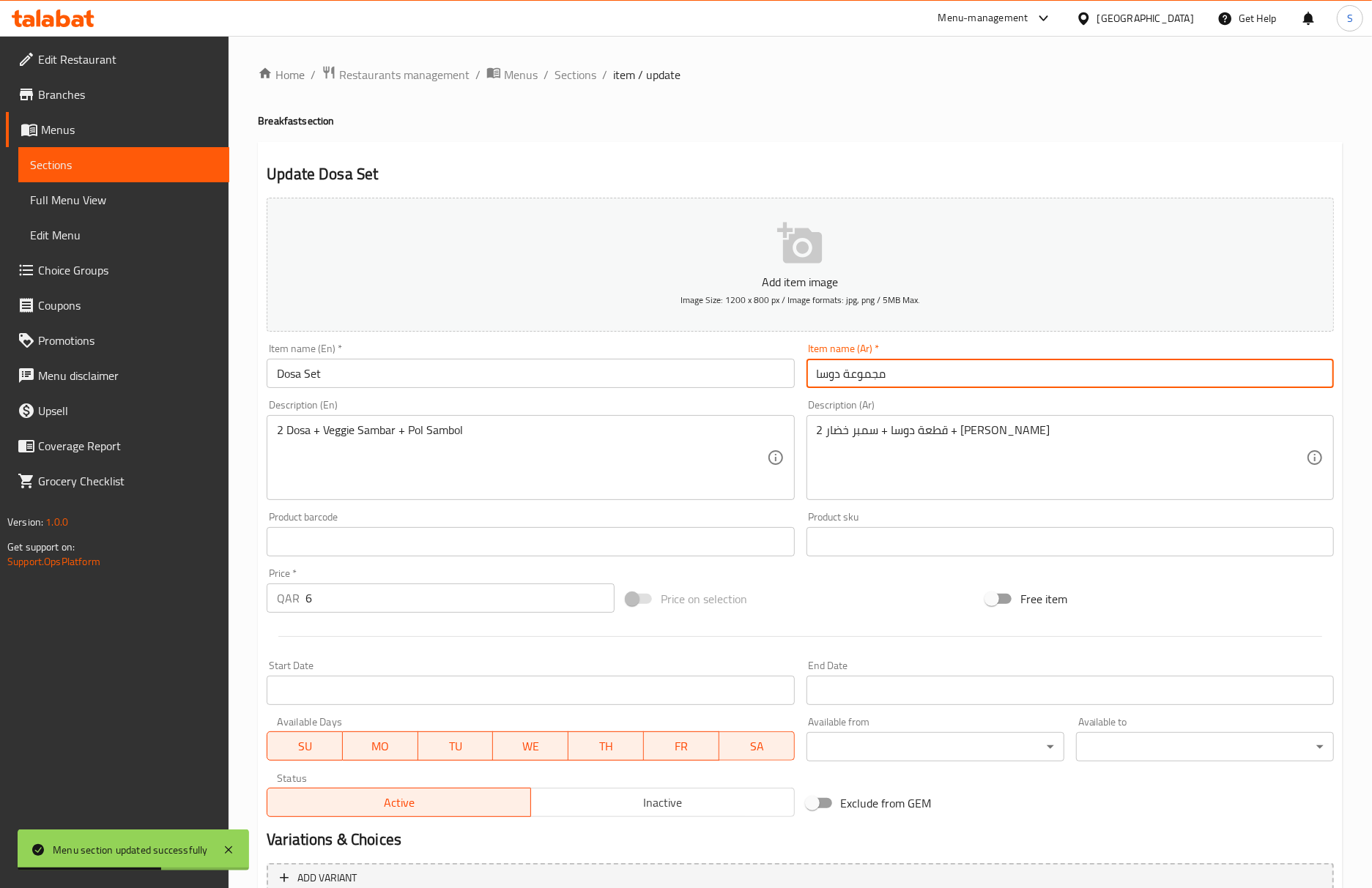
click at [903, 387] on input "مجموعة دوسا" at bounding box center [1070, 374] width 528 height 30
paste input "سيت"
type input "[PERSON_NAME]"
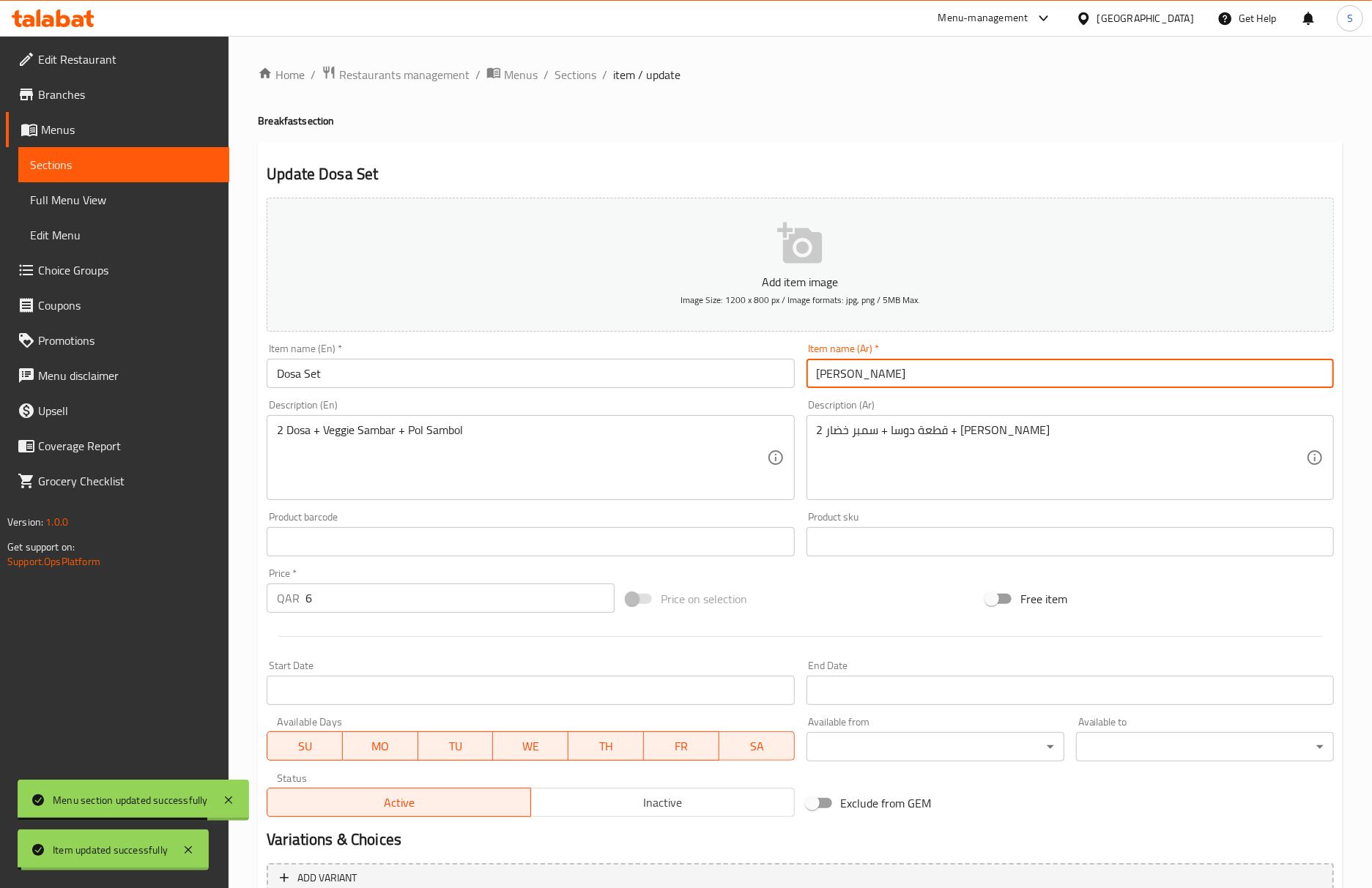
click at [390, 371] on input "Dosa Set" at bounding box center [531, 374] width 528 height 30
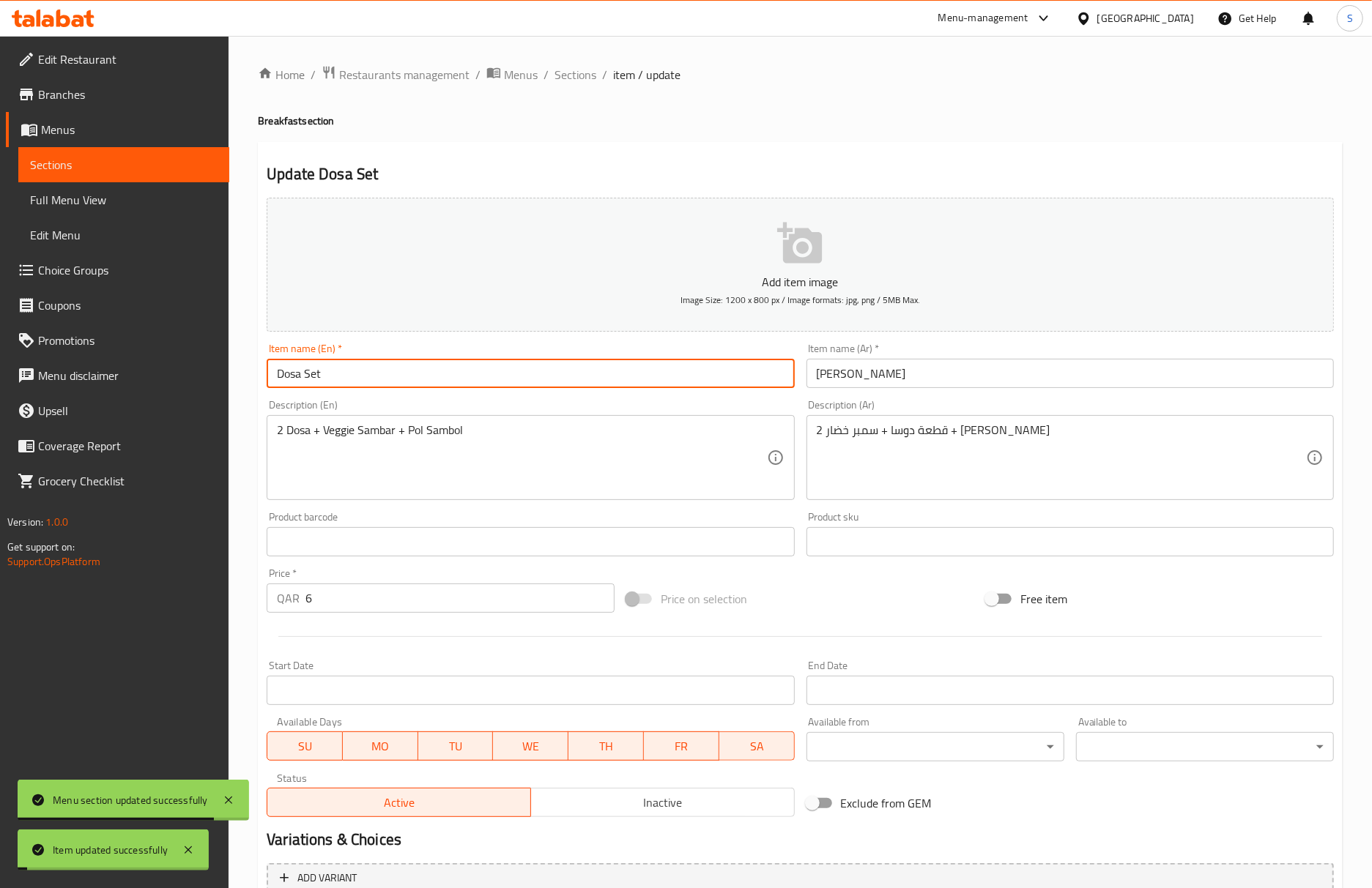
click at [390, 371] on input "Dosa Set" at bounding box center [531, 374] width 528 height 30
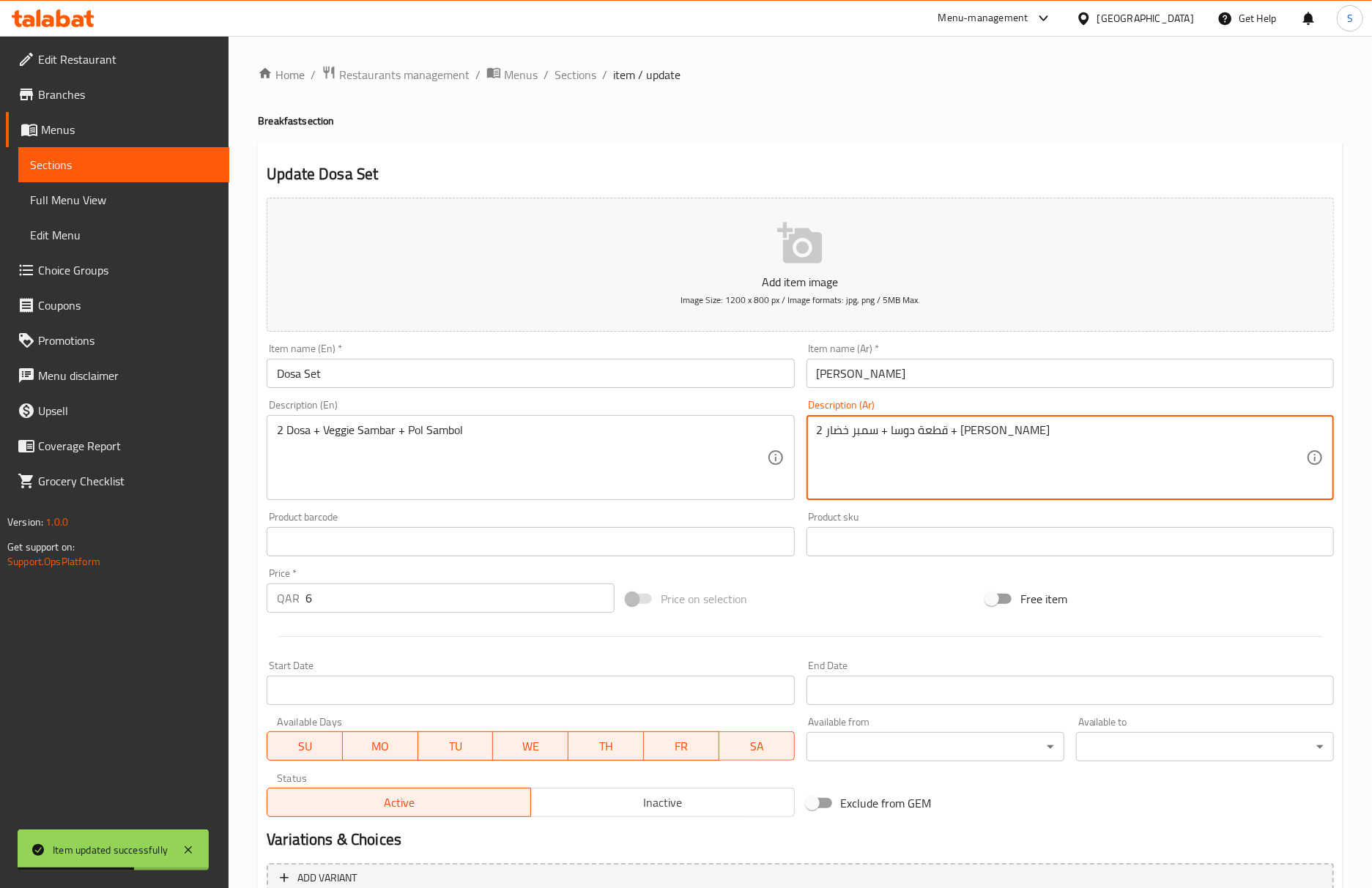
click at [990, 424] on textarea "2 قطعة دوسا + سمبر خضار + بول سمبول" at bounding box center [1060, 458] width 489 height 69
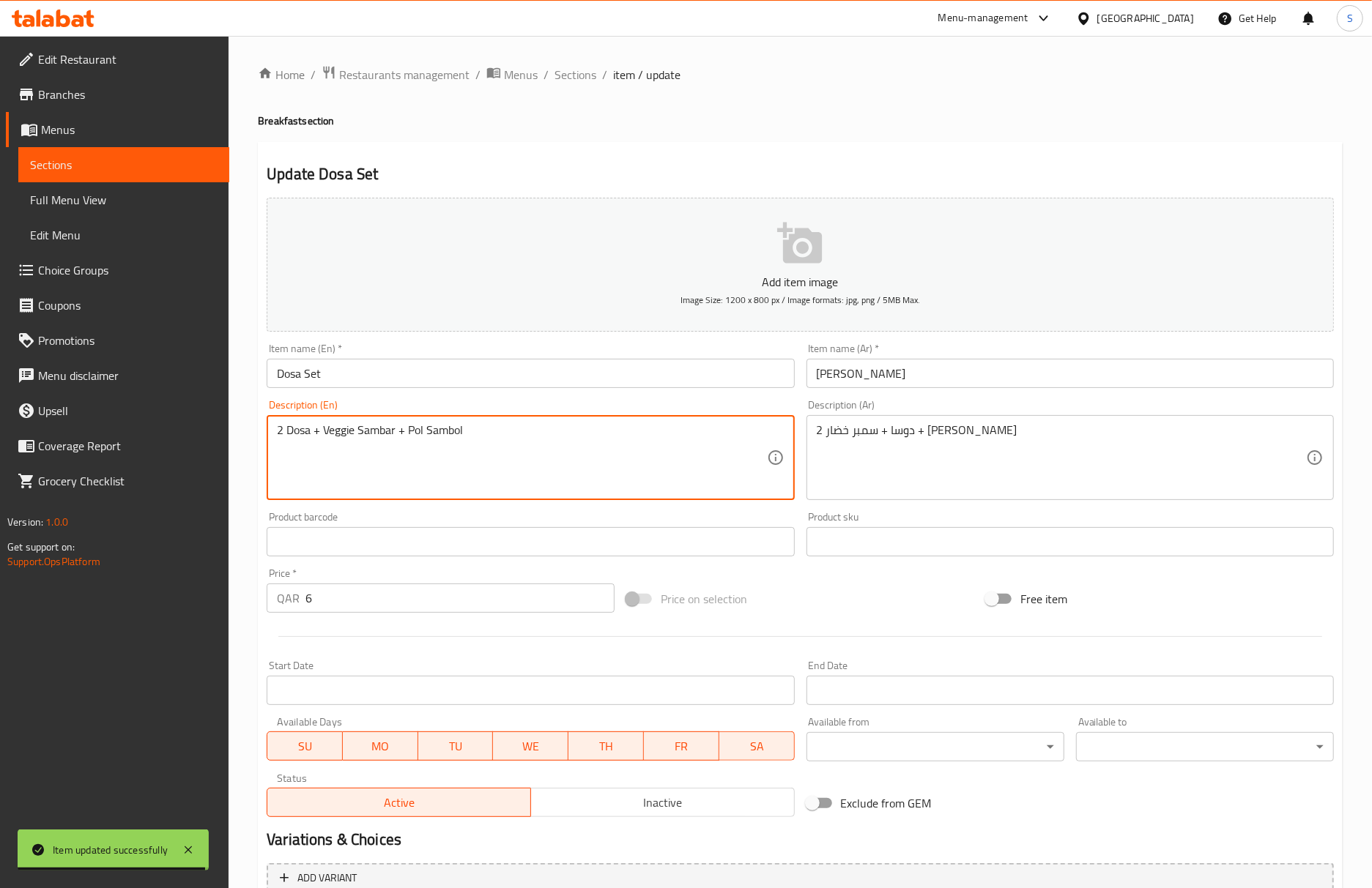
click at [373, 434] on textarea "2 Dosa + Veggie Sambar + Pol Sambol" at bounding box center [521, 458] width 489 height 69
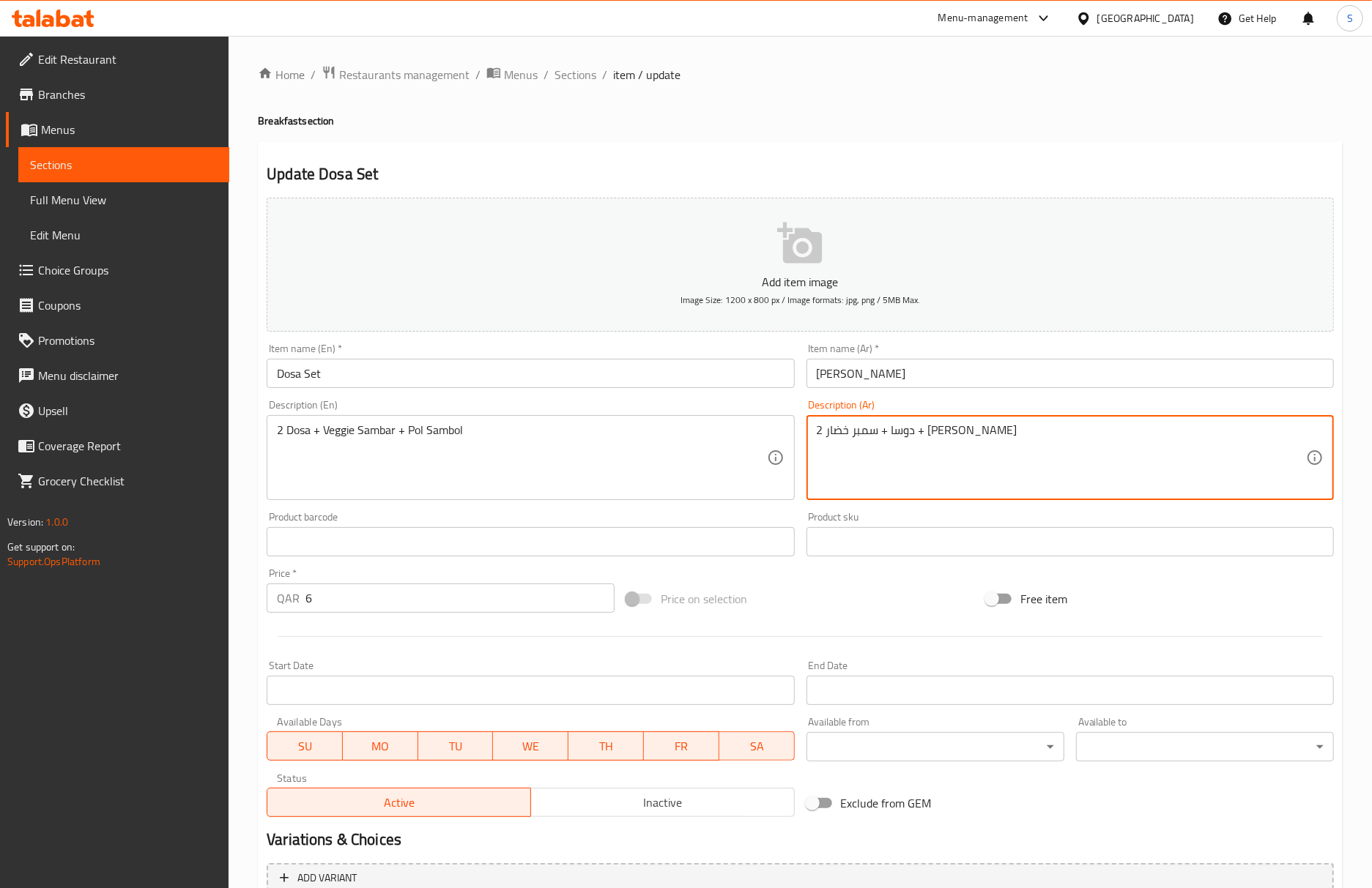
click at [937, 436] on textarea "2 دوسا + سمبر خضار + بول سمبول" at bounding box center [1060, 458] width 489 height 69
paste textarea "امبر"
click at [603, 379] on input "Dosa Set" at bounding box center [531, 374] width 528 height 30
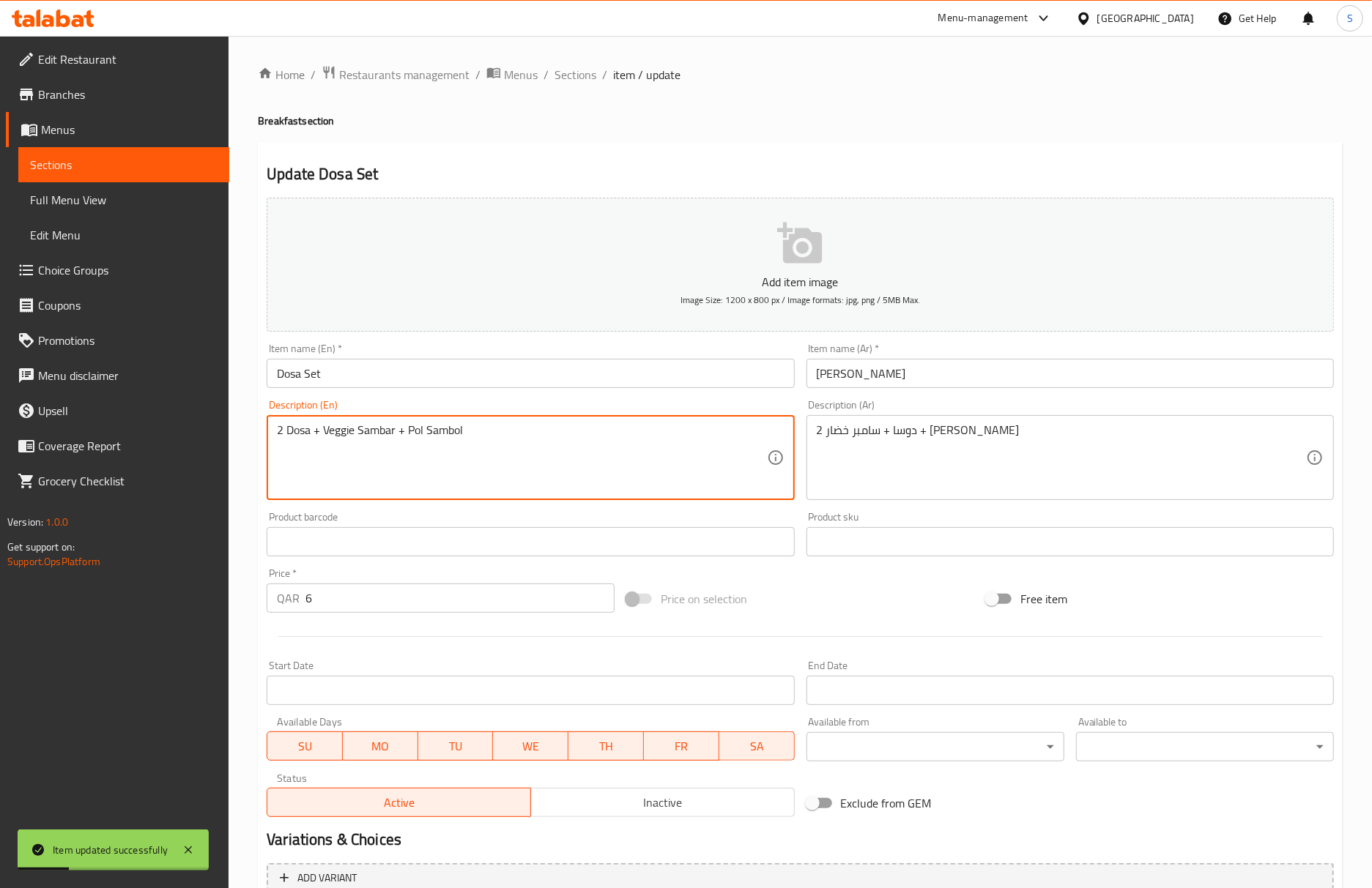
click at [440, 436] on textarea "2 Dosa + Veggie Sambar + Pol Sambol" at bounding box center [521, 458] width 489 height 69
drag, startPoint x: 410, startPoint y: 437, endPoint x: 557, endPoint y: 434, distance: 147.0
click at [557, 434] on textarea "2 Dosa + Veggie Sambar + Pol Sambol" at bounding box center [521, 458] width 489 height 69
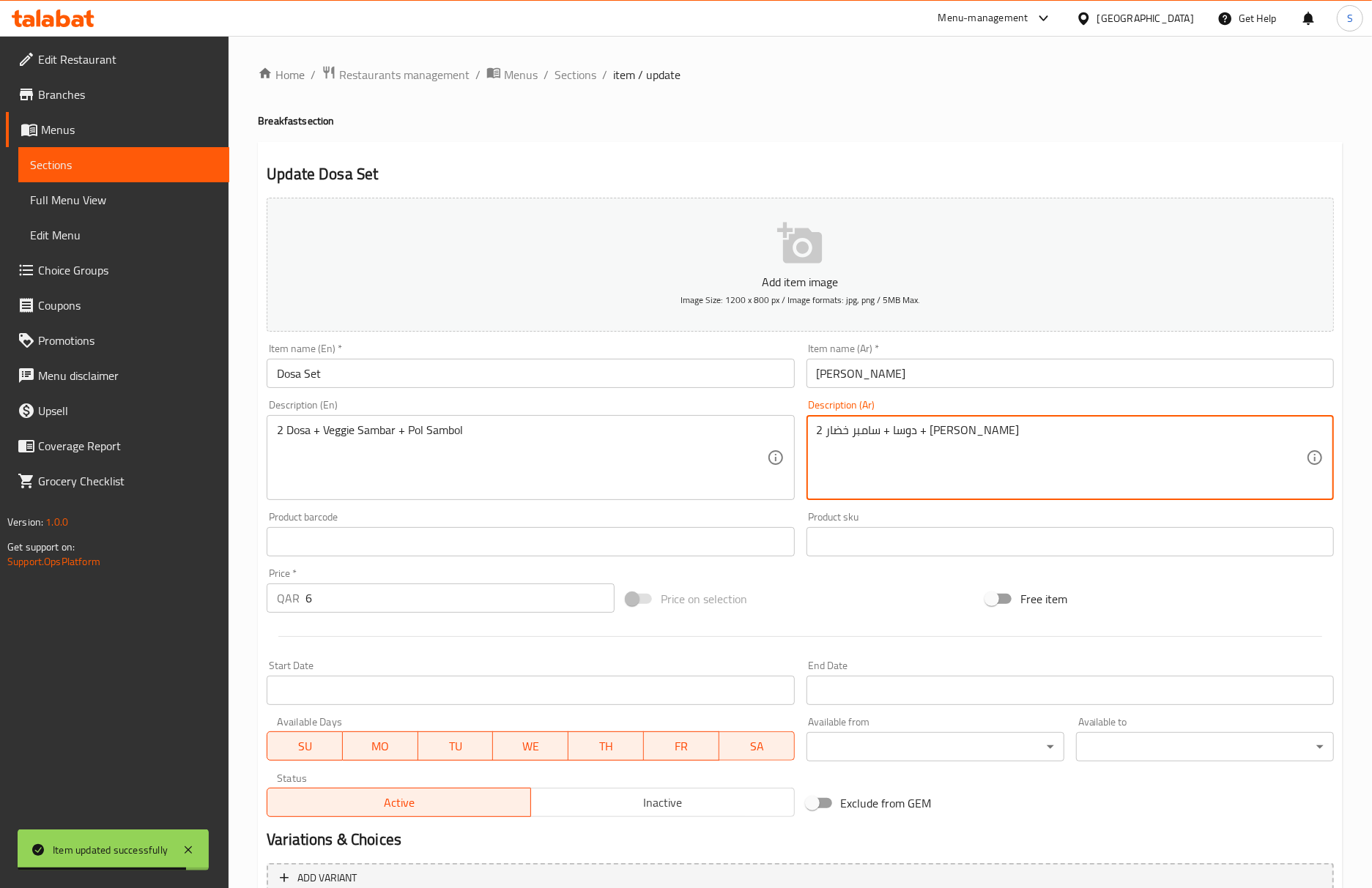
drag, startPoint x: 882, startPoint y: 436, endPoint x: 824, endPoint y: 430, distance: 58.3
paste textarea "بول سامبول Wikipedia https://en.wikipedia.org › wiki › Pol_sambol بول سامبول (ا…"
click at [871, 434] on textarea "2 دوسا + سامبر خضار + بول سمبول" at bounding box center [1060, 458] width 489 height 69
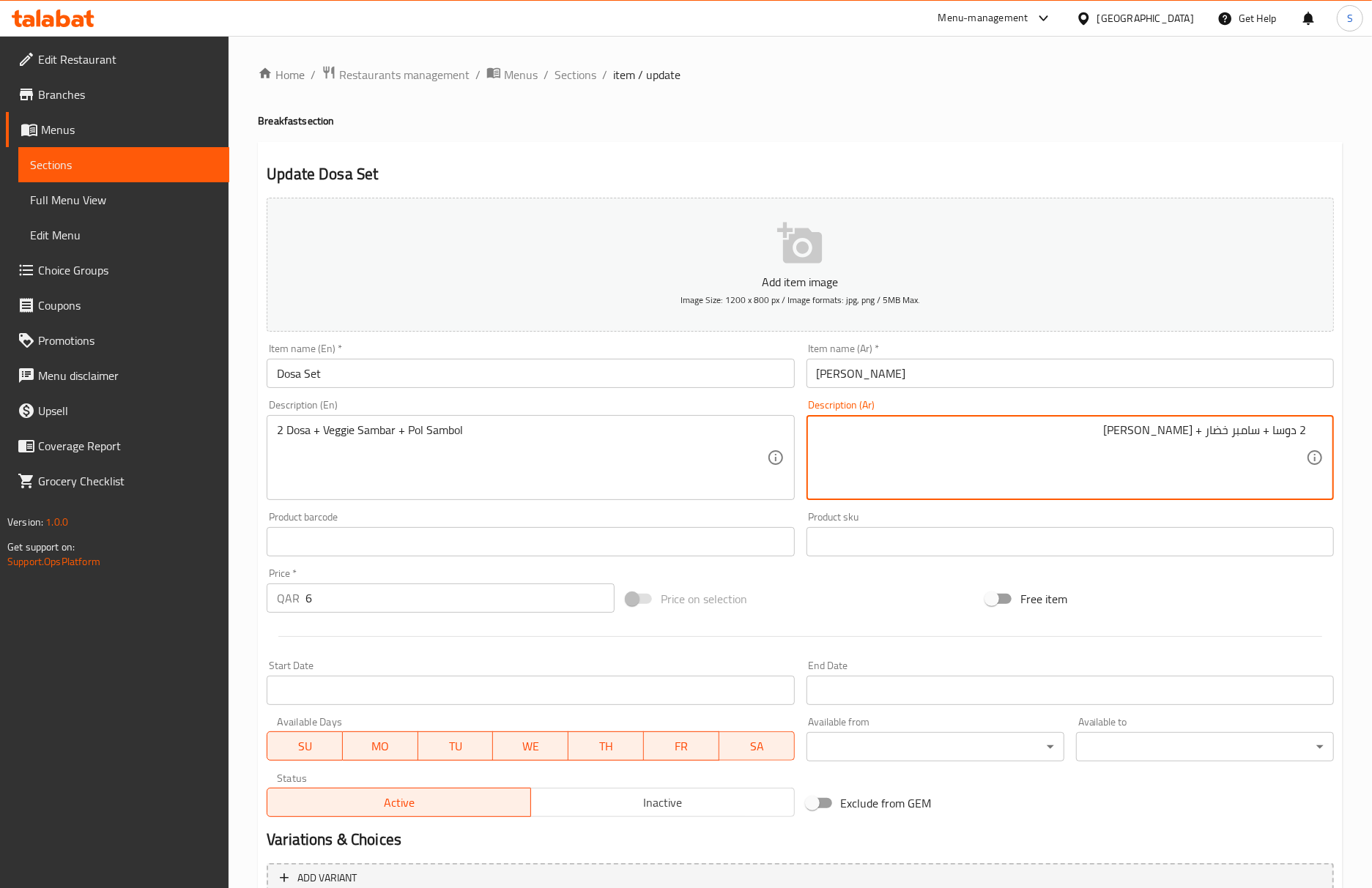
click at [1120, 455] on textarea "2 دوسا + سامبر خضار + بول سمبول" at bounding box center [1060, 458] width 489 height 69
drag, startPoint x: 1196, startPoint y: 437, endPoint x: 1081, endPoint y: 452, distance: 116.0
click at [1081, 452] on textarea "2 دوسا + سامبر خضار + بول سمبول" at bounding box center [1060, 458] width 489 height 69
paste textarea "بول سامبول"
type textarea "2 دوسا + سامبر خضار + [PERSON_NAME]"
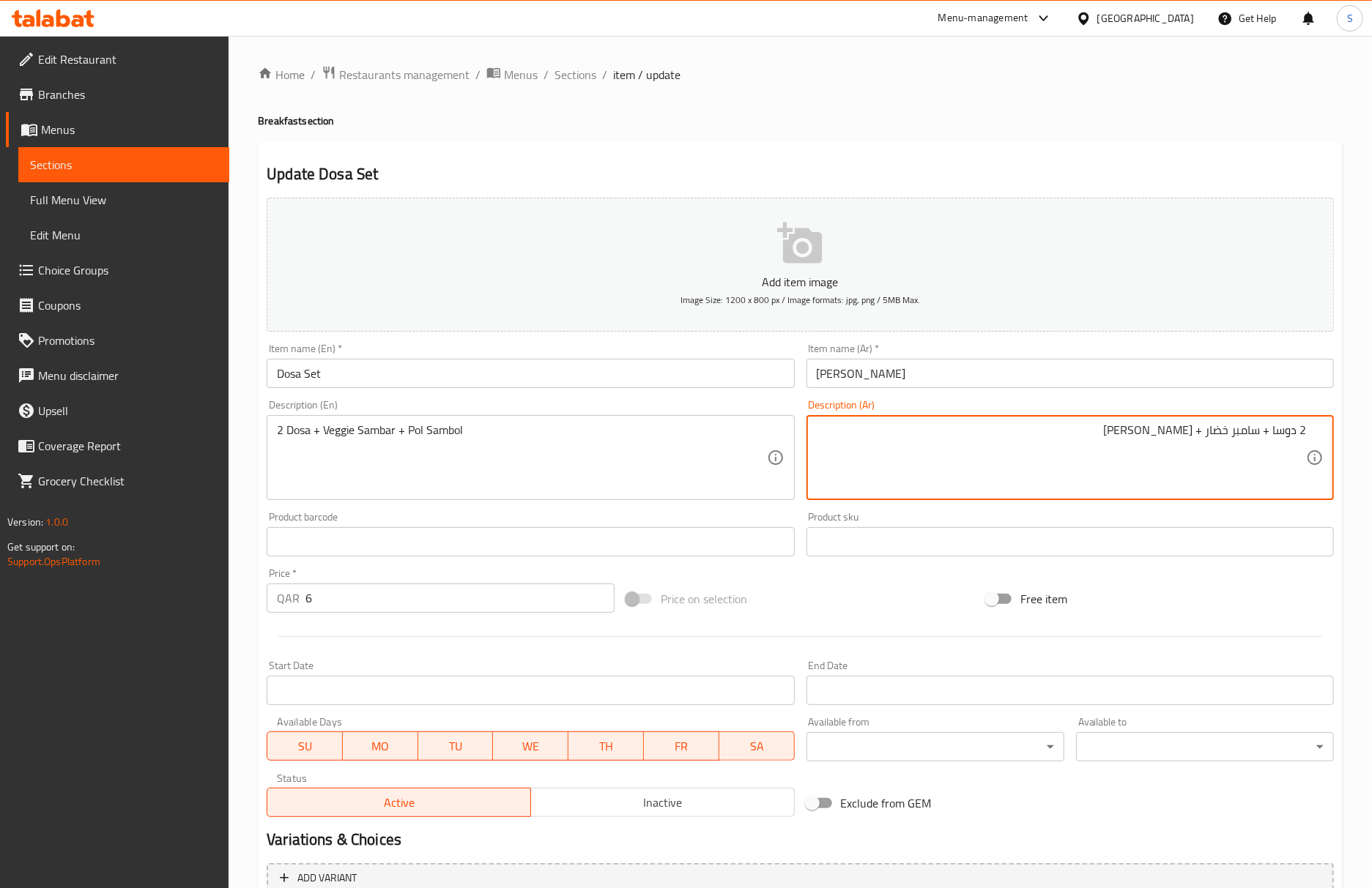
click at [680, 385] on input "Dosa Set" at bounding box center [531, 374] width 528 height 30
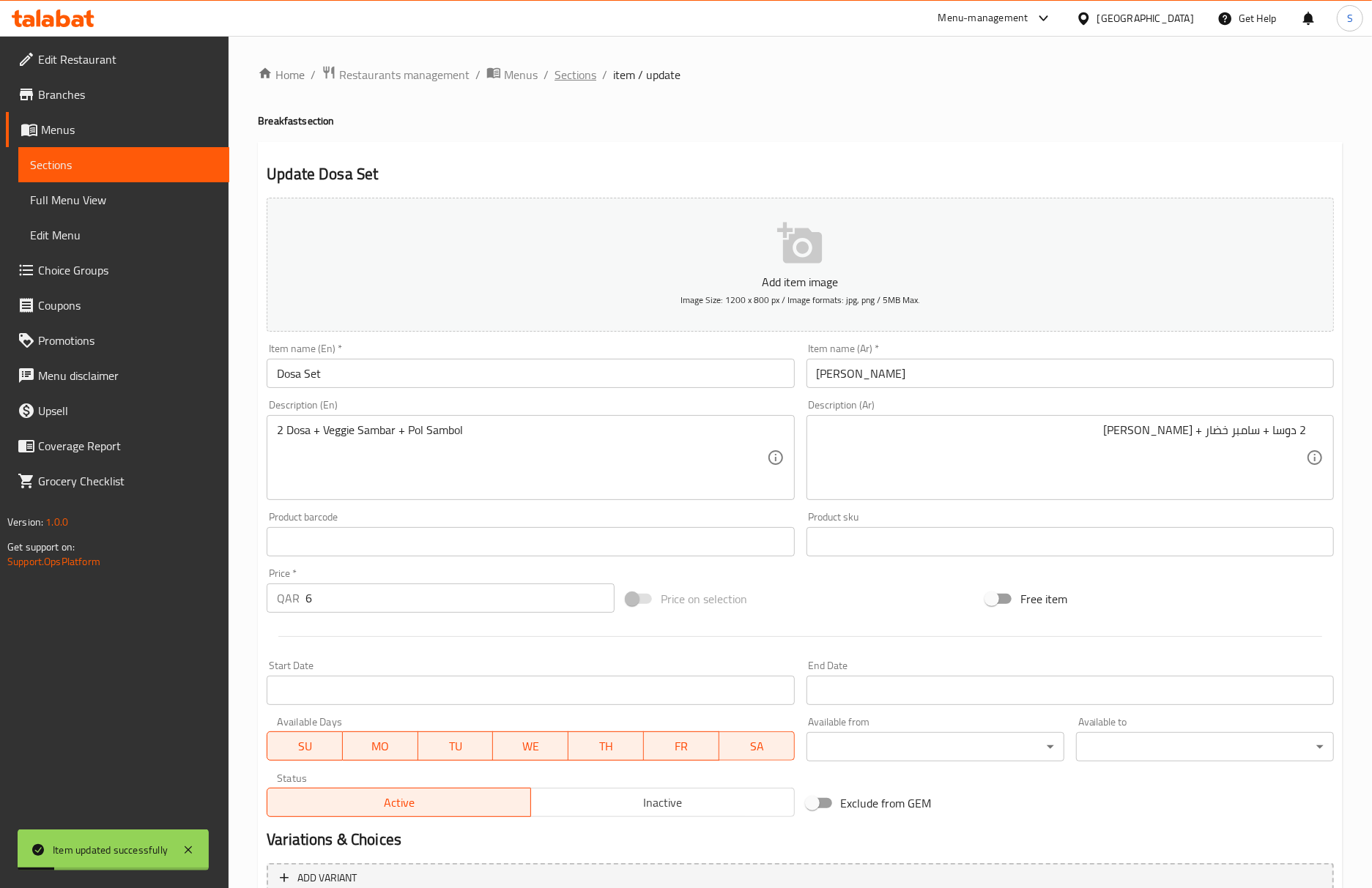
click at [577, 65] on span "Sections" at bounding box center [575, 74] width 42 height 18
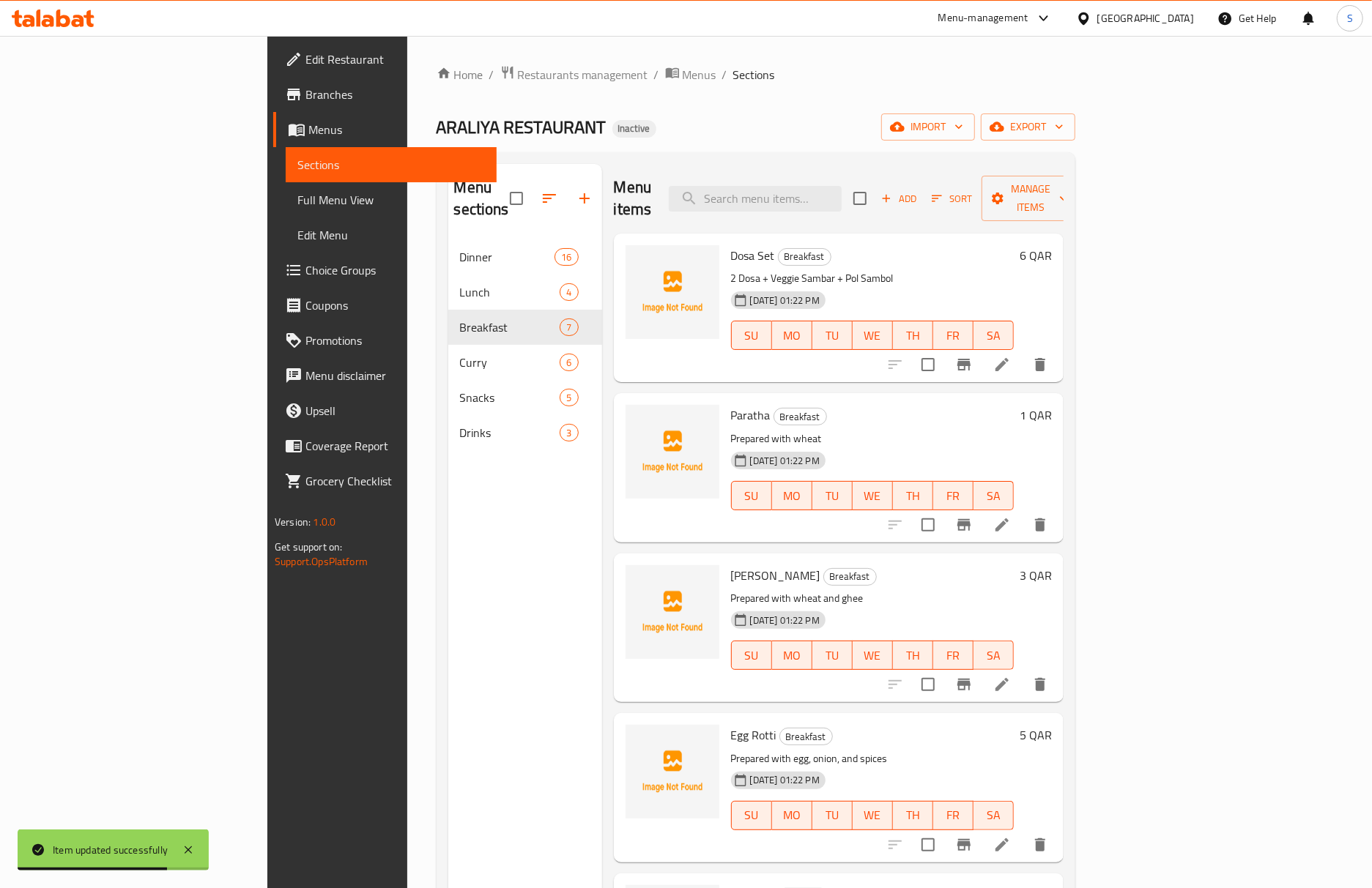
click at [1023, 672] on li at bounding box center [1001, 685] width 41 height 27
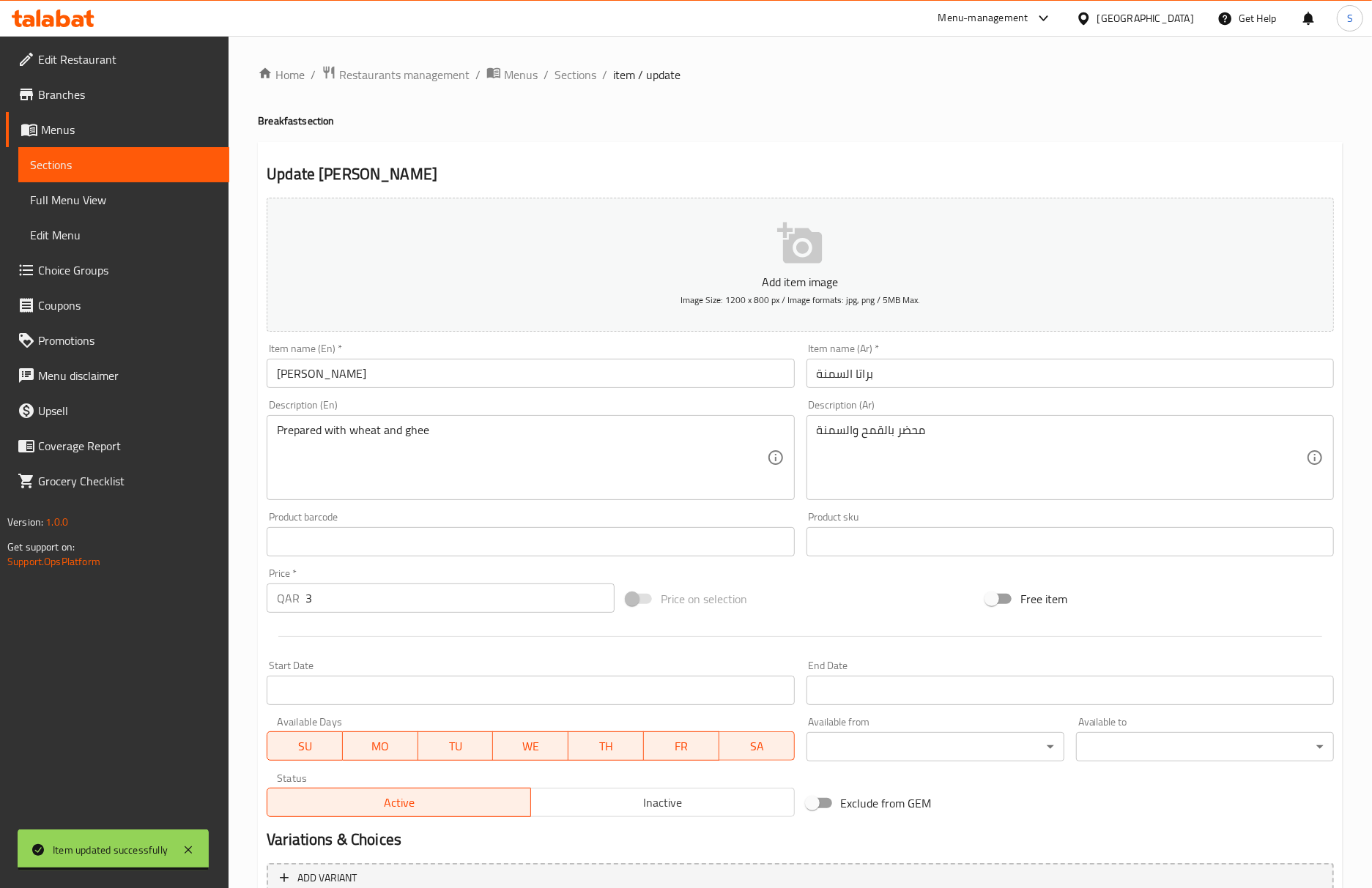
click at [959, 360] on input "براتا السمنة" at bounding box center [1070, 374] width 528 height 30
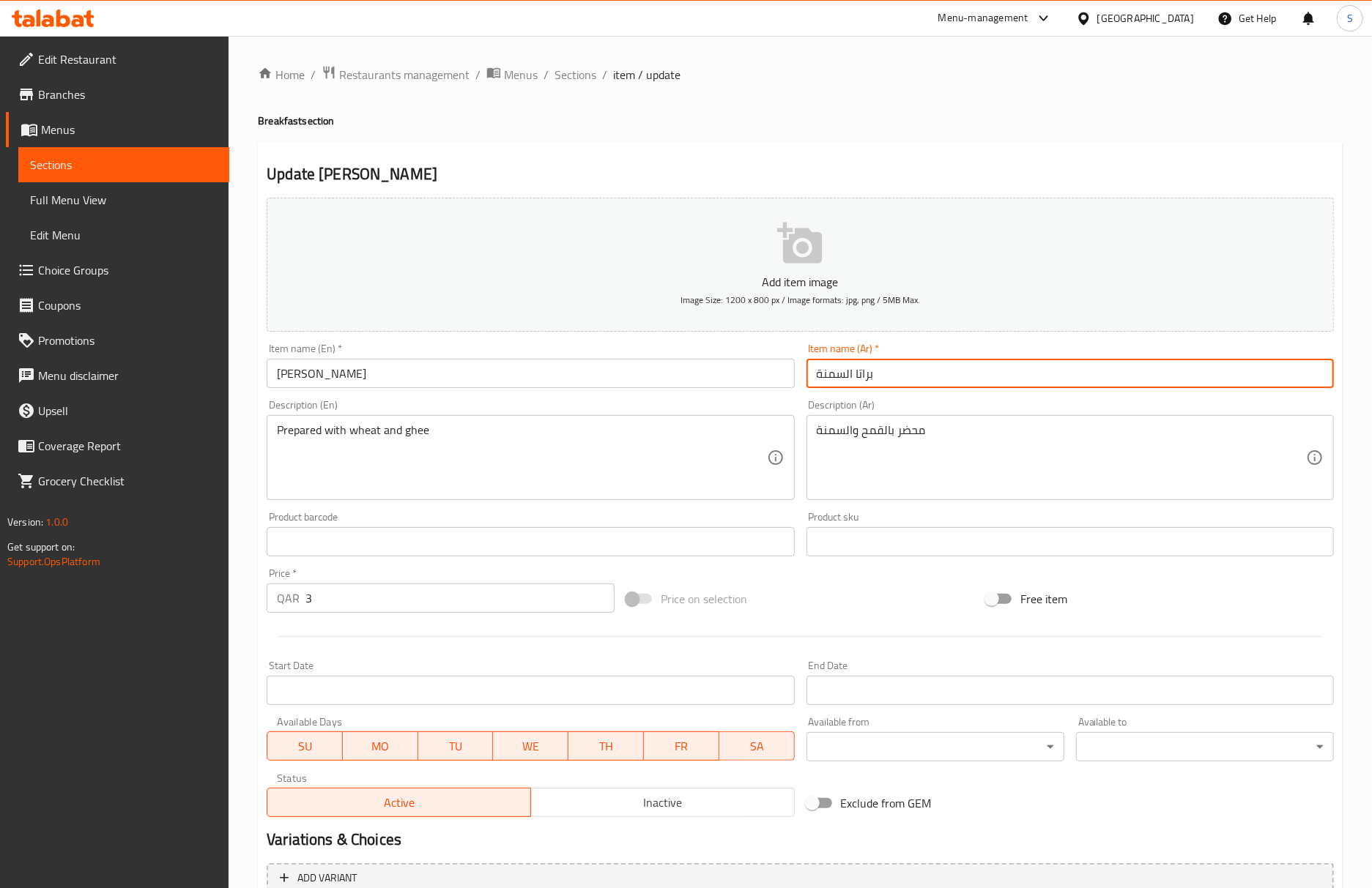
click at [820, 382] on input "براتا السمنة" at bounding box center [1070, 374] width 528 height 30
type input "براتا بالسمن"
click at [676, 98] on div "Home / Restaurants management / Menus / Sections / item / update Breakfast sect…" at bounding box center [800, 536] width 1084 height 941
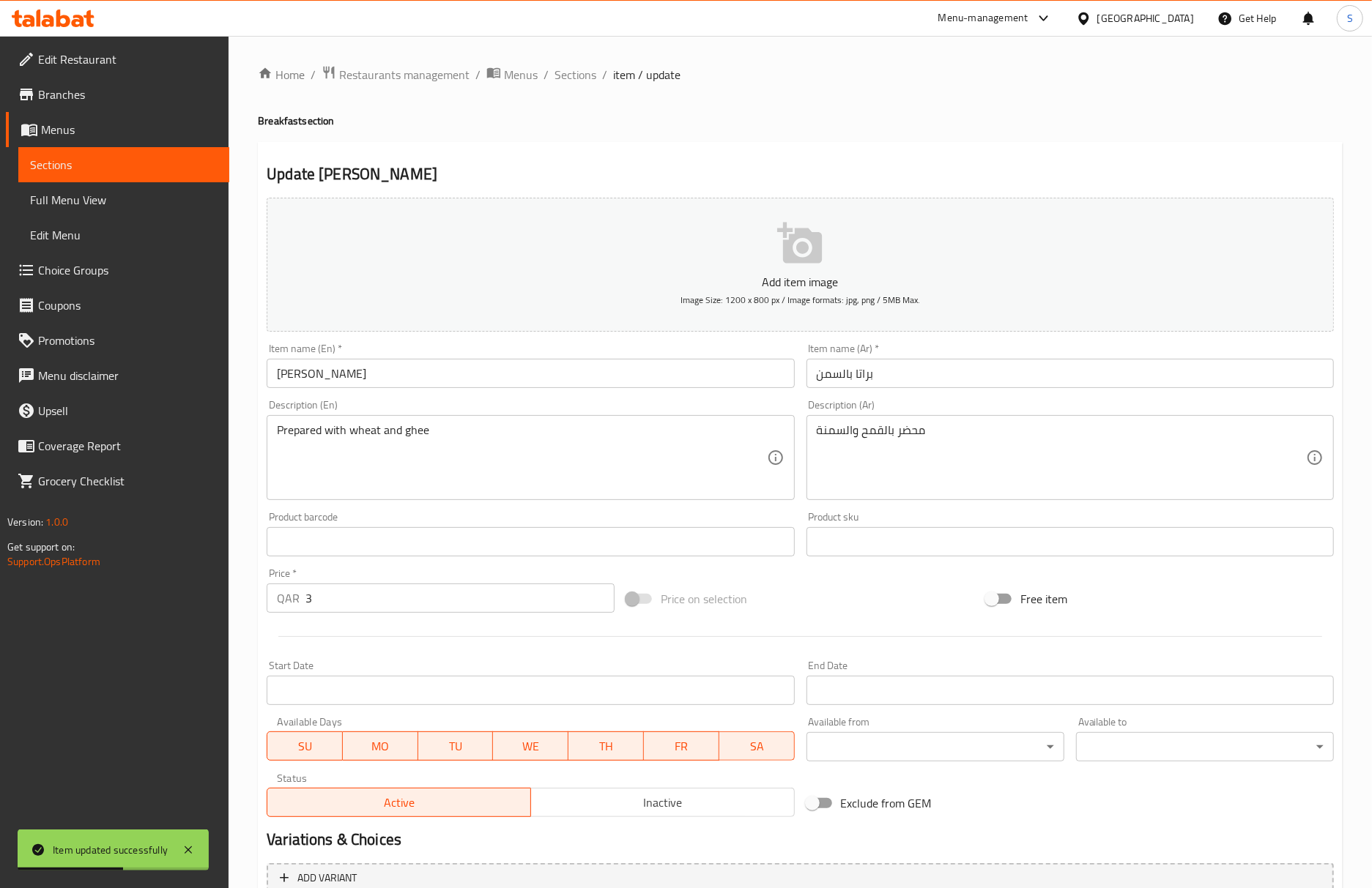
drag, startPoint x: 569, startPoint y: 82, endPoint x: 547, endPoint y: 0, distance: 84.9
click at [569, 82] on span "Sections" at bounding box center [575, 74] width 42 height 18
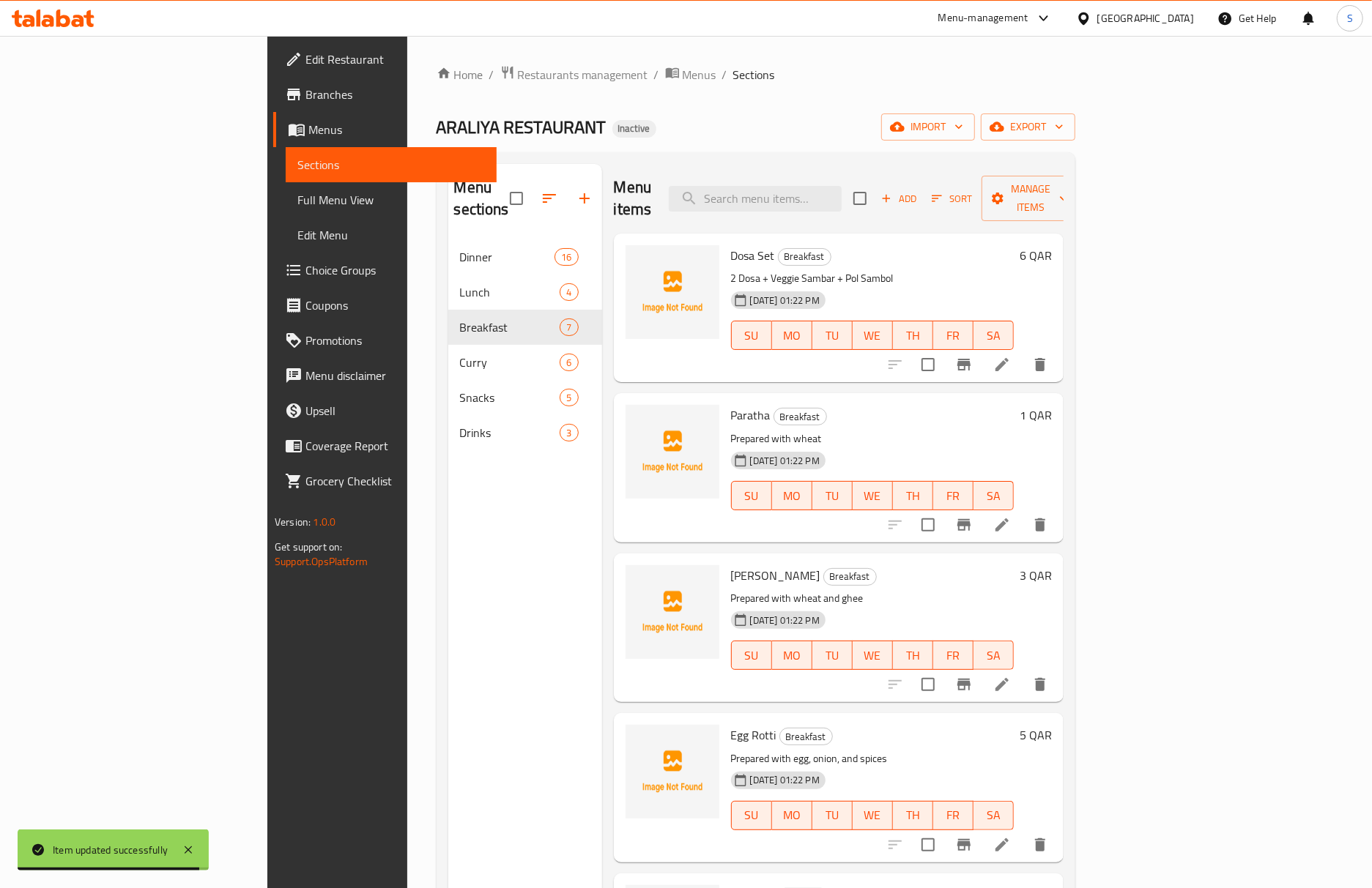
click at [1011, 836] on icon at bounding box center [1002, 845] width 18 height 18
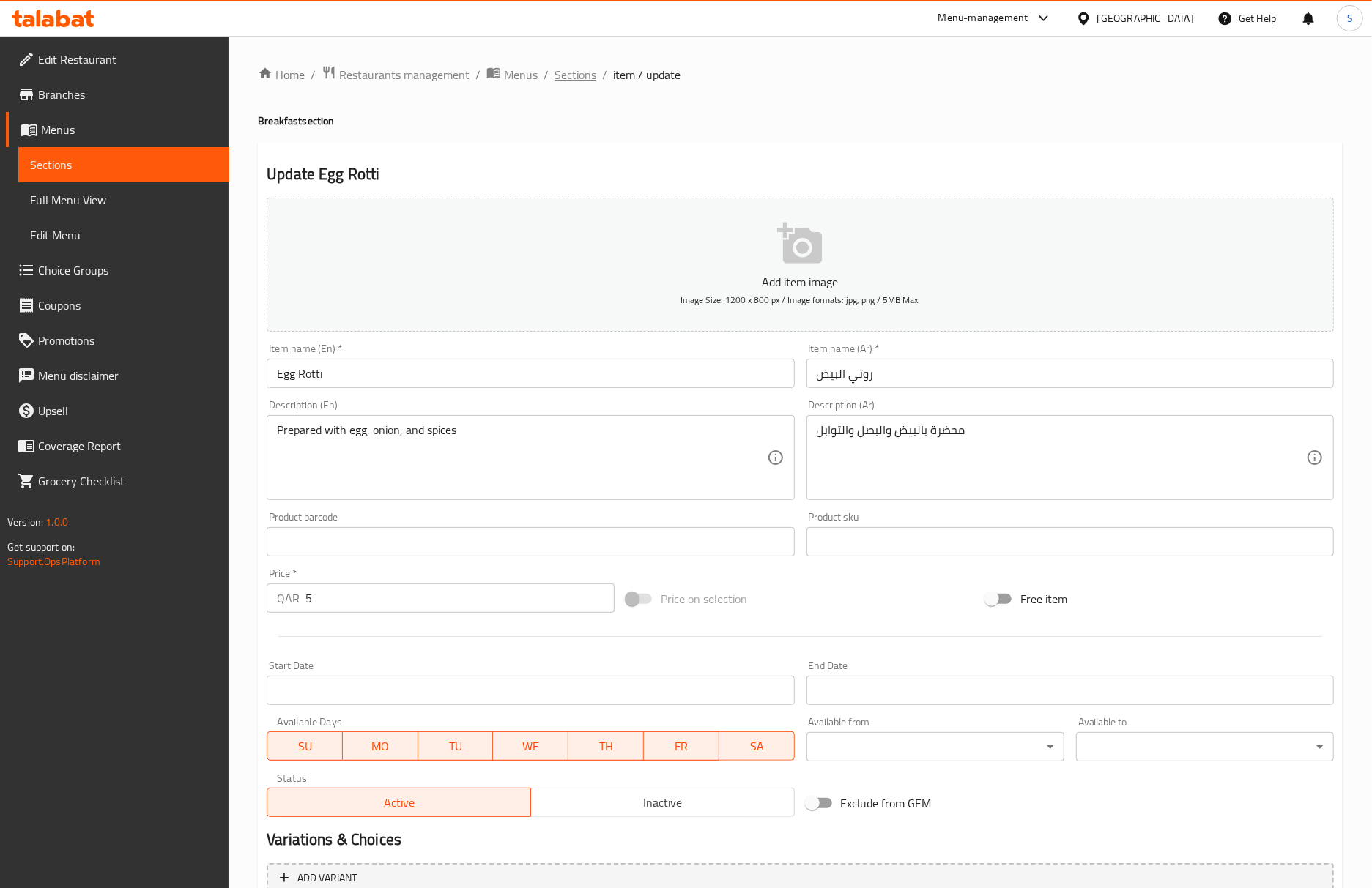
click at [583, 68] on span "Sections" at bounding box center [575, 74] width 42 height 18
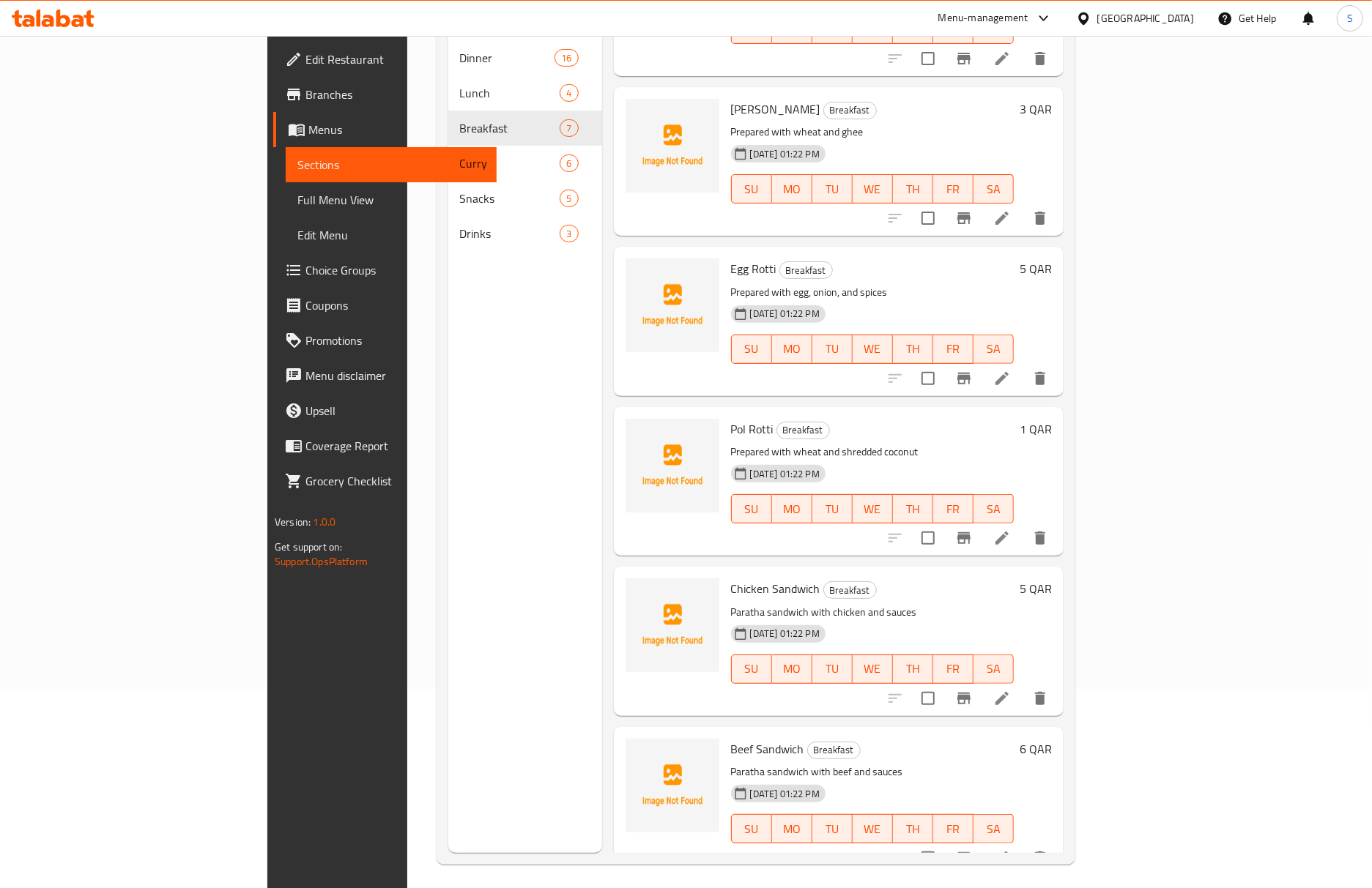
scroll to position [205, 0]
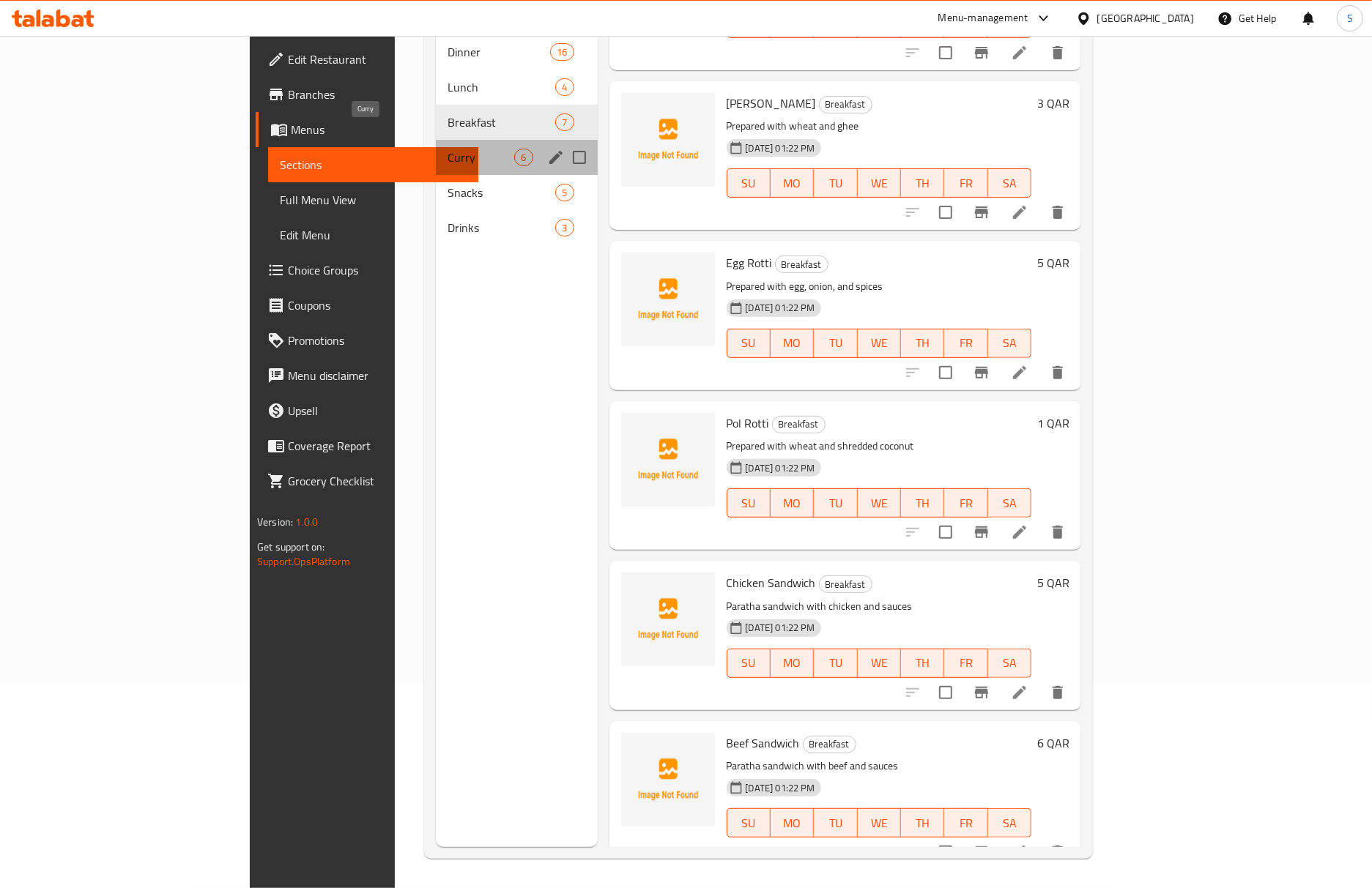
click at [447, 149] on span "Curry" at bounding box center [480, 158] width 66 height 18
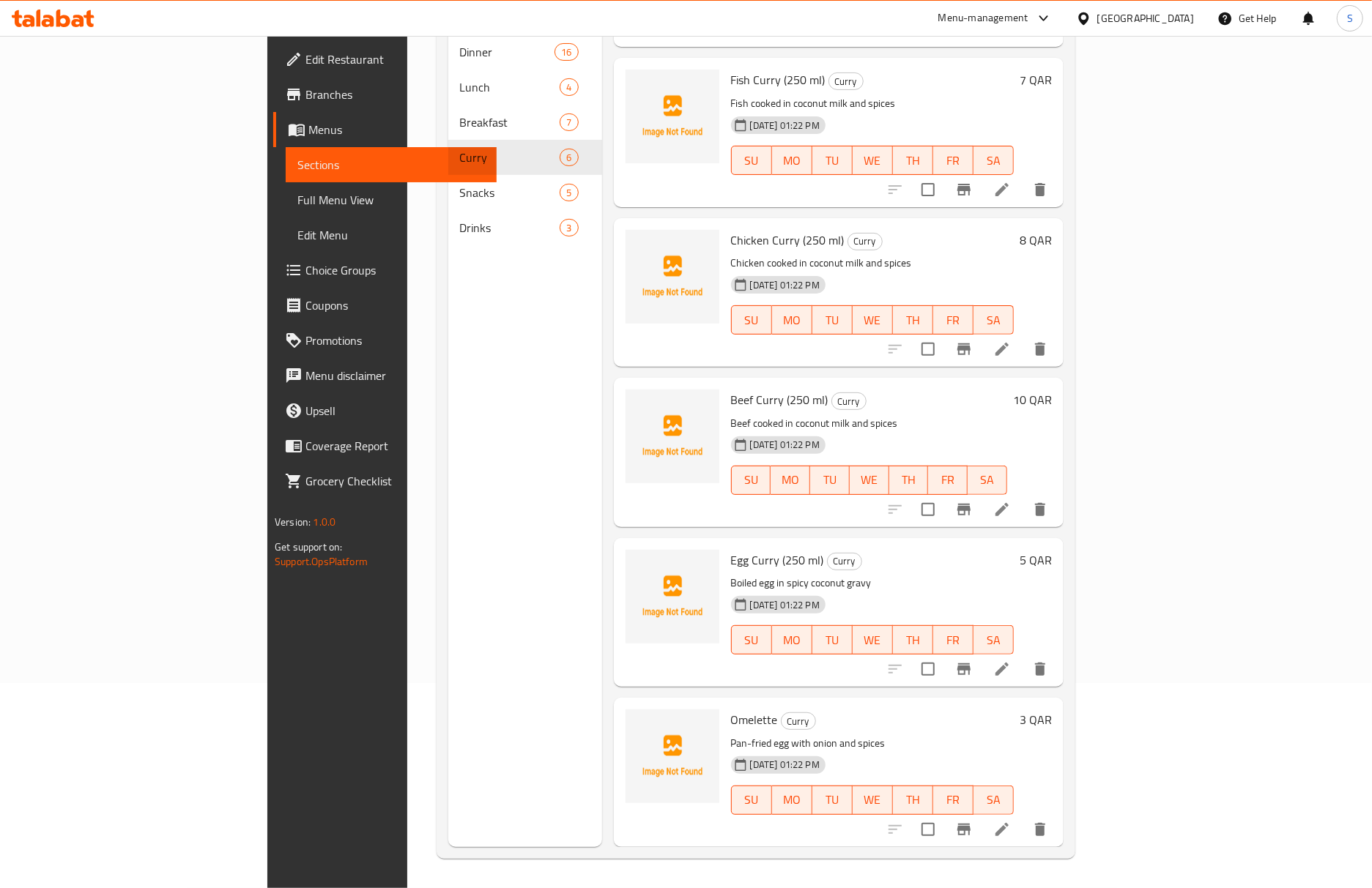
scroll to position [107, 0]
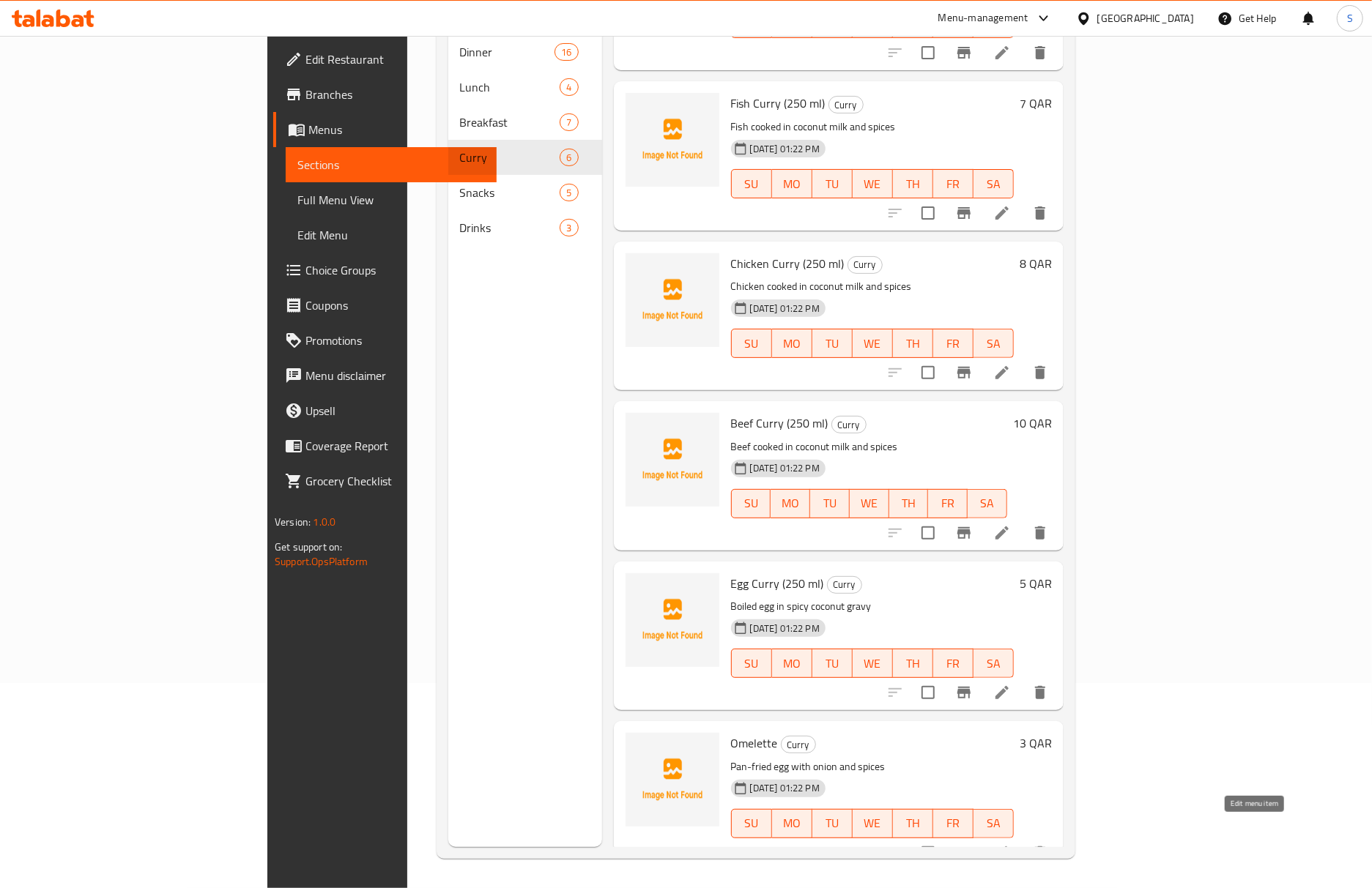
click at [1011, 844] on icon at bounding box center [1002, 853] width 18 height 18
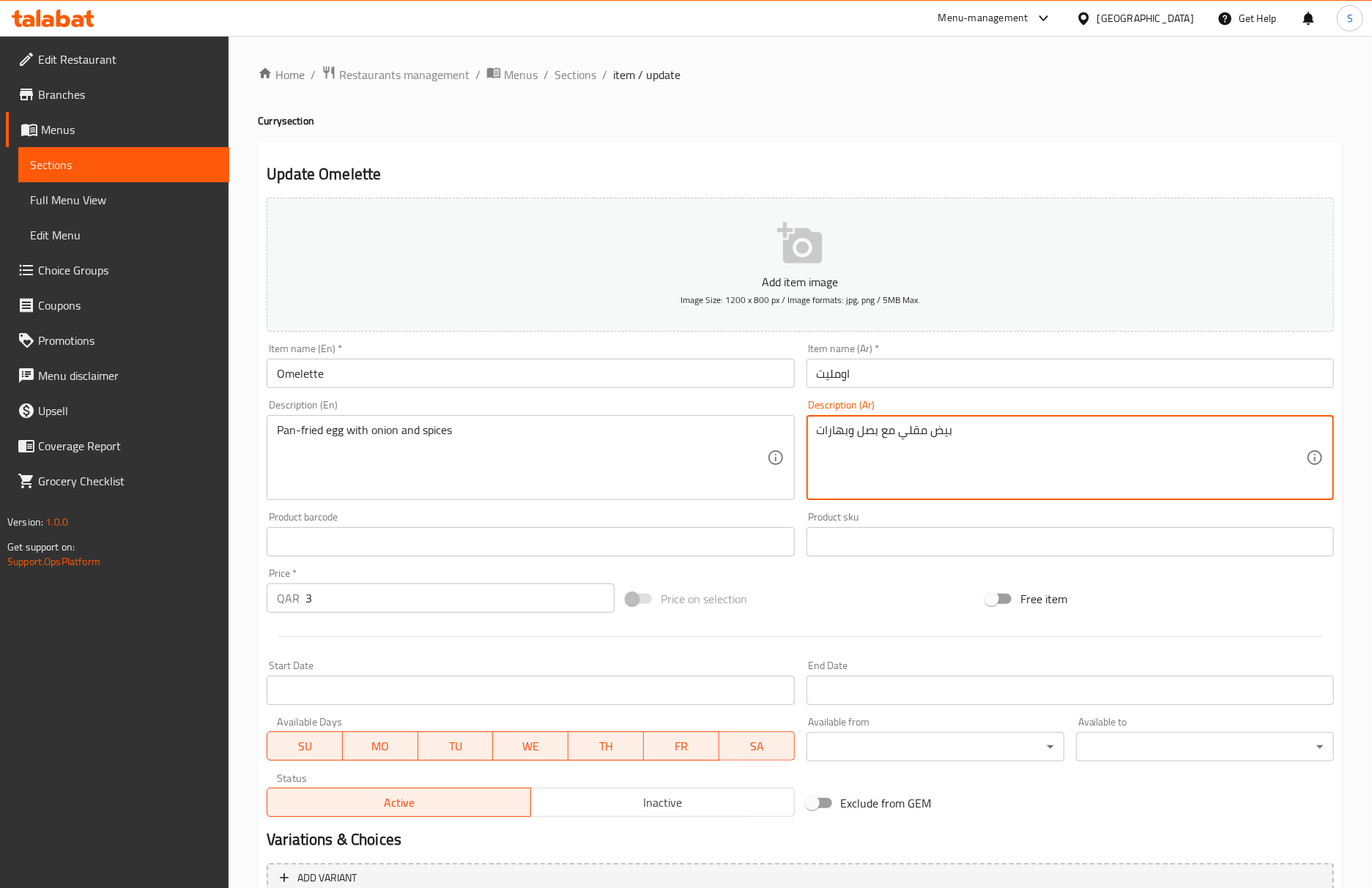
click at [920, 428] on textarea "بيض مقلي مع بصل وبهارات" at bounding box center [1060, 458] width 489 height 69
paste textarea "بالطاسة"
type textarea "بيض مقلي بالطاسة مع بصل وبهارات"
click at [495, 375] on input "Omelette" at bounding box center [531, 374] width 528 height 30
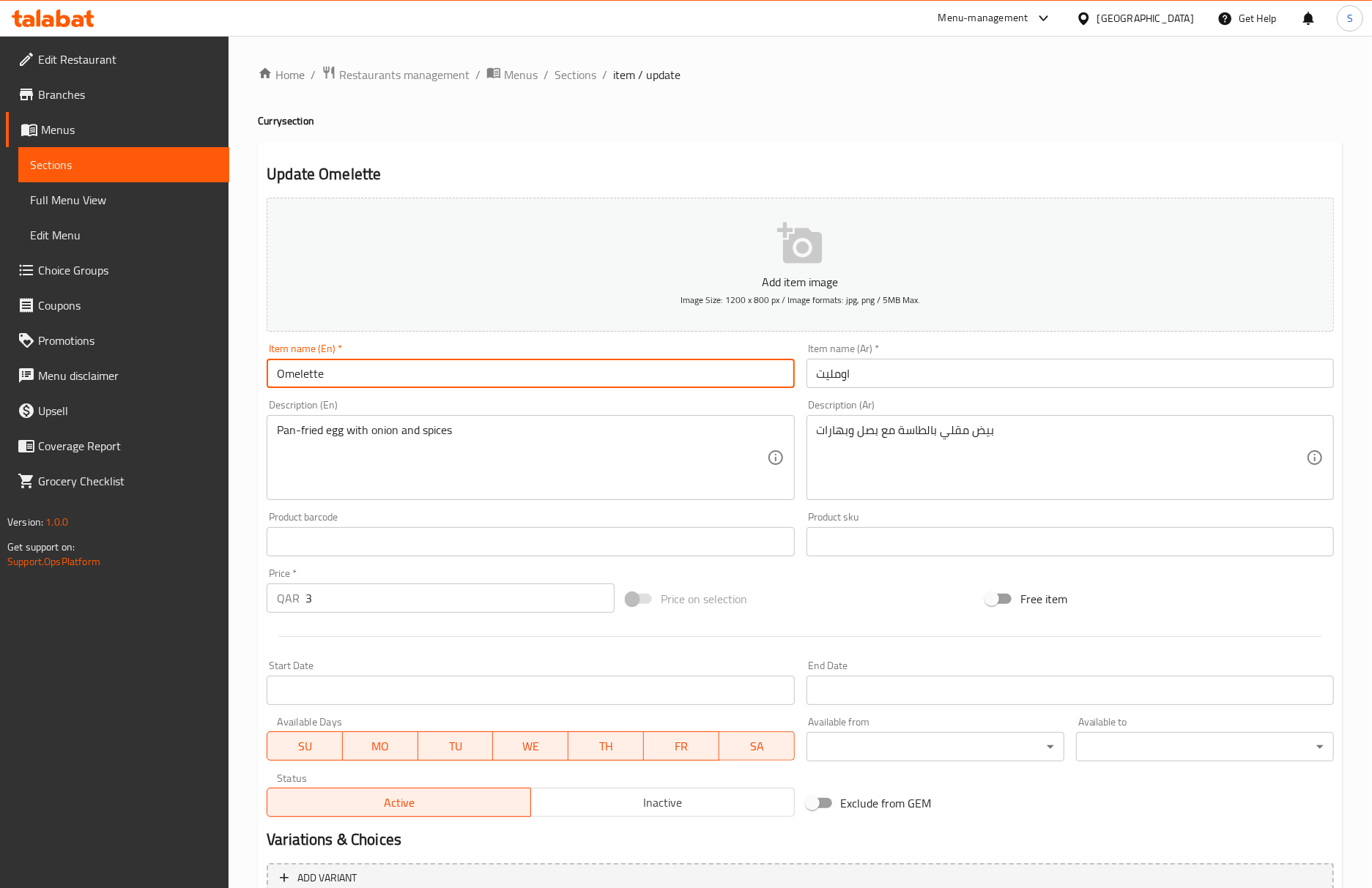
drag, startPoint x: 563, startPoint y: 82, endPoint x: 516, endPoint y: 16, distance: 81.0
click at [563, 82] on span "Sections" at bounding box center [575, 74] width 42 height 18
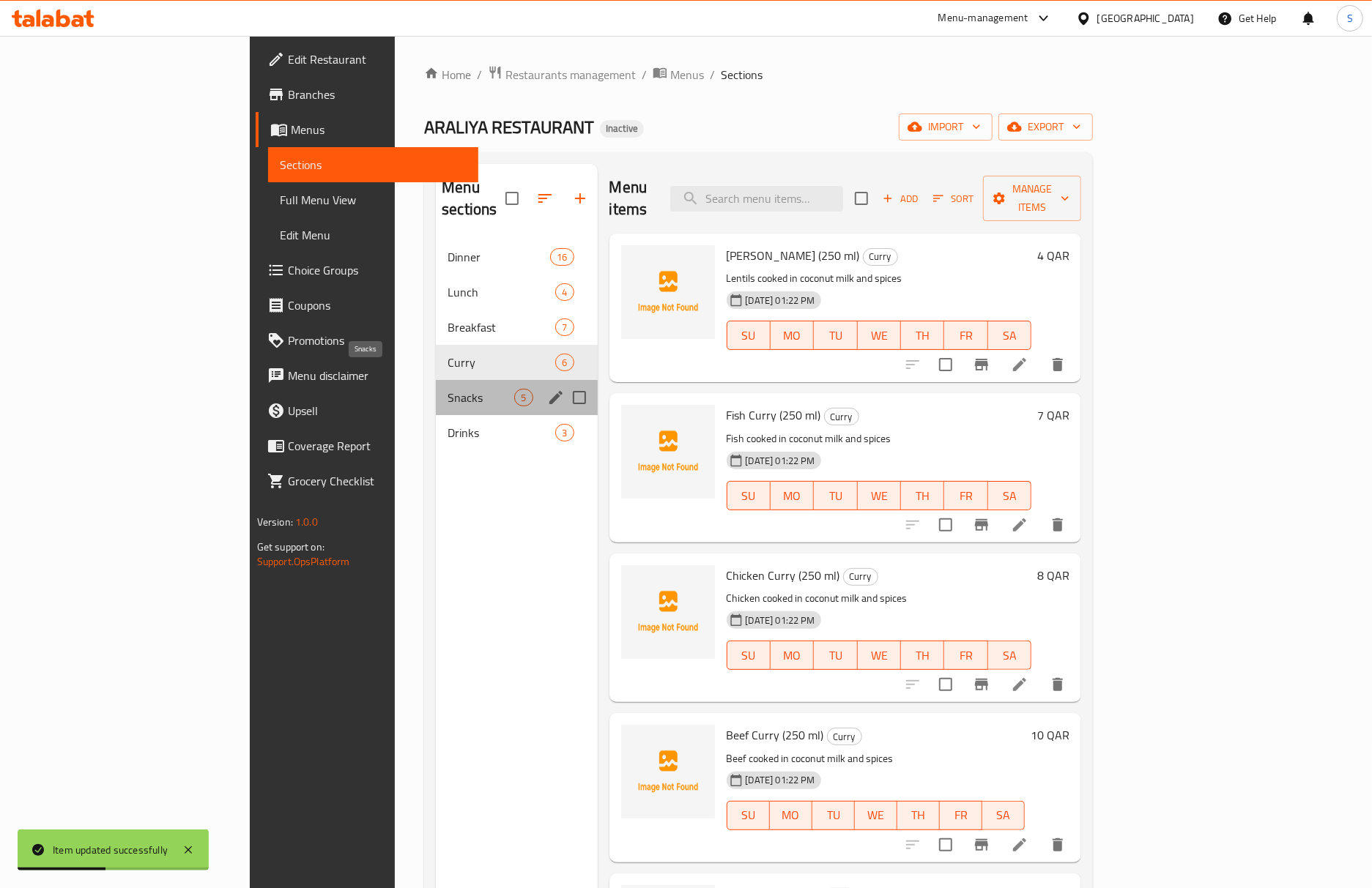
click at [447, 389] on span "Snacks" at bounding box center [480, 398] width 66 height 18
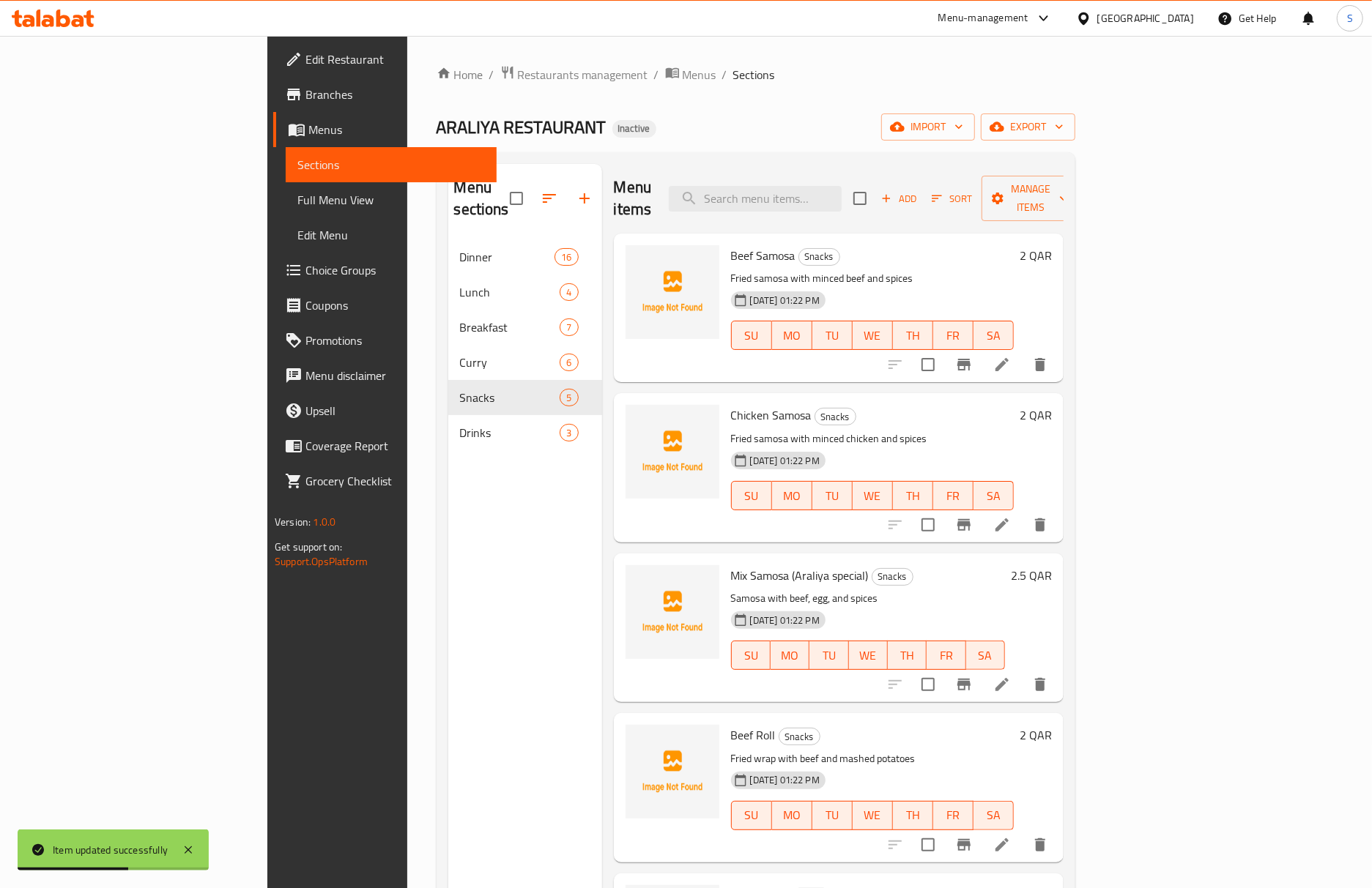
click at [1023, 355] on li at bounding box center [1001, 364] width 41 height 27
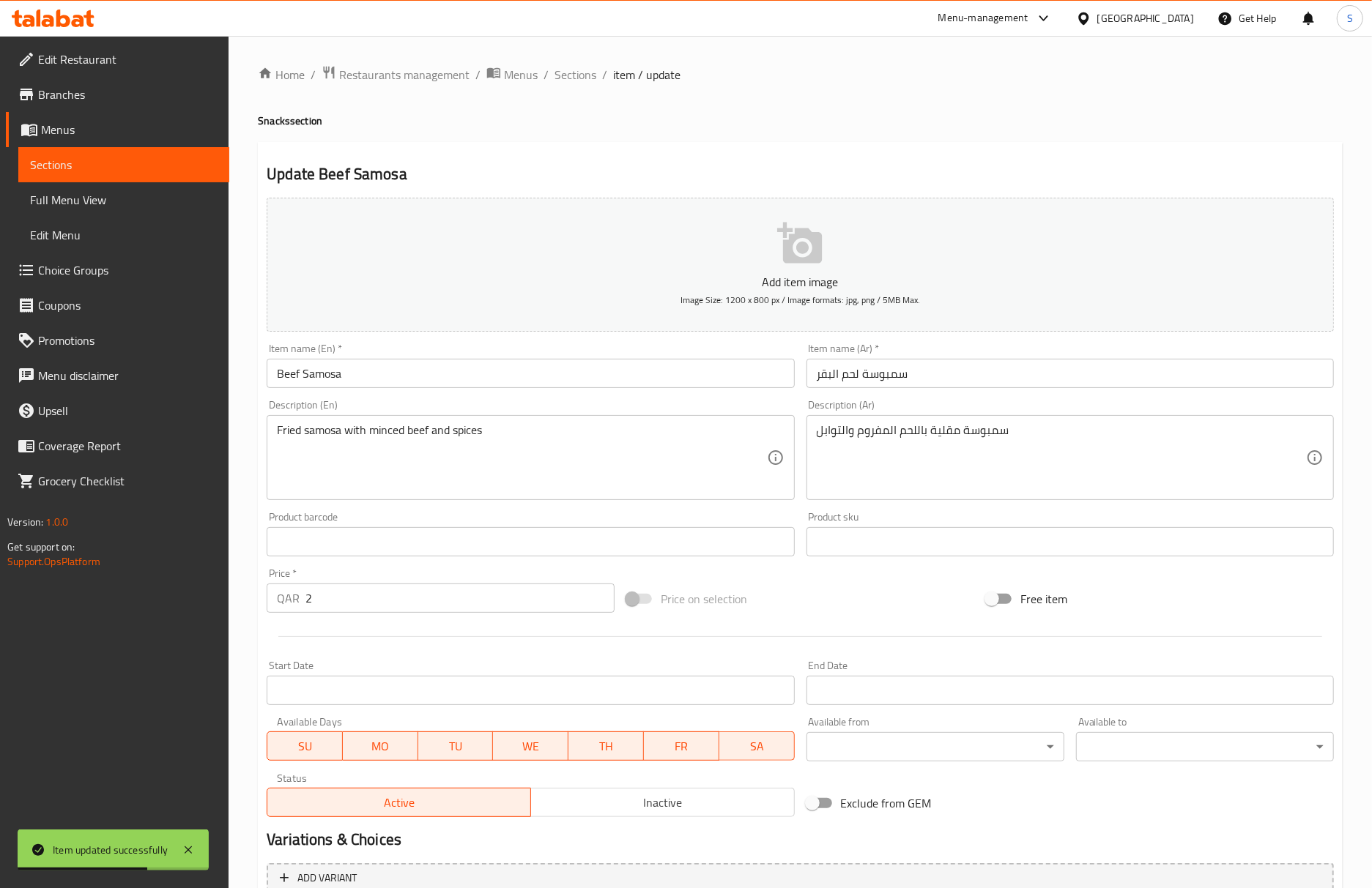
click at [1015, 379] on input "سمبوسة لحم البقر" at bounding box center [1070, 374] width 528 height 30
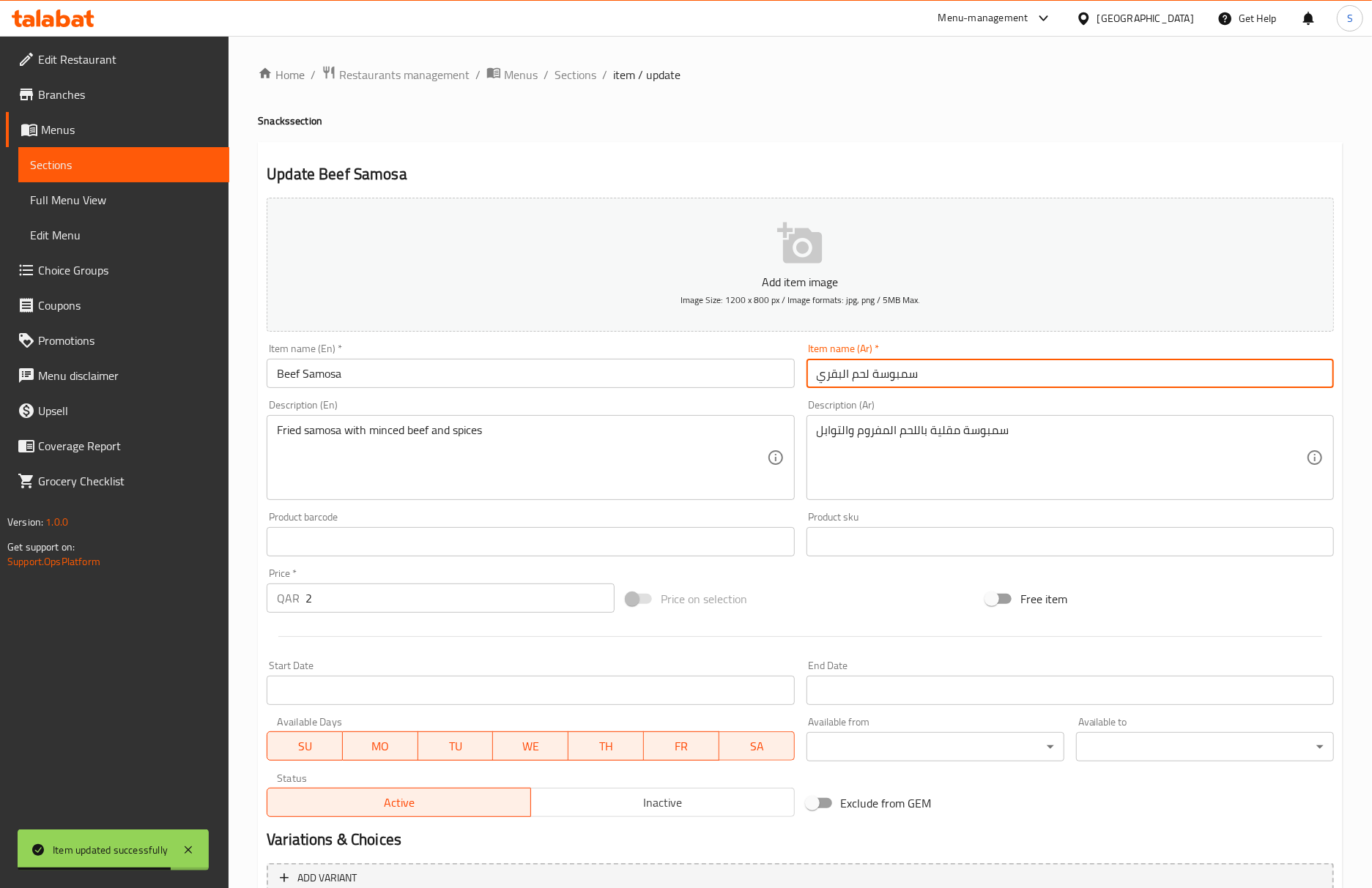
type input "سمبوسة لحم البقري"
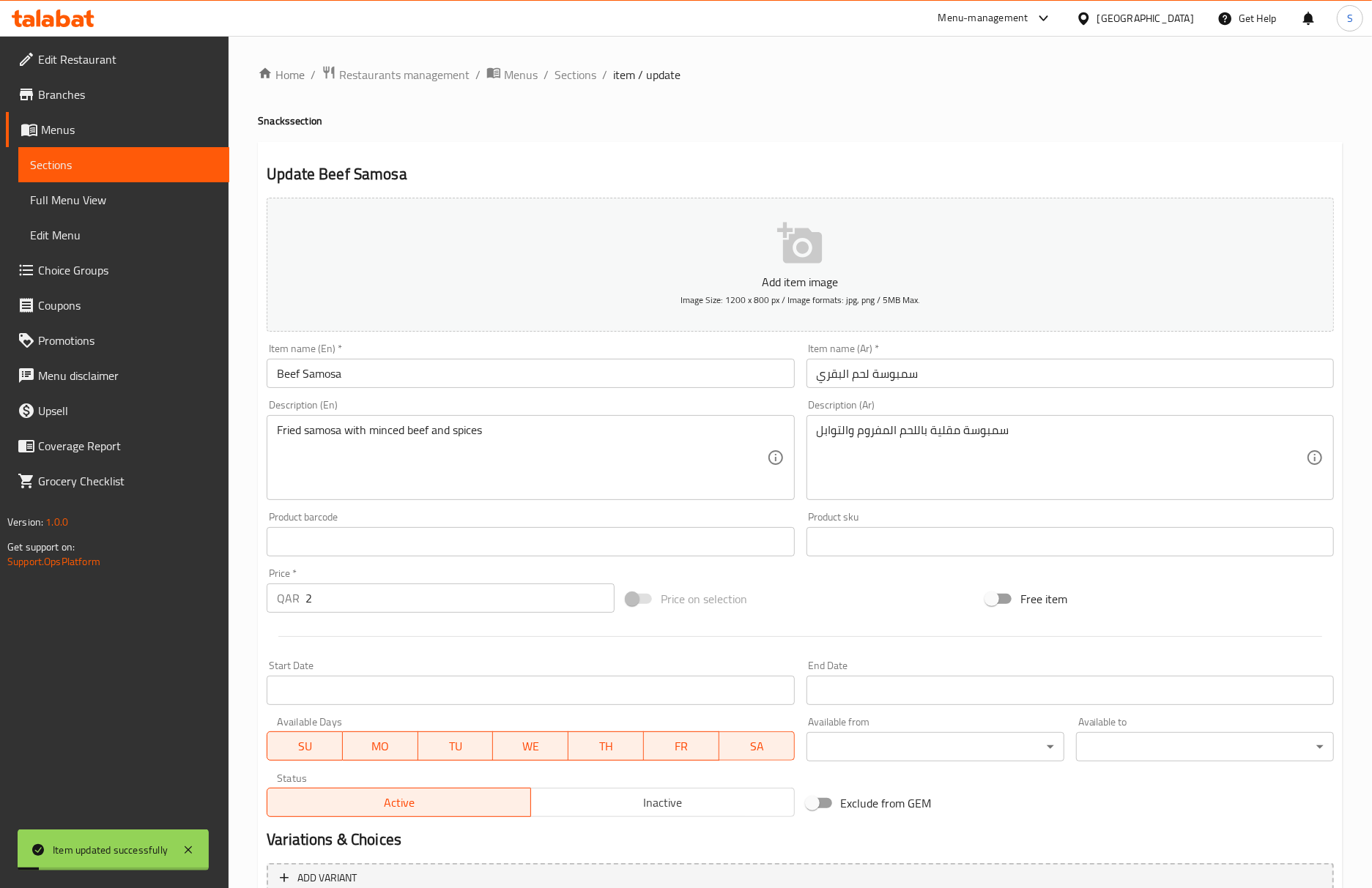
click at [871, 144] on div "Update Beef Samosa Add item image Image Size: 1200 x 800 px / Image formats: jp…" at bounding box center [800, 568] width 1084 height 852
drag, startPoint x: 587, startPoint y: 74, endPoint x: 578, endPoint y: 16, distance: 58.7
click at [587, 74] on span "Sections" at bounding box center [575, 74] width 42 height 18
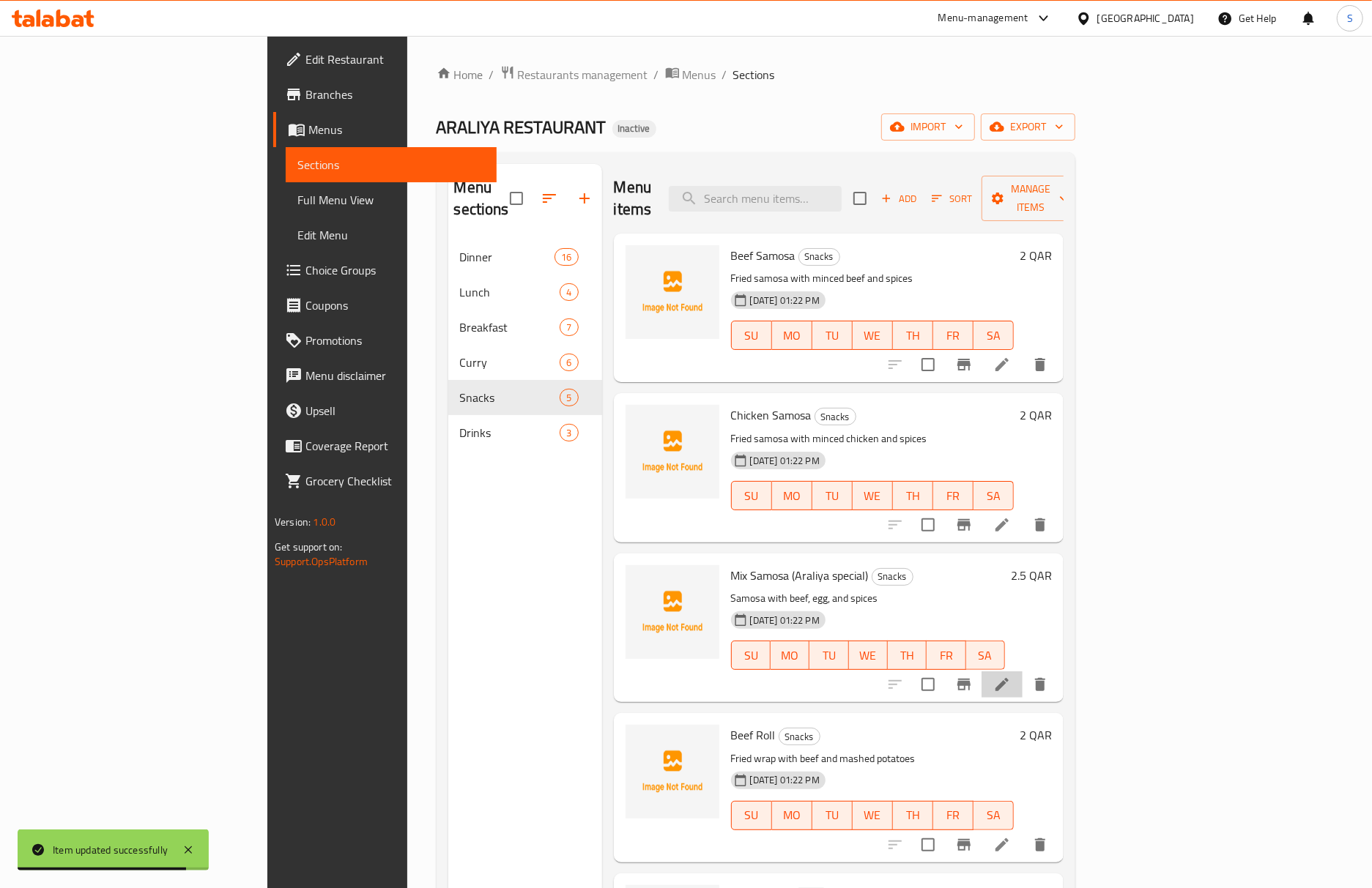
click at [1023, 672] on li at bounding box center [1001, 685] width 41 height 27
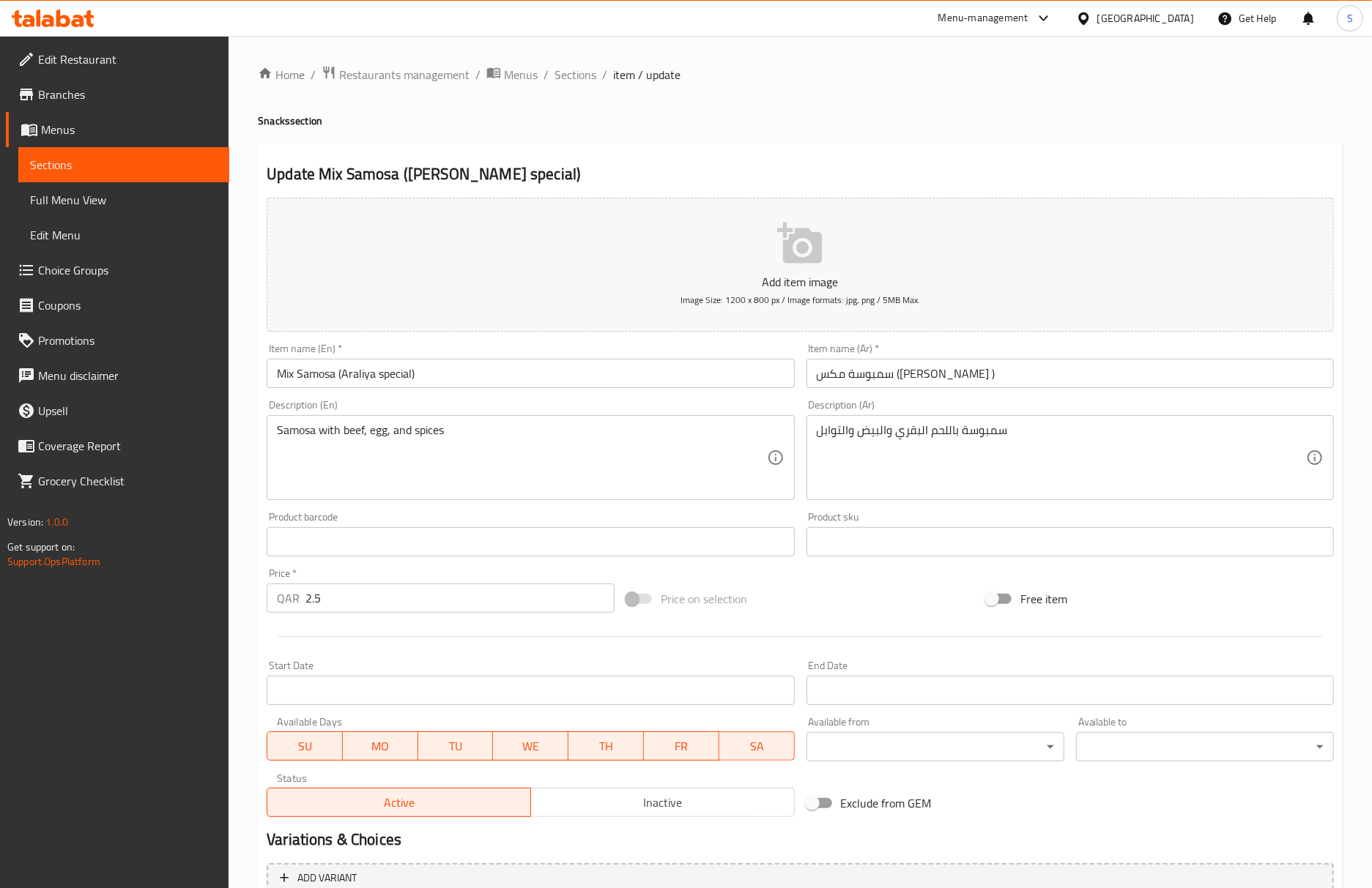
click at [877, 384] on input "سمبوسة مكس (سباشيل أراليا )" at bounding box center [1070, 374] width 528 height 30
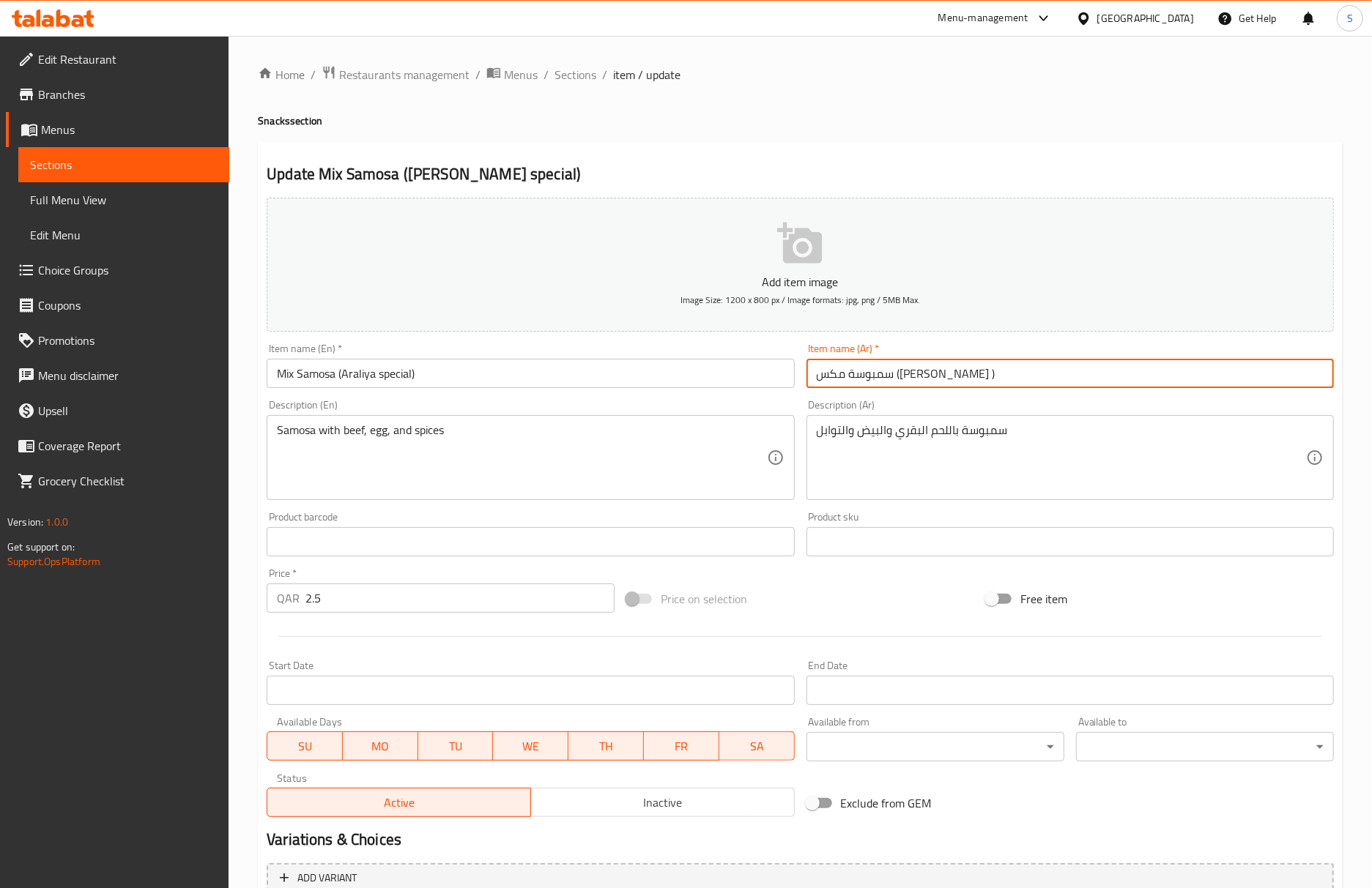
click at [877, 384] on input "سمبوسة مكس (سباشيل أراليا )" at bounding box center [1070, 374] width 528 height 30
click at [821, 376] on input "سمبوسة مكس (أراليا )" at bounding box center [1070, 374] width 528 height 30
paste input "سبيشيال"
click at [919, 376] on input "سمبوسة مكس (أراليا سبيشيال )" at bounding box center [1070, 374] width 528 height 30
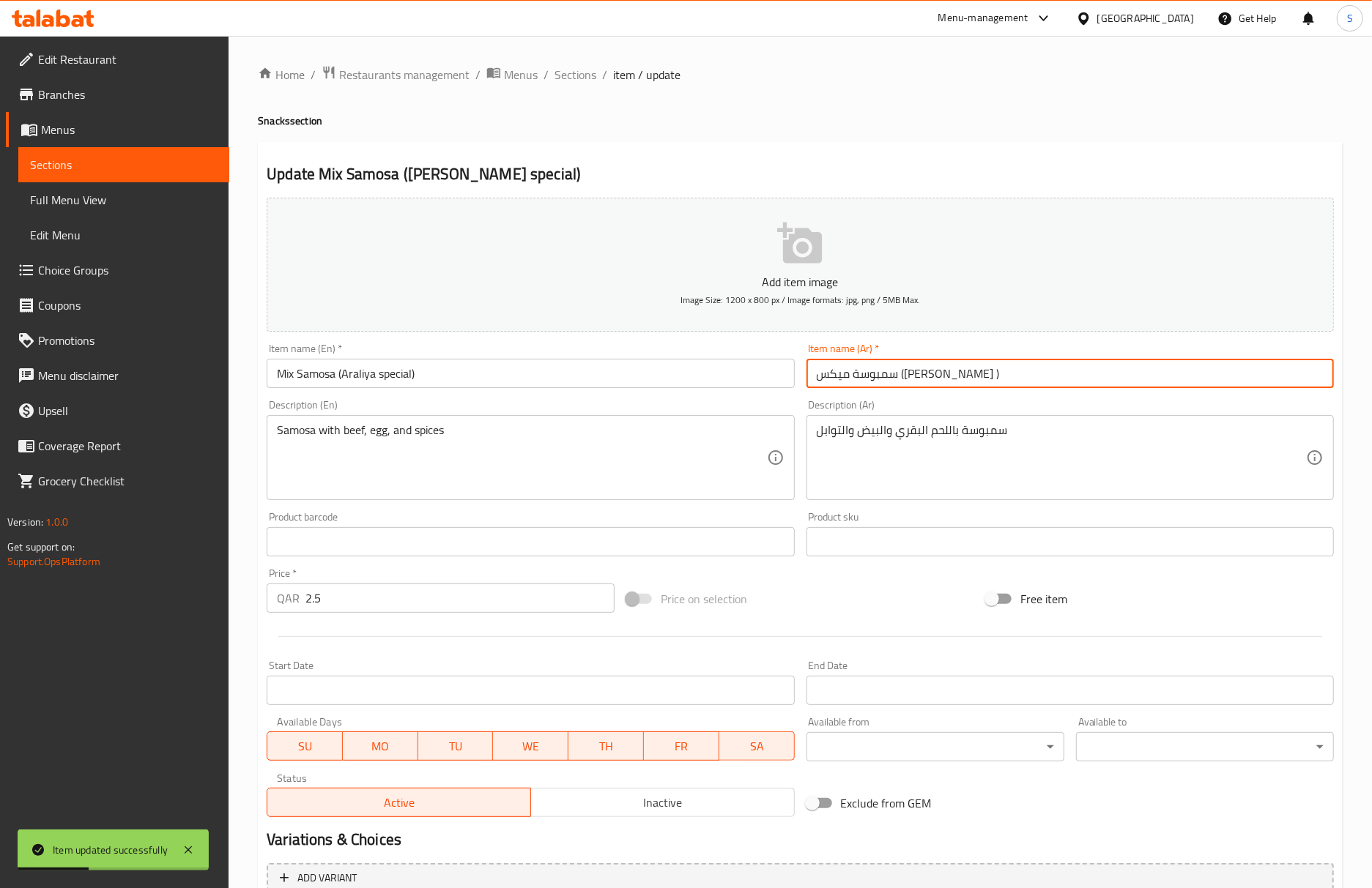
type input "سمبوسة ميكس (أراليا سبيشيال )"
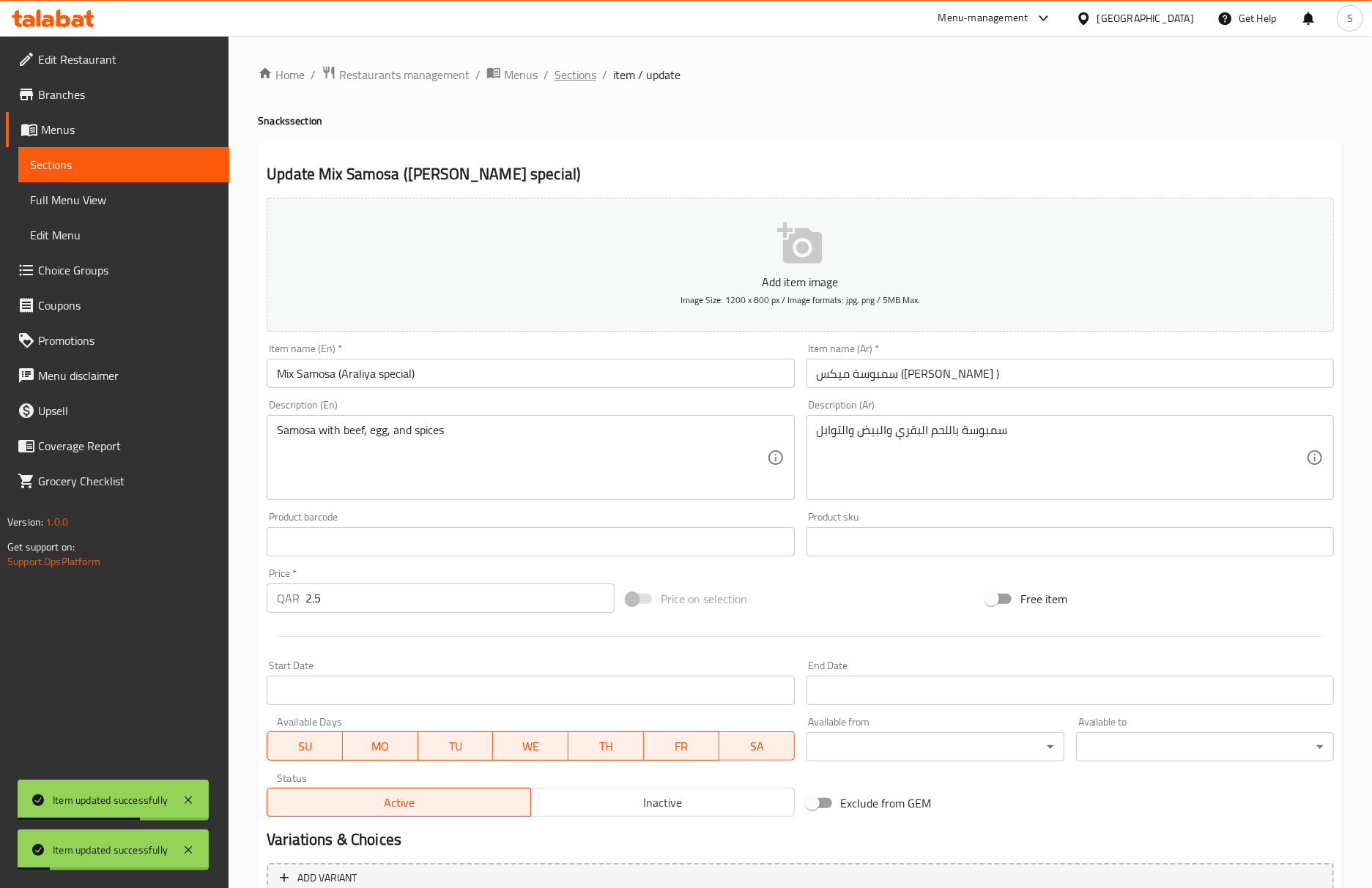
click at [568, 73] on span "Sections" at bounding box center [575, 74] width 42 height 18
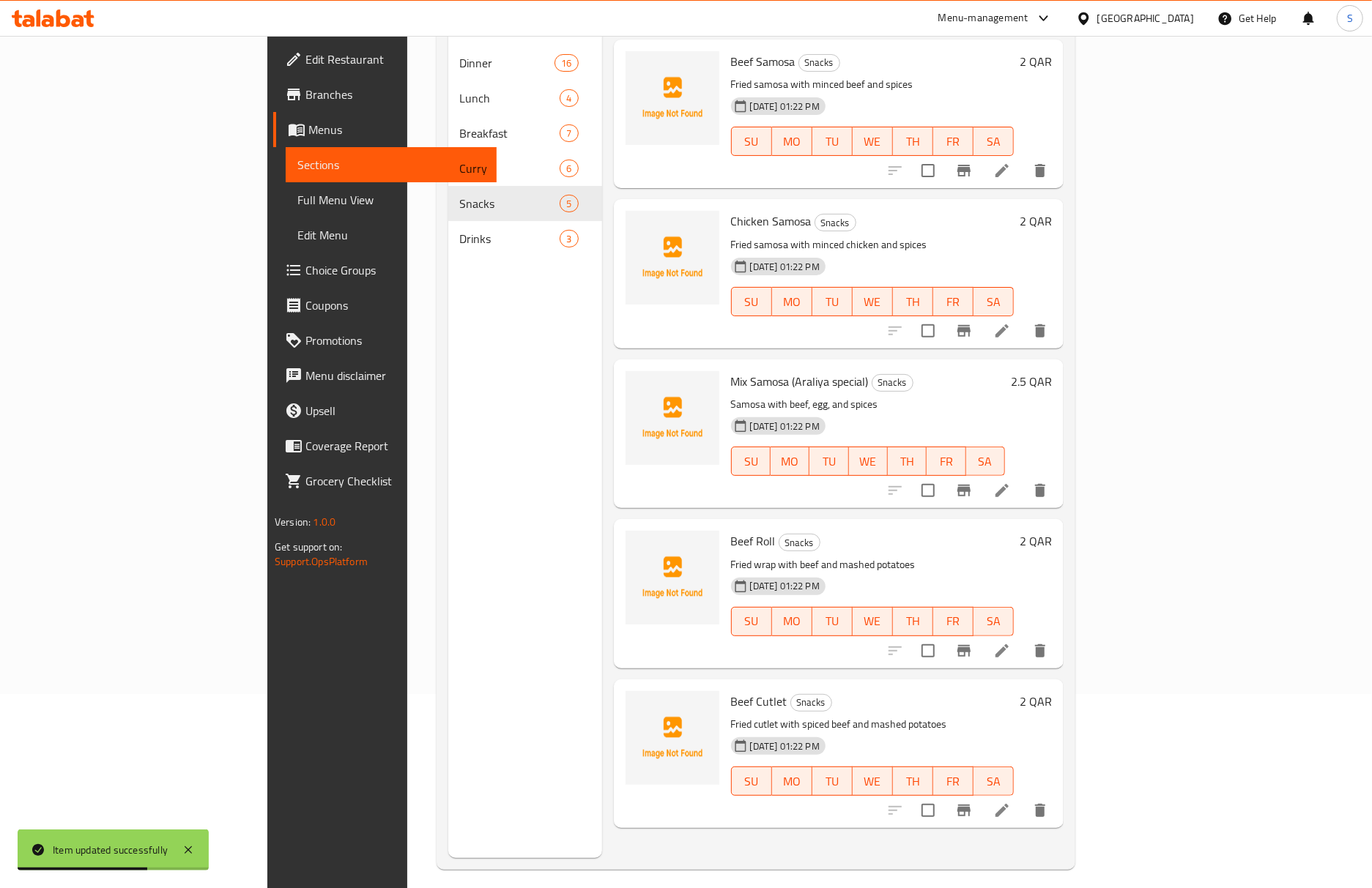
scroll to position [205, 0]
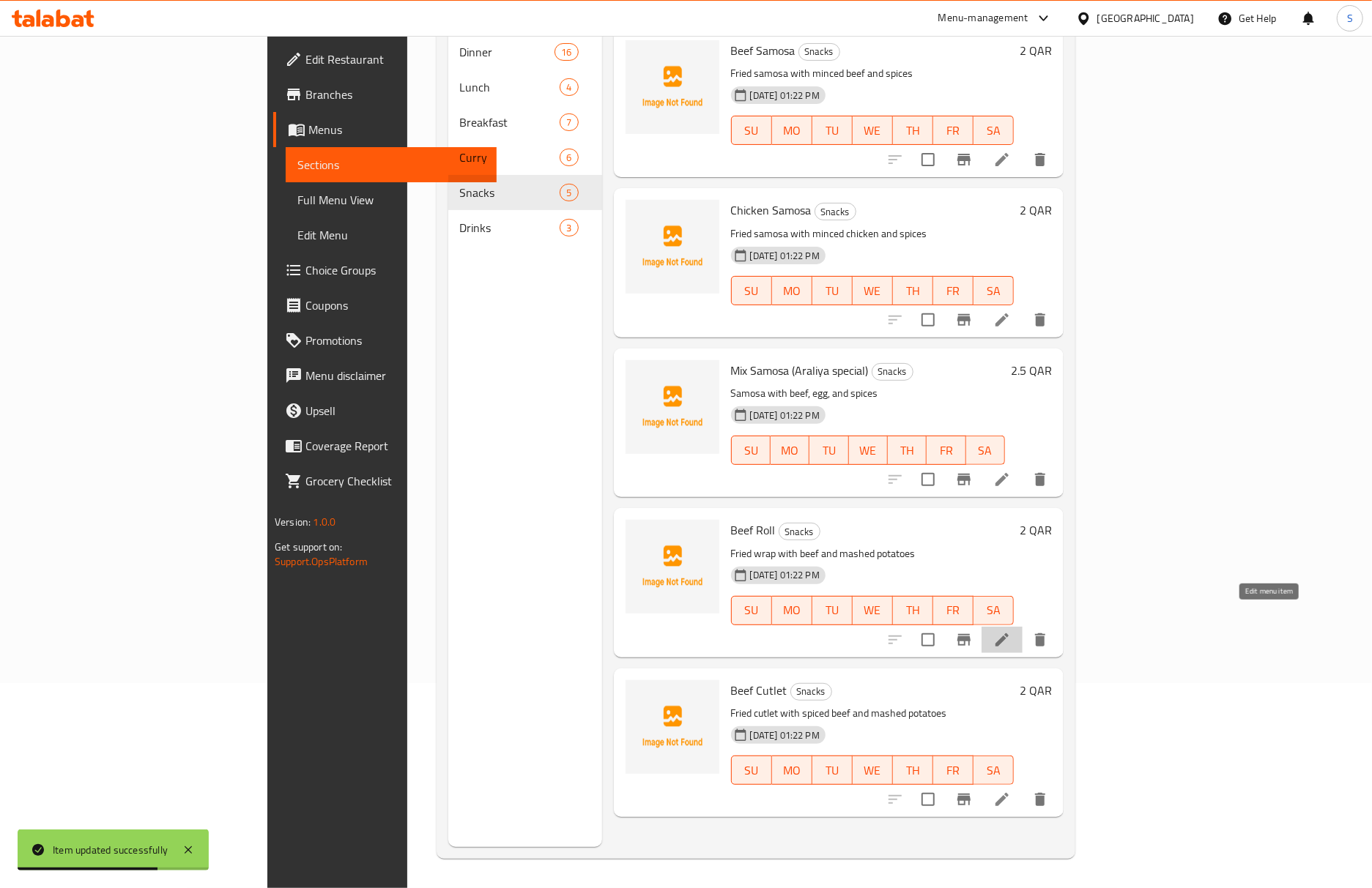
click at [1009, 634] on icon at bounding box center [1001, 640] width 13 height 13
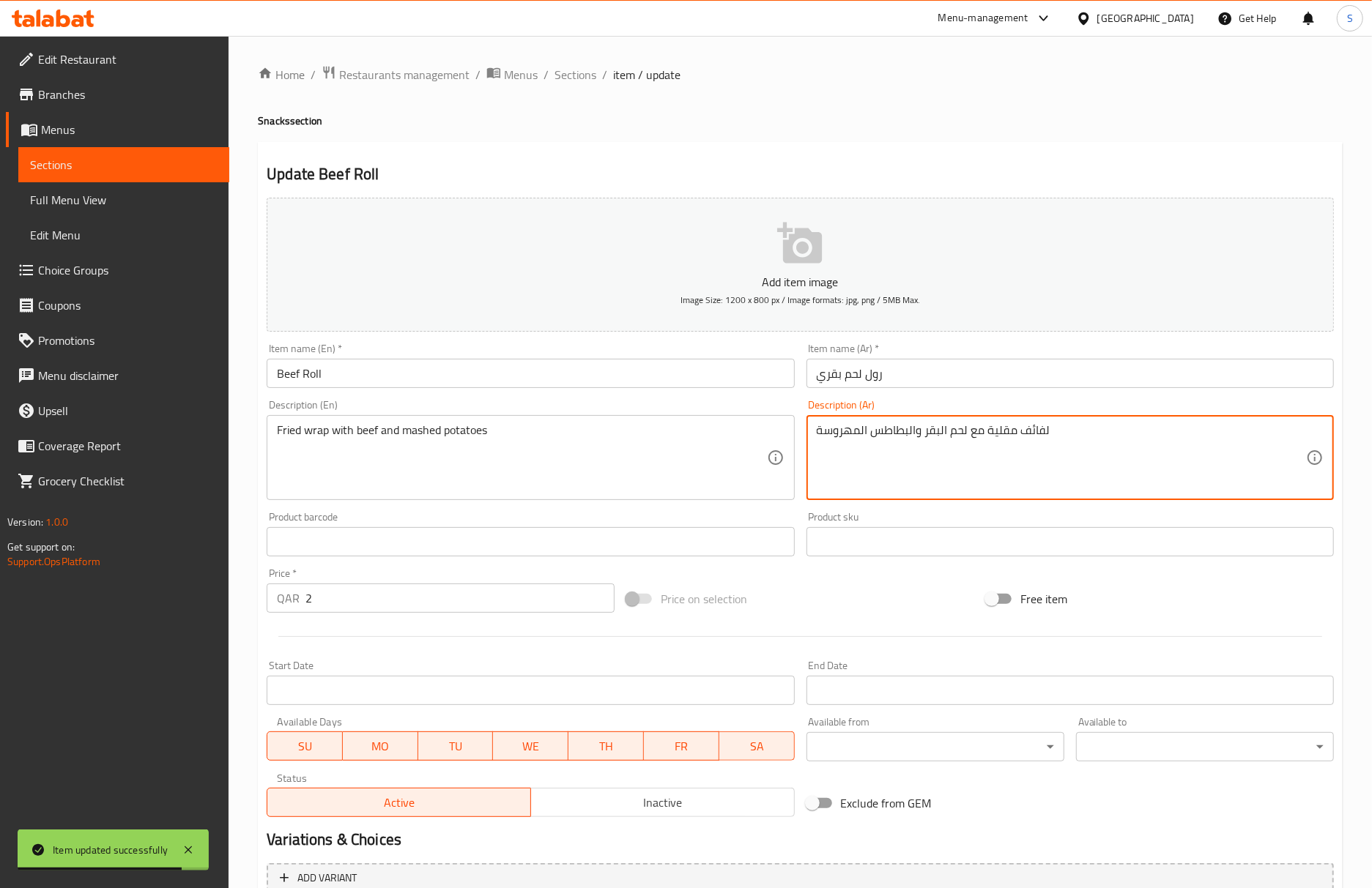
click at [1035, 434] on textarea "لفائف مقلية مع لحم البقر والبطاطس المهروسة" at bounding box center [1060, 458] width 489 height 69
click at [989, 431] on textarea "راب مقلية مع لحم البقر والبطاطس المهروسة" at bounding box center [1060, 458] width 489 height 69
click at [924, 433] on textarea "راب مقلي مع لحم البقر والبطاطس المهروسة" at bounding box center [1060, 458] width 489 height 69
type textarea "راب مقلي مع لحم البقري والبطاطس المهروسة"
click at [523, 376] on input "Beef Roll" at bounding box center [531, 374] width 528 height 30
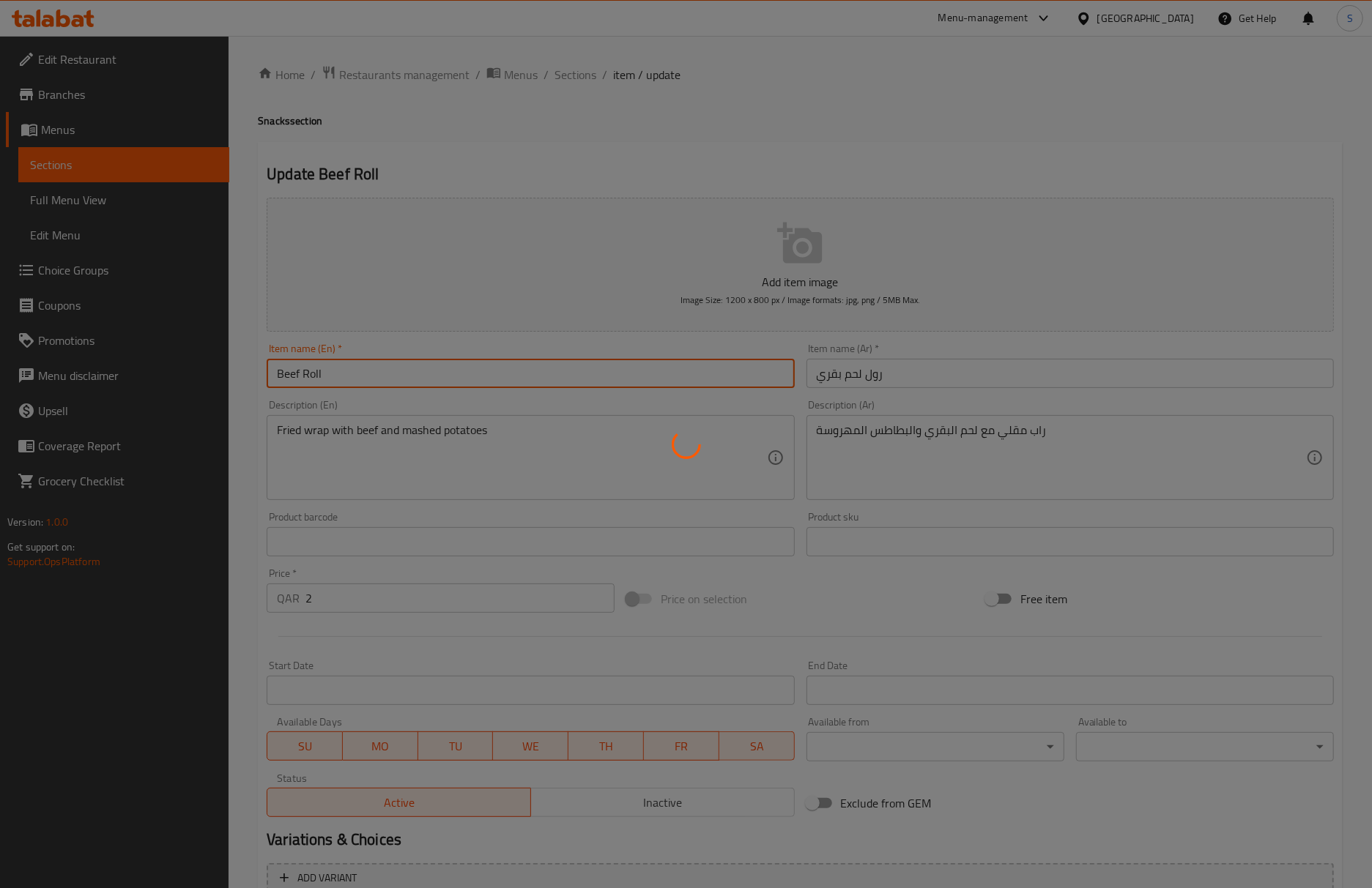
click at [427, 432] on div at bounding box center [686, 444] width 1372 height 888
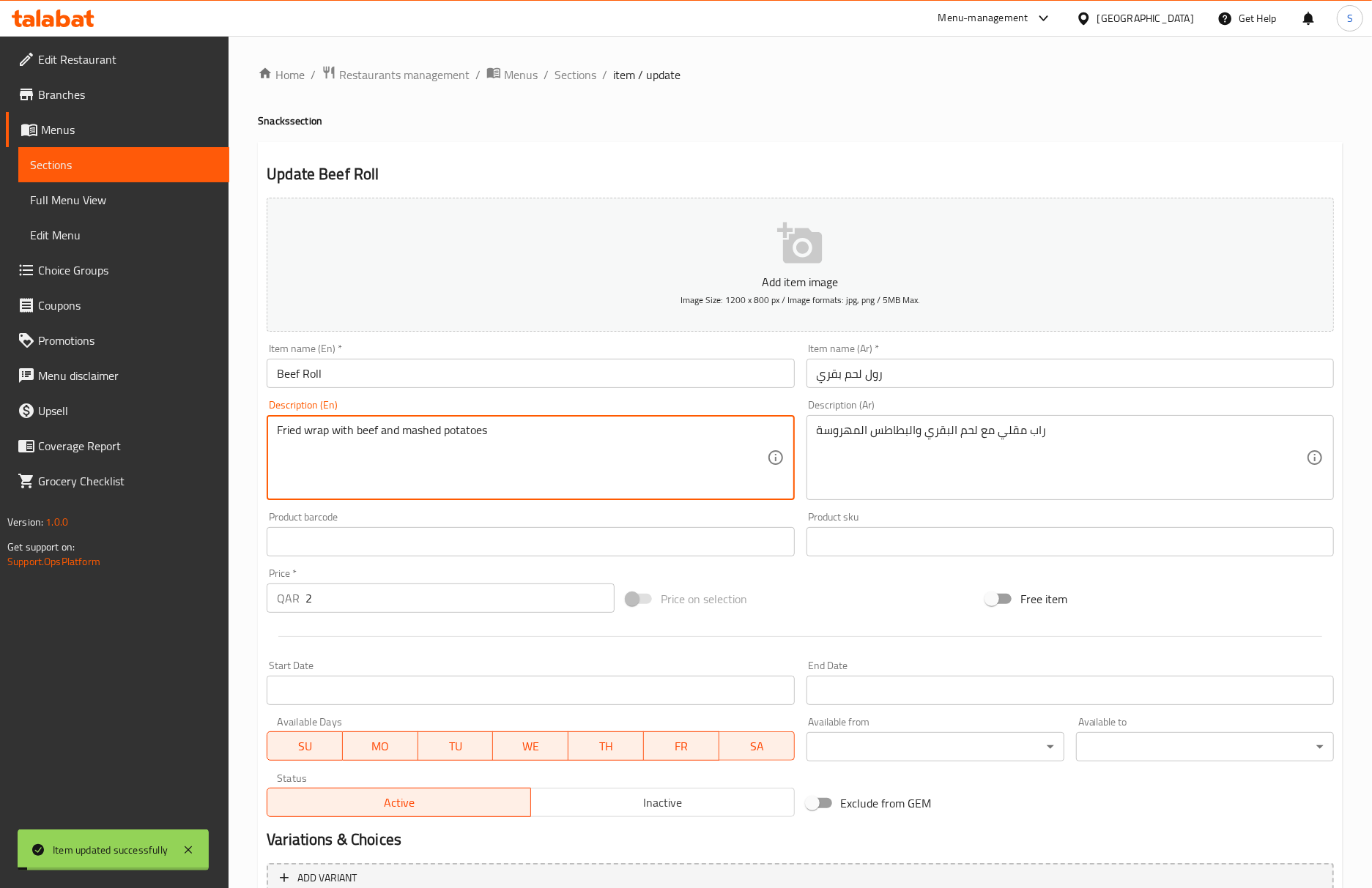
click at [437, 430] on textarea "Fried wrap with beef and mashed potatoes" at bounding box center [521, 458] width 489 height 69
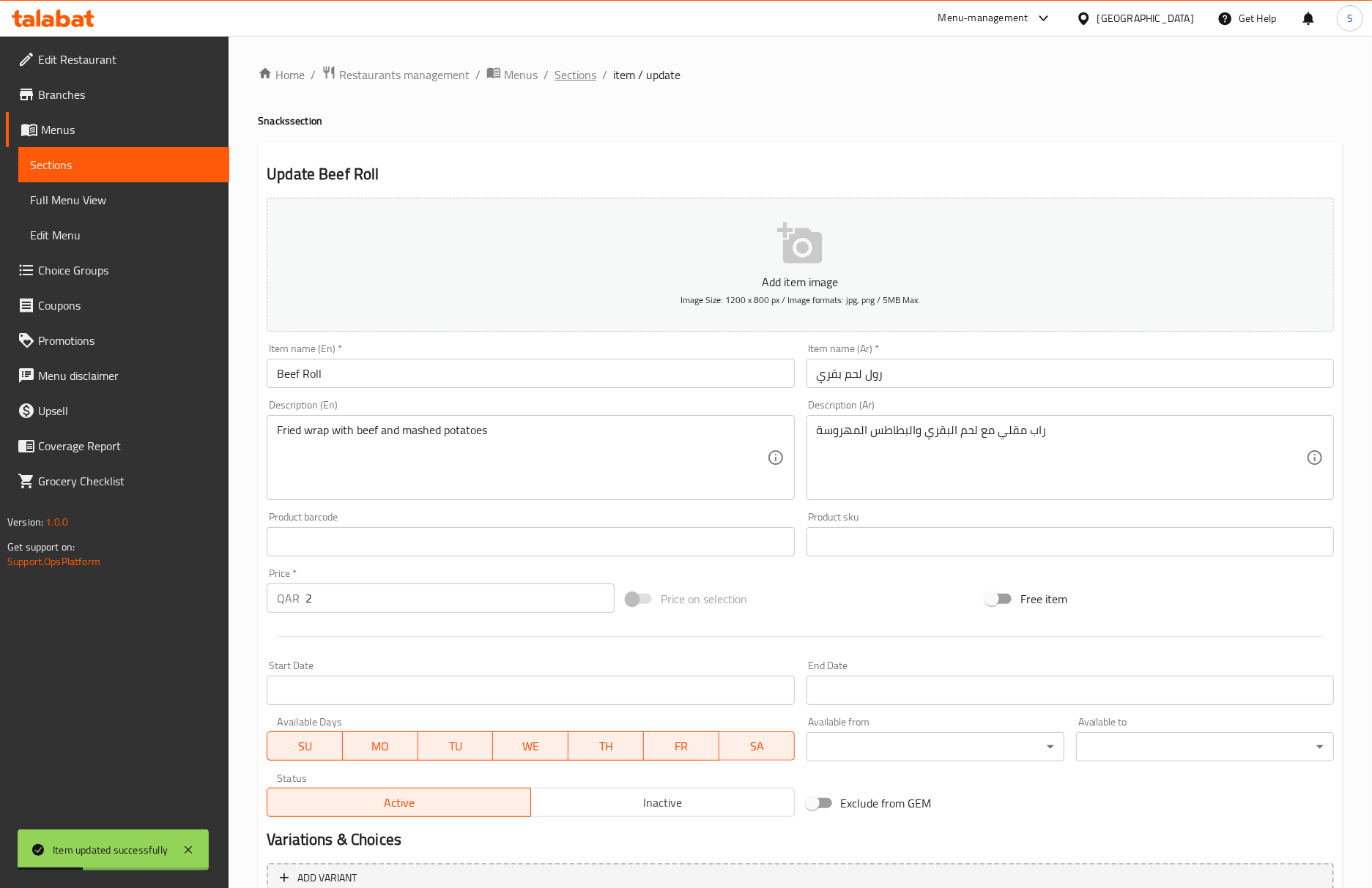
click at [569, 77] on span "Sections" at bounding box center [575, 74] width 42 height 18
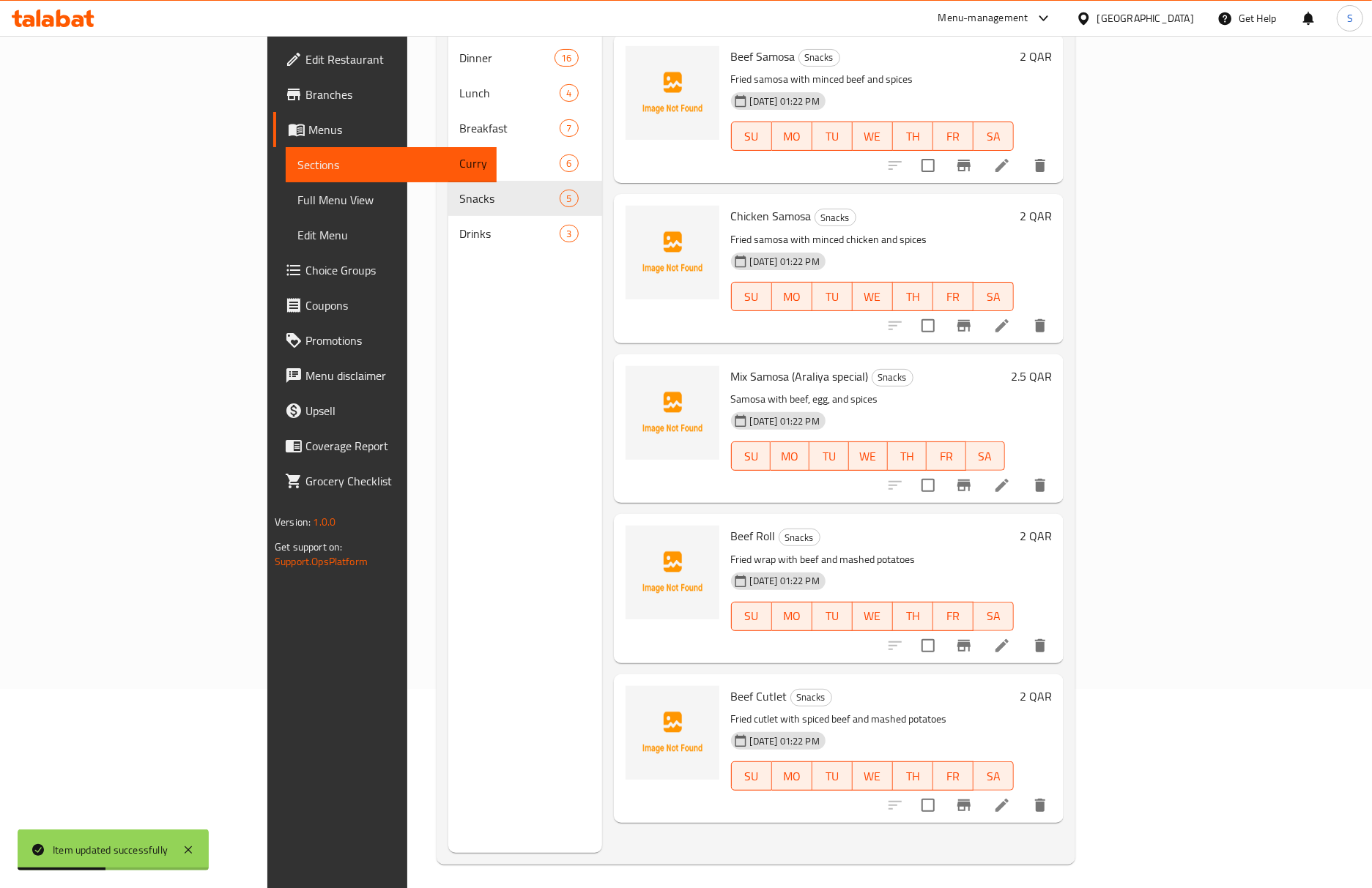
scroll to position [205, 0]
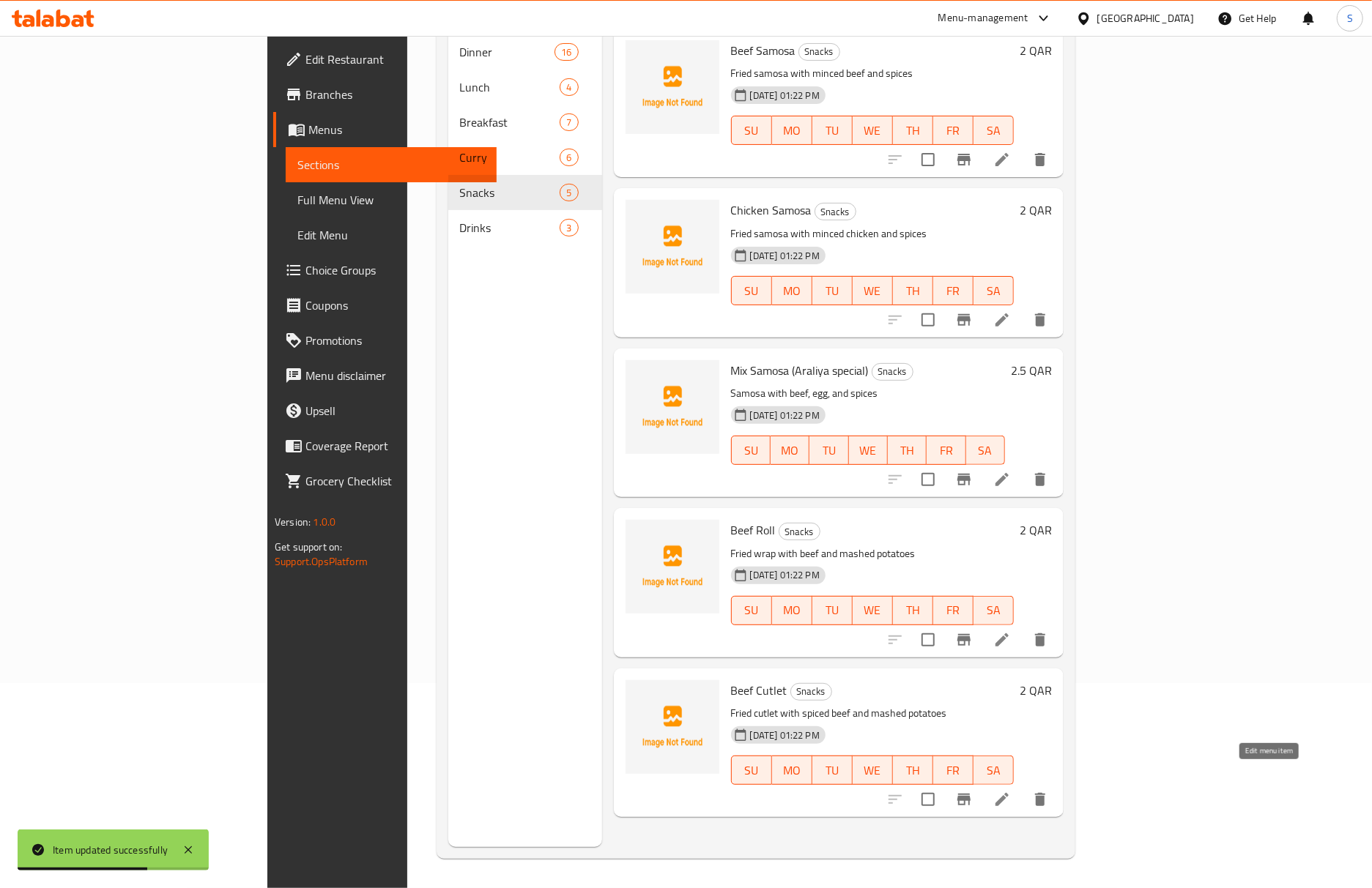
click at [1011, 791] on icon at bounding box center [1002, 800] width 18 height 18
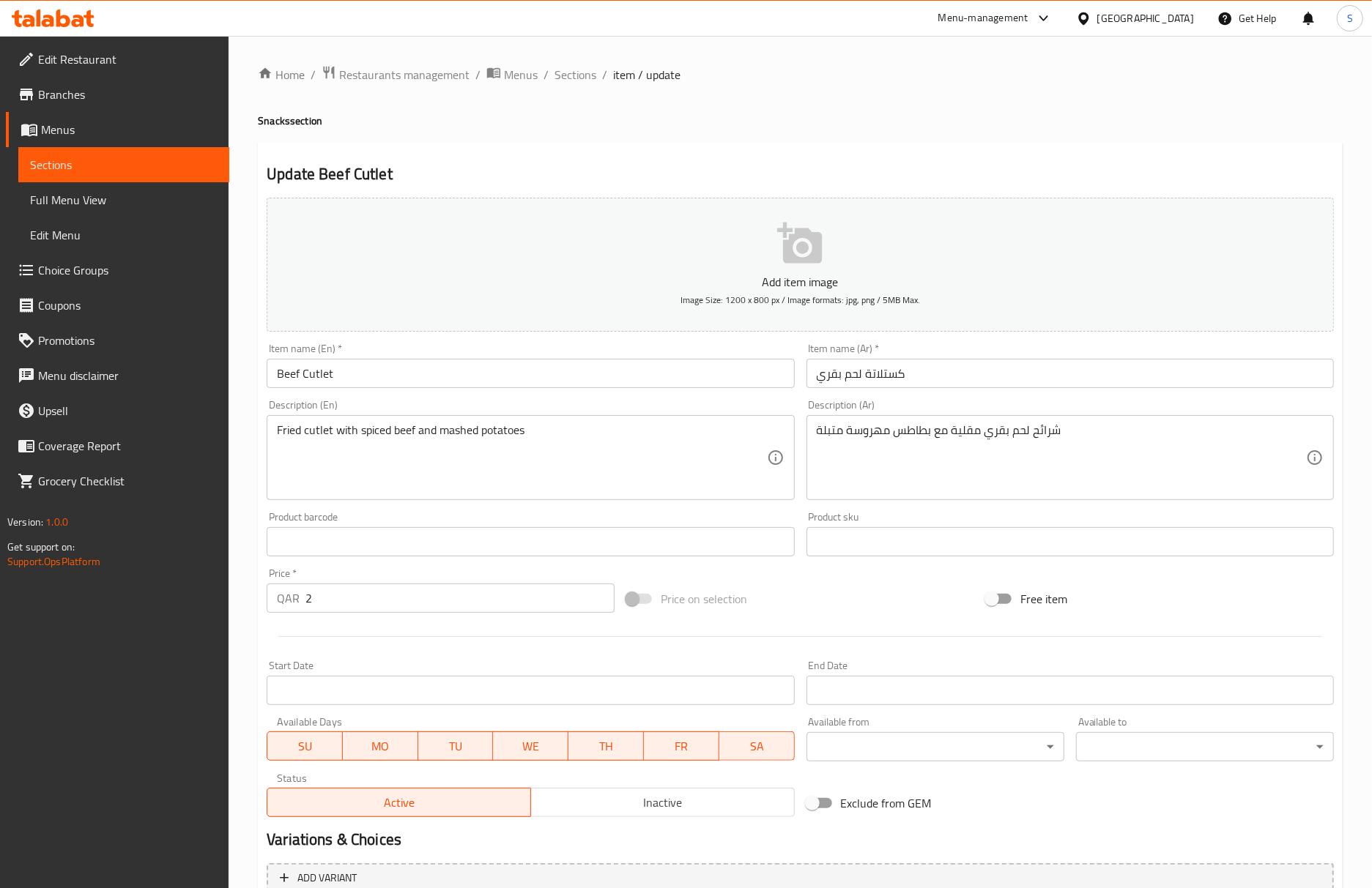
click at [349, 384] on input "Beef Cutlet" at bounding box center [531, 374] width 528 height 30
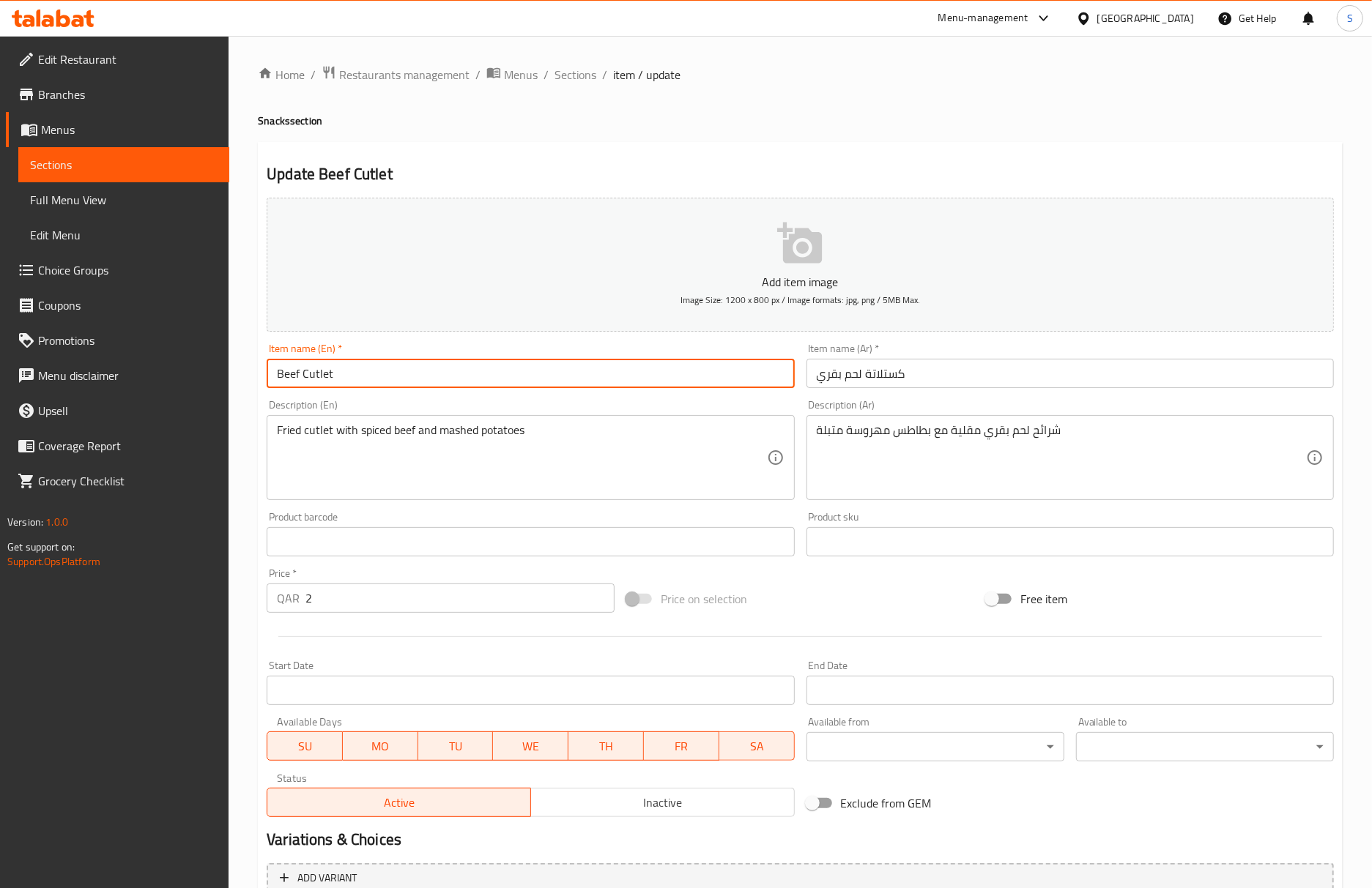
click at [349, 384] on input "Beef Cutlet" at bounding box center [531, 374] width 528 height 30
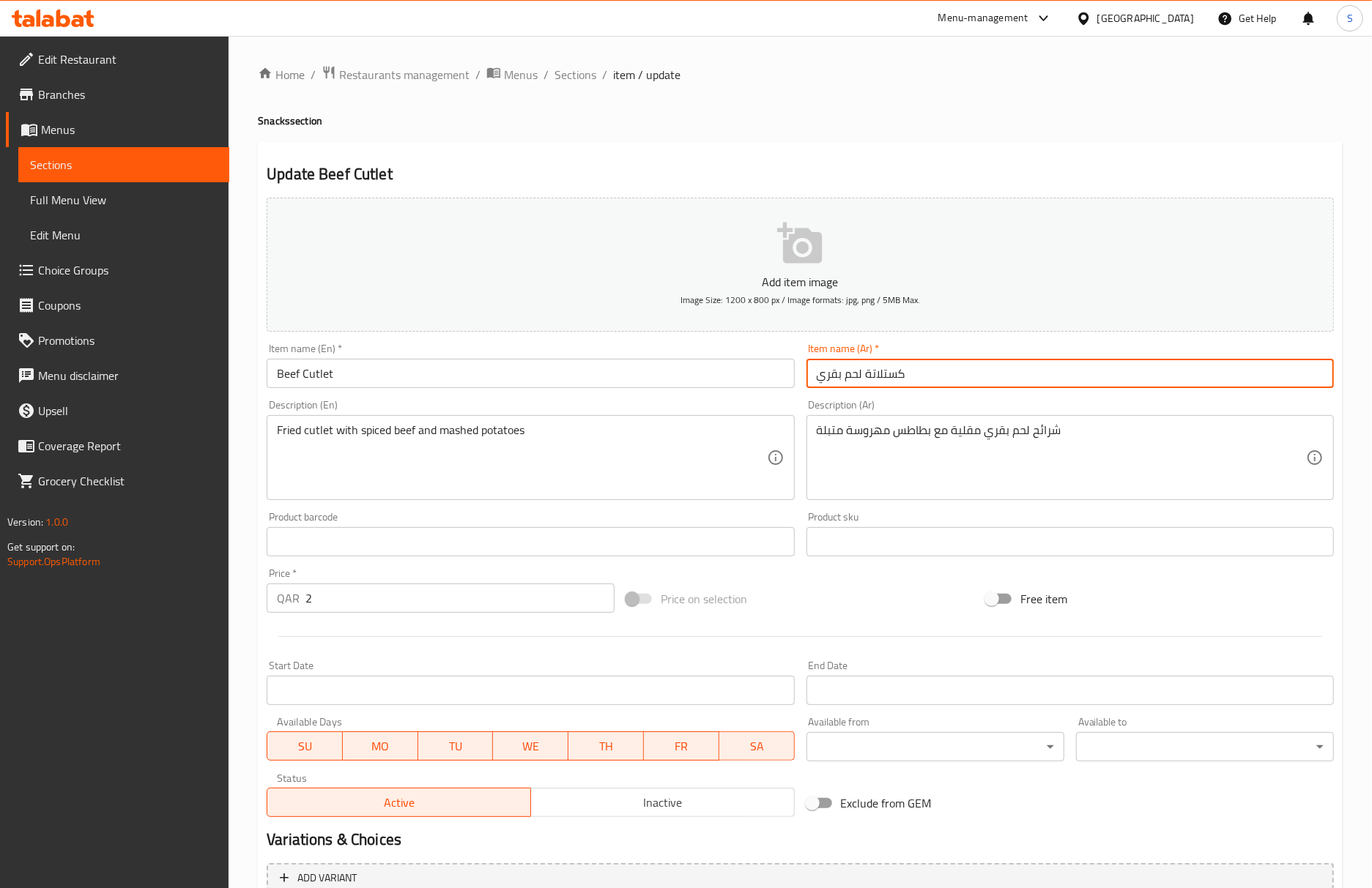
click at [885, 375] on input "كستلاتة لحم بقري" at bounding box center [1070, 374] width 528 height 30
paste input "شرحات"
type input "شرحات لحم بقري"
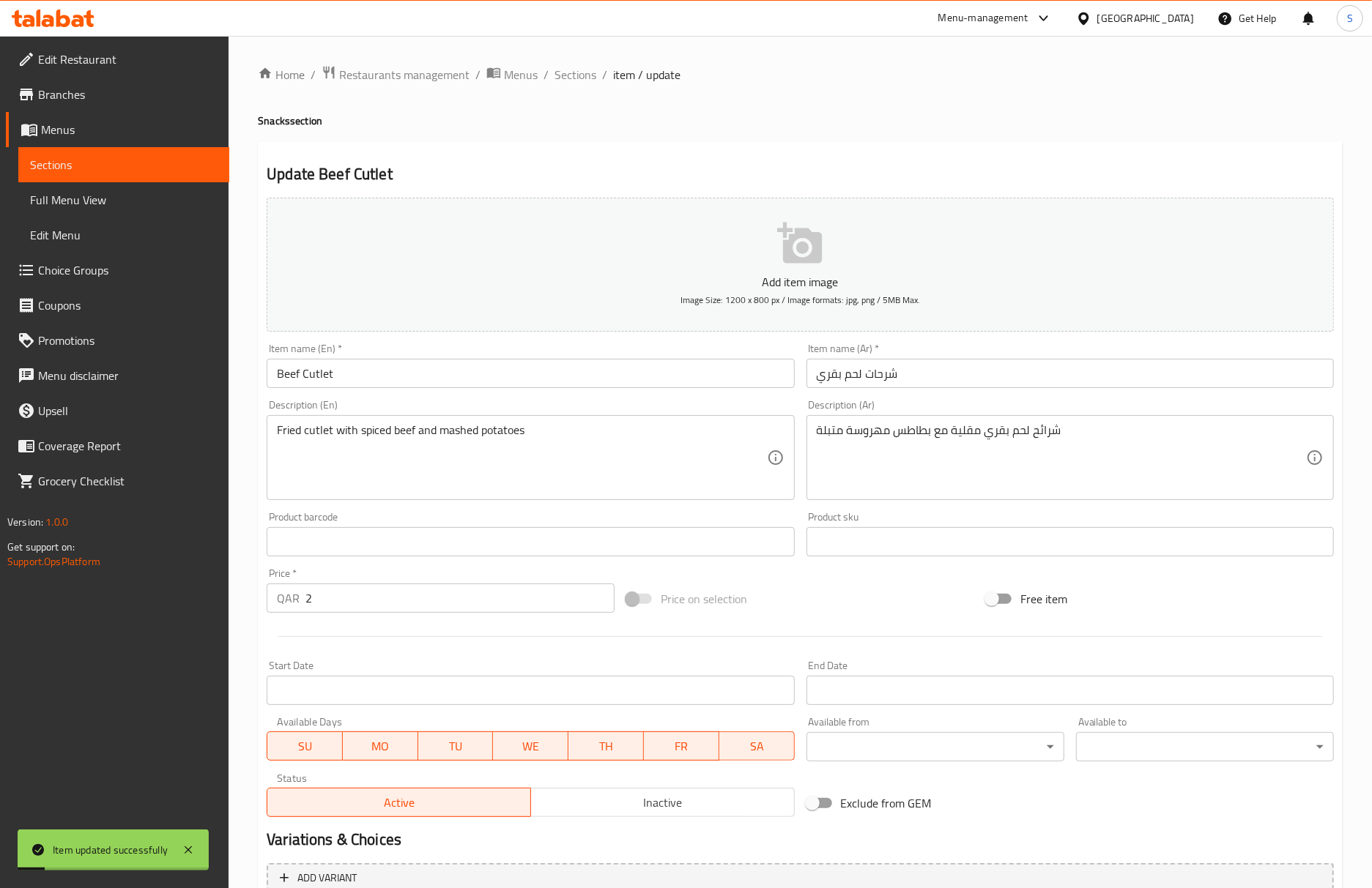
click at [805, 97] on div "Home / Restaurants management / Menus / Sections / item / update Snacks section…" at bounding box center [800, 536] width 1084 height 941
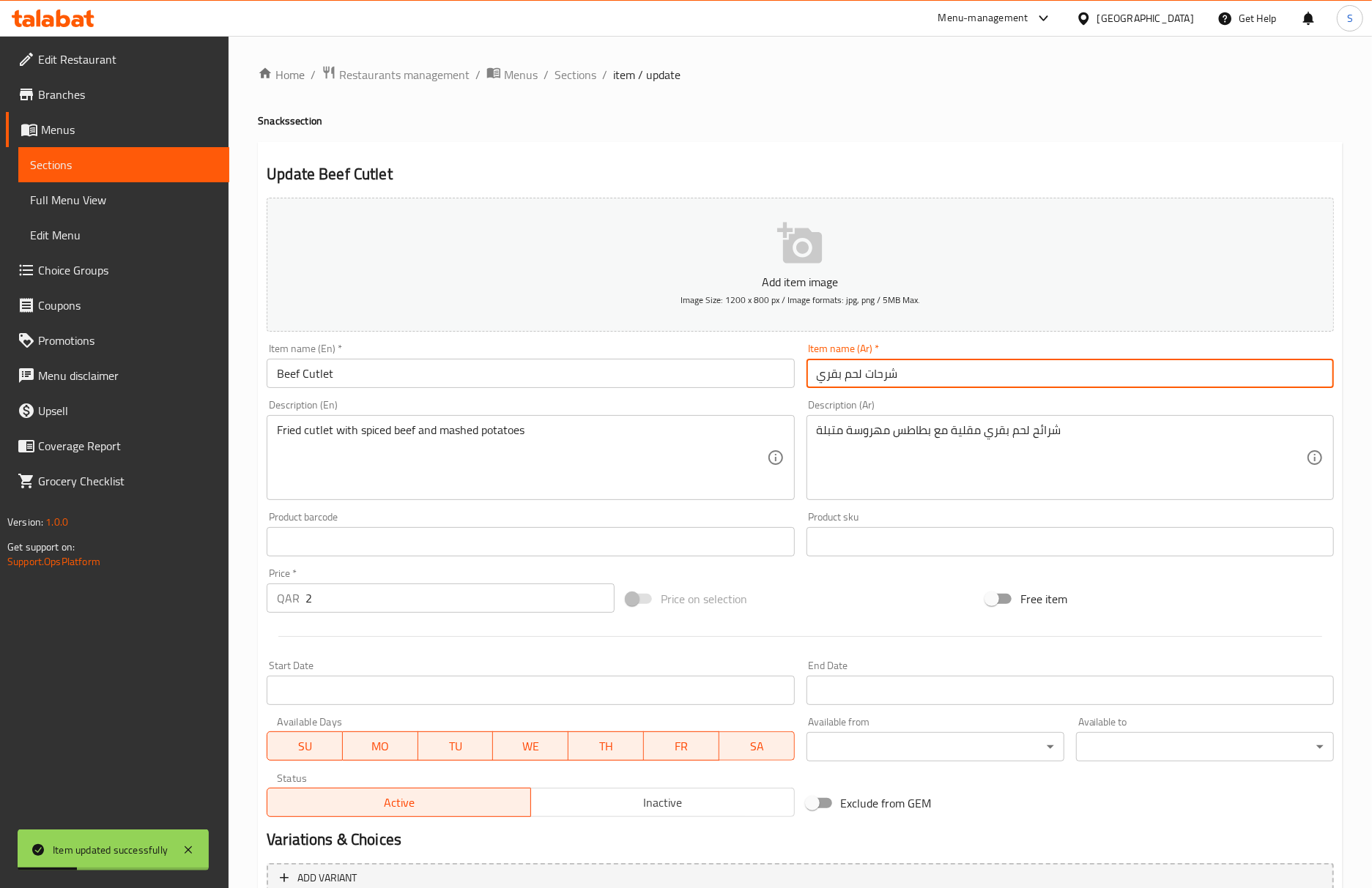
click at [888, 367] on input "شرحات لحم بقري" at bounding box center [1070, 374] width 528 height 30
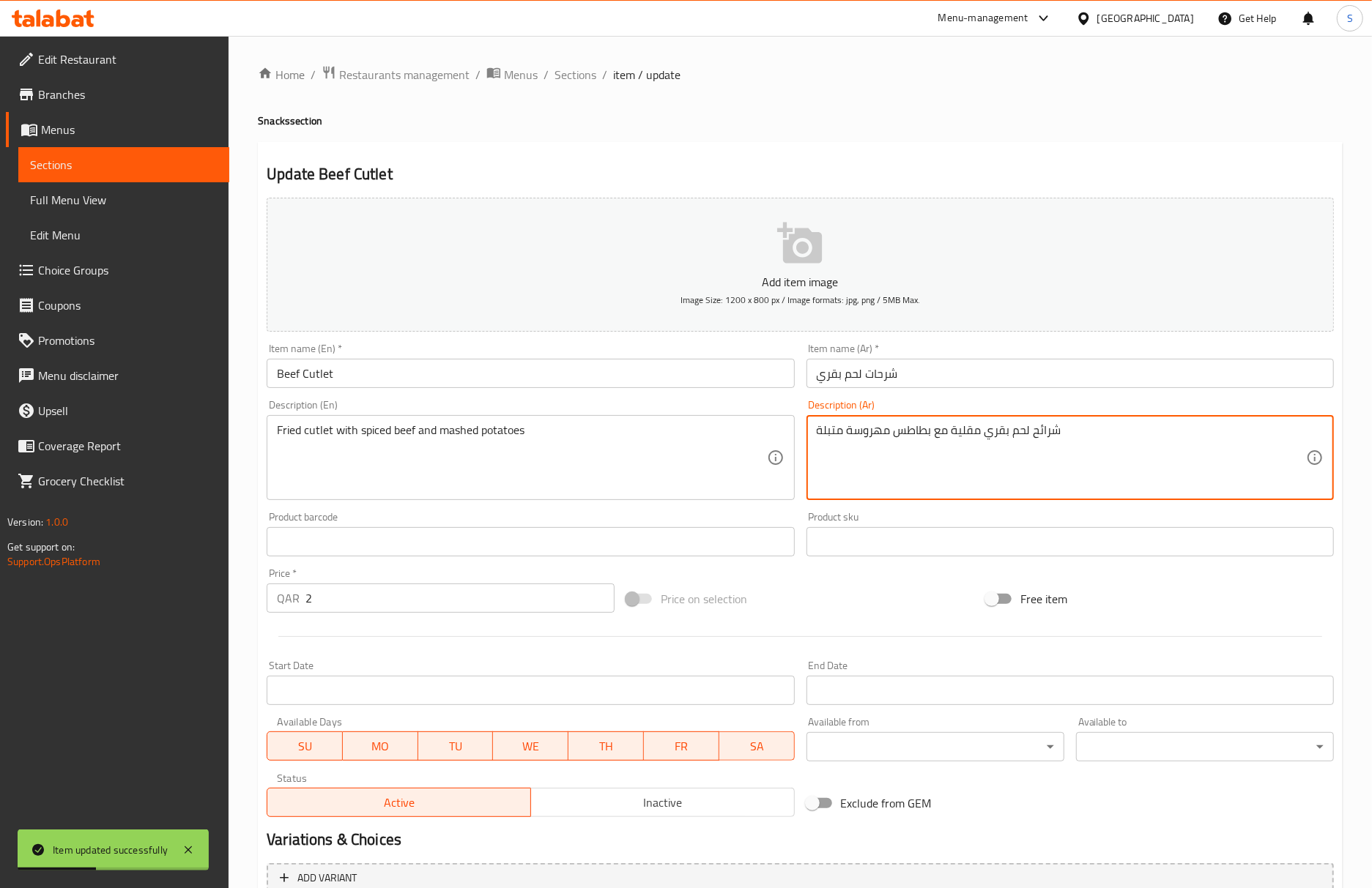
click at [1045, 435] on textarea "شرائح لحم بقري مقلية مع بطاطس مهروسة متبلة" at bounding box center [1060, 458] width 489 height 69
paste textarea "ات"
click at [663, 373] on input "Beef Cutlet" at bounding box center [531, 374] width 528 height 30
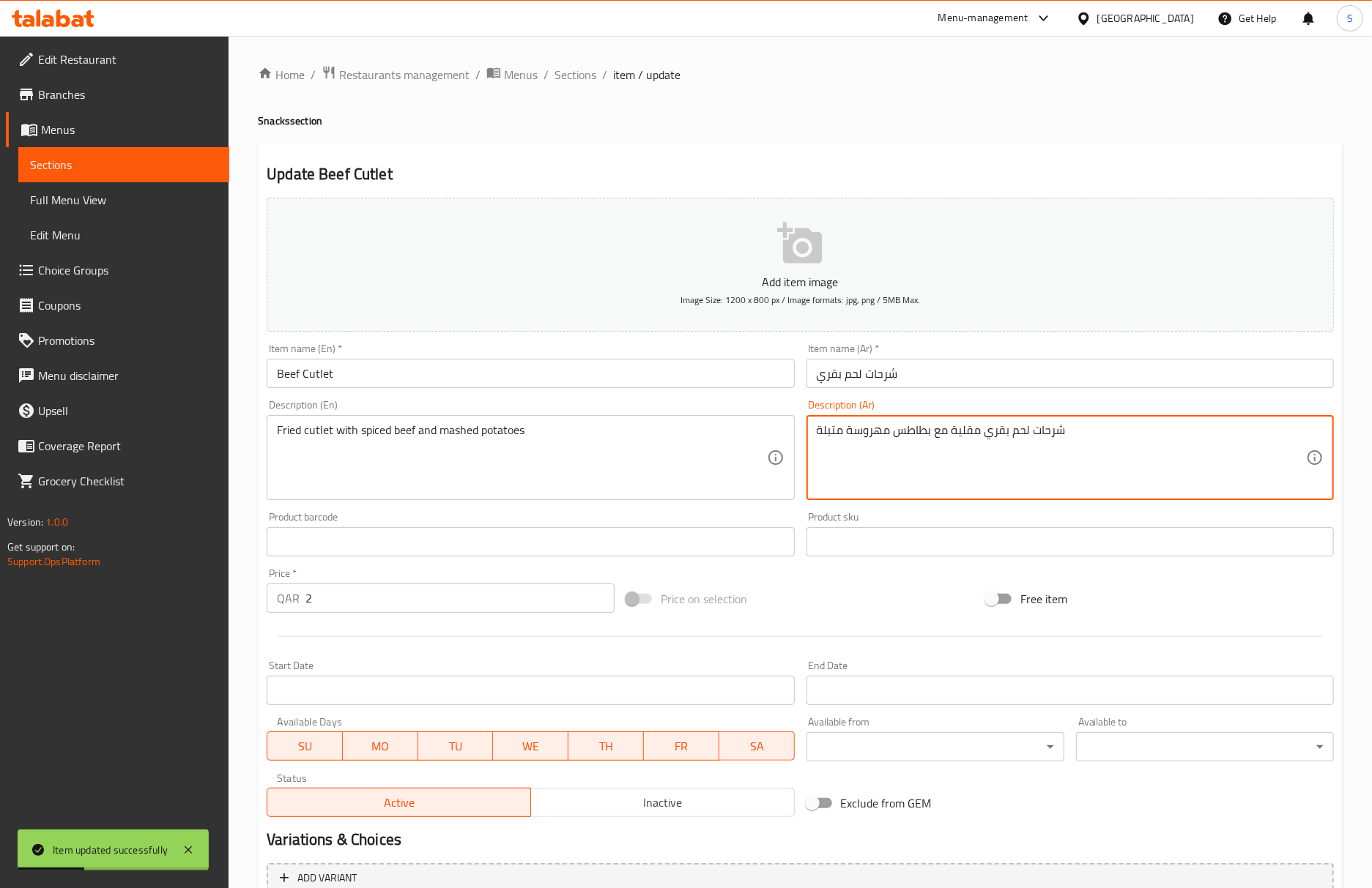
click at [971, 430] on textarea "شرحات لحم بقري مقلية مع بطاطس مهروسة متبلة" at bounding box center [1060, 458] width 489 height 69
click at [1000, 438] on textarea "شرحات لحم بقري مع بطاطس مهروسة متبلة" at bounding box center [1060, 458] width 489 height 69
paste textarea "مقلية"
click at [947, 437] on textarea "شرحات مقلية مع لحم بقري مع بطاطس مهروسة متبلة" at bounding box center [1060, 458] width 489 height 69
click at [947, 436] on textarea "شرحات مقلية مع لحم بقري مع بطاطس مهروسة متبلة" at bounding box center [1060, 458] width 489 height 69
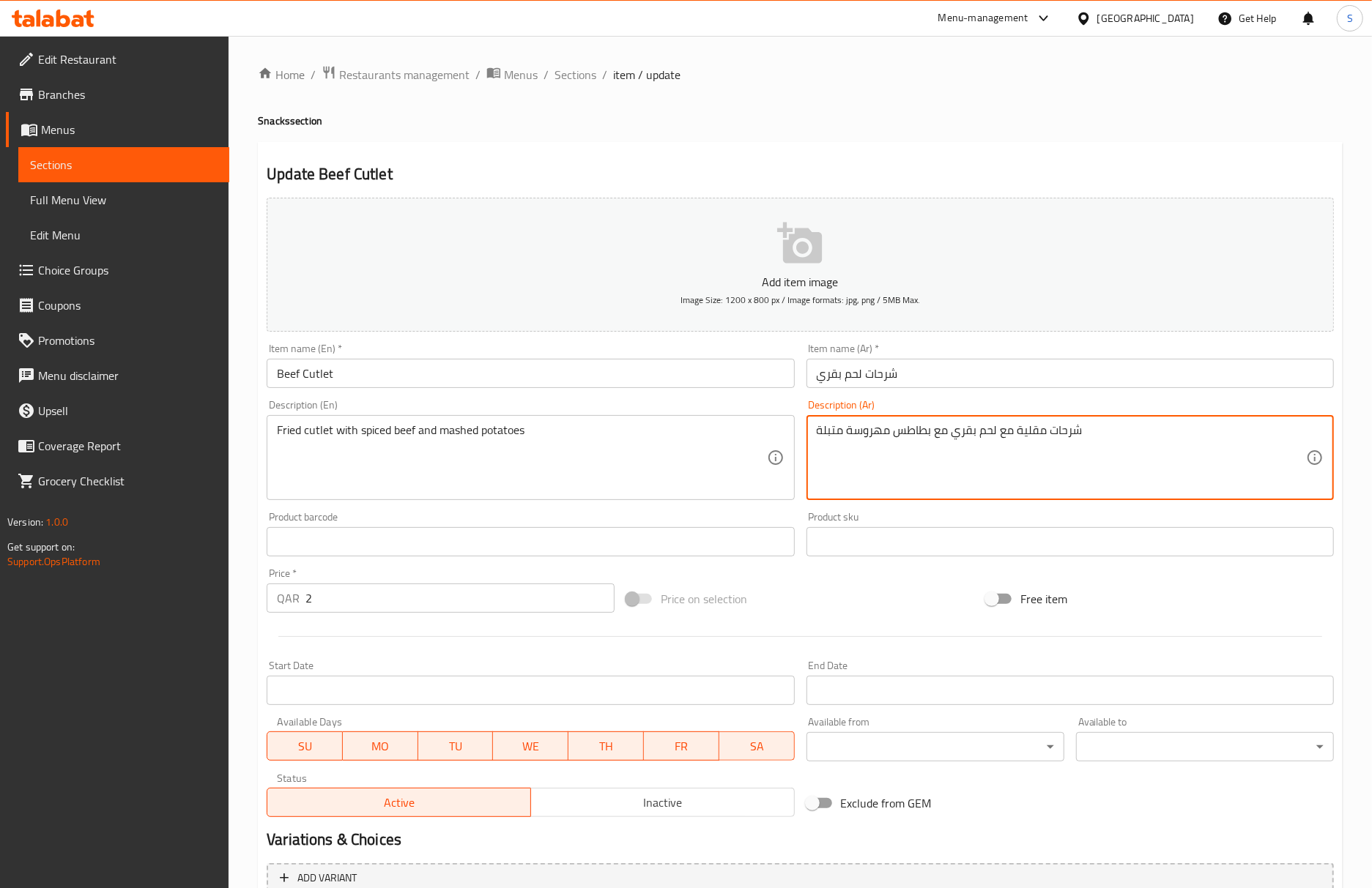
click at [947, 436] on textarea "شرحات مقلية مع لحم بقري مع بطاطس مهروسة متبلة" at bounding box center [1060, 458] width 489 height 69
click at [944, 434] on textarea "شرحات مقلية مع لحم بقري مع بطاطس مهروسة متبلة" at bounding box center [1060, 458] width 489 height 69
click at [839, 436] on textarea "شرحات مقلية مع لحم بقري و بطاطس مهروسة متبلة" at bounding box center [1060, 458] width 489 height 69
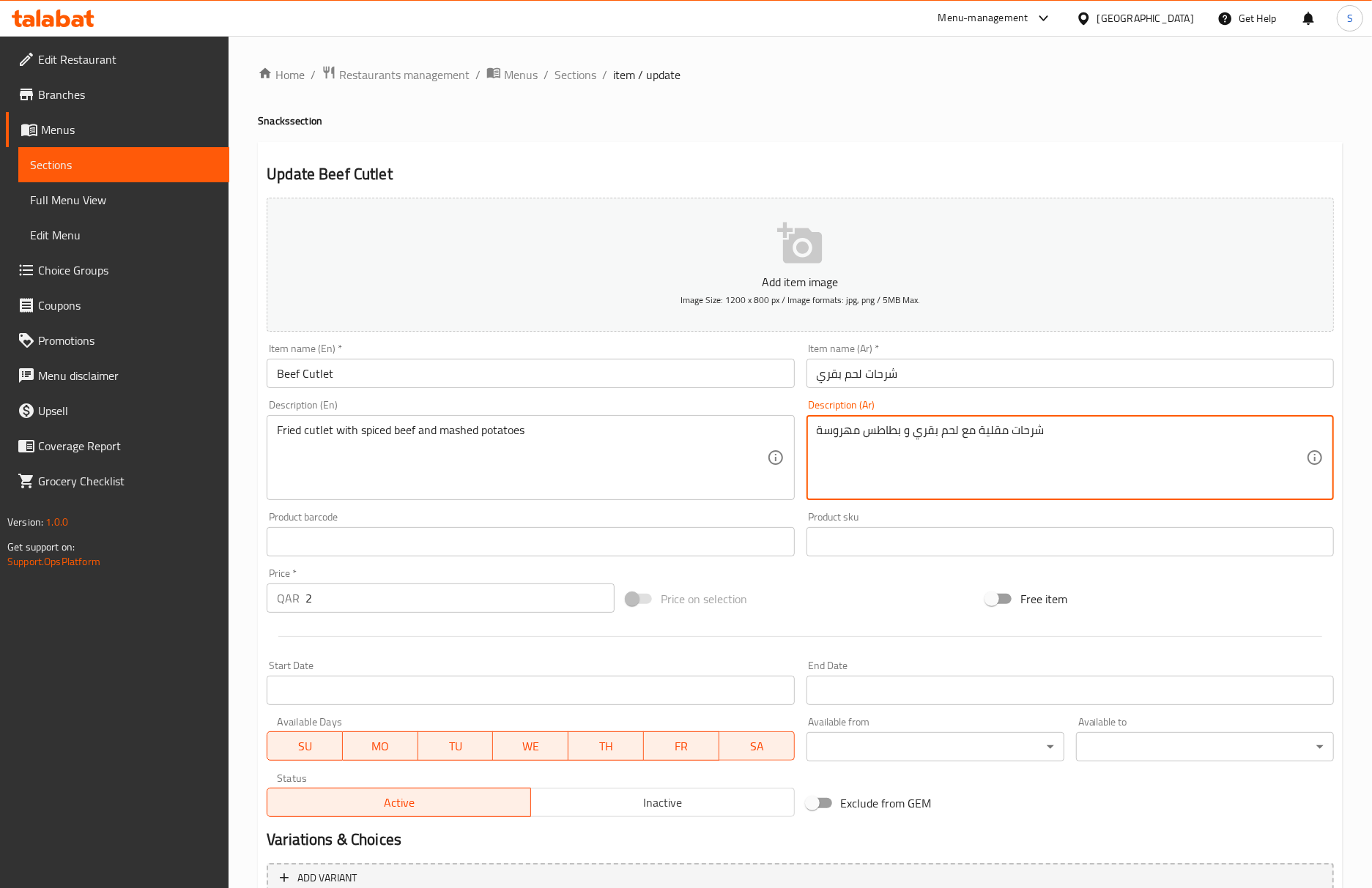
click at [913, 438] on textarea "شرحات مقلية مع لحم بقري و بطاطس مهروسة" at bounding box center [1060, 458] width 489 height 69
click at [909, 436] on textarea "شرحات مقلية مع لحم بقري و بطاطس مهروسة" at bounding box center [1060, 458] width 489 height 69
type textarea "شرحات مقلية مع لحم بقري متبل و بطاطس مهروسة"
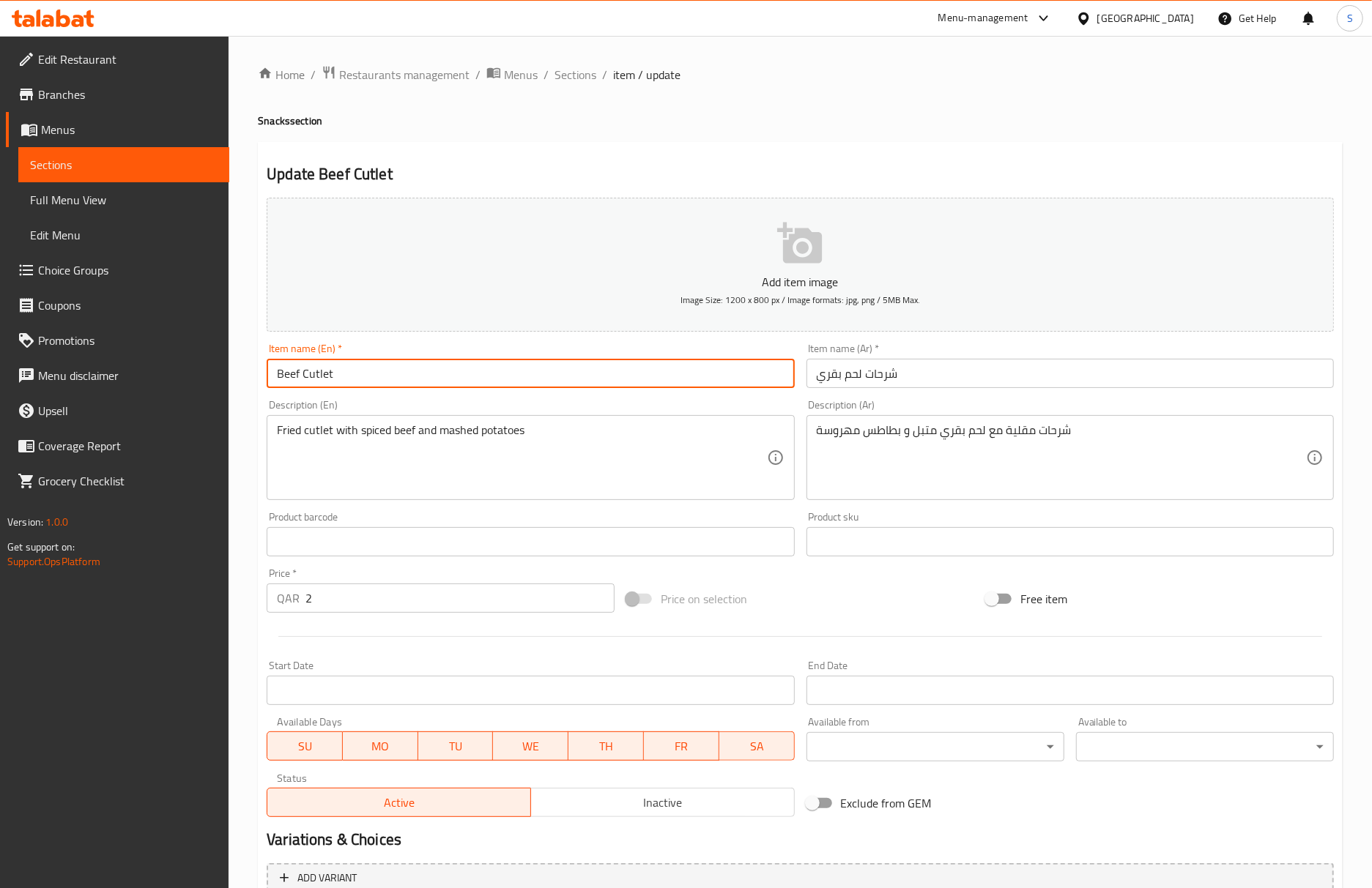
click at [508, 365] on input "Beef Cutlet" at bounding box center [531, 374] width 528 height 30
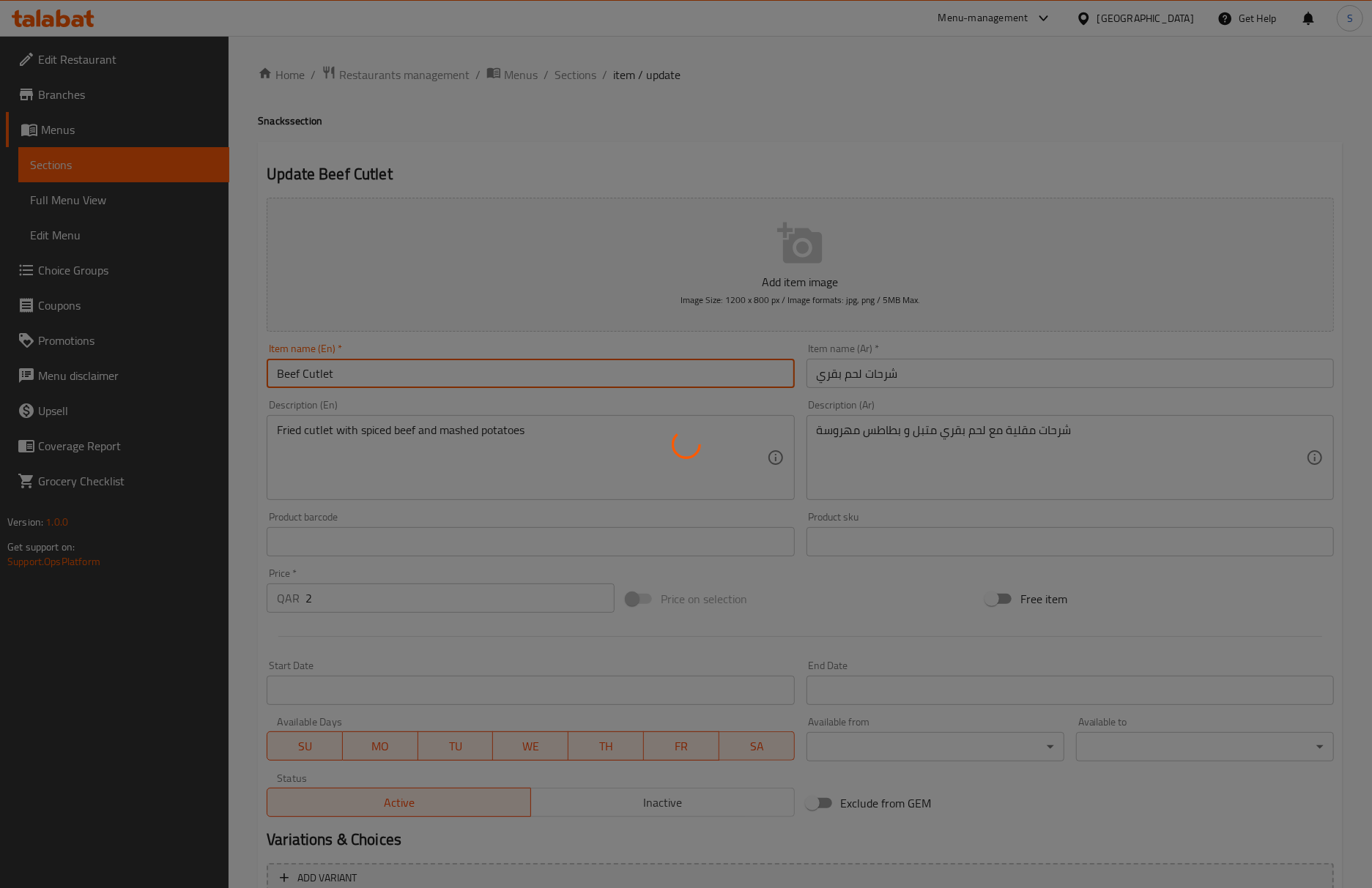
click at [502, 373] on div at bounding box center [686, 444] width 1372 height 888
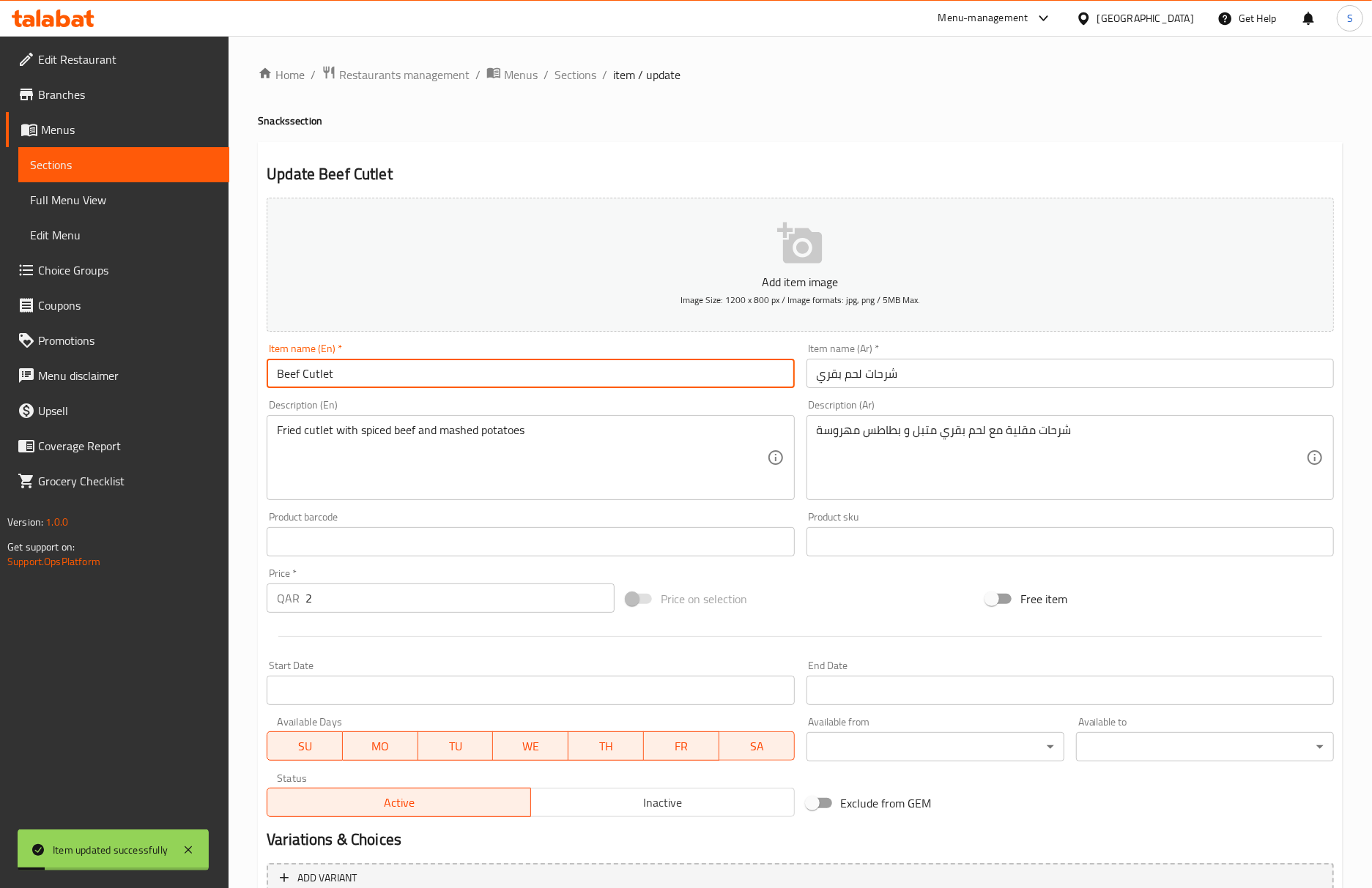
click at [502, 373] on input "Beef Cutlet" at bounding box center [531, 374] width 528 height 30
drag, startPoint x: 580, startPoint y: 83, endPoint x: 563, endPoint y: 7, distance: 77.9
click at [580, 83] on span "Sections" at bounding box center [575, 74] width 42 height 18
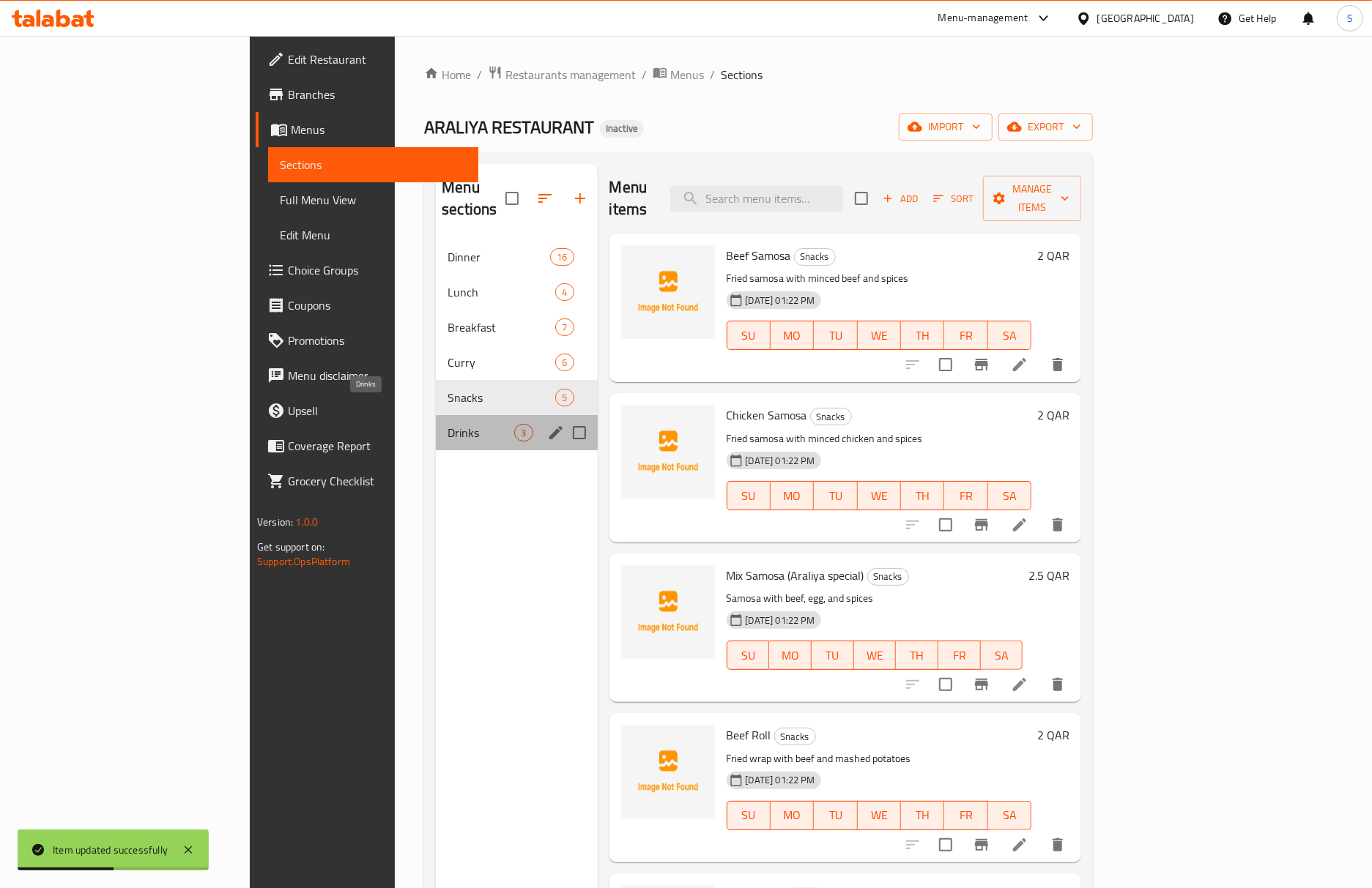
click at [447, 424] on span "Drinks" at bounding box center [480, 433] width 66 height 18
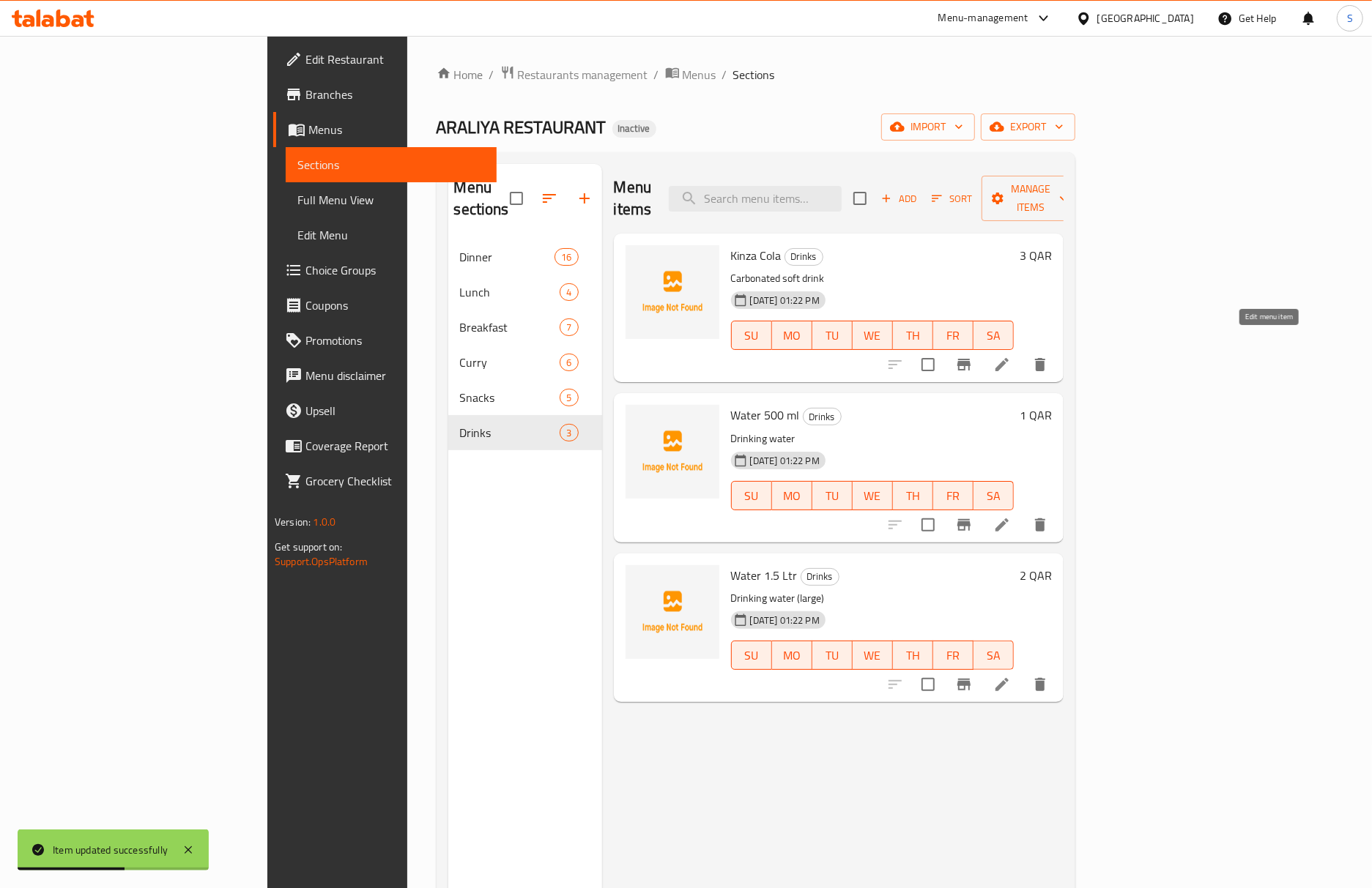
click at [1009, 358] on icon at bounding box center [1001, 364] width 13 height 13
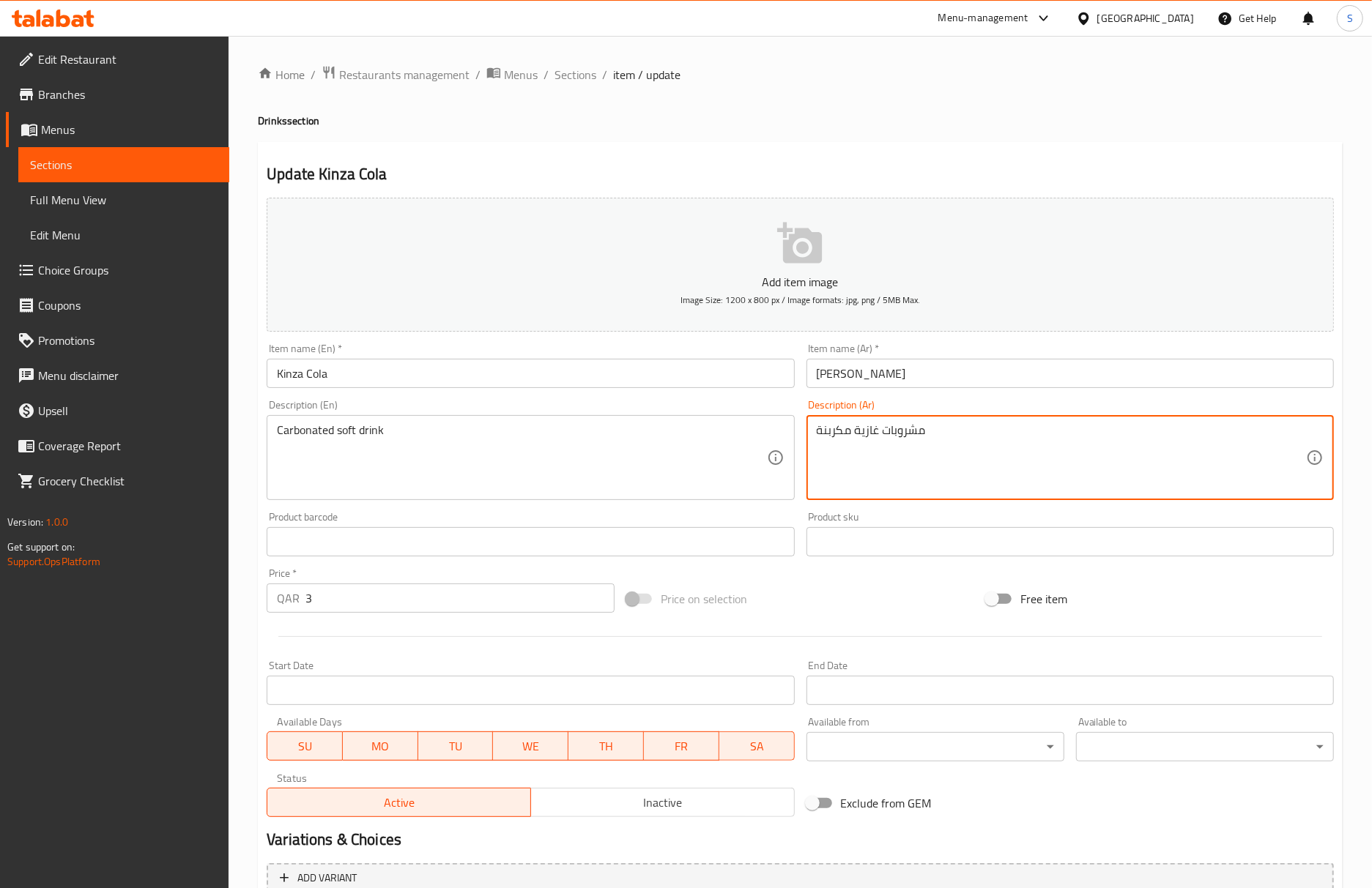
click at [880, 436] on textarea "مشروبات غازية مكربنة" at bounding box center [1060, 458] width 489 height 69
click at [855, 437] on textarea "مشروب غازية مكربنة" at bounding box center [1060, 458] width 489 height 69
click at [933, 429] on textarea "مشروب غازي مكربنة" at bounding box center [1060, 458] width 489 height 69
type textarea "مشروب غازي مكربن"
click at [652, 376] on input "Kinza Cola" at bounding box center [531, 374] width 528 height 30
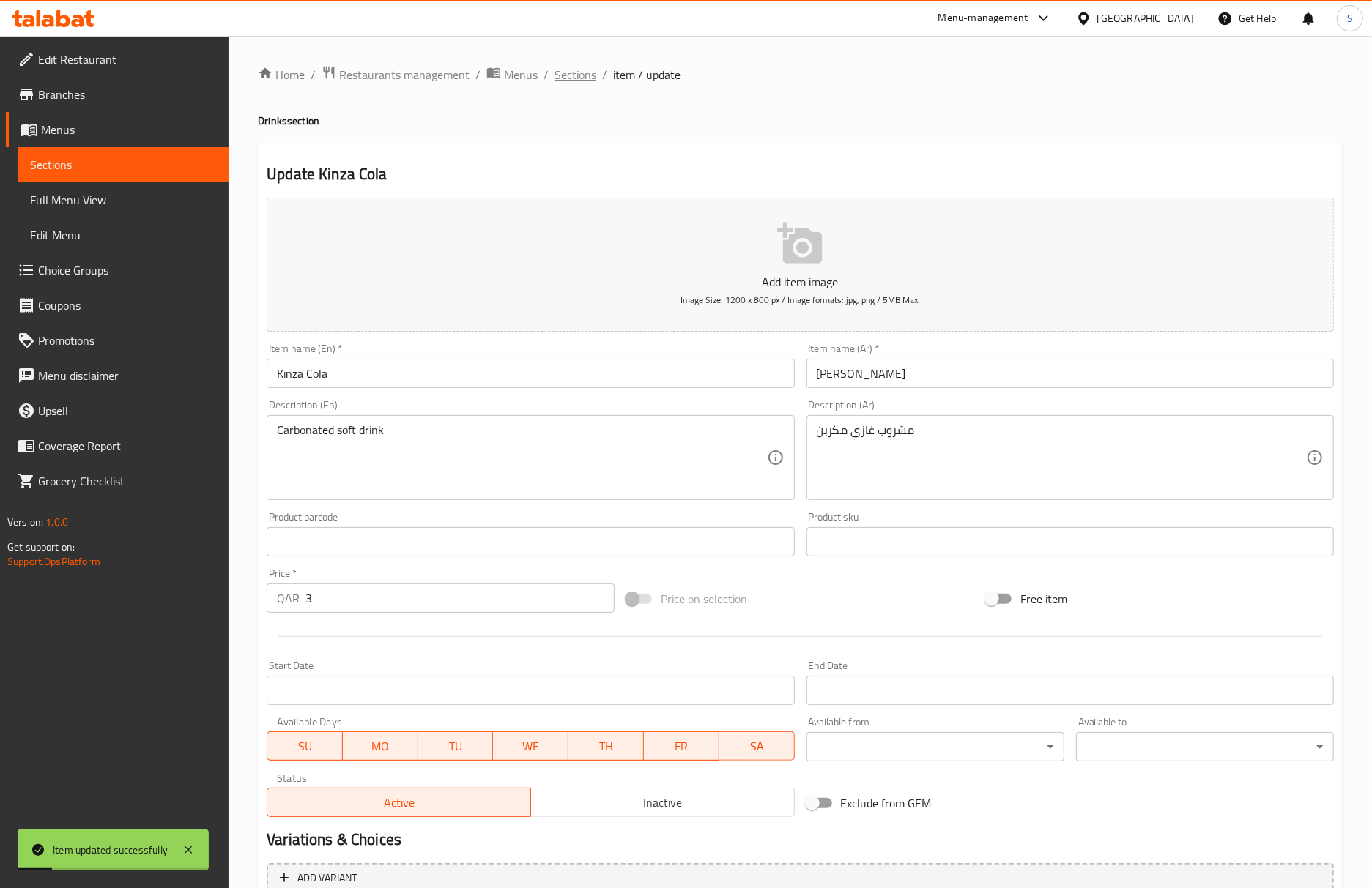
click at [590, 74] on span "Sections" at bounding box center [575, 74] width 42 height 18
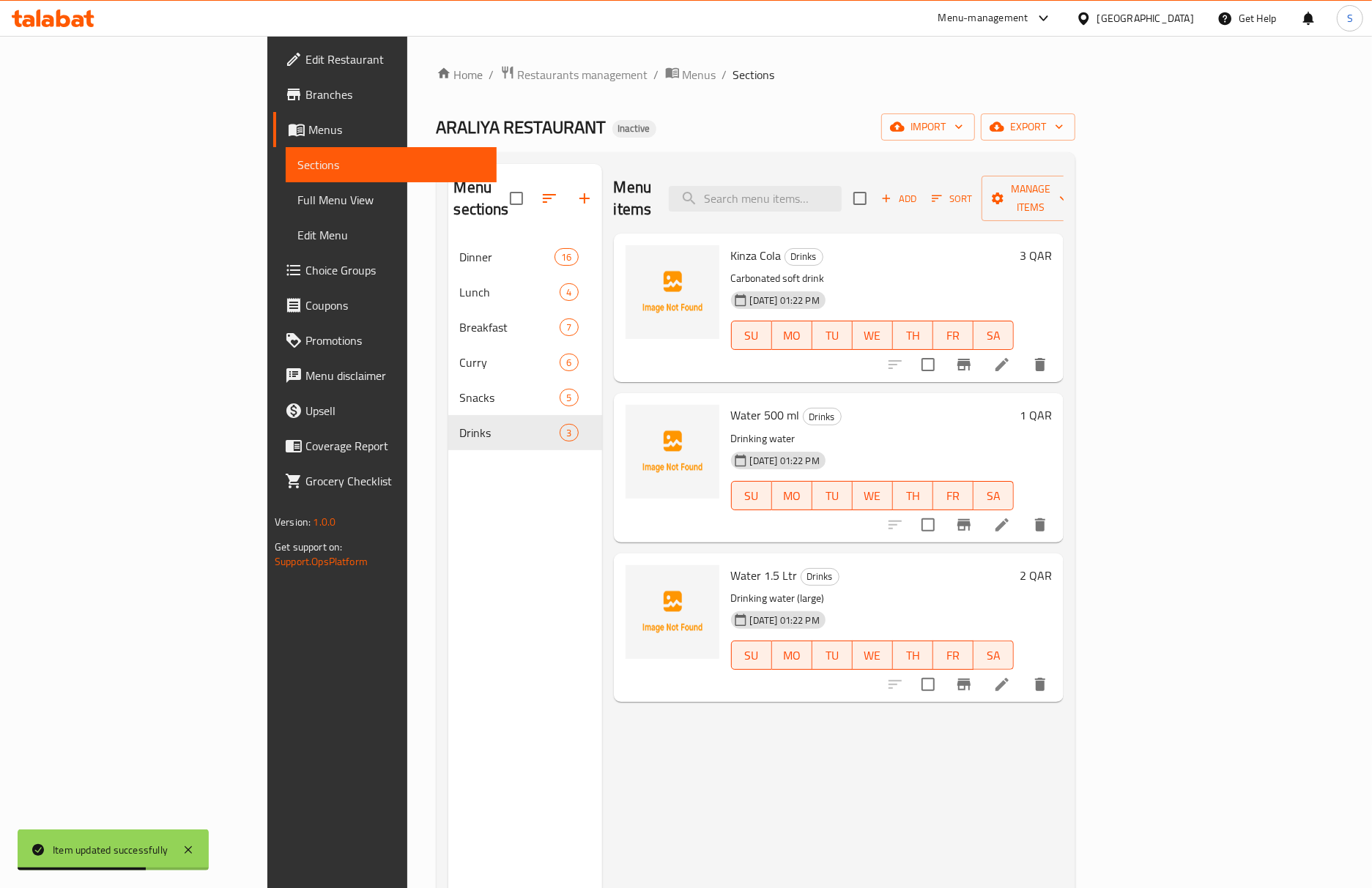
click at [1023, 513] on li at bounding box center [1001, 525] width 41 height 27
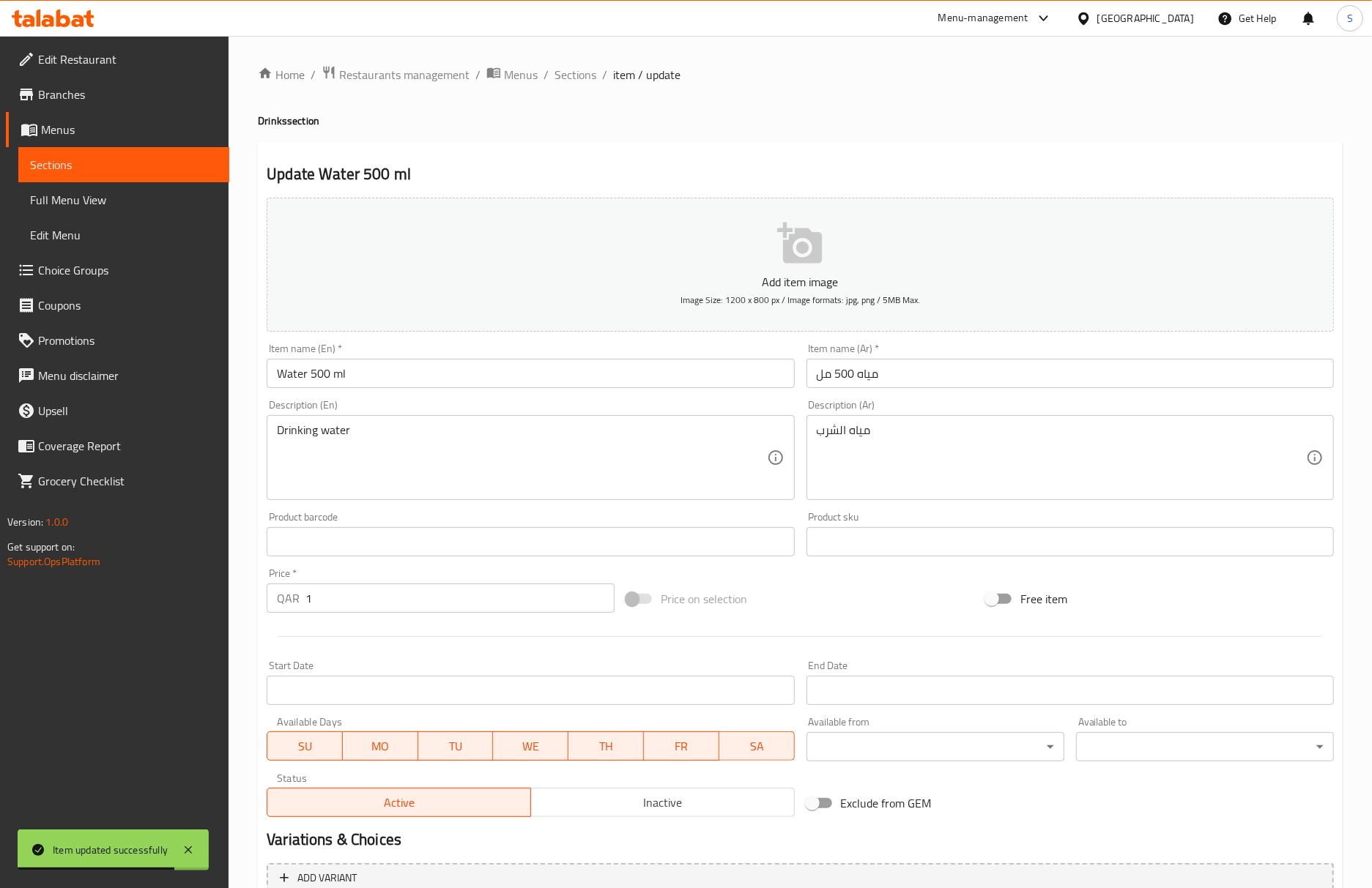
click at [290, 376] on input "Water 500 ml" at bounding box center [531, 374] width 528 height 30
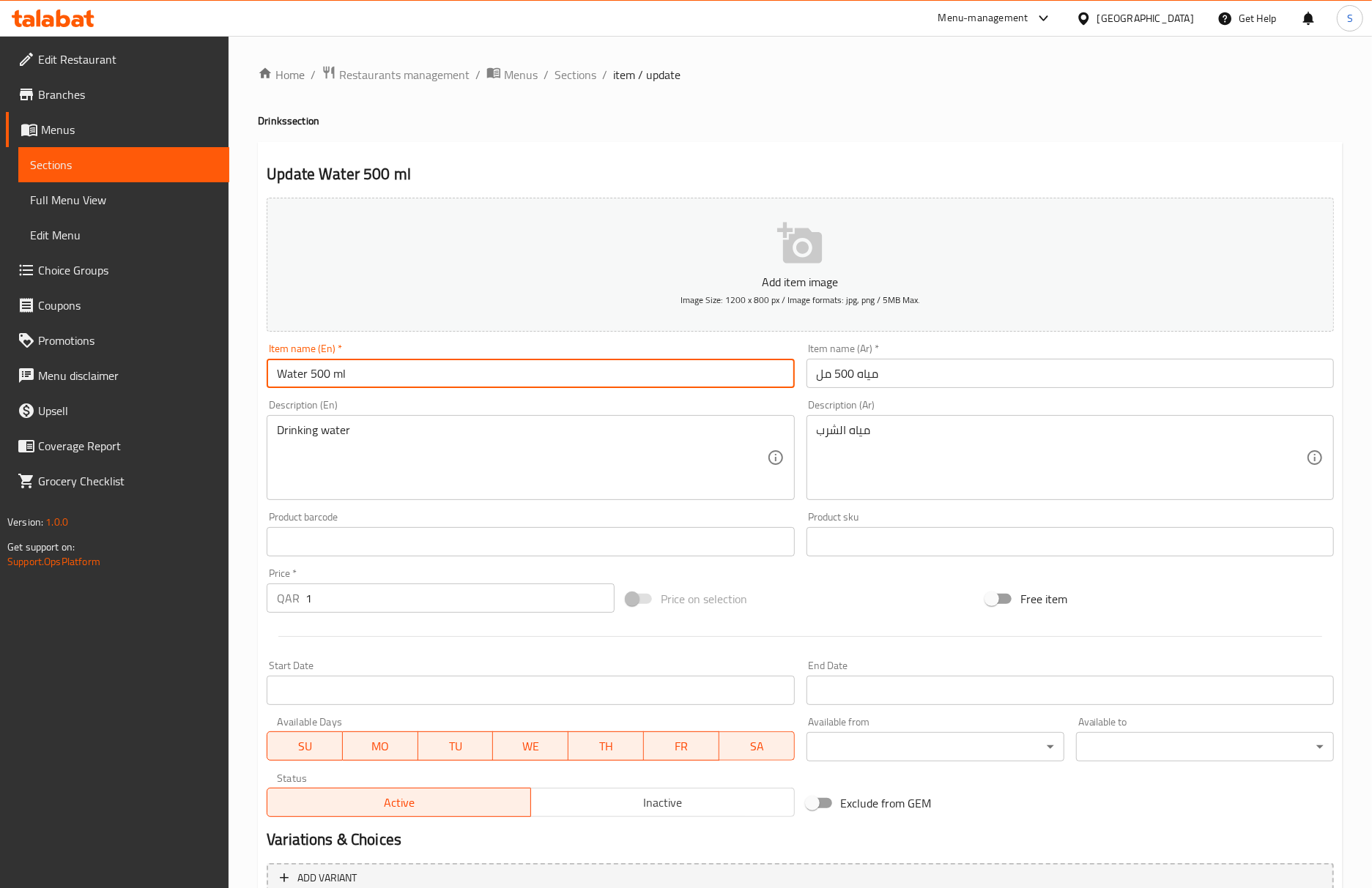
click at [491, 373] on input "Water 500 ml" at bounding box center [531, 374] width 528 height 30
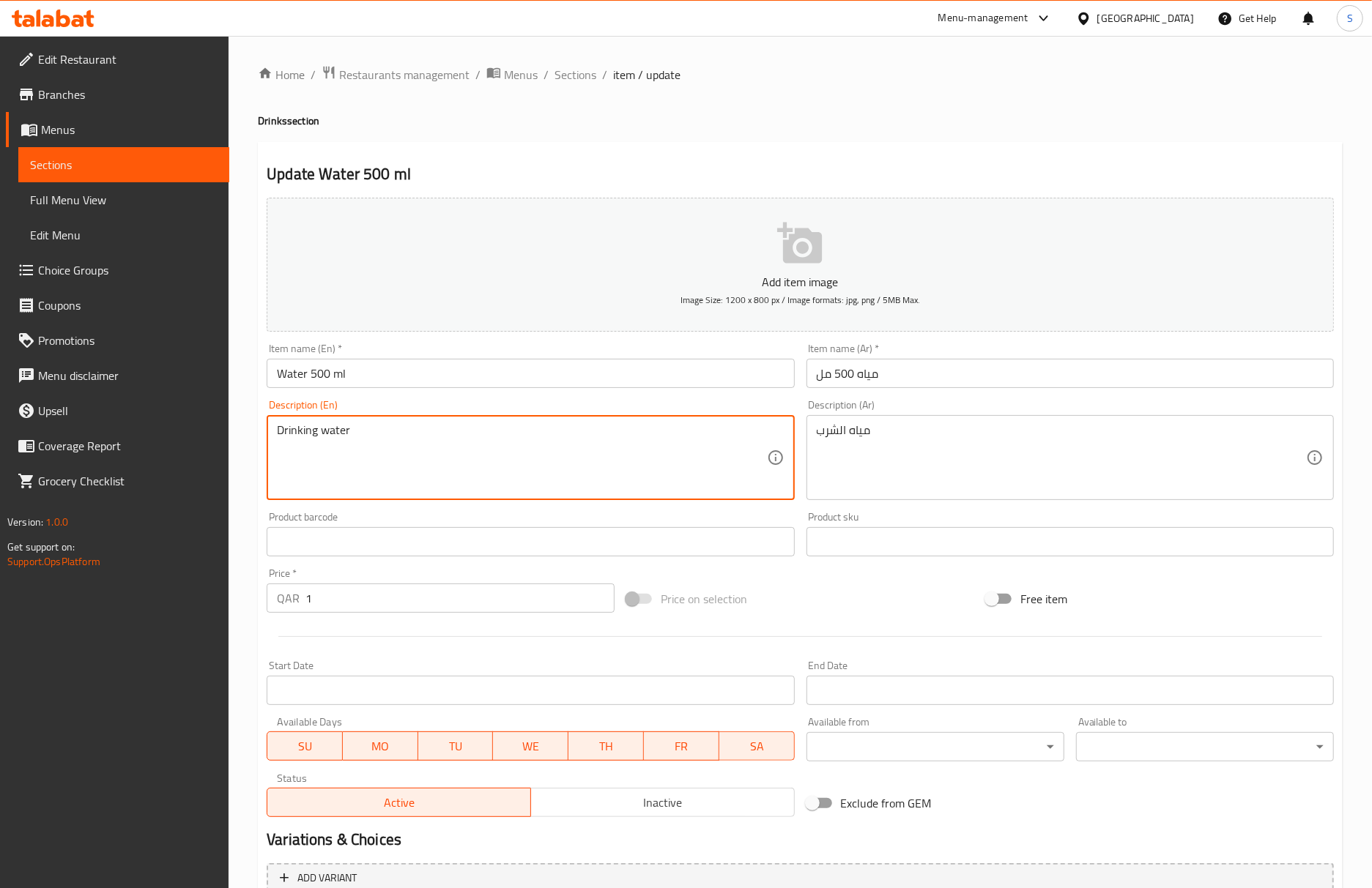
click at [368, 440] on textarea "Drinking water" at bounding box center [521, 458] width 489 height 69
paste textarea "Mineral W"
type textarea "Mineral Water"
click at [907, 422] on div "مياه الشرب Description (Ar)" at bounding box center [1070, 458] width 528 height 85
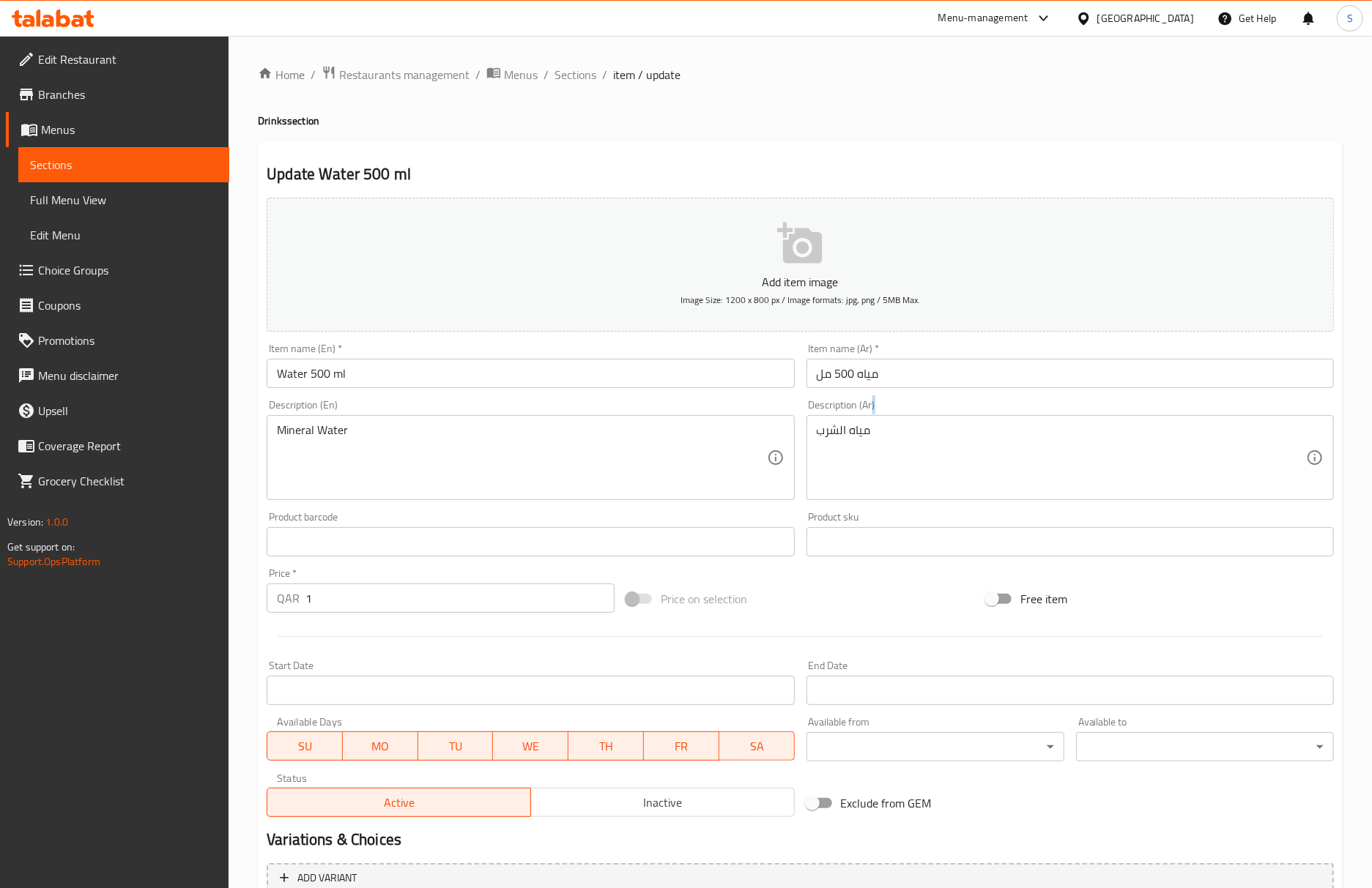
click at [907, 422] on div "مياه الشرب Description (Ar)" at bounding box center [1070, 458] width 528 height 85
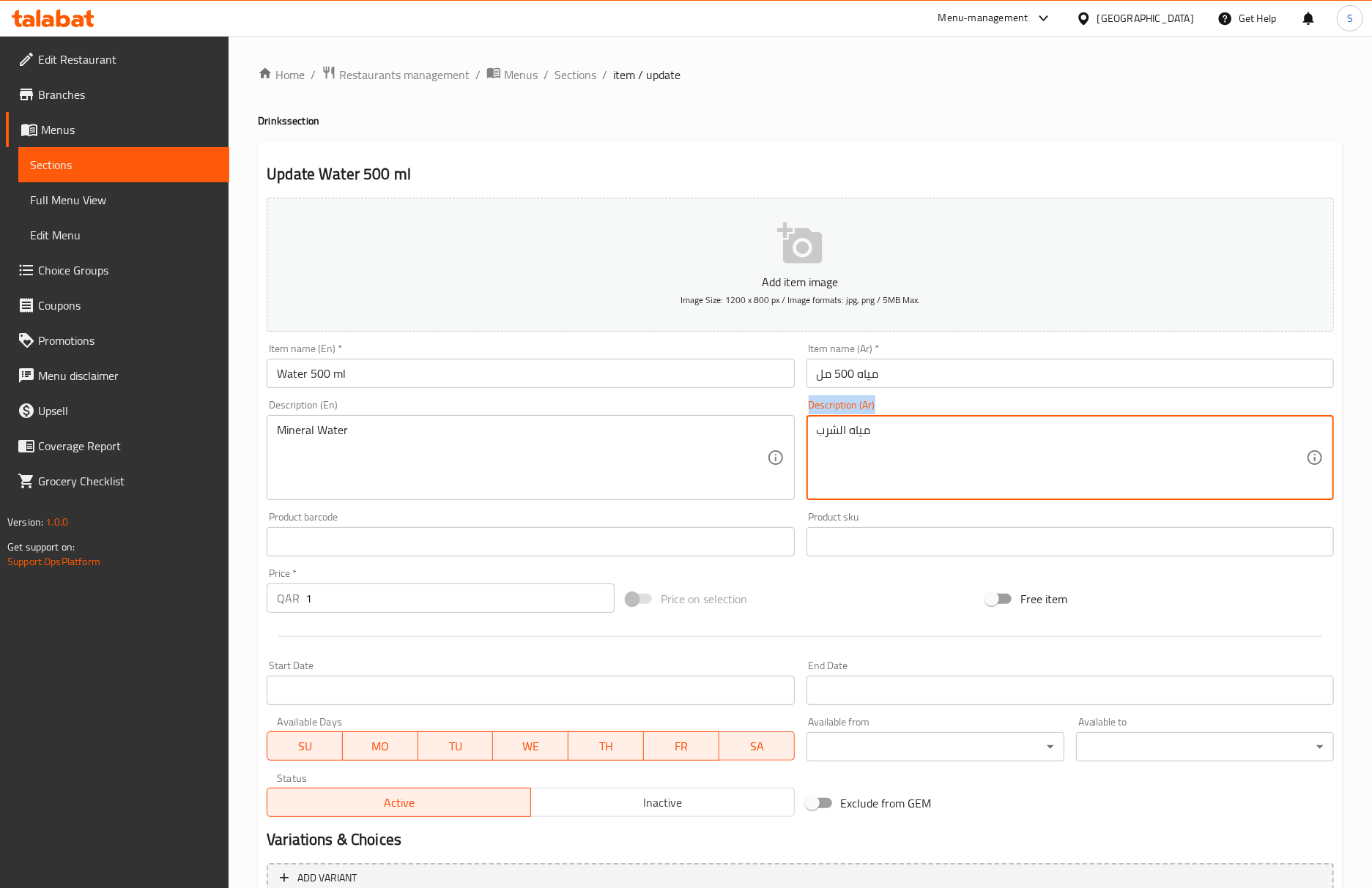
click at [907, 422] on div "مياه الشرب Description (Ar)" at bounding box center [1070, 458] width 528 height 85
click at [909, 441] on textarea "مياه الشرب" at bounding box center [1060, 458] width 489 height 69
paste textarea "معدنية"
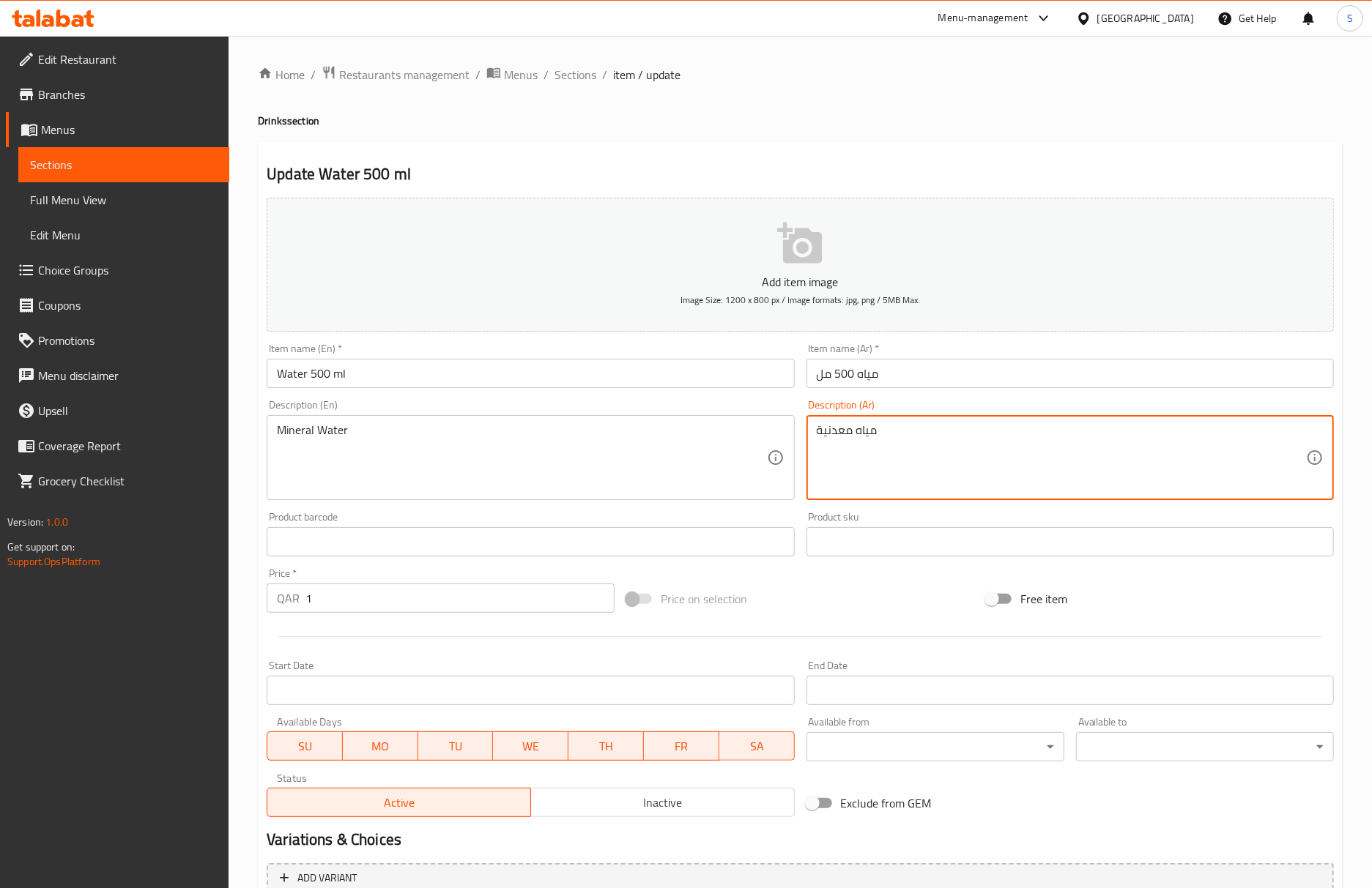
type textarea "مياه معدنية"
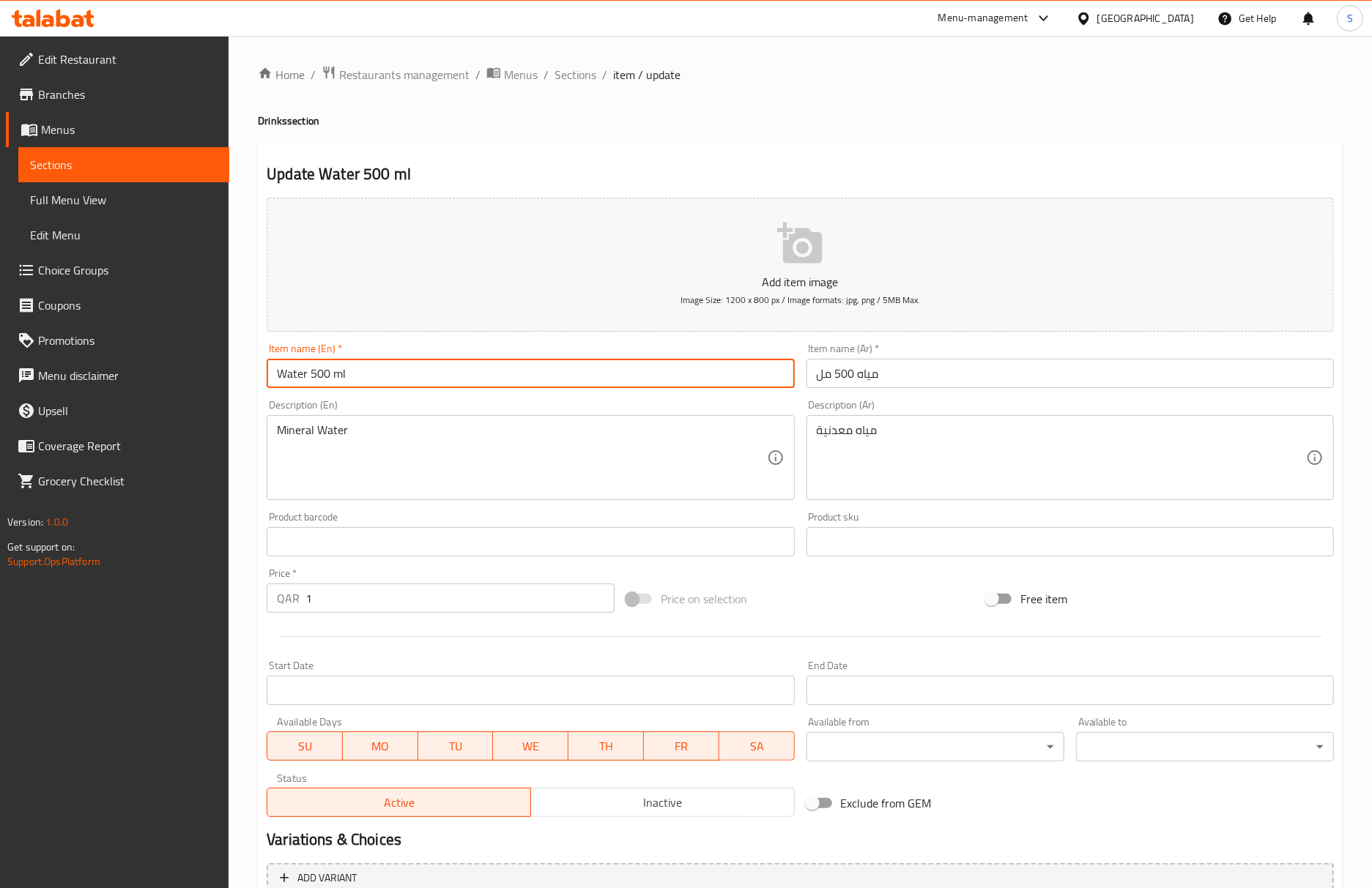
click at [619, 387] on input "Water 500 ml" at bounding box center [531, 374] width 528 height 30
click at [569, 88] on div "Home / Restaurants management / Menus / Sections / item / update Drinks section…" at bounding box center [800, 536] width 1084 height 941
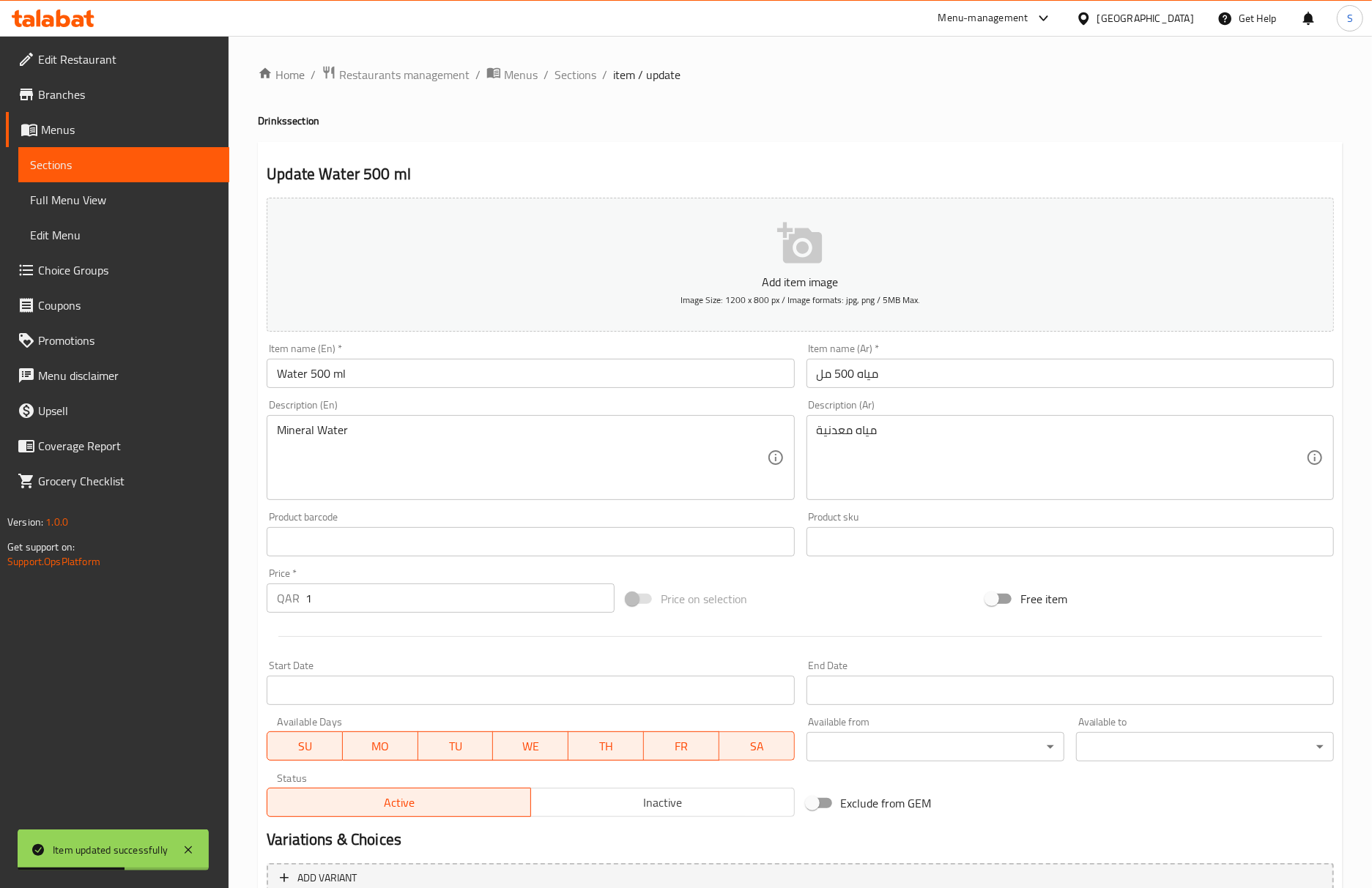
drag, startPoint x: 569, startPoint y: 73, endPoint x: 164, endPoint y: 27, distance: 407.6
click at [569, 73] on span "Sections" at bounding box center [575, 74] width 42 height 18
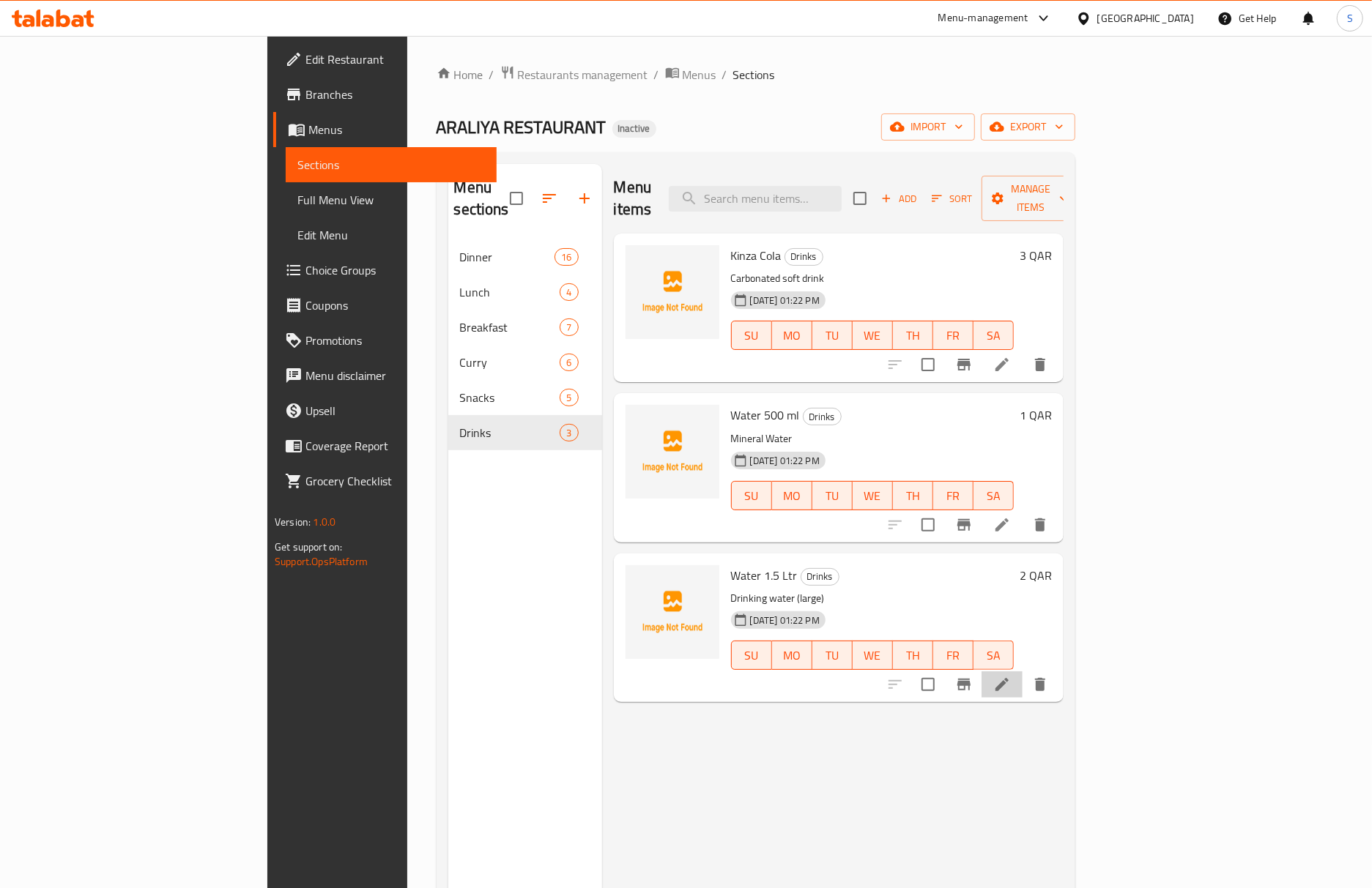
click at [1023, 672] on li at bounding box center [1001, 685] width 41 height 27
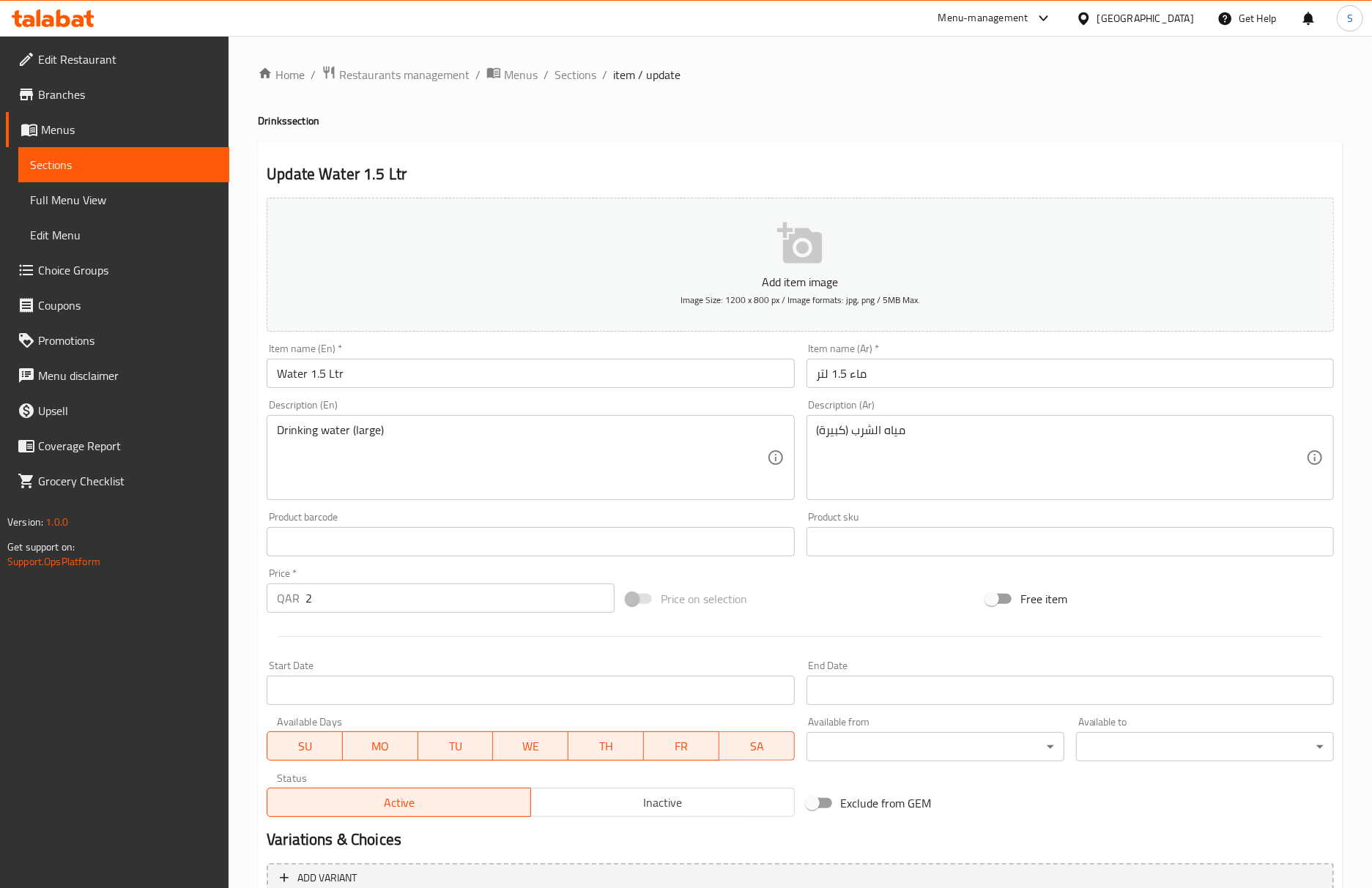
click at [862, 375] on input "ماء 1.5 لتر" at bounding box center [1070, 374] width 528 height 30
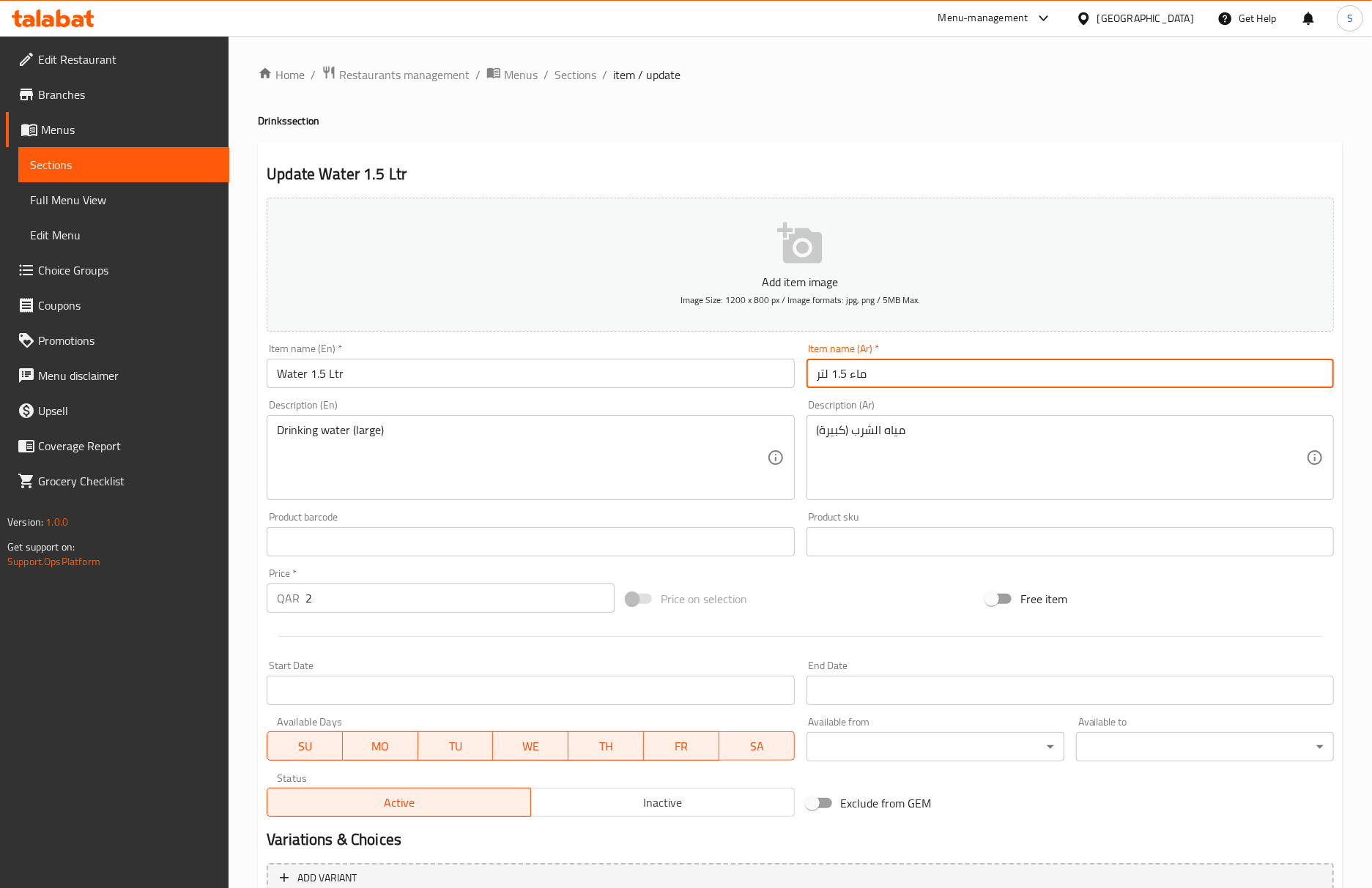
click at [862, 375] on input "ماء 1.5 لتر" at bounding box center [1070, 374] width 528 height 30
paste input "ياه"
type input "مياه 1.5 لتر"
drag, startPoint x: 563, startPoint y: 83, endPoint x: 548, endPoint y: 12, distance: 72.6
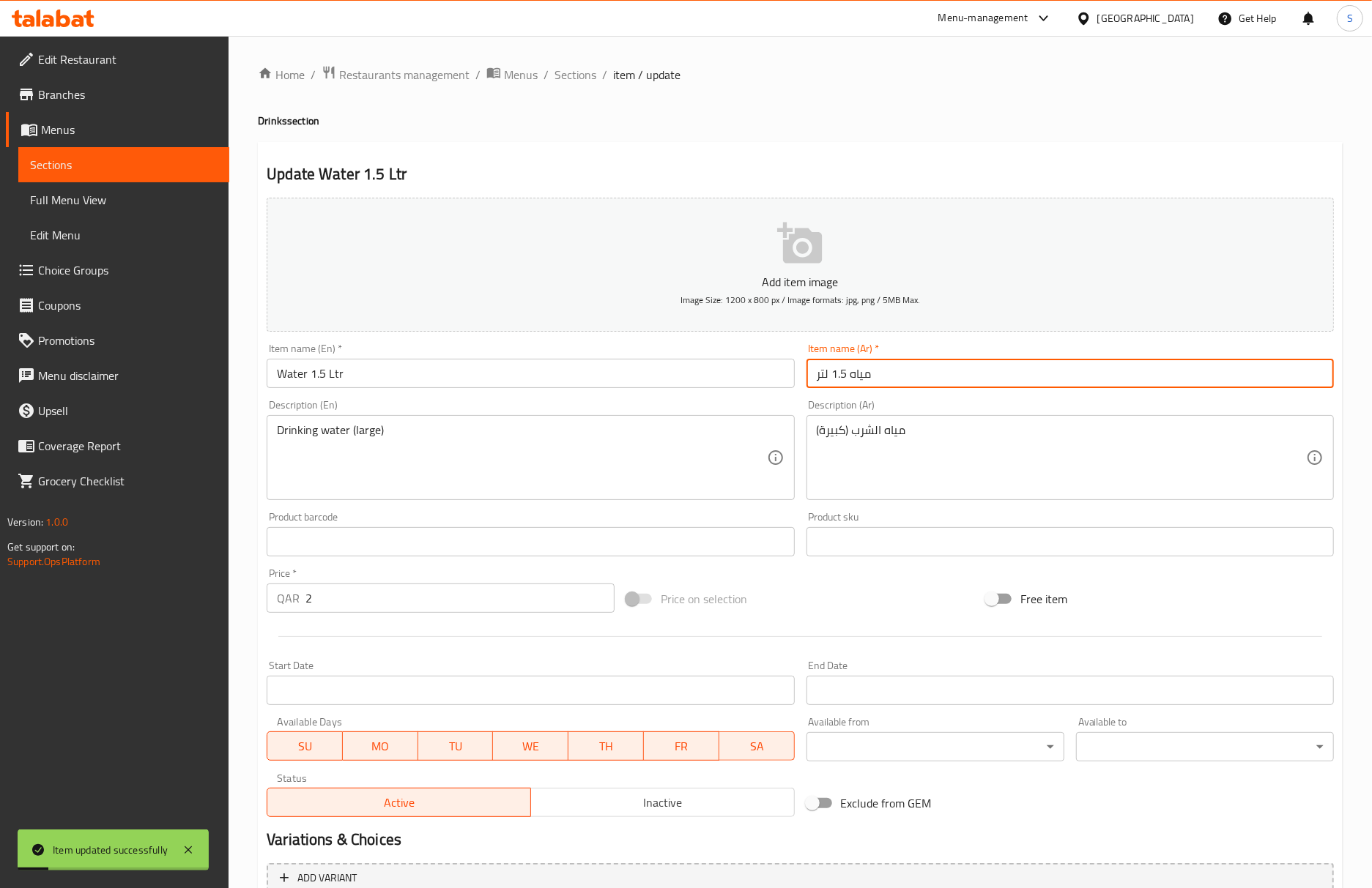
click at [563, 83] on span "Sections" at bounding box center [575, 74] width 42 height 18
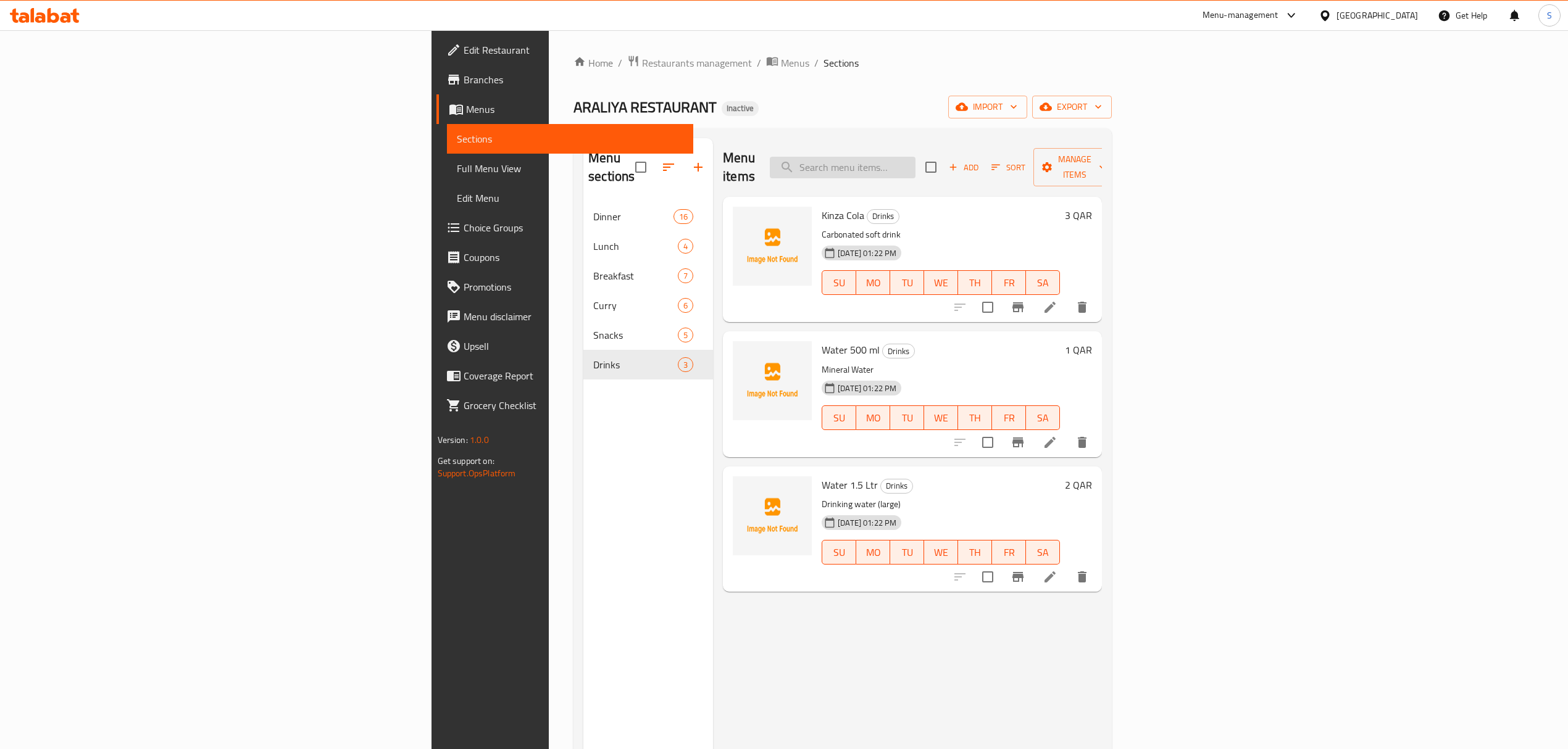
click at [916, 163] on input "search" at bounding box center [843, 168] width 146 height 22
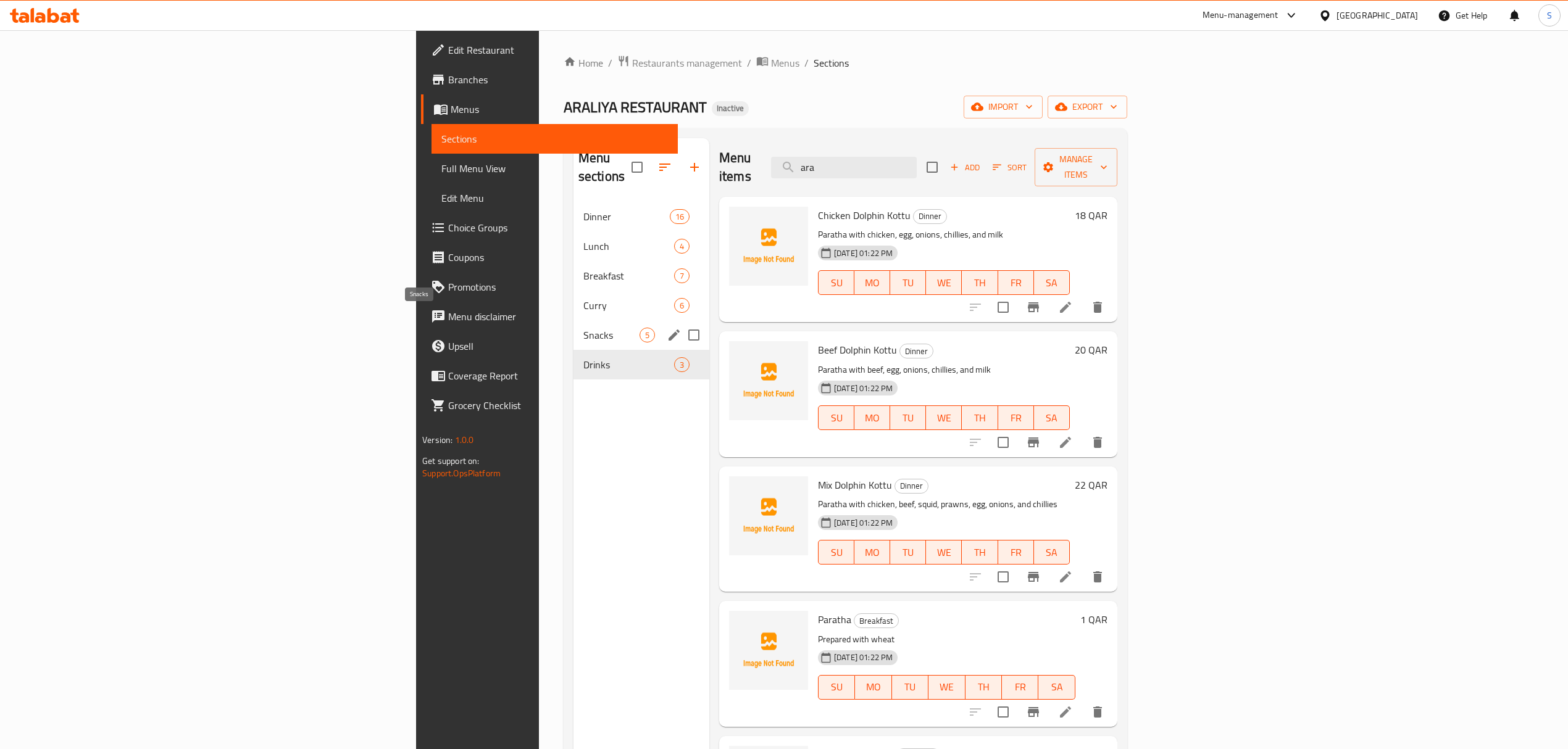
type input "ara"
click at [584, 328] on span "Snacks" at bounding box center [611, 335] width 56 height 15
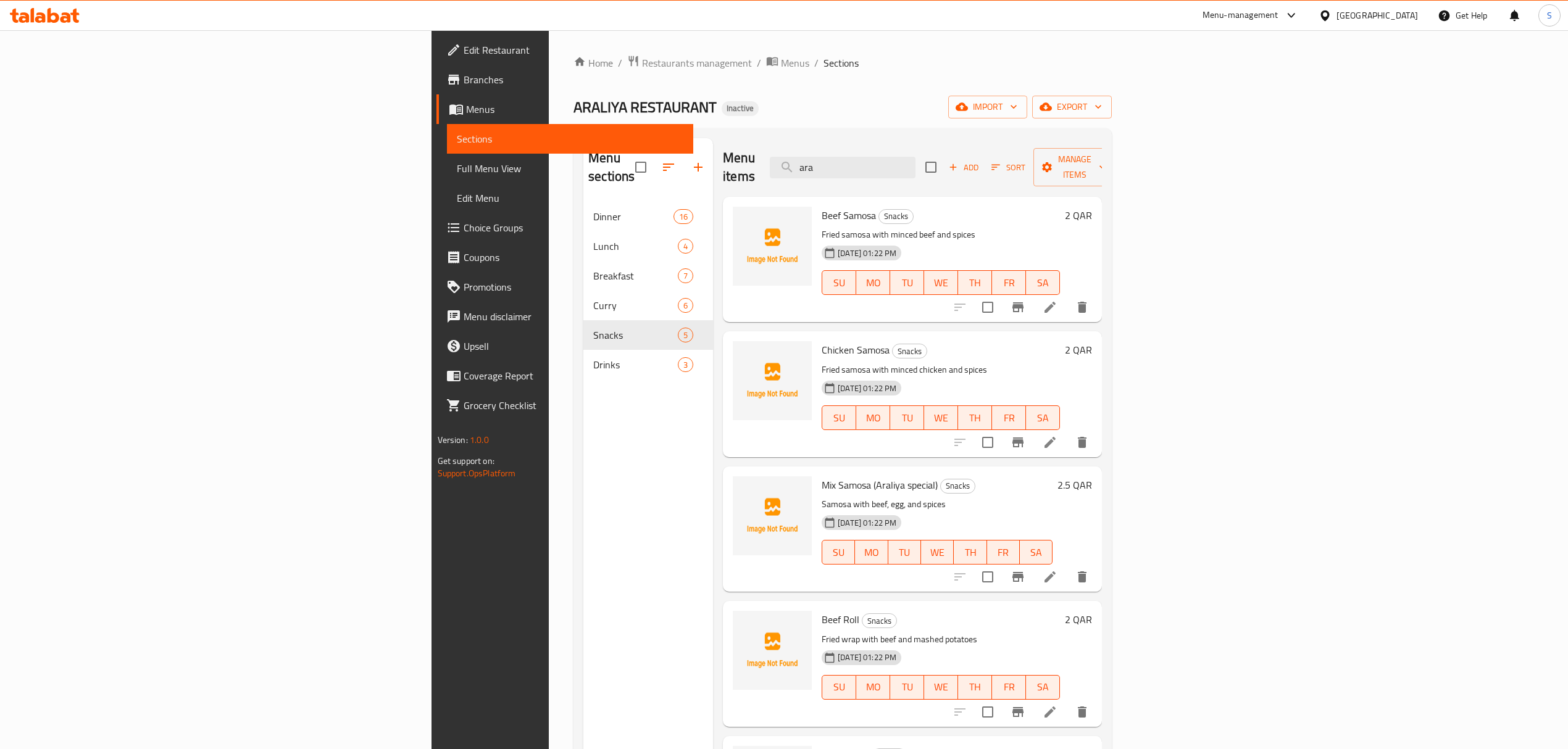
click at [1067, 566] on li at bounding box center [1050, 577] width 34 height 23
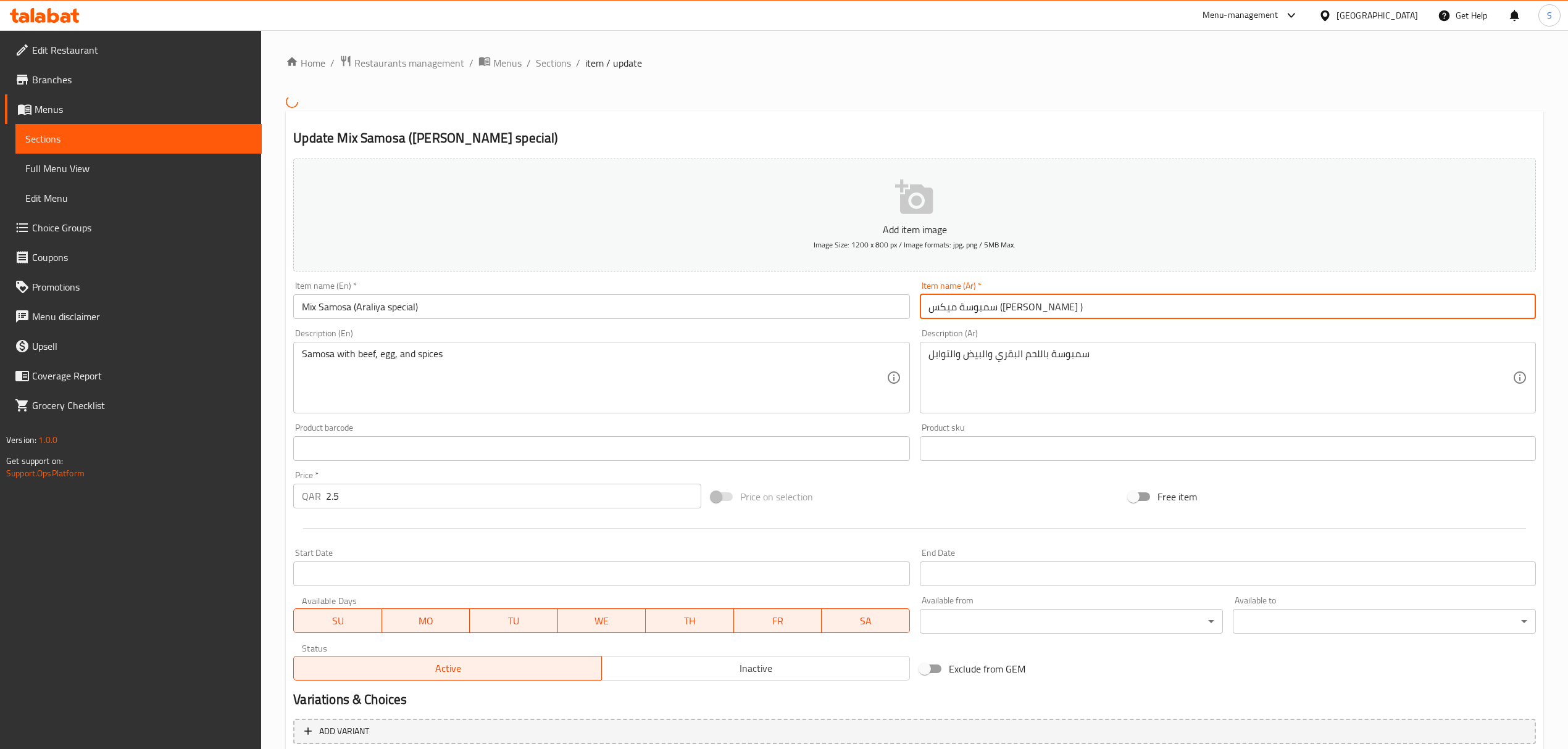
click at [981, 309] on input "سمبوسة ميكس (أراليا سبيشيال )" at bounding box center [1228, 307] width 616 height 25
paste input "راليا"
type input "سمبوسة ميكس ([PERSON_NAME] )"
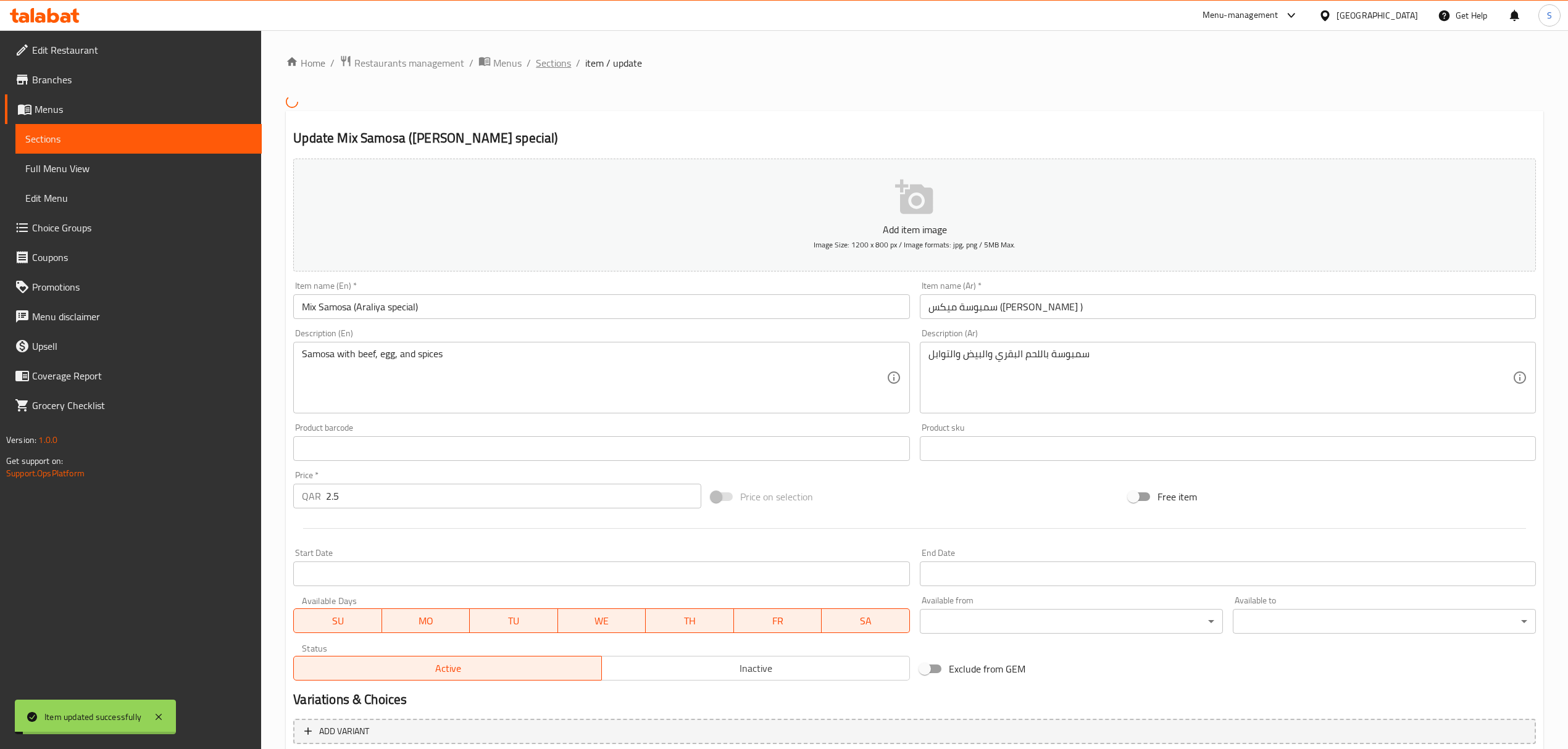
click at [549, 58] on span "Sections" at bounding box center [554, 63] width 35 height 15
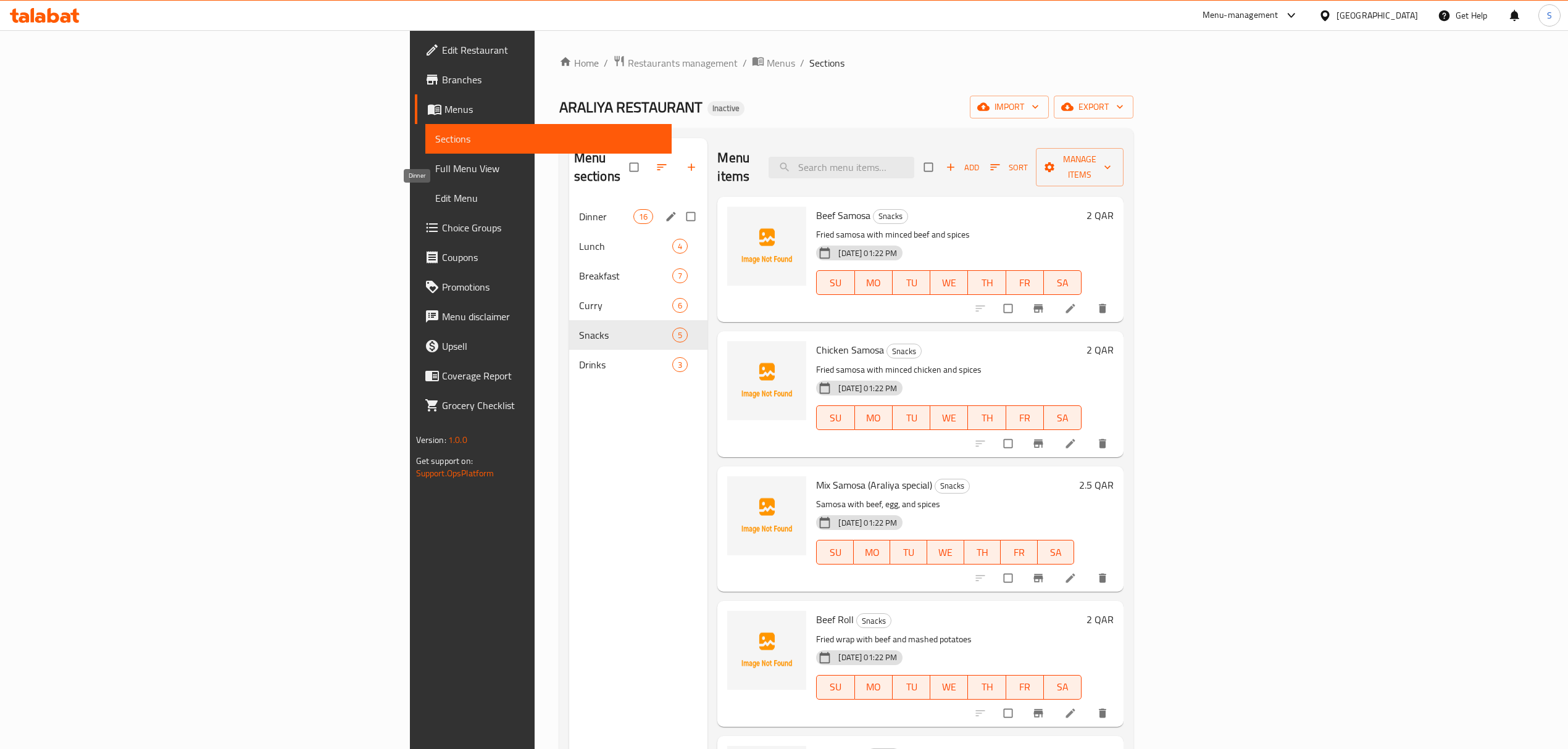
drag, startPoint x: 381, startPoint y: 191, endPoint x: 389, endPoint y: 210, distance: 20.6
click at [579, 209] on span "Dinner" at bounding box center [605, 217] width 54 height 15
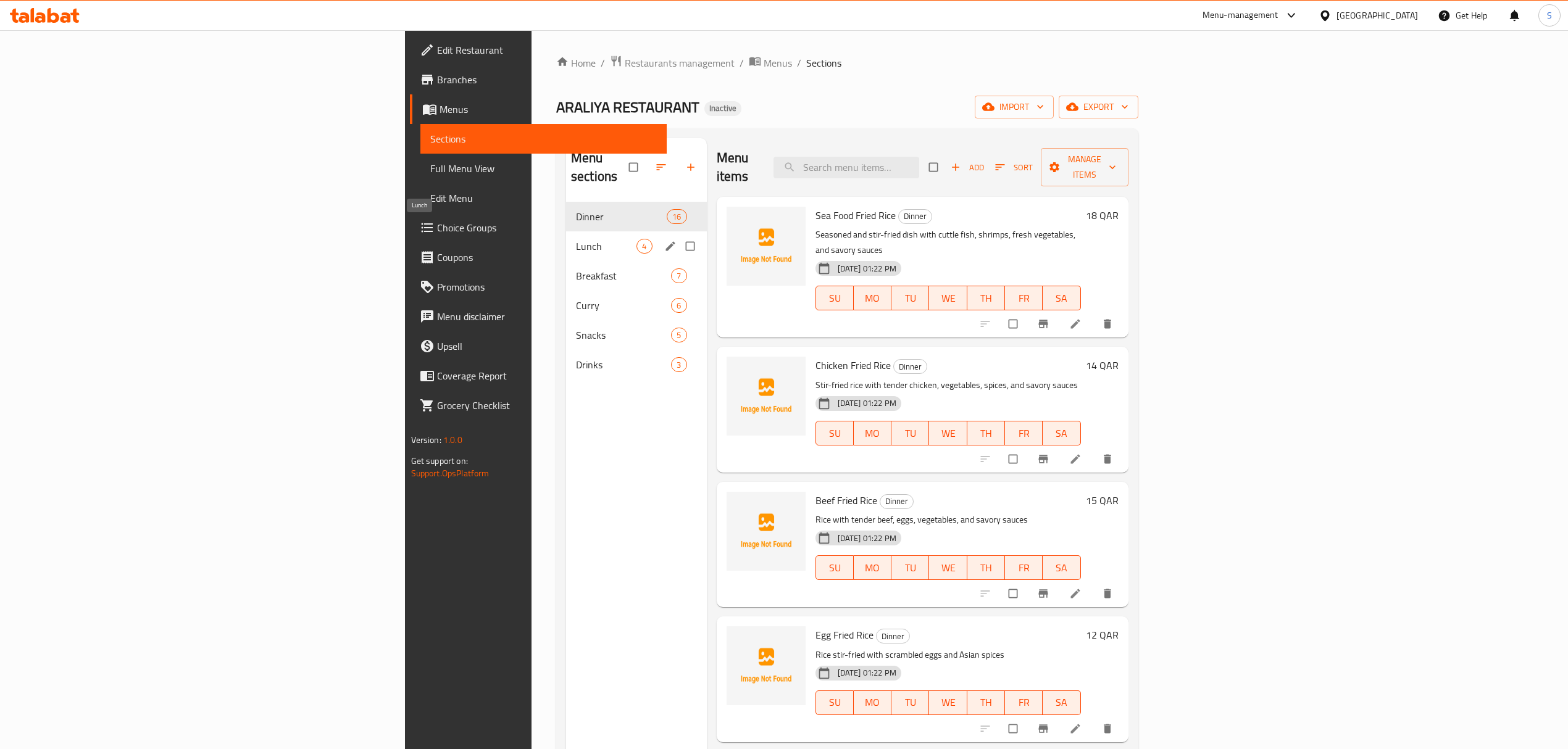
click at [576, 239] on span "Lunch" at bounding box center [606, 247] width 61 height 15
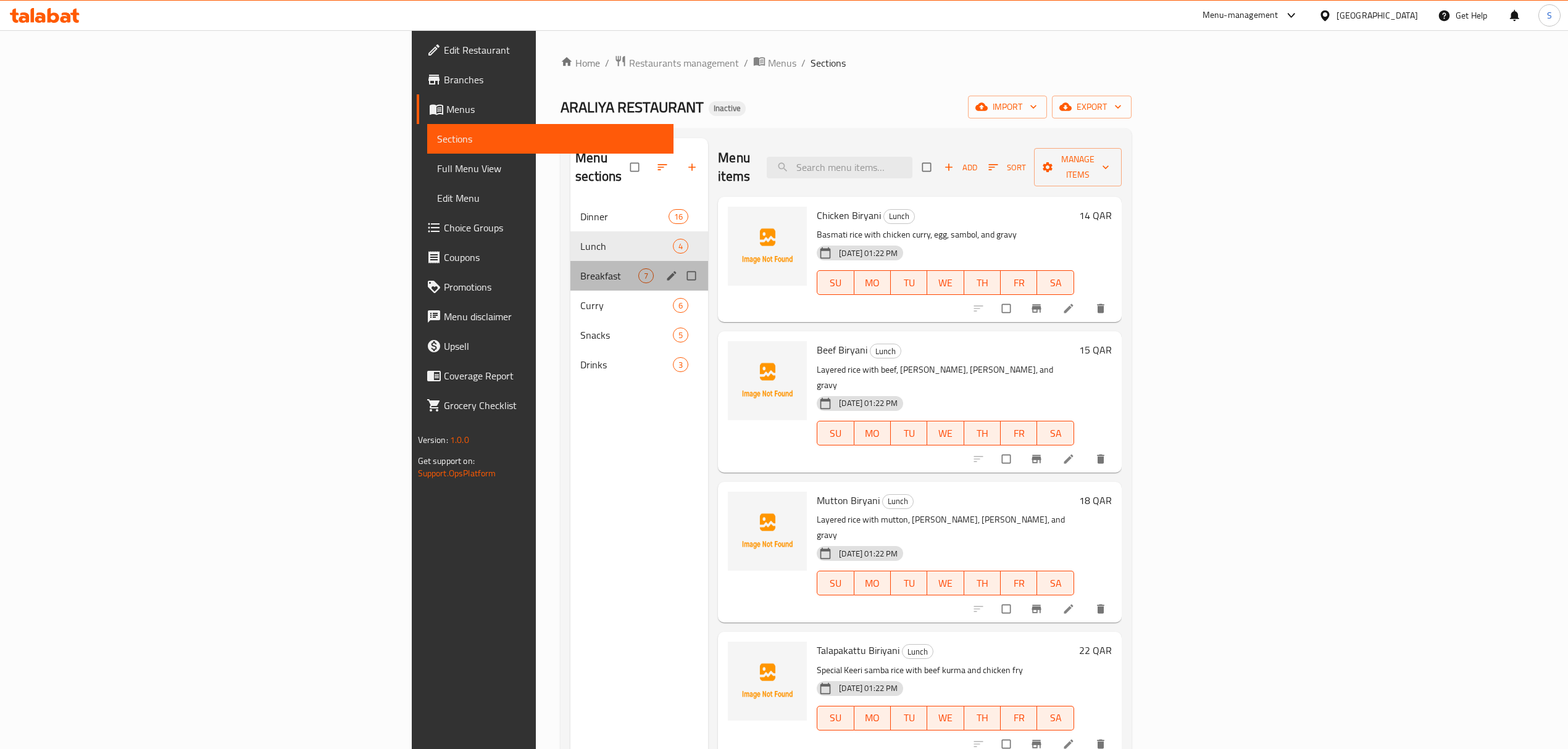
click at [570, 261] on div "Breakfast 7" at bounding box center [639, 275] width 138 height 29
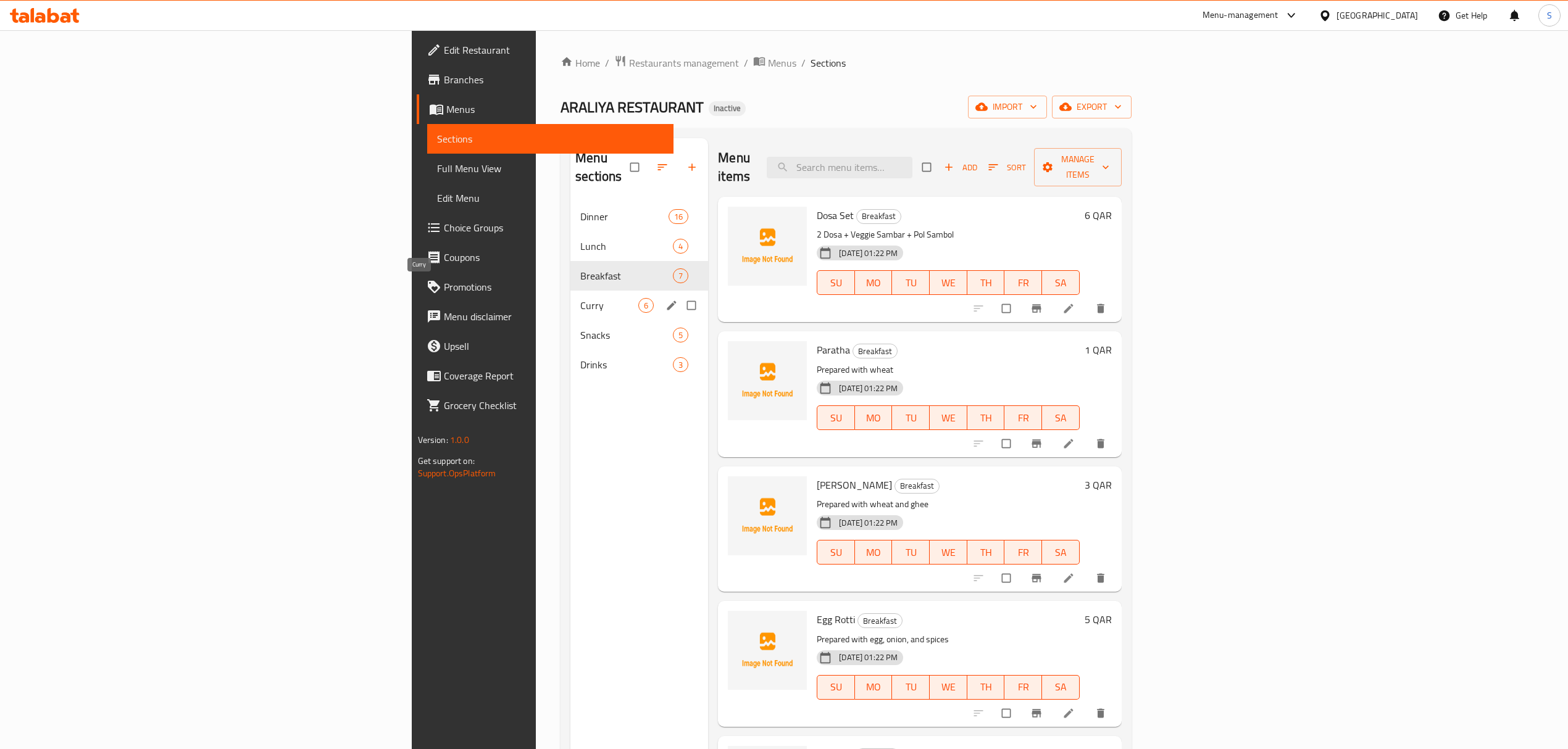
click at [580, 298] on span "Curry" at bounding box center [609, 306] width 58 height 15
click at [580, 328] on span "Snacks" at bounding box center [609, 335] width 58 height 15
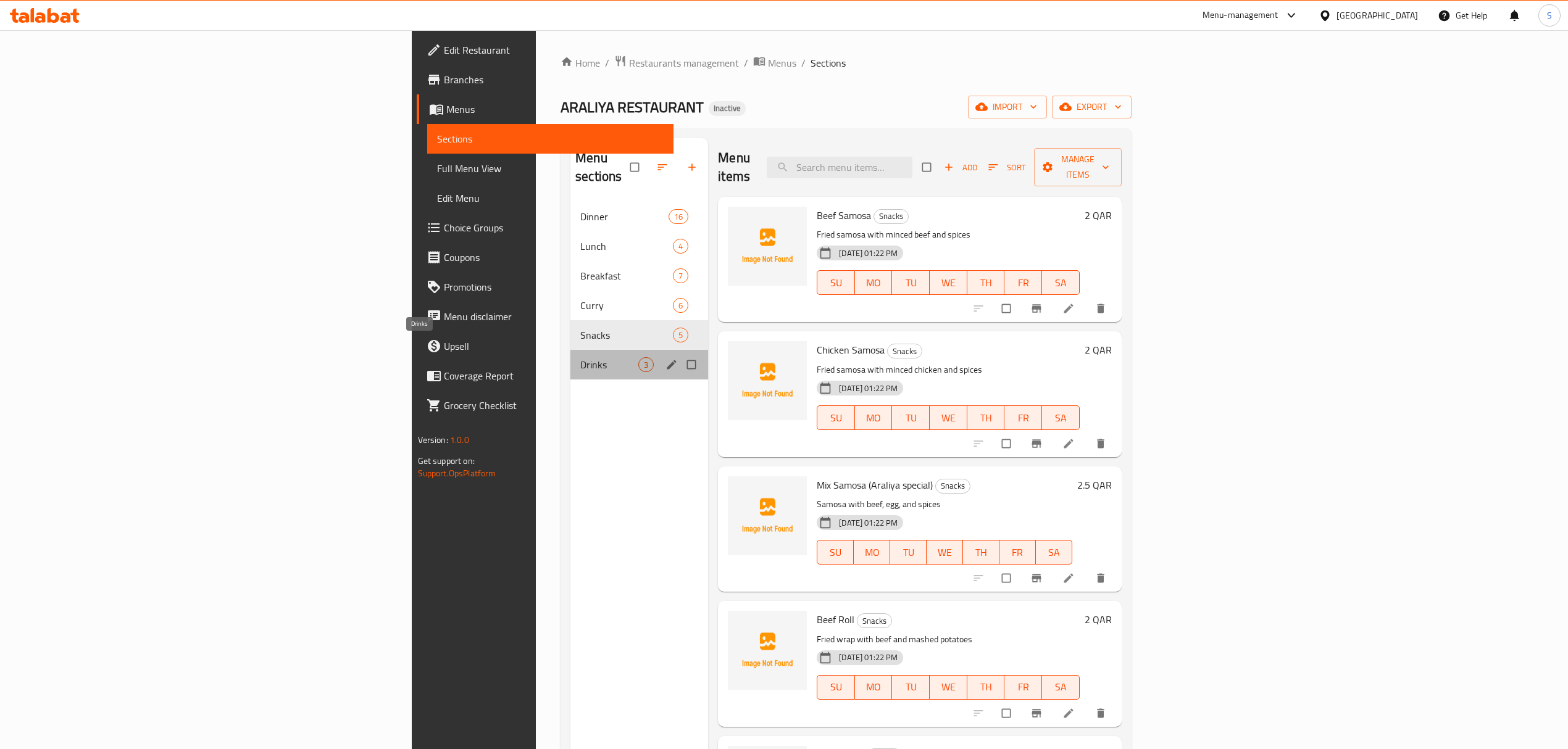
click at [580, 357] on span "Drinks" at bounding box center [609, 364] width 58 height 15
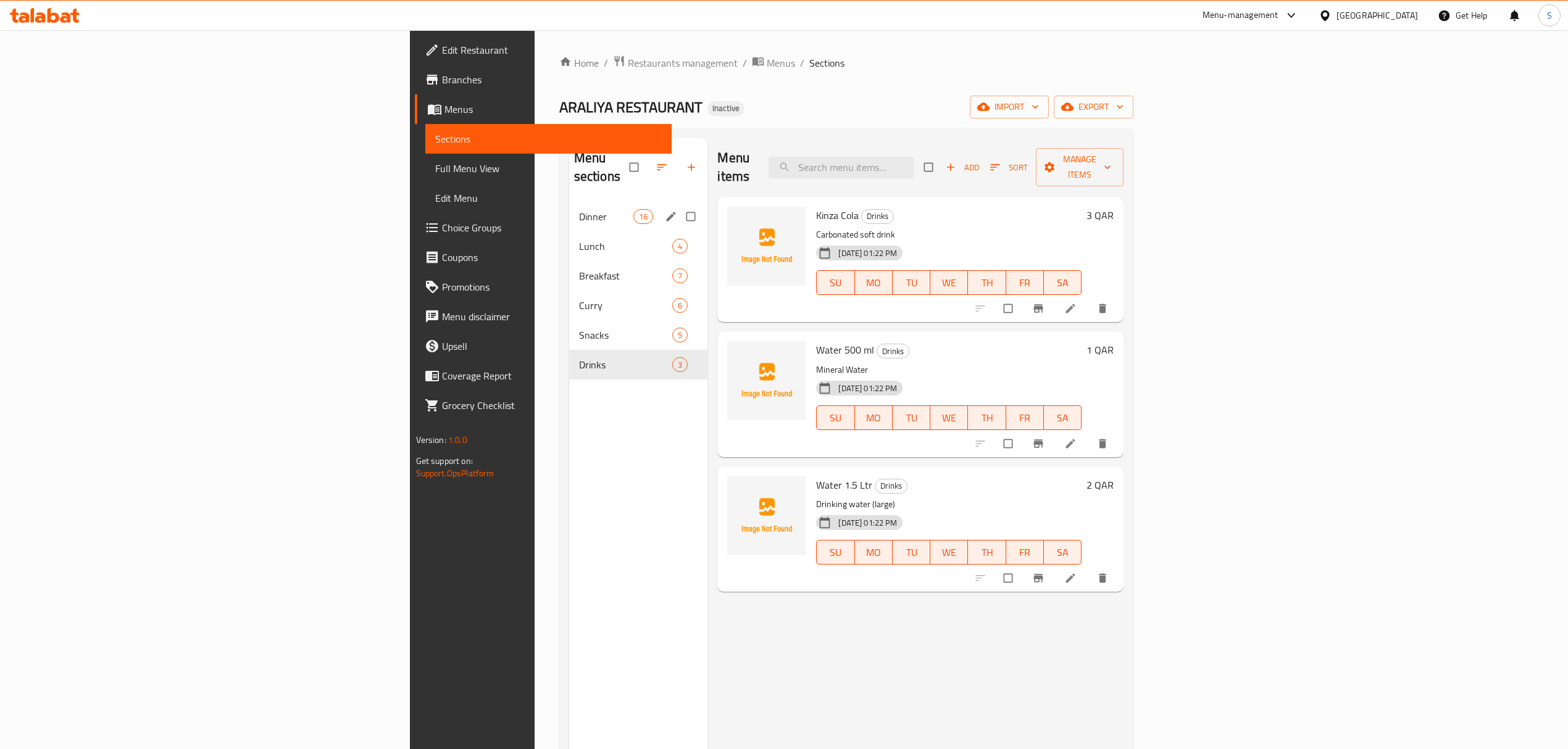
click at [569, 211] on div "Dinner 16" at bounding box center [639, 216] width 139 height 29
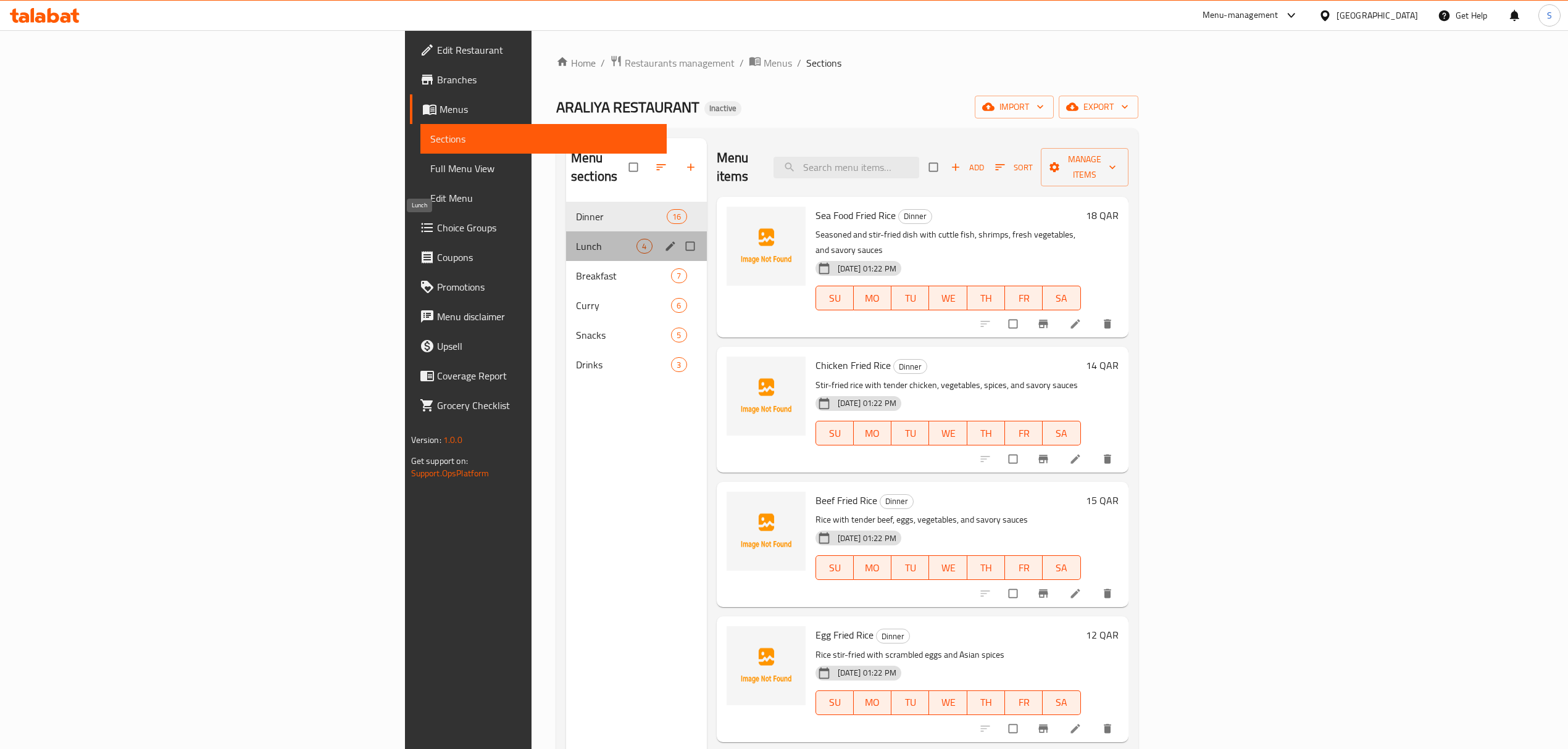
click at [576, 239] on span "Lunch" at bounding box center [606, 247] width 61 height 15
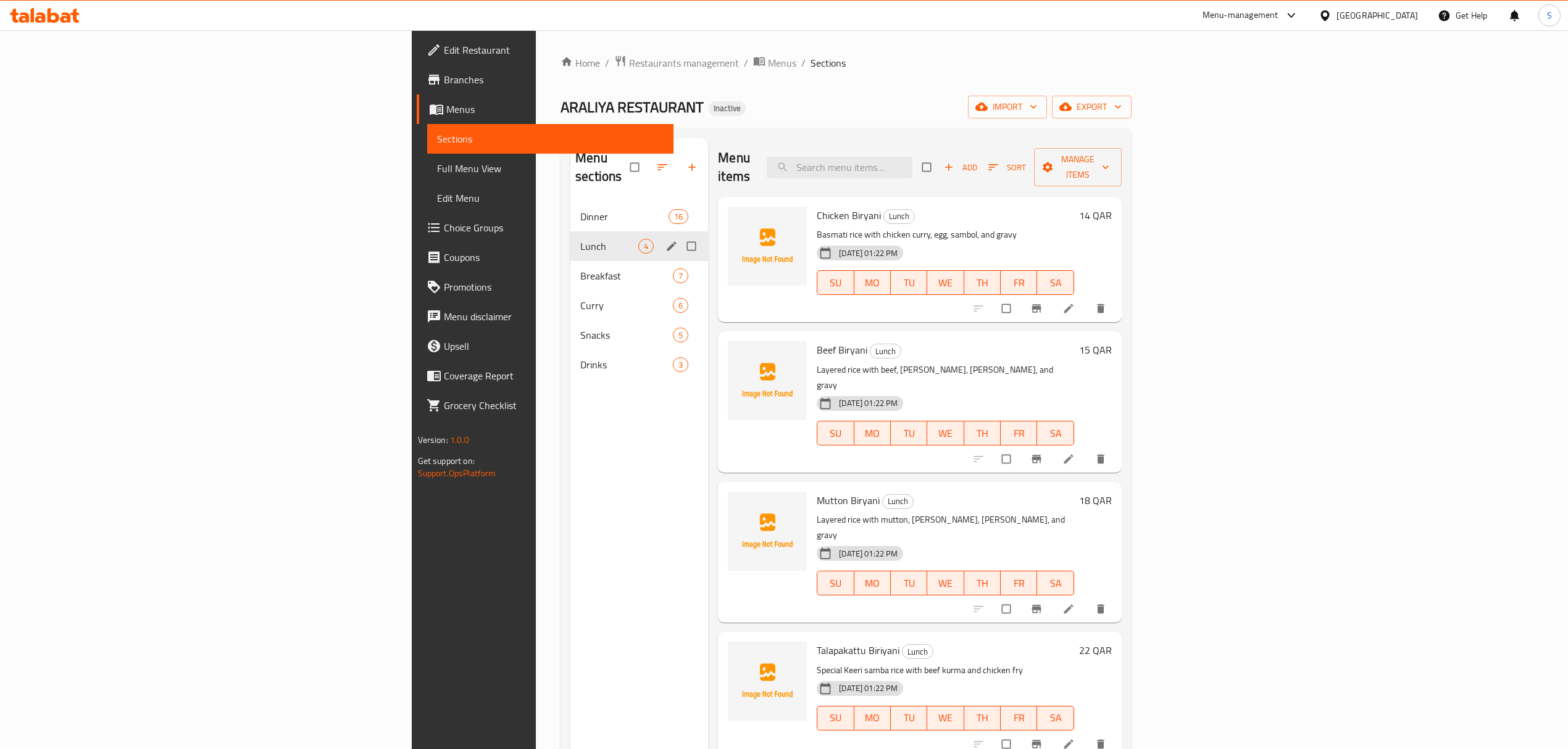
click at [570, 241] on div "Lunch 4" at bounding box center [639, 246] width 138 height 29
click at [580, 268] on span "Breakfast" at bounding box center [609, 276] width 58 height 15
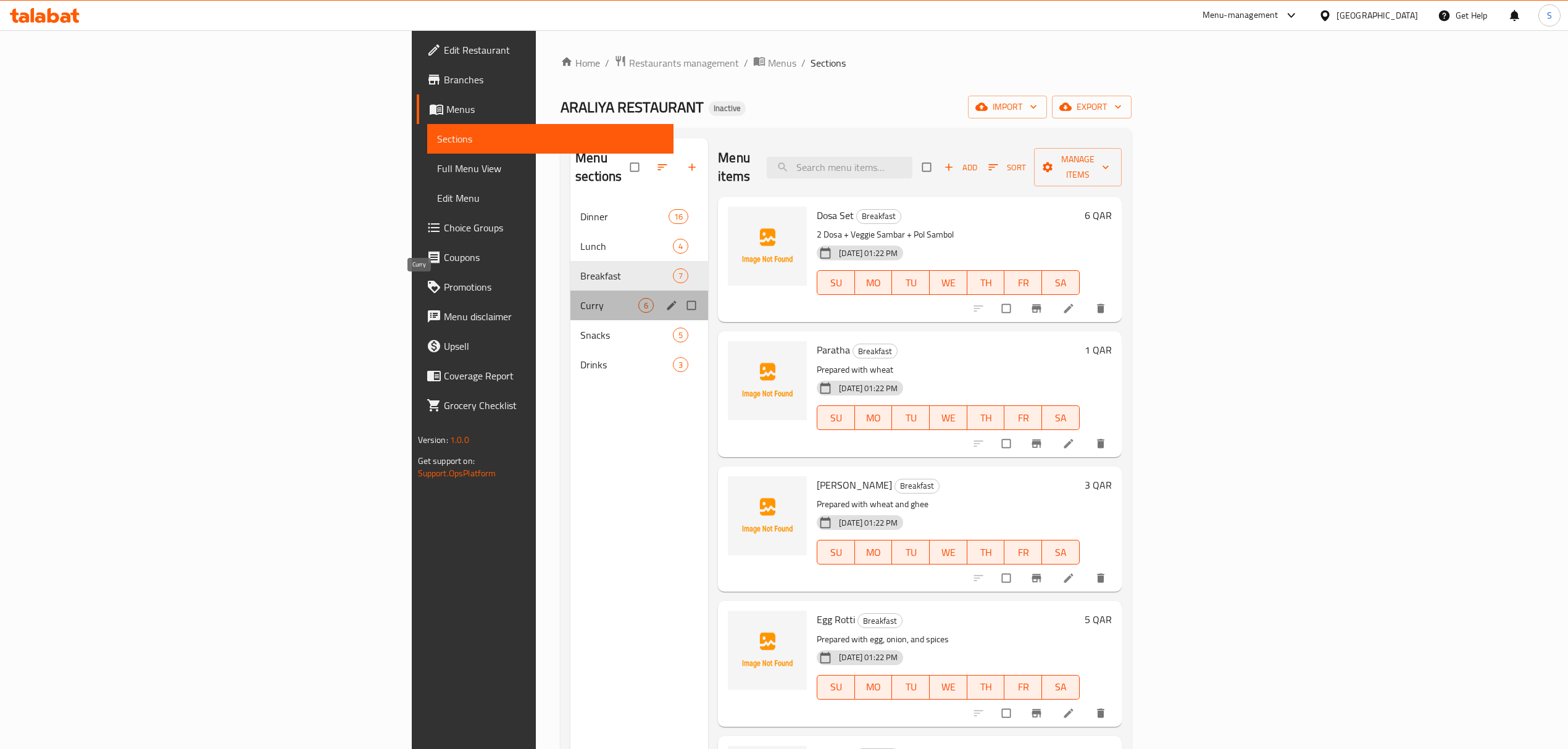
click at [580, 298] on span "Curry" at bounding box center [609, 306] width 58 height 15
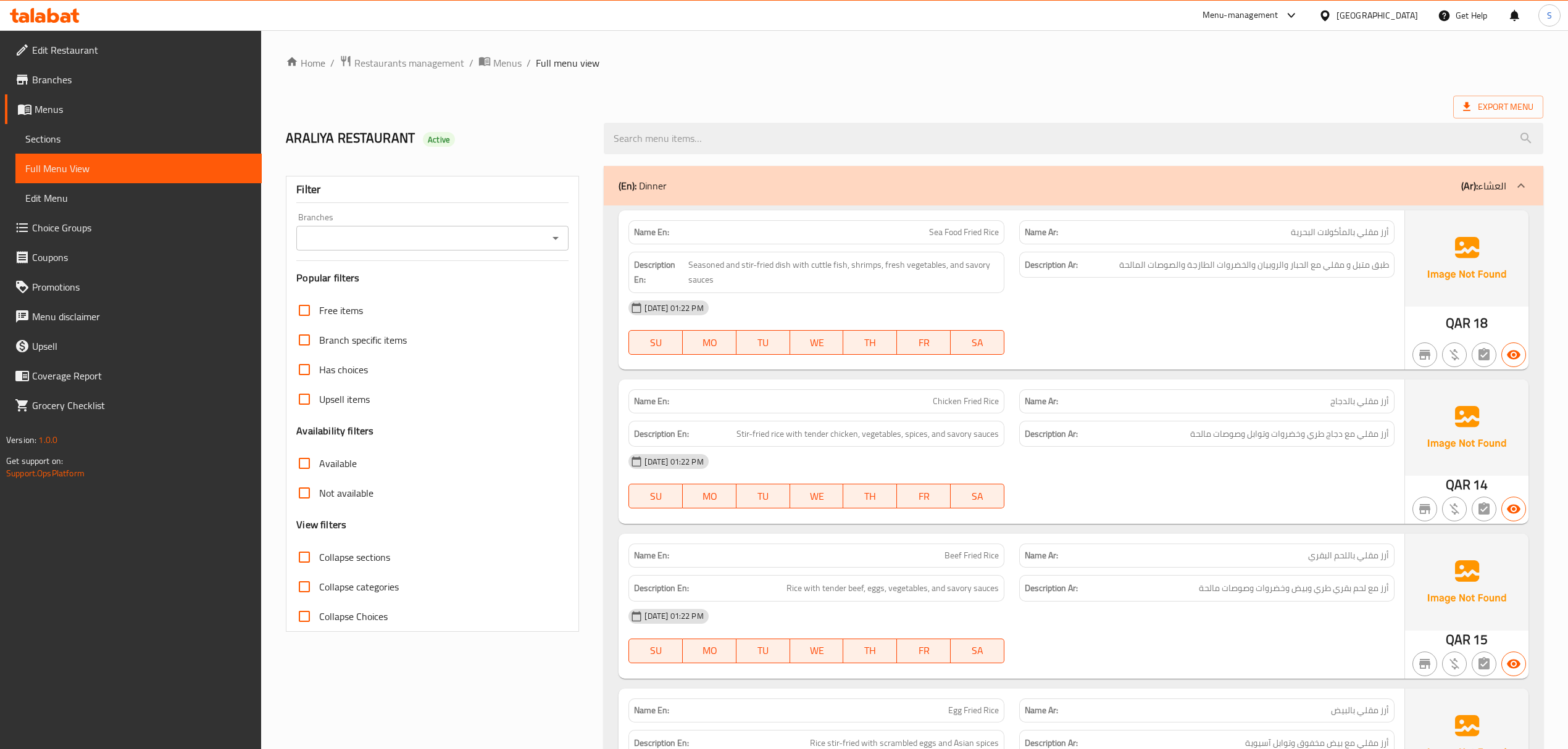
scroll to position [6224, 0]
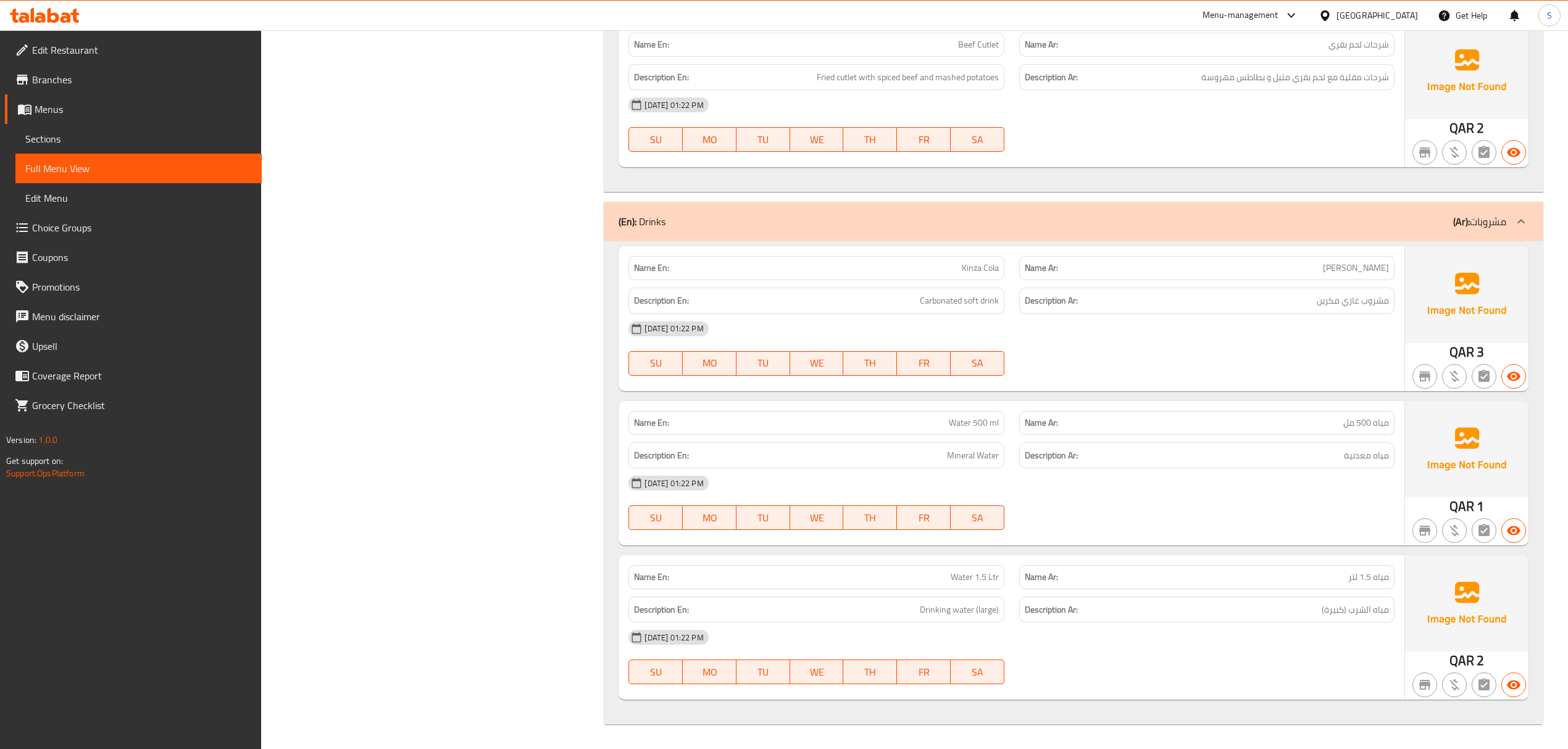
drag, startPoint x: 814, startPoint y: 213, endPoint x: 731, endPoint y: 23, distance: 207.3
click at [814, 210] on div "(En): Drinks (Ar): مشروبات" at bounding box center [1073, 221] width 939 height 39
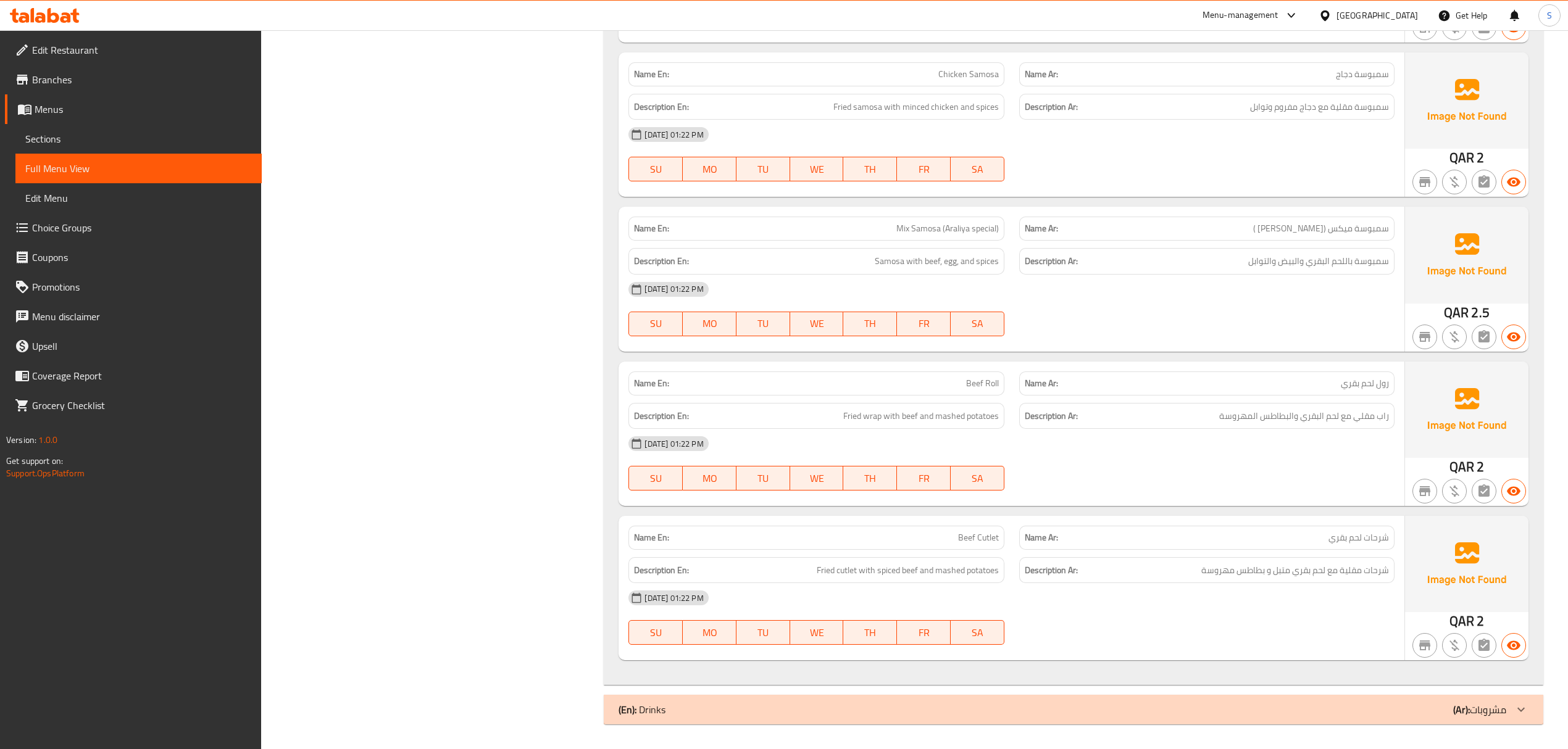
scroll to position [5730, 0]
drag, startPoint x: 69, startPoint y: 131, endPoint x: 103, endPoint y: 164, distance: 47.4
click at [69, 131] on span "Sections" at bounding box center [138, 139] width 227 height 15
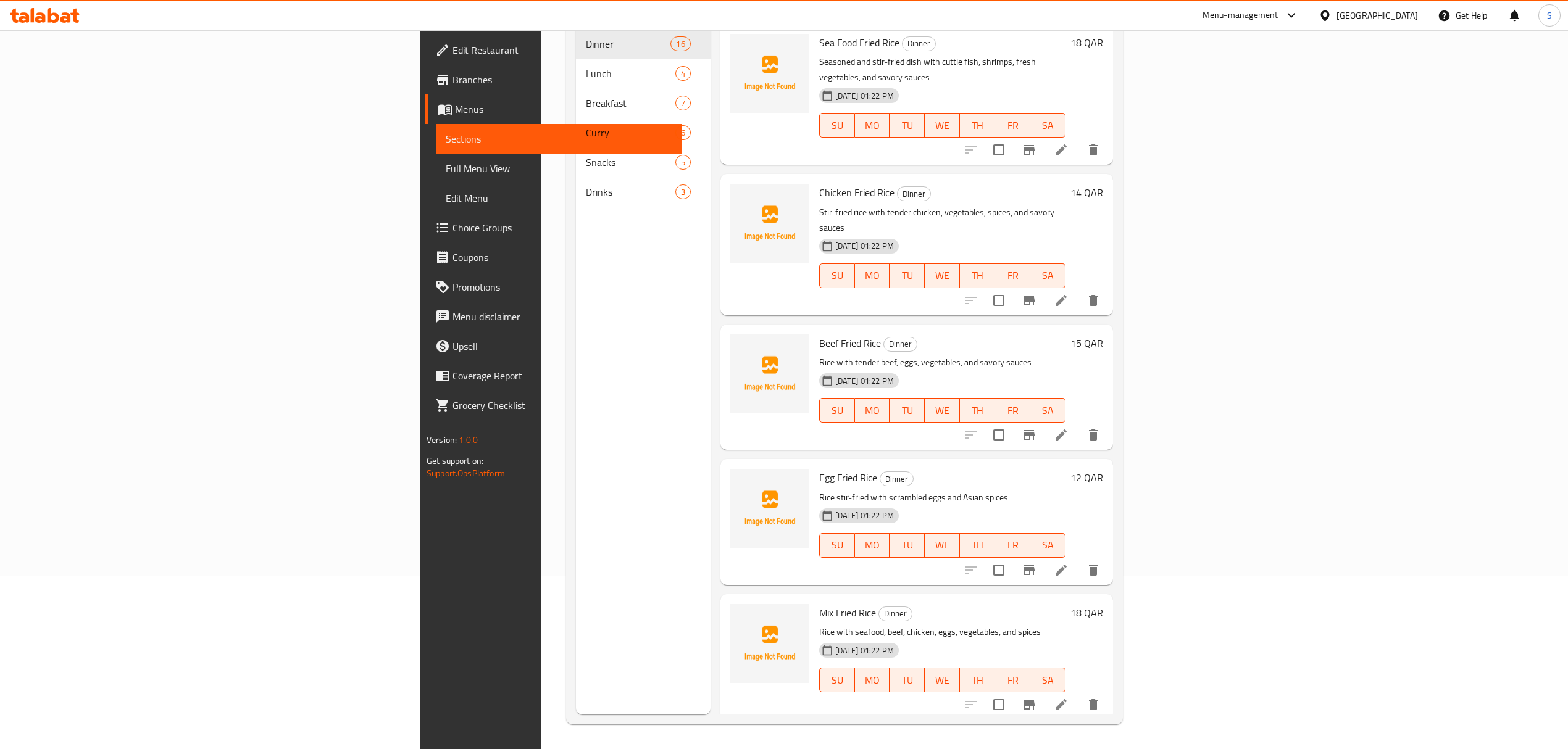
scroll to position [173, 0]
click at [446, 168] on span "Full Menu View" at bounding box center [559, 169] width 227 height 15
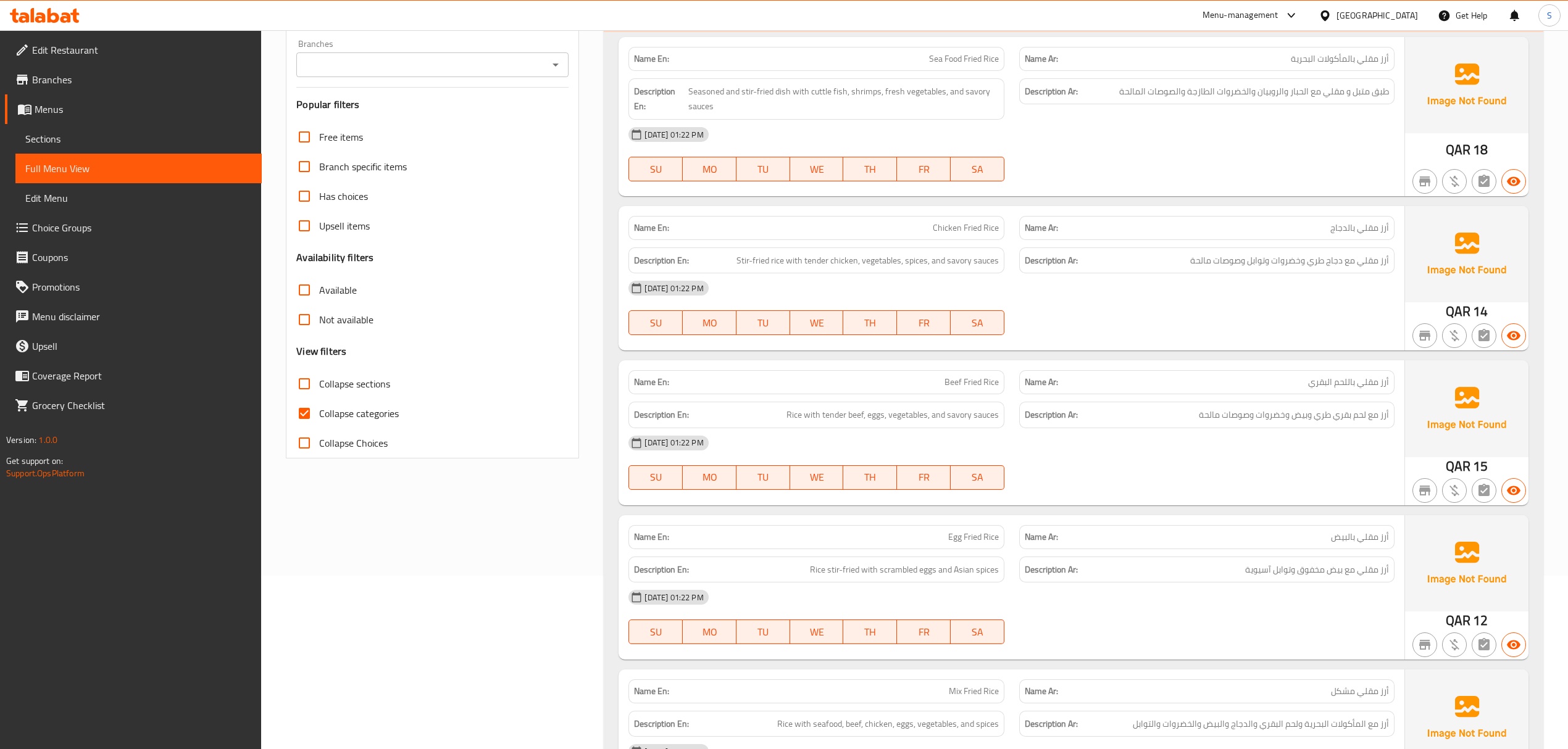
click at [309, 413] on input "Collapse categories" at bounding box center [304, 413] width 29 height 29
checkbox input "false"
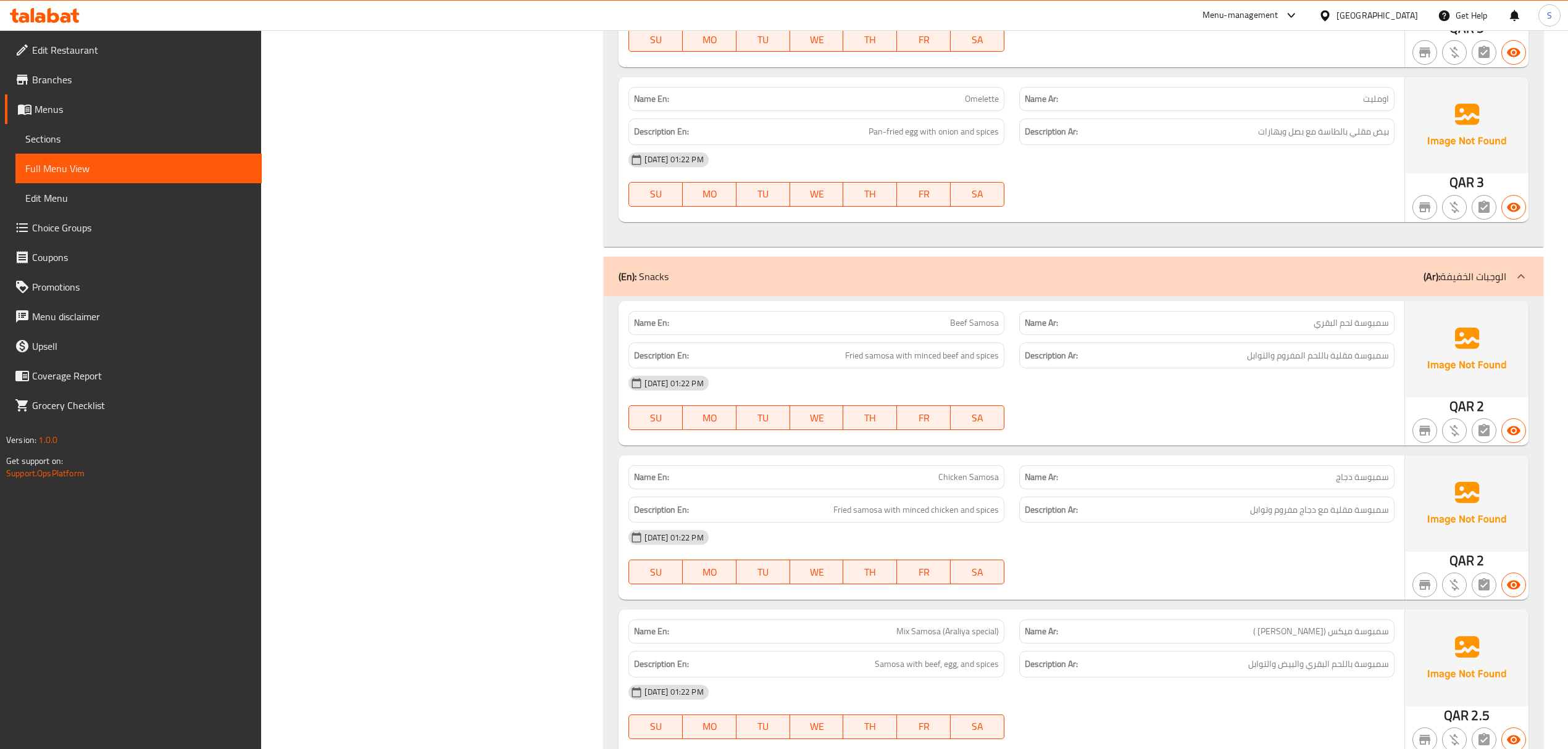
scroll to position [6224, 0]
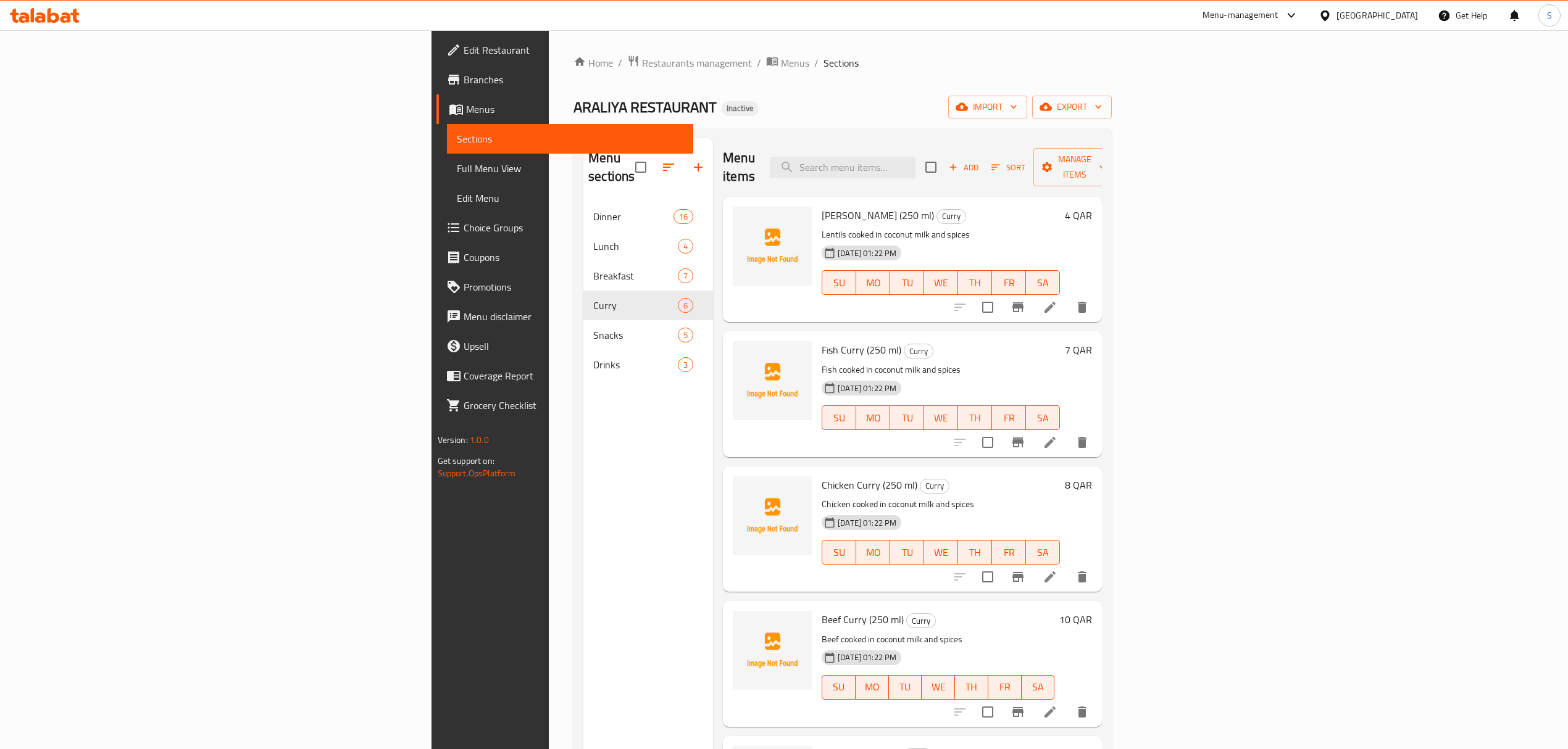
click at [65, 18] on icon at bounding box center [44, 16] width 69 height 15
